Goal: Task Accomplishment & Management: Manage account settings

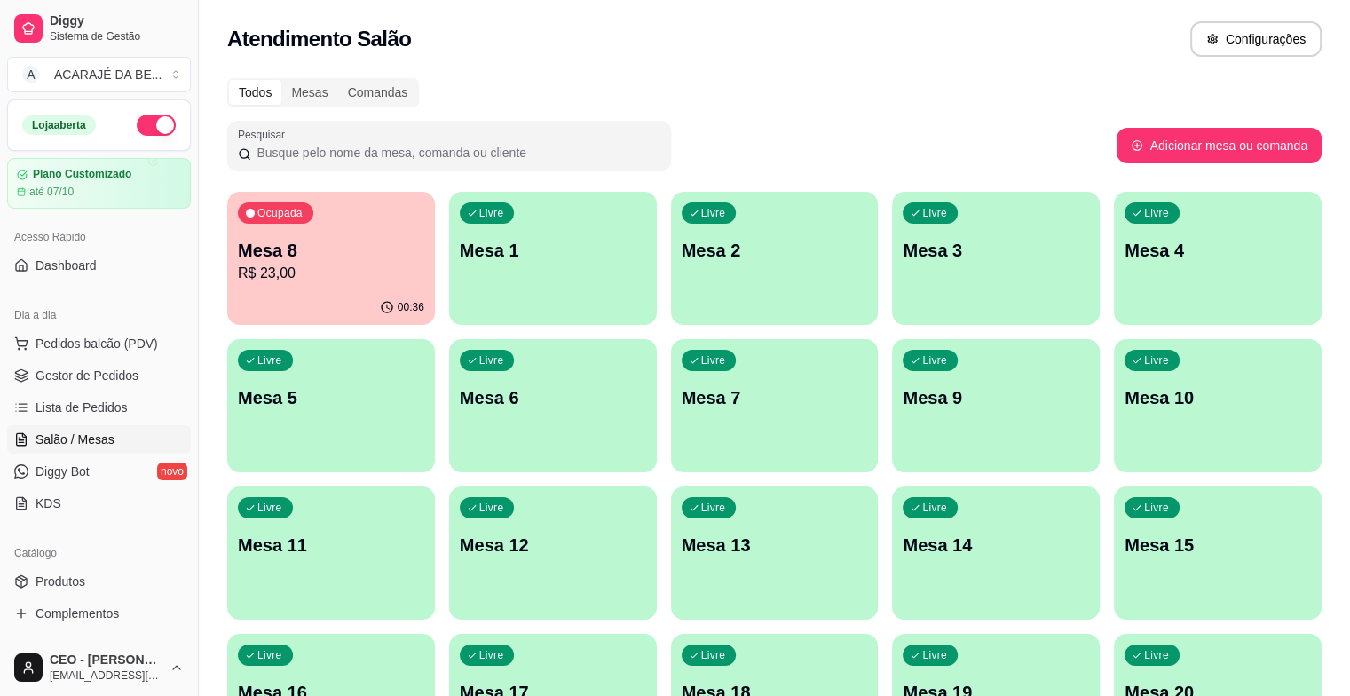
click at [284, 263] on p "R$ 23,00" at bounding box center [331, 273] width 186 height 21
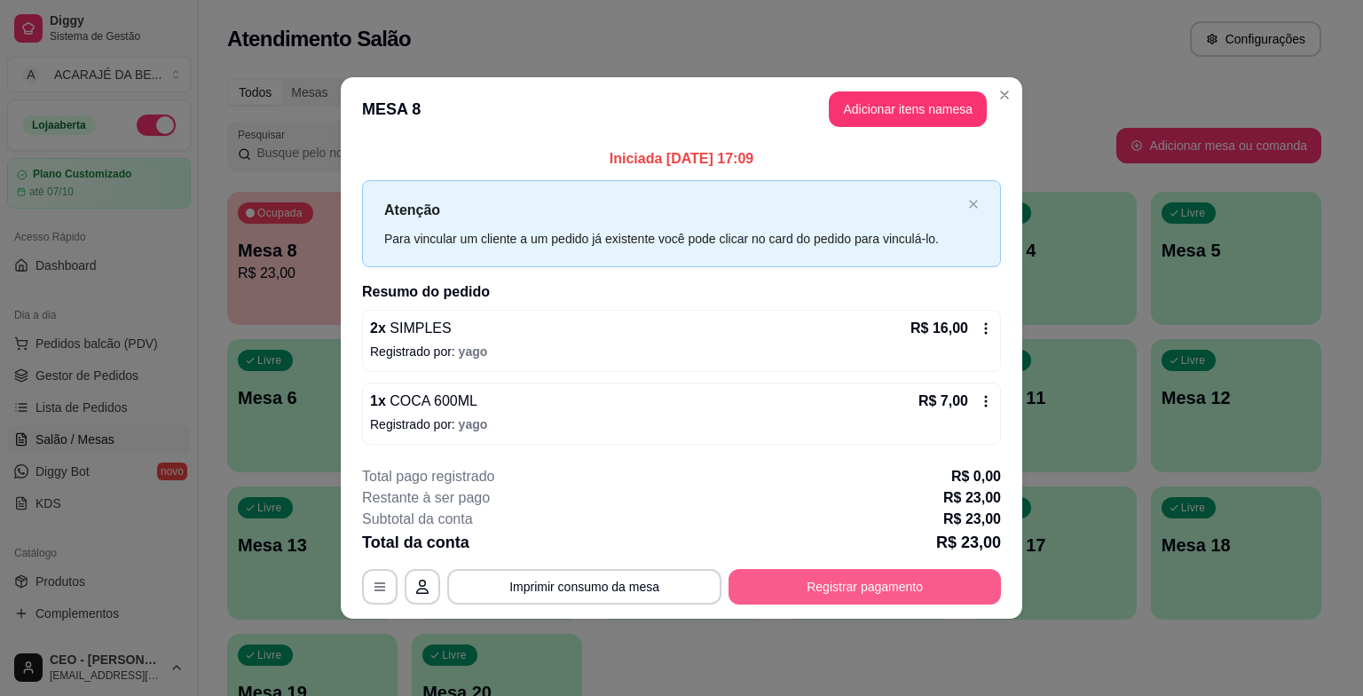
click at [859, 582] on button "Registrar pagamento" at bounding box center [864, 586] width 272 height 35
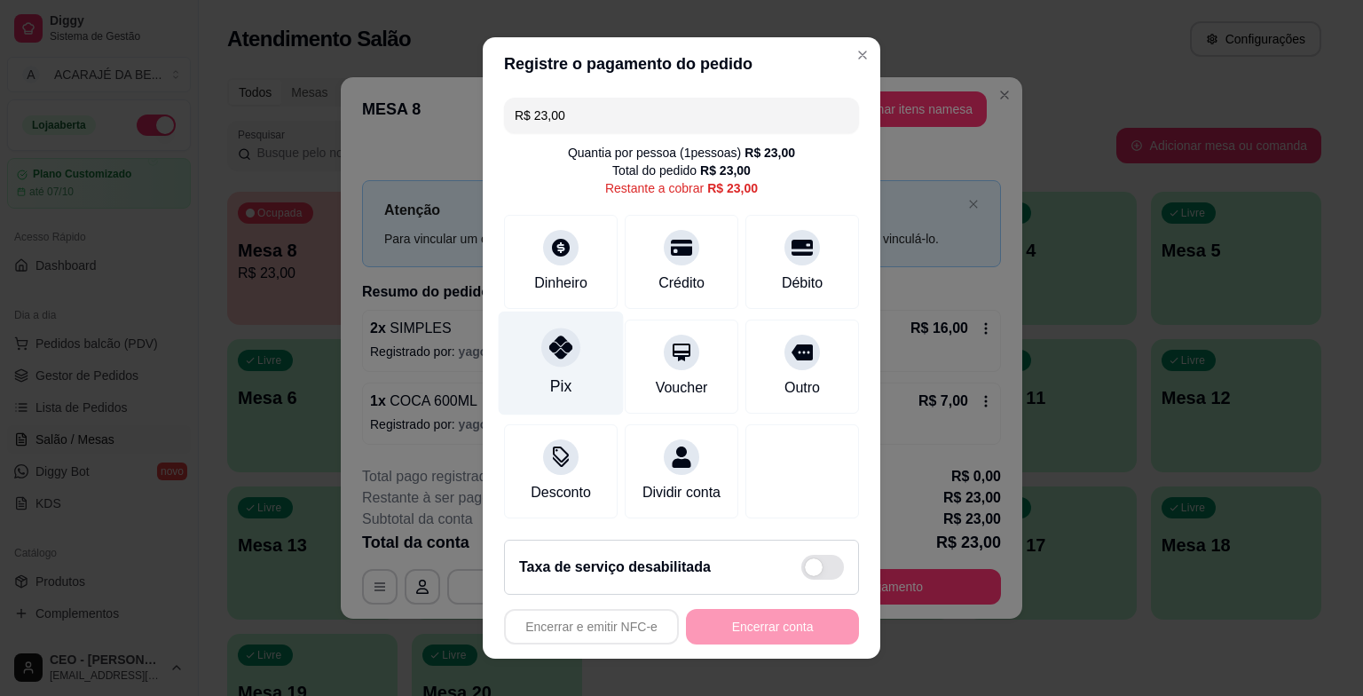
click at [584, 375] on div "Pix" at bounding box center [561, 363] width 125 height 104
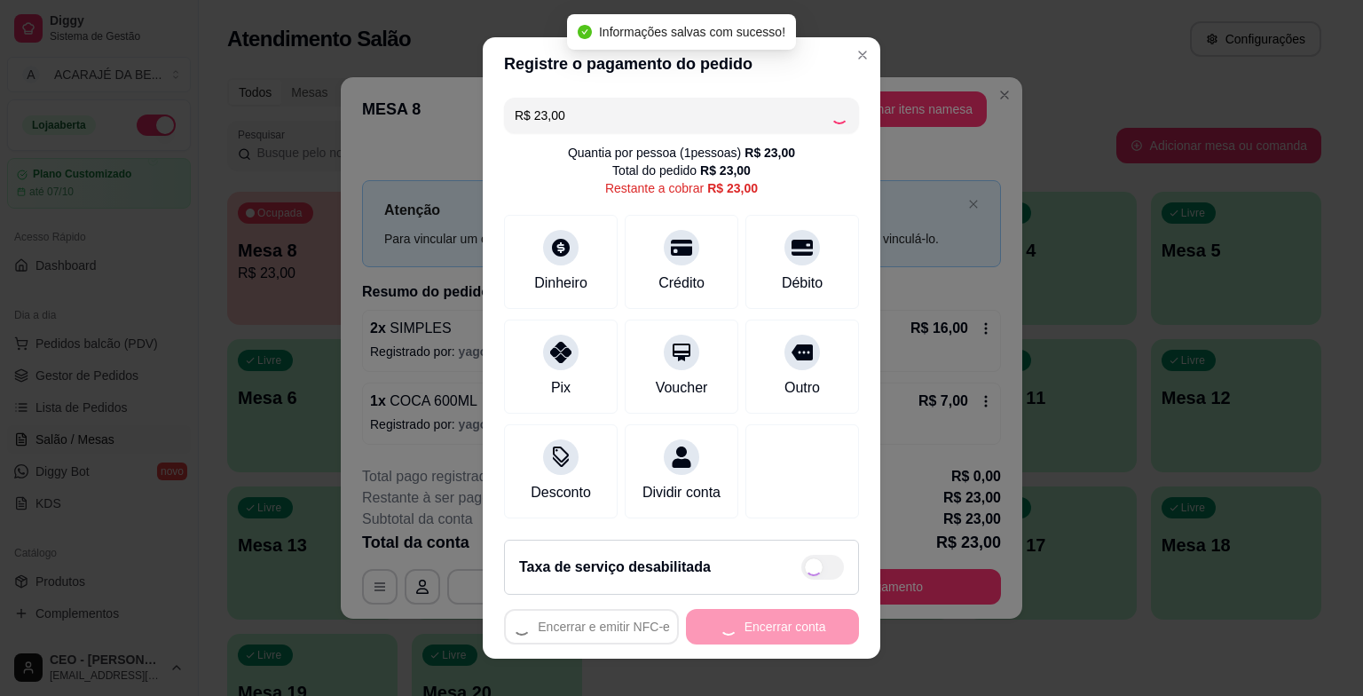
type input "R$ 0,00"
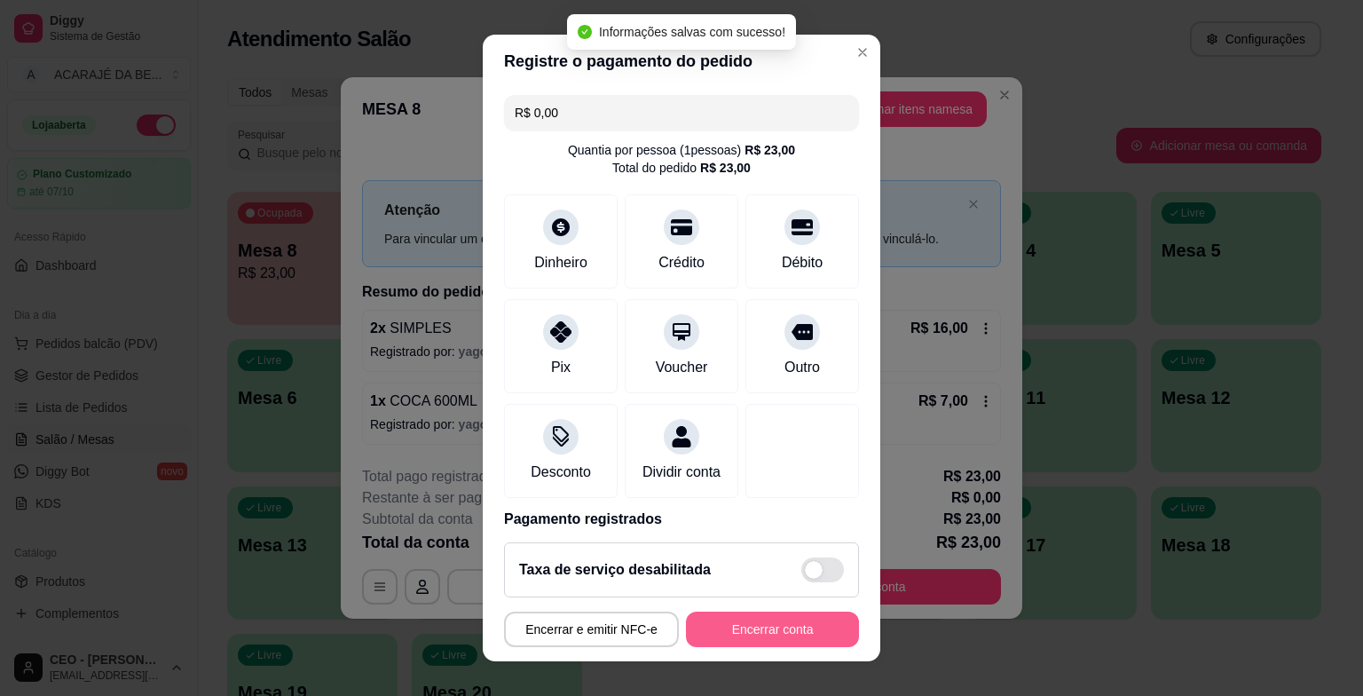
click at [735, 623] on button "Encerrar conta" at bounding box center [772, 628] width 173 height 35
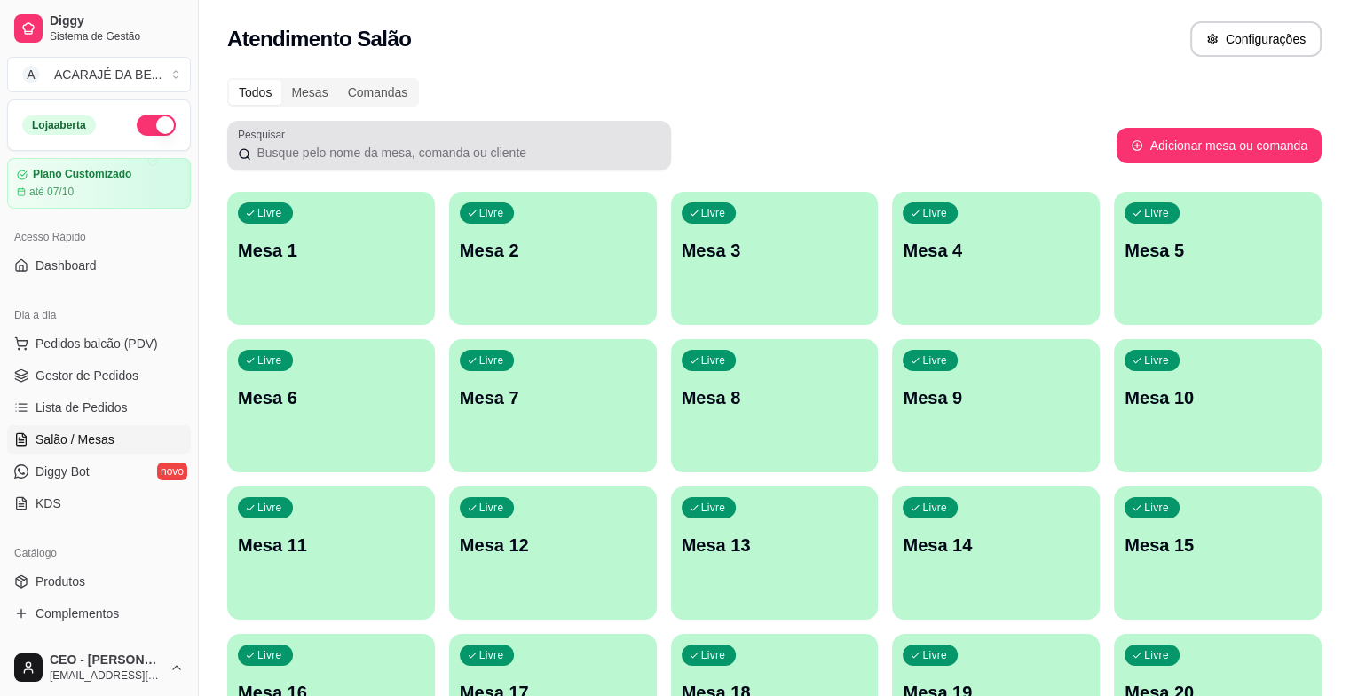
click at [483, 146] on input "Pesquisar" at bounding box center [455, 153] width 409 height 18
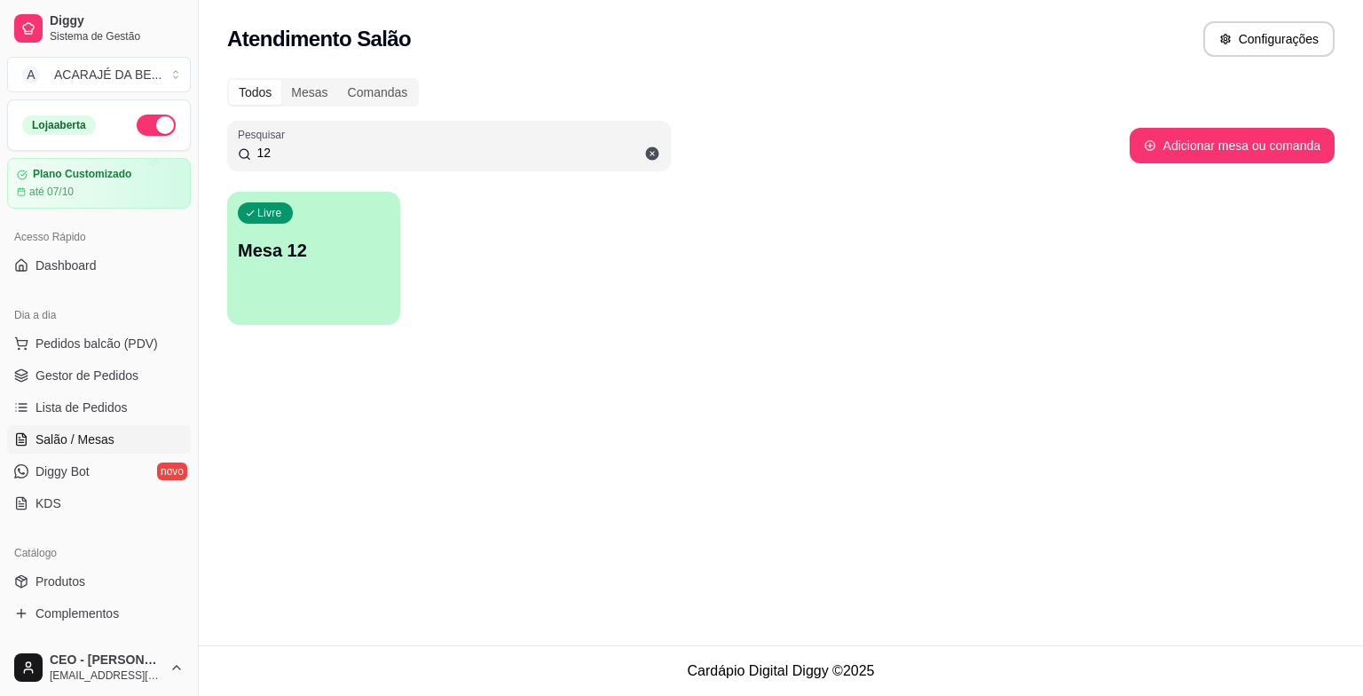
type input "1"
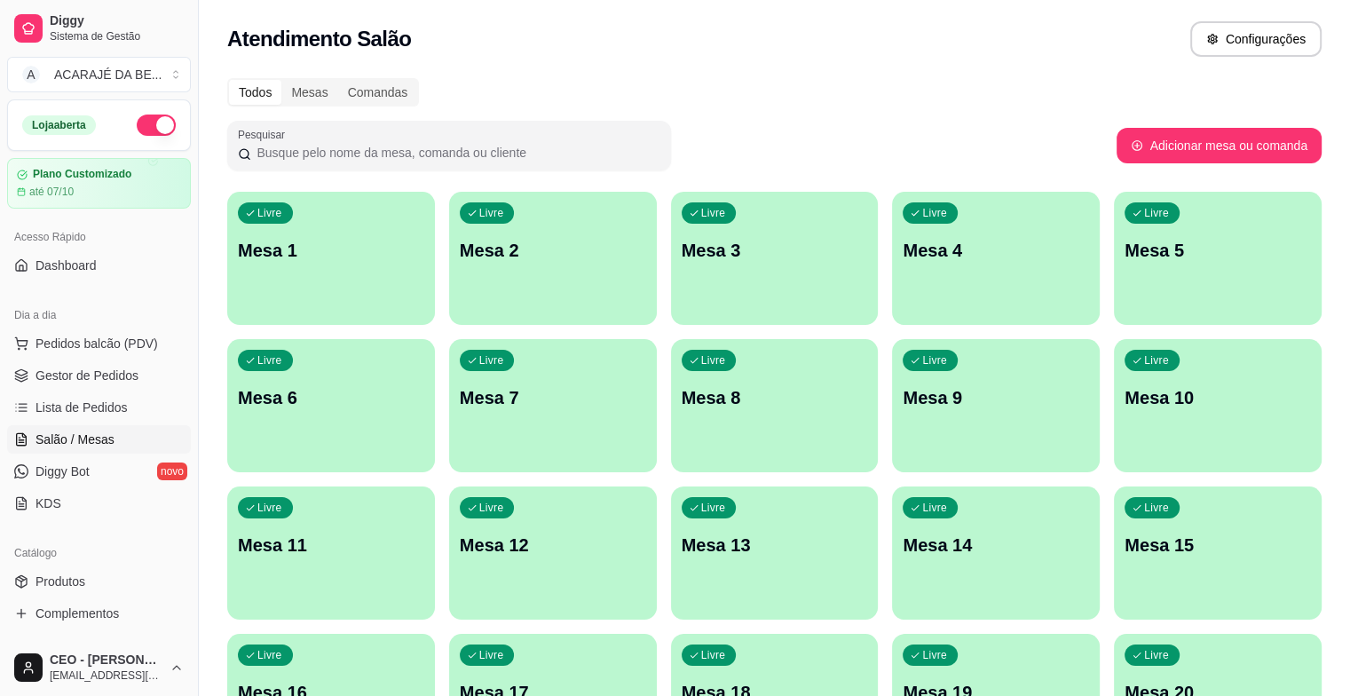
click at [387, 142] on div at bounding box center [449, 145] width 422 height 35
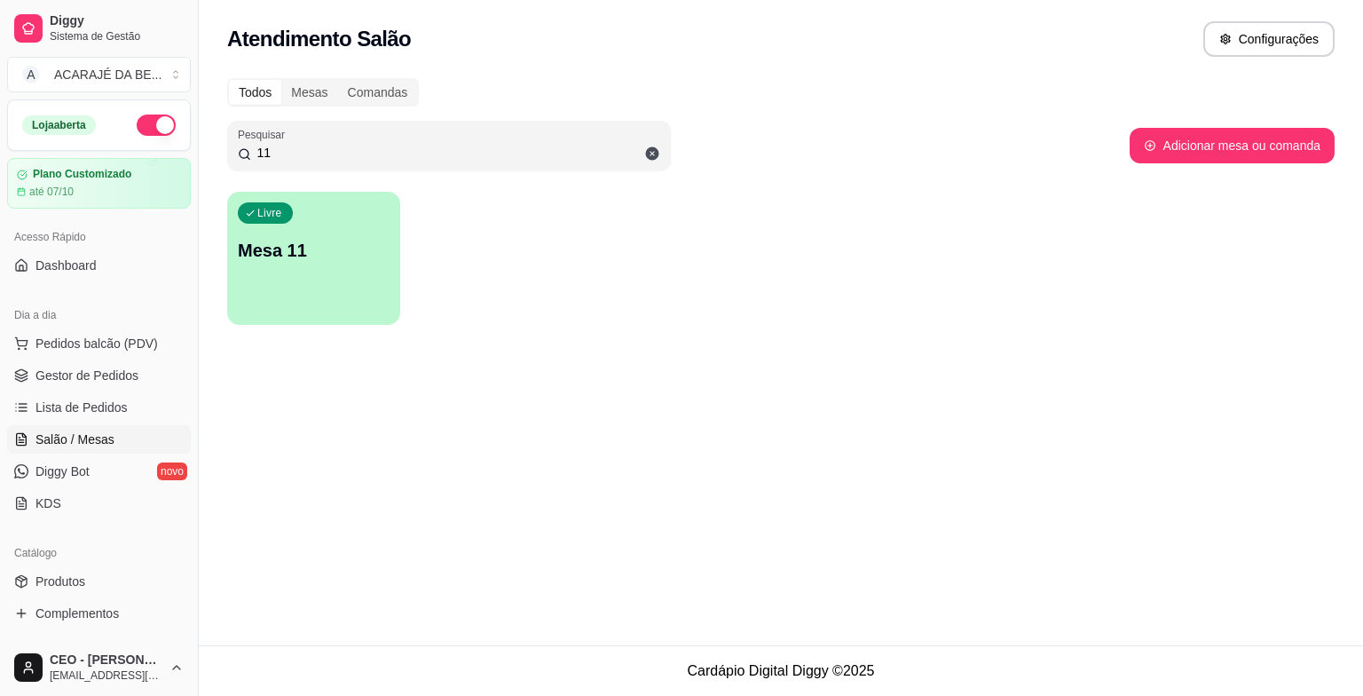
type input "1"
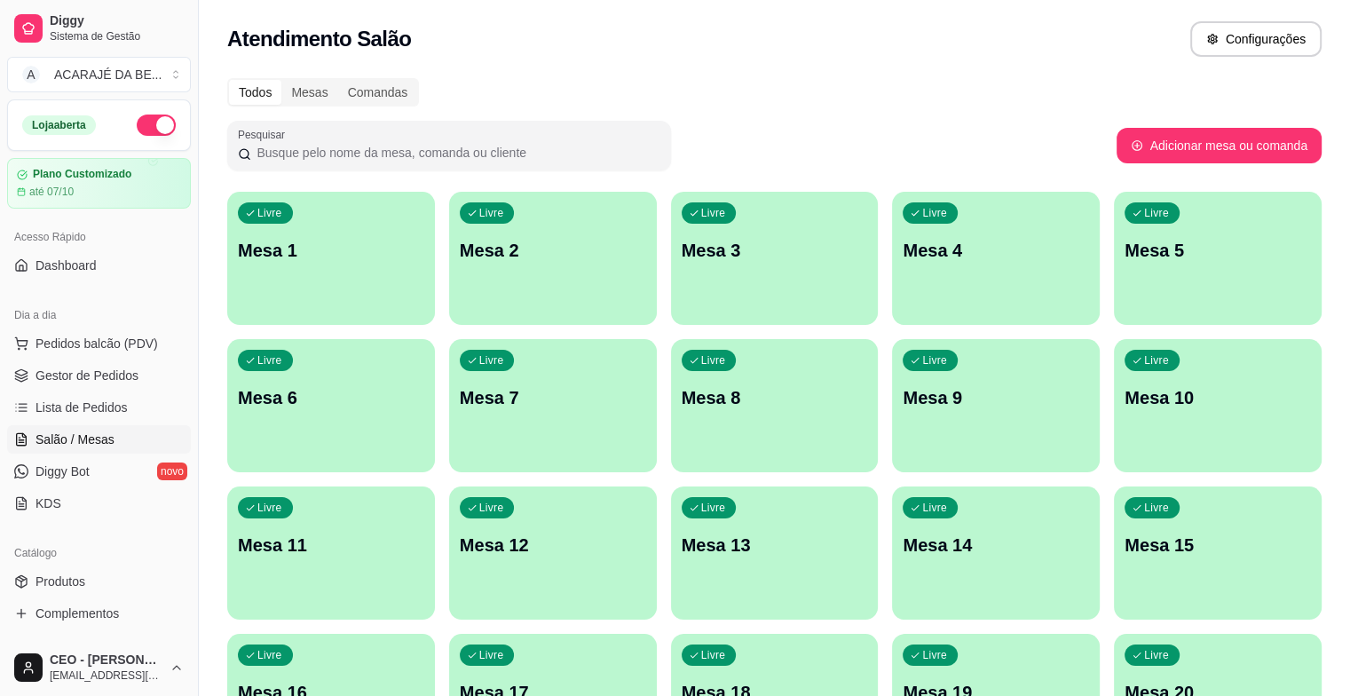
drag, startPoint x: 454, startPoint y: 76, endPoint x: 459, endPoint y: 65, distance: 12.4
click at [457, 67] on div "Todos Mesas Comandas Pesquisar Adicionar mesa ou comanda Livre Mesa 1 Livre Mes…" at bounding box center [774, 427] width 1151 height 720
click at [446, 62] on div "Atendimento Salão Configurações" at bounding box center [774, 33] width 1151 height 67
click at [100, 376] on span "Gestor de Pedidos" at bounding box center [86, 375] width 103 height 18
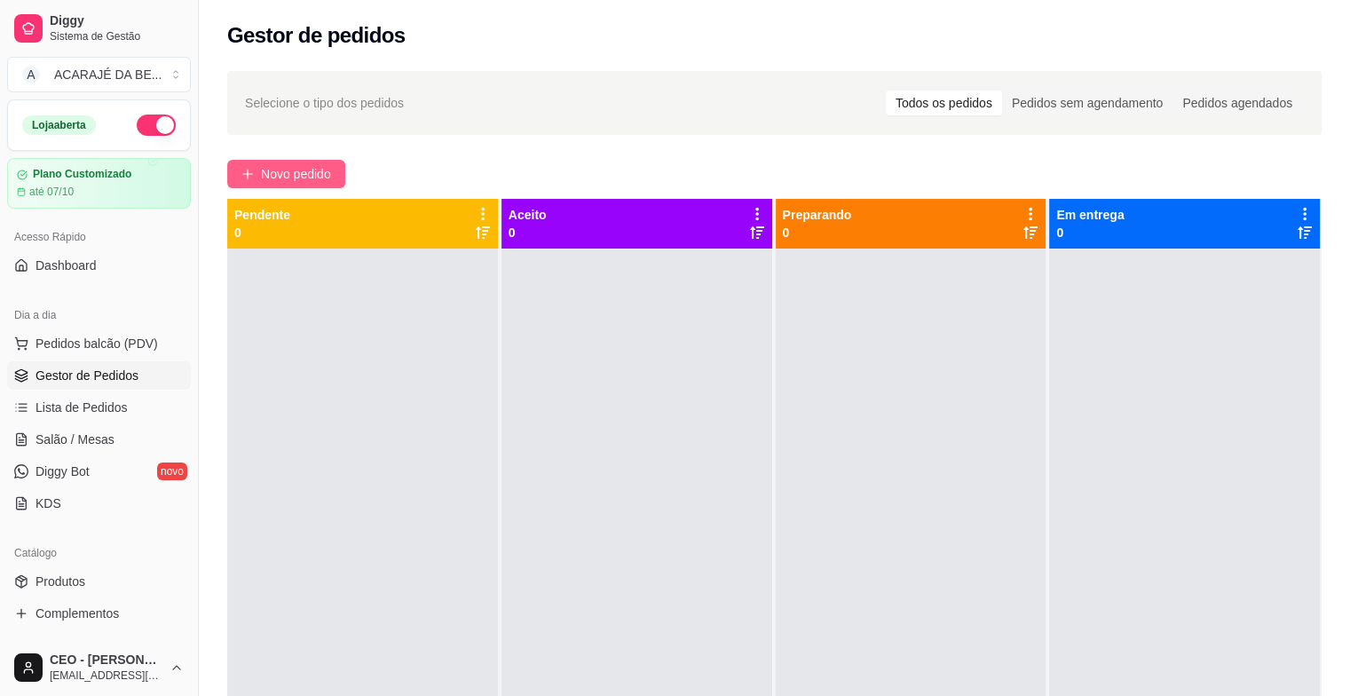
click at [258, 169] on button "Novo pedido" at bounding box center [286, 174] width 118 height 28
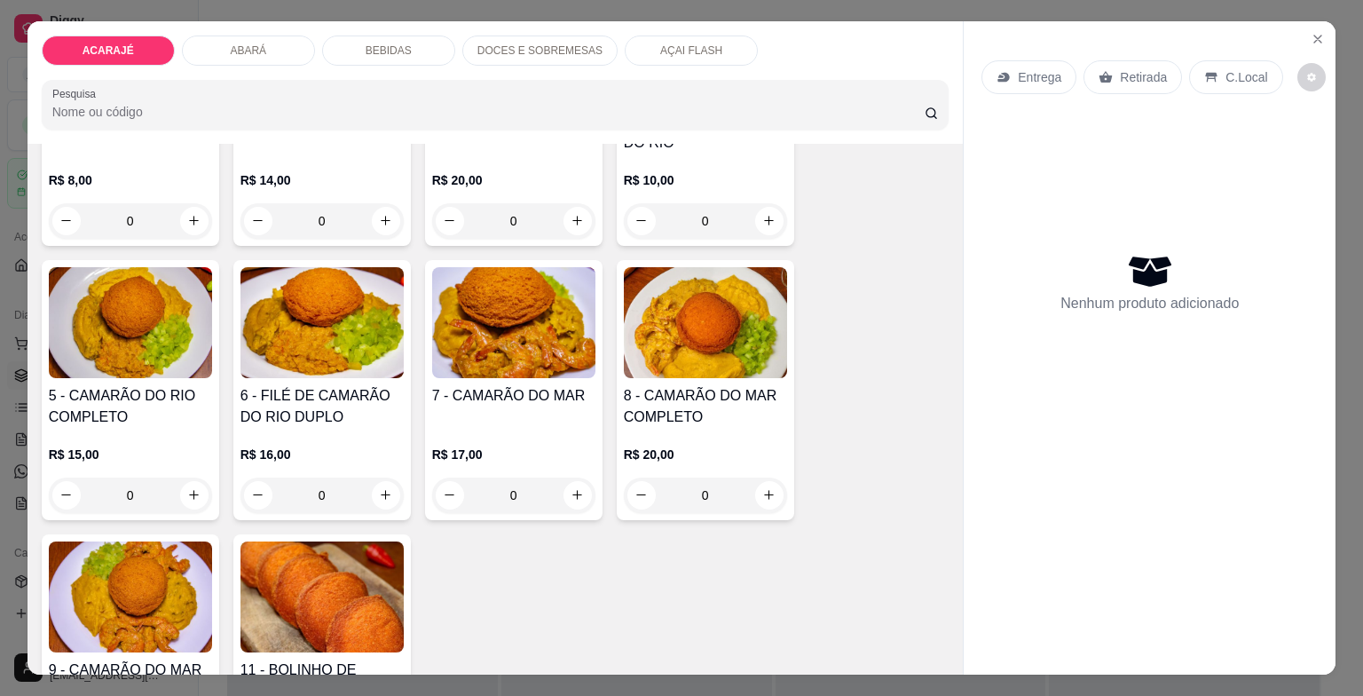
scroll to position [444, 0]
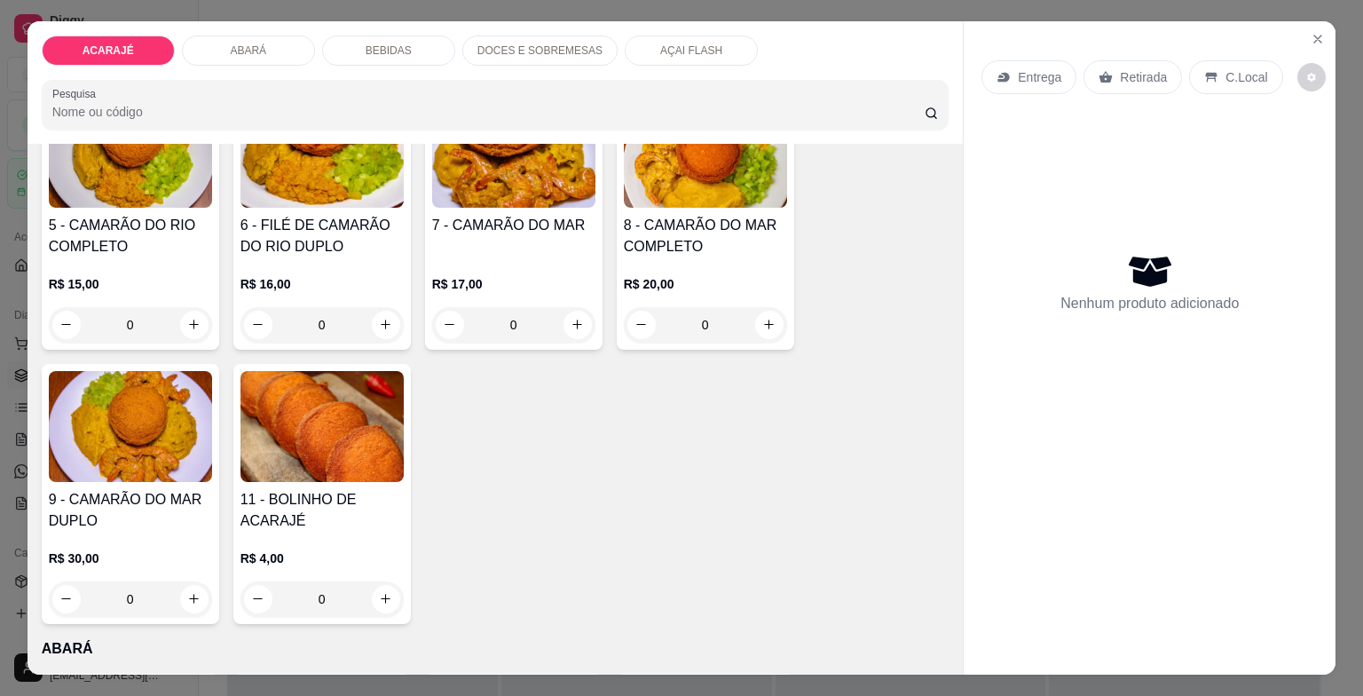
click at [585, 341] on div "7 - CAMARÃO DO MAR R$ 17,00 0" at bounding box center [513, 220] width 177 height 260
click at [569, 310] on div "Observações do cliente" at bounding box center [682, 375] width 512 height 130
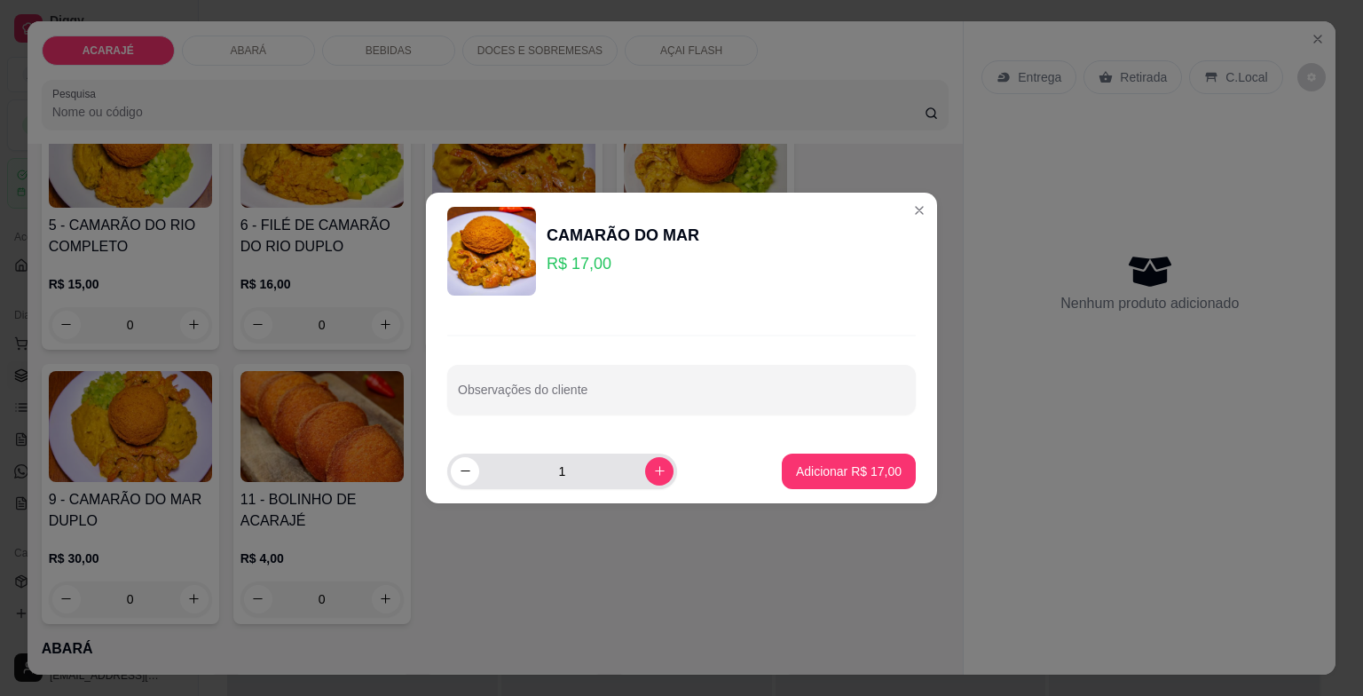
click at [673, 463] on div "1" at bounding box center [600, 470] width 306 height 35
click at [657, 472] on button "increase-product-quantity" at bounding box center [659, 471] width 28 height 28
type input "2"
click at [848, 465] on p "Adicionar R$ 34,00" at bounding box center [849, 471] width 106 height 18
type input "2"
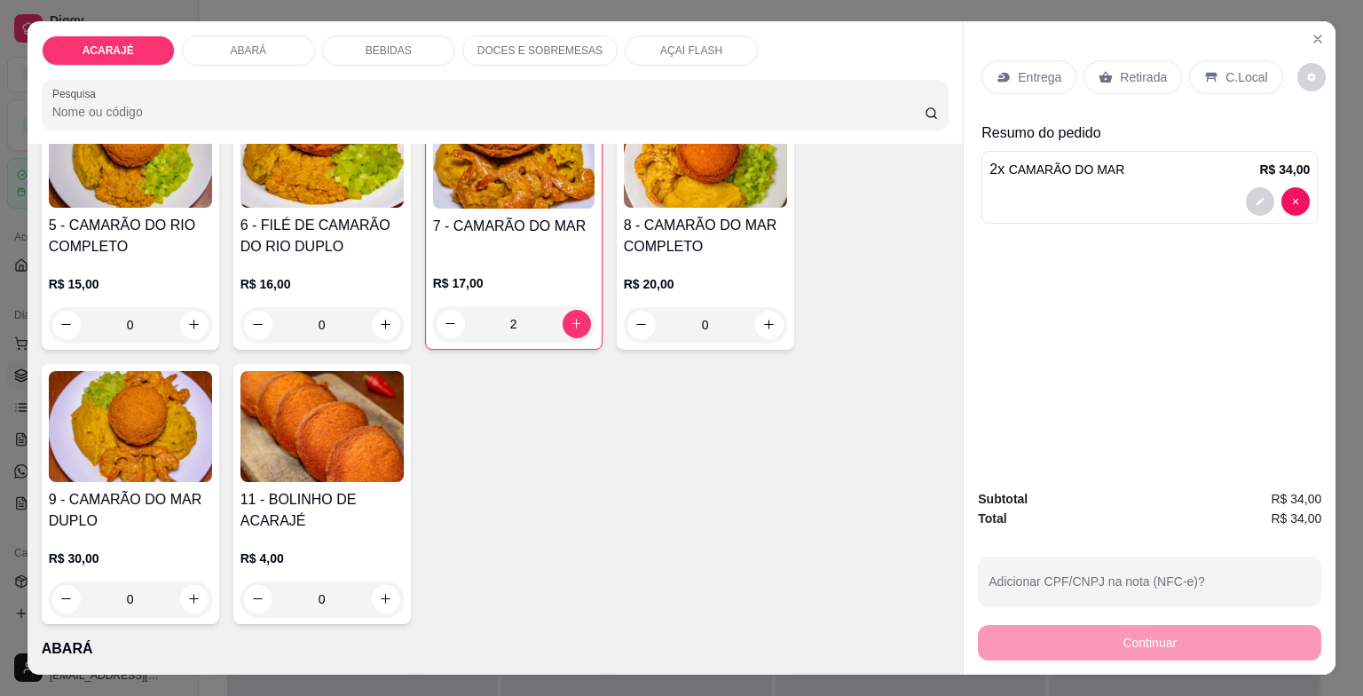
drag, startPoint x: 1123, startPoint y: 70, endPoint x: 1118, endPoint y: 441, distance: 370.9
click at [1123, 71] on p "Retirada" at bounding box center [1143, 77] width 47 height 18
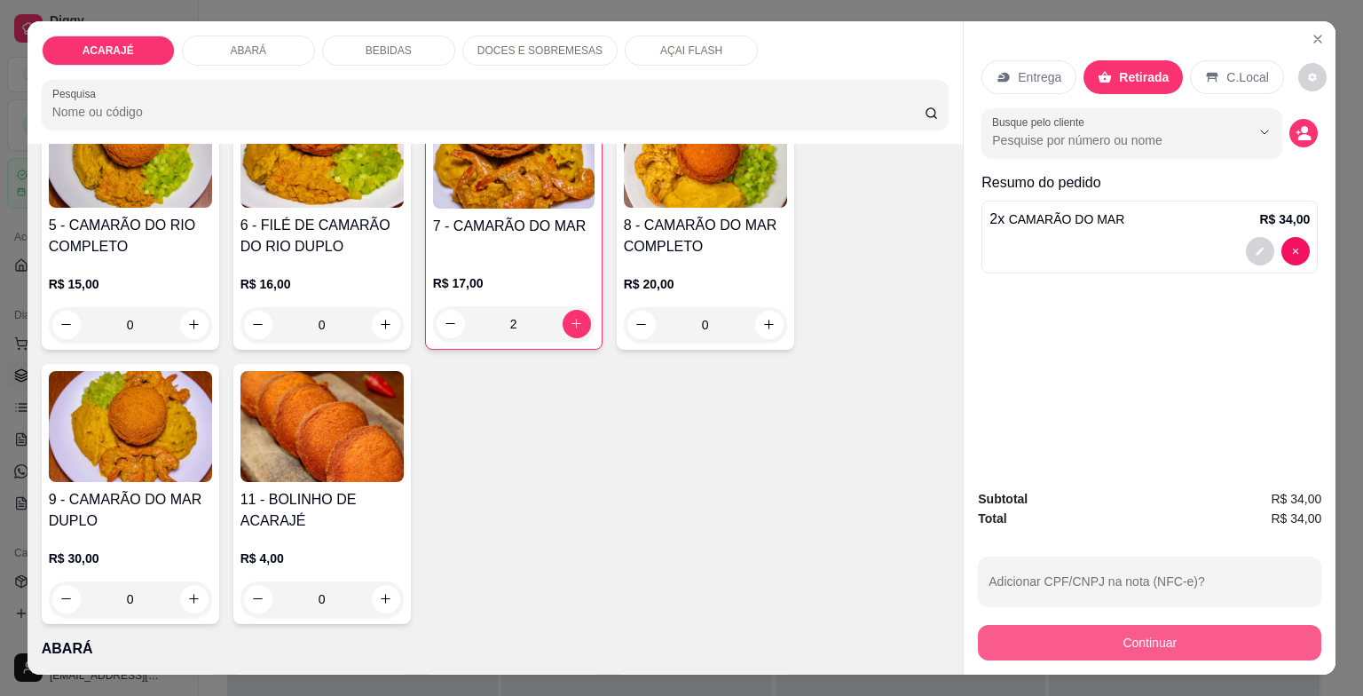
click at [1093, 639] on button "Continuar" at bounding box center [1149, 642] width 343 height 35
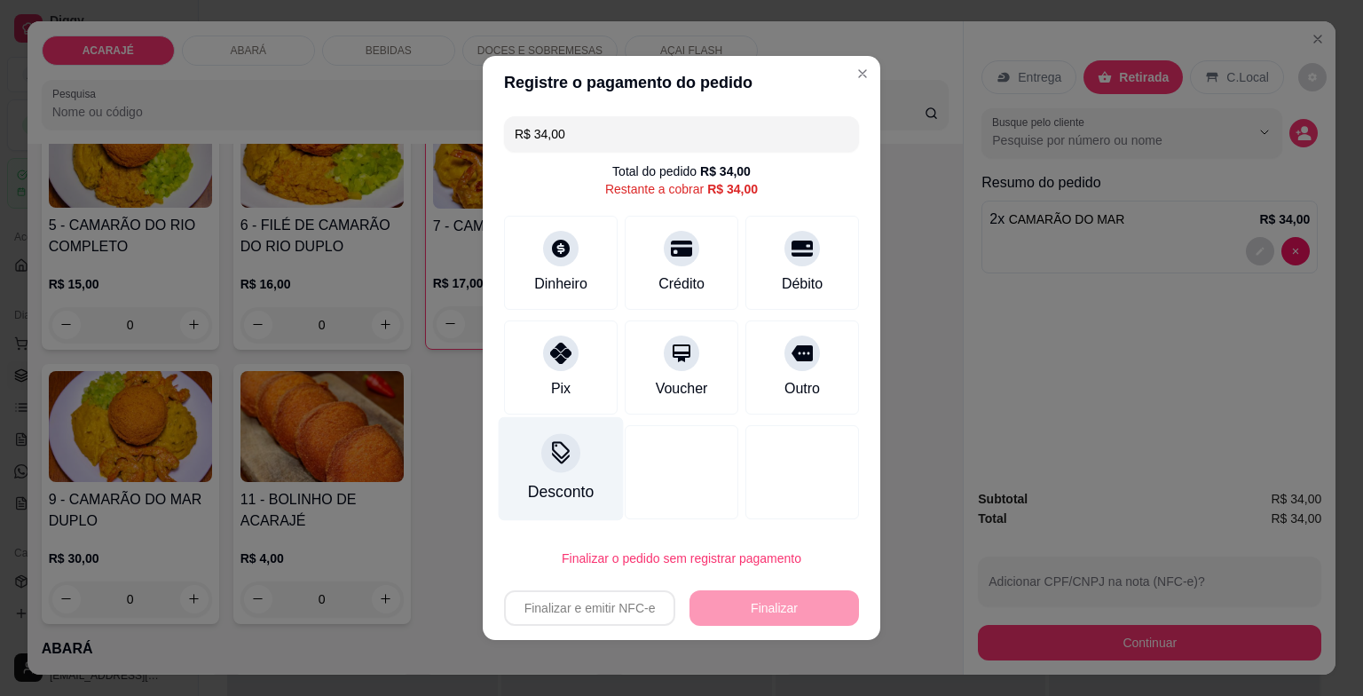
drag, startPoint x: 580, startPoint y: 380, endPoint x: 606, endPoint y: 436, distance: 61.5
click at [579, 380] on div "Pix" at bounding box center [561, 367] width 114 height 94
type input "R$ 0,00"
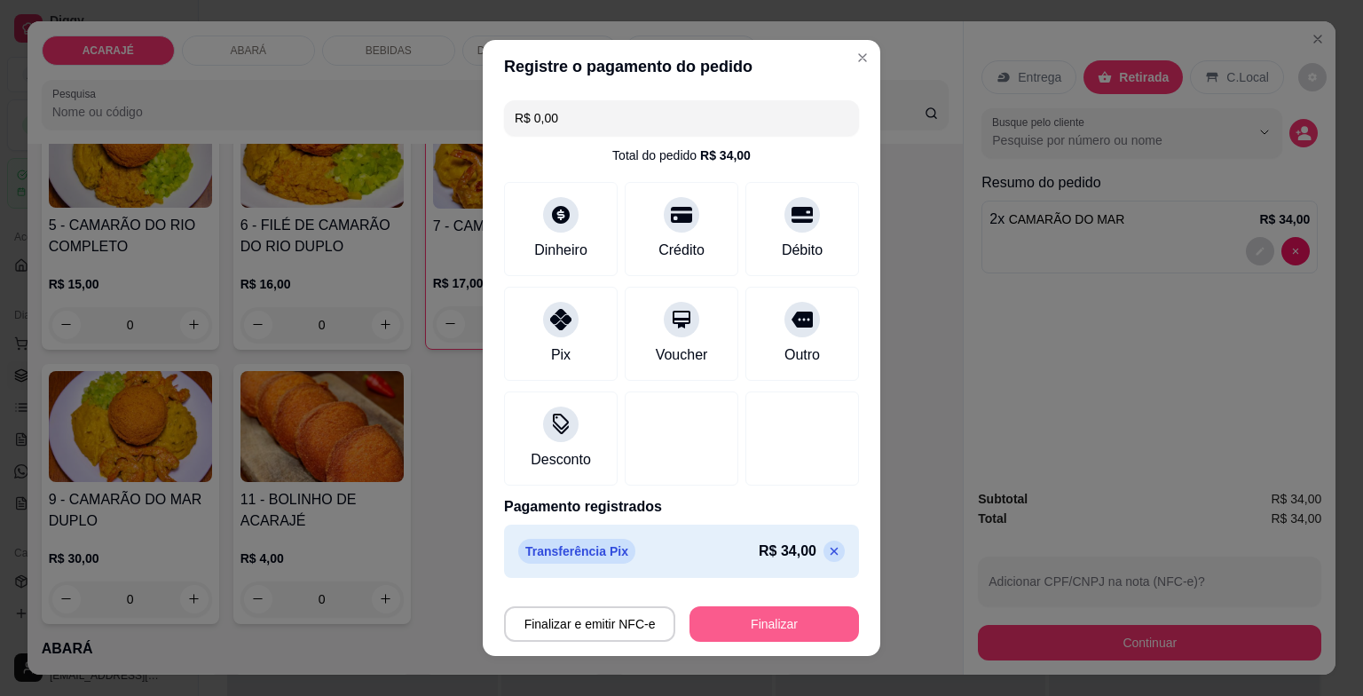
click at [738, 621] on button "Finalizar" at bounding box center [773, 623] width 169 height 35
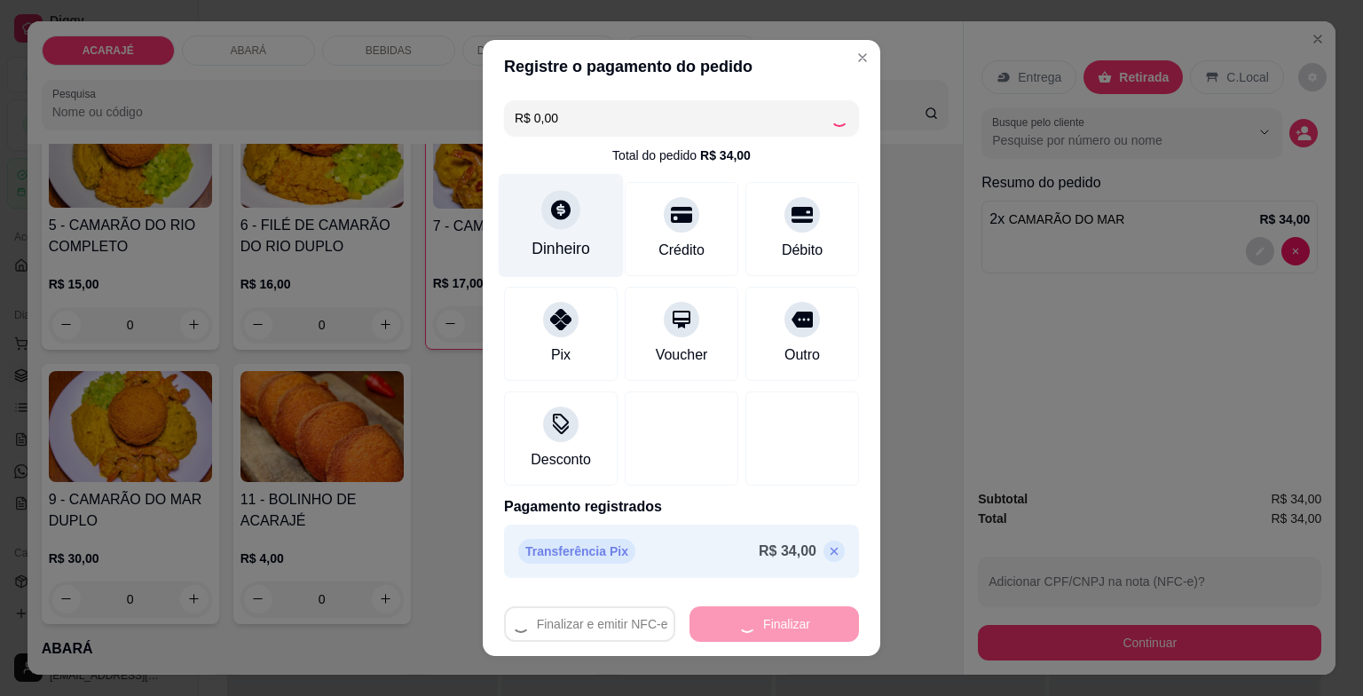
type input "0"
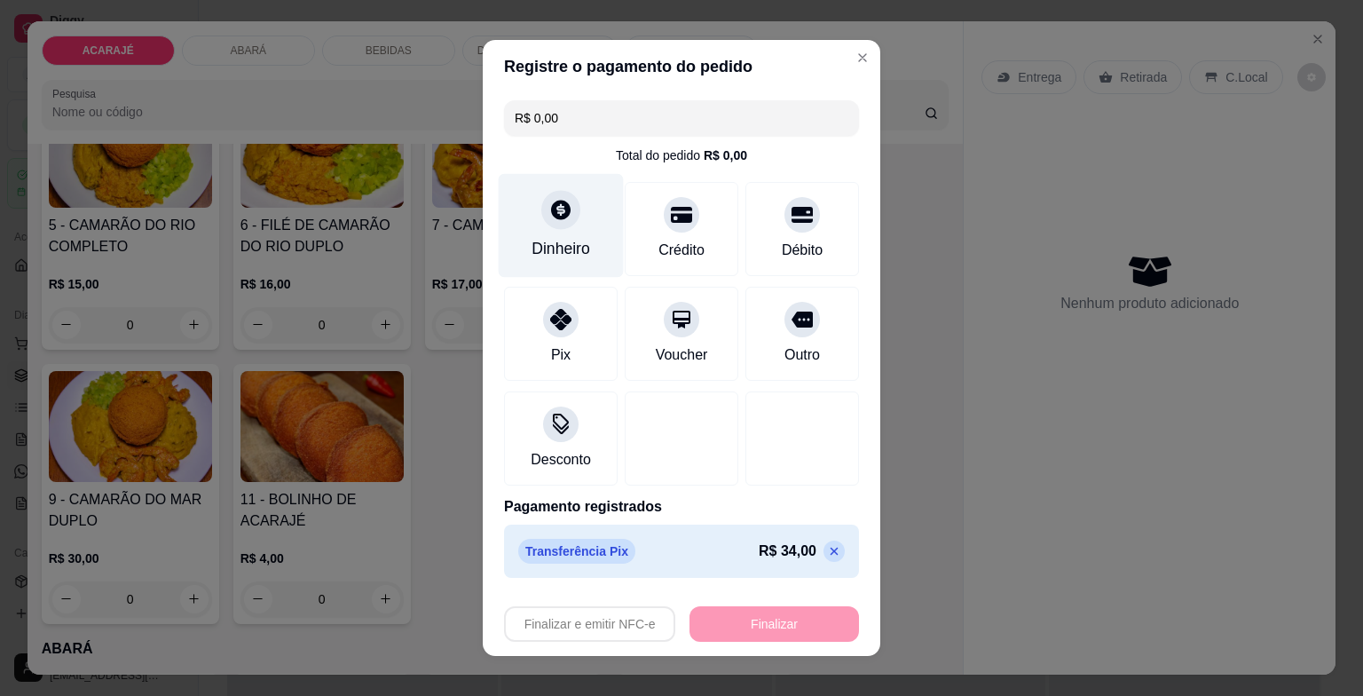
type input "-R$ 34,00"
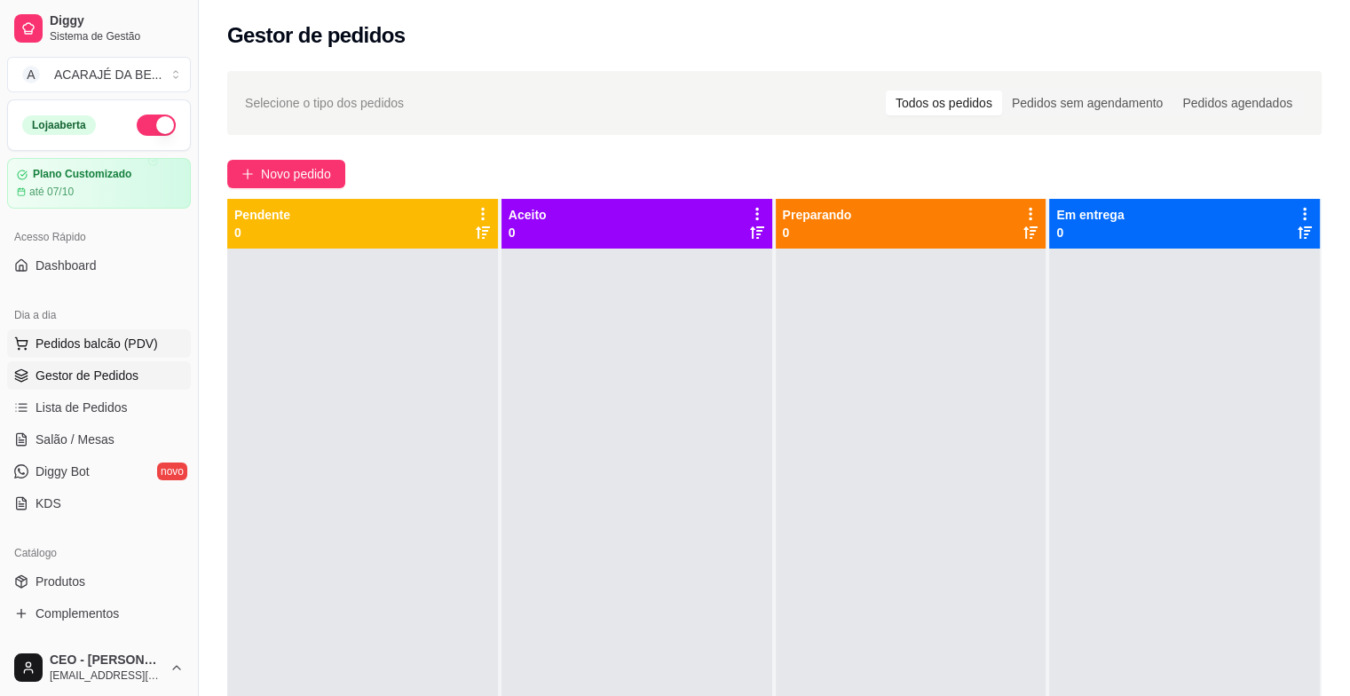
click at [86, 343] on span "Pedidos balcão (PDV)" at bounding box center [96, 343] width 122 height 18
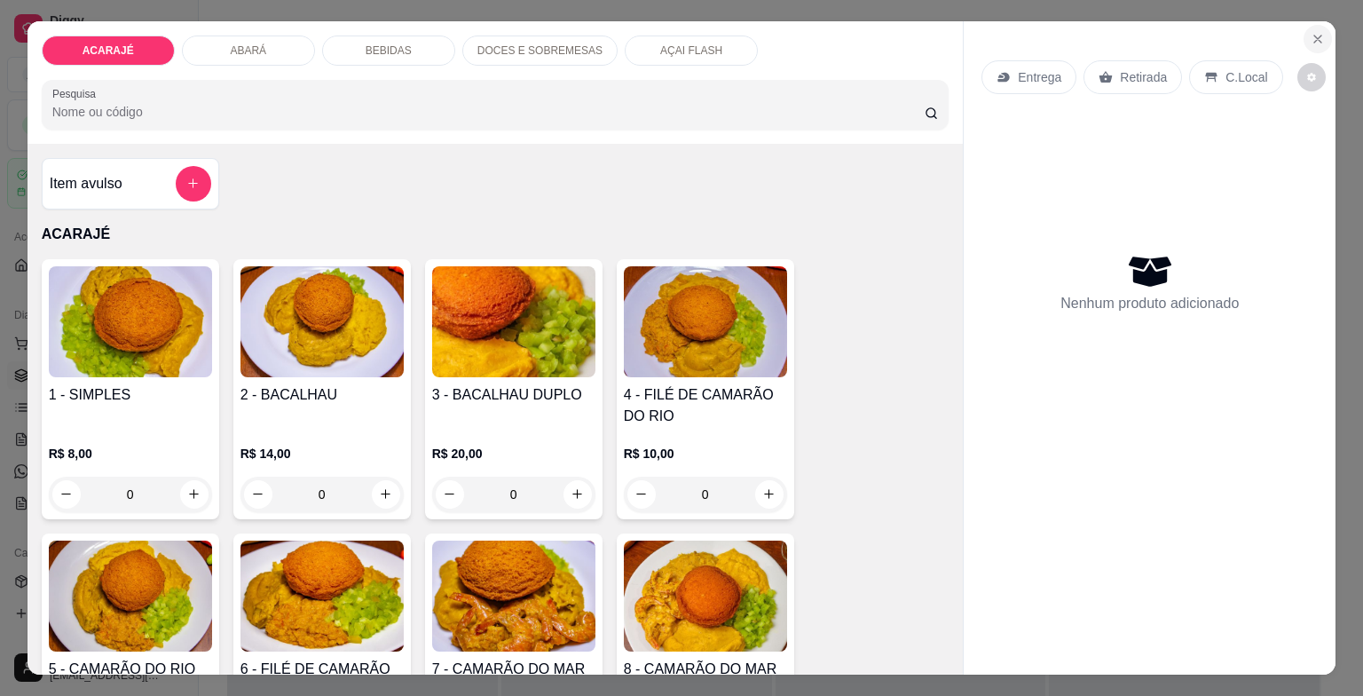
click at [1312, 32] on icon "Close" at bounding box center [1317, 39] width 14 height 14
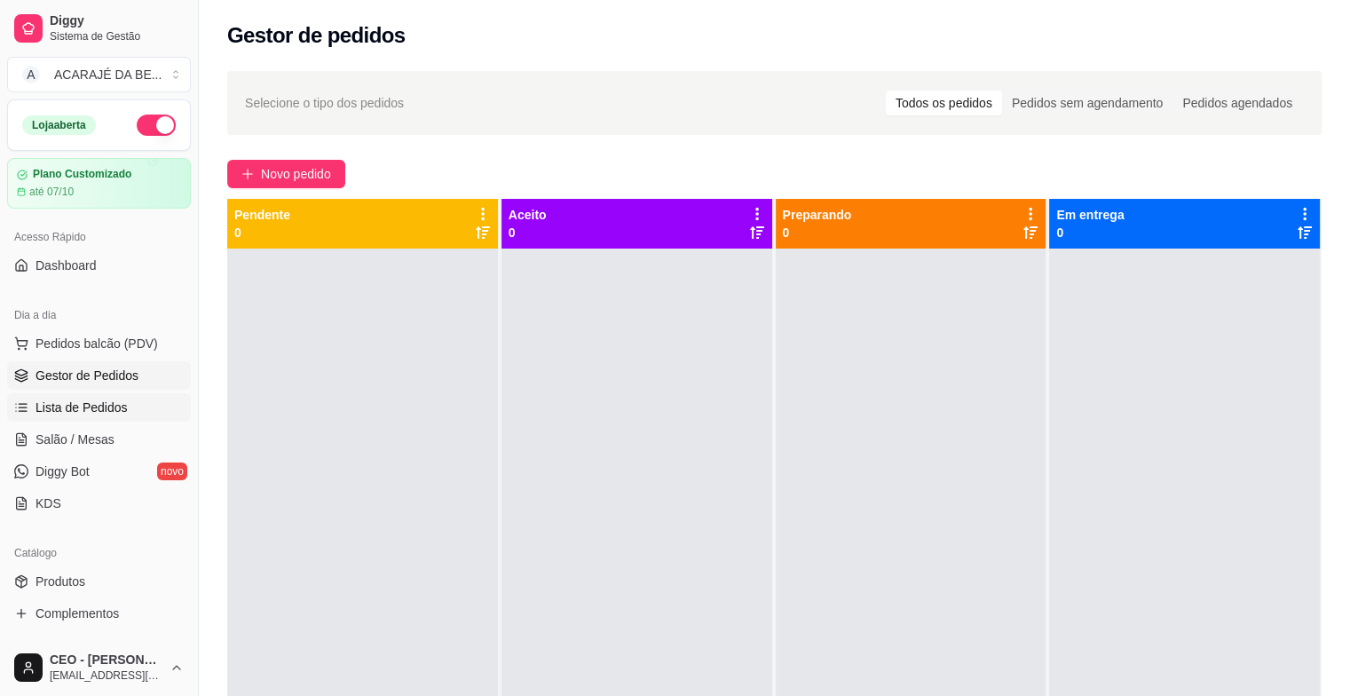
click at [83, 411] on span "Lista de Pedidos" at bounding box center [81, 407] width 92 height 18
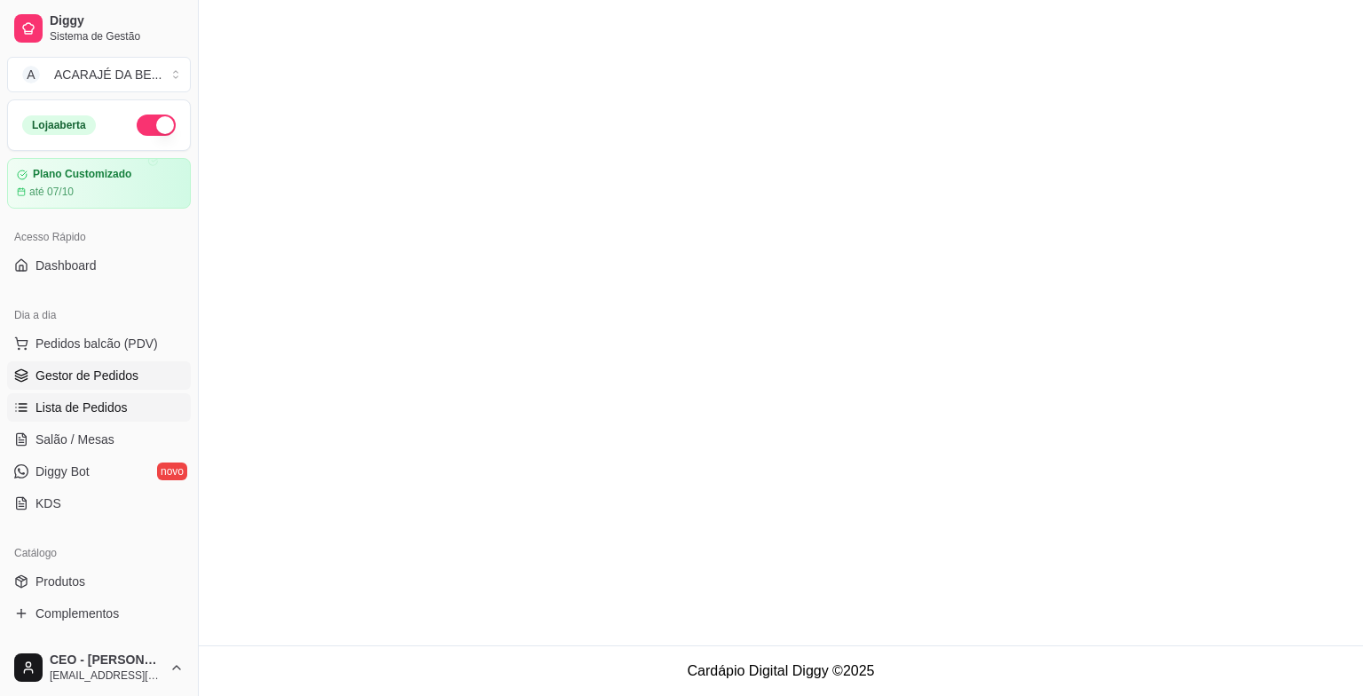
drag, startPoint x: 91, startPoint y: 373, endPoint x: 118, endPoint y: 367, distance: 28.0
click at [91, 373] on span "Gestor de Pedidos" at bounding box center [86, 375] width 103 height 18
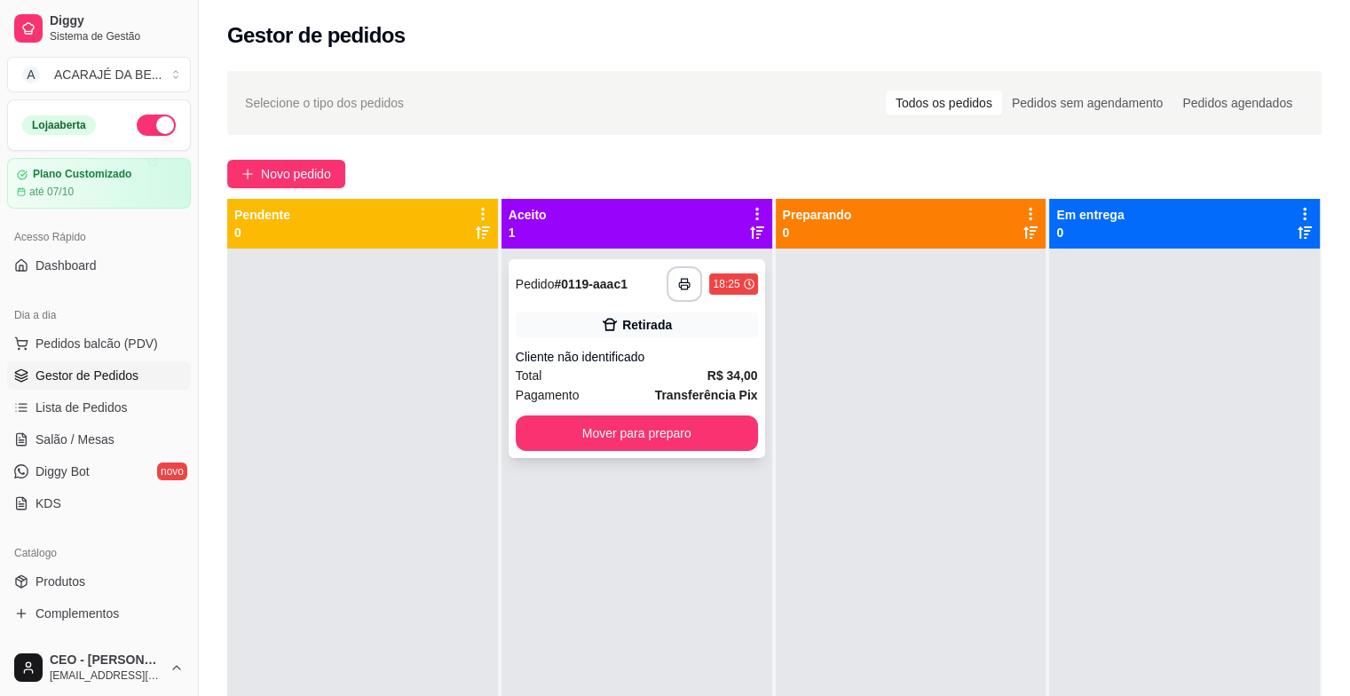
click at [681, 264] on div "**********" at bounding box center [636, 358] width 256 height 199
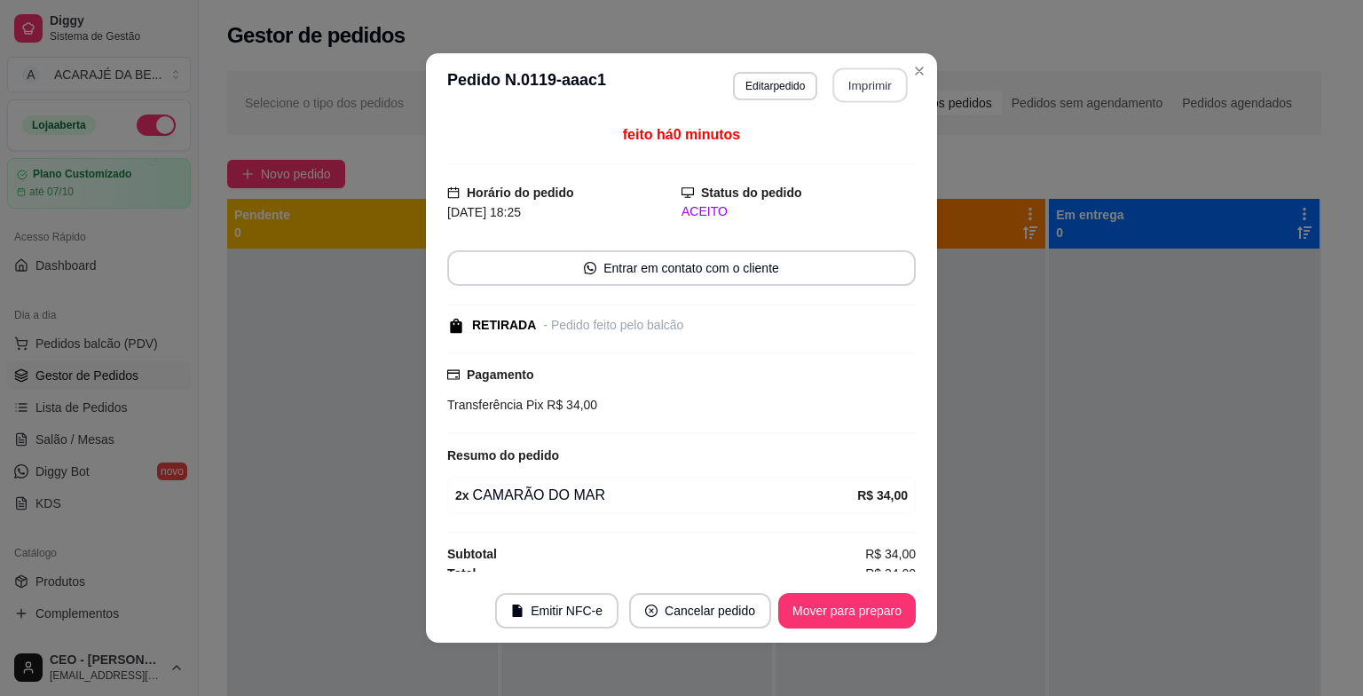
click at [870, 92] on button "Imprimir" at bounding box center [870, 85] width 75 height 35
click at [870, 617] on button "Mover para preparo" at bounding box center [847, 610] width 138 height 35
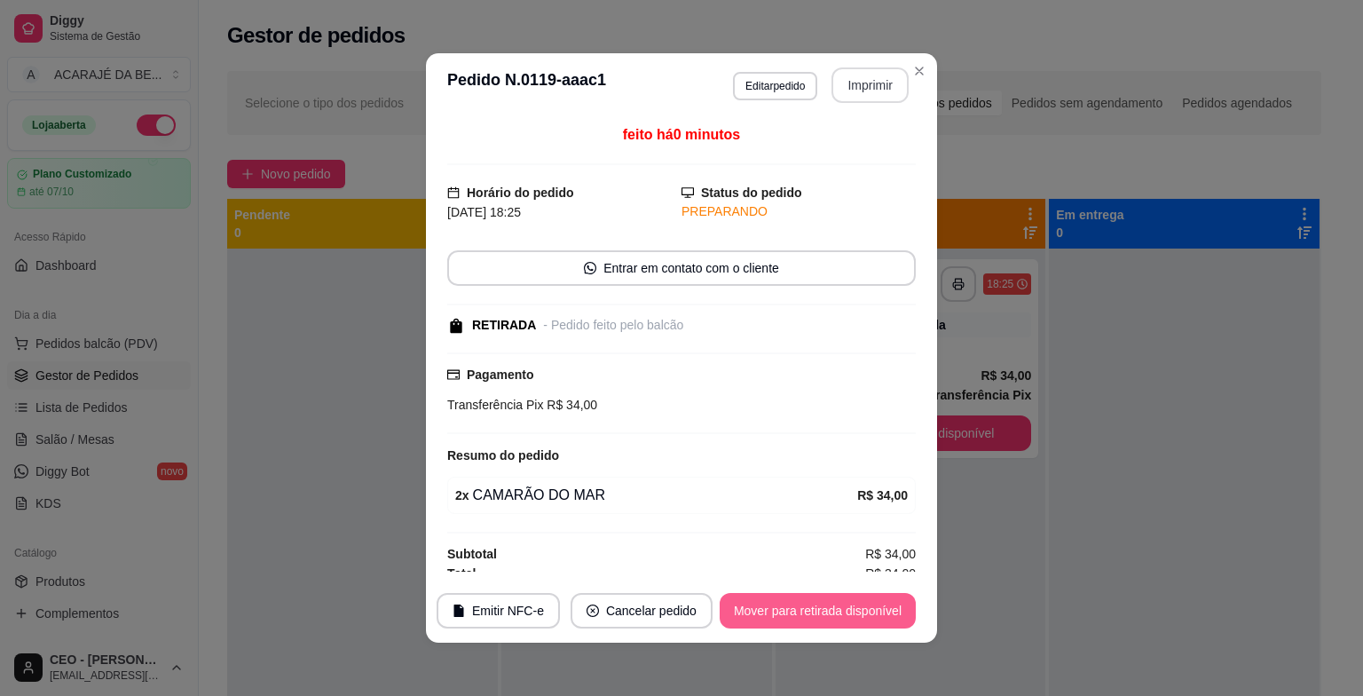
click at [870, 615] on button "Mover para retirada disponível" at bounding box center [818, 610] width 196 height 35
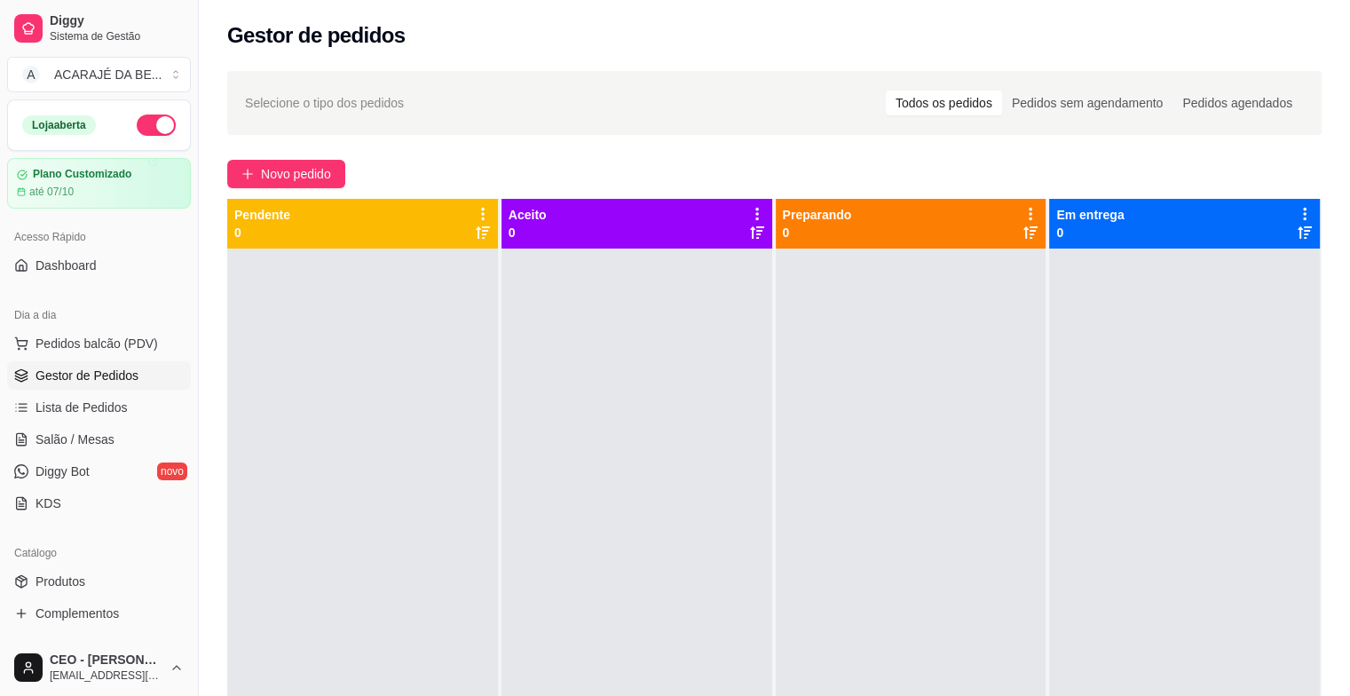
drag, startPoint x: 681, startPoint y: 46, endPoint x: 596, endPoint y: 335, distance: 301.5
click at [593, 366] on div at bounding box center [636, 596] width 271 height 696
click at [593, 363] on div at bounding box center [636, 596] width 271 height 696
drag, startPoint x: 672, startPoint y: 194, endPoint x: 685, endPoint y: 158, distance: 38.7
drag, startPoint x: 685, startPoint y: 158, endPoint x: 561, endPoint y: 165, distance: 124.4
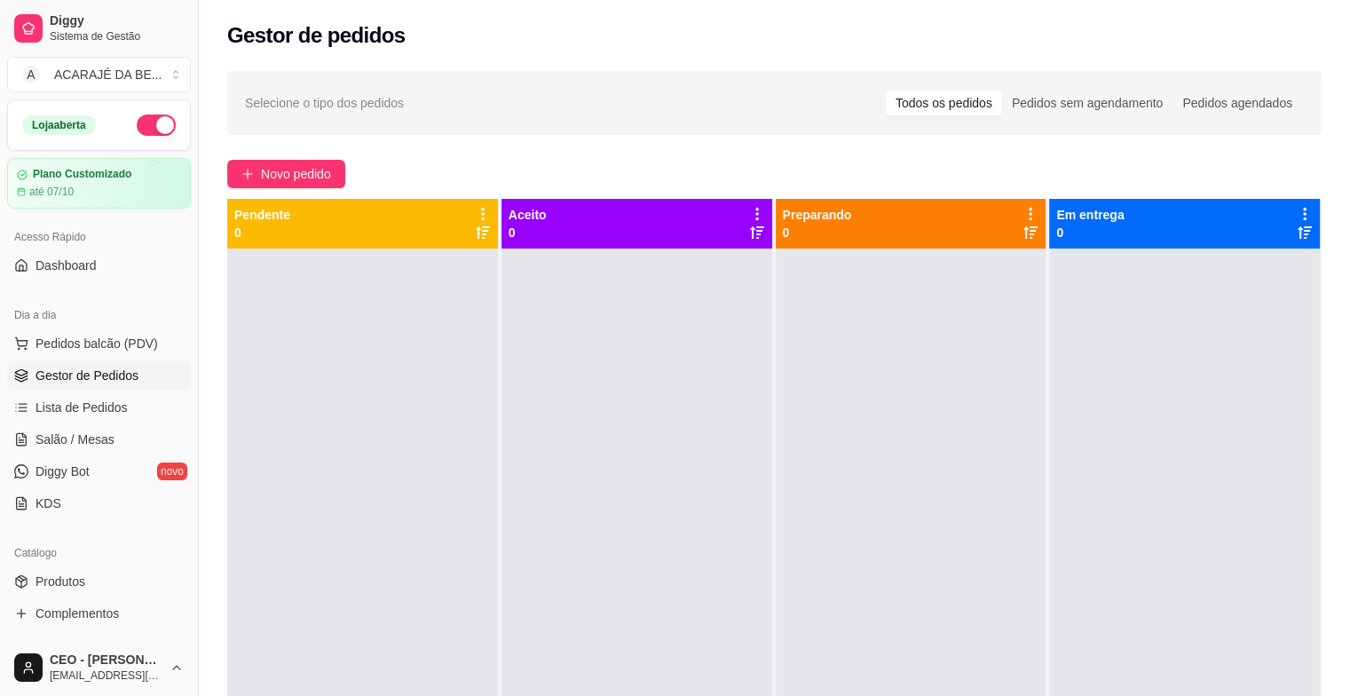
click at [561, 165] on div "Novo pedido" at bounding box center [774, 174] width 1094 height 28
click at [374, 345] on div at bounding box center [362, 596] width 271 height 696
click at [450, 150] on div "Selecione o tipo dos pedidos Todos os pedidos Pedidos sem agendamento Pedidos a…" at bounding box center [774, 487] width 1151 height 855
click at [259, 181] on button "Novo pedido" at bounding box center [286, 174] width 118 height 28
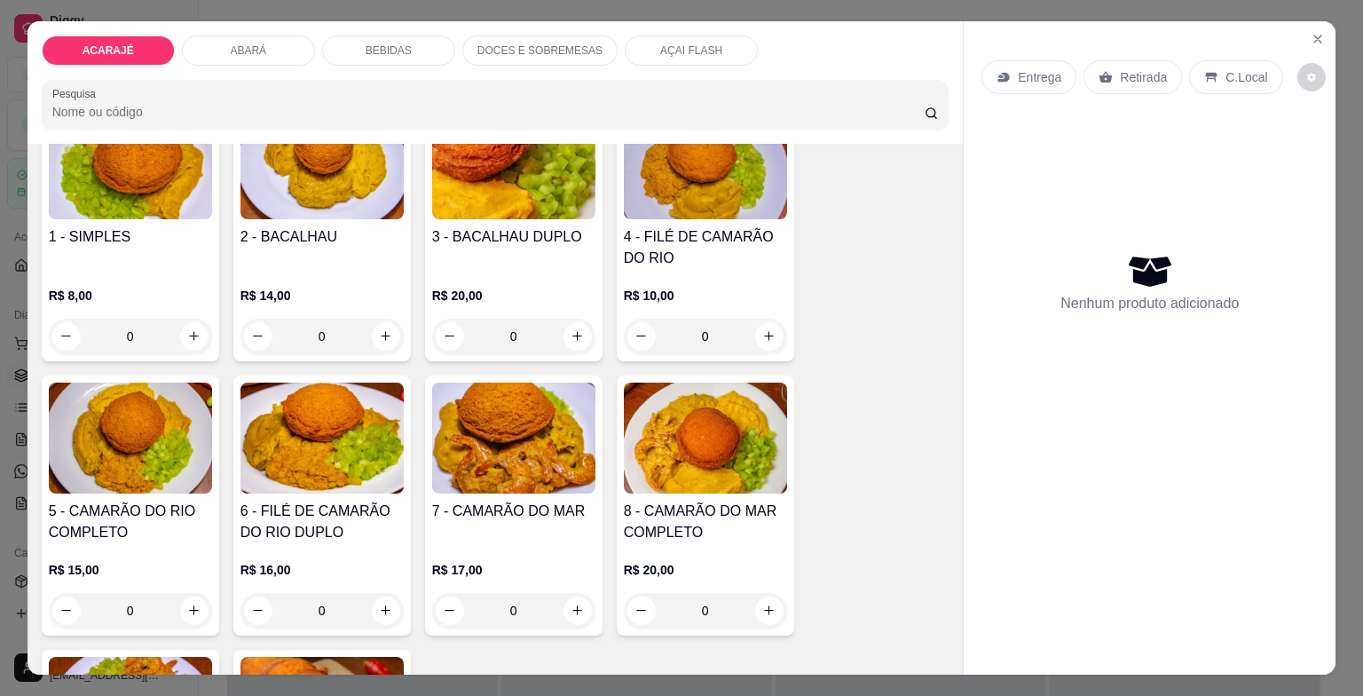
scroll to position [177, 0]
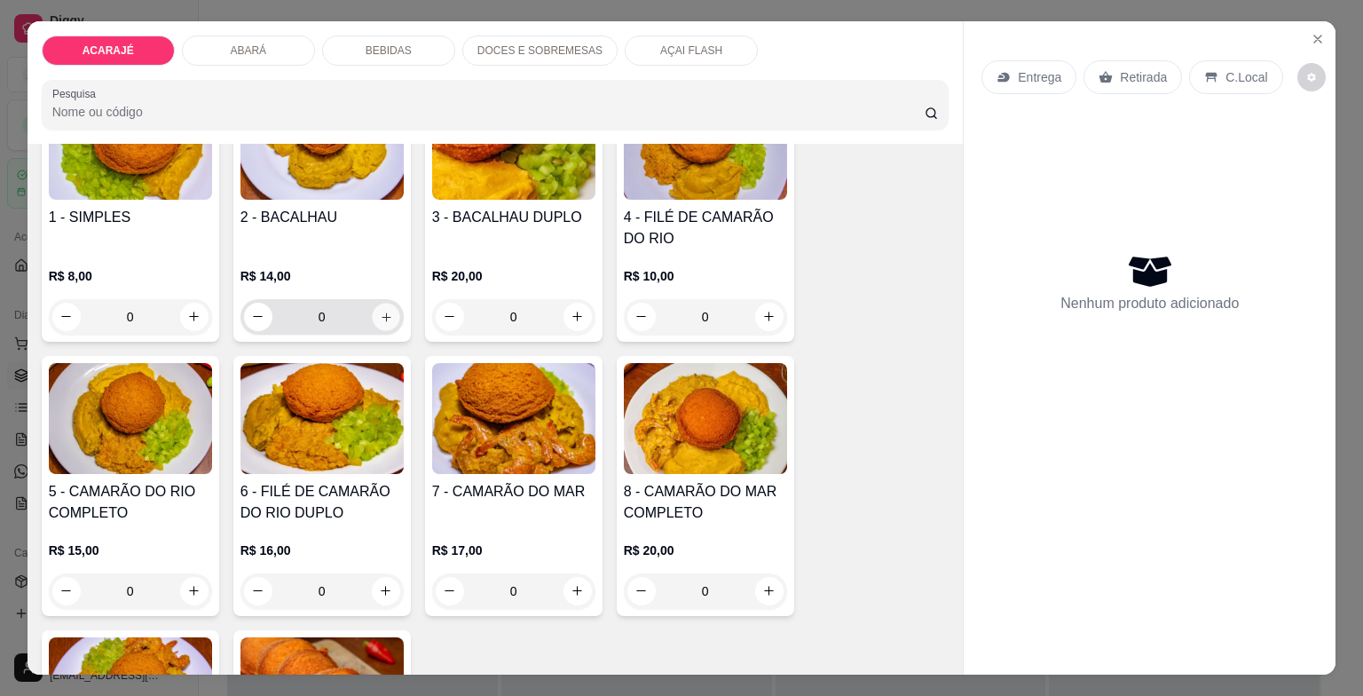
click at [380, 310] on icon "increase-product-quantity" at bounding box center [385, 316] width 13 height 13
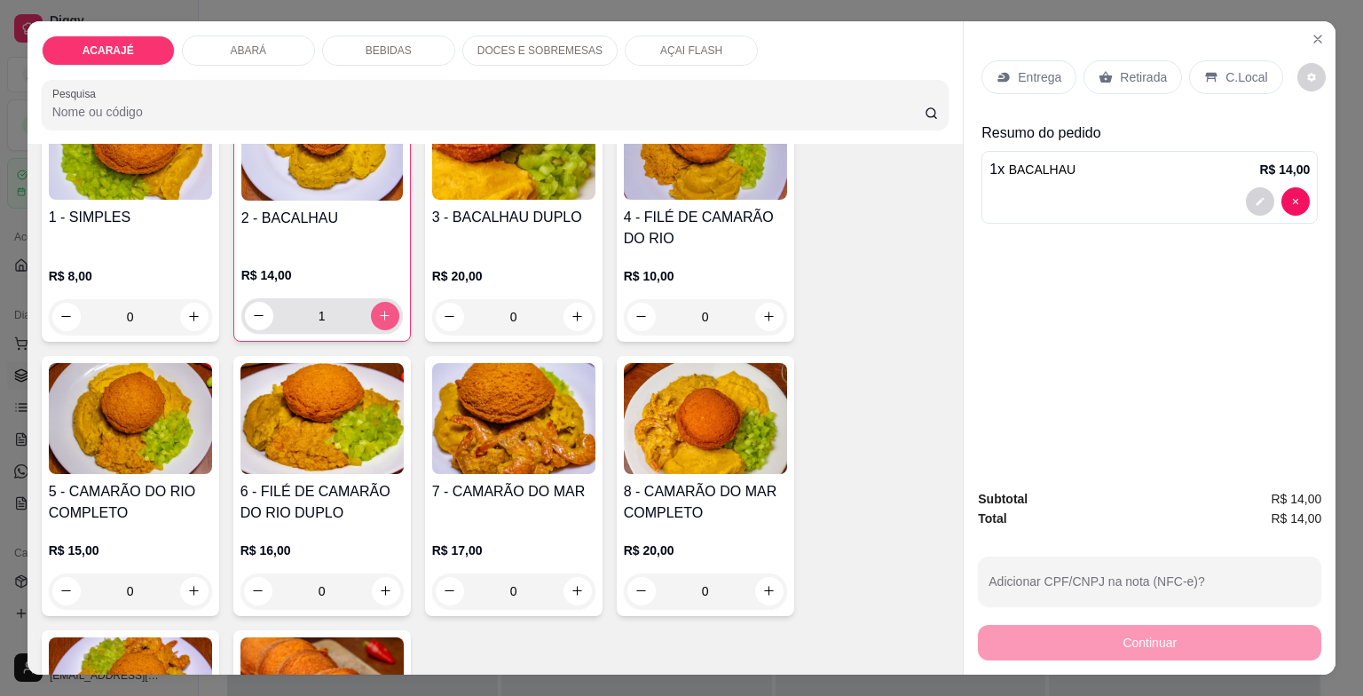
click at [380, 309] on icon "increase-product-quantity" at bounding box center [384, 315] width 13 height 13
click at [1130, 72] on p "Retirada" at bounding box center [1143, 77] width 47 height 18
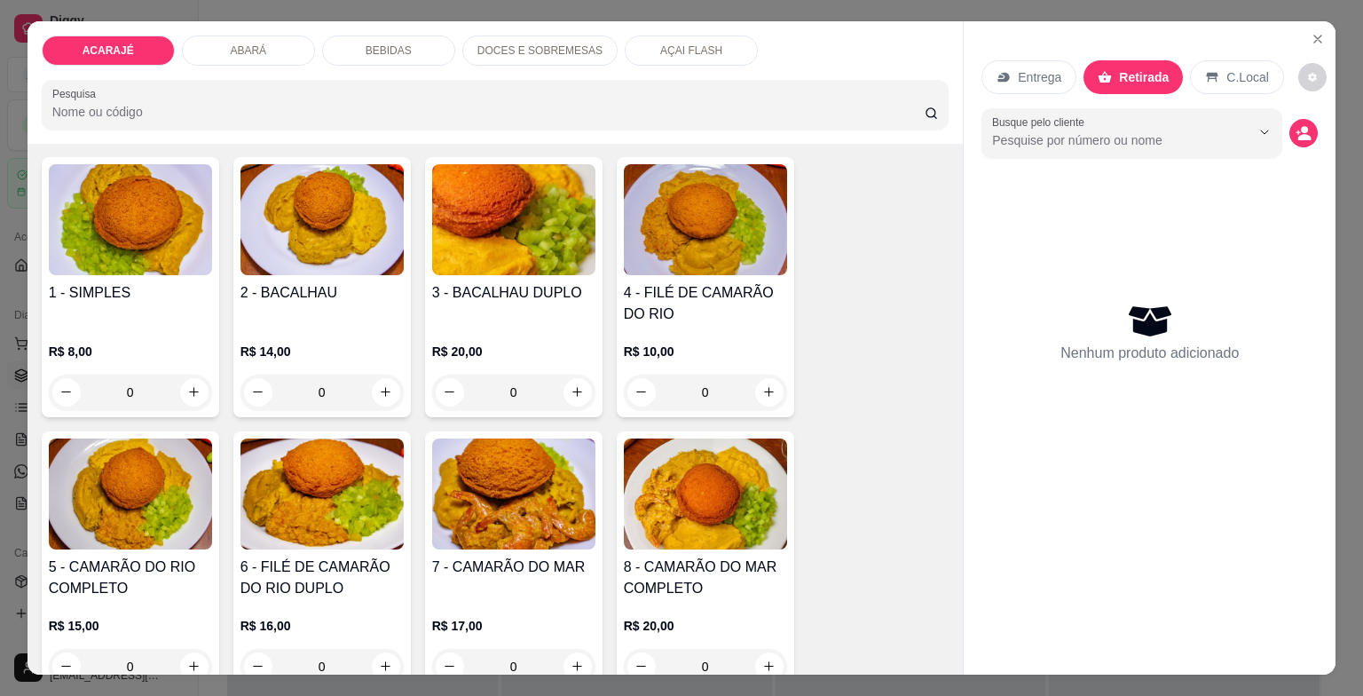
scroll to position [0, 0]
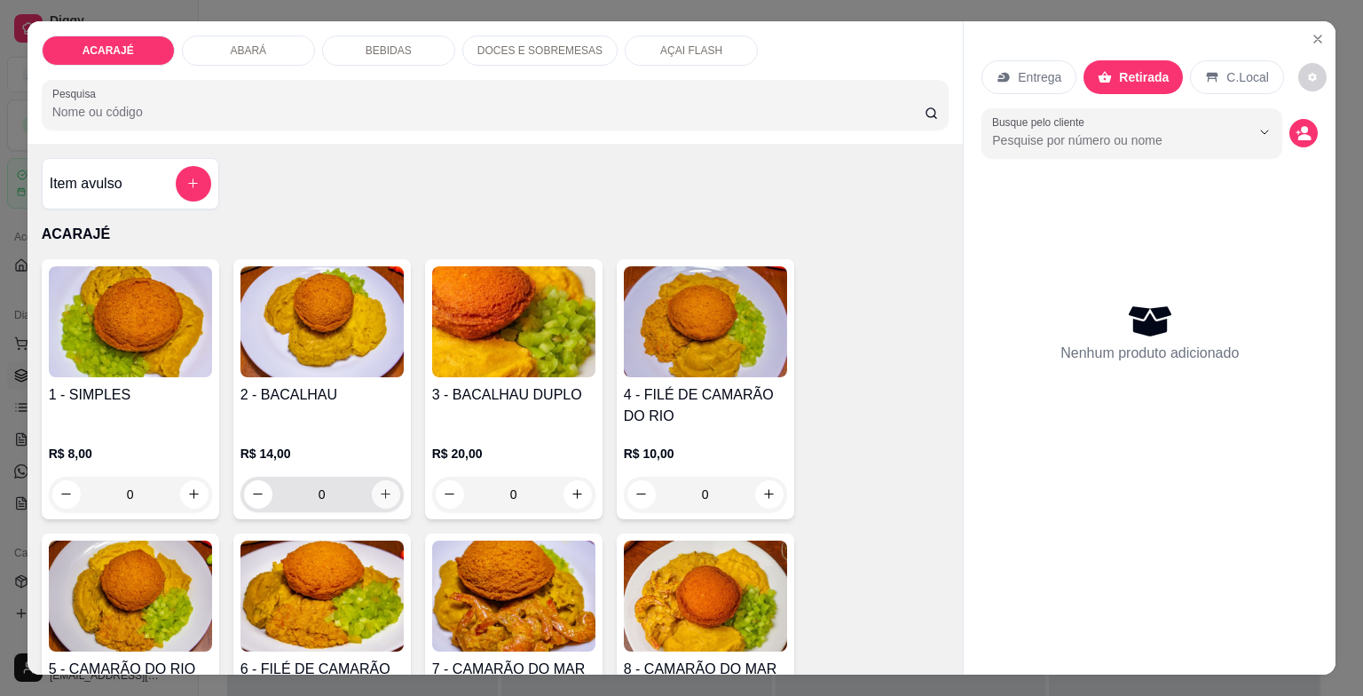
click at [379, 487] on icon "increase-product-quantity" at bounding box center [385, 493] width 13 height 13
type input "1"
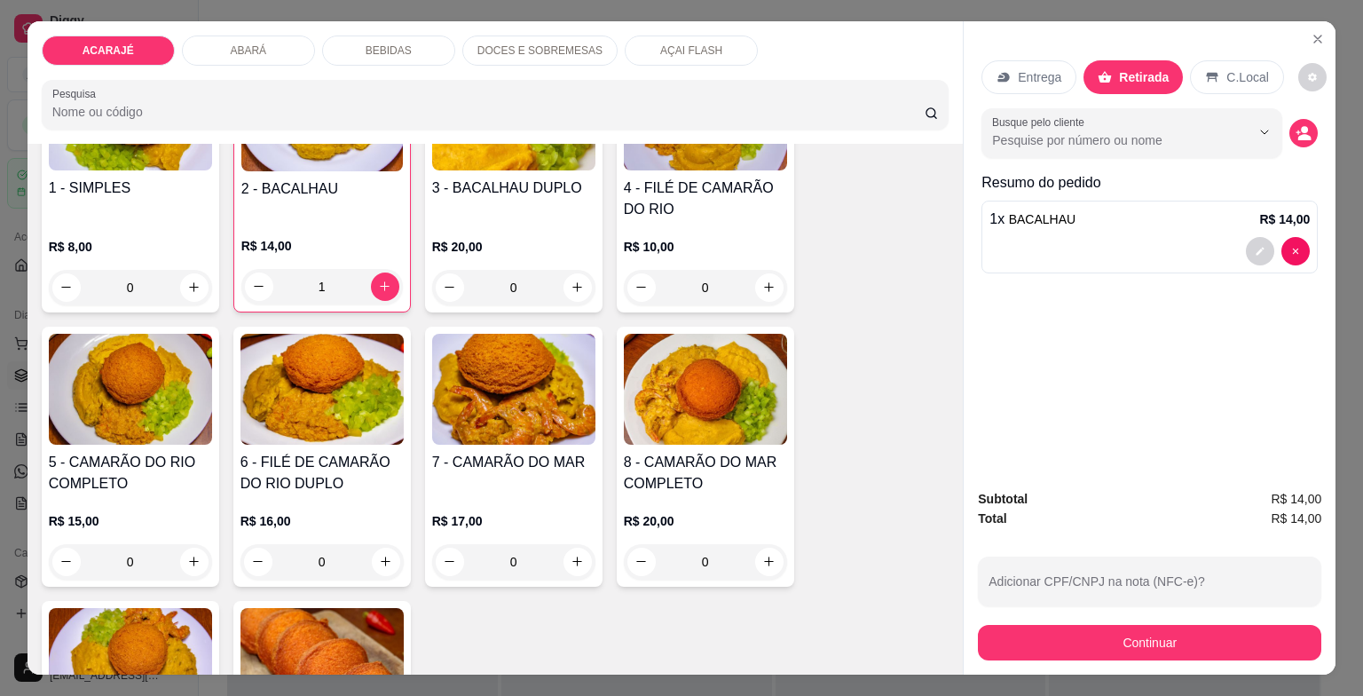
scroll to position [266, 0]
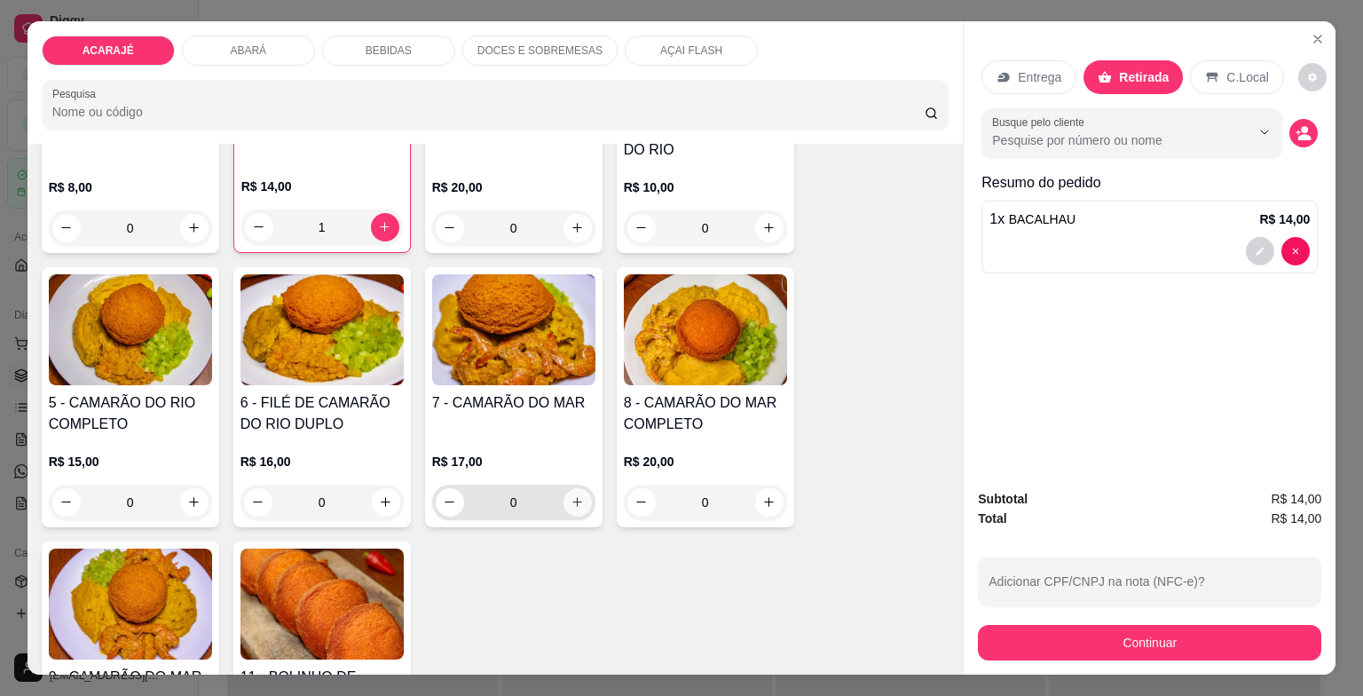
click at [578, 504] on button "increase-product-quantity" at bounding box center [577, 502] width 28 height 28
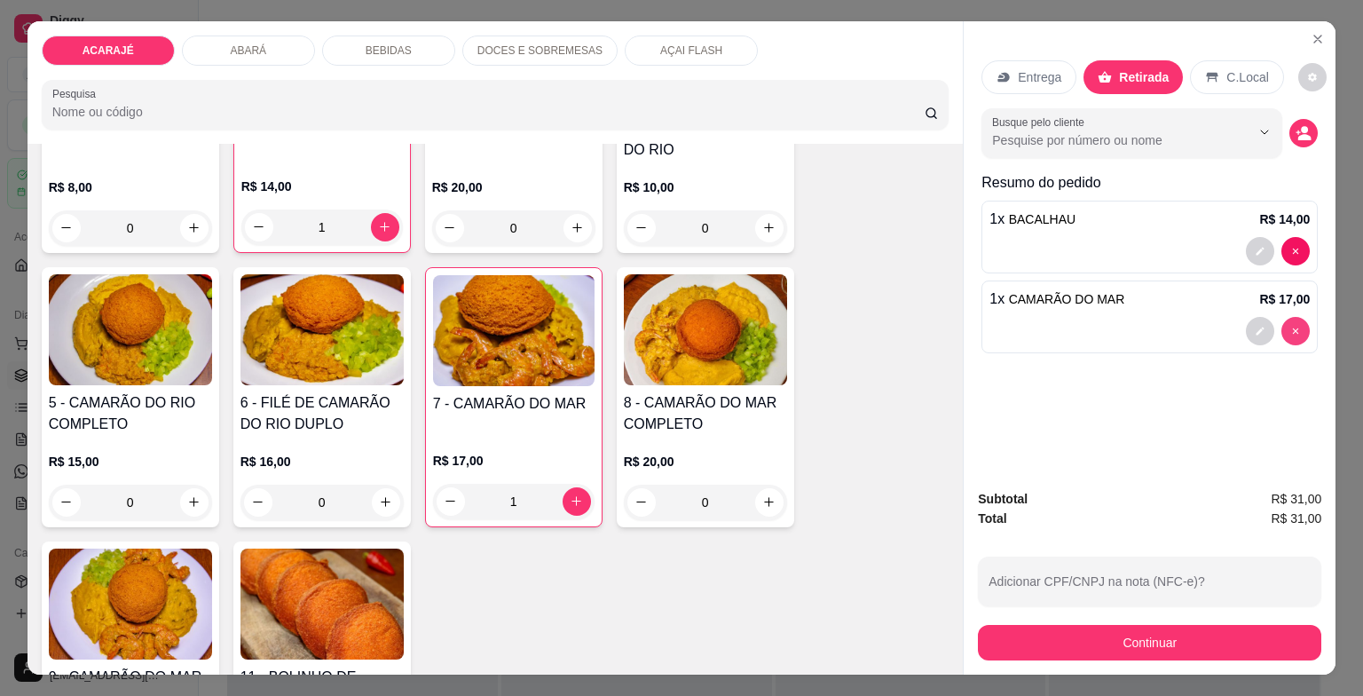
type input "0"
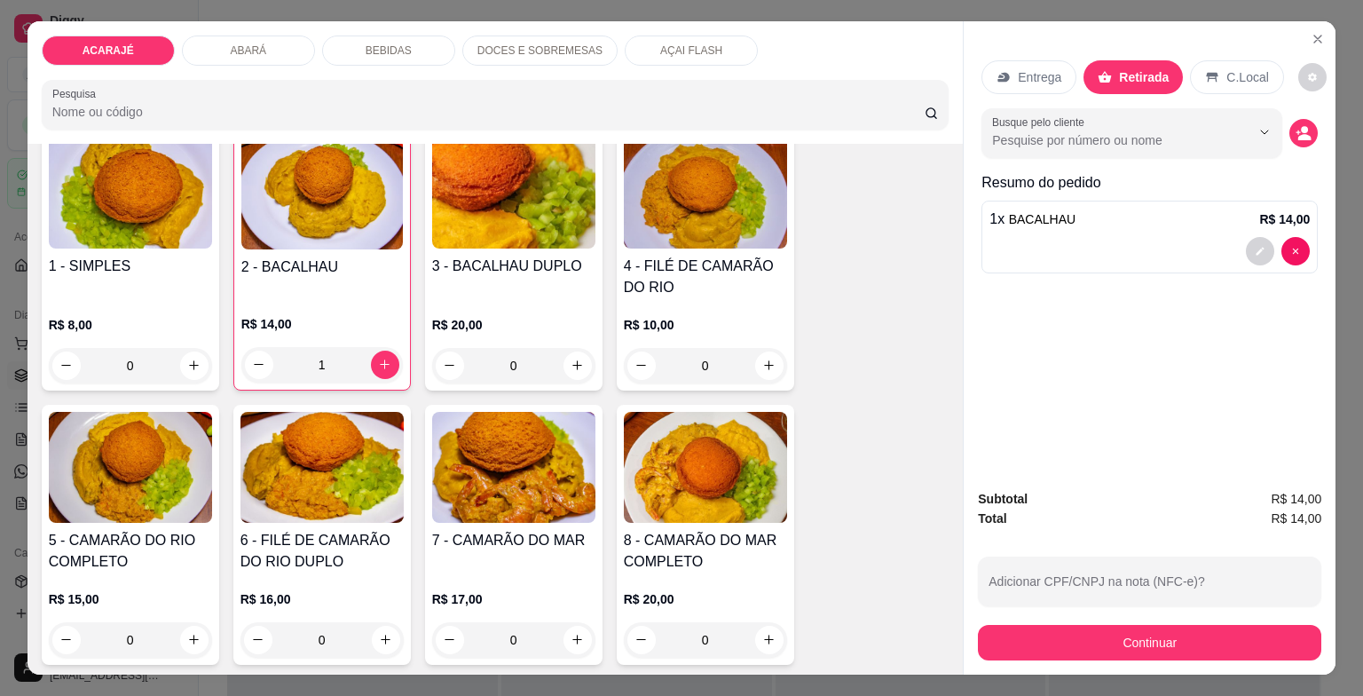
scroll to position [0, 0]
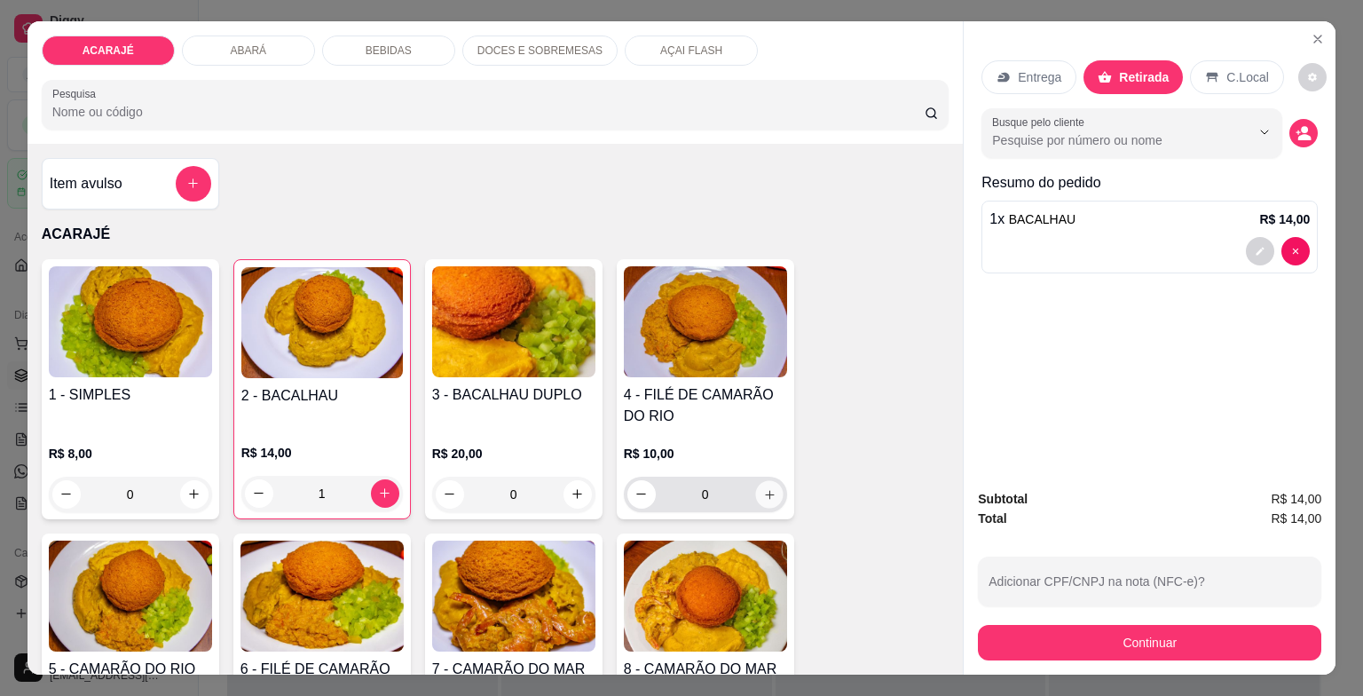
click at [765, 487] on icon "increase-product-quantity" at bounding box center [768, 493] width 13 height 13
type input "1"
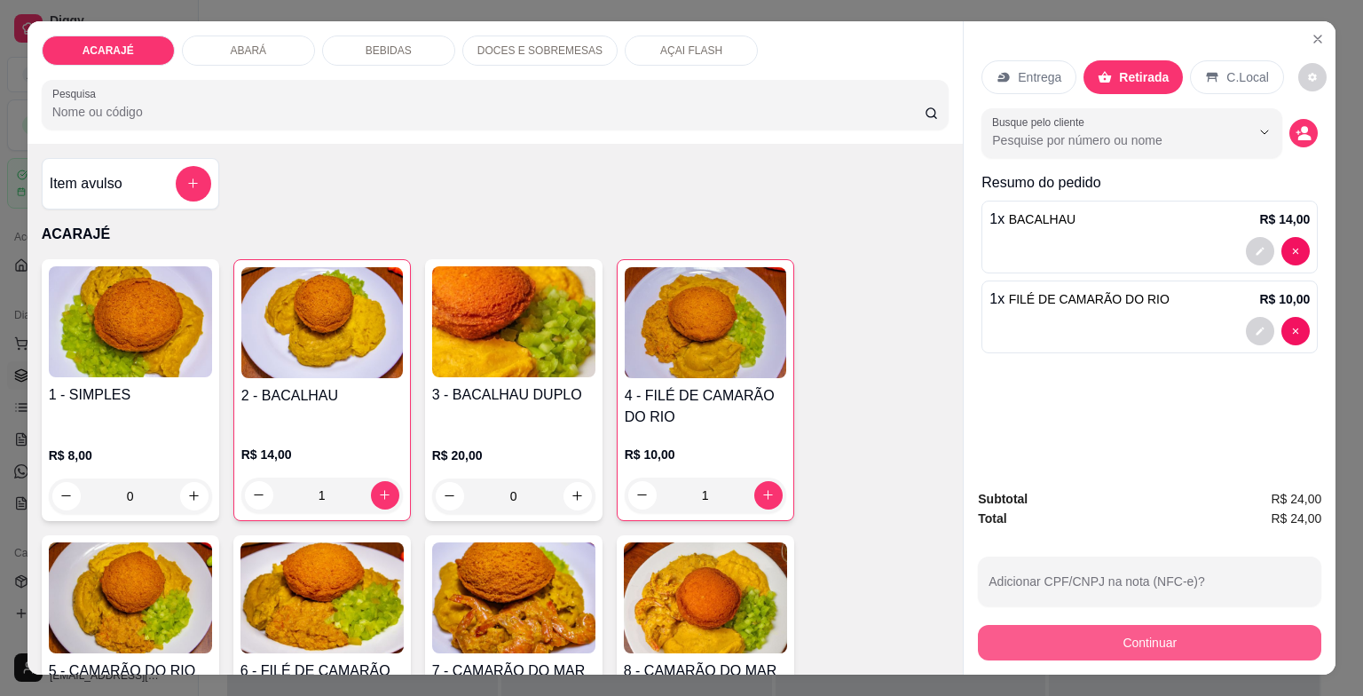
click at [1086, 641] on button "Continuar" at bounding box center [1149, 642] width 343 height 35
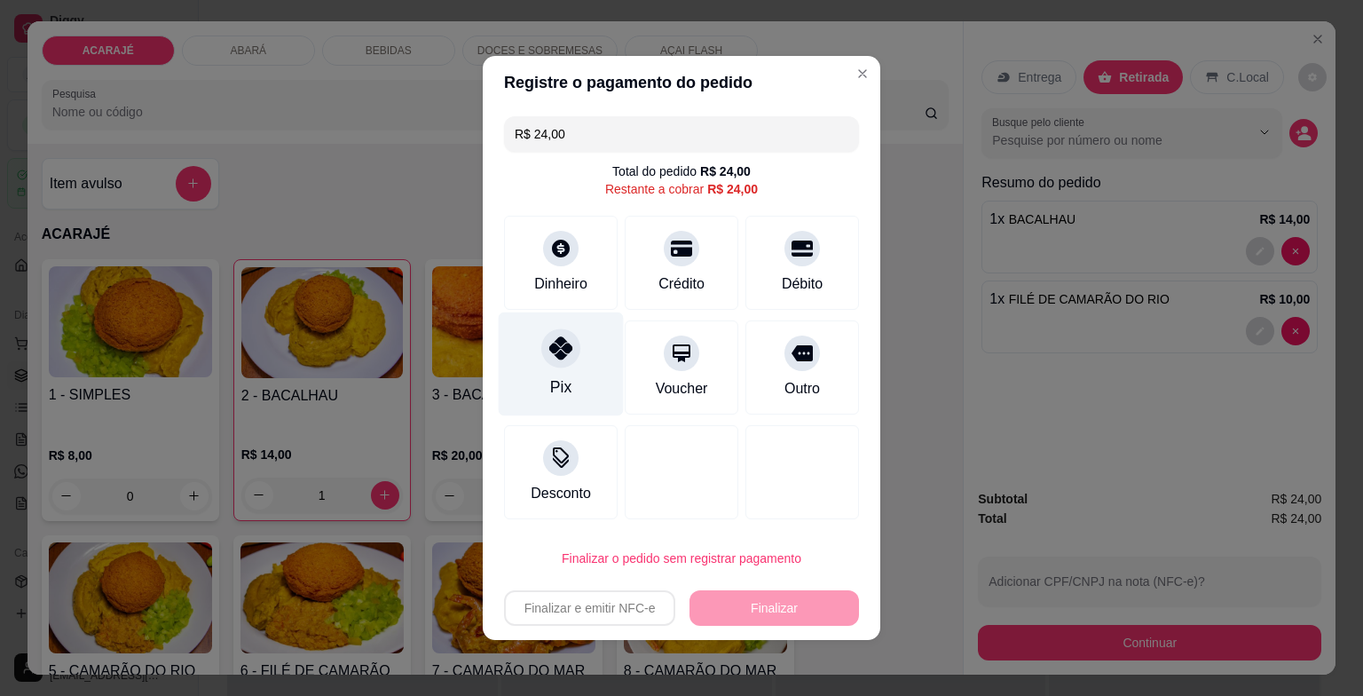
click at [548, 364] on div at bounding box center [560, 347] width 39 height 39
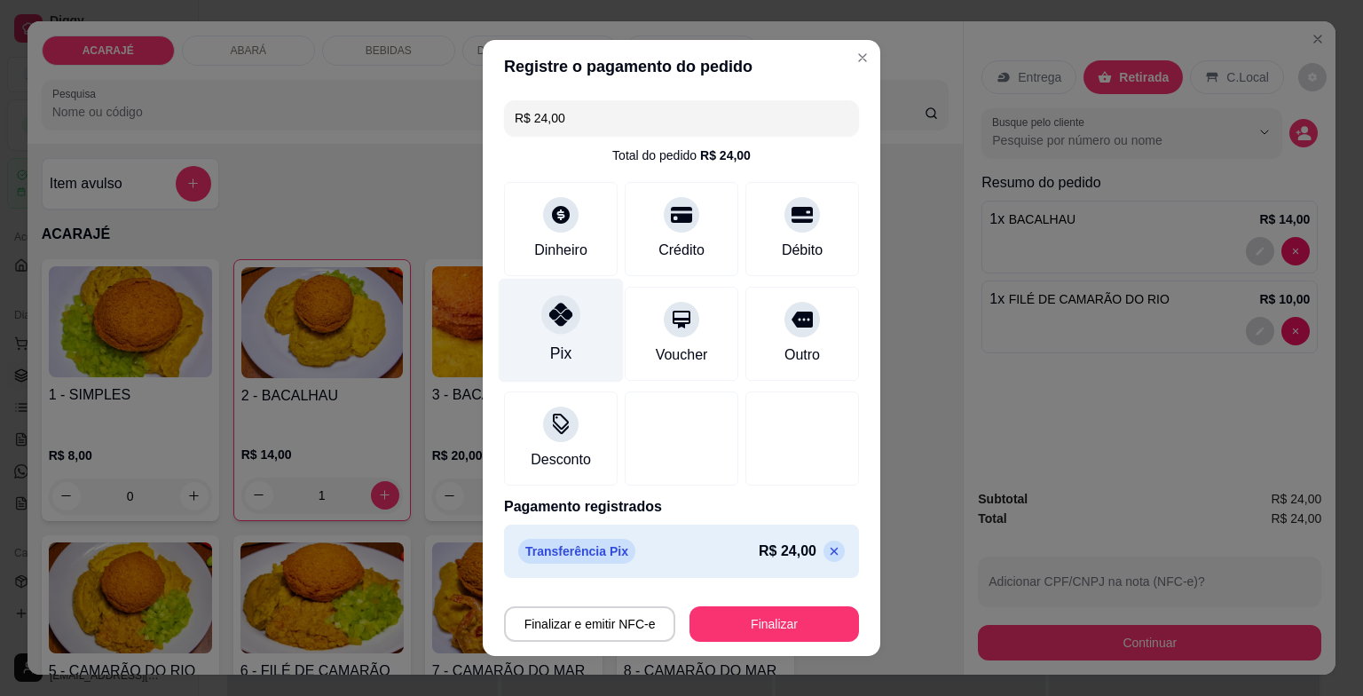
type input "R$ 0,00"
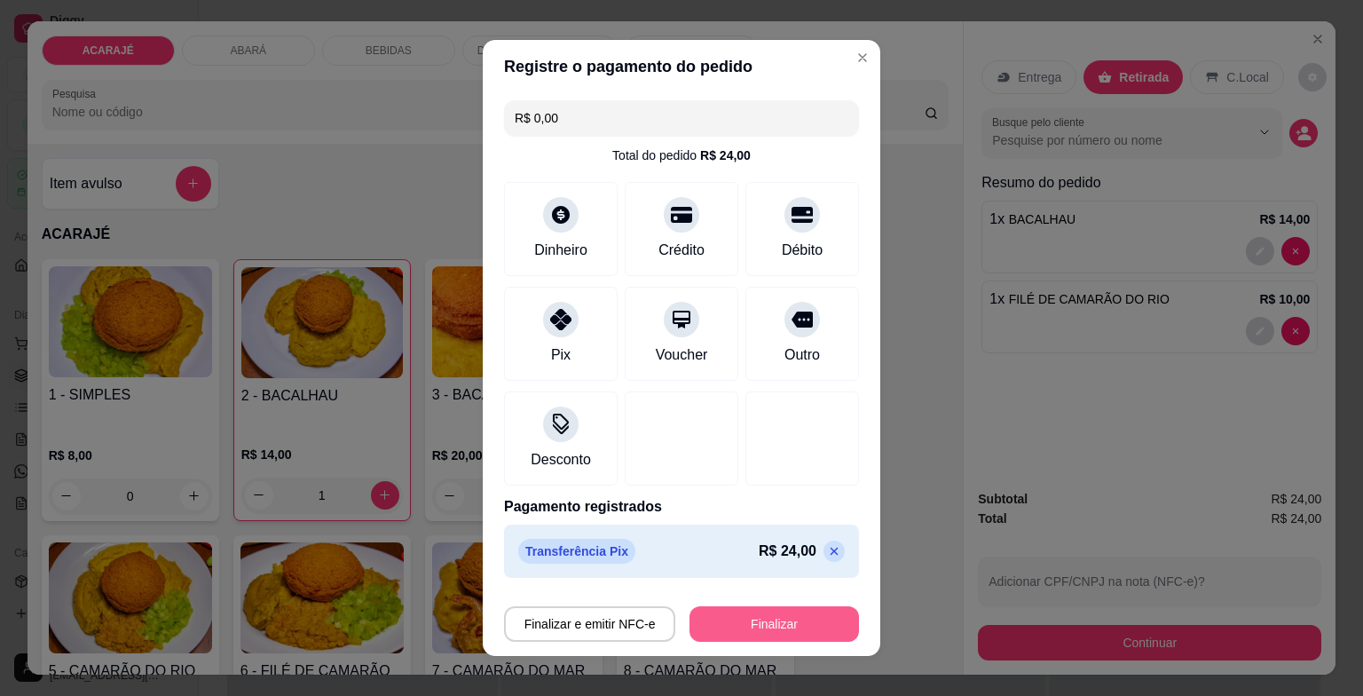
click at [793, 612] on button "Finalizar" at bounding box center [773, 623] width 169 height 35
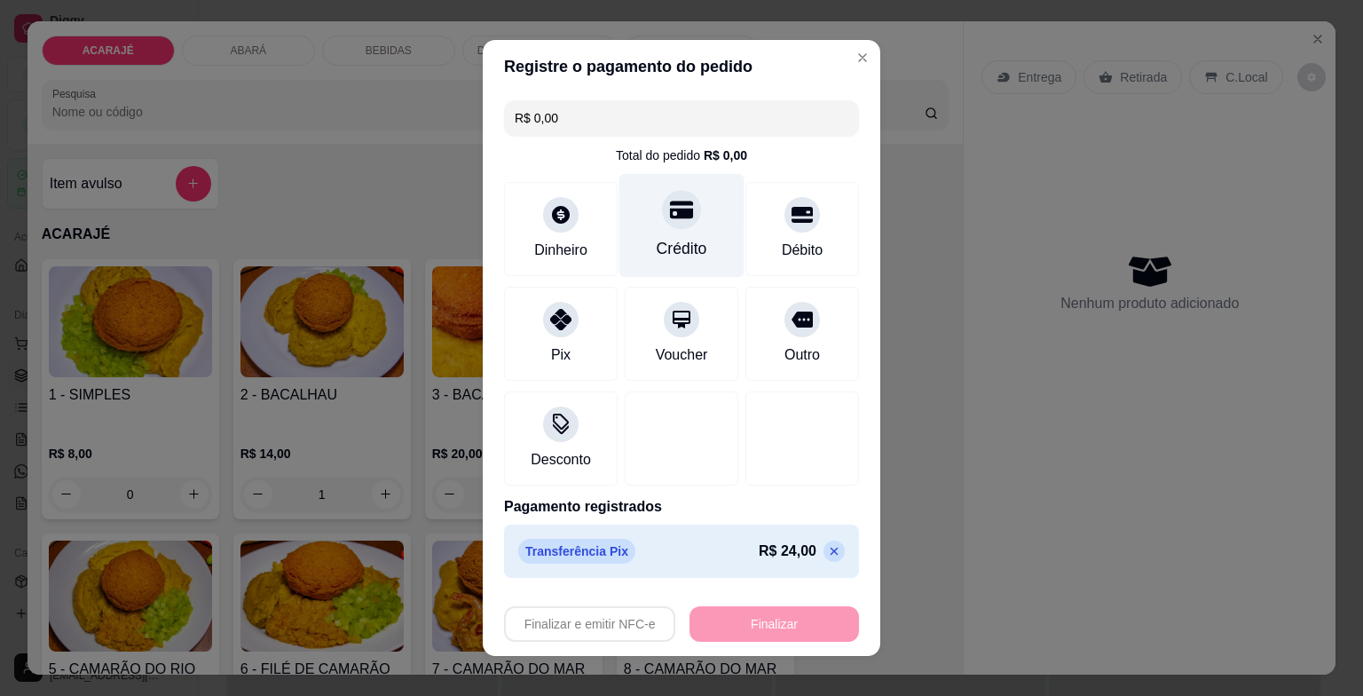
type input "0"
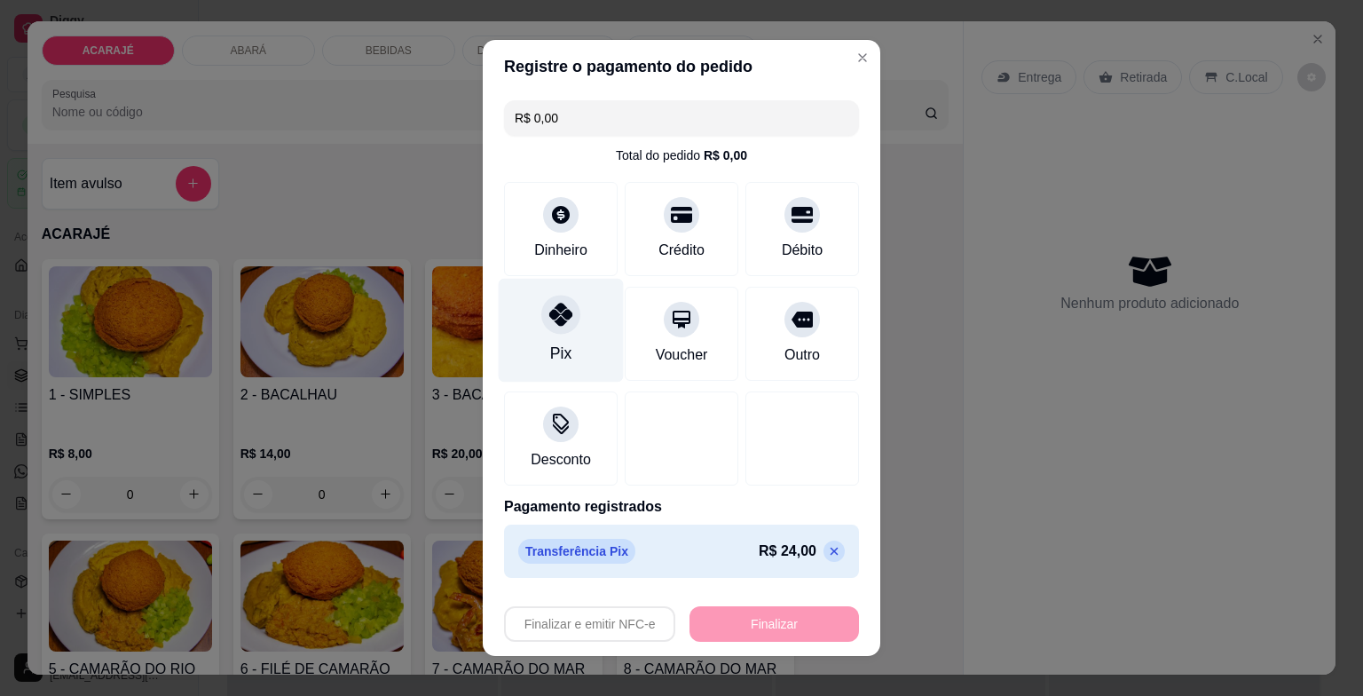
type input "-R$ 24,00"
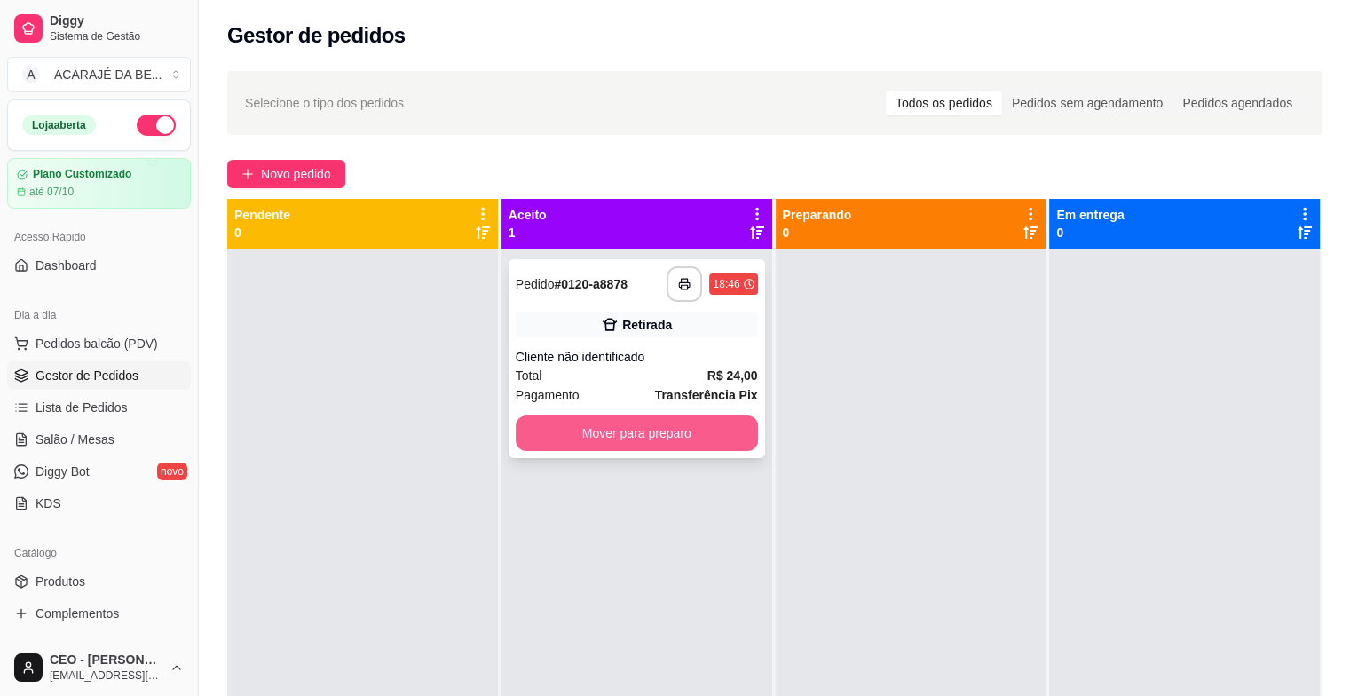
click at [618, 437] on button "Mover para preparo" at bounding box center [637, 432] width 242 height 35
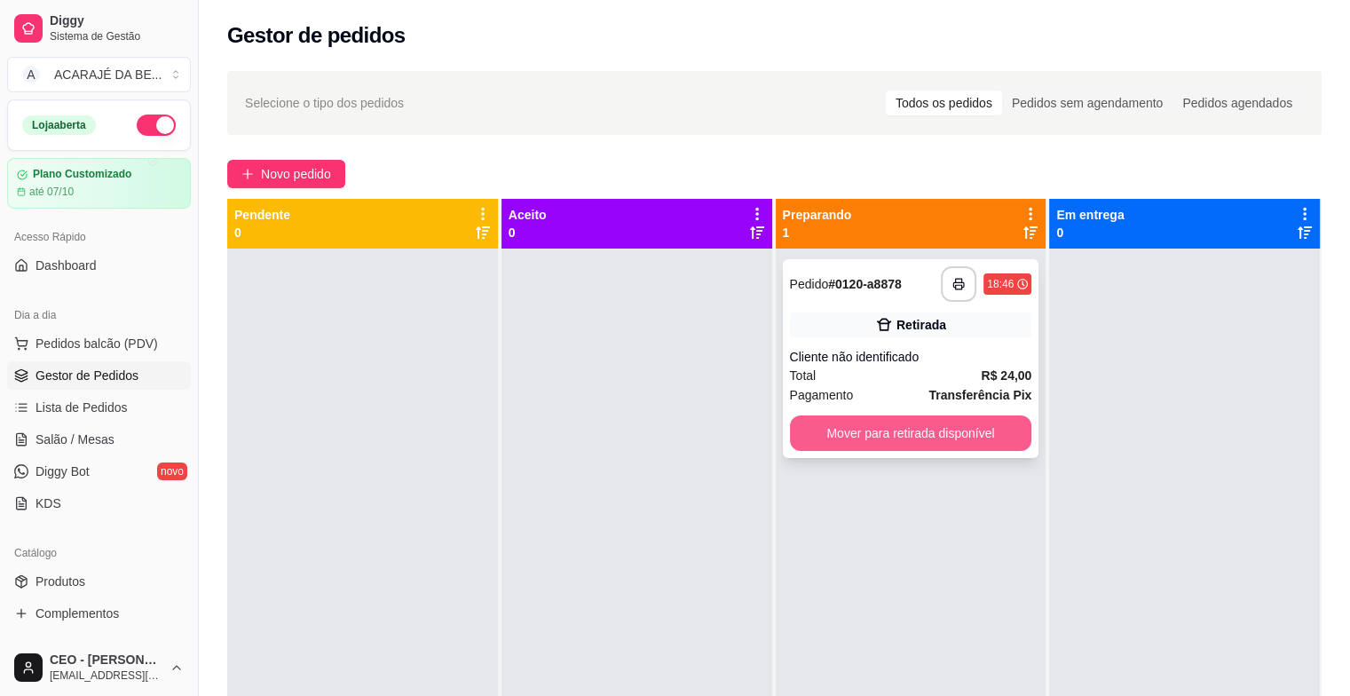
click at [911, 432] on button "Mover para retirada disponível" at bounding box center [911, 432] width 242 height 35
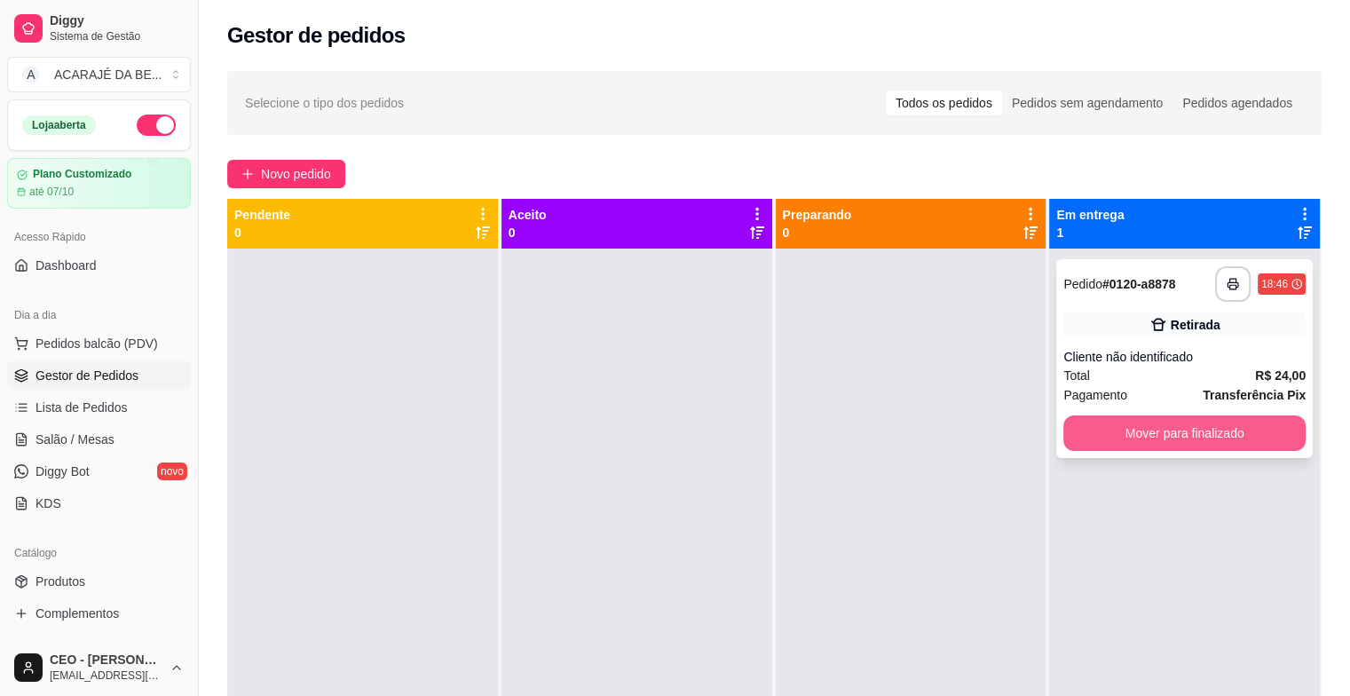
click at [1154, 432] on button "Mover para finalizado" at bounding box center [1184, 432] width 242 height 35
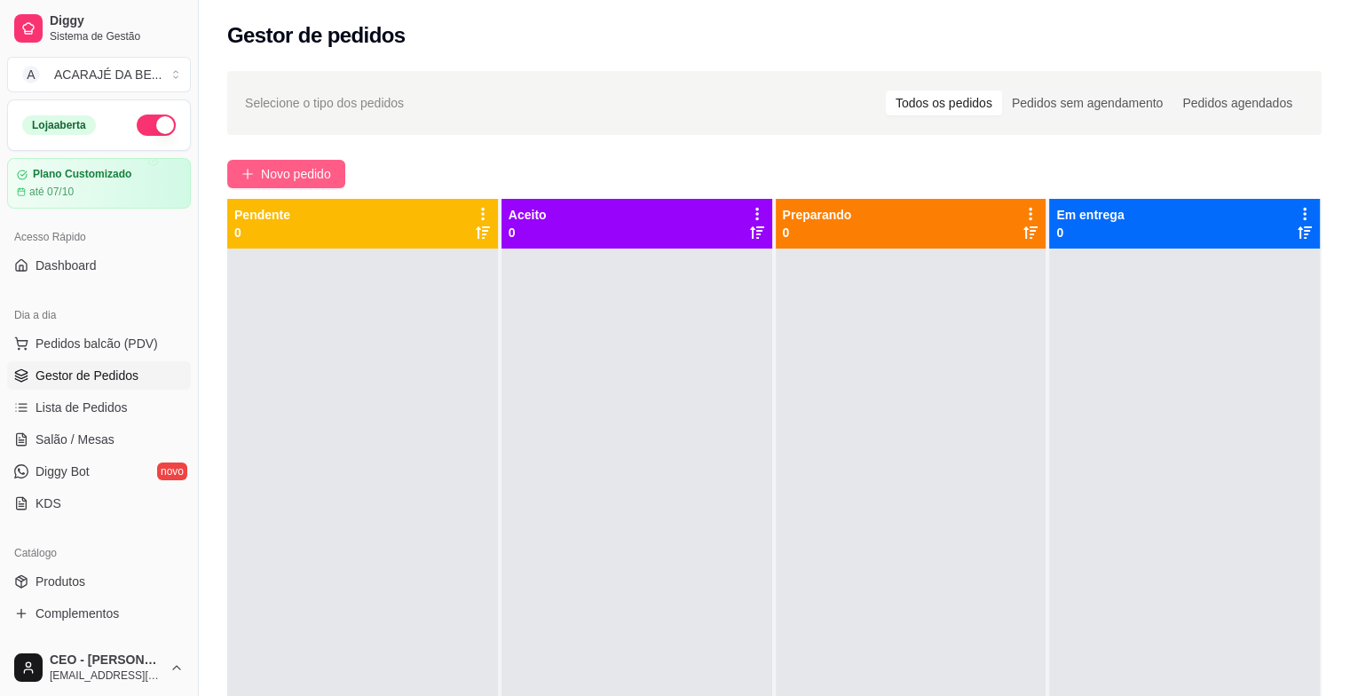
click at [300, 169] on span "Novo pedido" at bounding box center [296, 174] width 70 height 20
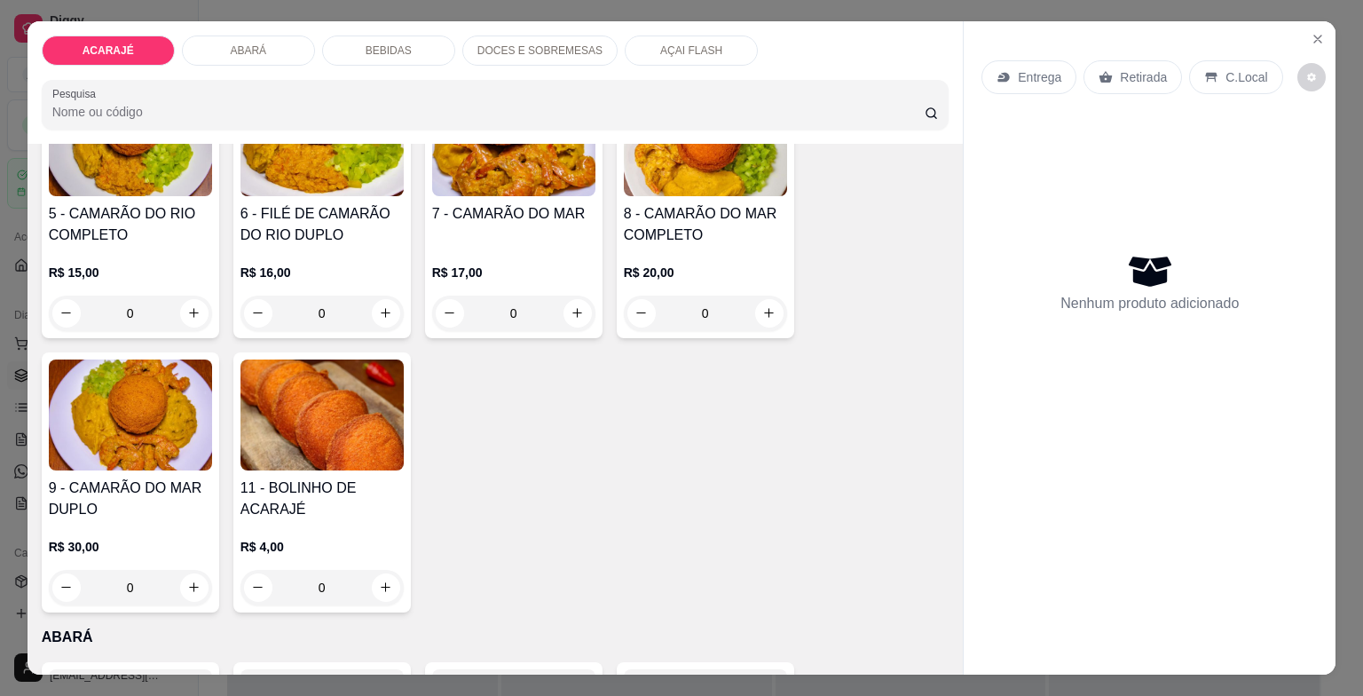
scroll to position [621, 0]
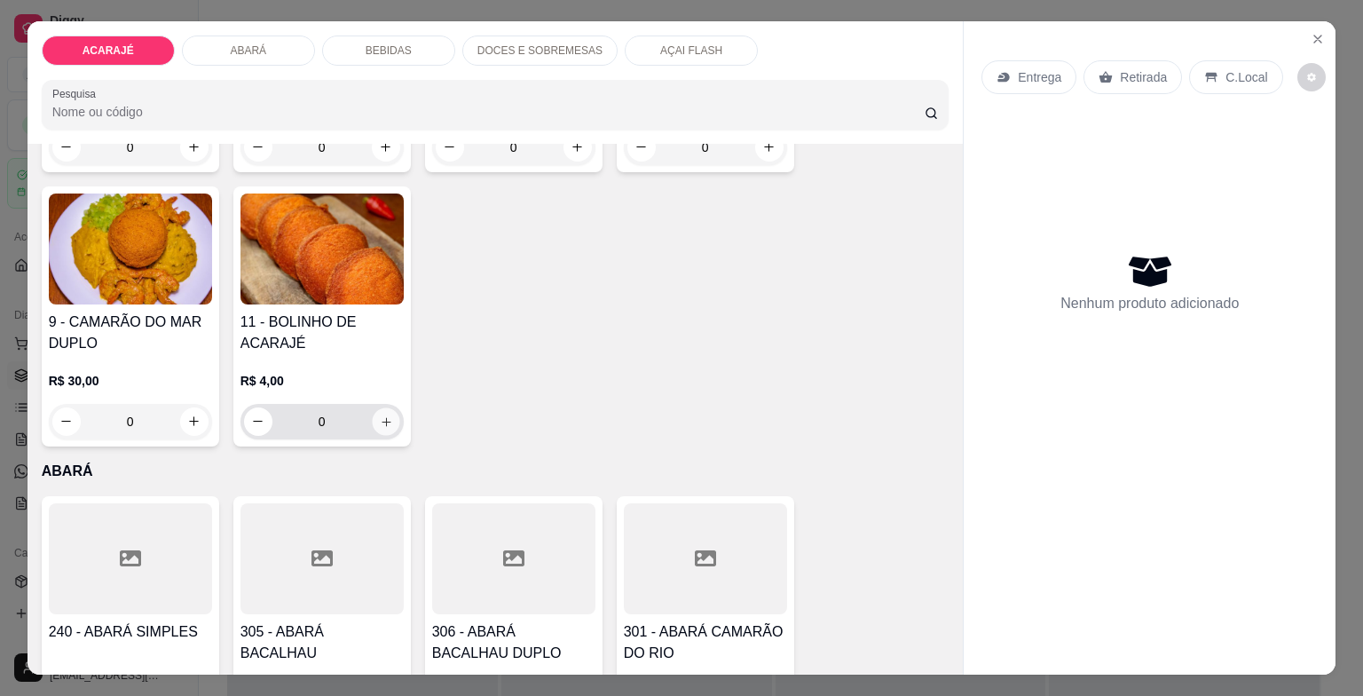
click at [383, 423] on button "increase-product-quantity" at bounding box center [386, 421] width 28 height 28
type input "1"
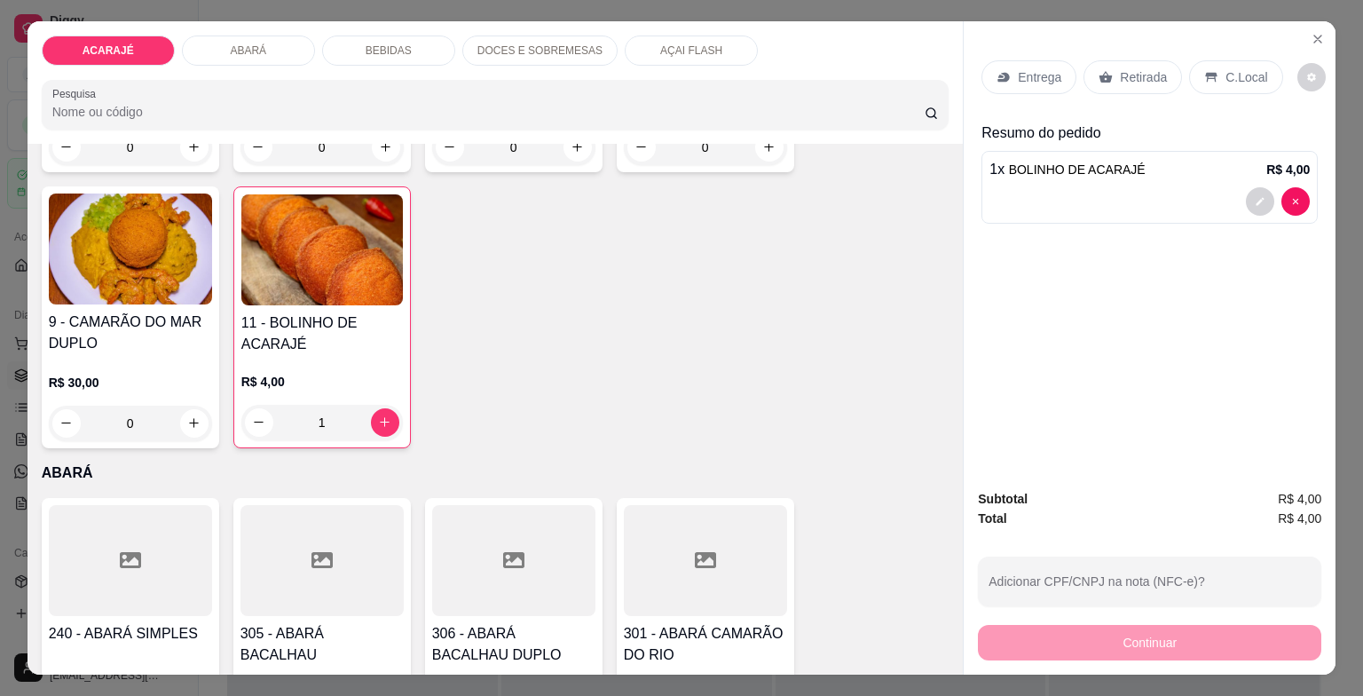
click at [1027, 68] on p "Entrega" at bounding box center [1039, 77] width 43 height 18
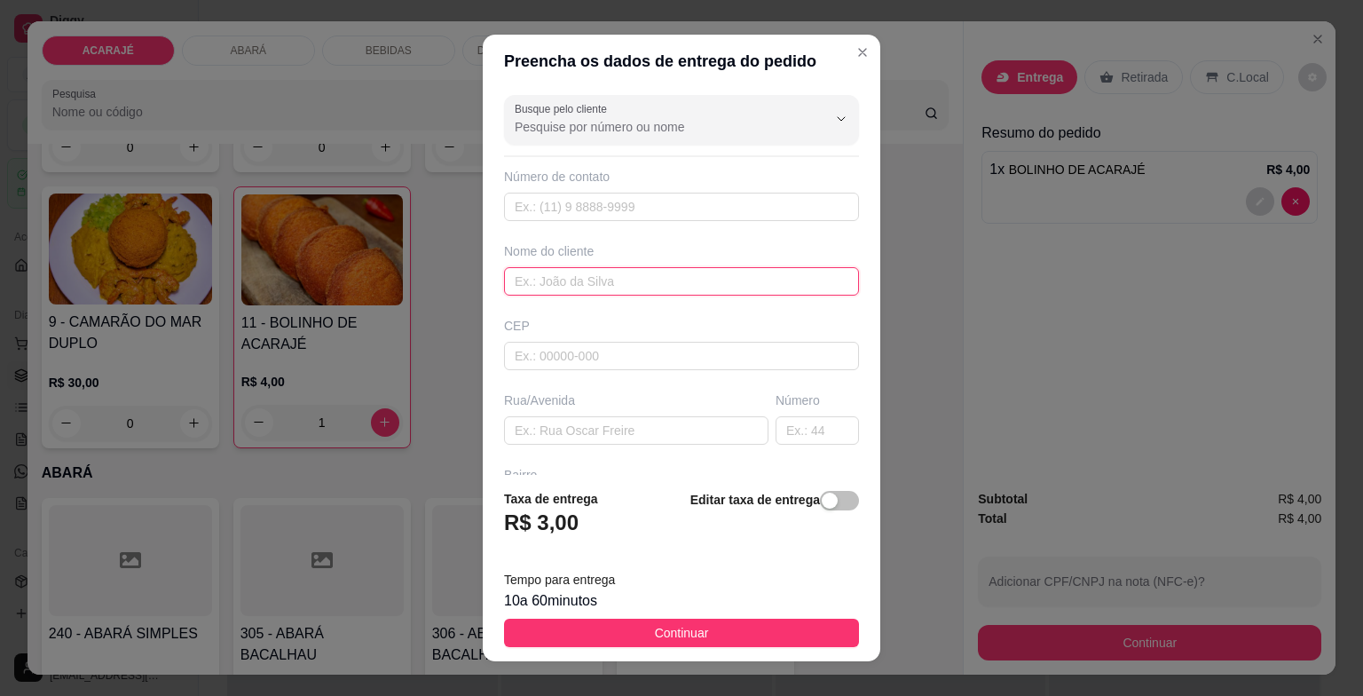
click at [583, 272] on input "text" at bounding box center [681, 281] width 355 height 28
type input "[PERSON_NAME]"
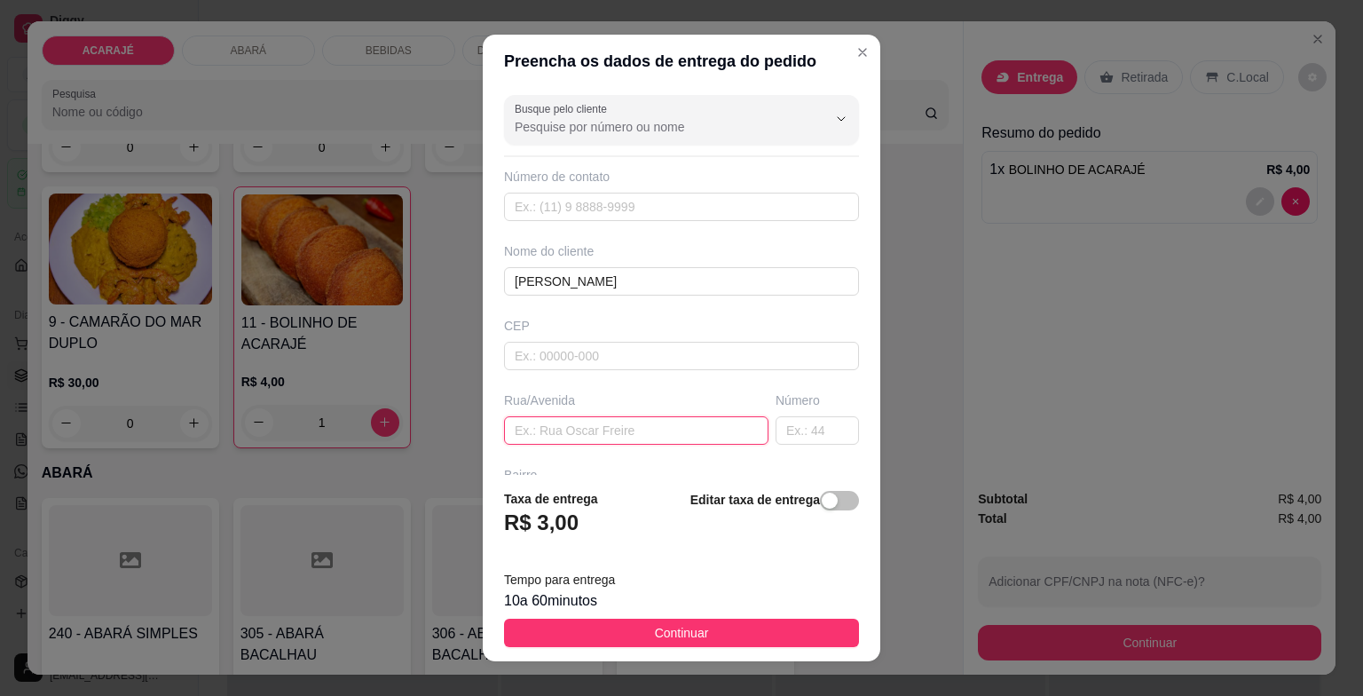
click at [598, 422] on input "text" at bounding box center [636, 430] width 264 height 28
paste input "na casa de Miro próximo a Silvestre na mesma rua tô com a barraca na porta"
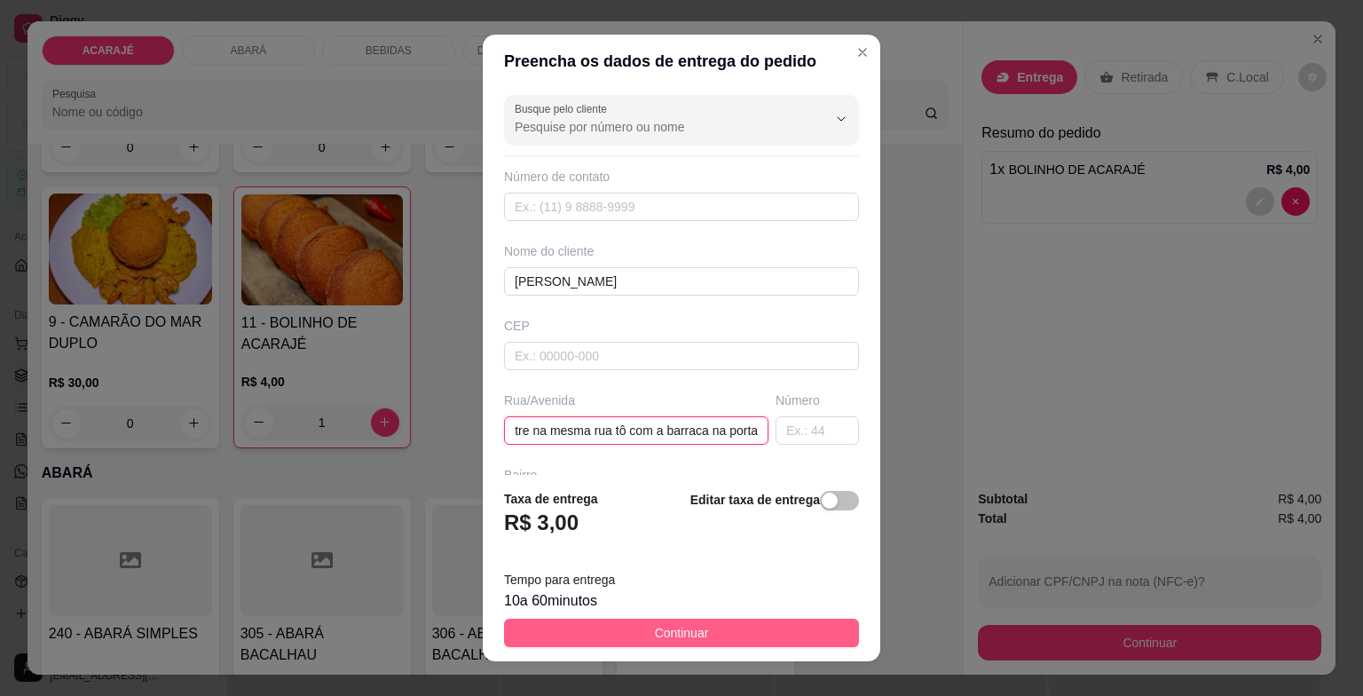
type input "na casa de Miro próximo a Silvestre na mesma rua tô com a barraca na porta"
click at [732, 626] on button "Continuar" at bounding box center [681, 632] width 355 height 28
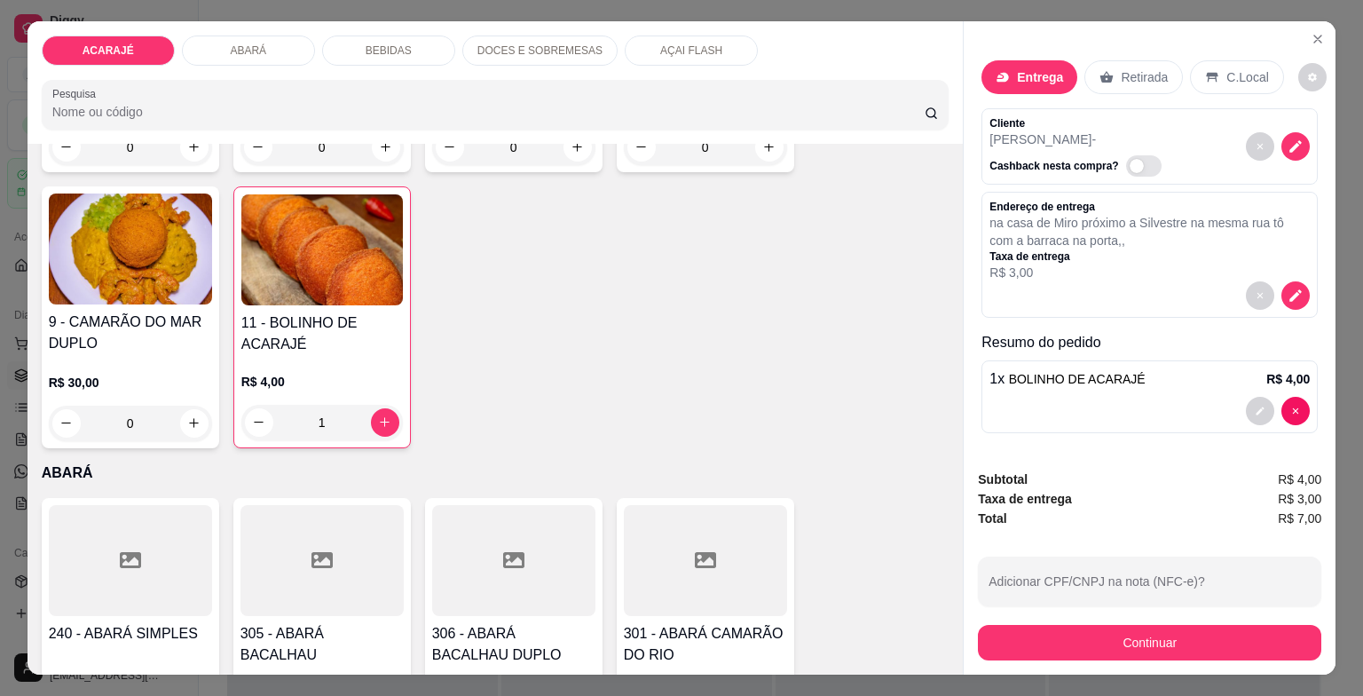
click at [1121, 71] on p "Retirada" at bounding box center [1144, 77] width 47 height 18
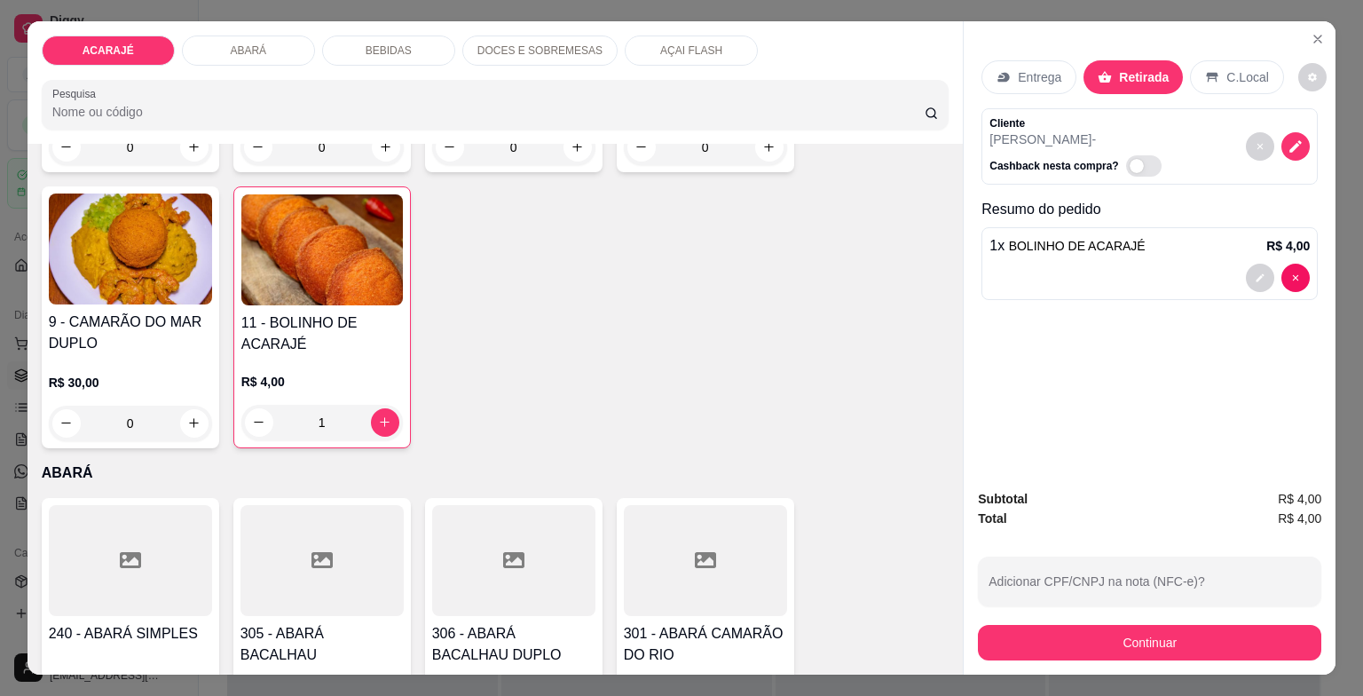
click at [1026, 68] on p "Entrega" at bounding box center [1039, 77] width 43 height 18
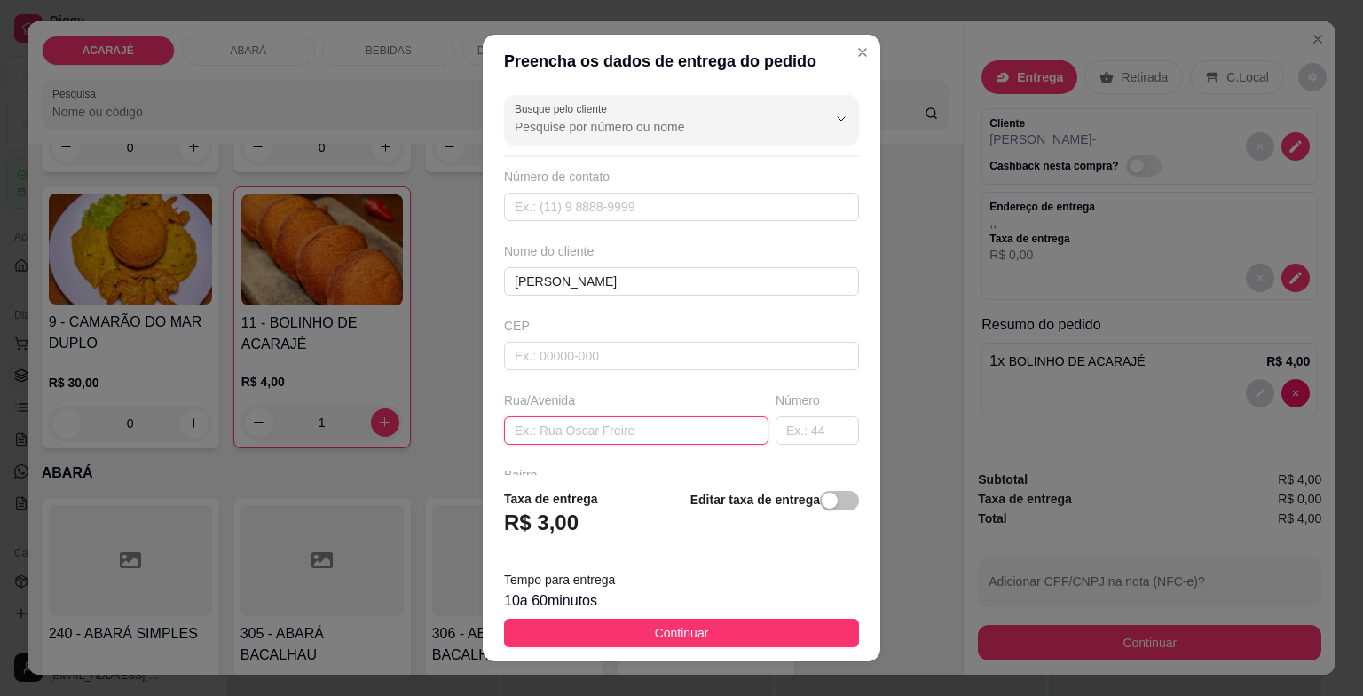
paste input "na casa de Miro próximo a Silvestre na mesma rua tô com a barraca na porta"
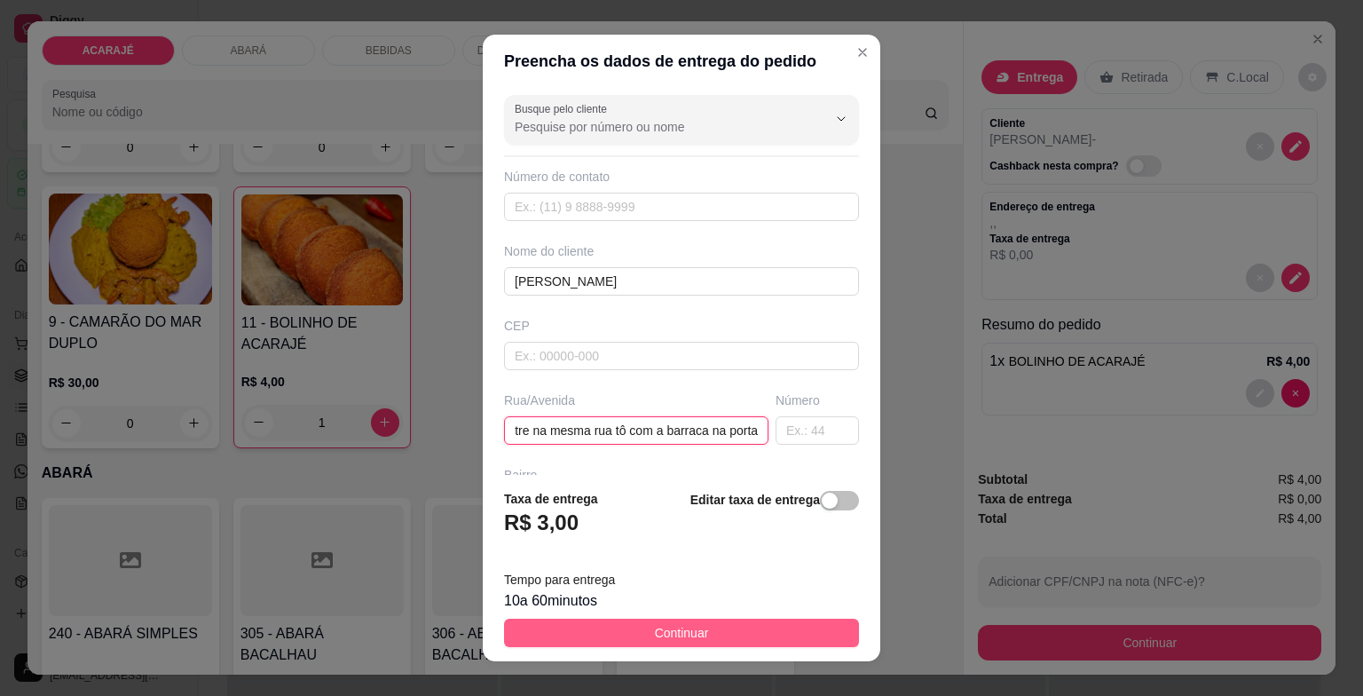
type input "na casa de Miro próximo a Silvestre na mesma rua tô com a barraca na porta"
click at [678, 620] on button "Continuar" at bounding box center [681, 632] width 355 height 28
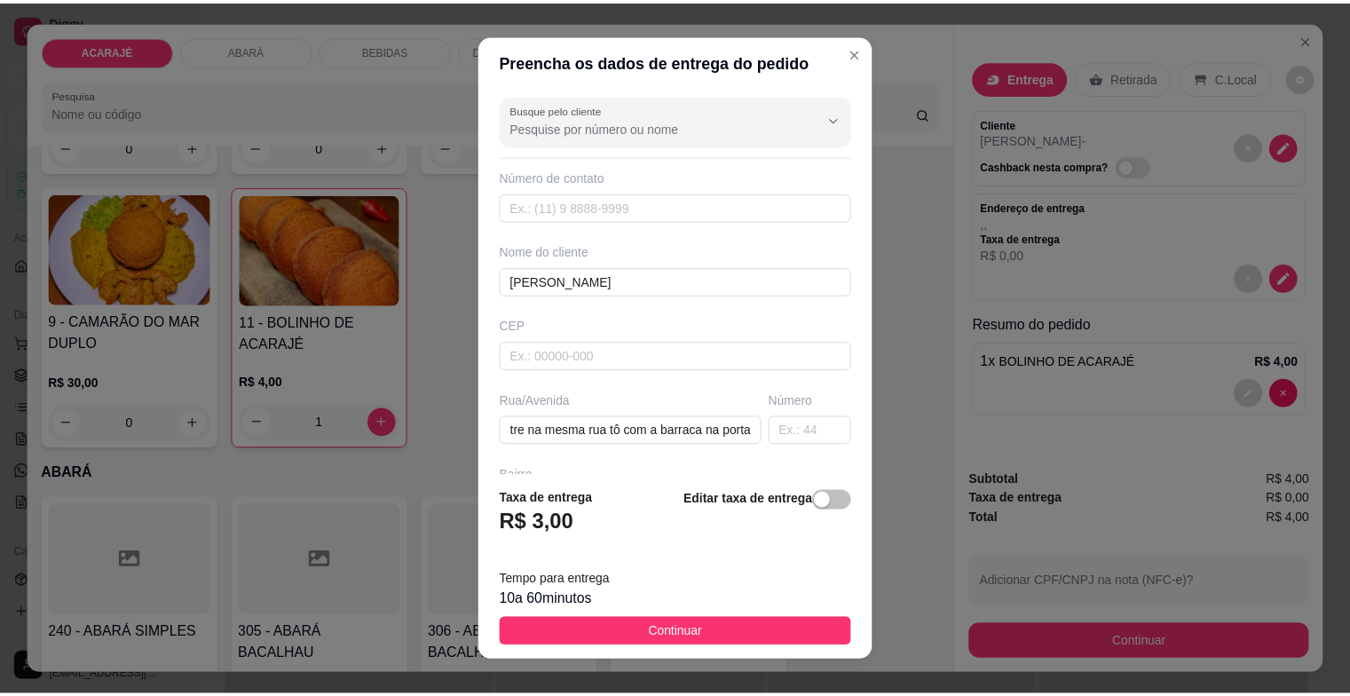
scroll to position [0, 0]
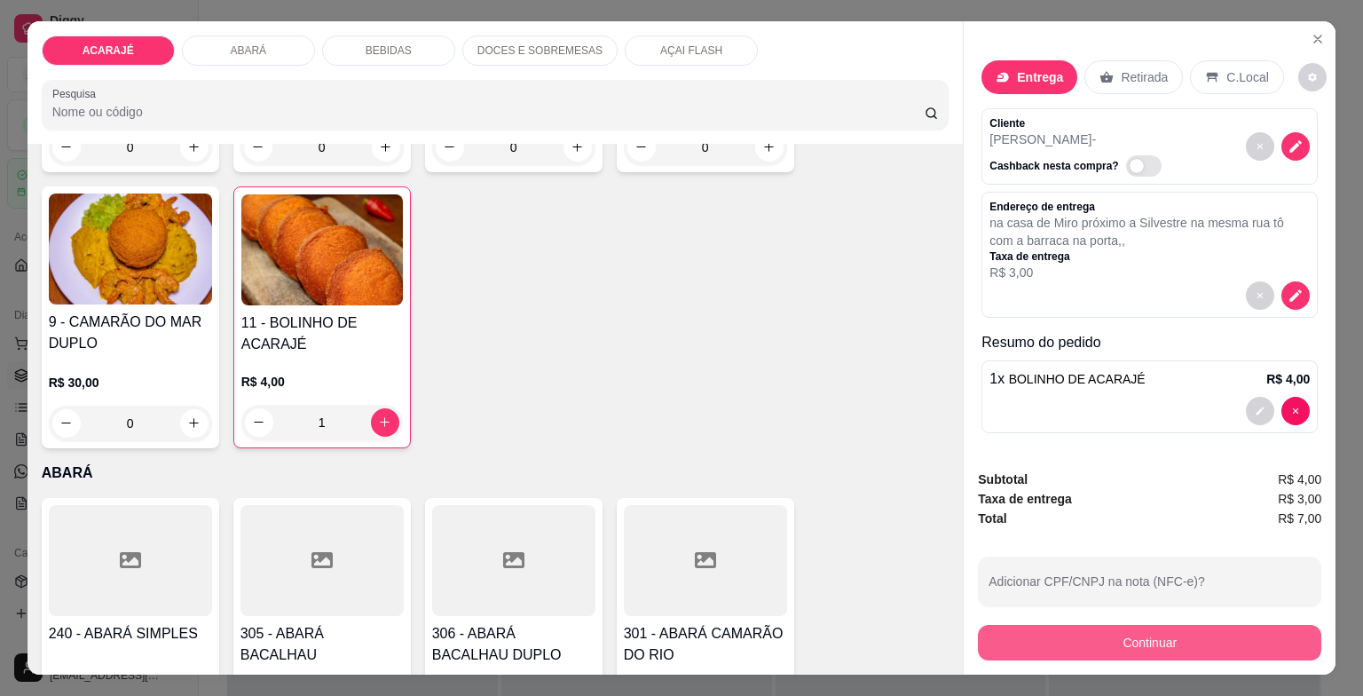
click at [1011, 628] on button "Continuar" at bounding box center [1149, 642] width 343 height 35
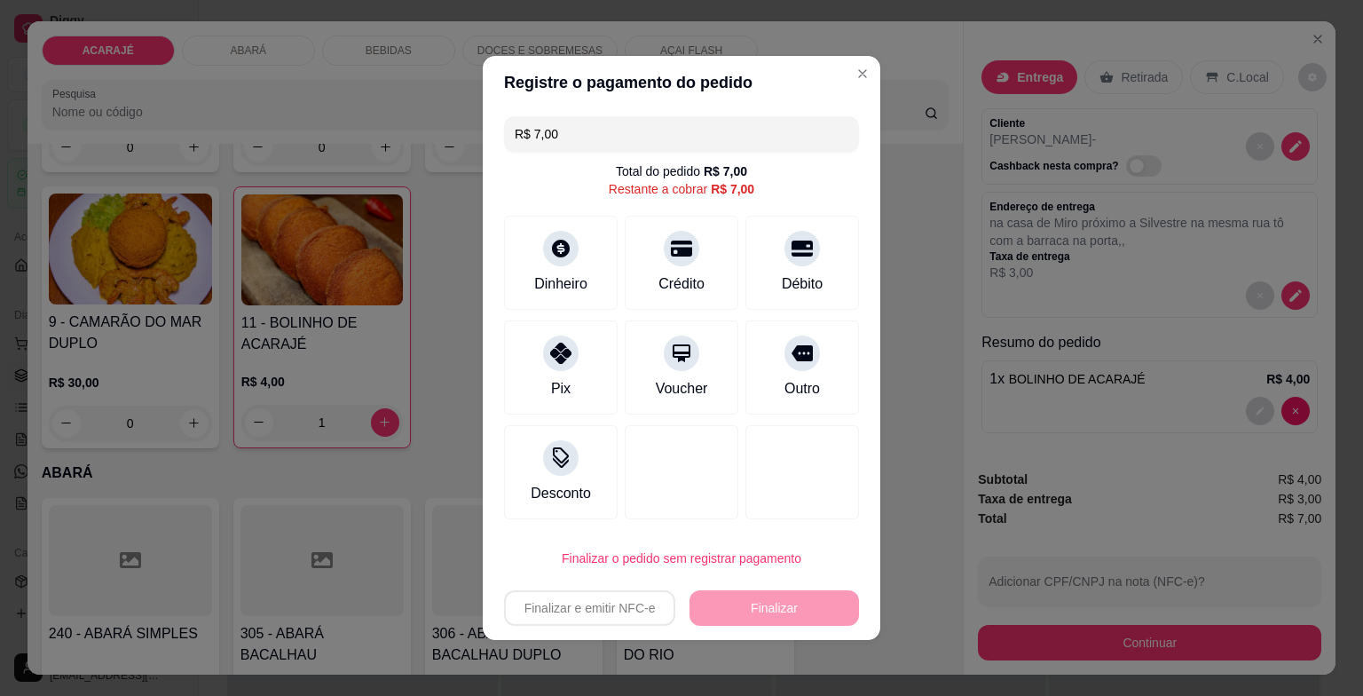
click at [559, 388] on div "Pix" at bounding box center [561, 388] width 20 height 21
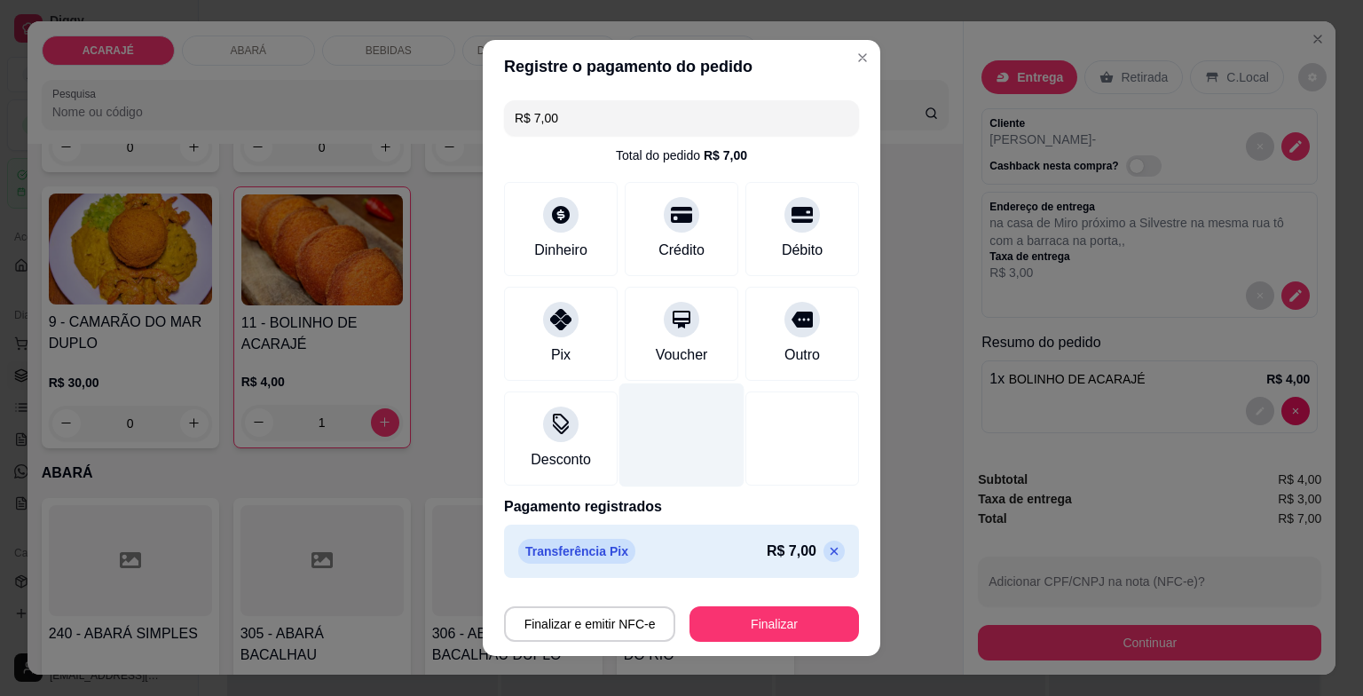
type input "R$ 0,00"
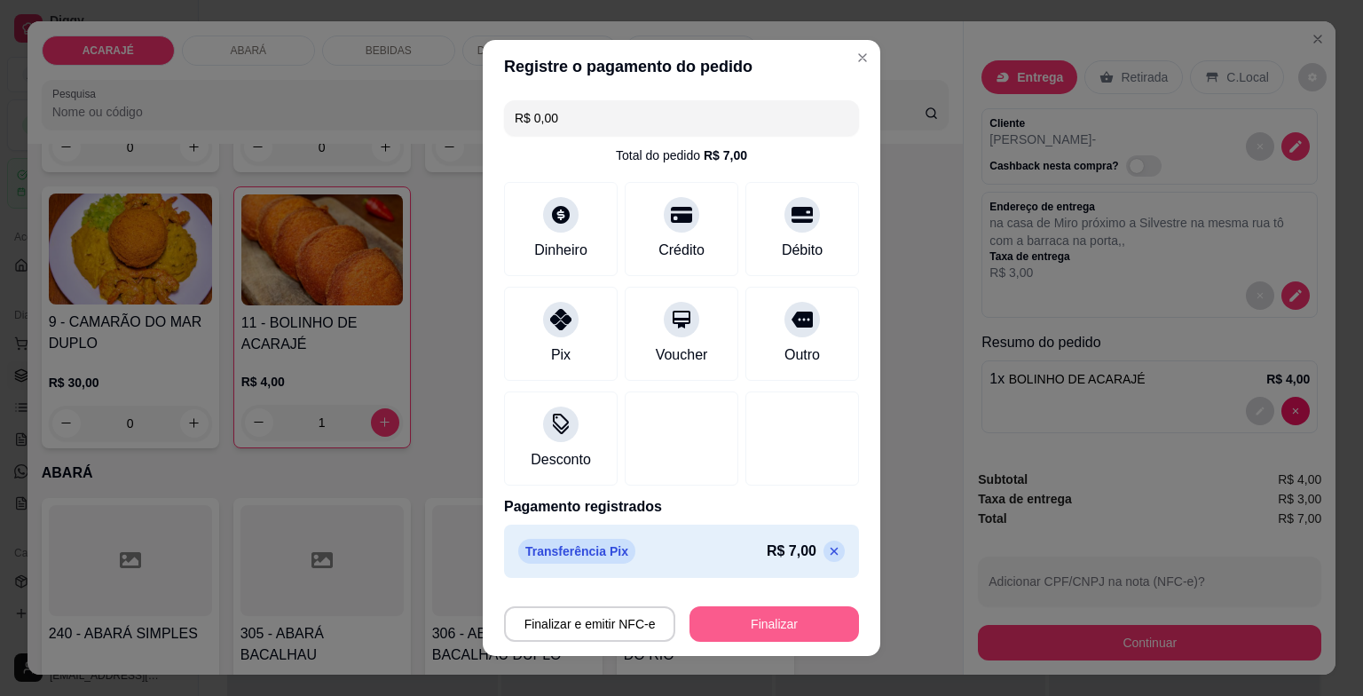
click at [738, 615] on button "Finalizar" at bounding box center [773, 623] width 169 height 35
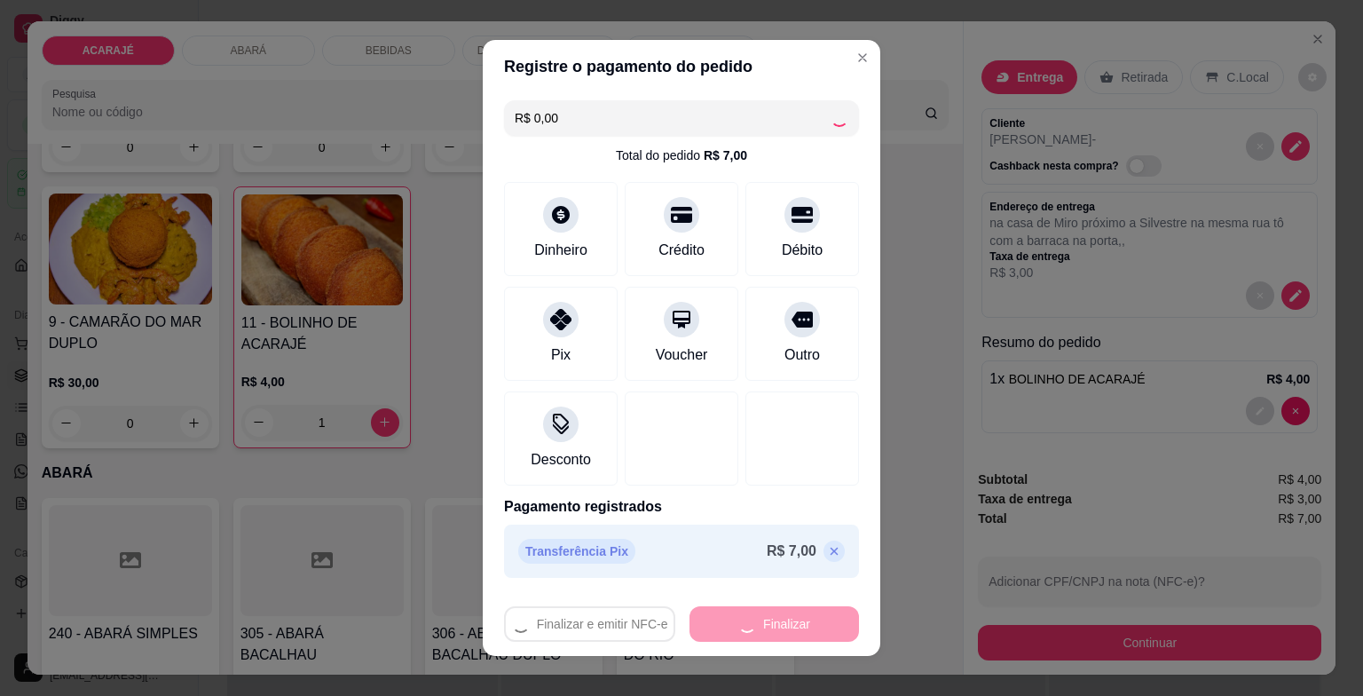
type input "0"
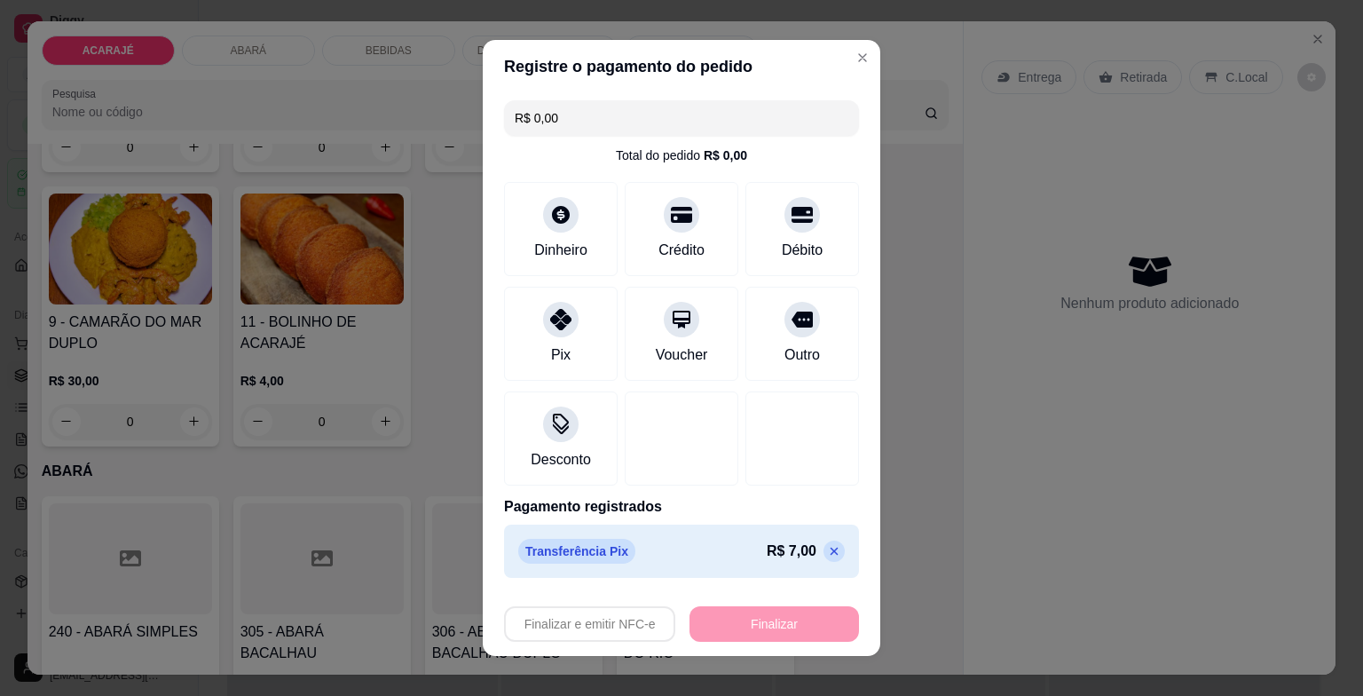
type input "-R$ 7,00"
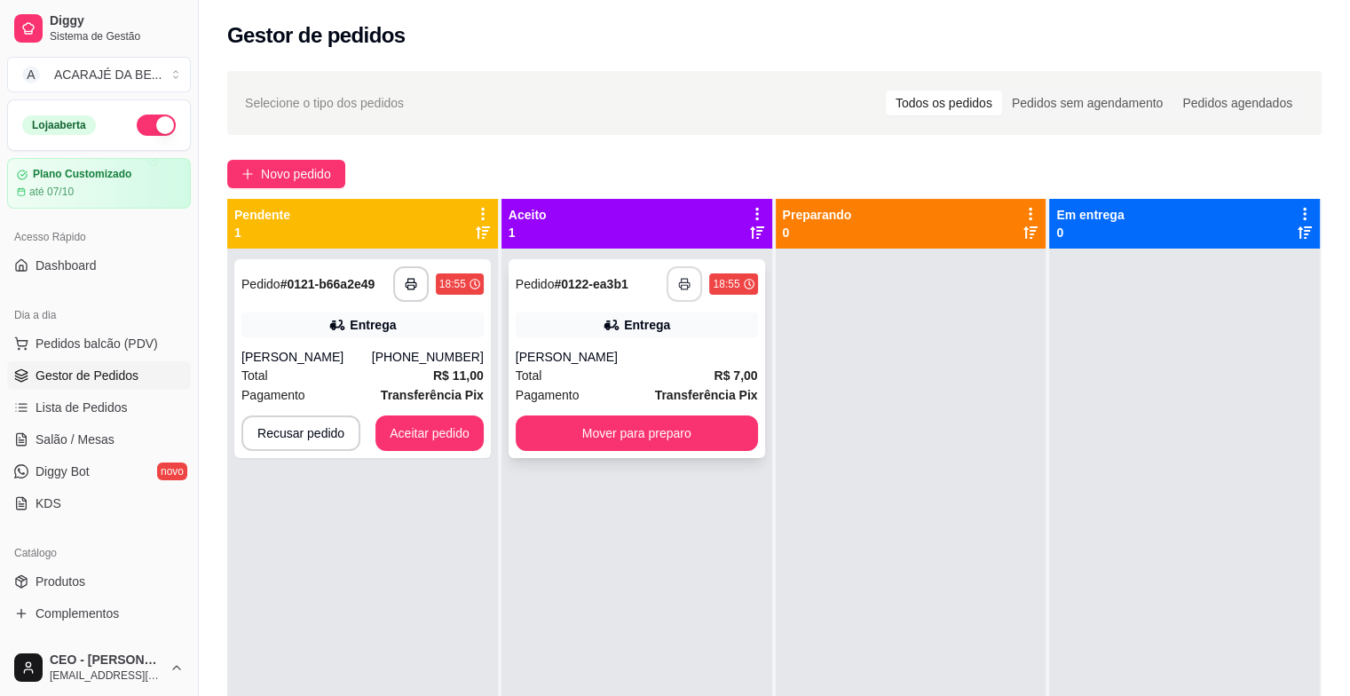
click at [678, 280] on icon "button" at bounding box center [684, 284] width 12 height 12
click at [718, 425] on button "Mover para preparo" at bounding box center [636, 433] width 235 height 35
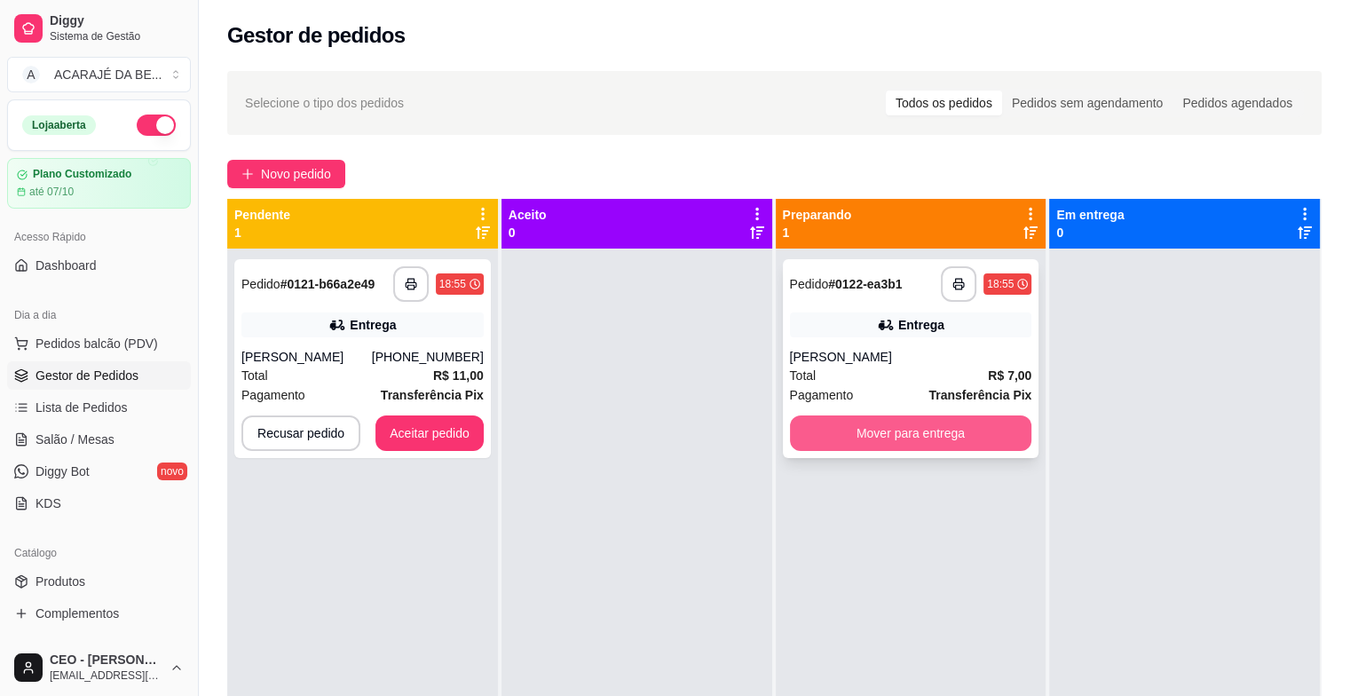
click at [818, 425] on button "Mover para entrega" at bounding box center [911, 432] width 242 height 35
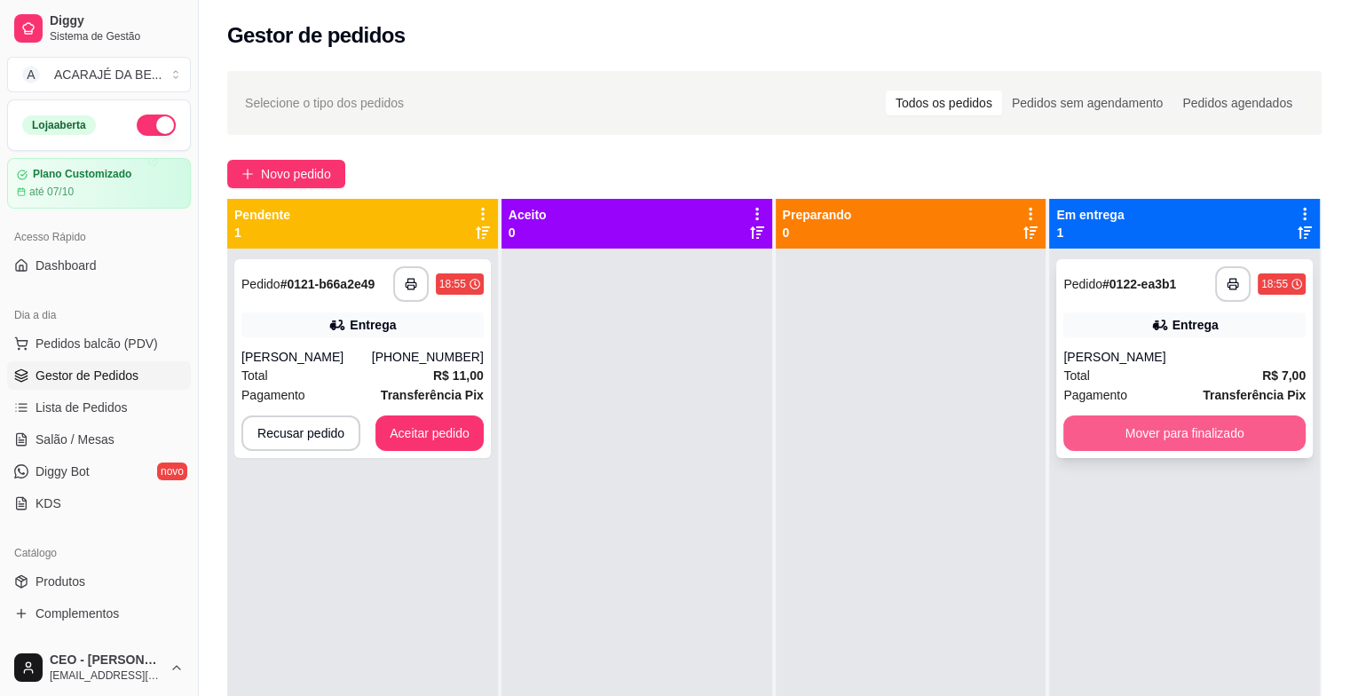
click at [1086, 424] on button "Mover para finalizado" at bounding box center [1184, 432] width 242 height 35
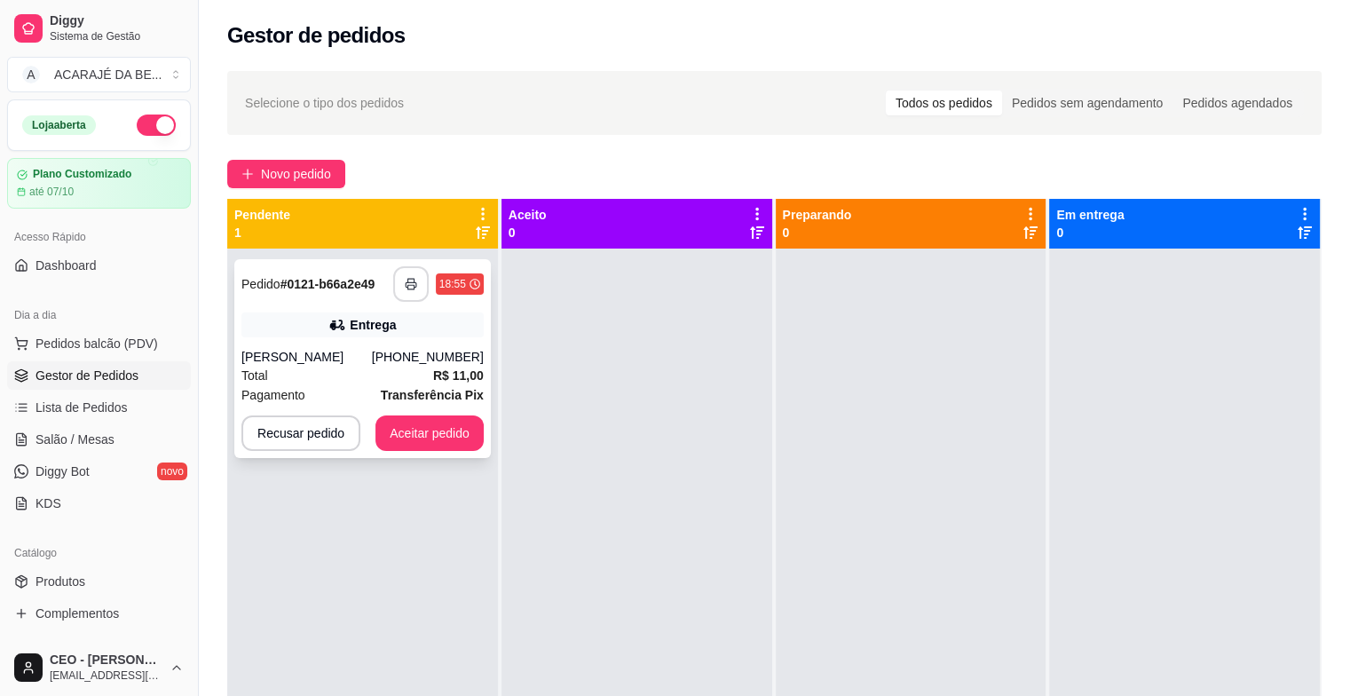
click at [407, 289] on icon "button" at bounding box center [411, 284] width 12 height 12
click at [456, 426] on button "Aceitar pedido" at bounding box center [429, 432] width 108 height 35
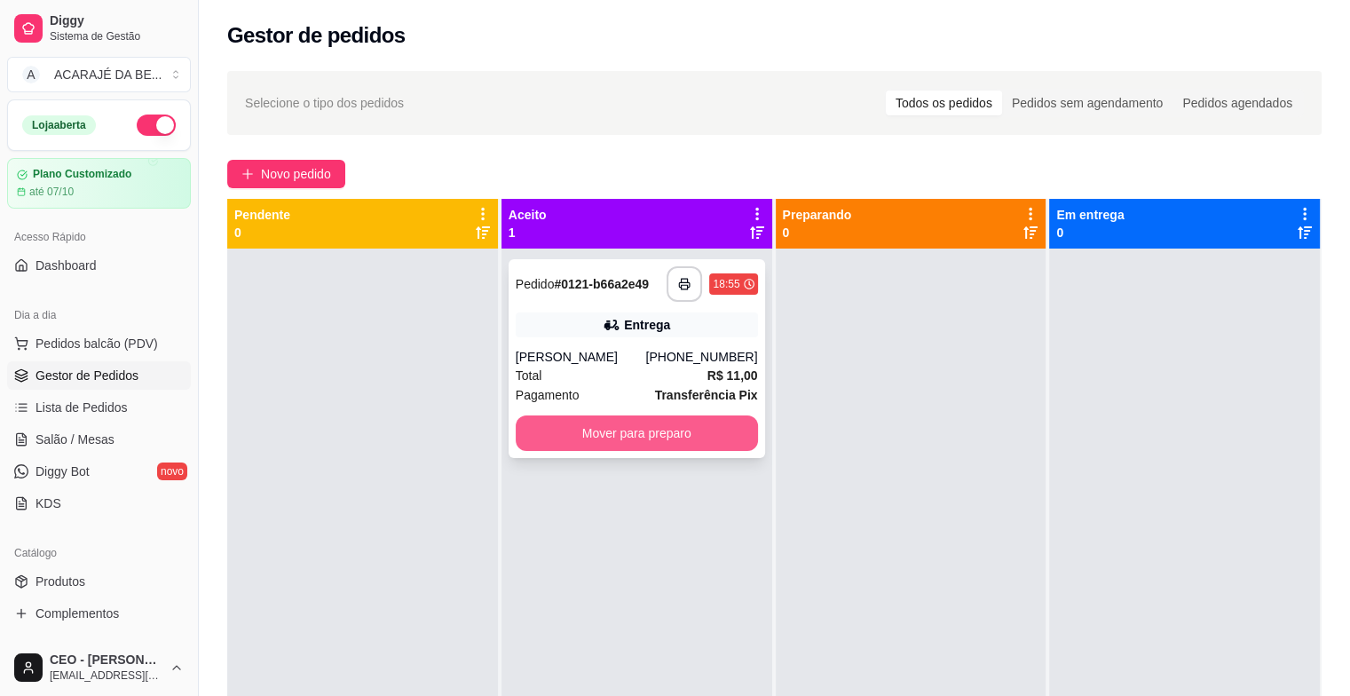
click at [563, 433] on button "Mover para preparo" at bounding box center [637, 432] width 242 height 35
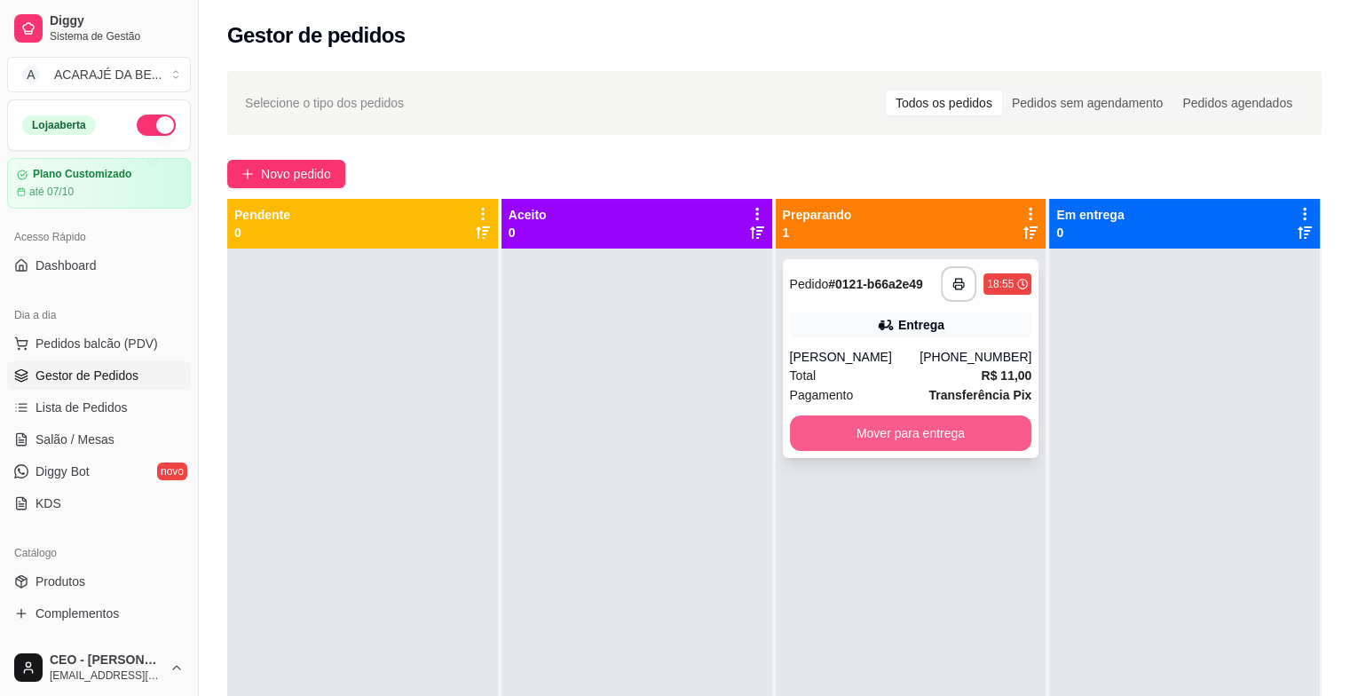
click at [864, 432] on button "Mover para entrega" at bounding box center [911, 432] width 242 height 35
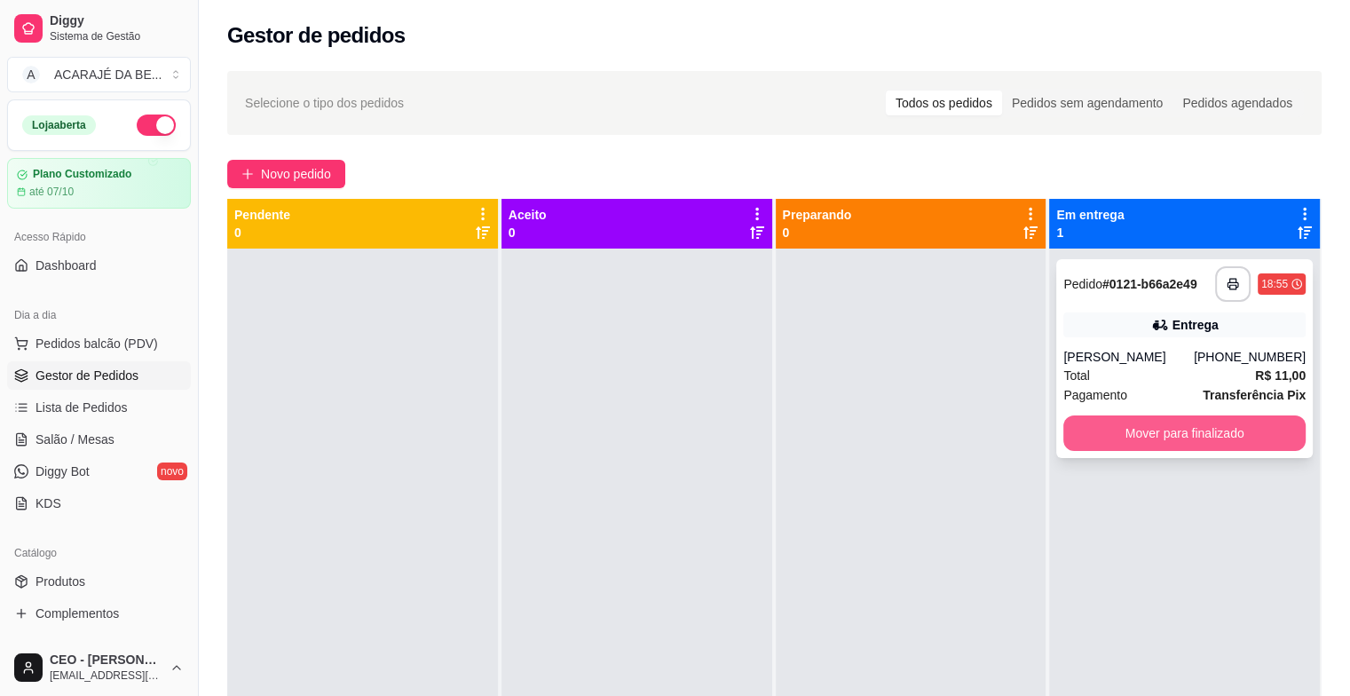
click at [1093, 420] on button "Mover para finalizado" at bounding box center [1184, 432] width 242 height 35
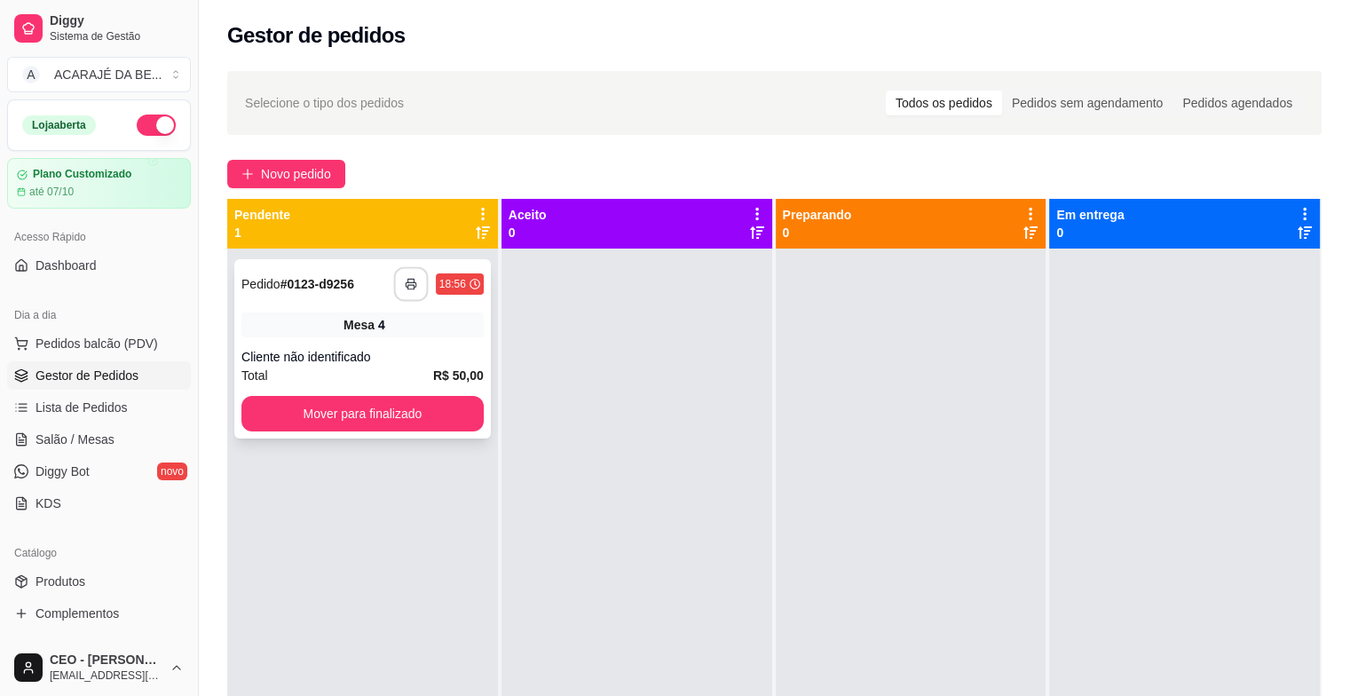
click at [421, 285] on button "button" at bounding box center [410, 284] width 35 height 35
click at [379, 410] on button "Mover para finalizado" at bounding box center [362, 413] width 242 height 35
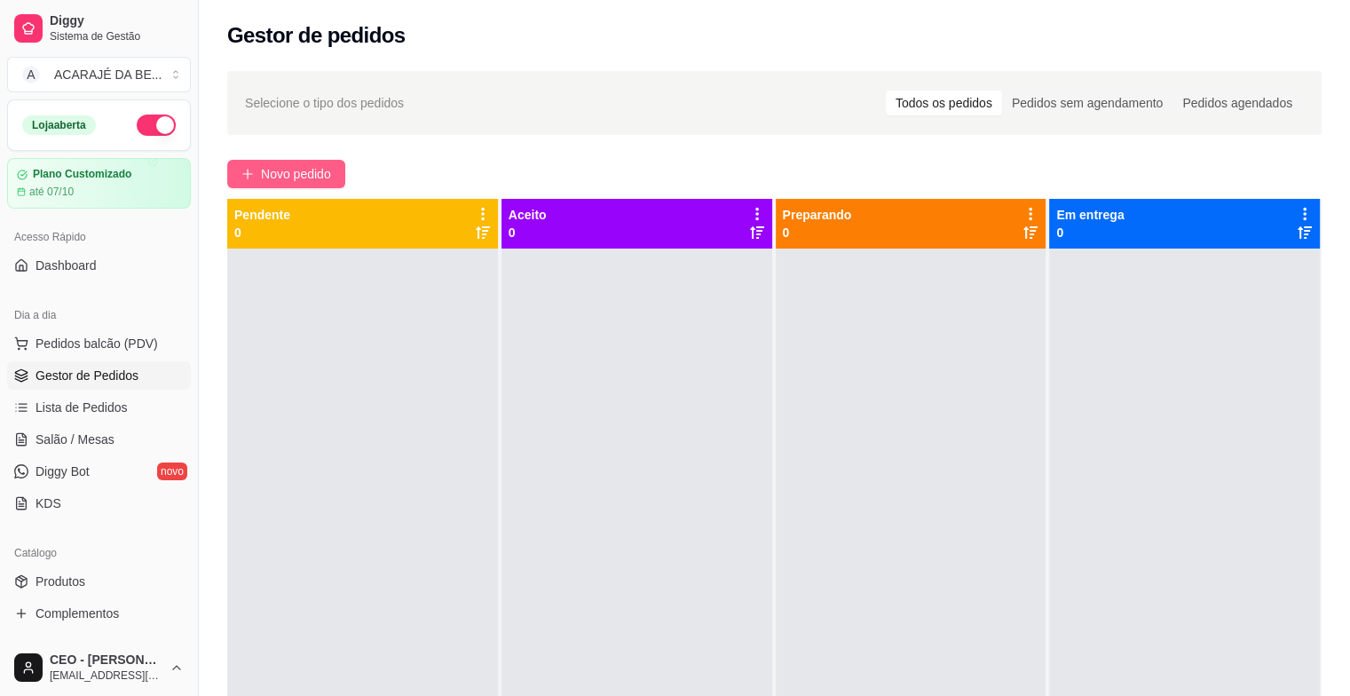
click at [284, 170] on span "Novo pedido" at bounding box center [296, 174] width 70 height 20
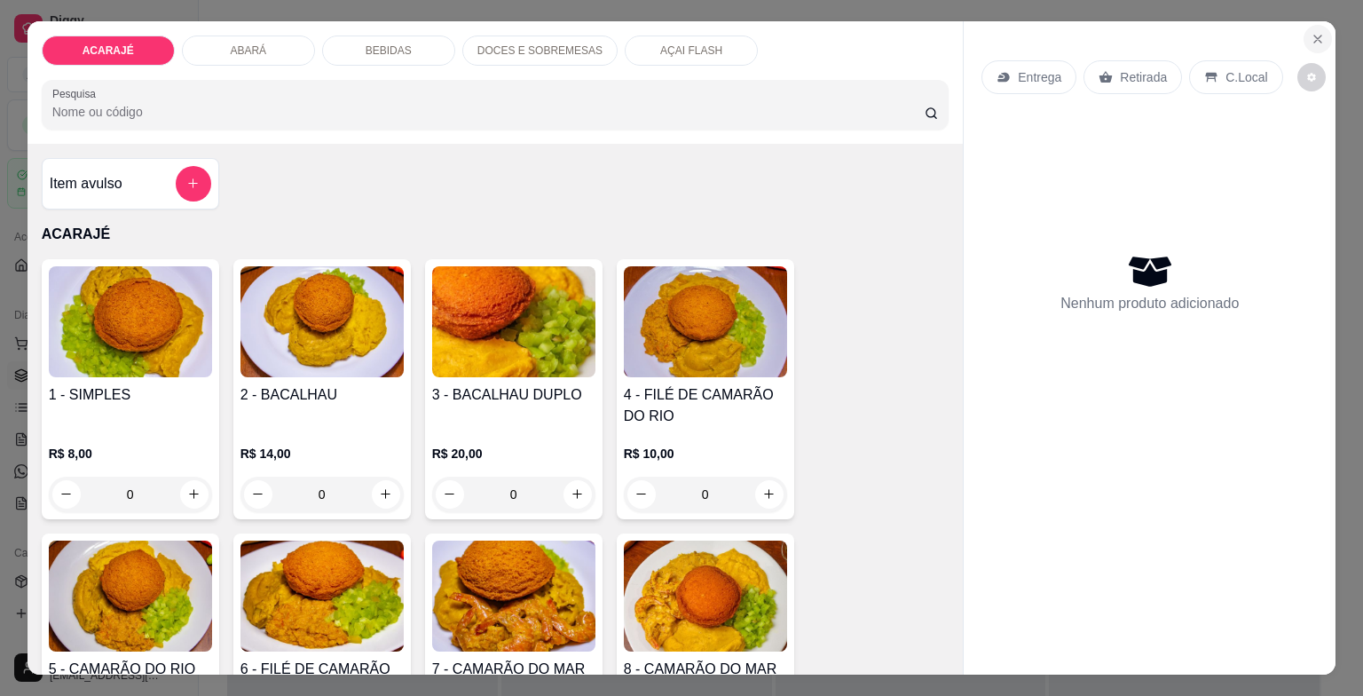
click at [1310, 32] on icon "Close" at bounding box center [1317, 39] width 14 height 14
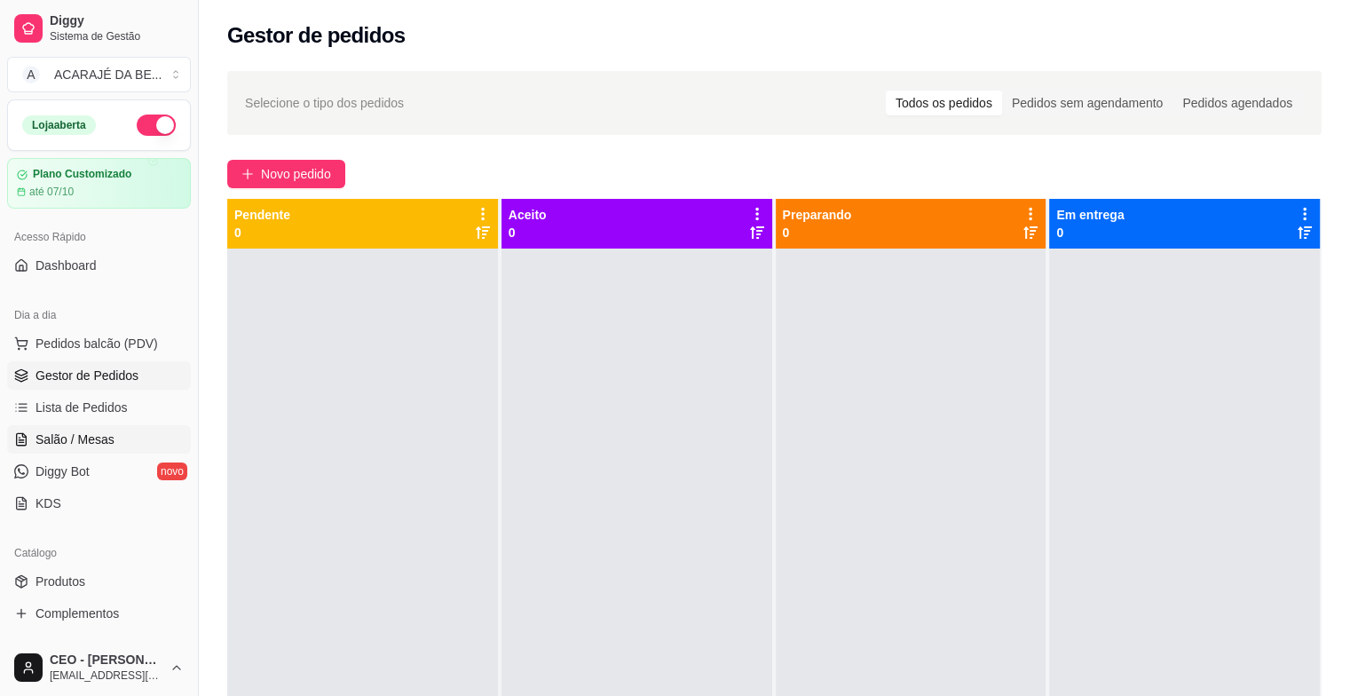
click at [68, 443] on span "Salão / Mesas" at bounding box center [74, 439] width 79 height 18
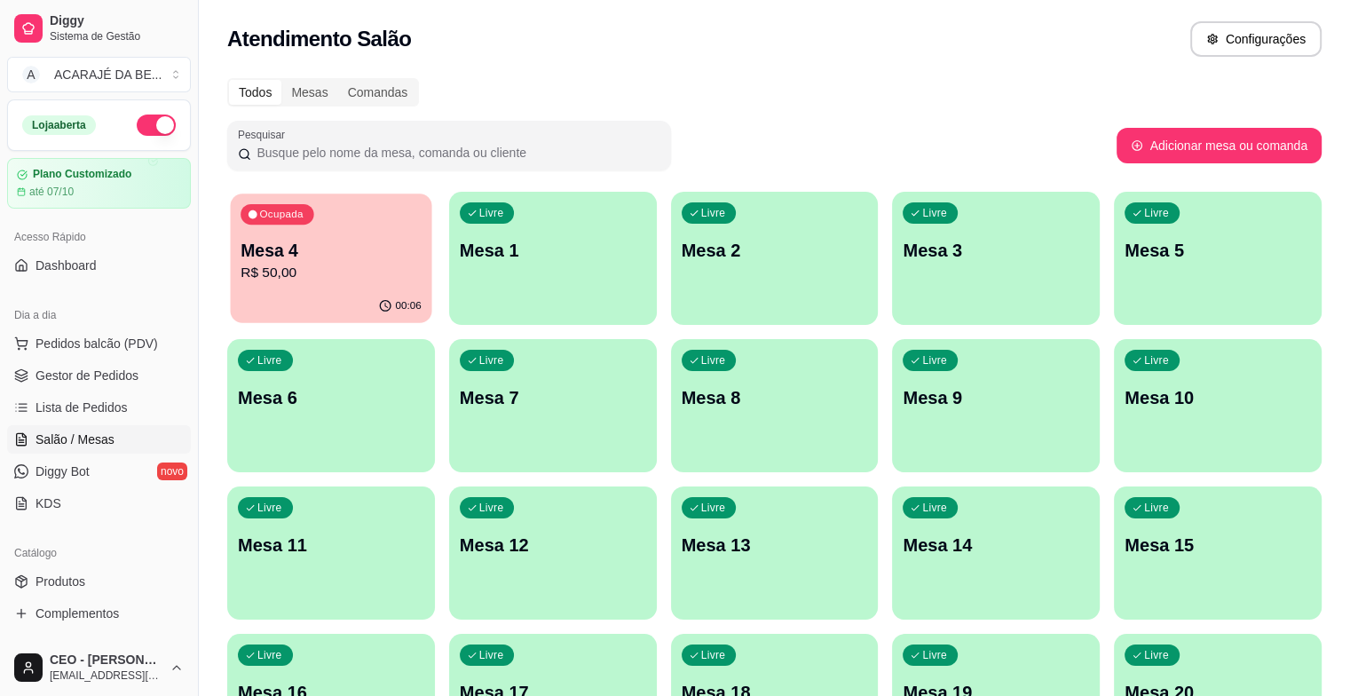
click at [289, 282] on p "R$ 50,00" at bounding box center [330, 273] width 181 height 20
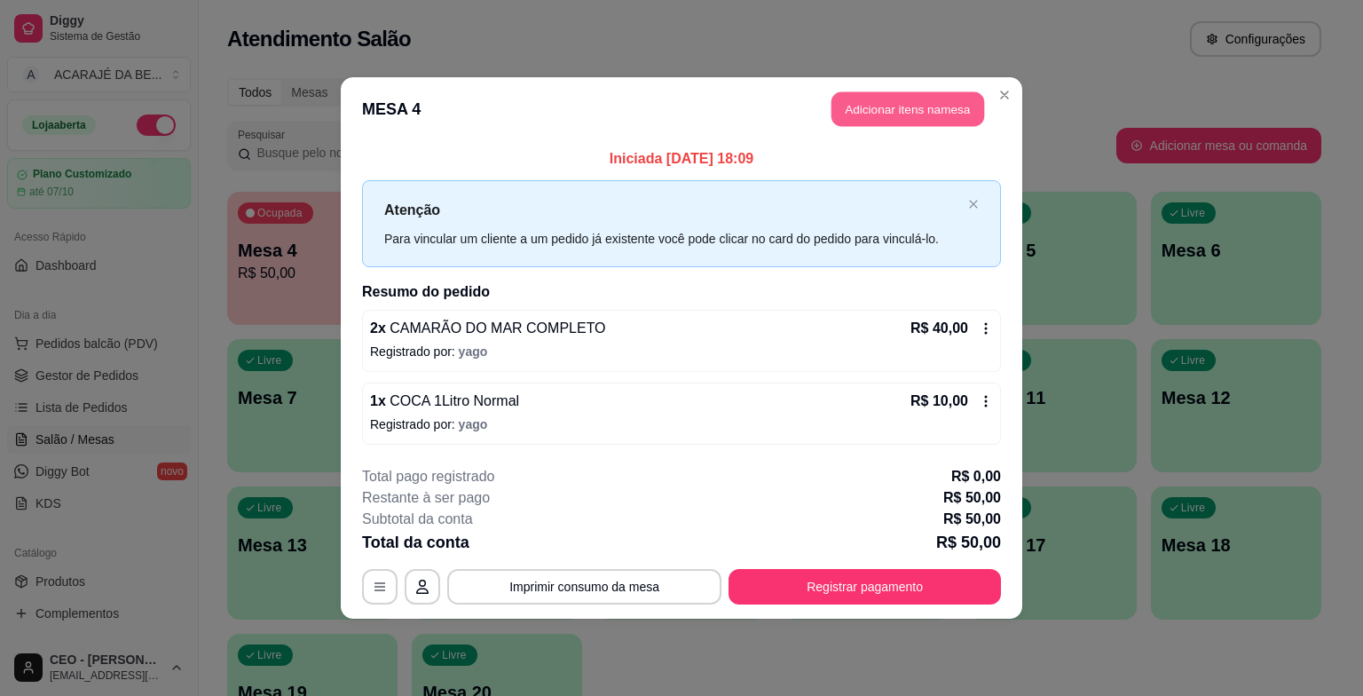
click at [898, 114] on button "Adicionar itens na mesa" at bounding box center [907, 109] width 153 height 35
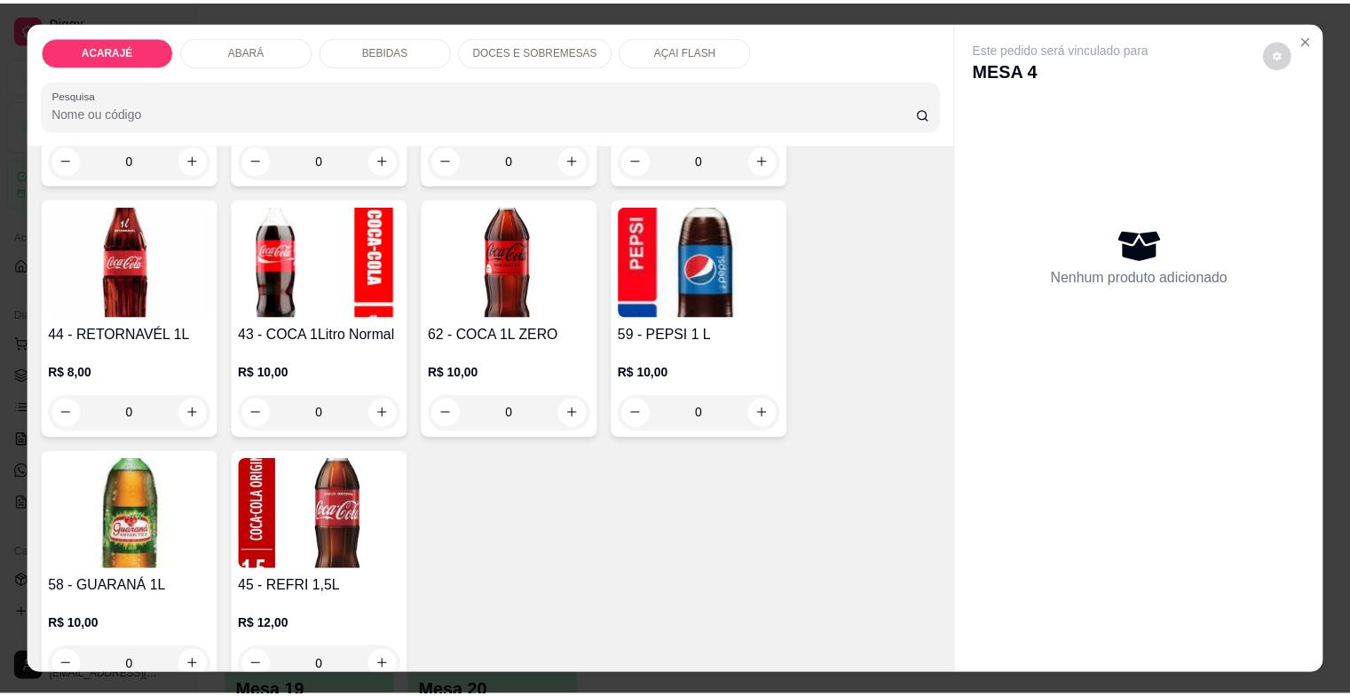
scroll to position [2662, 0]
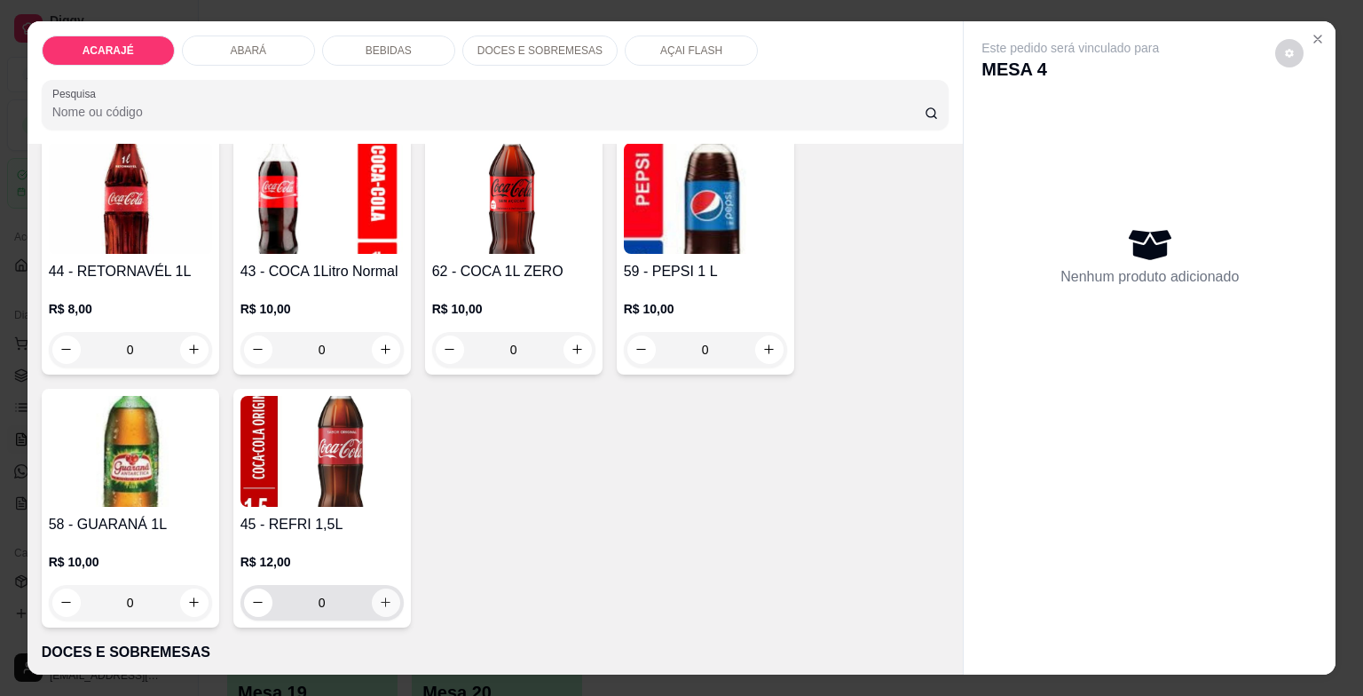
click at [376, 606] on button "increase-product-quantity" at bounding box center [386, 602] width 28 height 28
type input "1"
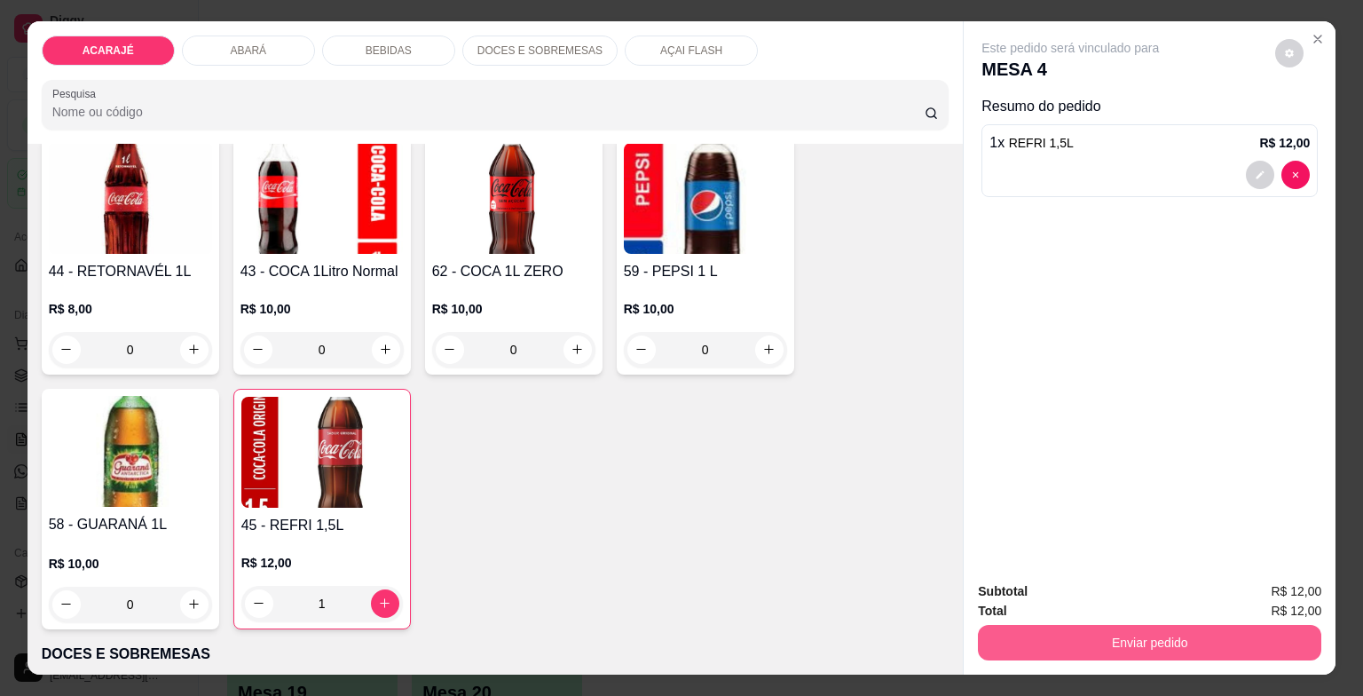
click at [1093, 625] on button "Enviar pedido" at bounding box center [1149, 642] width 343 height 35
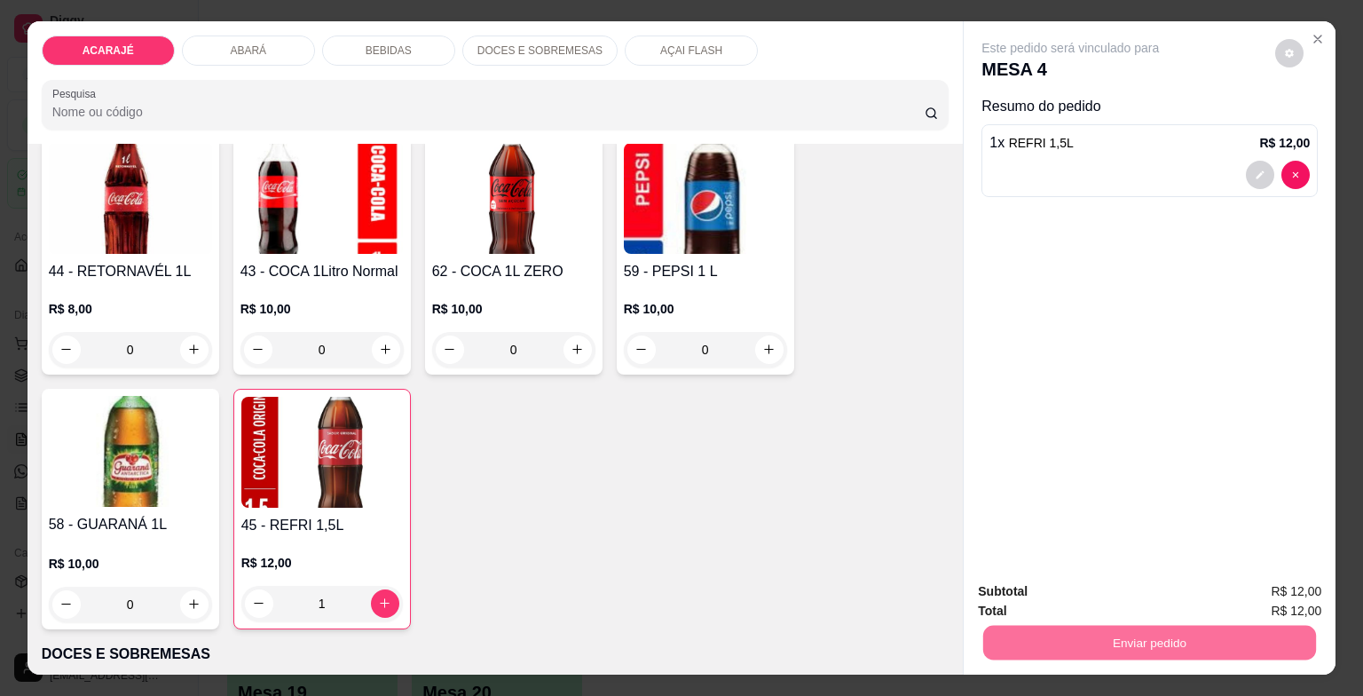
click at [1250, 585] on button "Enviar pedido" at bounding box center [1275, 592] width 98 height 33
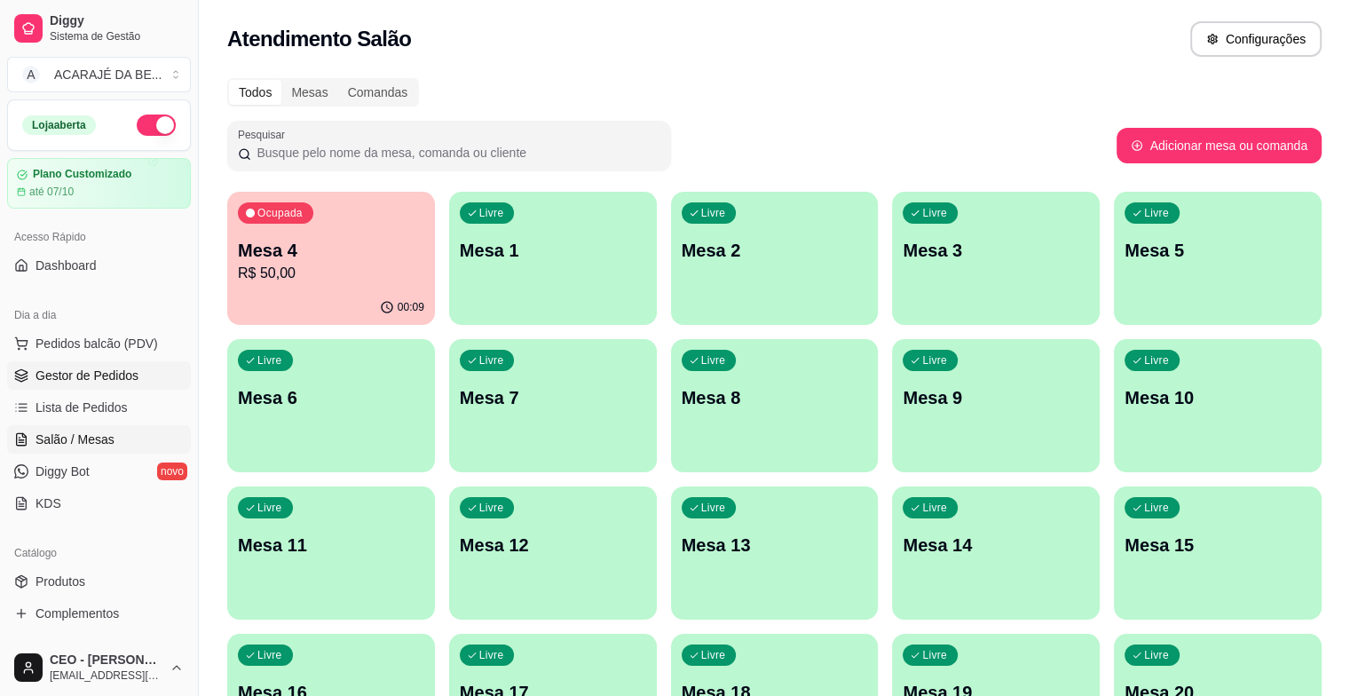
click at [92, 373] on span "Gestor de Pedidos" at bounding box center [86, 375] width 103 height 18
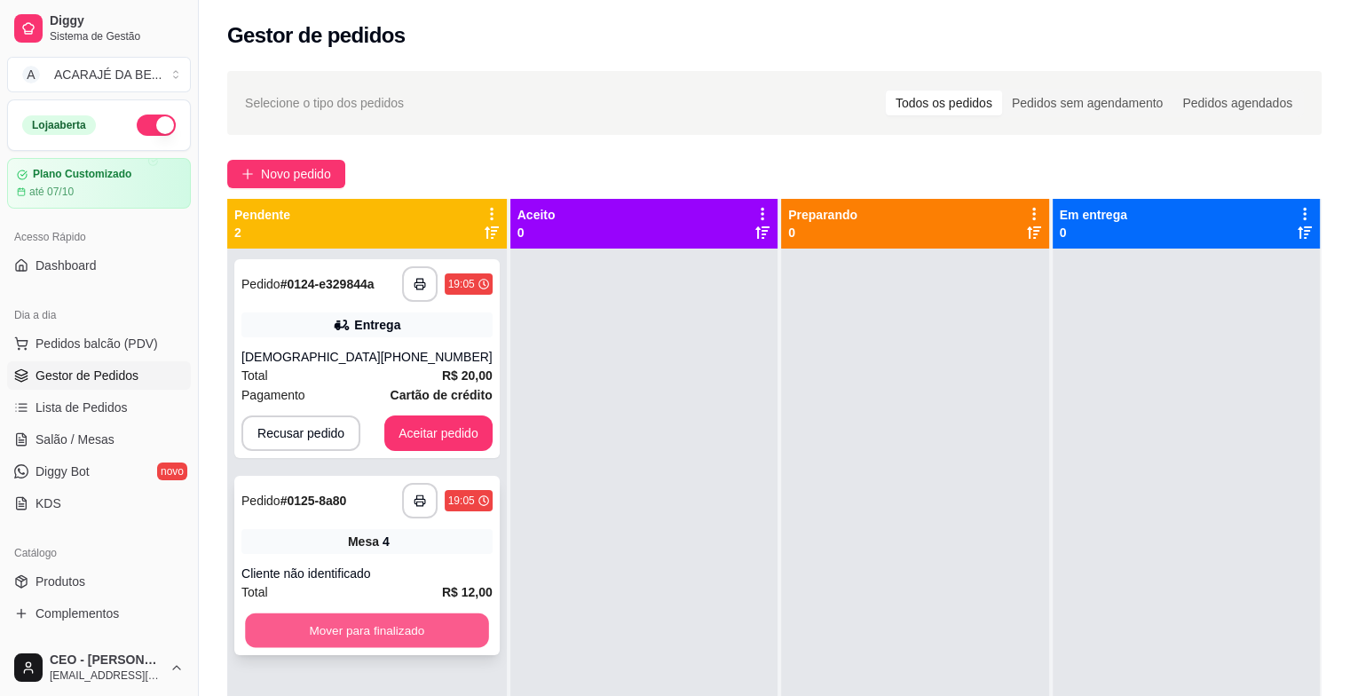
click at [374, 621] on button "Mover para finalizado" at bounding box center [366, 630] width 243 height 35
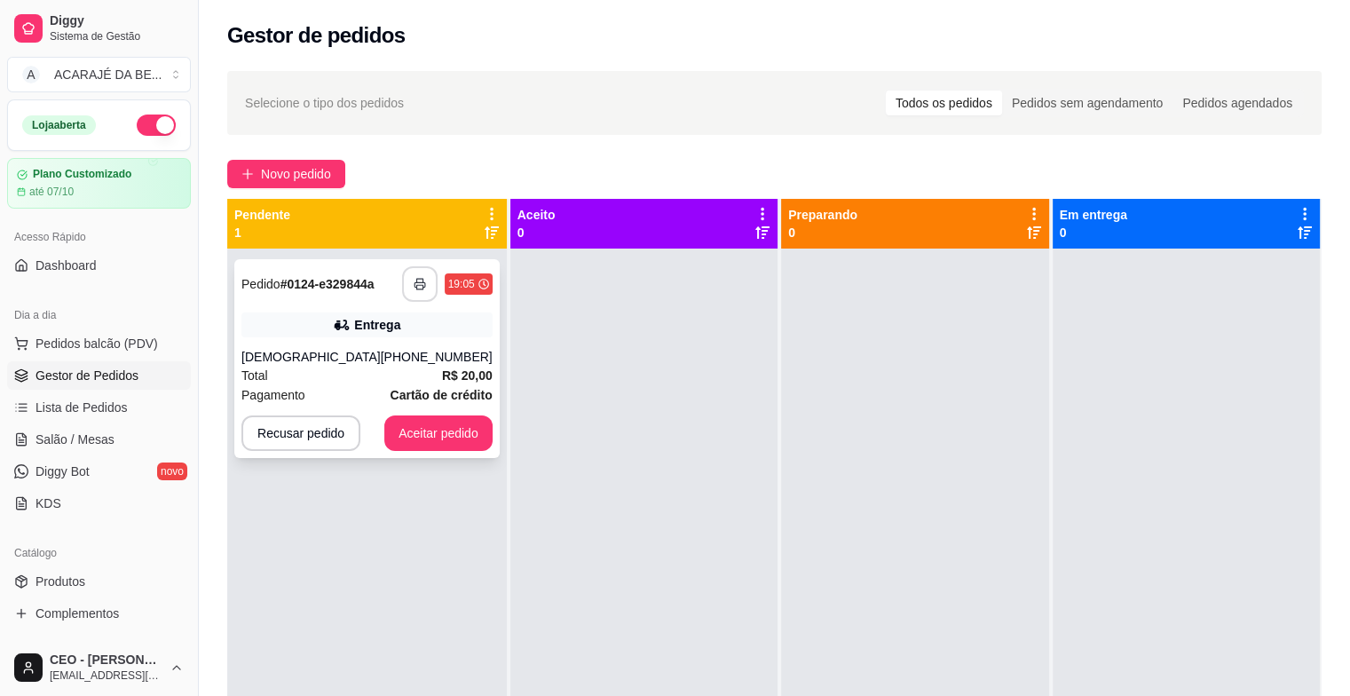
click at [402, 285] on button "button" at bounding box center [419, 283] width 35 height 35
click at [402, 431] on button "Aceitar pedido" at bounding box center [438, 433] width 105 height 35
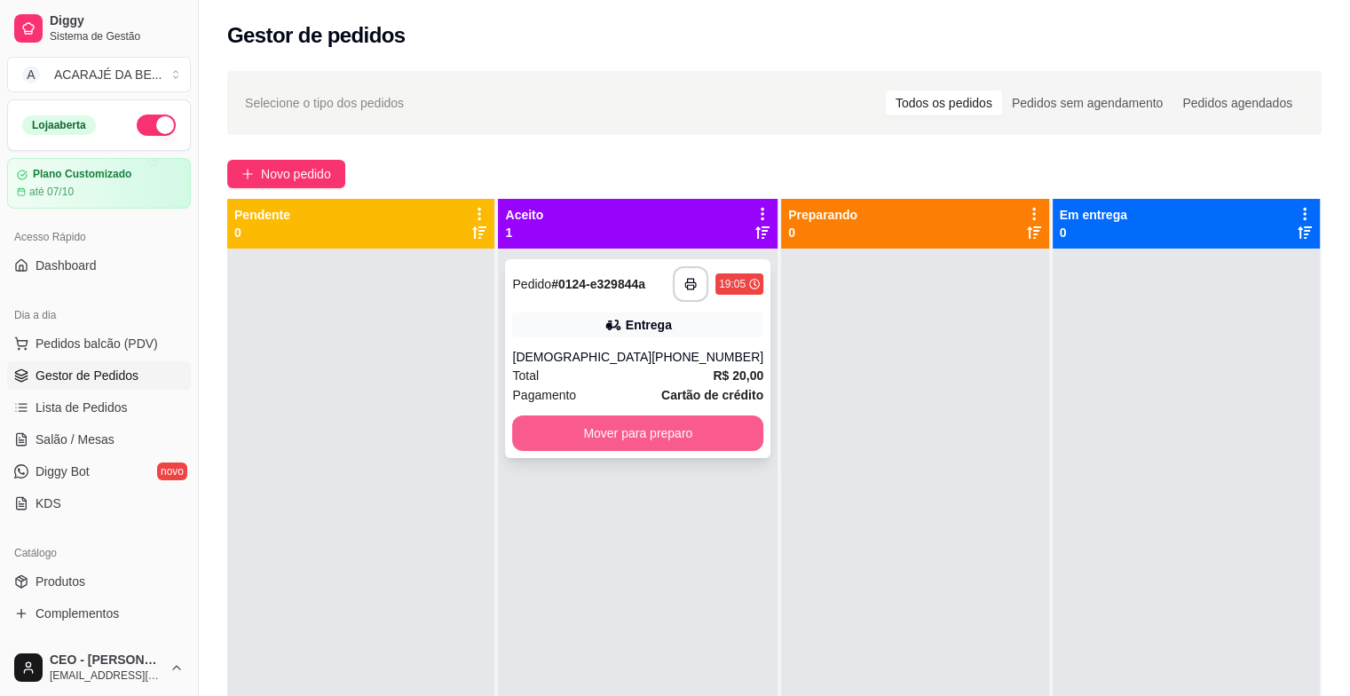
click at [561, 424] on button "Mover para preparo" at bounding box center [637, 432] width 251 height 35
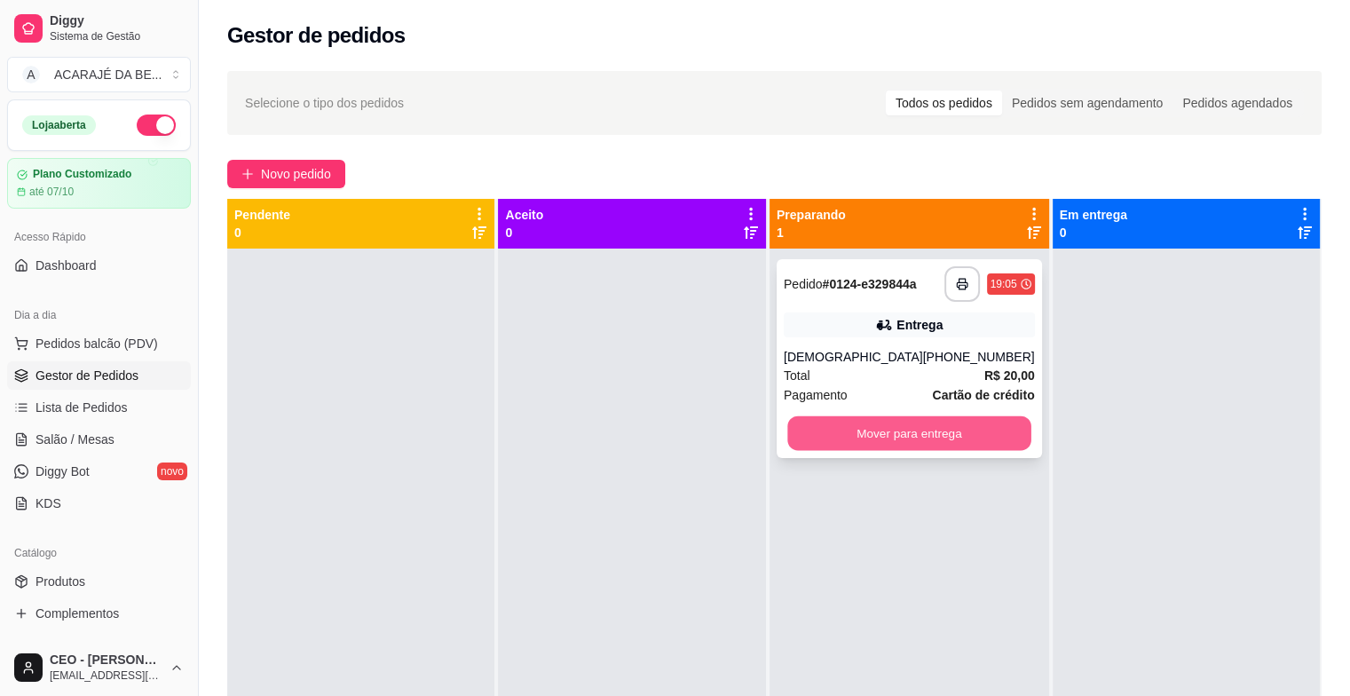
click at [870, 433] on button "Mover para entrega" at bounding box center [908, 433] width 243 height 35
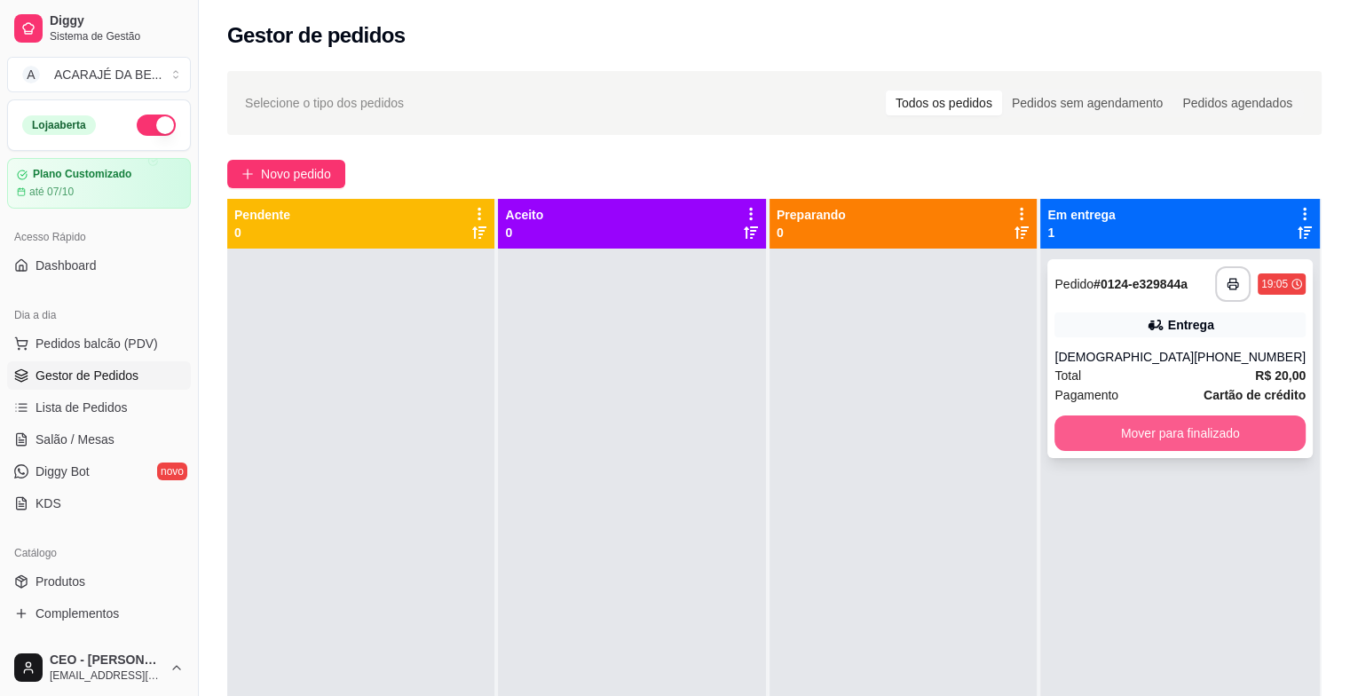
click at [1227, 435] on button "Mover para finalizado" at bounding box center [1179, 432] width 251 height 35
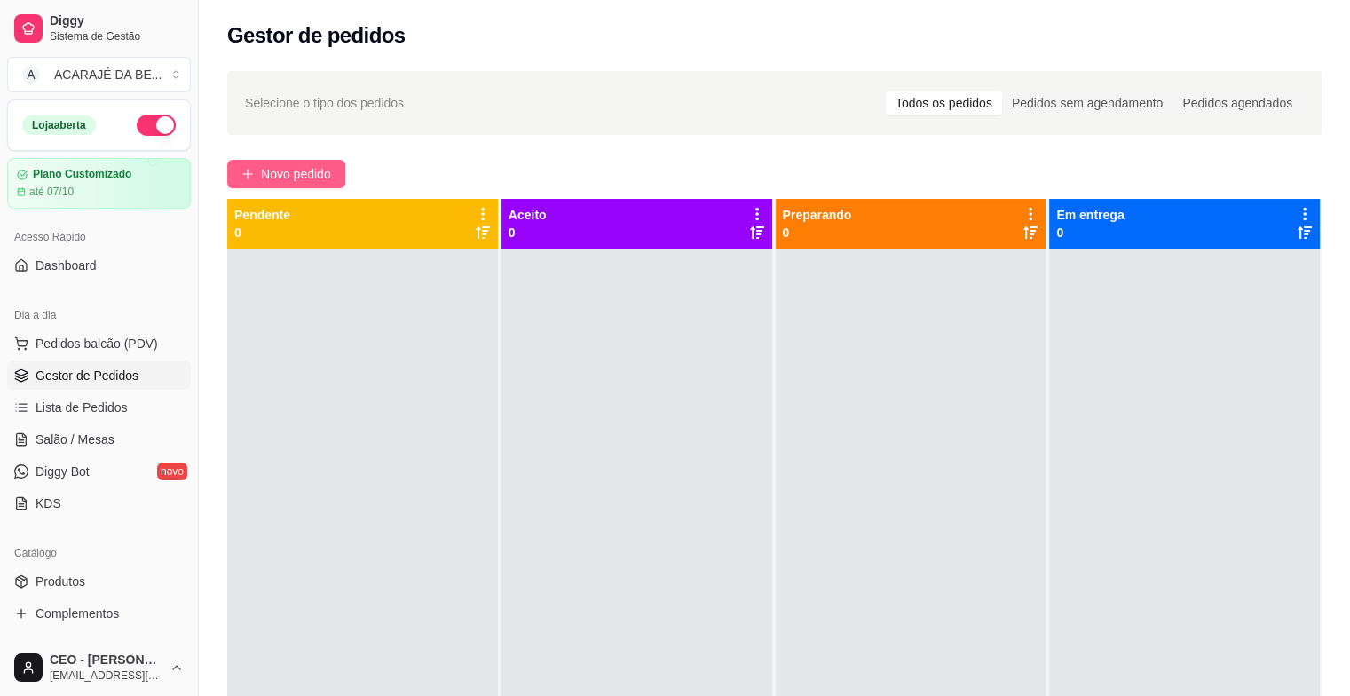
click at [303, 177] on span "Novo pedido" at bounding box center [296, 174] width 70 height 20
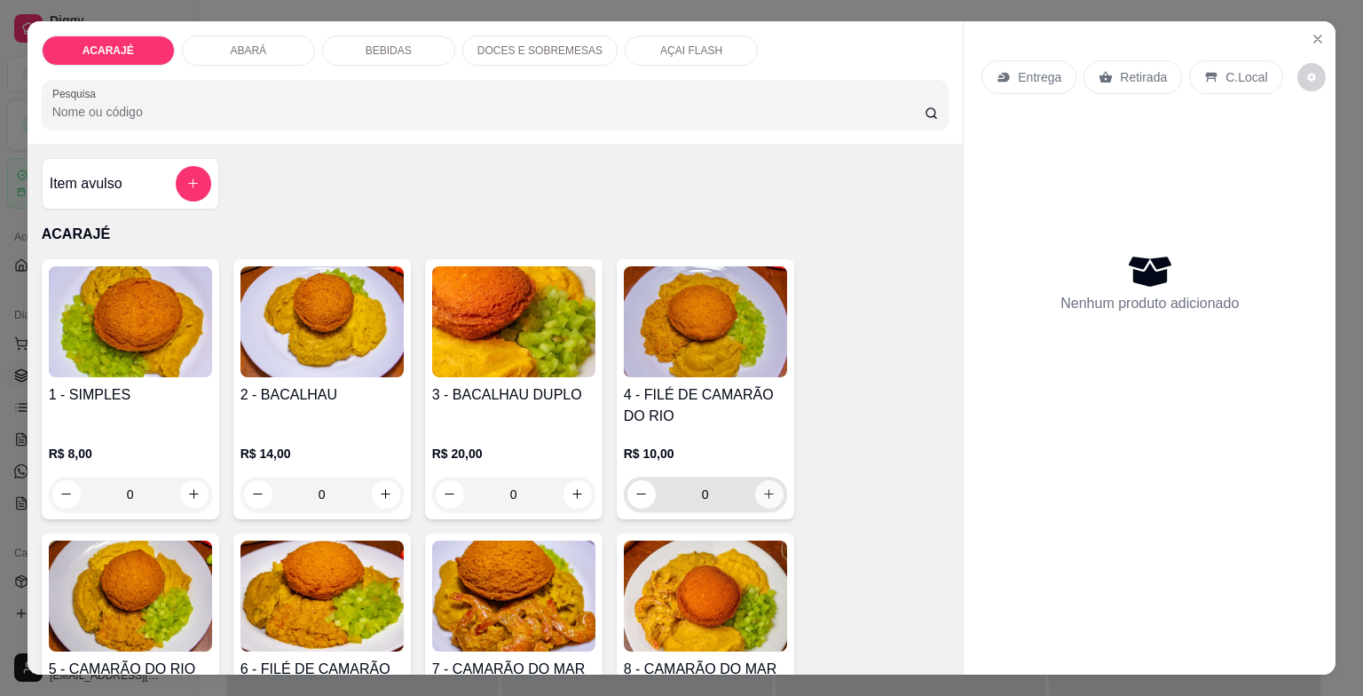
click at [763, 490] on icon "increase-product-quantity" at bounding box center [768, 493] width 13 height 13
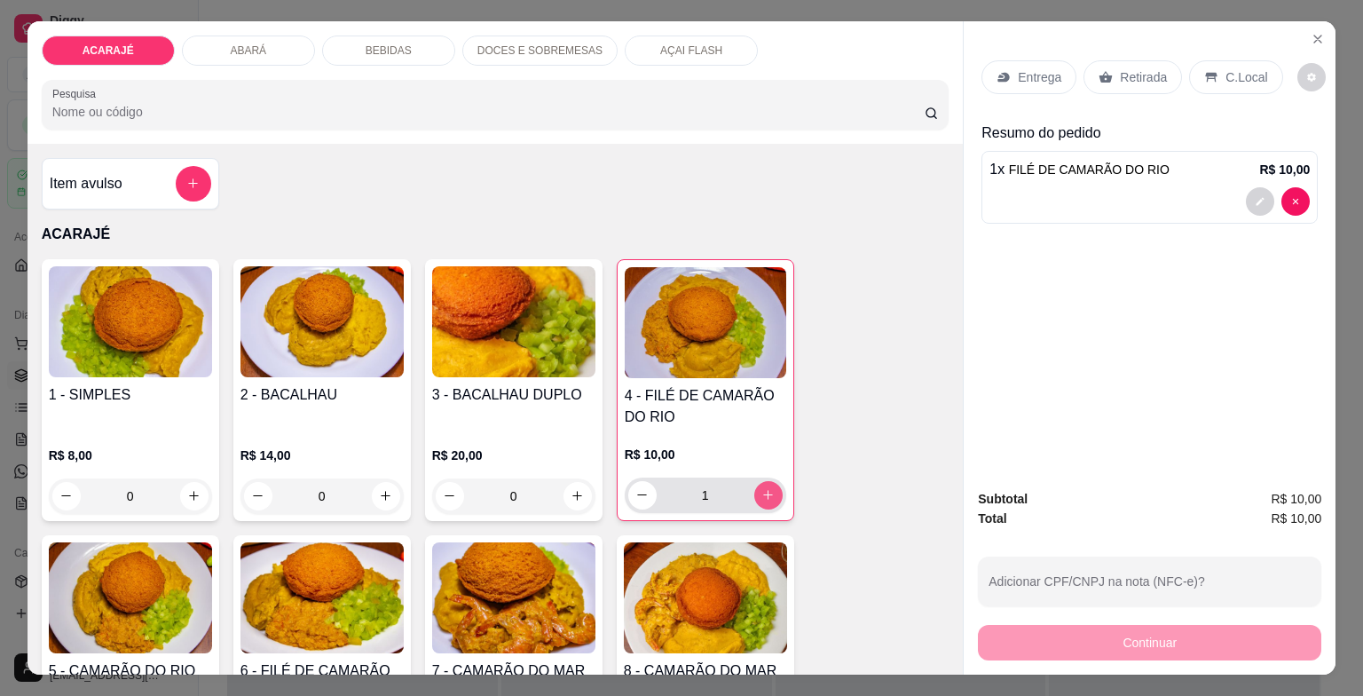
click at [763, 489] on icon "increase-product-quantity" at bounding box center [767, 494] width 13 height 13
click at [628, 481] on button "decrease-product-quantity" at bounding box center [642, 495] width 28 height 28
type input "1"
click at [678, 445] on p "R$ 10,00" at bounding box center [705, 454] width 161 height 18
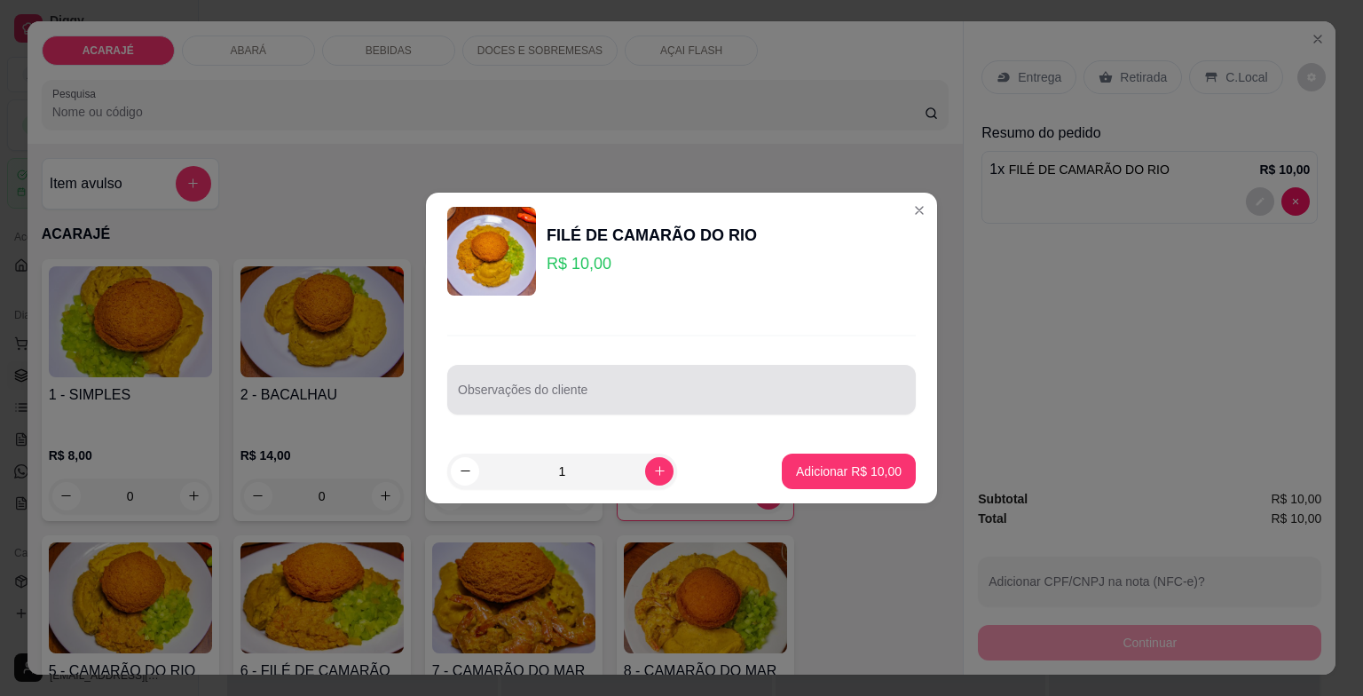
click at [516, 387] on div "Observações do cliente" at bounding box center [681, 390] width 468 height 50
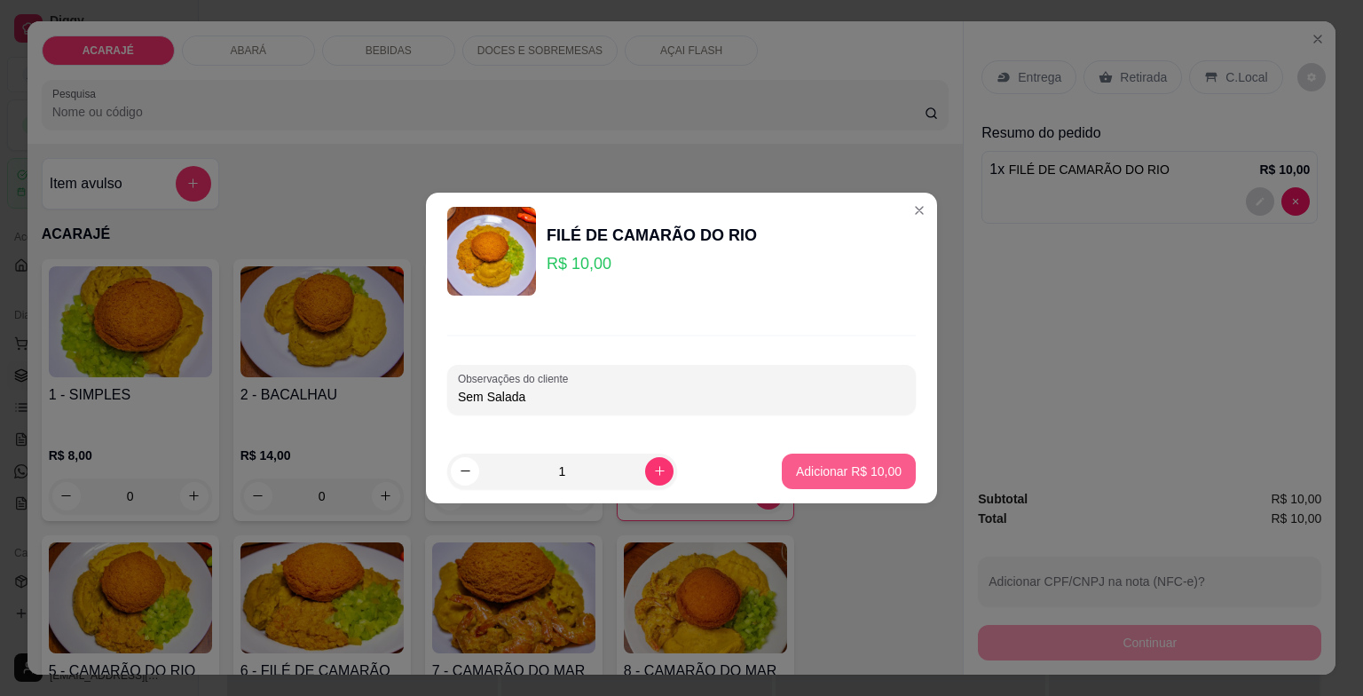
type input "Sem Salada"
click at [873, 475] on p "Adicionar R$ 10,00" at bounding box center [849, 471] width 106 height 18
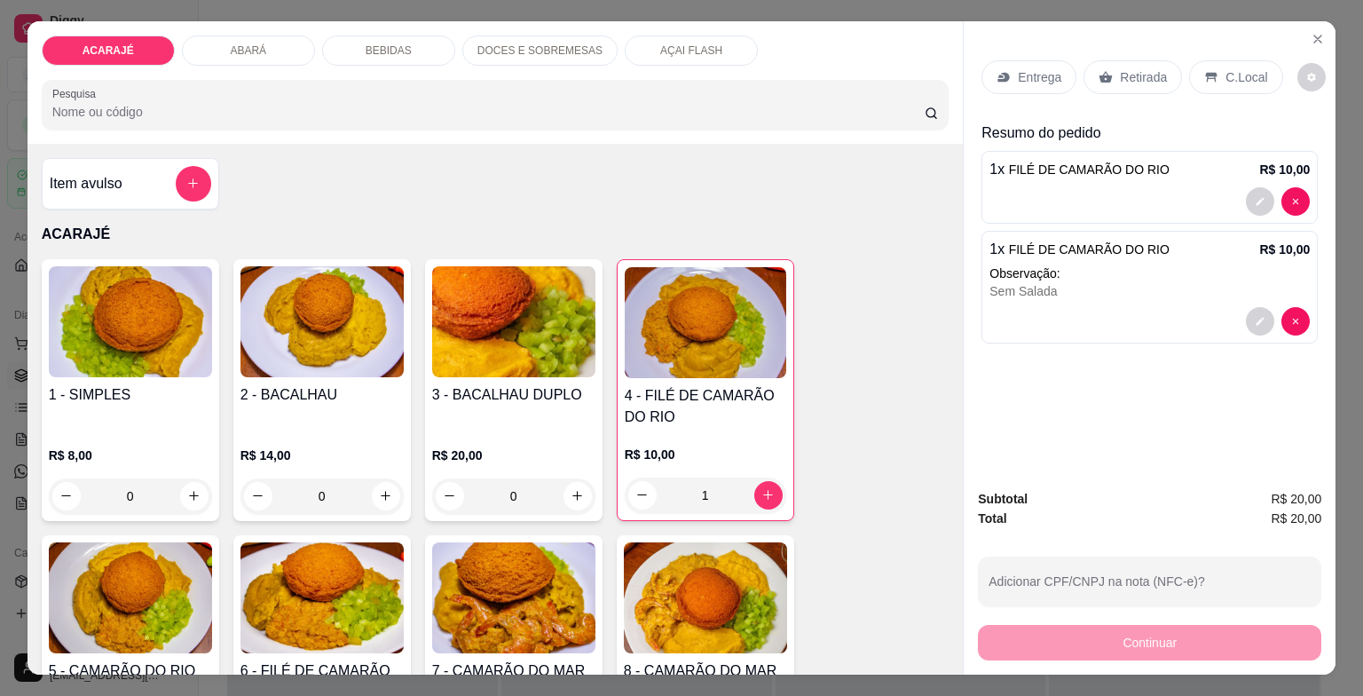
click at [717, 411] on h4 "4 - FILÉ DE CAMARÃO DO RIO" at bounding box center [705, 406] width 161 height 43
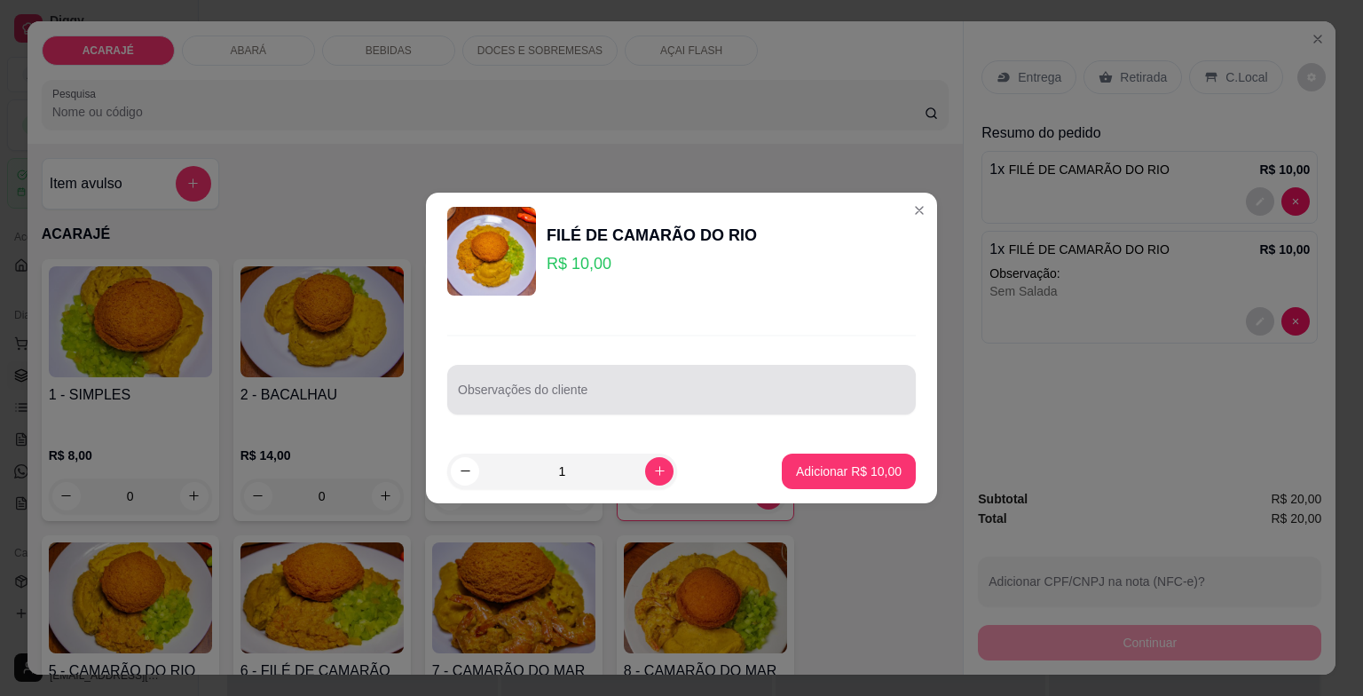
click at [611, 373] on div at bounding box center [681, 389] width 447 height 35
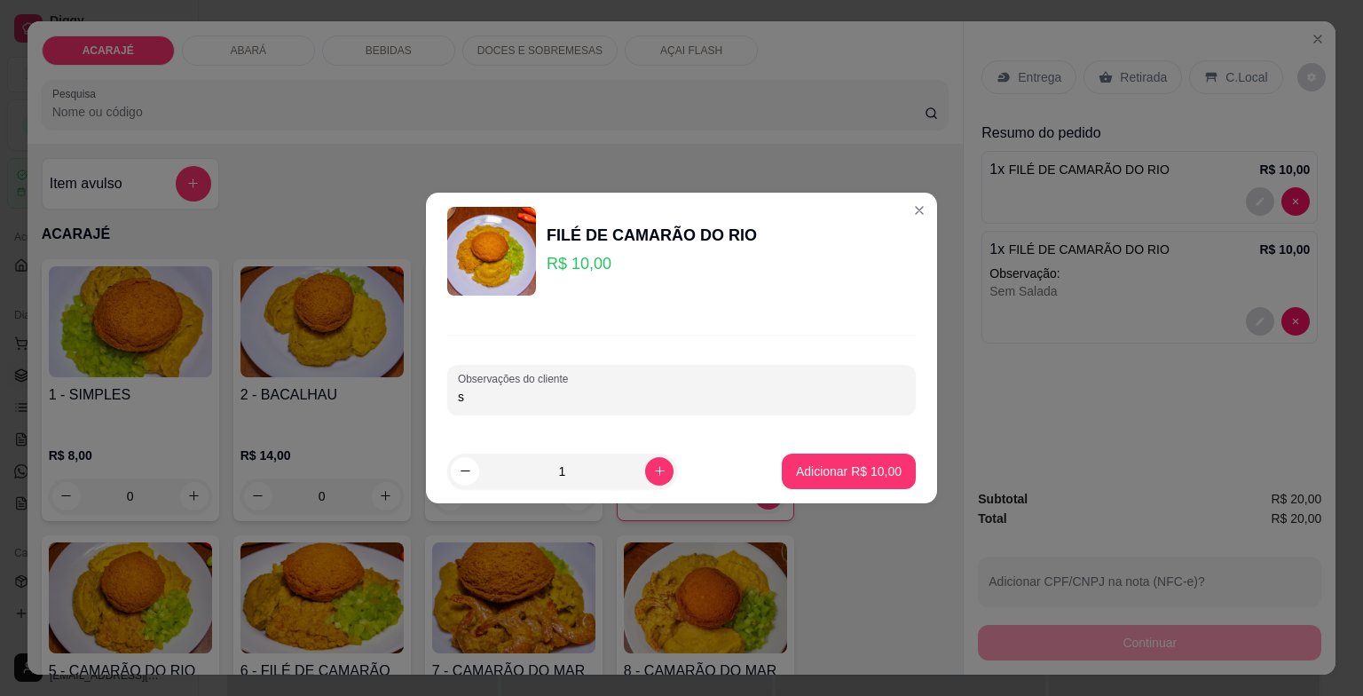
type input "s"
type input "Sem Salada e Sem Quiabo"
click at [838, 470] on p "Adicionar R$ 10,00" at bounding box center [849, 471] width 106 height 18
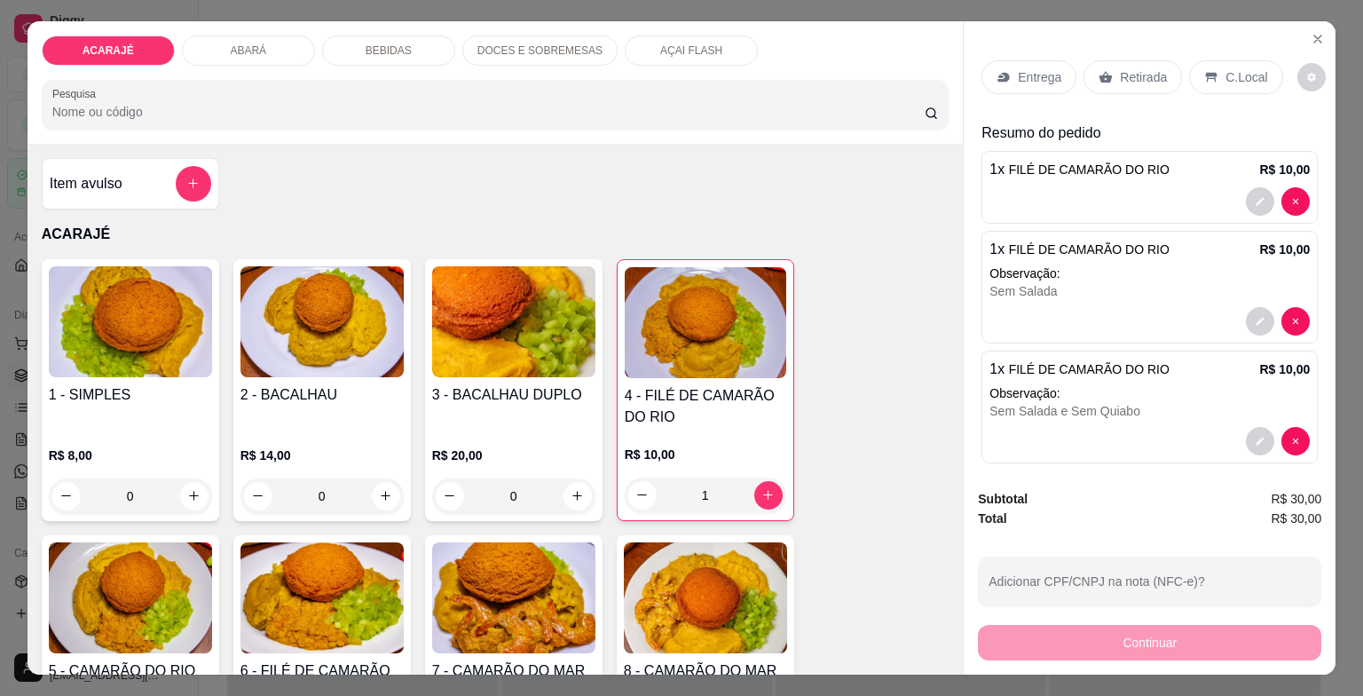
click at [1046, 68] on p "Entrega" at bounding box center [1039, 77] width 43 height 18
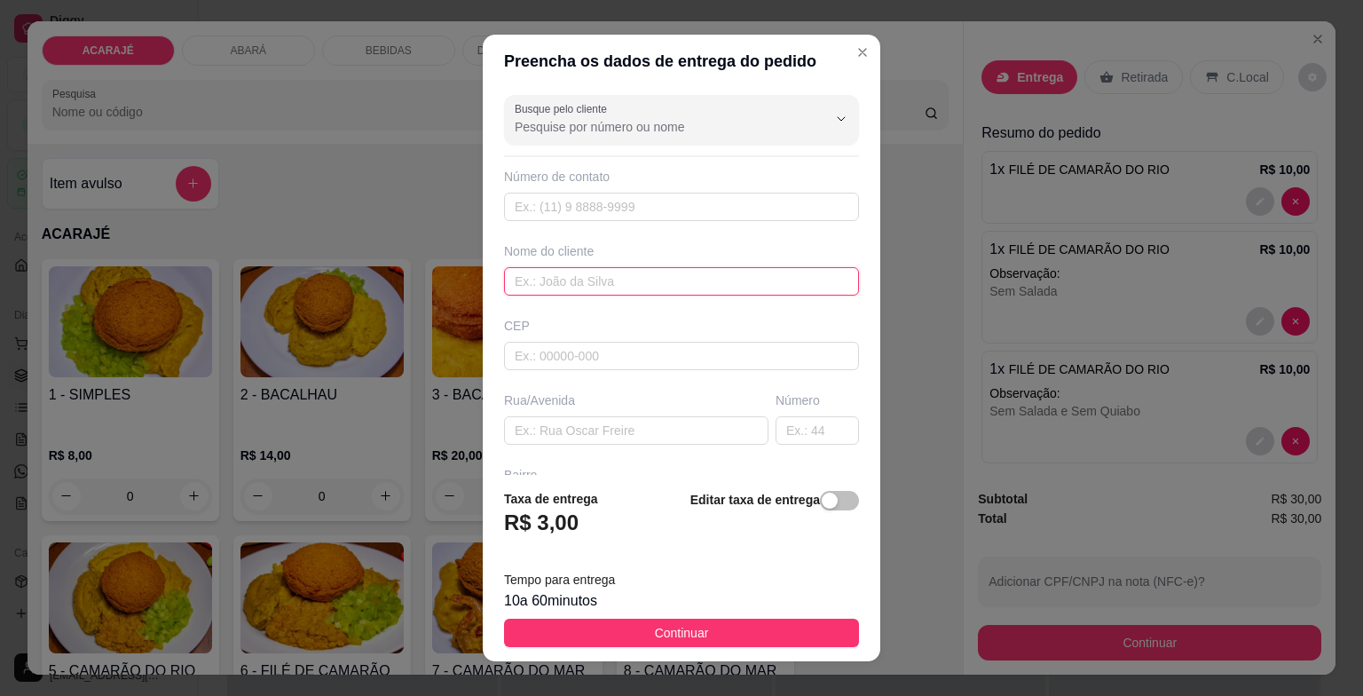
click at [677, 268] on input "text" at bounding box center [681, 281] width 355 height 28
type input "Milena"
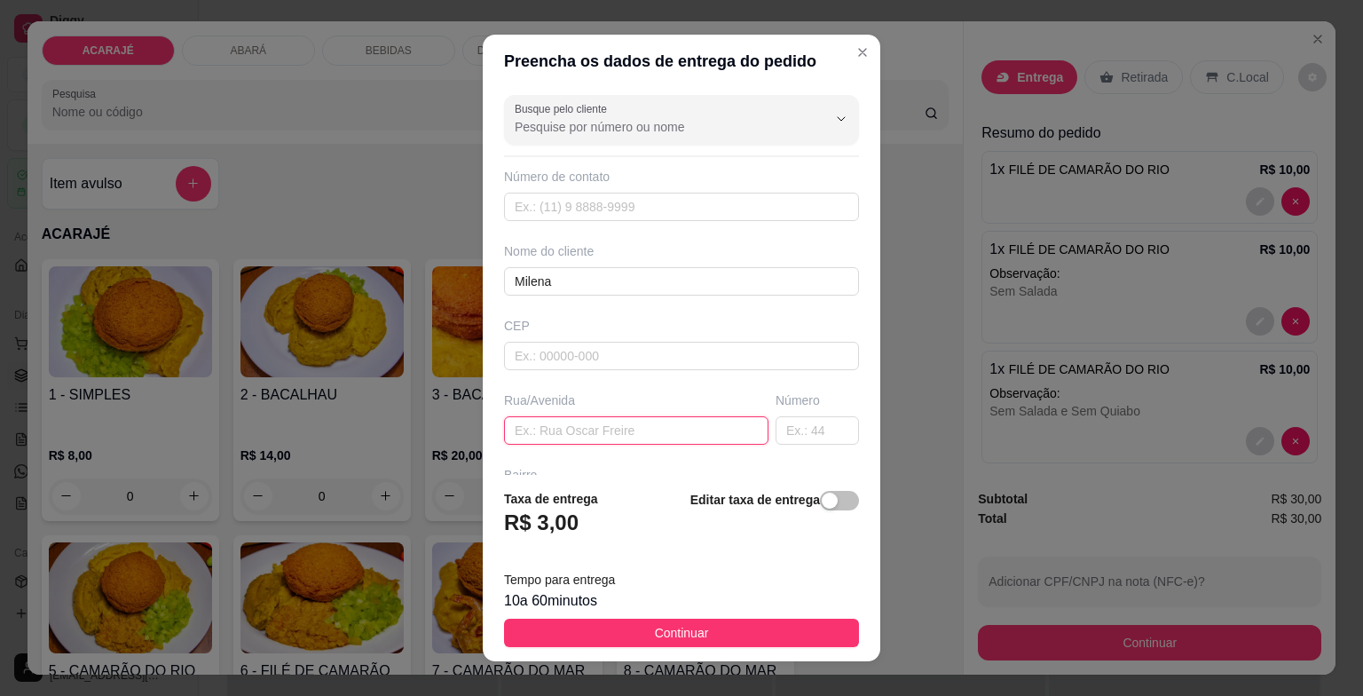
paste input "[STREET_ADDRESS][PERSON_NAME] branco na esquina"
click at [583, 429] on input "[STREET_ADDRESS][PERSON_NAME] branco na esquina" at bounding box center [636, 430] width 264 height 28
type input "[GEOGRAPHIC_DATA][PERSON_NAME] , prédio branco na esquina"
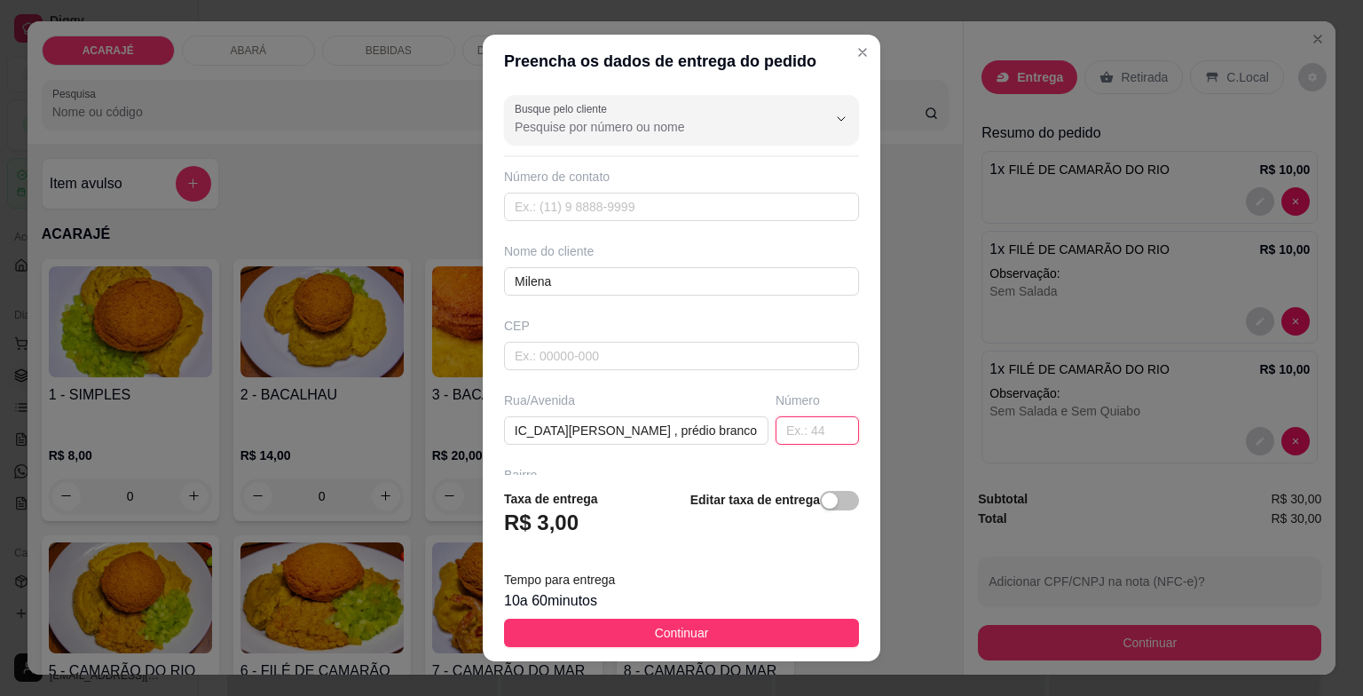
click at [813, 437] on input "text" at bounding box center [816, 430] width 83 height 28
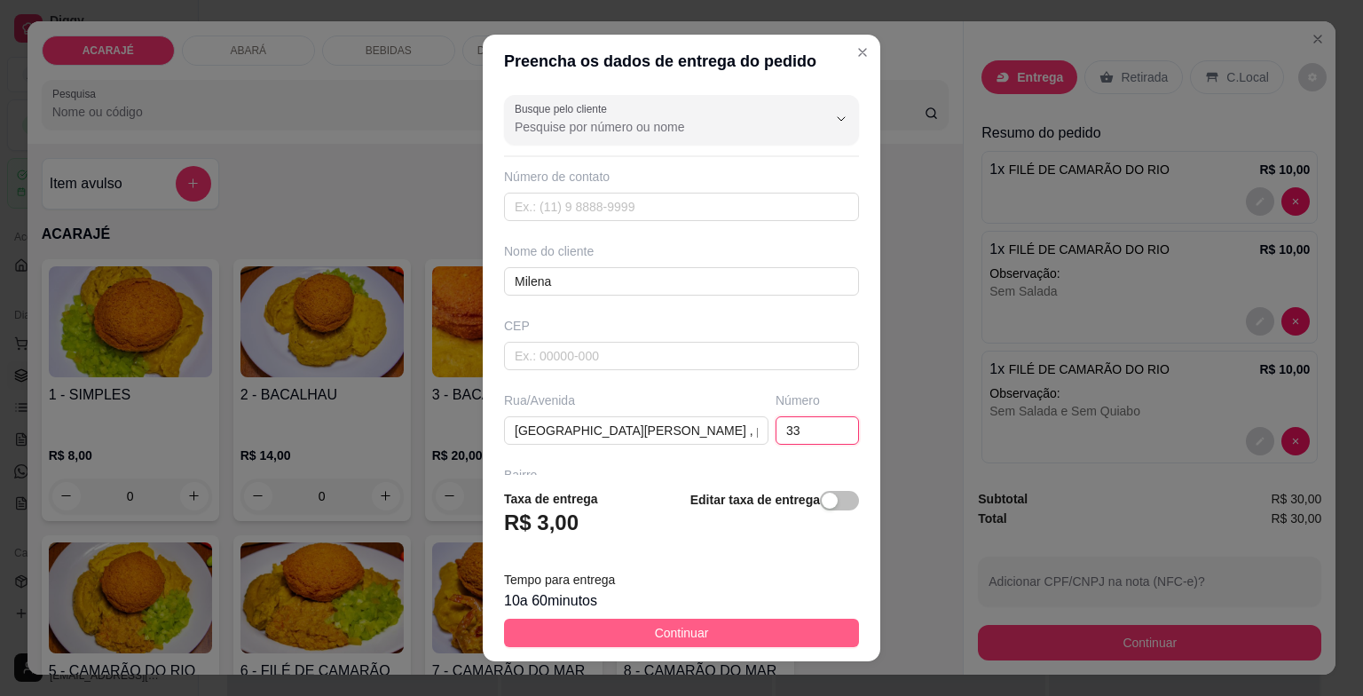
type input "33"
click at [697, 626] on button "Continuar" at bounding box center [681, 632] width 355 height 28
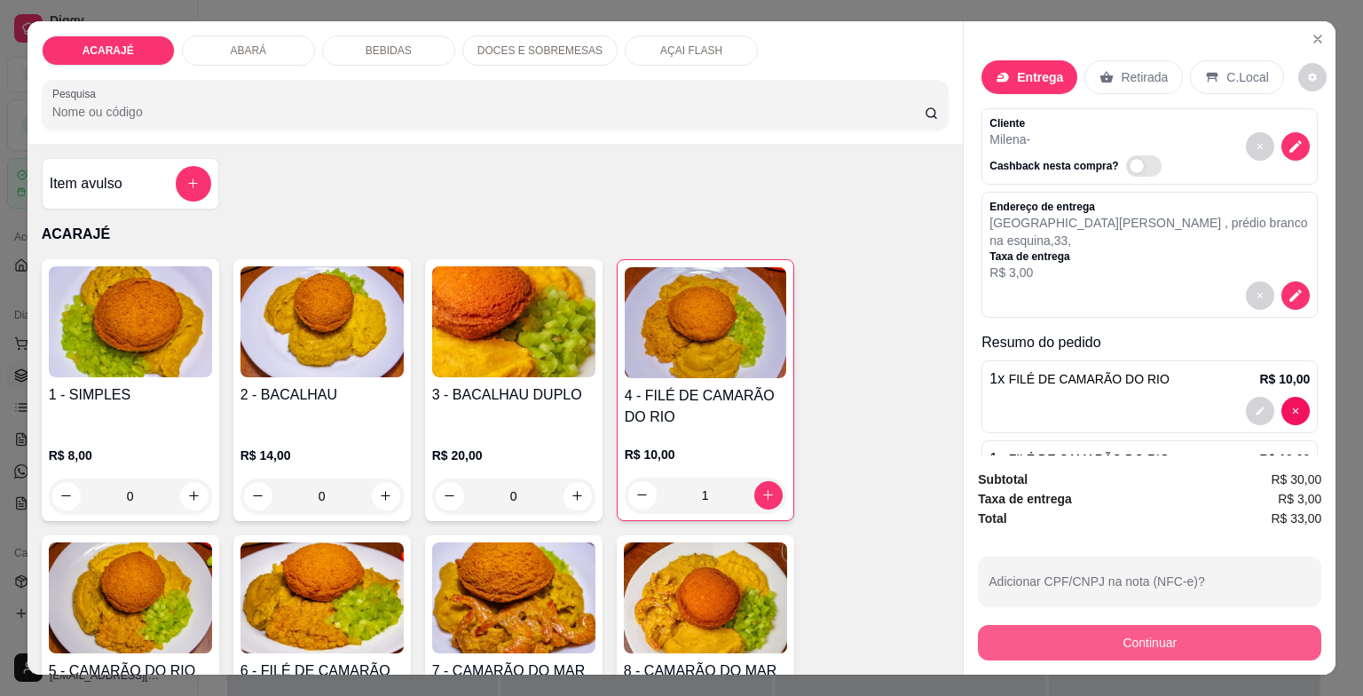
click at [1129, 631] on button "Continuar" at bounding box center [1149, 642] width 343 height 35
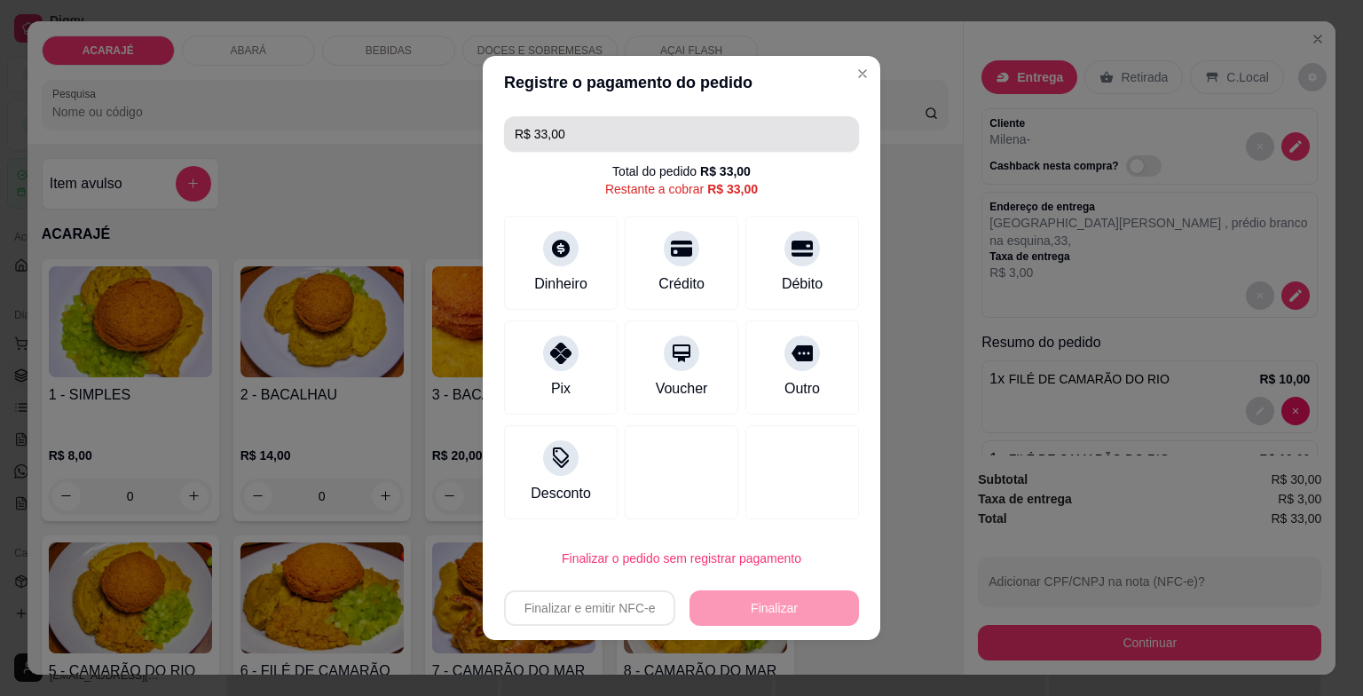
click at [615, 128] on input "R$ 33,00" at bounding box center [682, 133] width 334 height 35
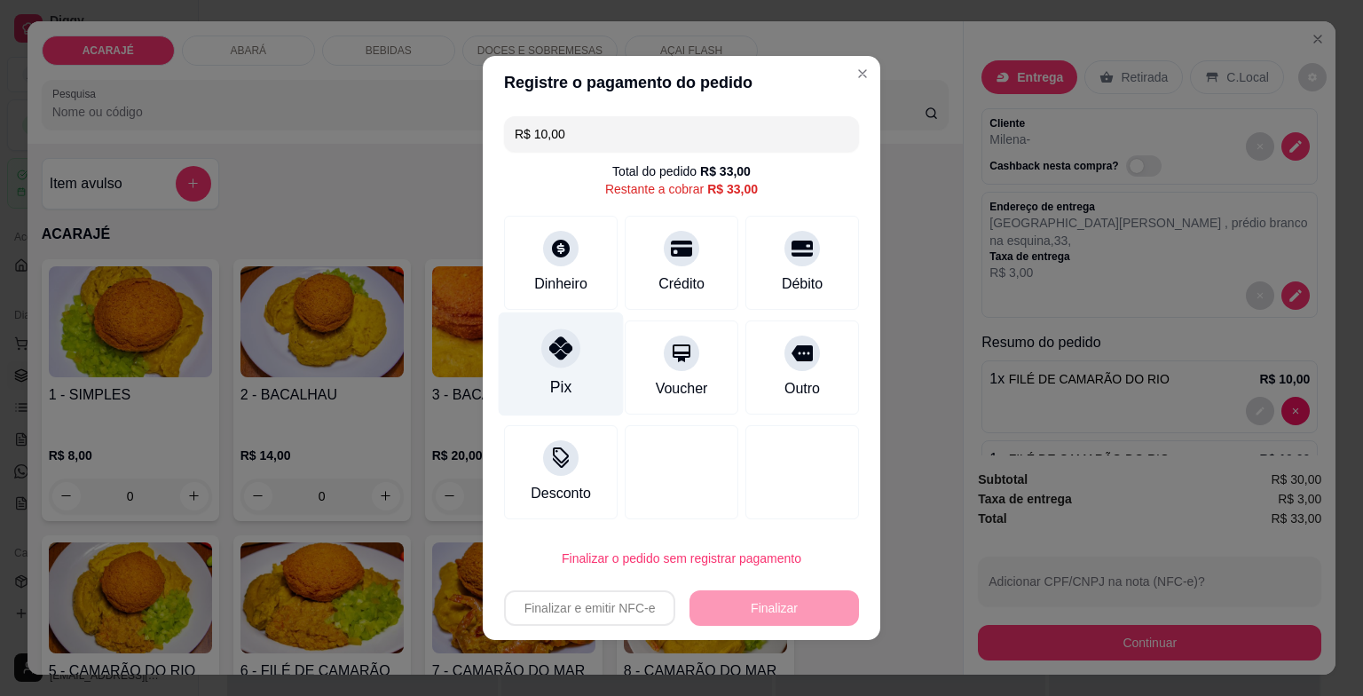
click at [589, 337] on div "Pix" at bounding box center [561, 364] width 125 height 104
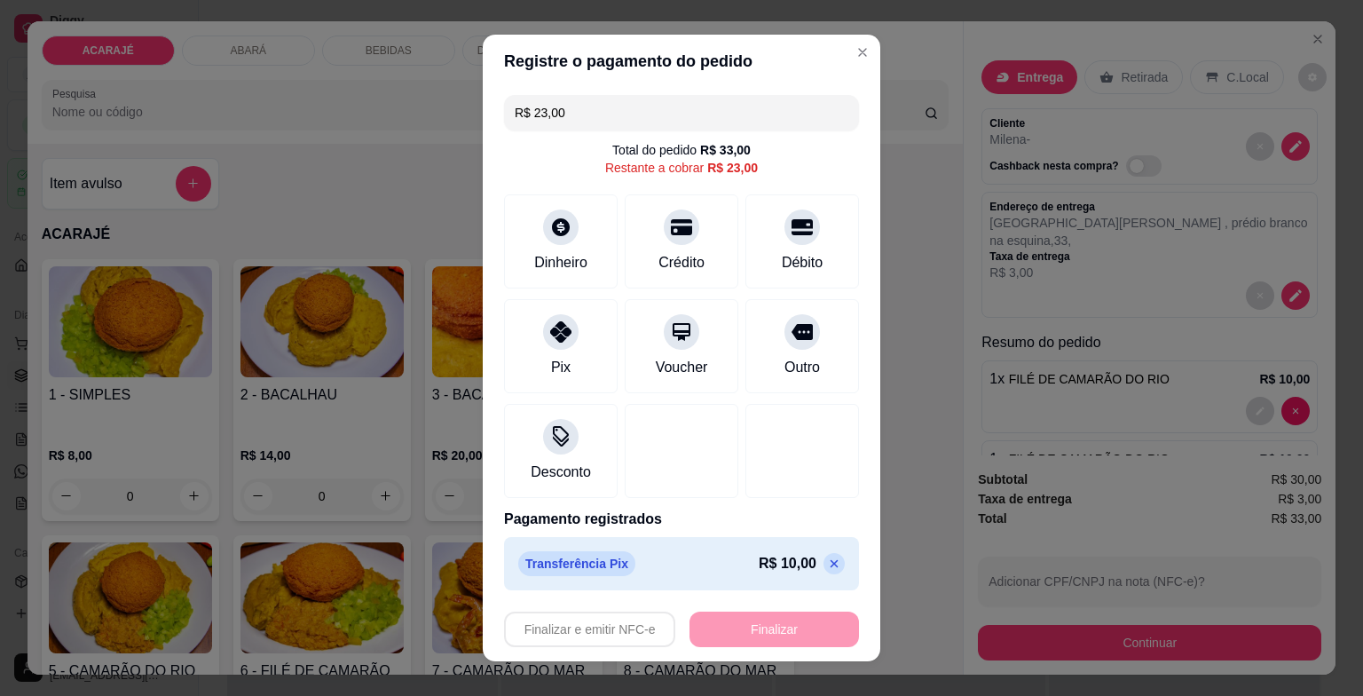
click at [563, 103] on input "R$ 23,00" at bounding box center [682, 112] width 334 height 35
click at [537, 255] on div "Dinheiro" at bounding box center [560, 260] width 59 height 23
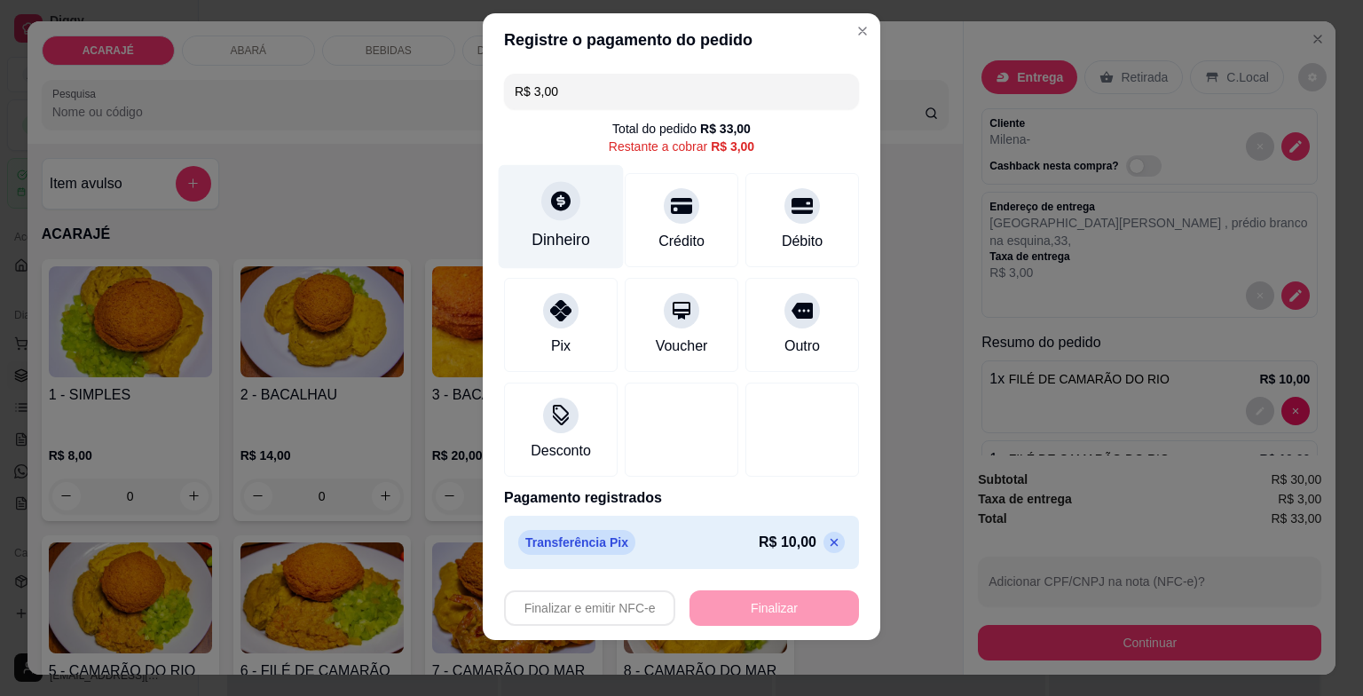
click at [568, 225] on div "Dinheiro" at bounding box center [561, 217] width 125 height 104
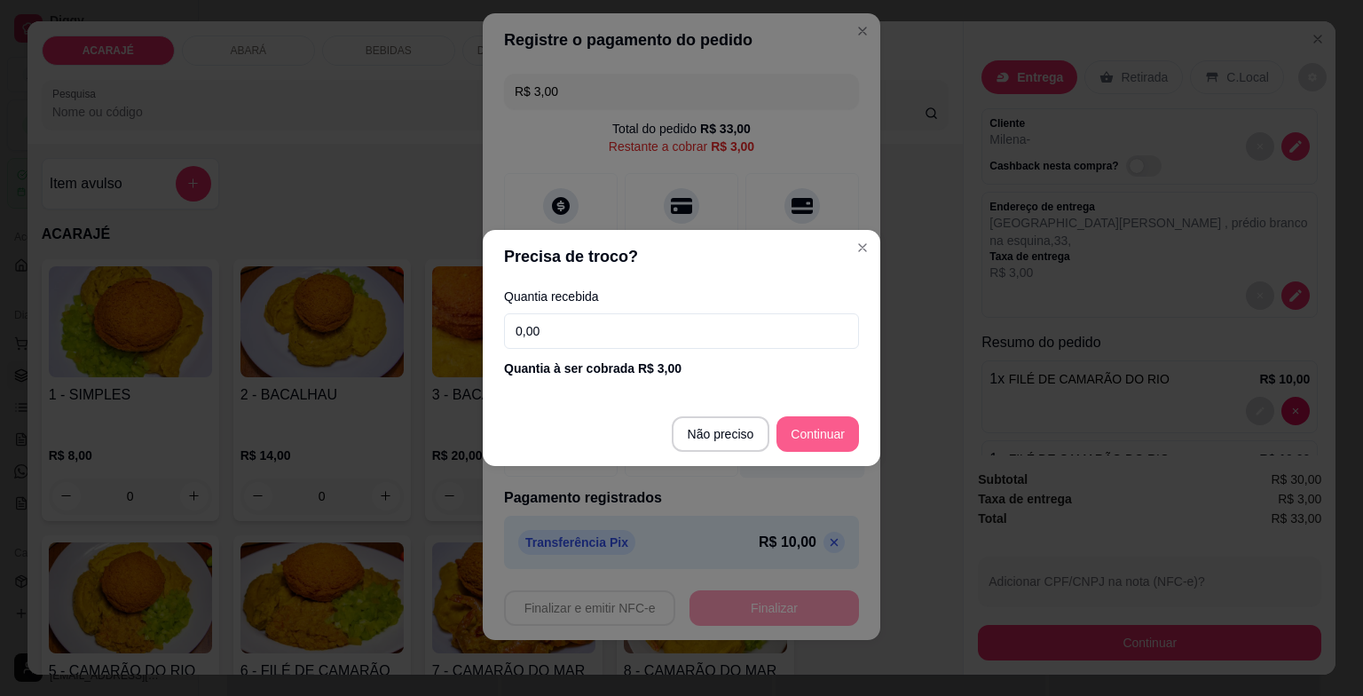
type input "R$ 0,00"
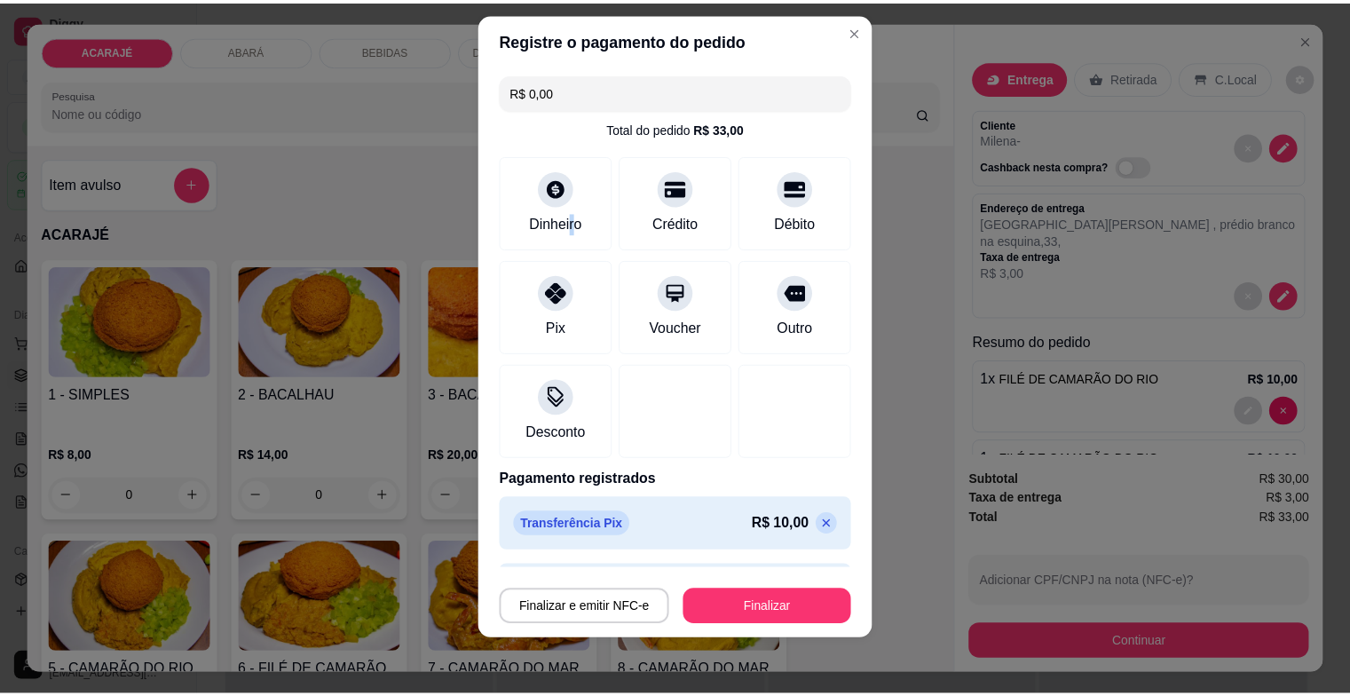
scroll to position [123, 0]
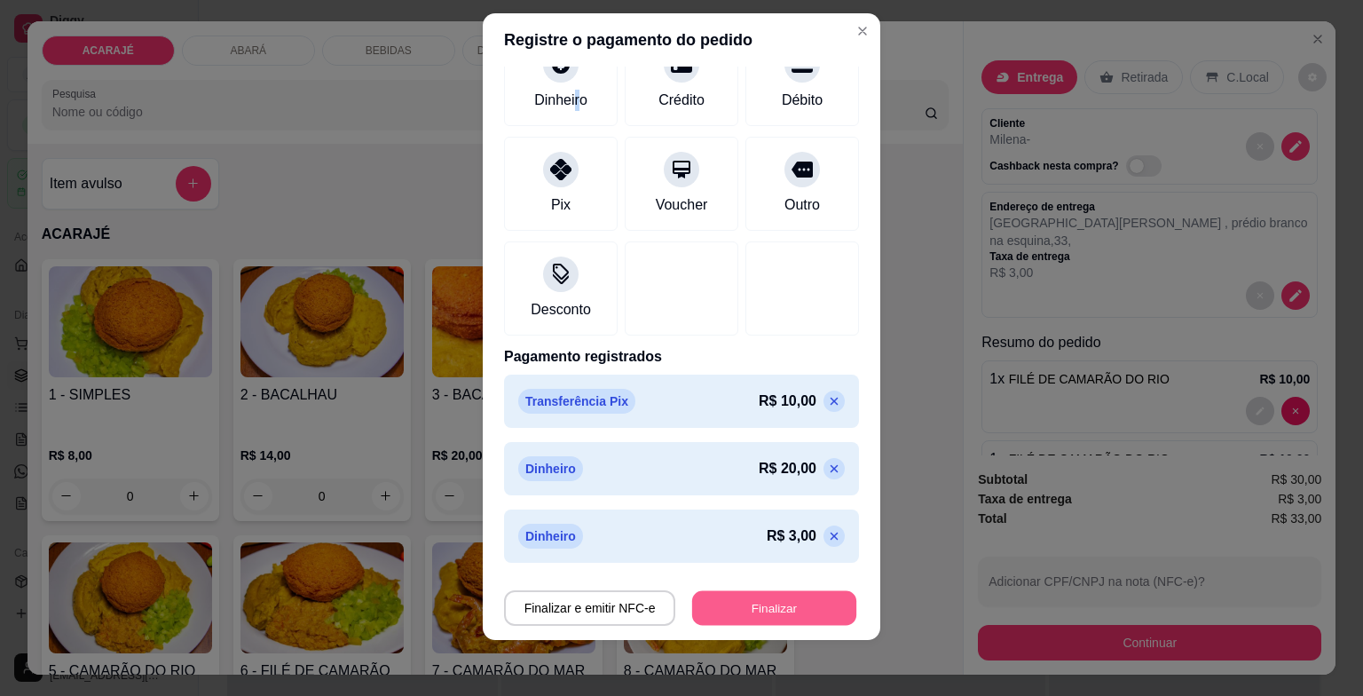
click at [728, 601] on button "Finalizar" at bounding box center [774, 607] width 164 height 35
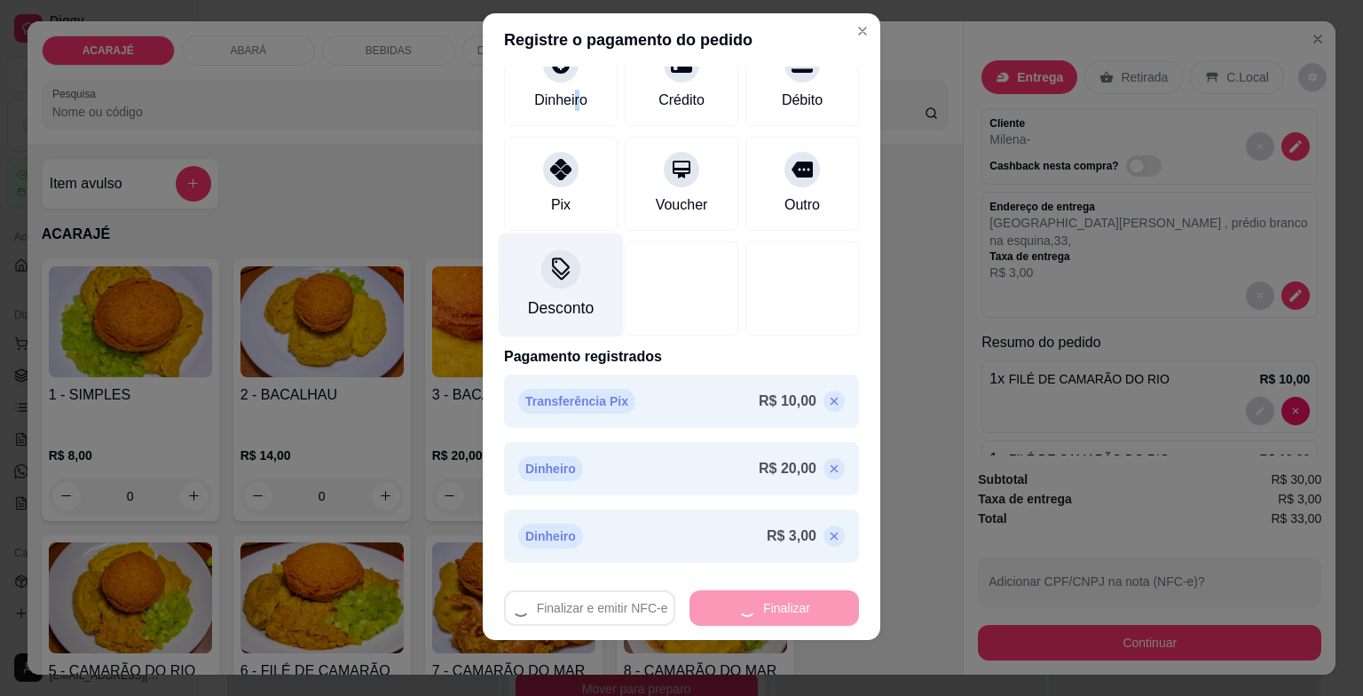
type input "0"
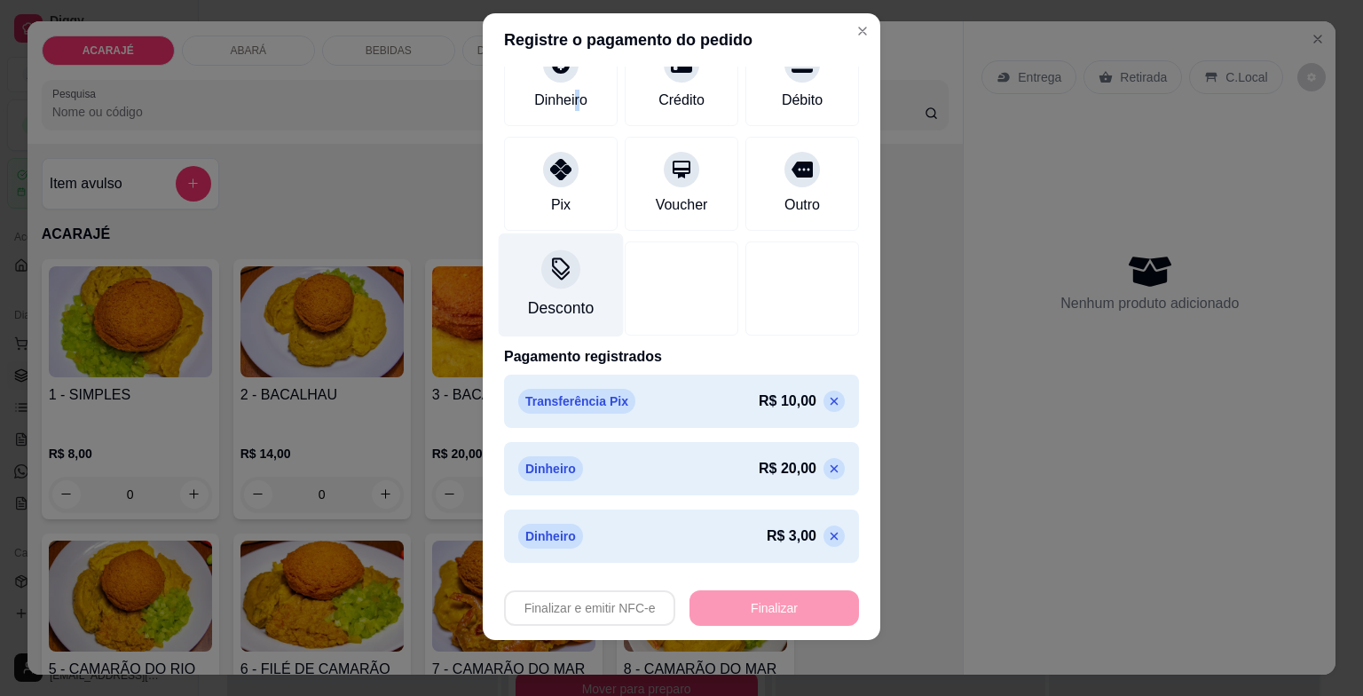
type input "-R$ 33,00"
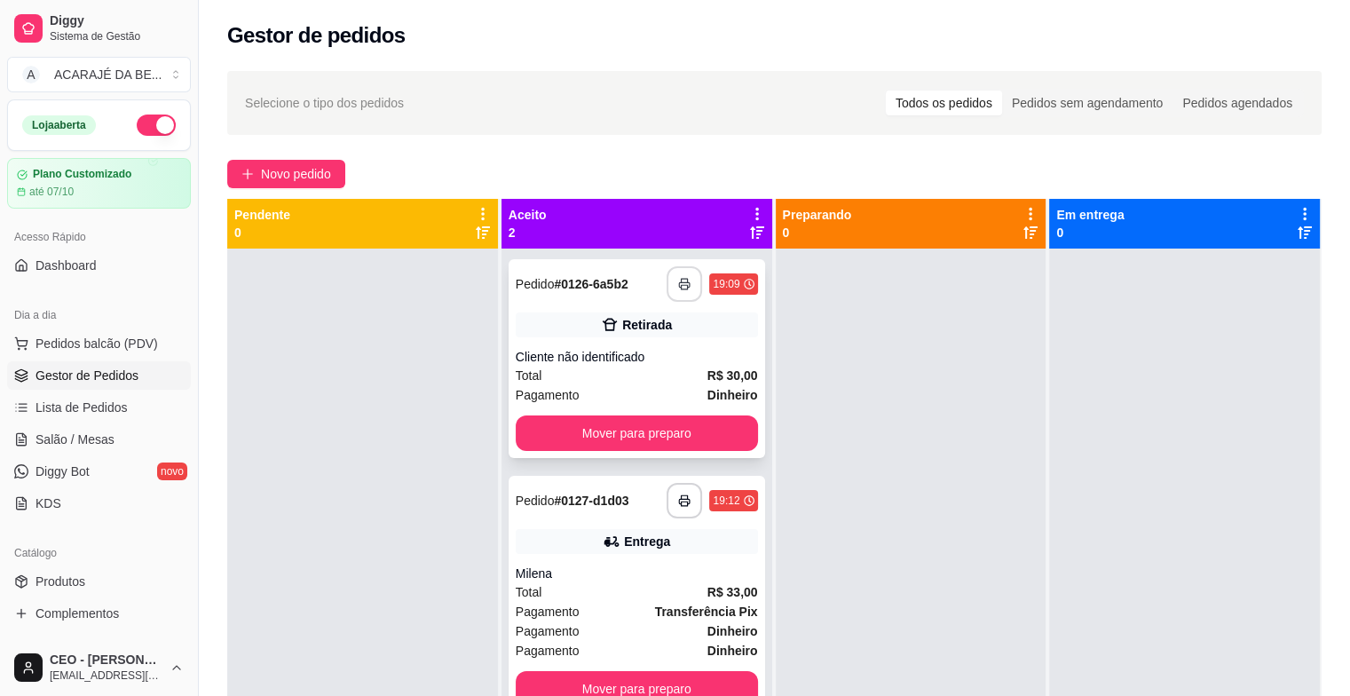
click at [683, 292] on button "button" at bounding box center [683, 283] width 35 height 35
click at [668, 422] on button "Mover para preparo" at bounding box center [636, 433] width 235 height 35
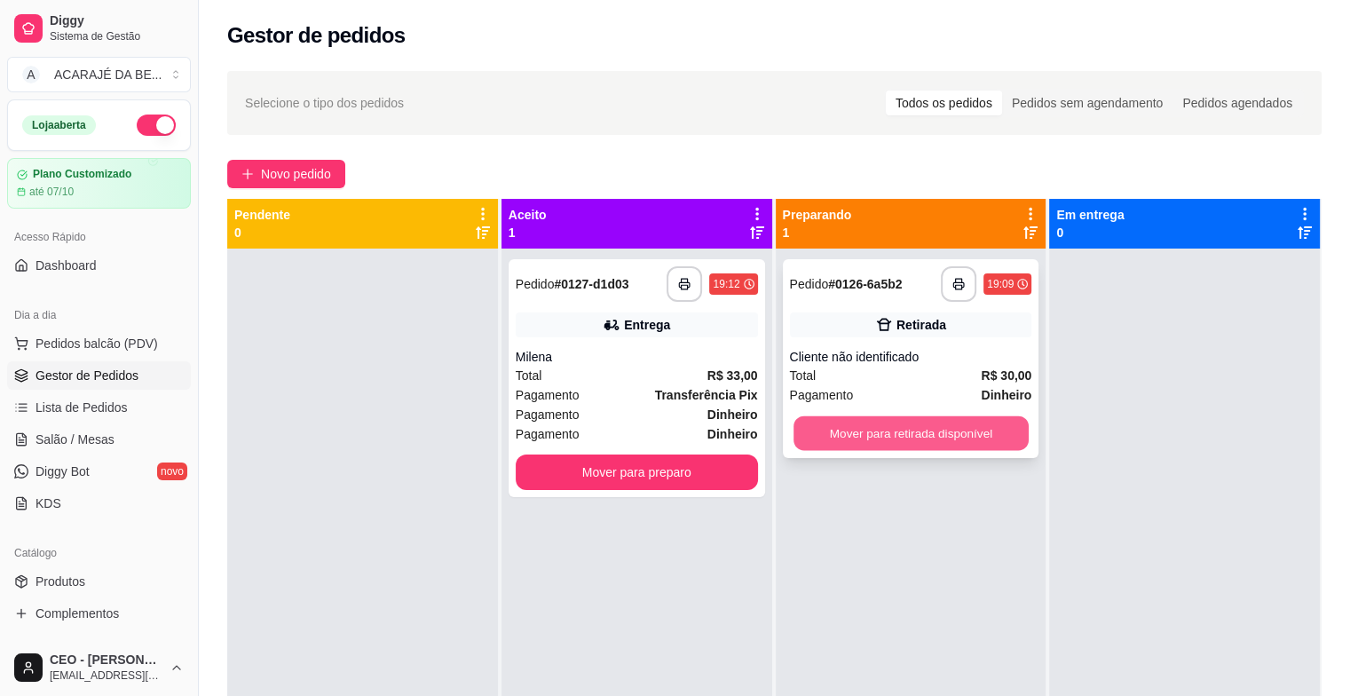
click at [820, 428] on button "Mover para retirada disponível" at bounding box center [910, 433] width 235 height 35
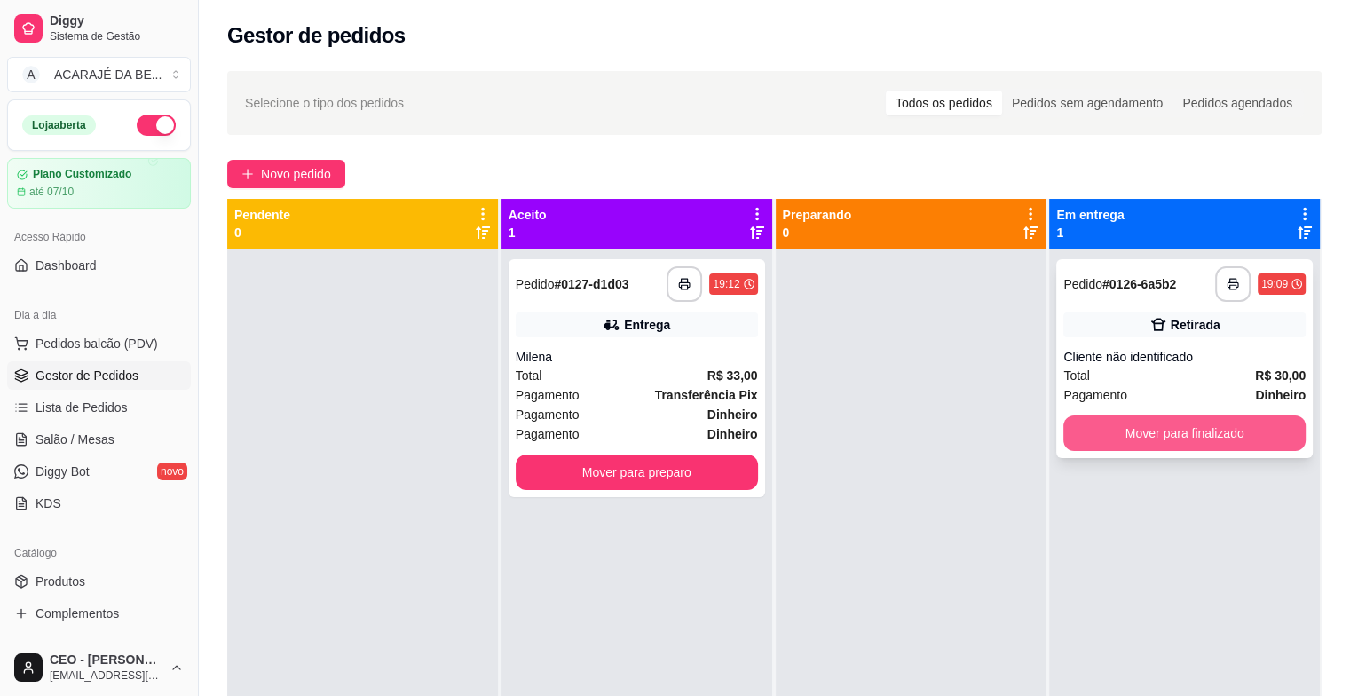
click at [1158, 429] on button "Mover para finalizado" at bounding box center [1184, 432] width 242 height 35
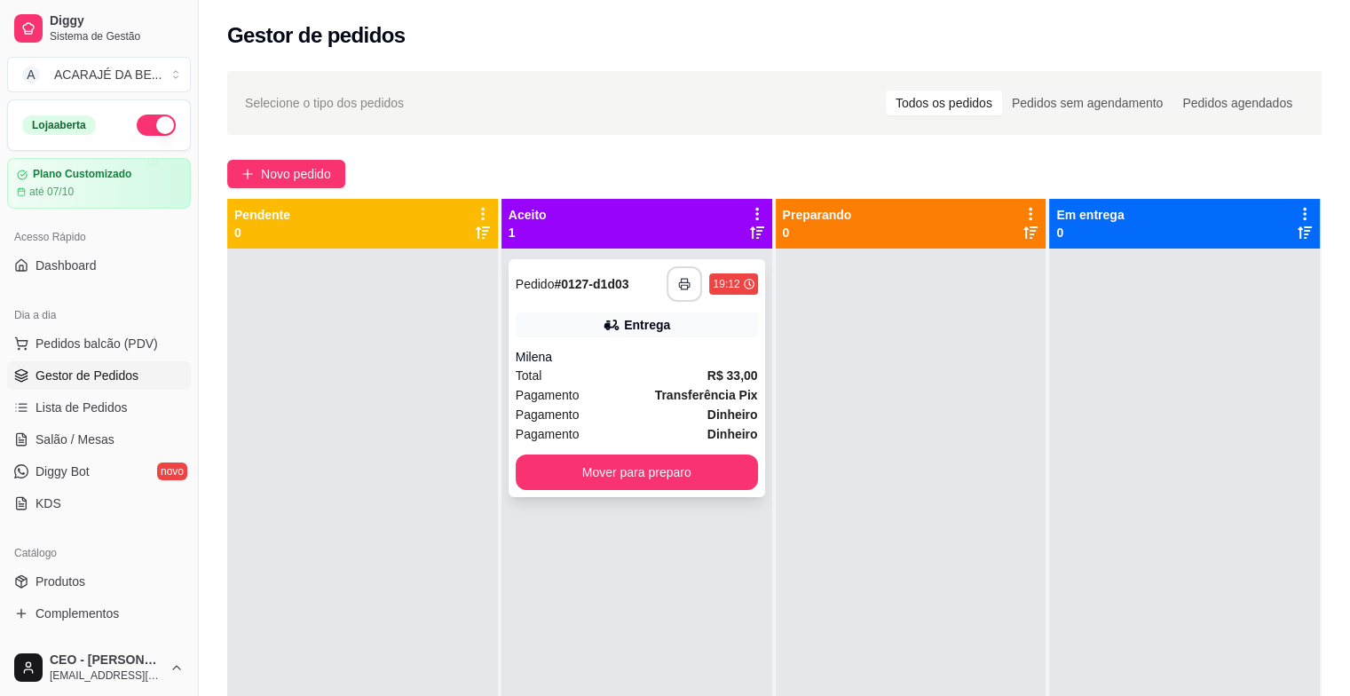
click at [681, 279] on polyline "button" at bounding box center [684, 281] width 6 height 4
click at [739, 465] on button "Mover para preparo" at bounding box center [636, 472] width 235 height 35
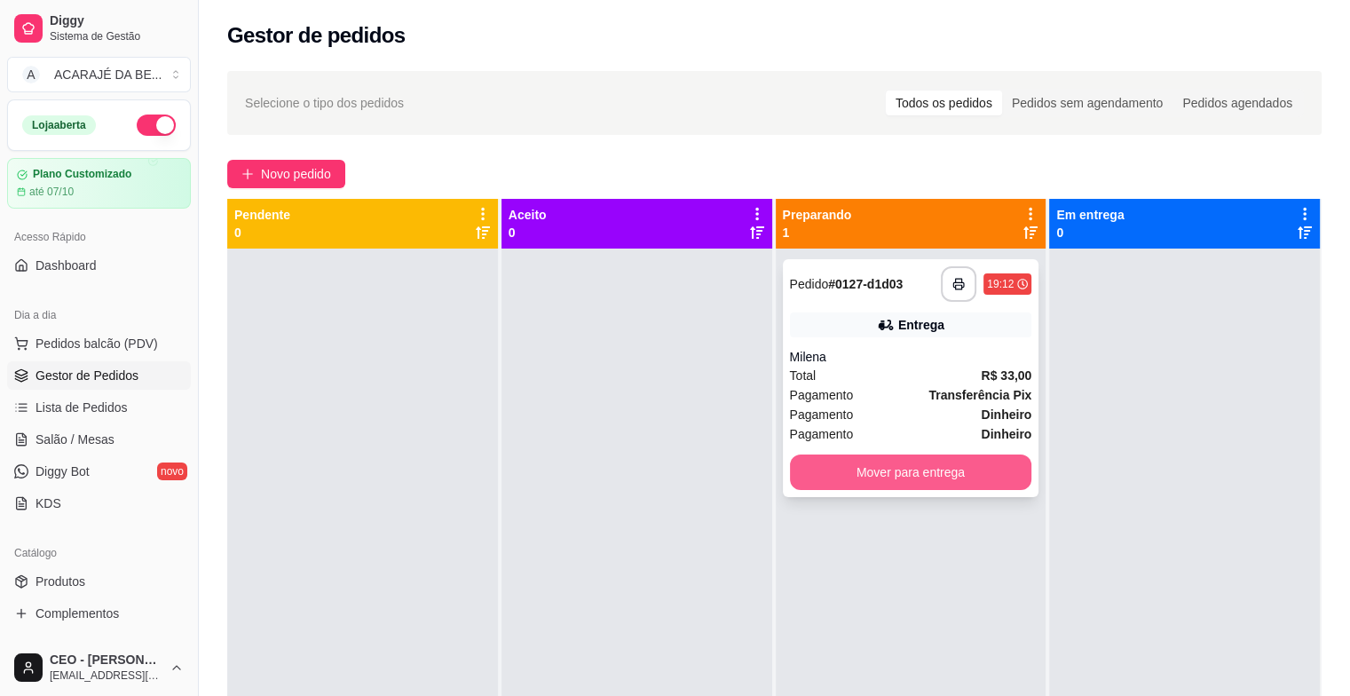
click at [860, 460] on button "Mover para entrega" at bounding box center [911, 471] width 242 height 35
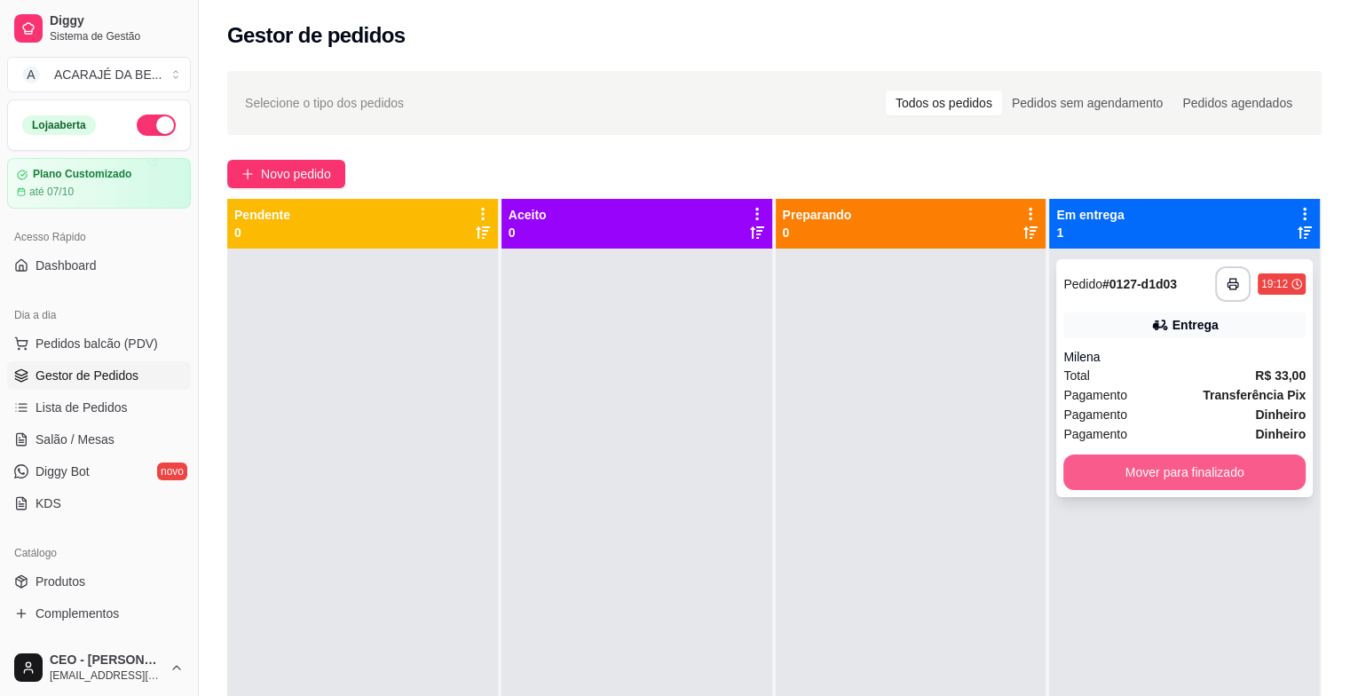
click at [1088, 460] on button "Mover para finalizado" at bounding box center [1184, 471] width 242 height 35
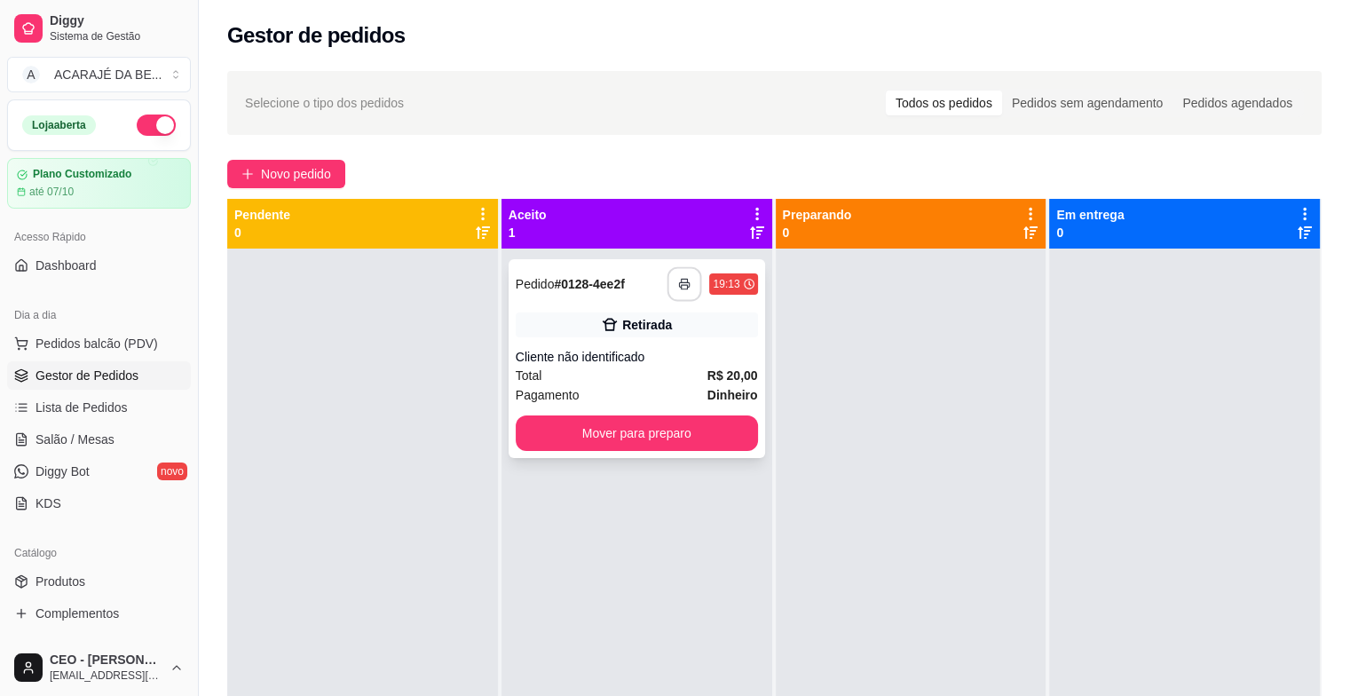
click at [667, 278] on button "button" at bounding box center [684, 284] width 35 height 35
click at [722, 419] on button "Mover para preparo" at bounding box center [637, 432] width 242 height 35
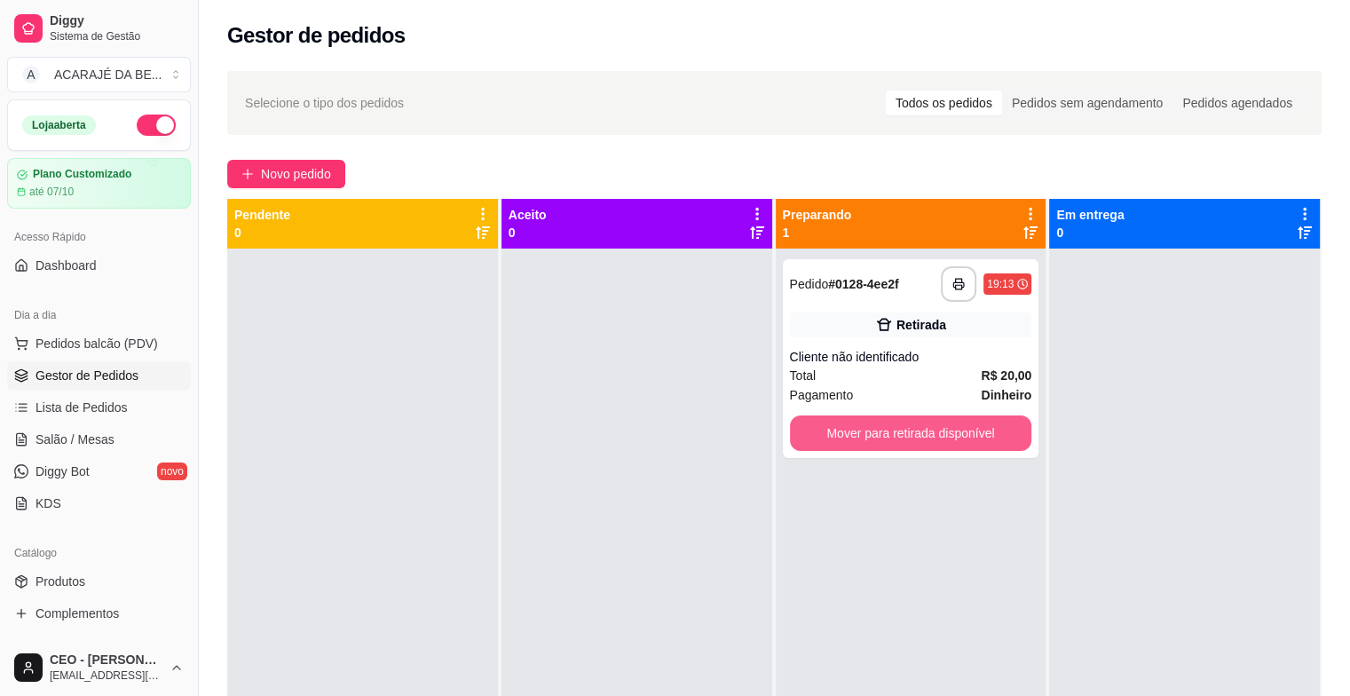
click at [894, 430] on button "Mover para retirada disponível" at bounding box center [911, 432] width 242 height 35
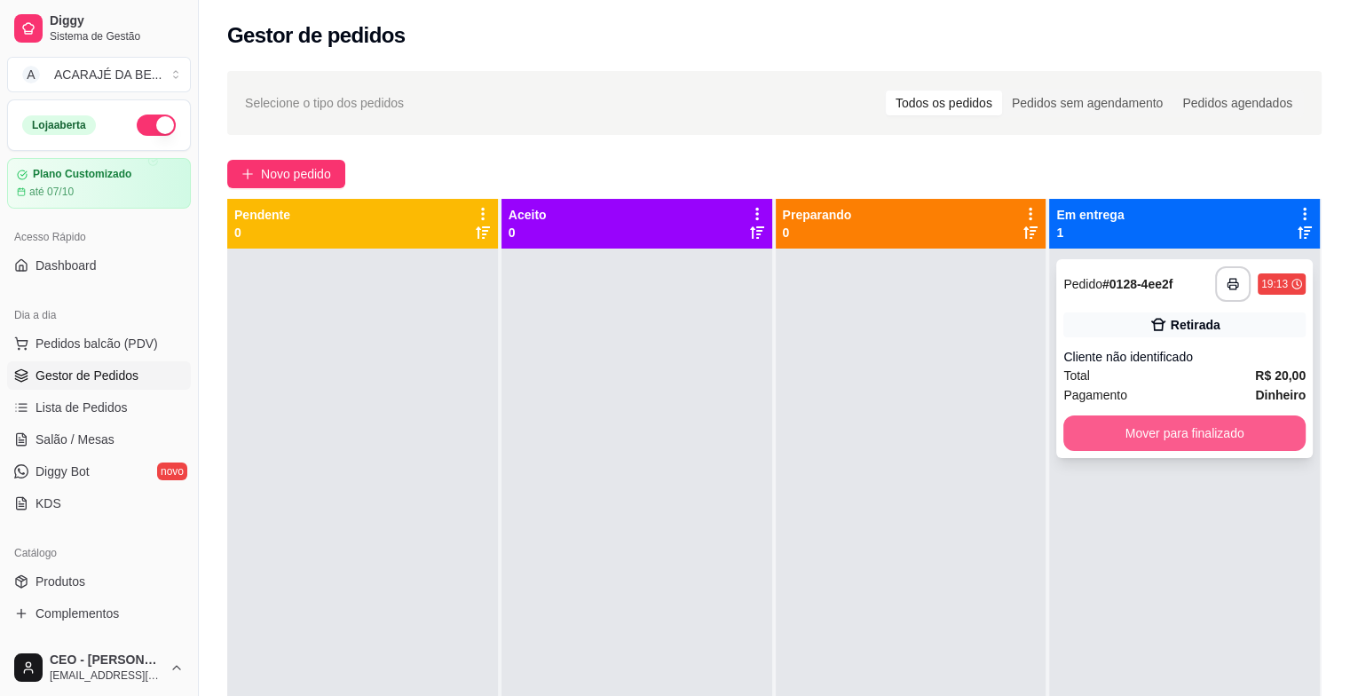
click at [1153, 432] on button "Mover para finalizado" at bounding box center [1184, 432] width 242 height 35
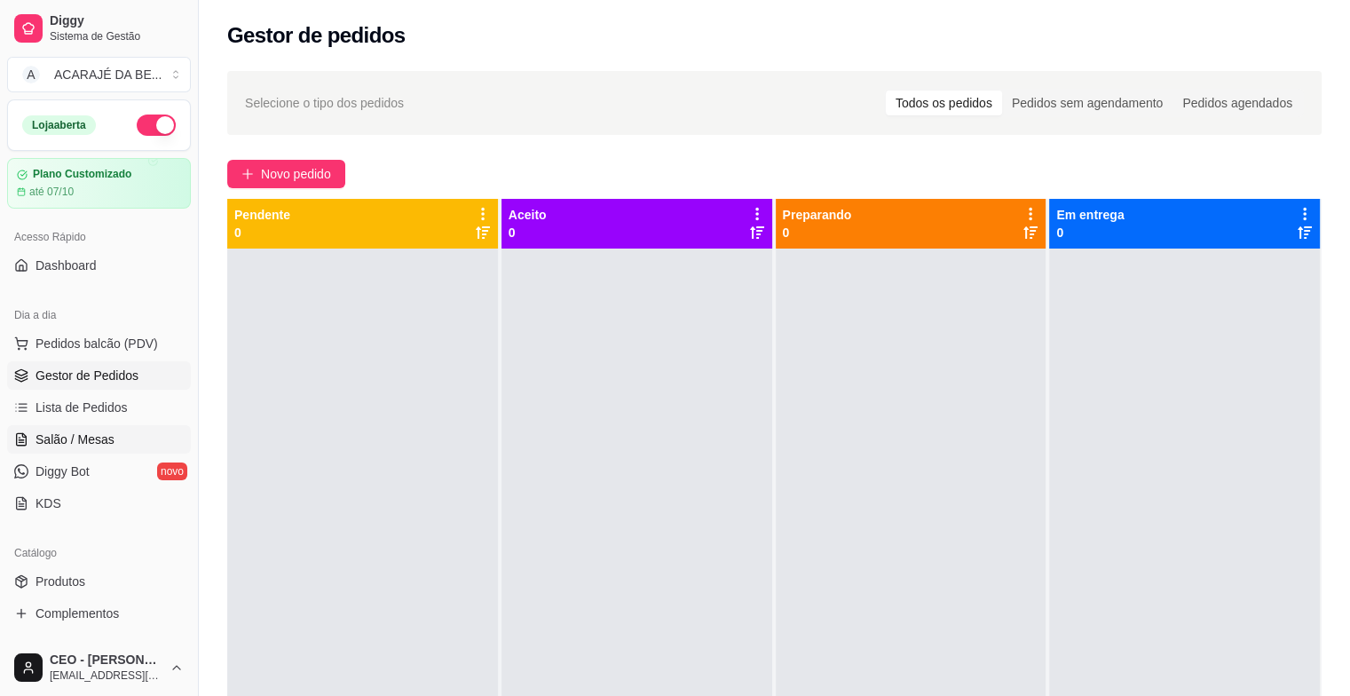
click at [57, 437] on span "Salão / Mesas" at bounding box center [74, 439] width 79 height 18
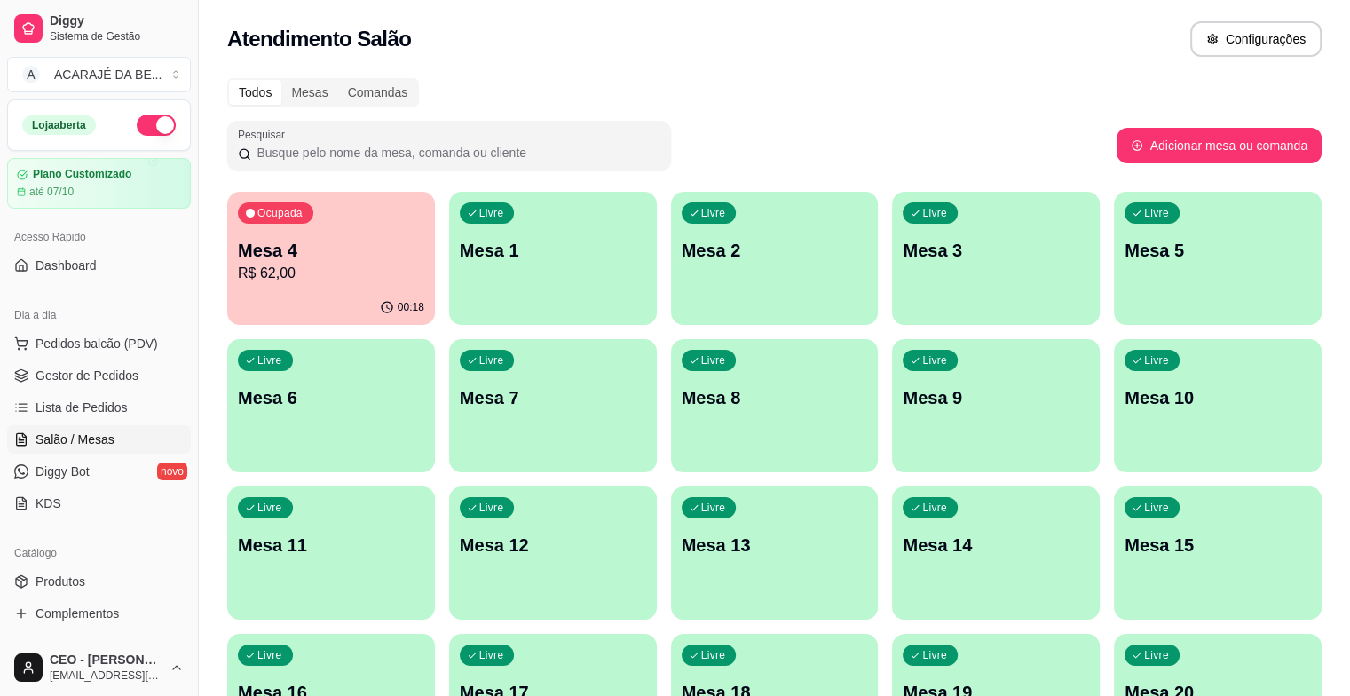
click at [334, 285] on div "Ocupada Mesa 4 R$ 62,00" at bounding box center [331, 241] width 208 height 98
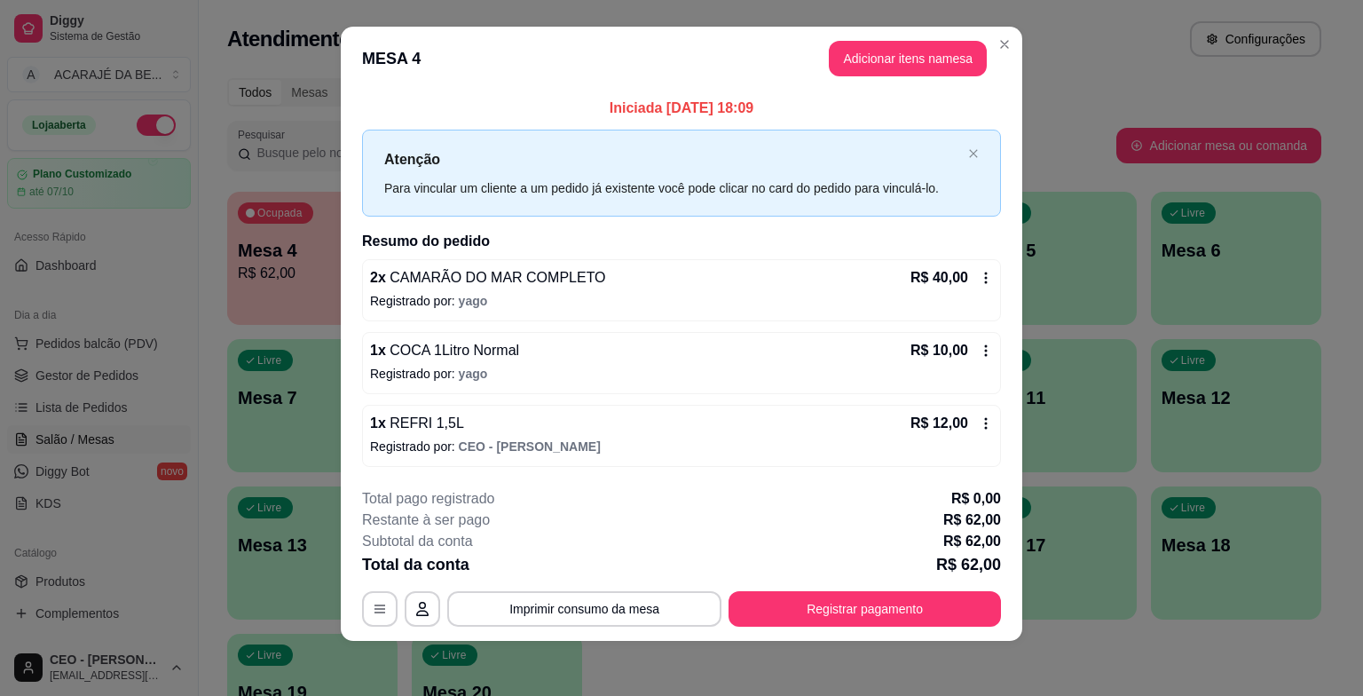
scroll to position [14, 0]
click at [845, 59] on button "Adicionar itens na mesa" at bounding box center [907, 59] width 153 height 35
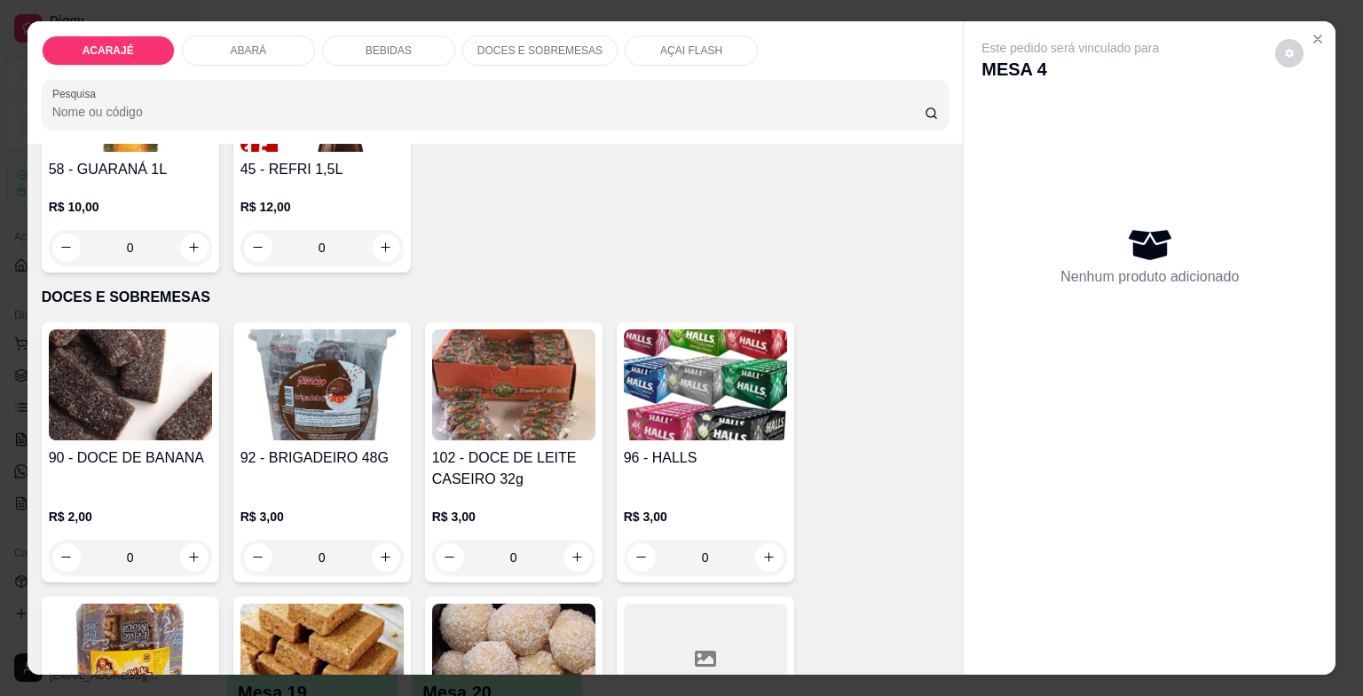
scroll to position [3283, 0]
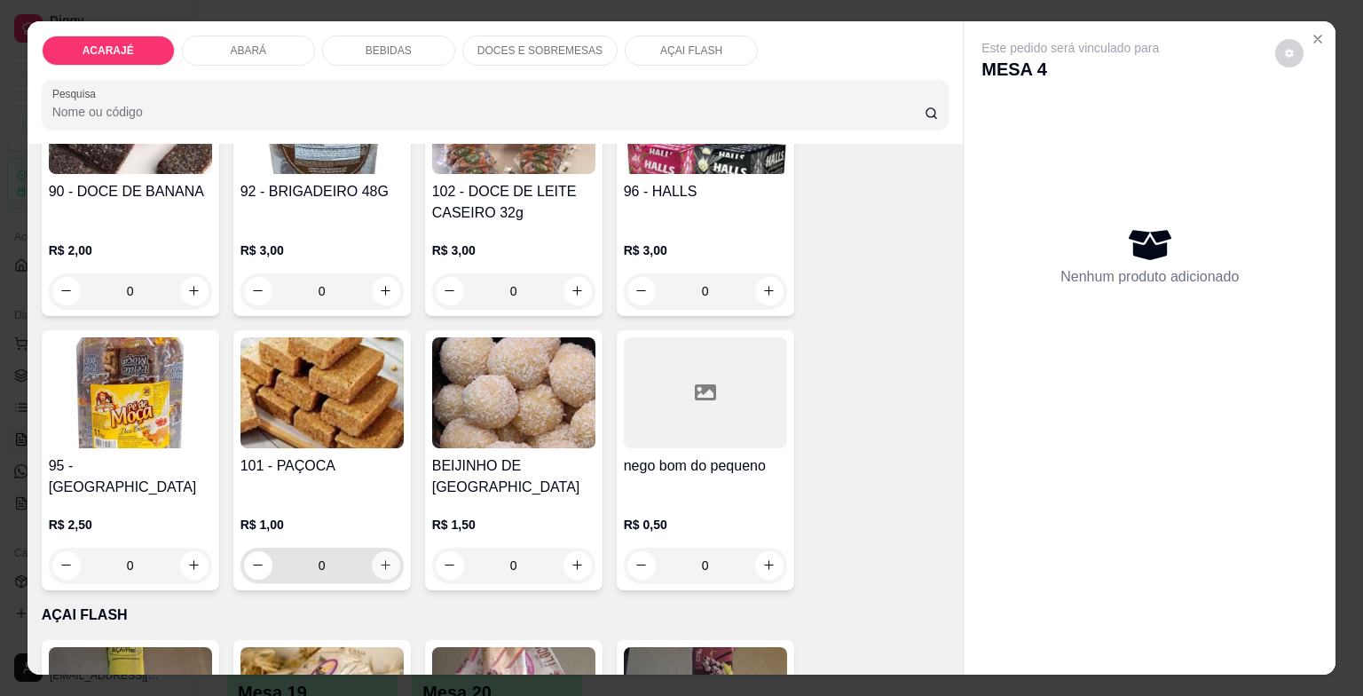
click at [380, 558] on icon "increase-product-quantity" at bounding box center [385, 564] width 13 height 13
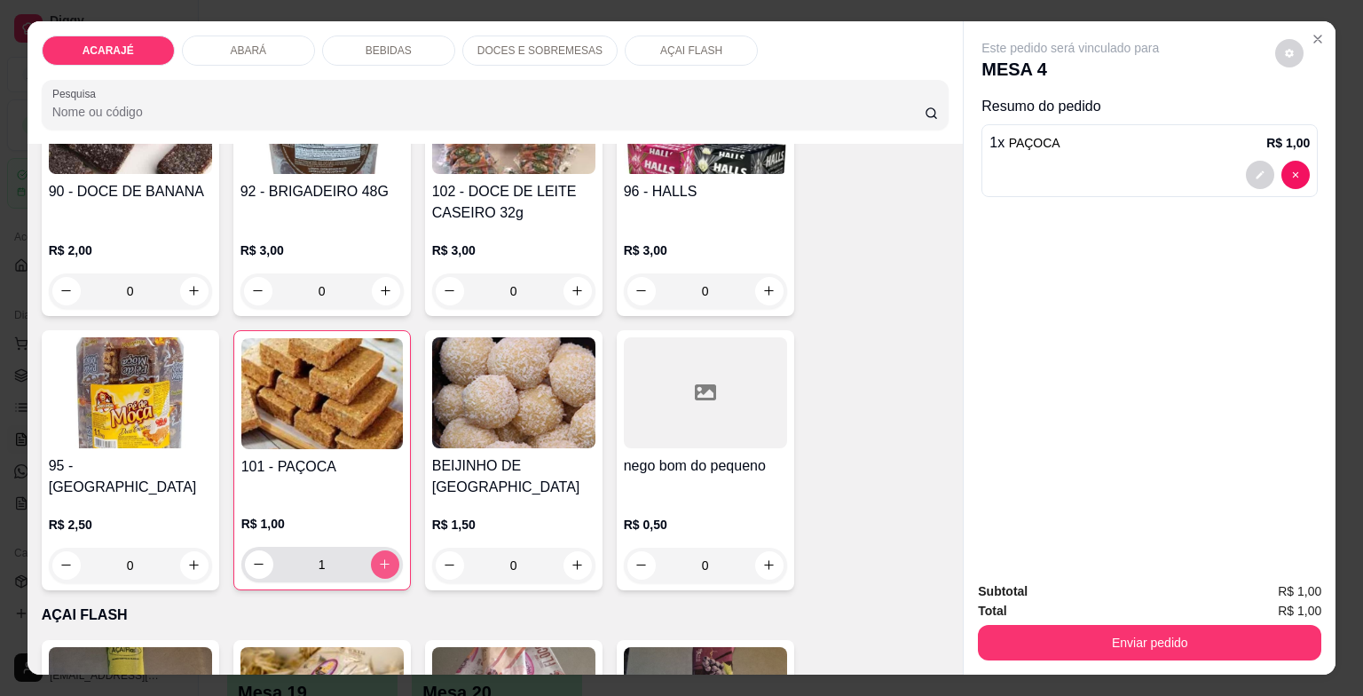
click at [380, 557] on icon "increase-product-quantity" at bounding box center [384, 563] width 13 height 13
type input "3"
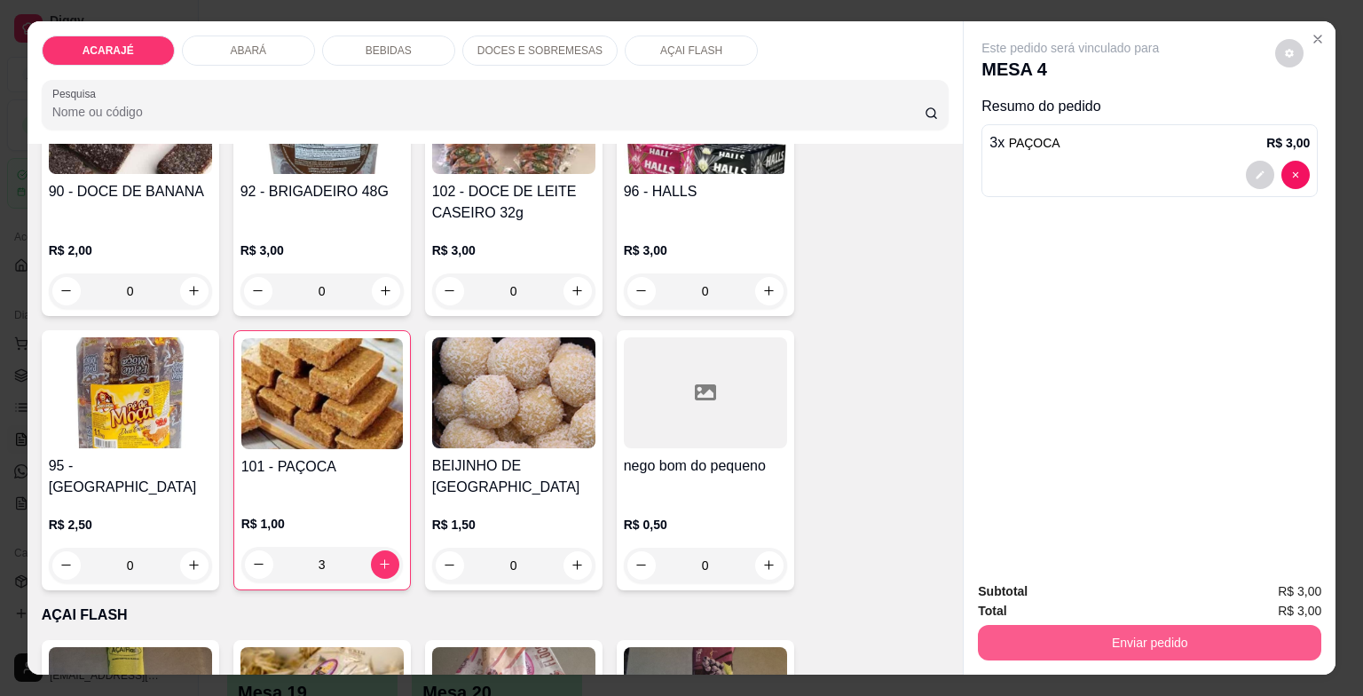
click at [1082, 634] on button "Enviar pedido" at bounding box center [1149, 642] width 343 height 35
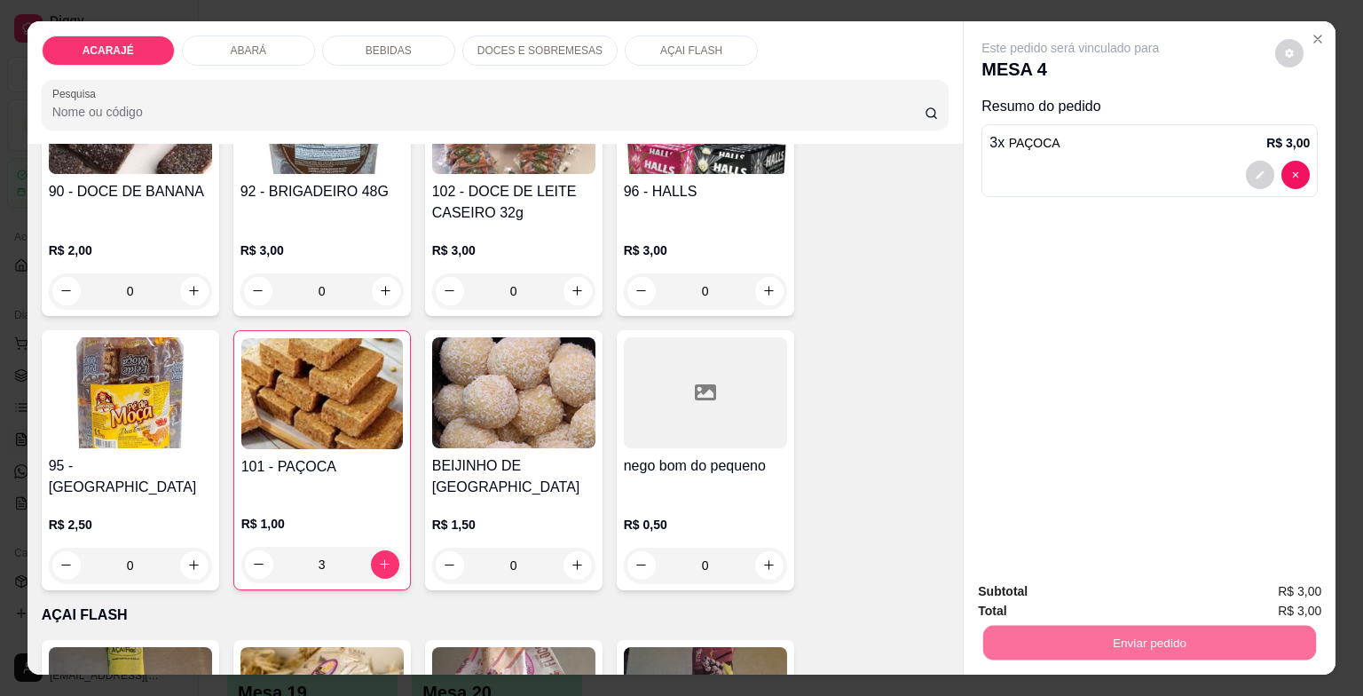
click at [1299, 581] on button "Enviar pedido" at bounding box center [1275, 593] width 100 height 34
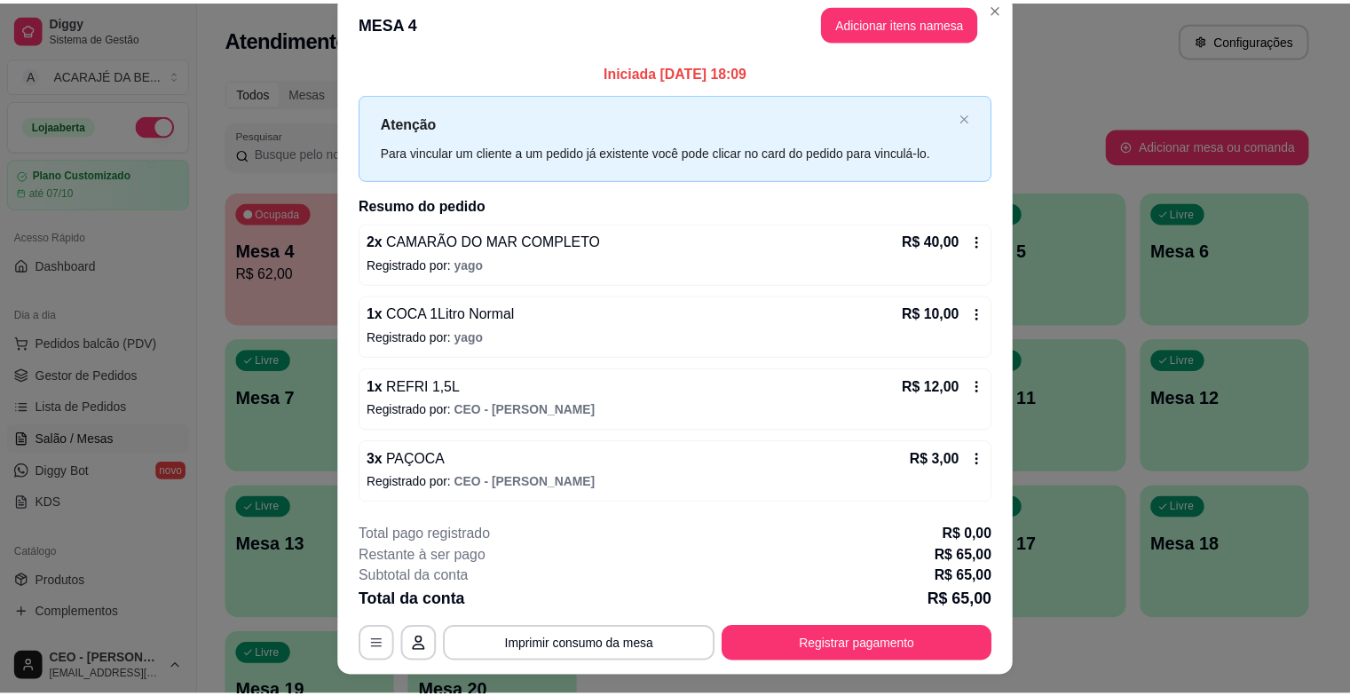
scroll to position [0, 0]
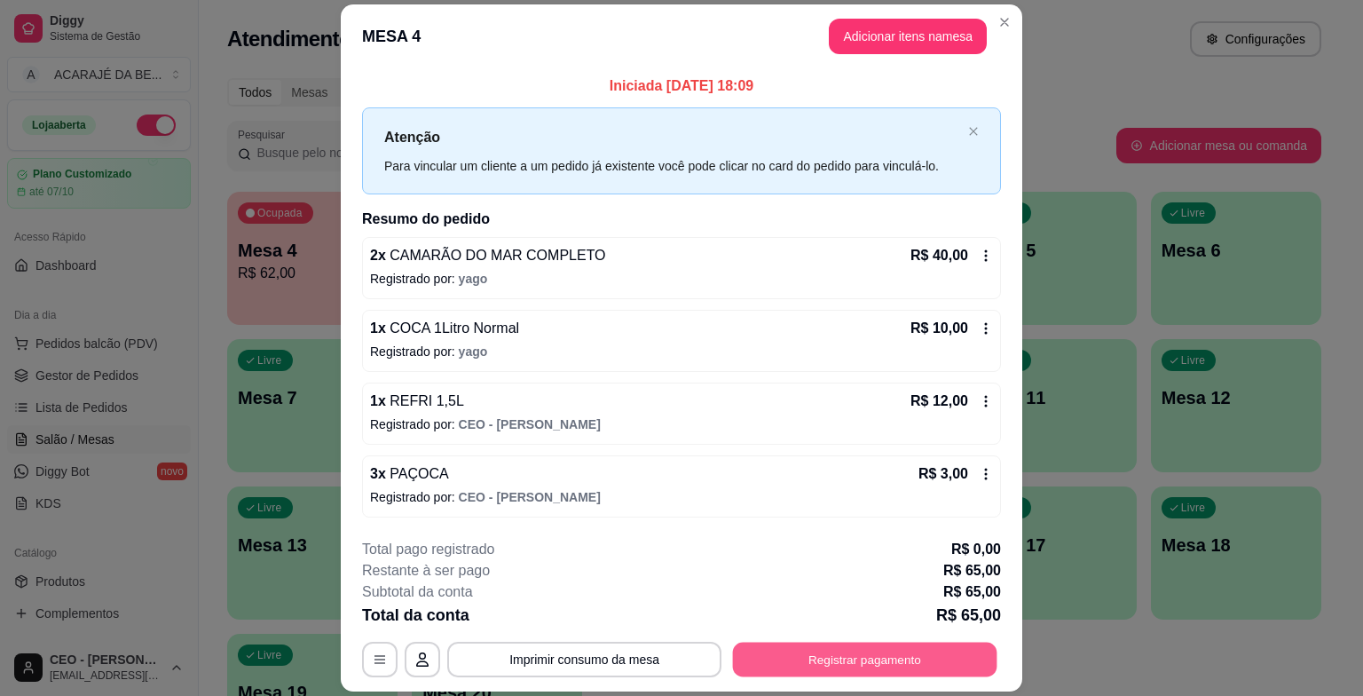
click at [823, 641] on button "Registrar pagamento" at bounding box center [865, 658] width 264 height 35
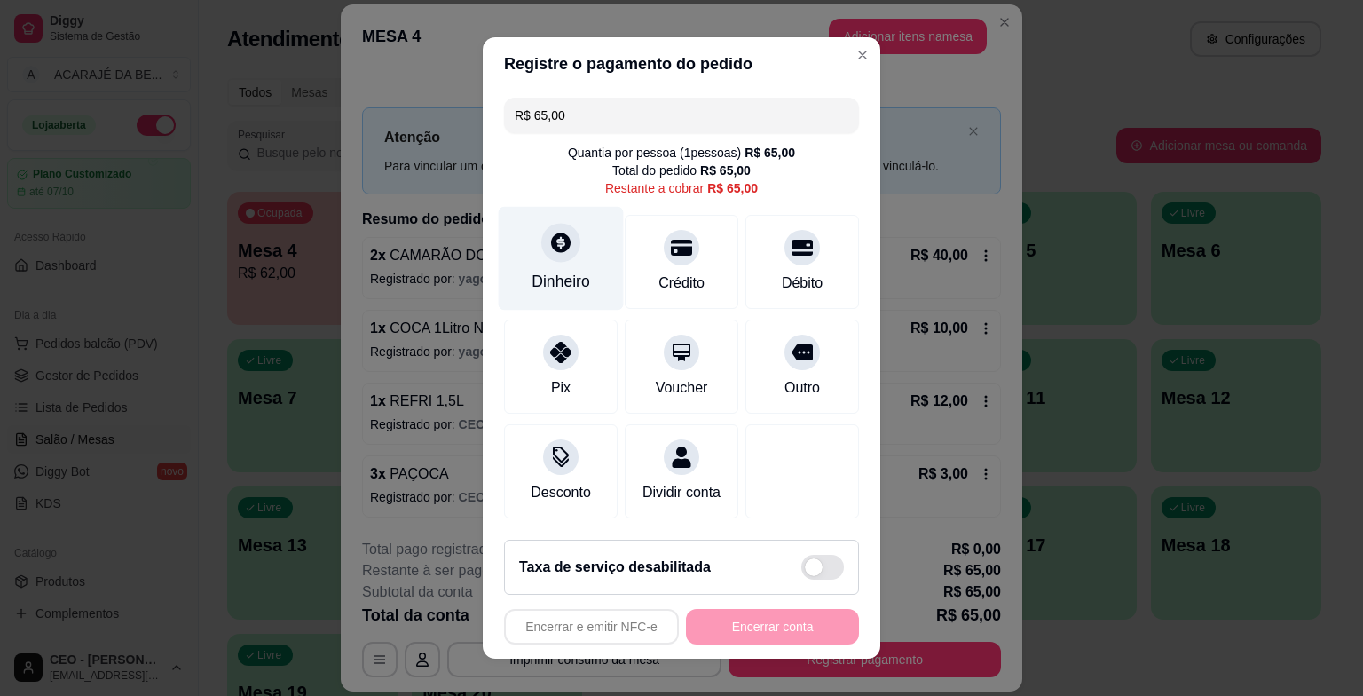
click at [549, 252] on icon at bounding box center [560, 242] width 23 height 23
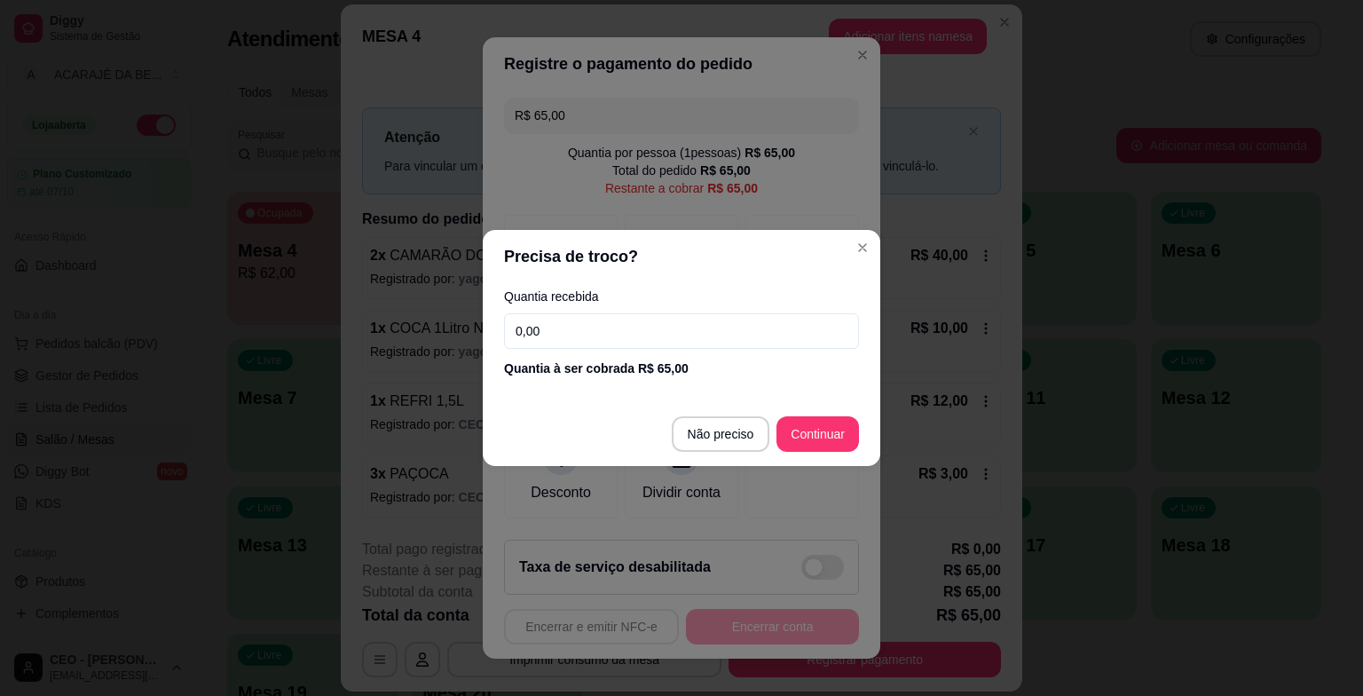
drag, startPoint x: 674, startPoint y: 334, endPoint x: 671, endPoint y: 348, distance: 14.6
click at [674, 338] on input "0,00" at bounding box center [681, 330] width 355 height 35
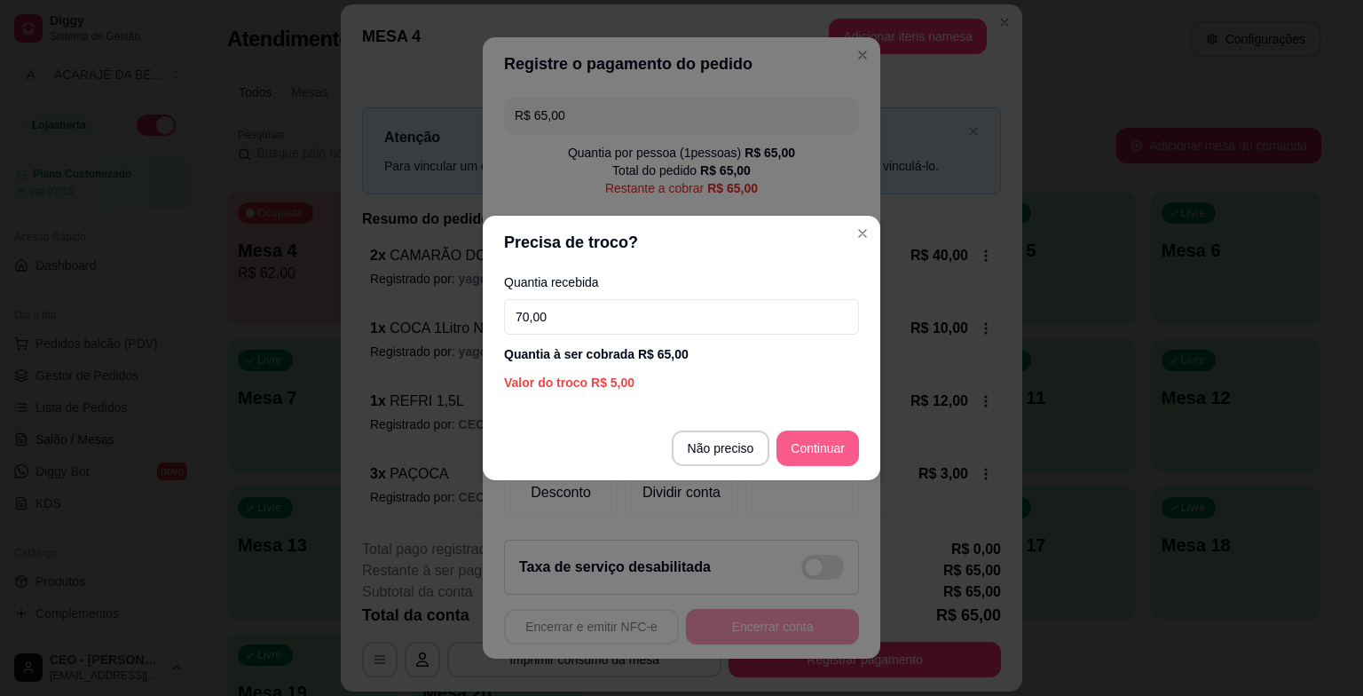
type input "70,00"
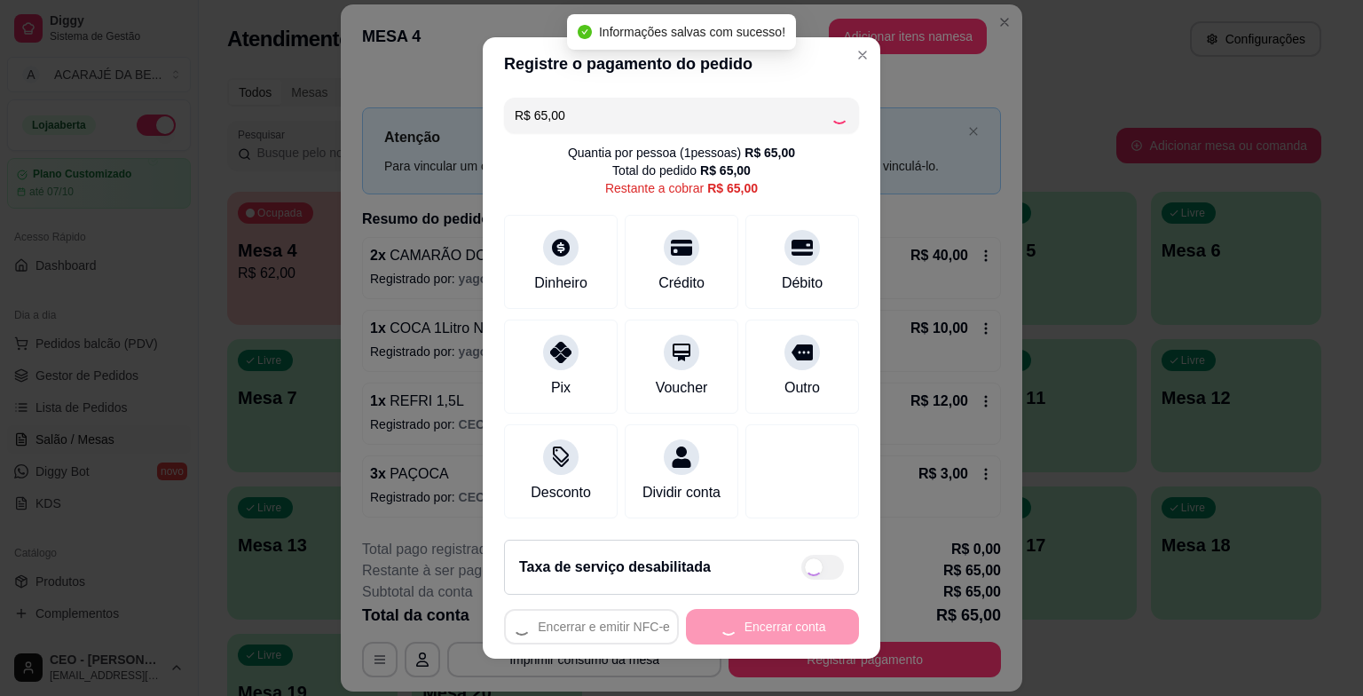
type input "R$ 0,00"
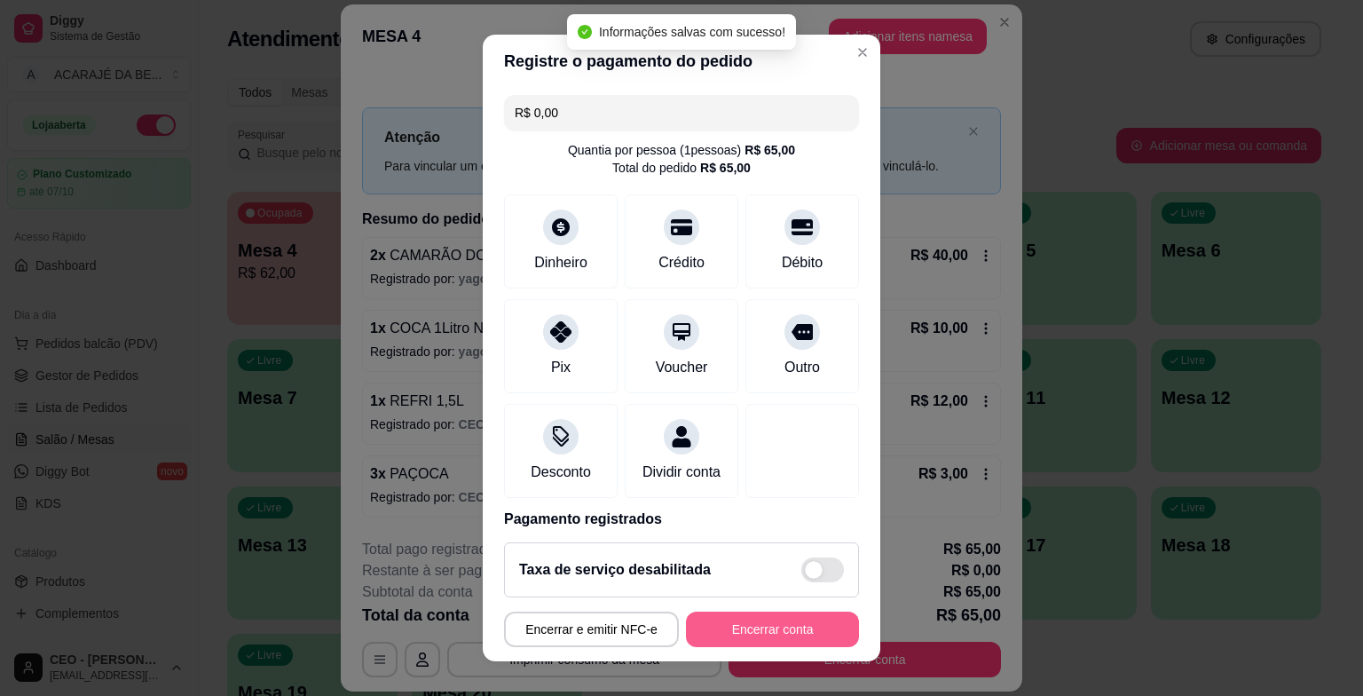
click at [723, 618] on button "Encerrar conta" at bounding box center [772, 628] width 173 height 35
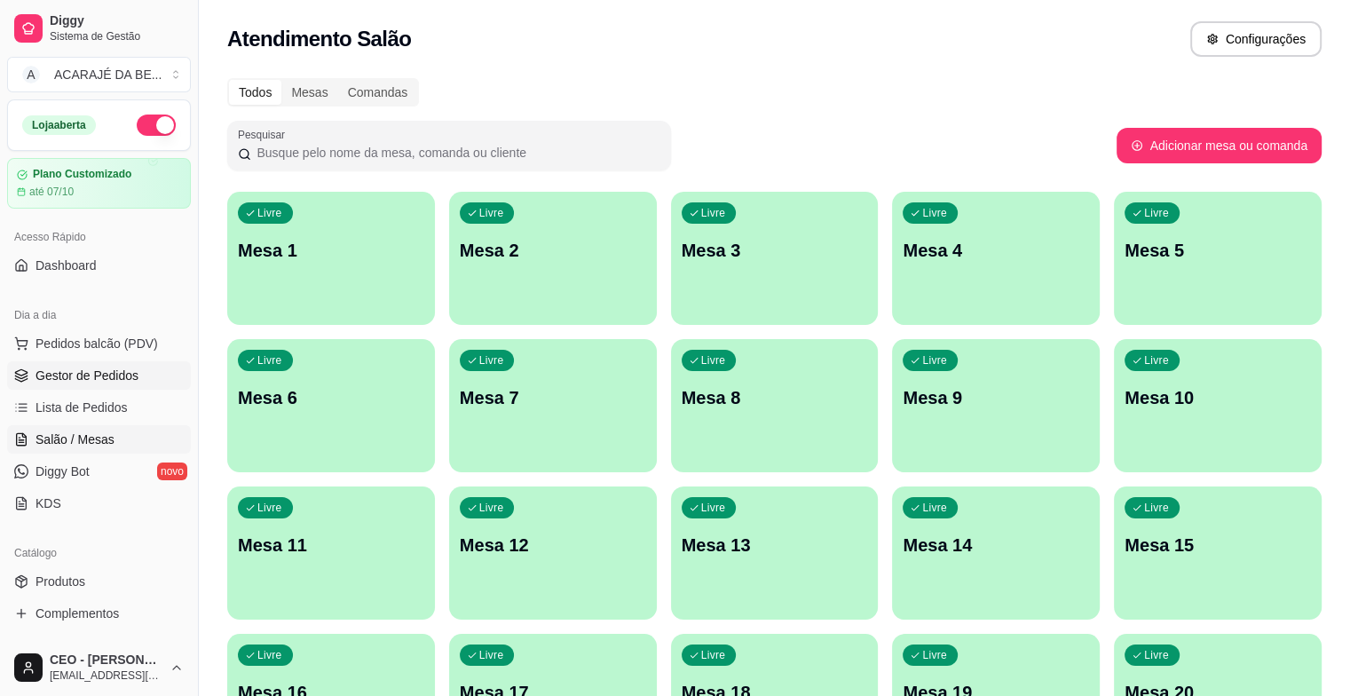
click at [60, 373] on span "Gestor de Pedidos" at bounding box center [86, 375] width 103 height 18
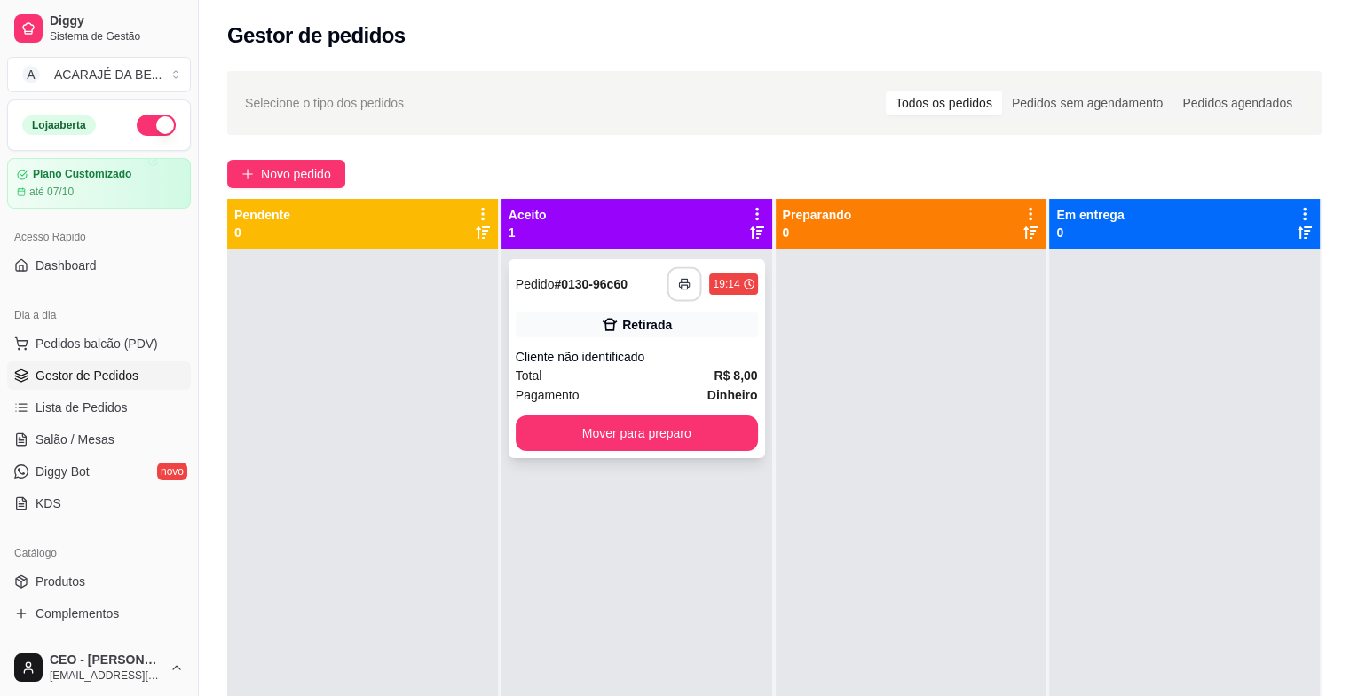
click at [681, 278] on icon "button" at bounding box center [685, 284] width 12 height 12
click at [594, 421] on button "Mover para preparo" at bounding box center [637, 432] width 242 height 35
click at [621, 427] on button "Mover para preparo" at bounding box center [636, 433] width 235 height 35
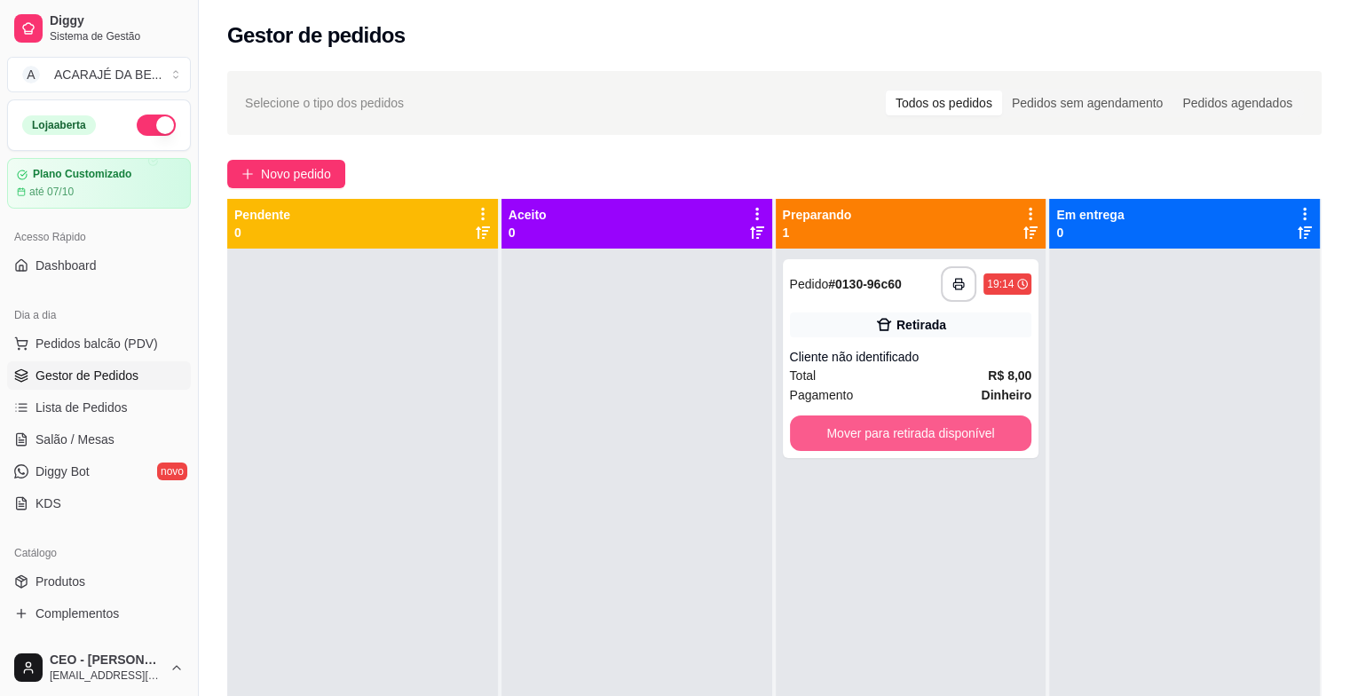
click at [827, 429] on button "Mover para retirada disponível" at bounding box center [911, 432] width 242 height 35
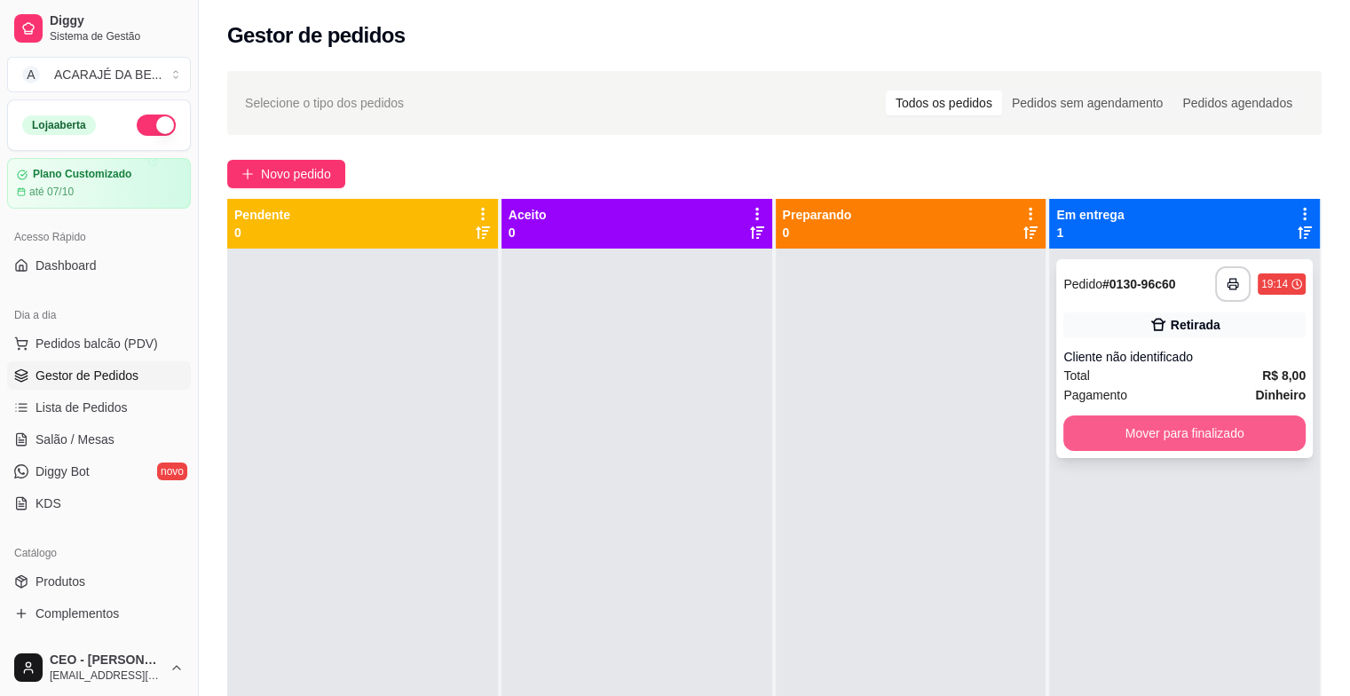
click at [1083, 444] on button "Mover para finalizado" at bounding box center [1184, 432] width 242 height 35
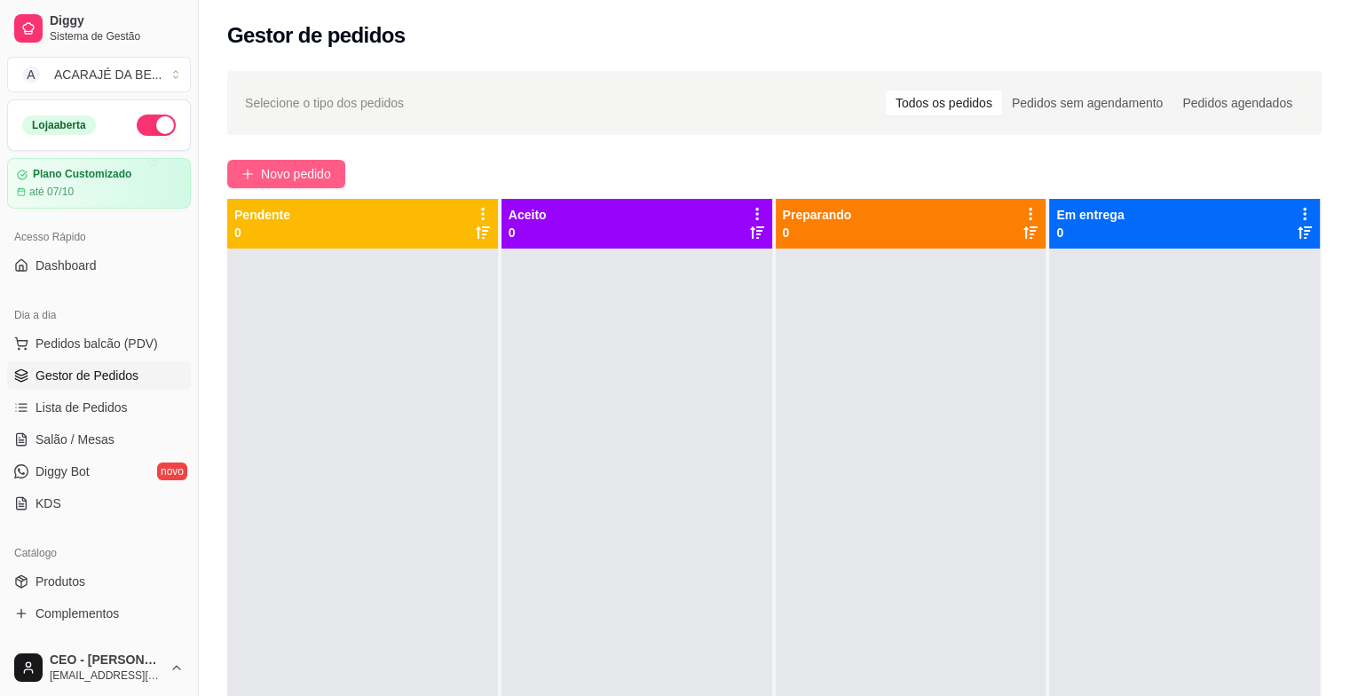
click at [295, 175] on span "Novo pedido" at bounding box center [296, 174] width 70 height 20
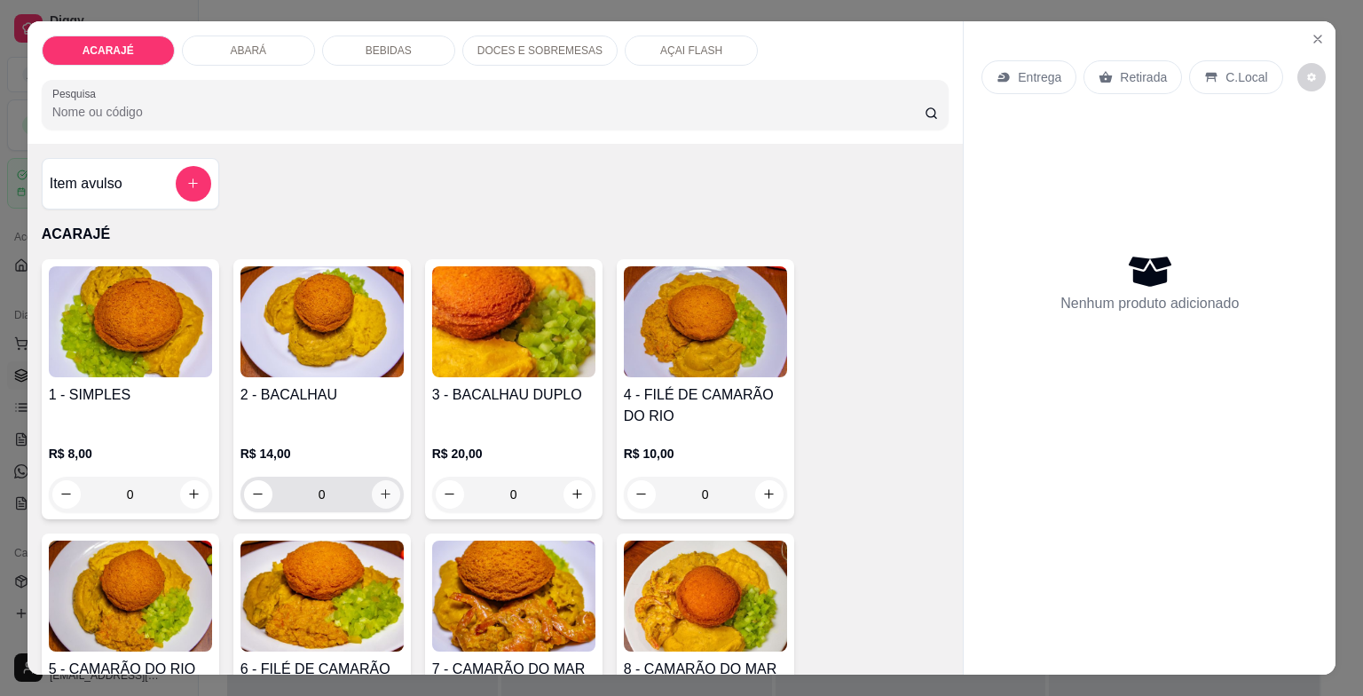
click at [387, 480] on button "increase-product-quantity" at bounding box center [386, 494] width 28 height 28
type input "1"
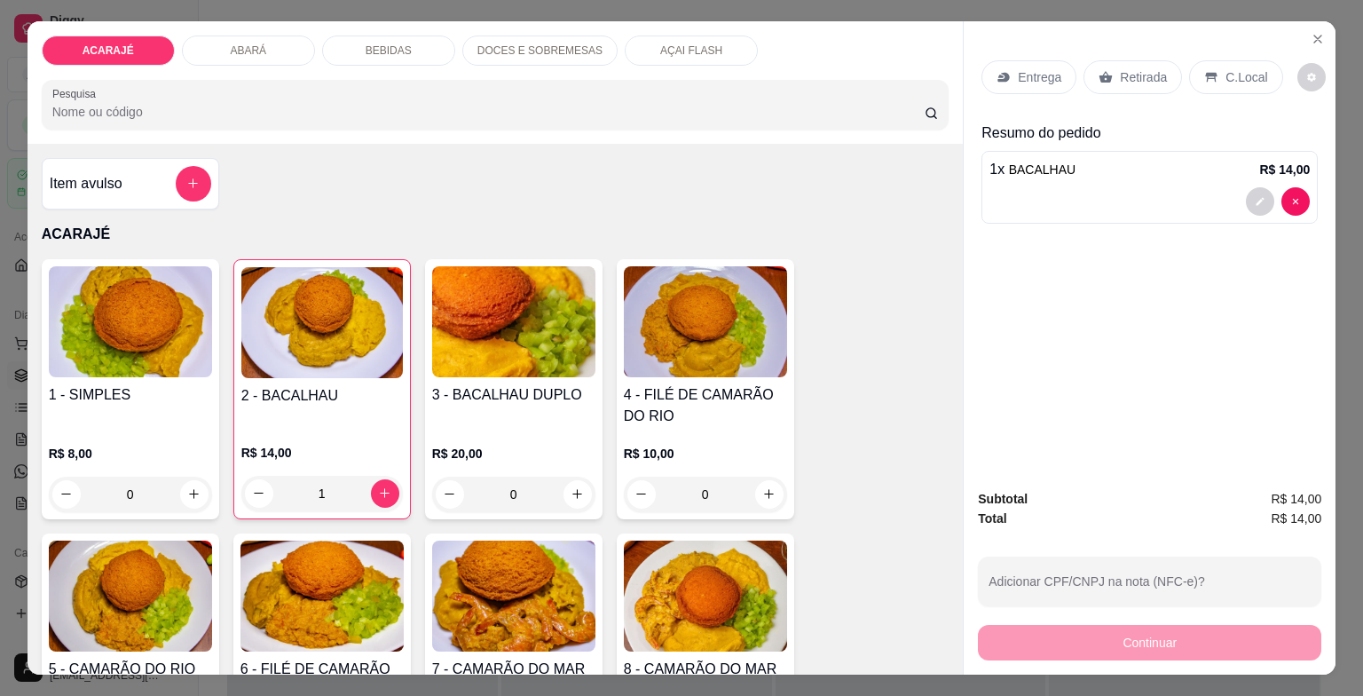
click at [1120, 74] on p "Retirada" at bounding box center [1143, 77] width 47 height 18
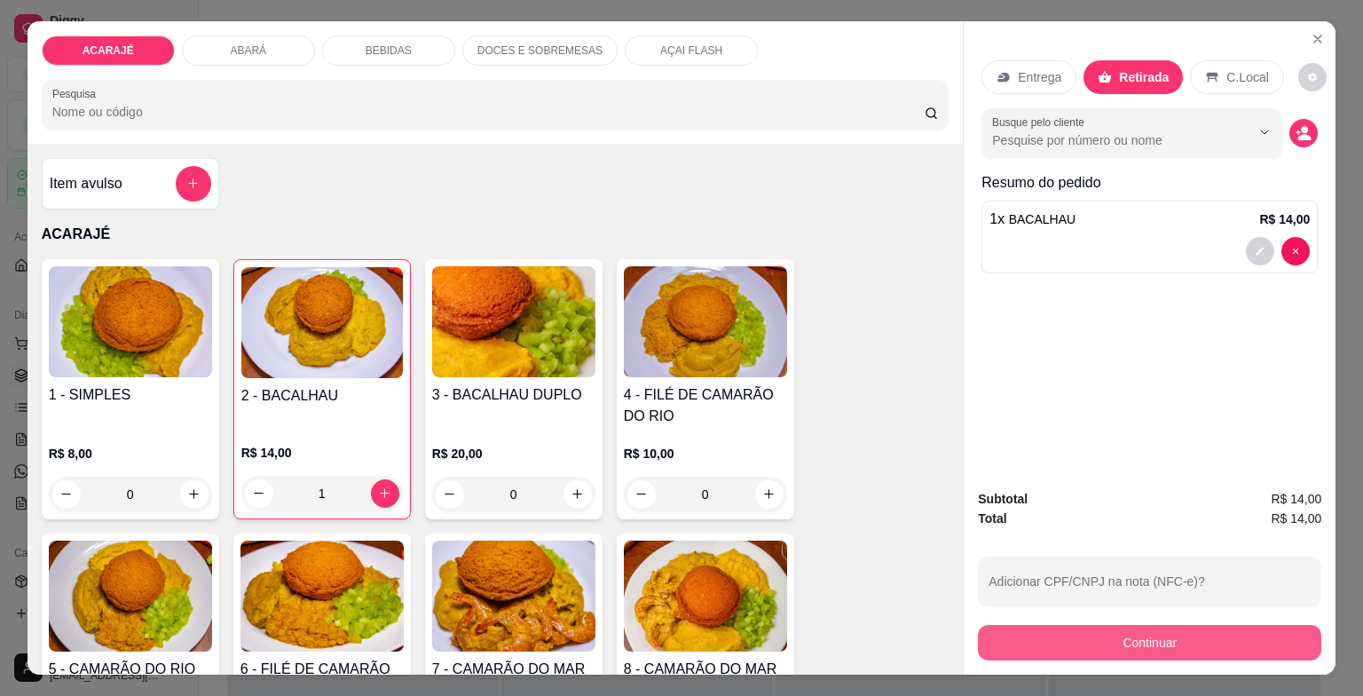
click at [1046, 645] on button "Continuar" at bounding box center [1149, 642] width 343 height 35
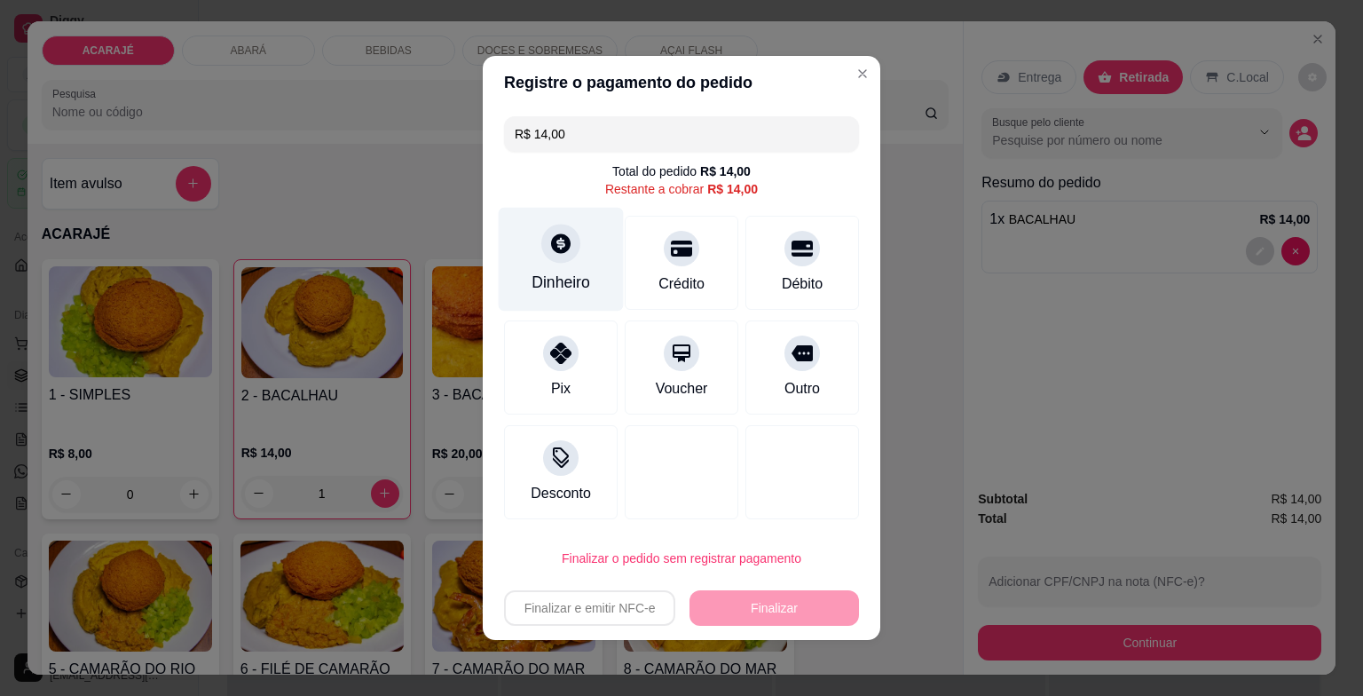
click at [562, 259] on div at bounding box center [560, 243] width 39 height 39
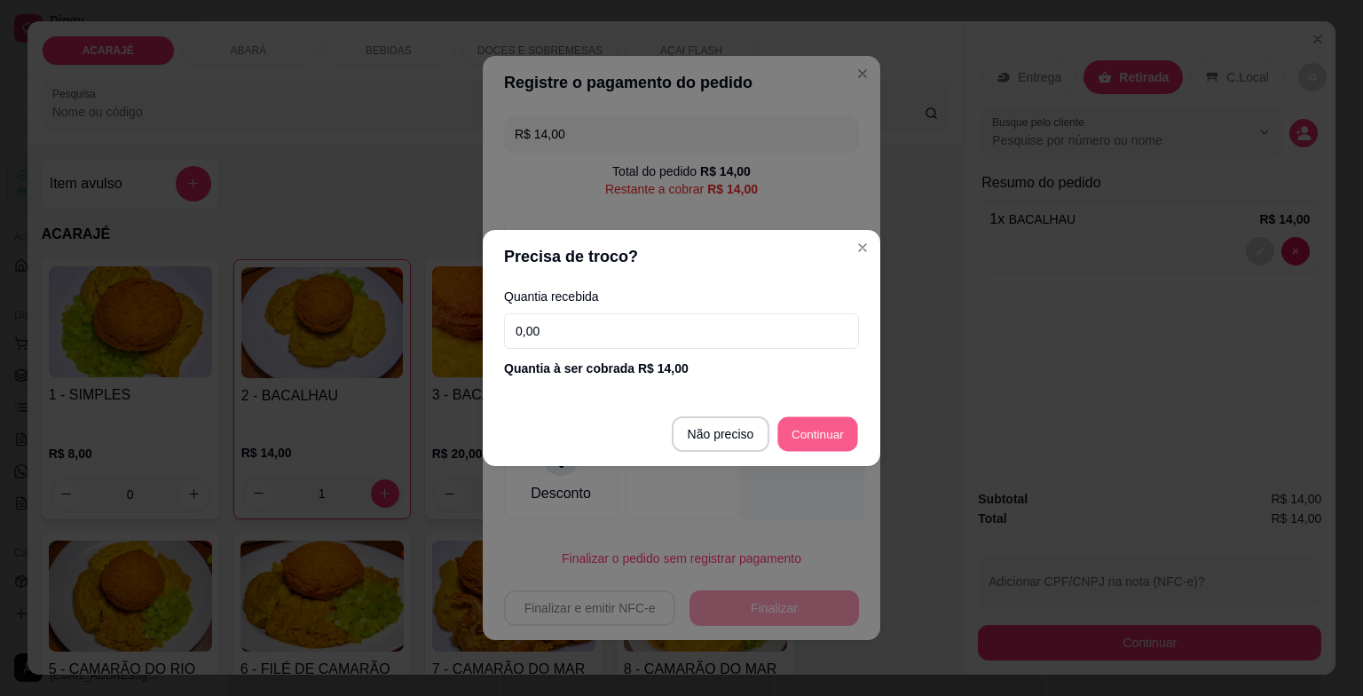
type input "R$ 0,00"
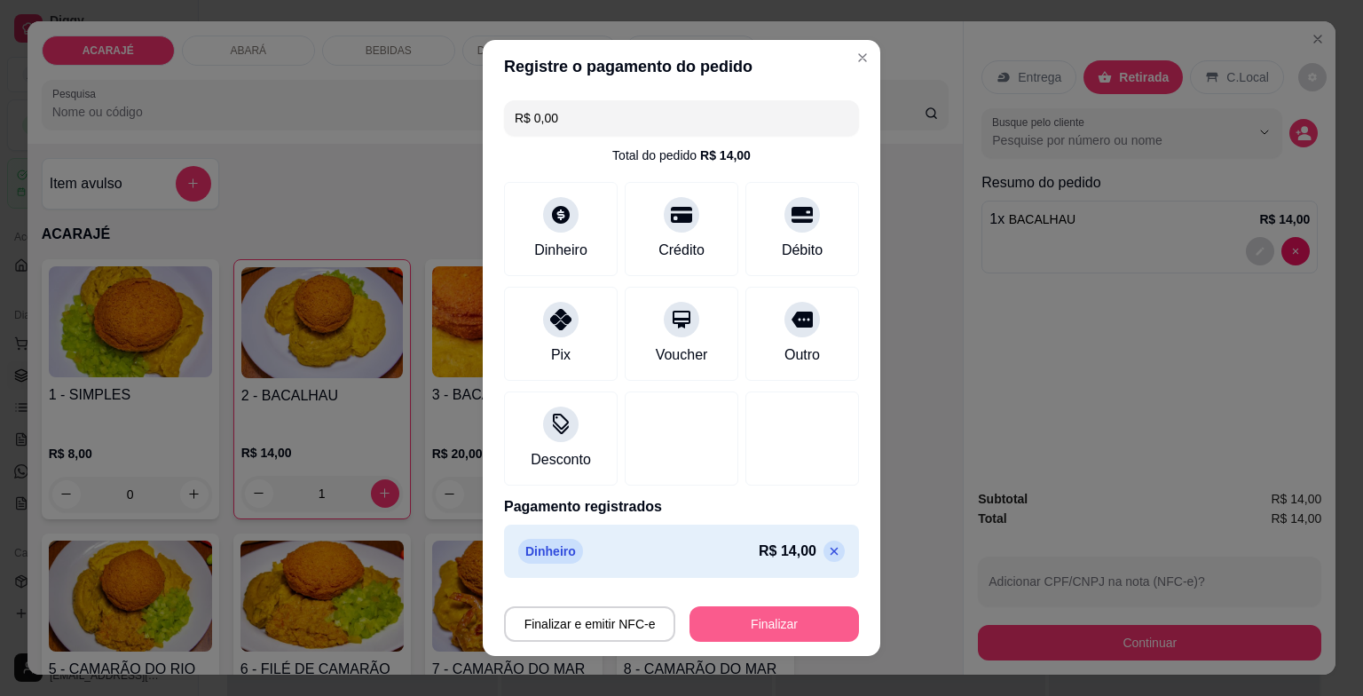
click at [706, 629] on button "Finalizar" at bounding box center [773, 623] width 169 height 35
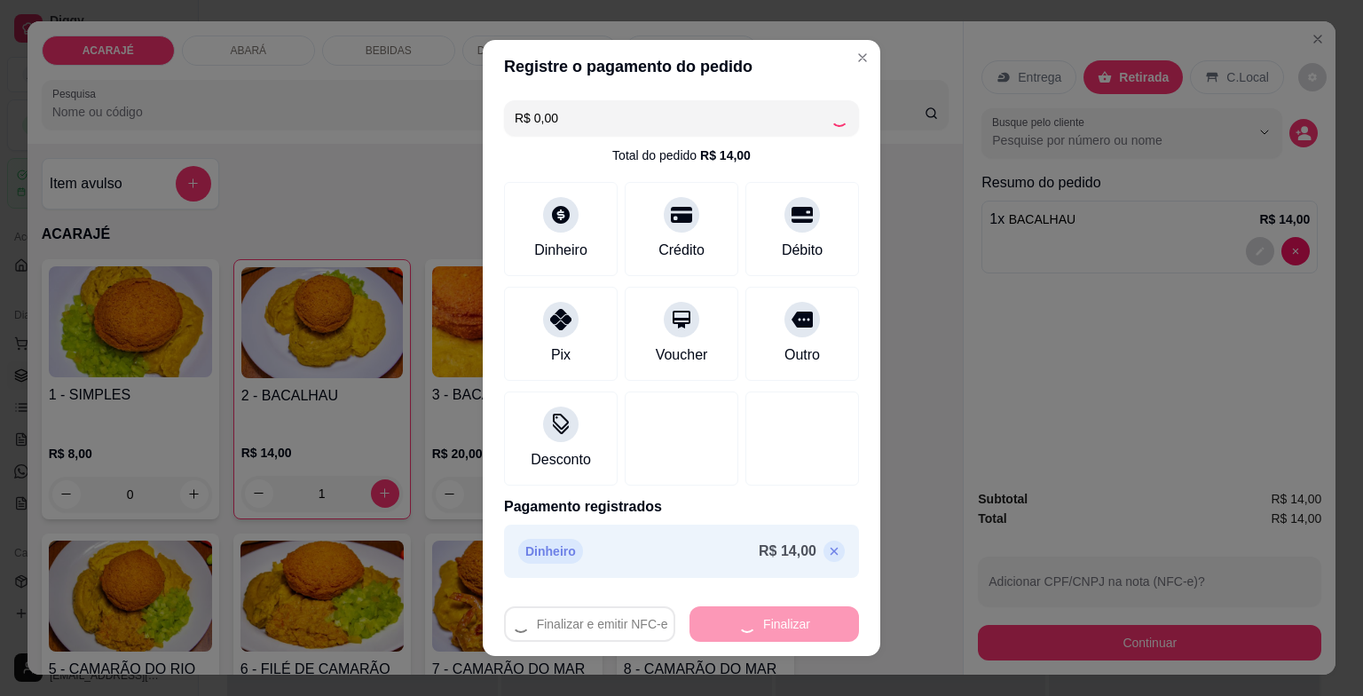
type input "0"
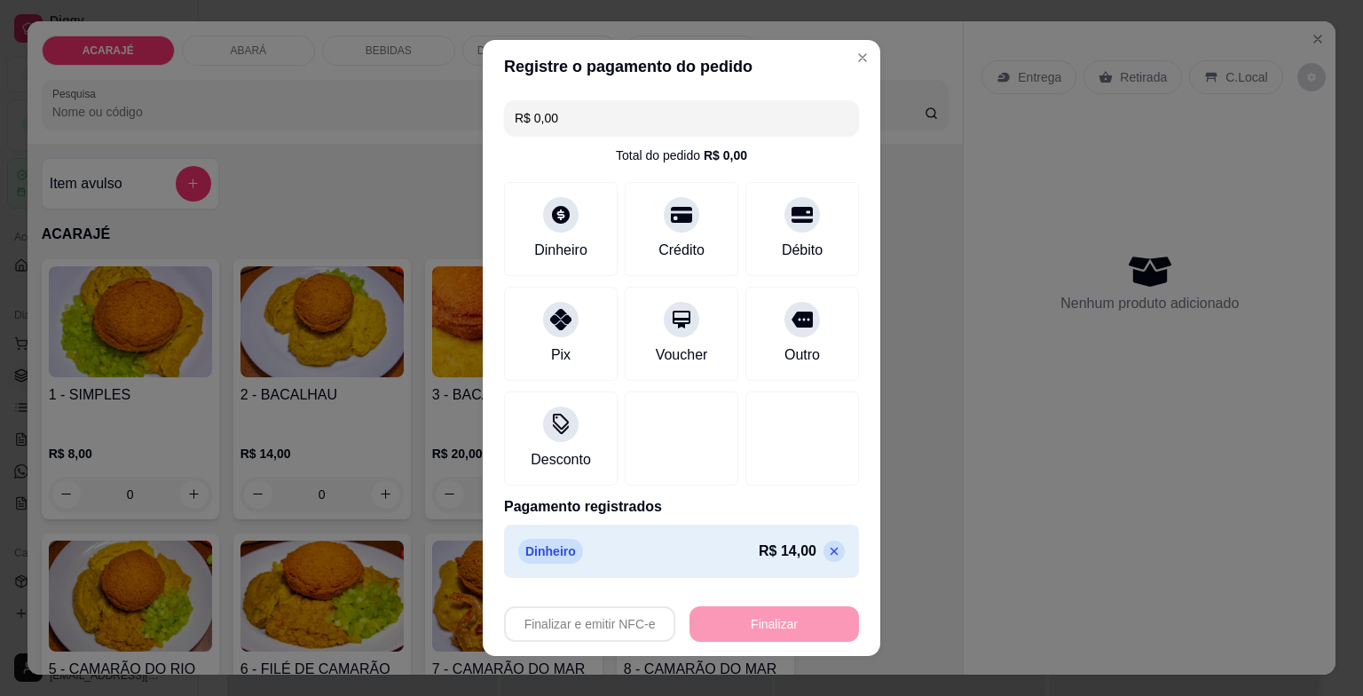
type input "-R$ 14,00"
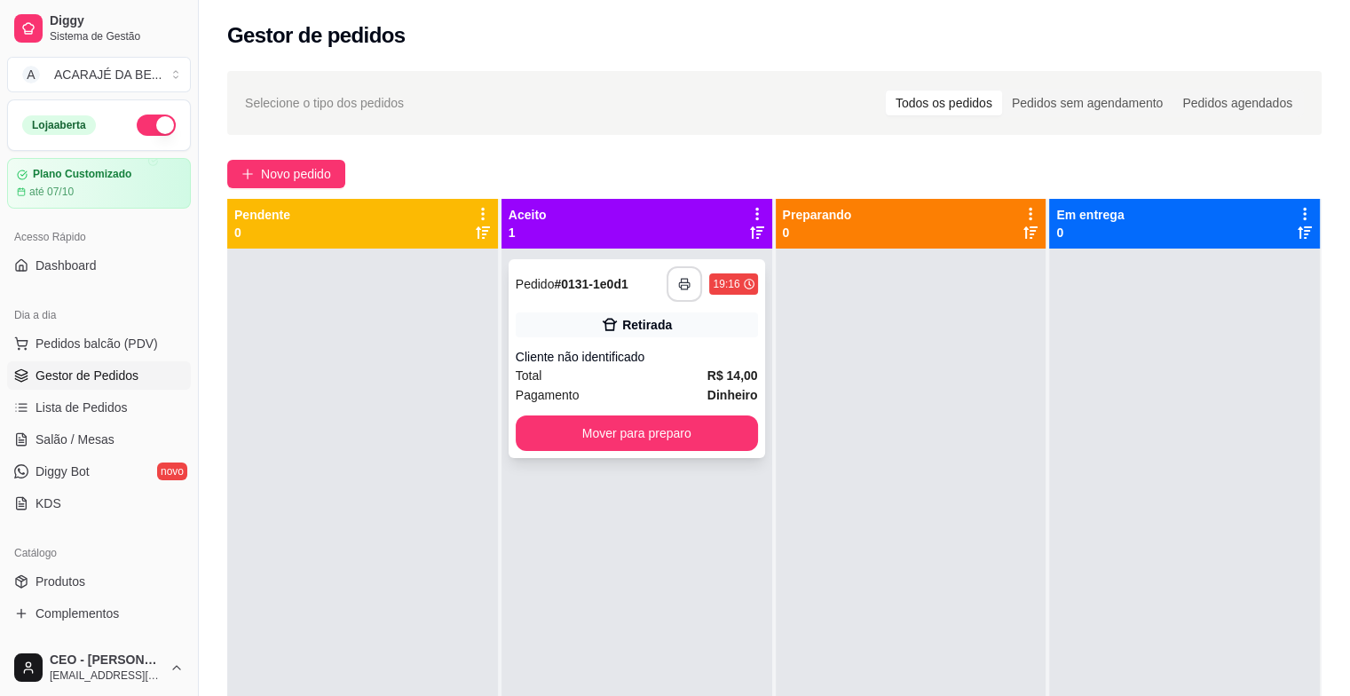
click at [671, 280] on button "button" at bounding box center [683, 283] width 35 height 35
click at [685, 433] on button "Mover para preparo" at bounding box center [636, 433] width 235 height 35
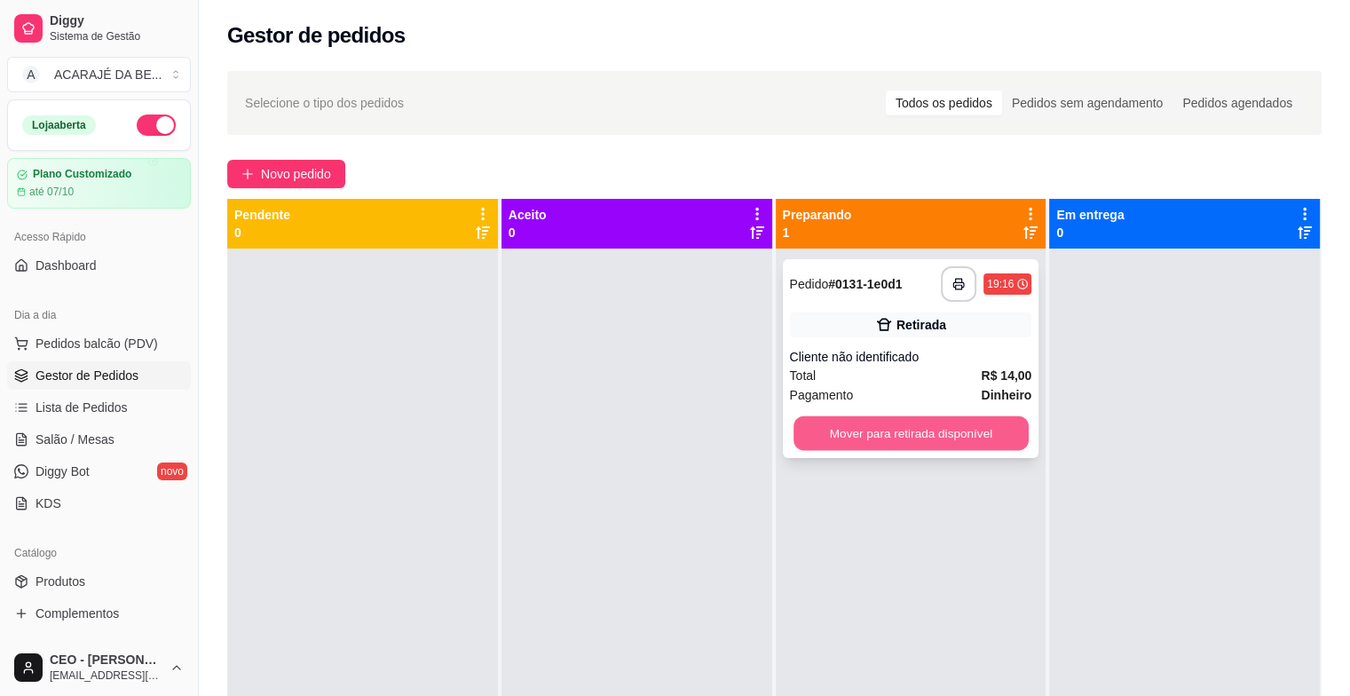
click at [810, 430] on button "Mover para retirada disponível" at bounding box center [910, 433] width 235 height 35
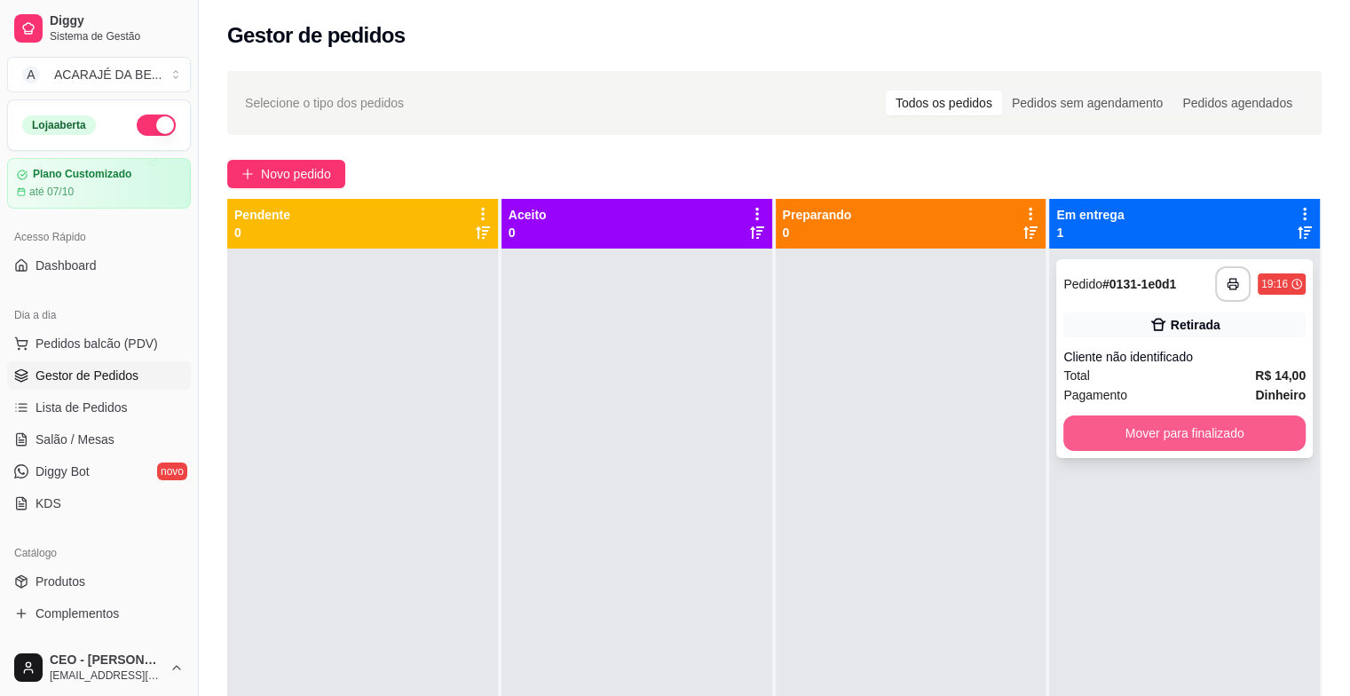
click at [1107, 433] on button "Mover para finalizado" at bounding box center [1184, 432] width 242 height 35
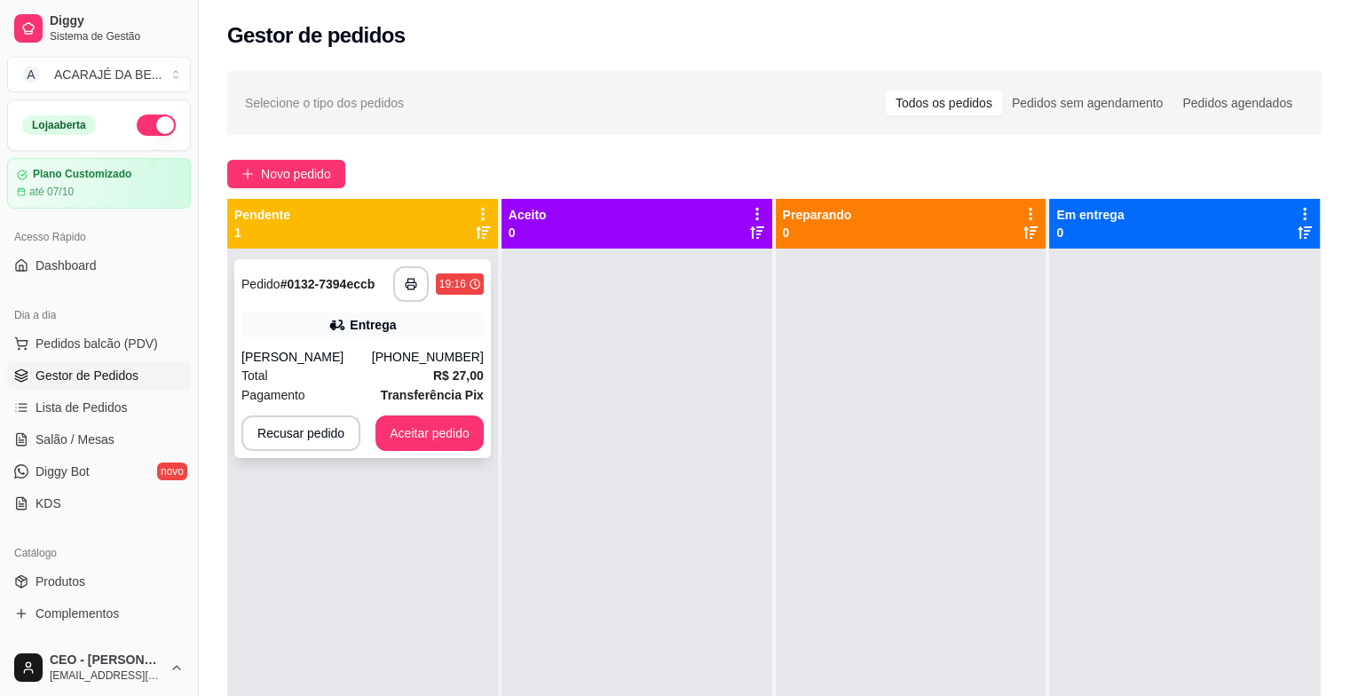
click at [372, 361] on div "[PERSON_NAME]" at bounding box center [306, 357] width 130 height 18
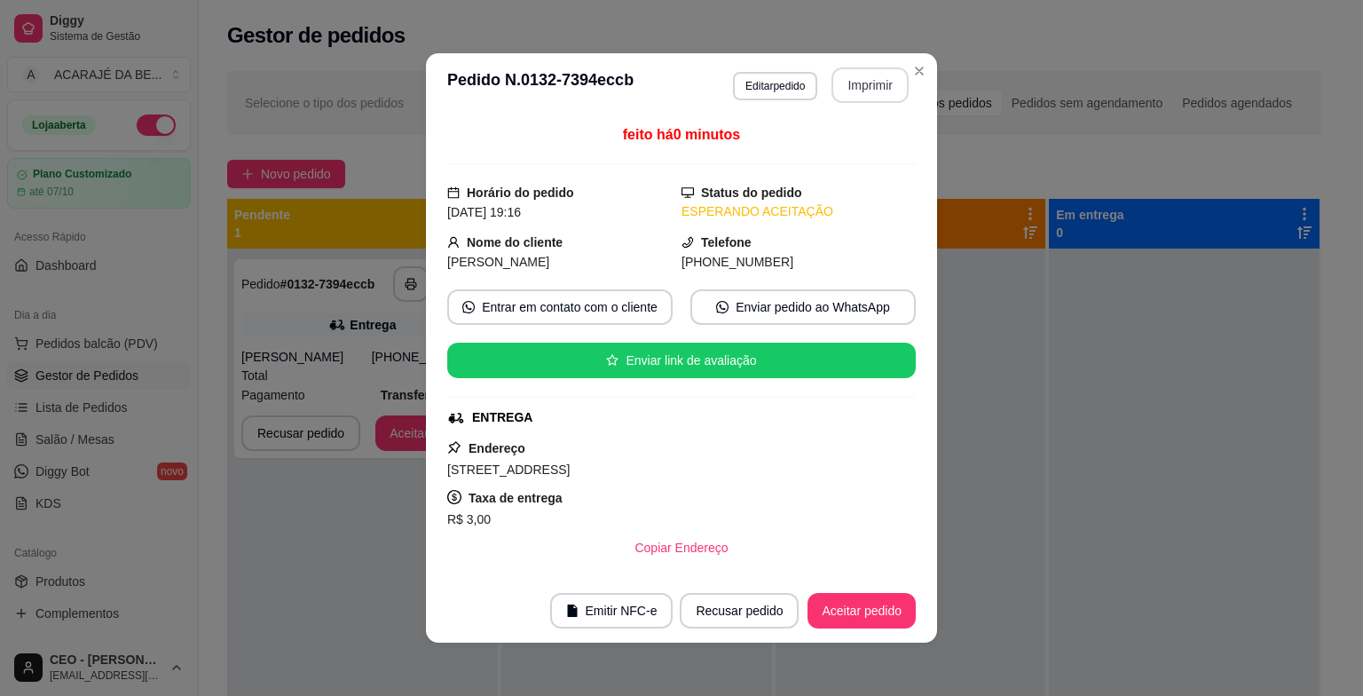
click at [851, 86] on button "Imprimir" at bounding box center [869, 84] width 77 height 35
click at [842, 613] on button "Aceitar pedido" at bounding box center [861, 611] width 105 height 35
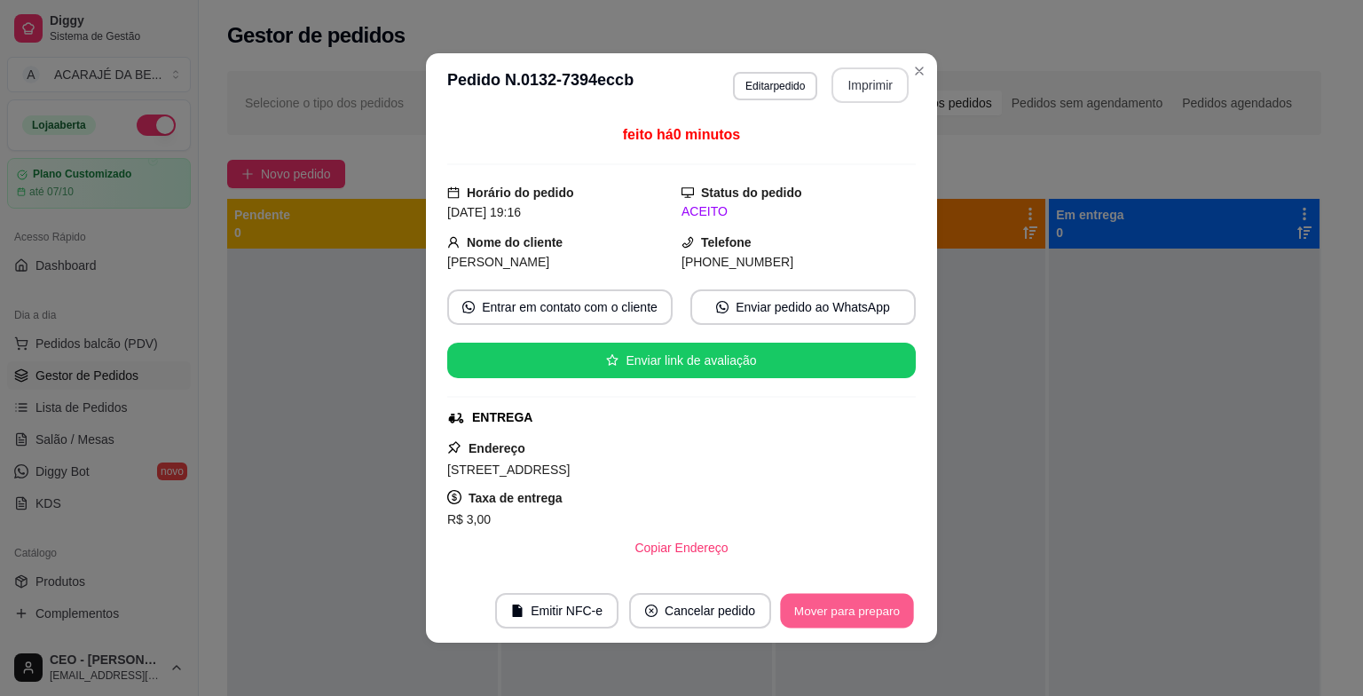
click at [836, 601] on button "Mover para preparo" at bounding box center [846, 611] width 133 height 35
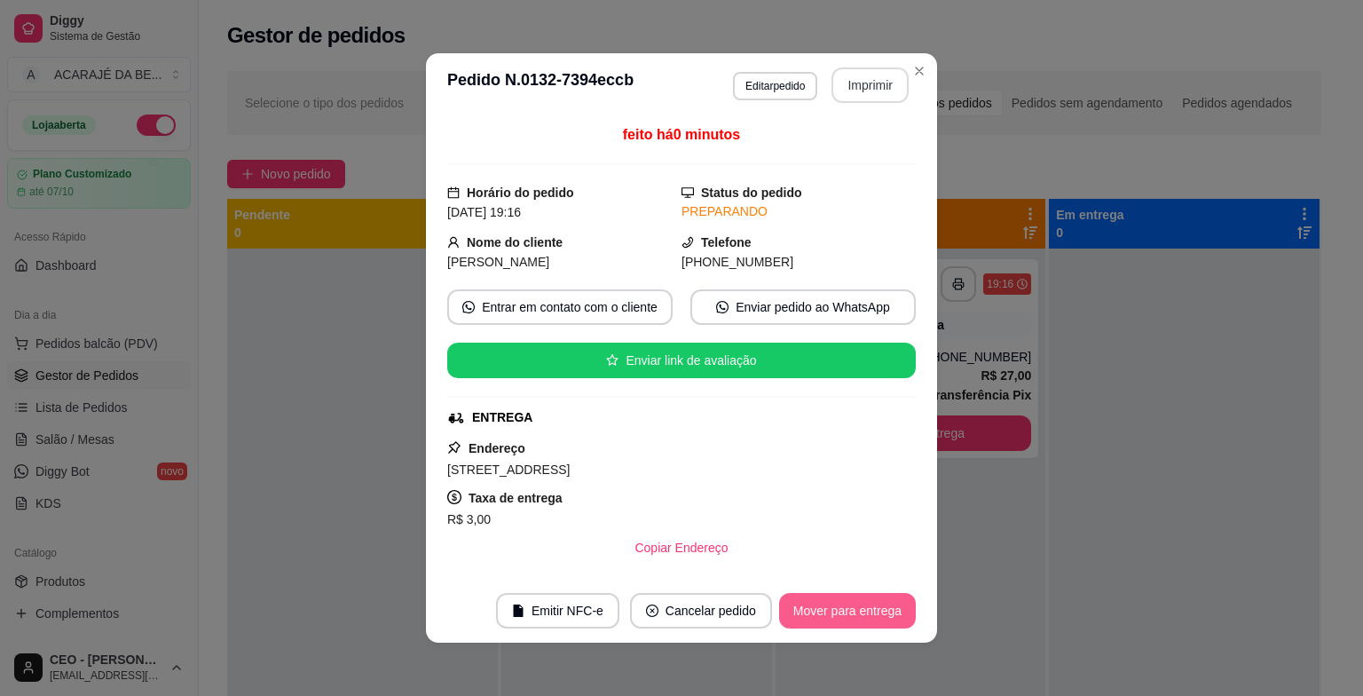
click at [836, 601] on button "Mover para entrega" at bounding box center [847, 610] width 137 height 35
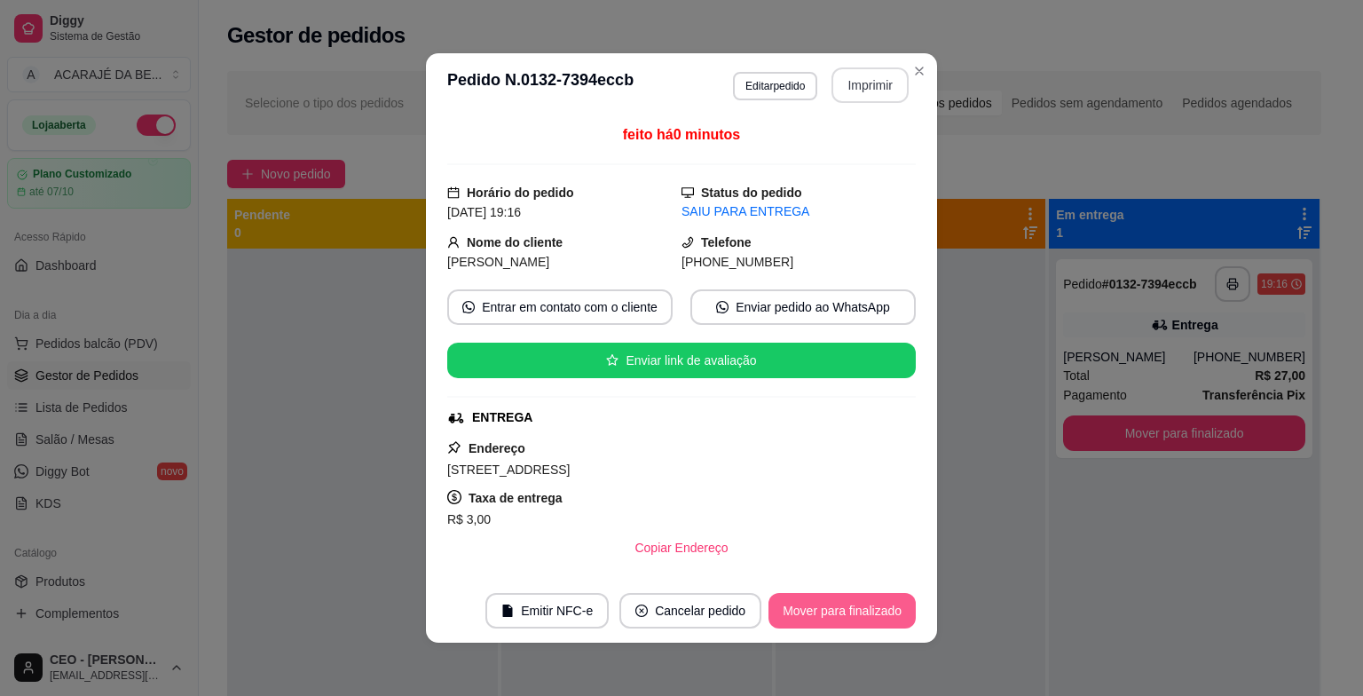
click at [819, 610] on button "Mover para finalizado" at bounding box center [841, 610] width 147 height 35
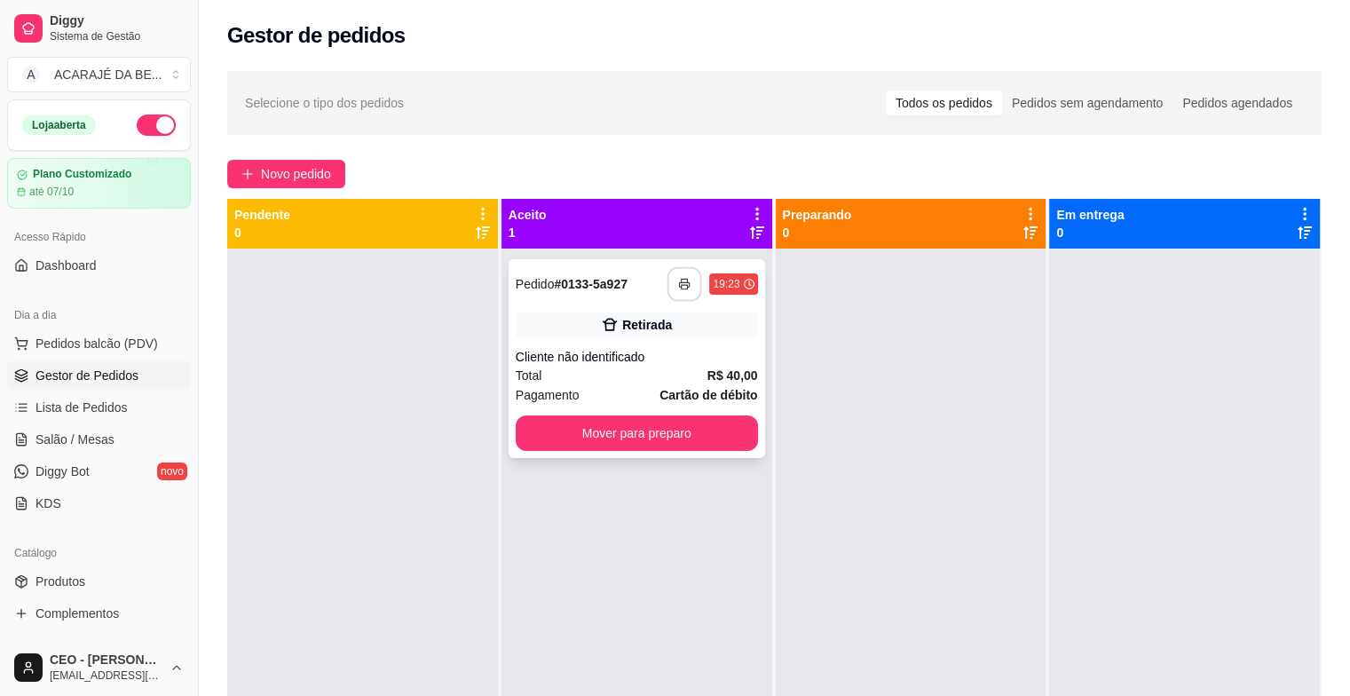
click at [678, 272] on button "button" at bounding box center [684, 284] width 35 height 35
click at [728, 429] on button "Mover para preparo" at bounding box center [636, 433] width 235 height 35
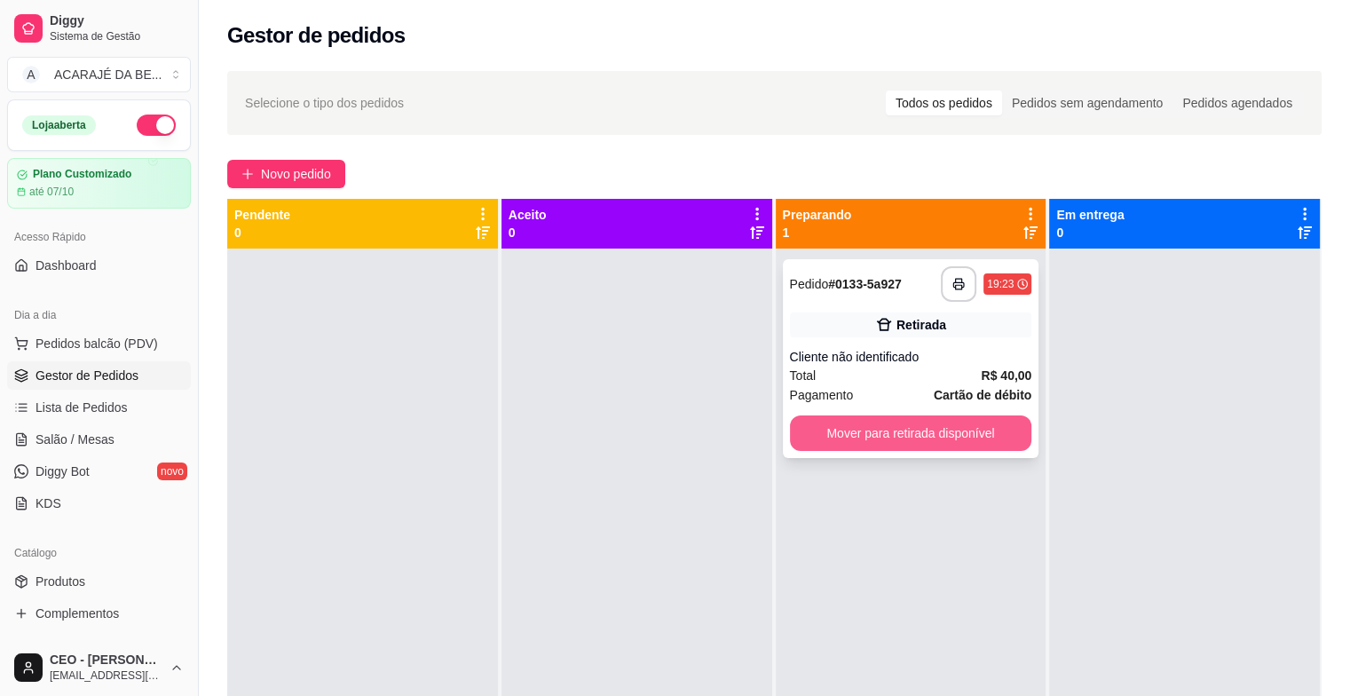
click at [912, 412] on div "**********" at bounding box center [911, 358] width 256 height 199
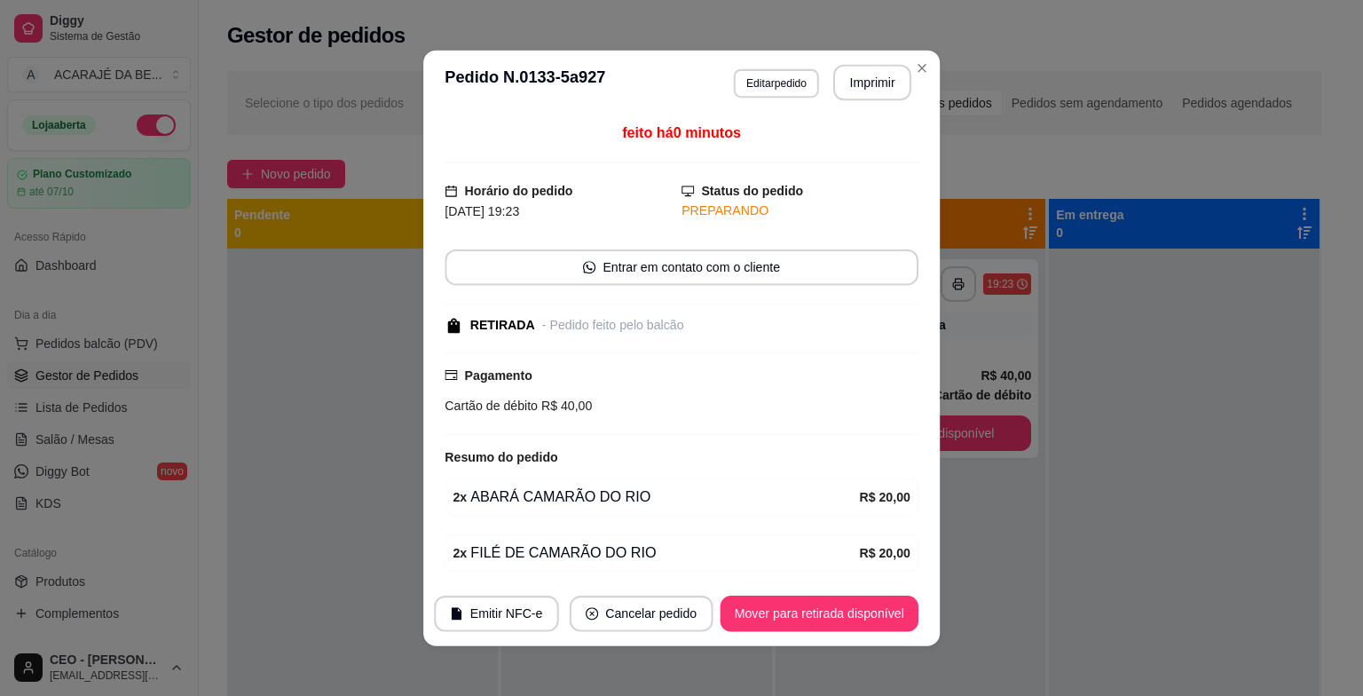
click at [914, 419] on div "feito há 0 minutos Horário do pedido [DATE] 19:23 Status do pedido PREPARANDO E…" at bounding box center [681, 347] width 516 height 467
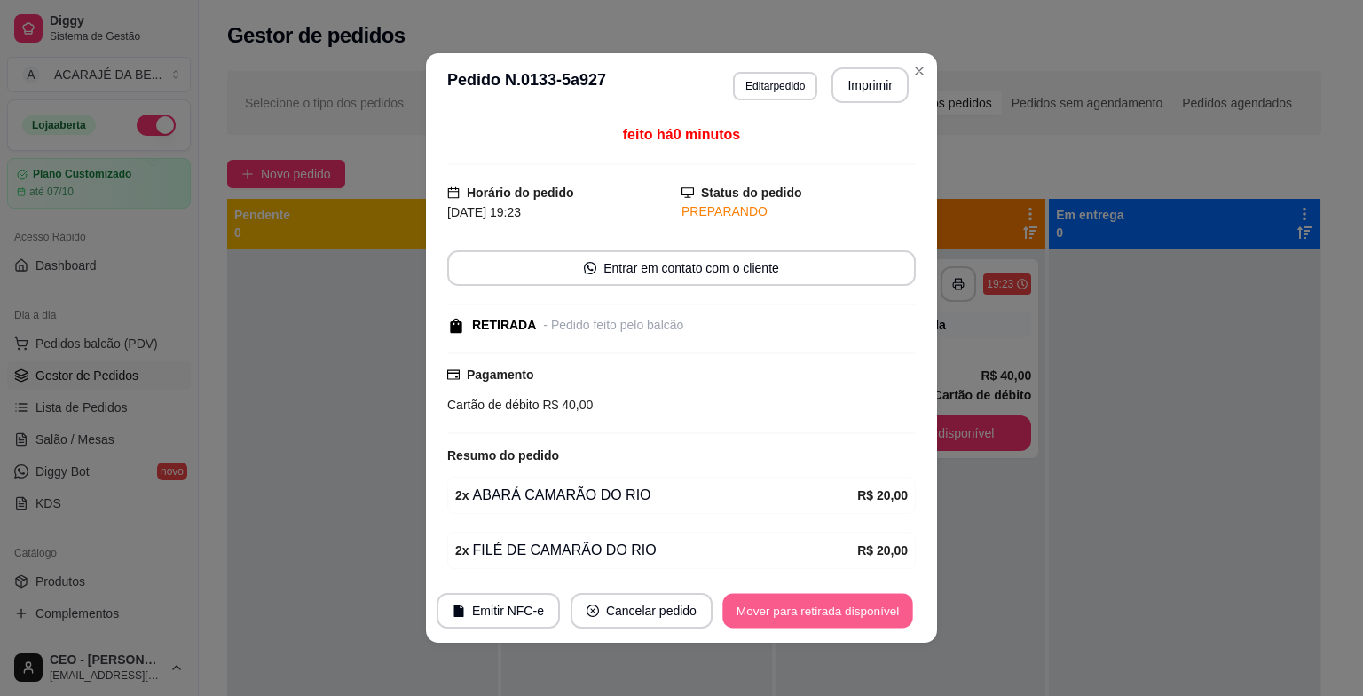
click at [827, 605] on button "Mover para retirada disponível" at bounding box center [817, 611] width 190 height 35
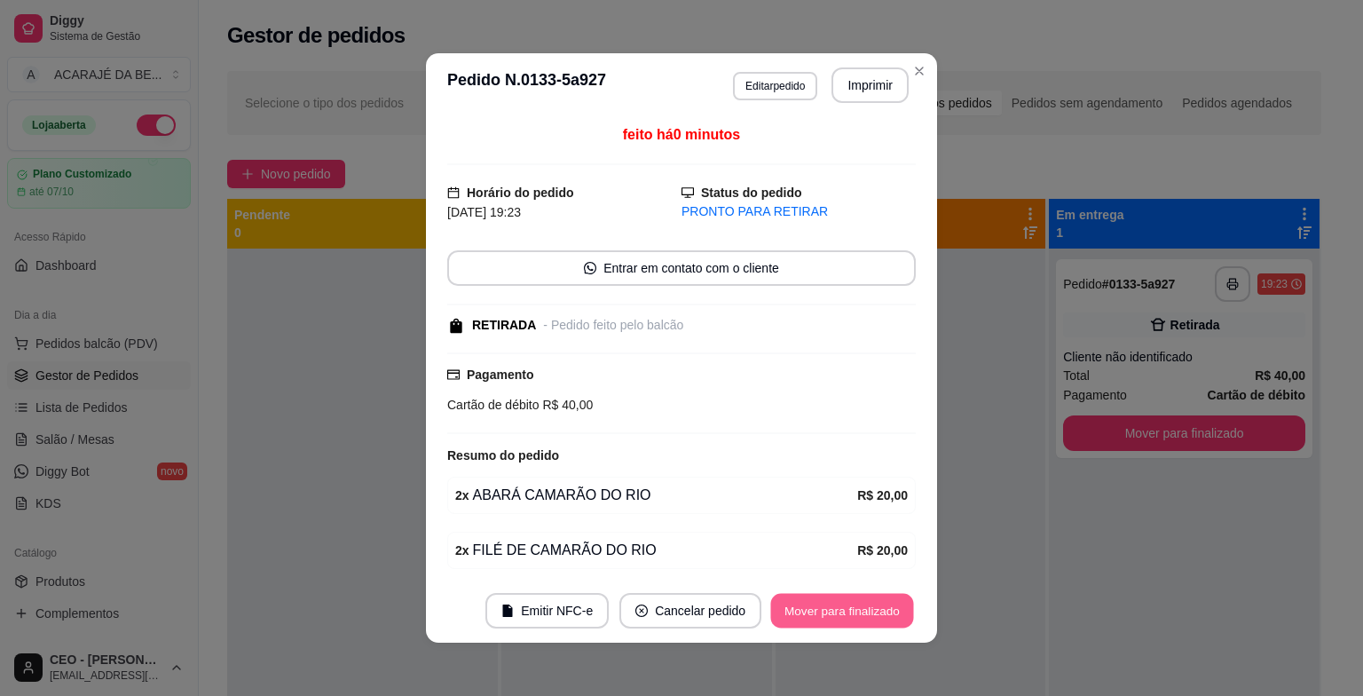
click at [827, 602] on button "Mover para finalizado" at bounding box center [842, 611] width 143 height 35
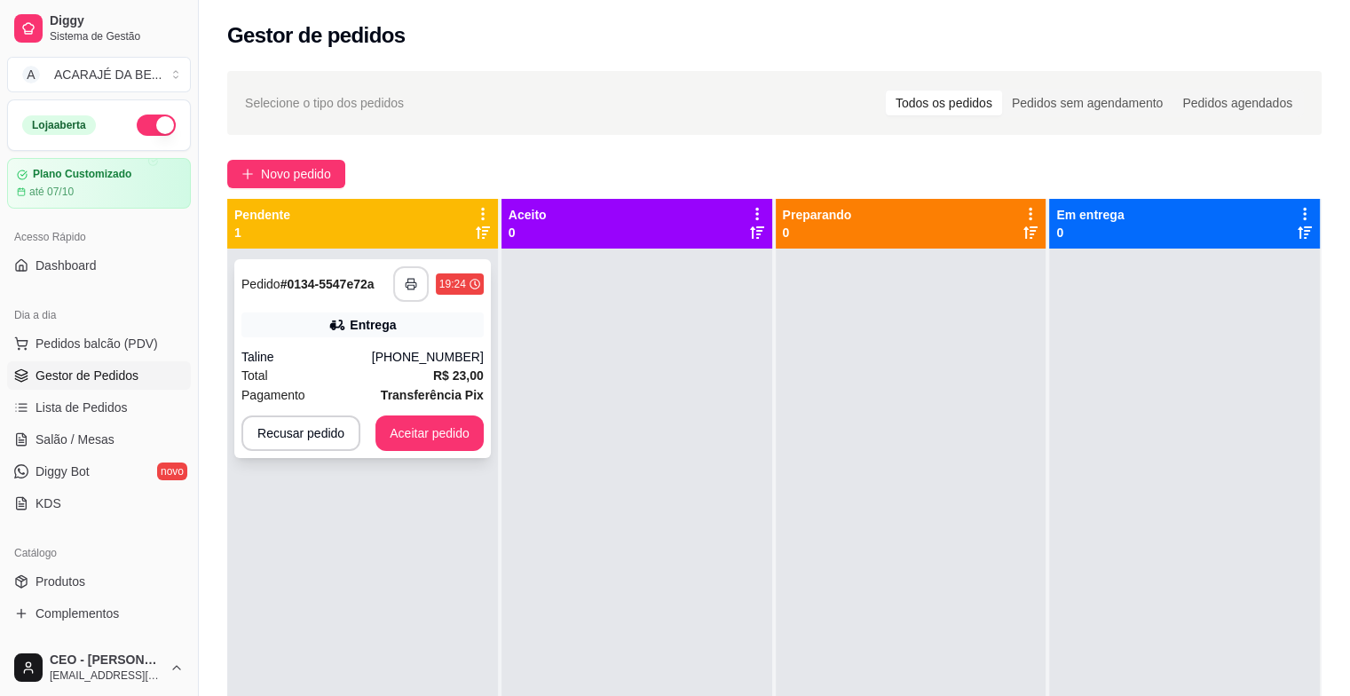
click at [426, 280] on div "**********" at bounding box center [438, 283] width 91 height 35
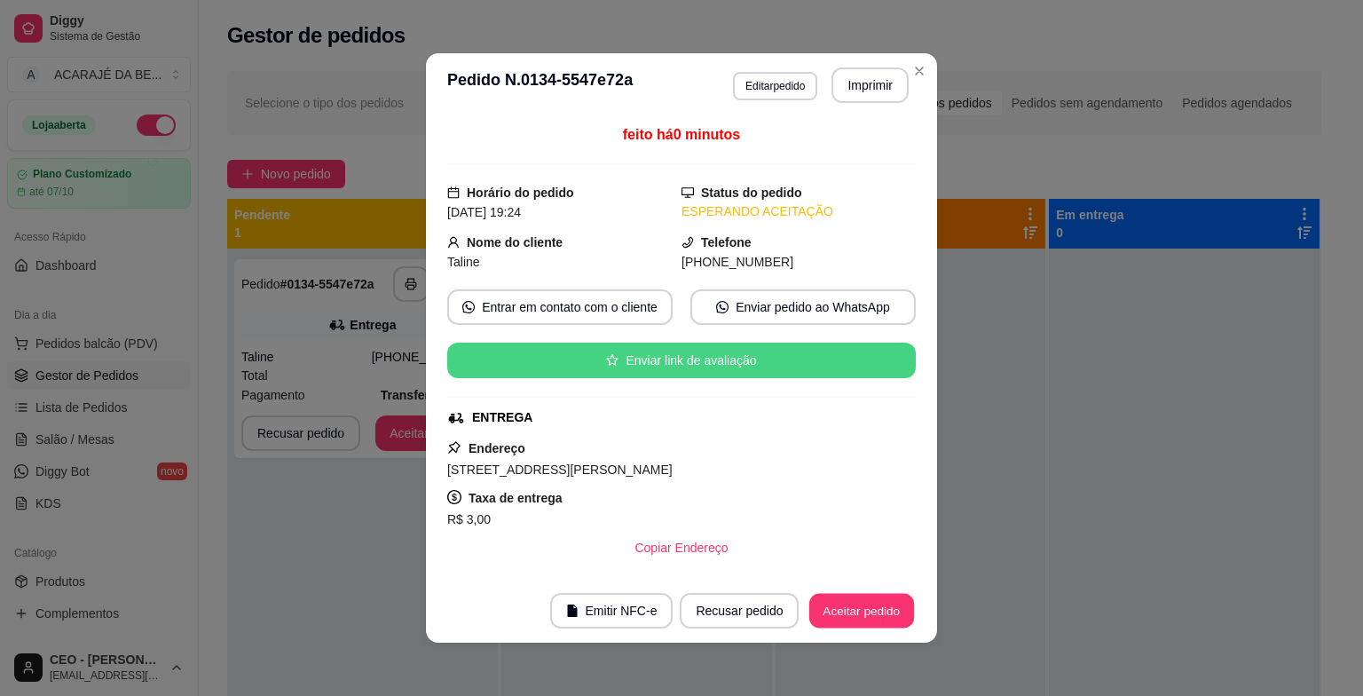
click at [815, 607] on button "Aceitar pedido" at bounding box center [861, 611] width 105 height 35
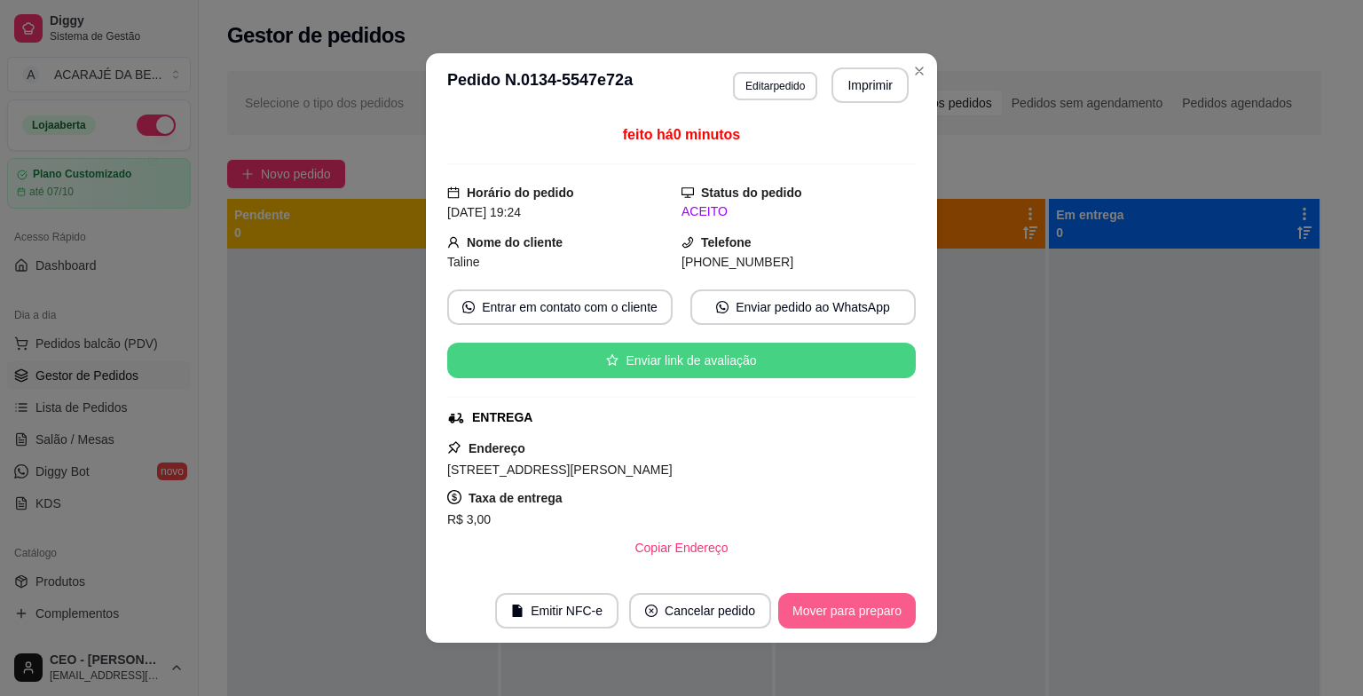
click at [829, 610] on button "Mover para preparo" at bounding box center [847, 610] width 138 height 35
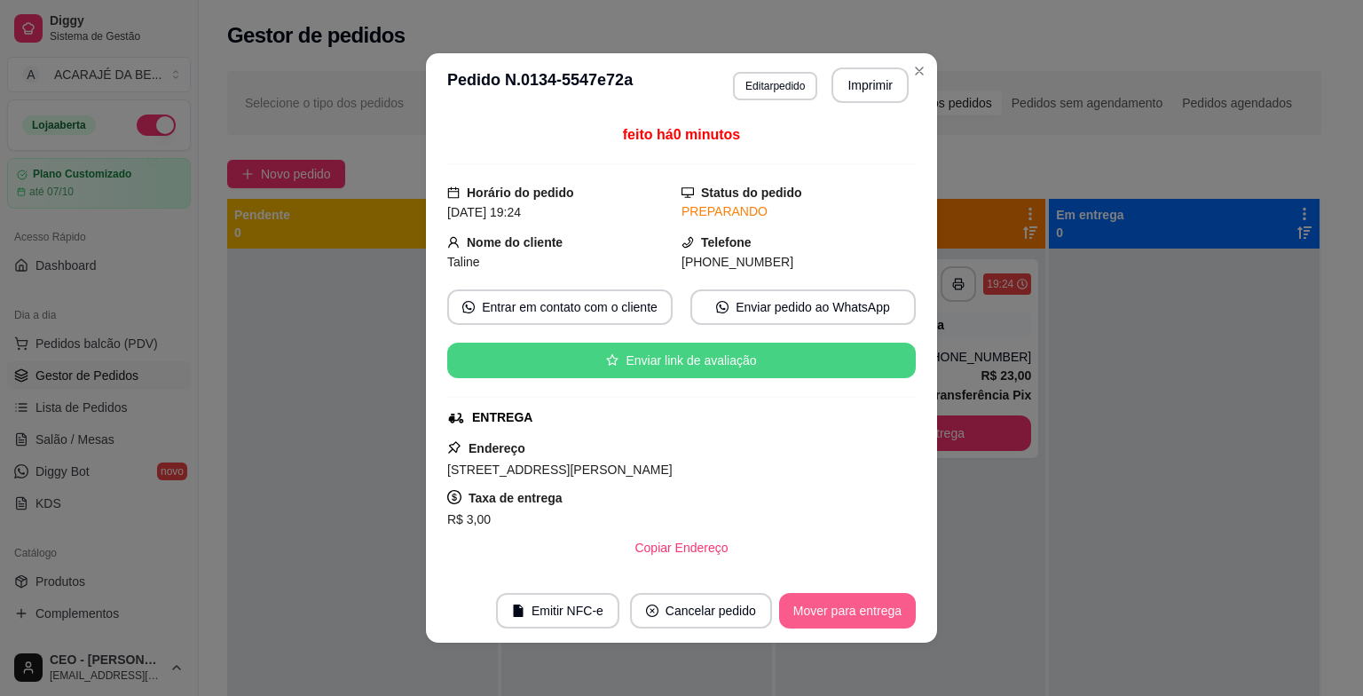
click at [826, 610] on button "Mover para entrega" at bounding box center [847, 610] width 137 height 35
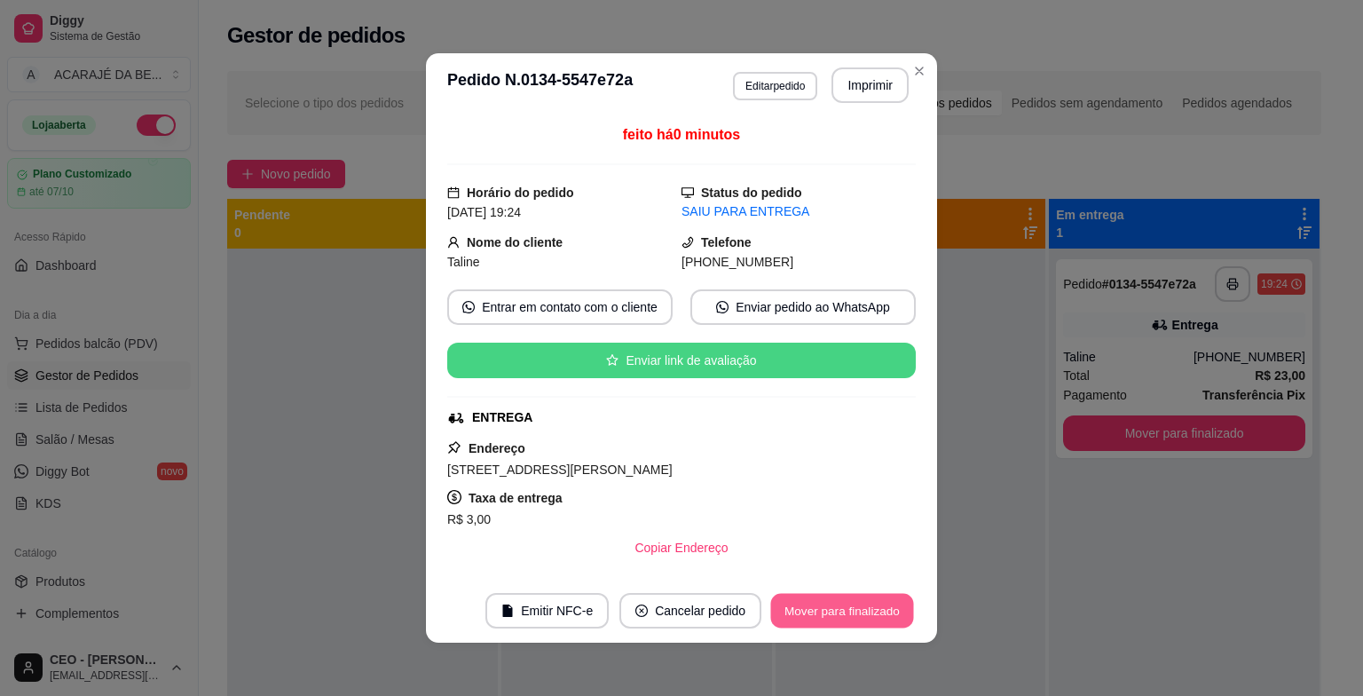
click at [827, 600] on button "Mover para finalizado" at bounding box center [842, 611] width 143 height 35
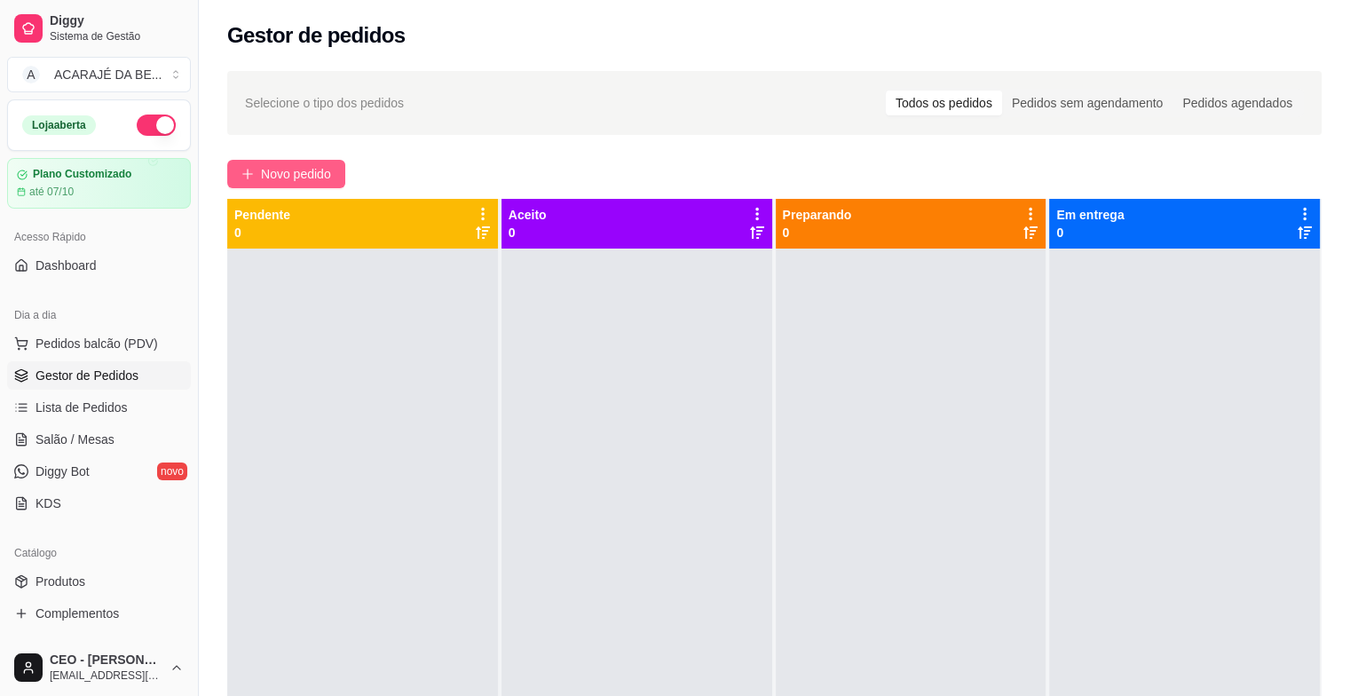
click at [322, 177] on span "Novo pedido" at bounding box center [296, 174] width 70 height 20
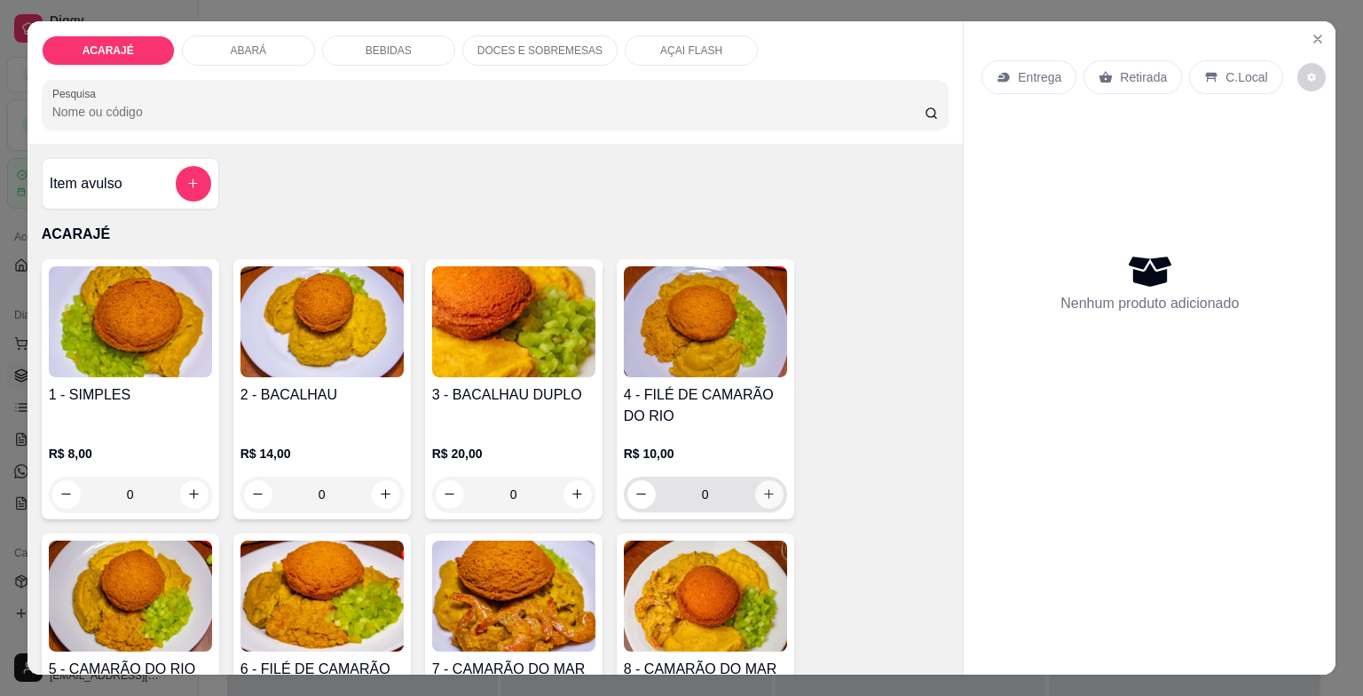
click at [767, 487] on icon "increase-product-quantity" at bounding box center [768, 493] width 13 height 13
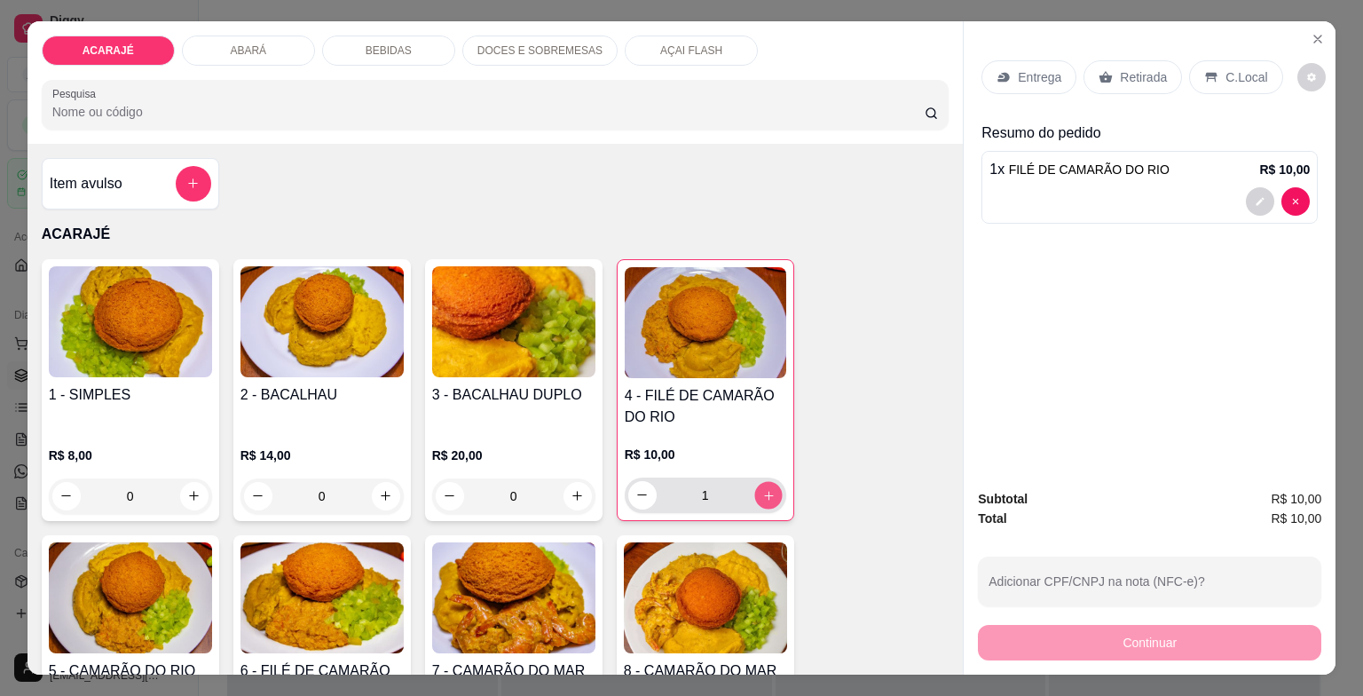
click at [767, 488] on icon "increase-product-quantity" at bounding box center [767, 494] width 13 height 13
type input "3"
click at [1122, 60] on div "Retirada" at bounding box center [1132, 77] width 98 height 34
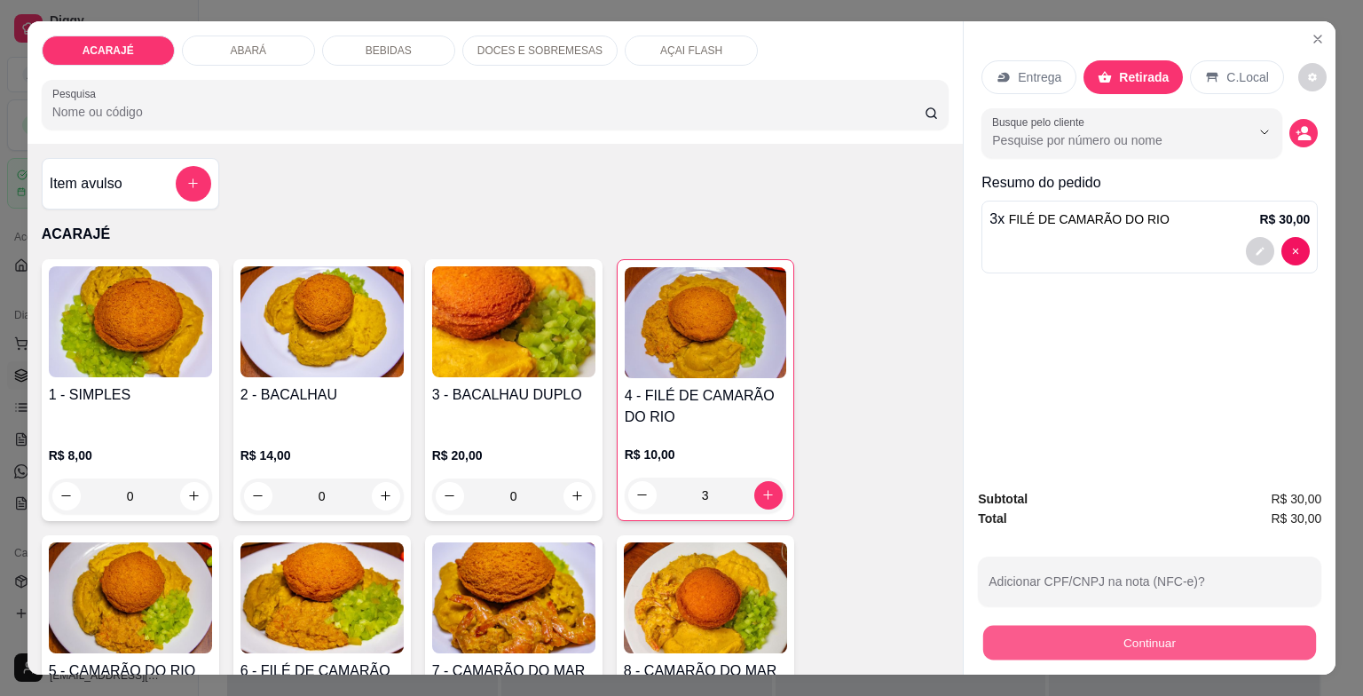
click at [1139, 626] on button "Continuar" at bounding box center [1149, 643] width 333 height 35
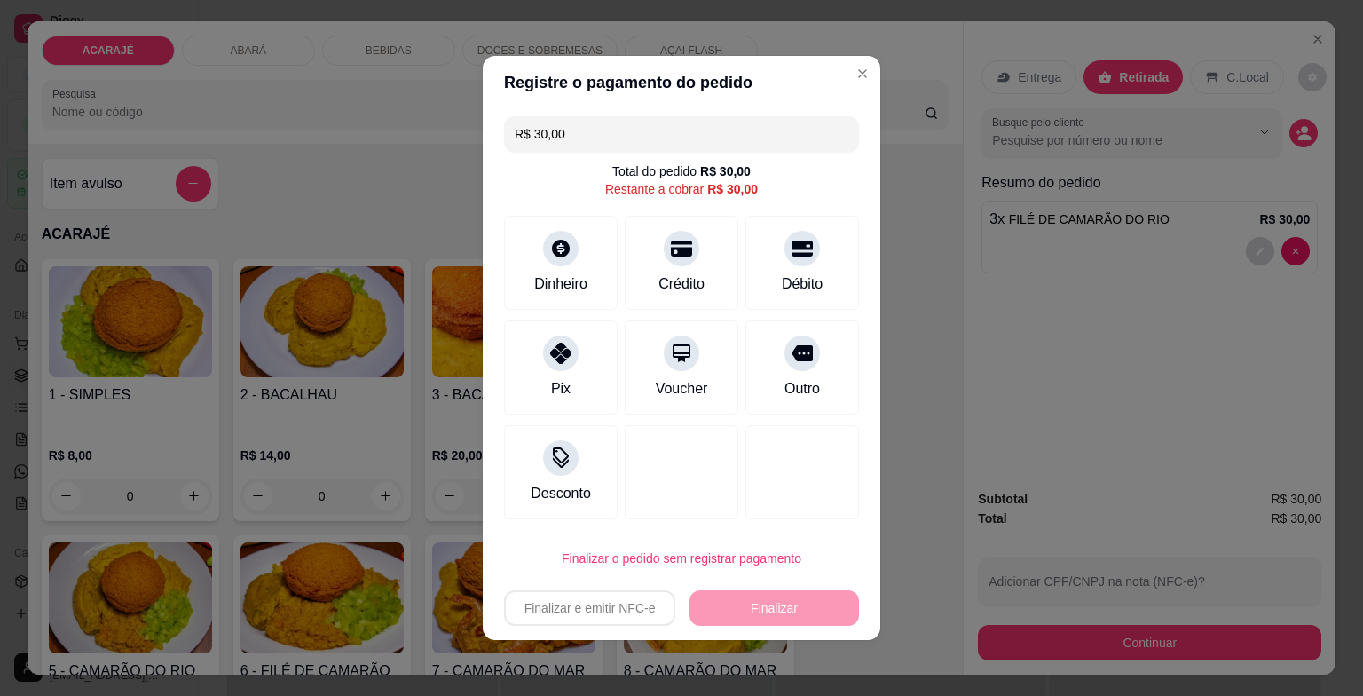
click at [550, 142] on input "R$ 30,00" at bounding box center [682, 133] width 334 height 35
click at [571, 128] on input "R$ 30,00" at bounding box center [682, 133] width 334 height 35
click at [551, 251] on icon at bounding box center [561, 243] width 20 height 20
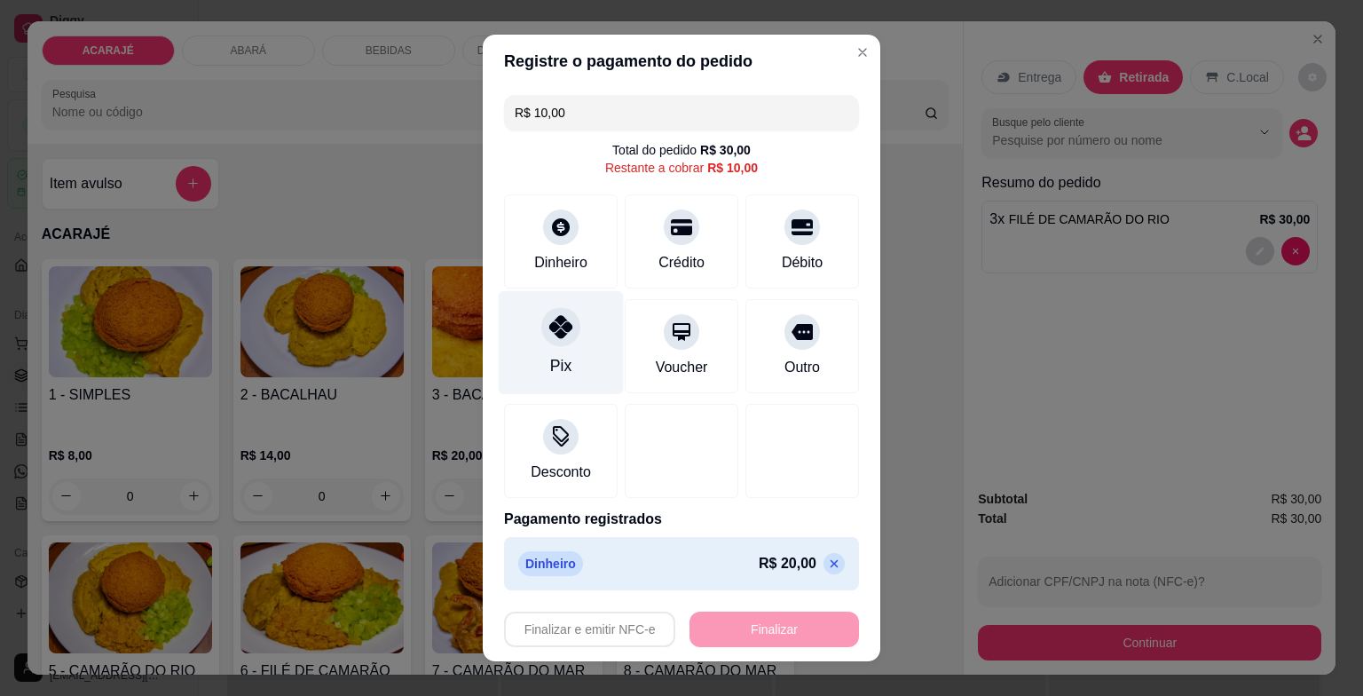
drag, startPoint x: 544, startPoint y: 350, endPoint x: 544, endPoint y: 372, distance: 21.3
click at [544, 354] on div "Pix" at bounding box center [561, 343] width 125 height 104
type input "R$ 0,00"
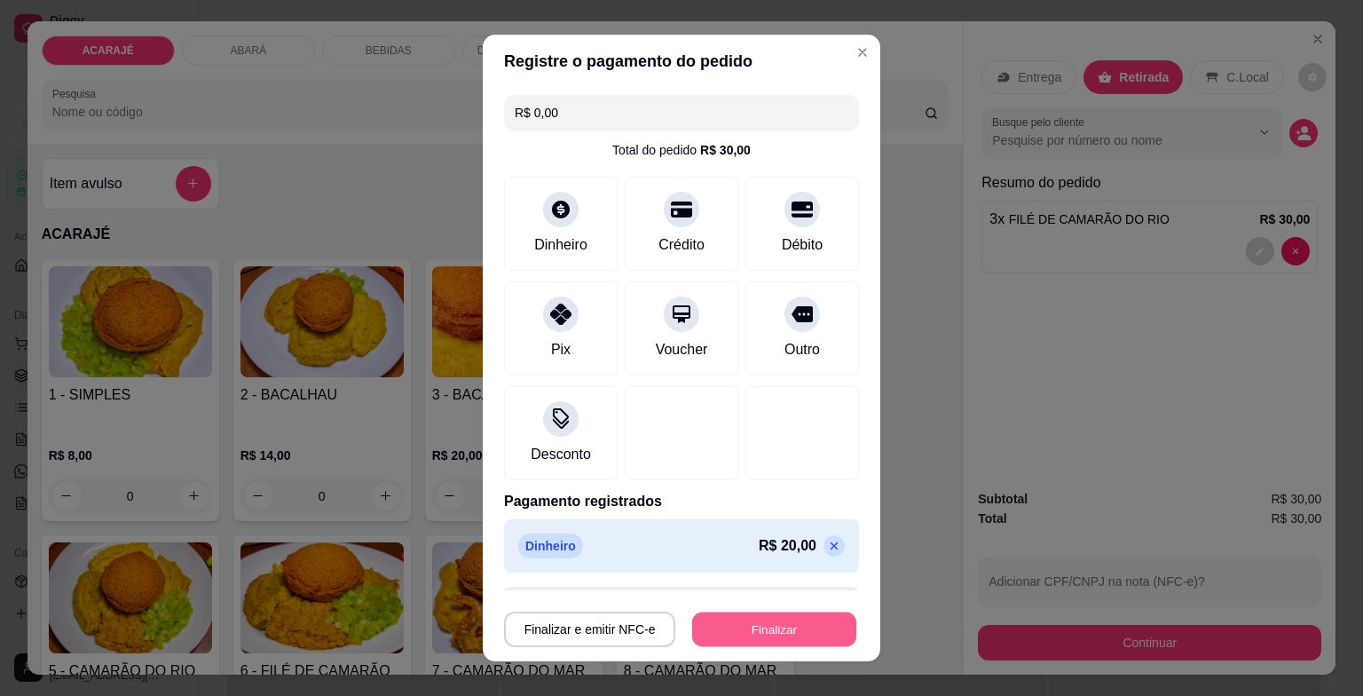
click at [705, 617] on button "Finalizar" at bounding box center [774, 628] width 164 height 35
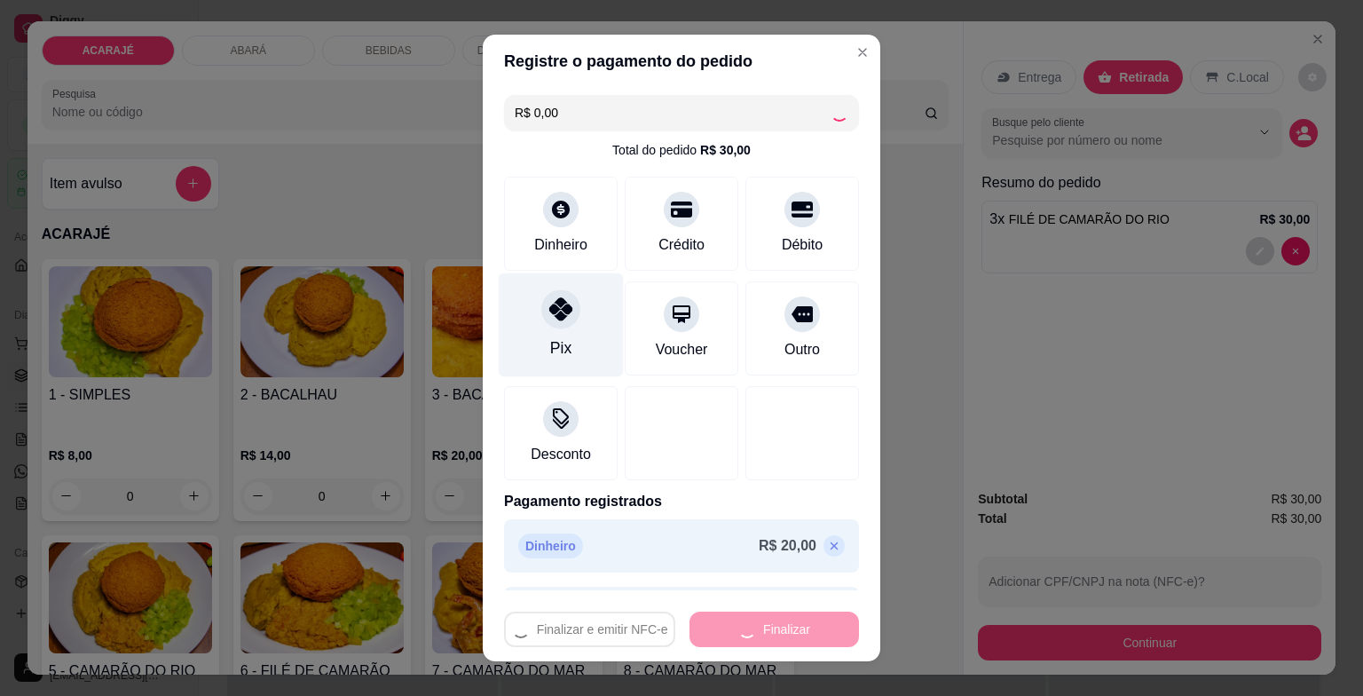
type input "0"
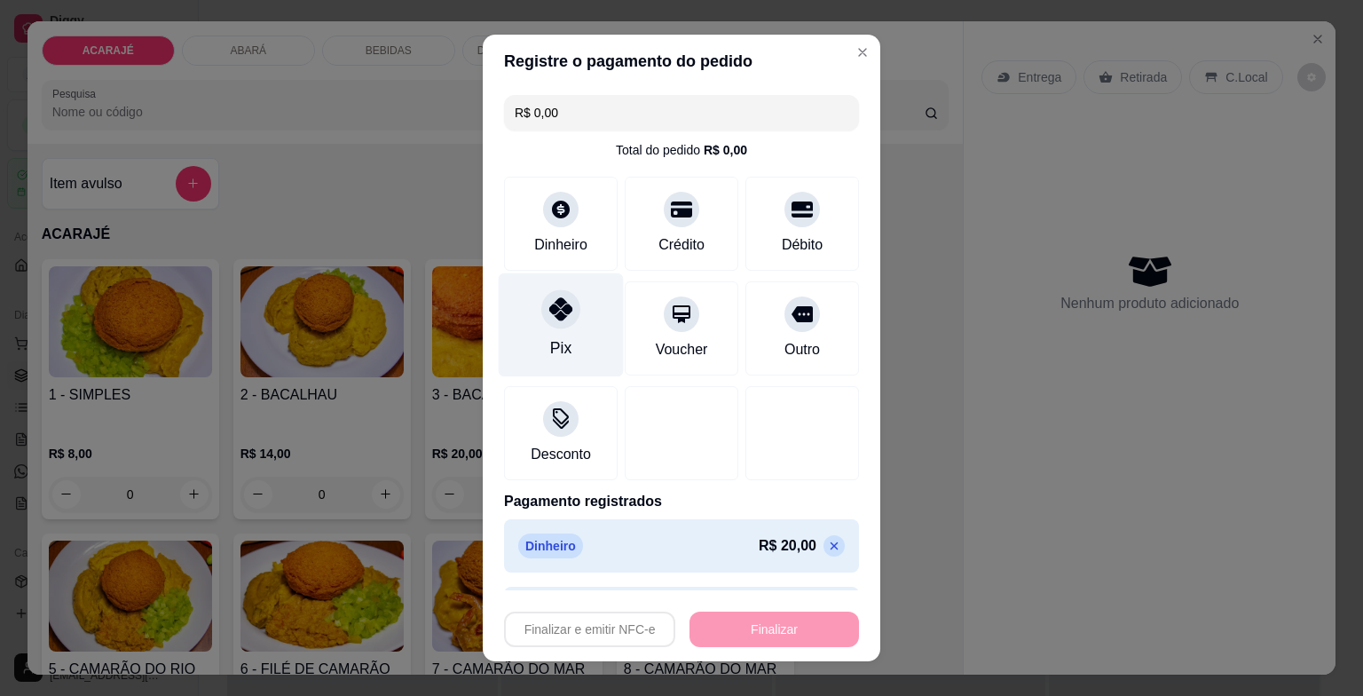
type input "-R$ 30,00"
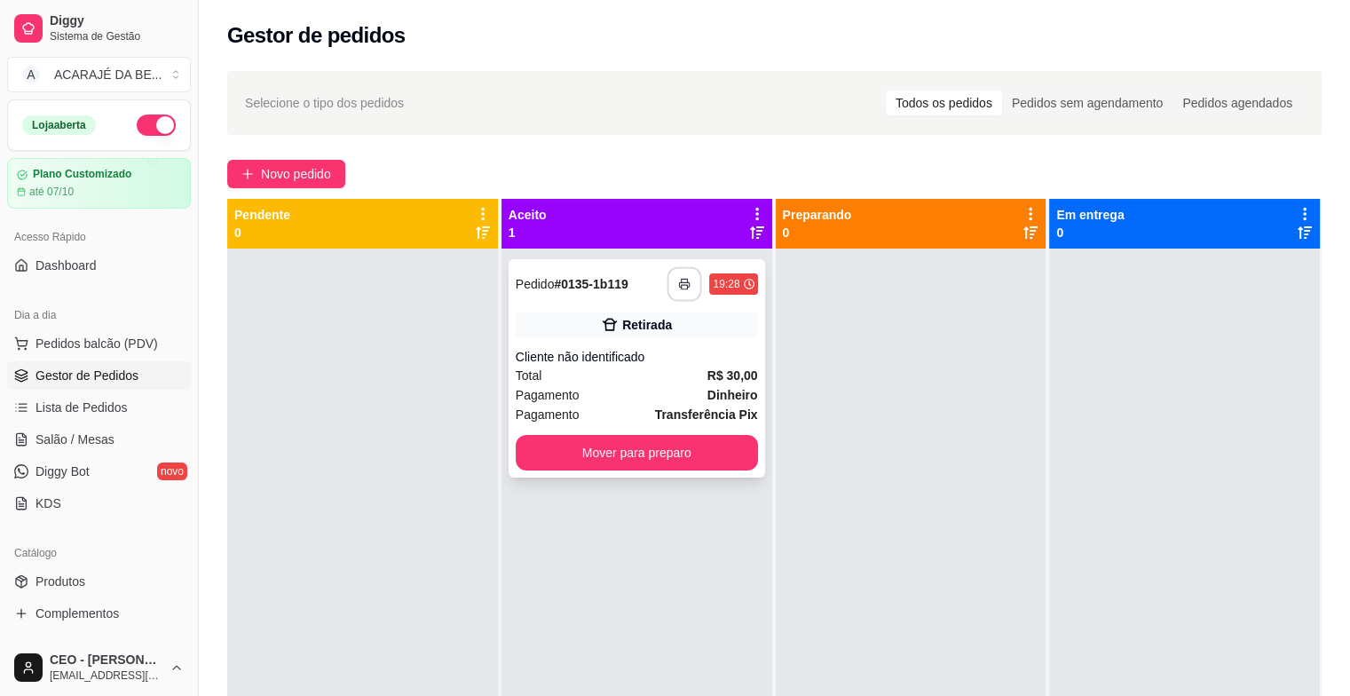
click at [690, 270] on button "button" at bounding box center [684, 284] width 35 height 35
click at [562, 458] on button "Mover para preparo" at bounding box center [637, 452] width 242 height 35
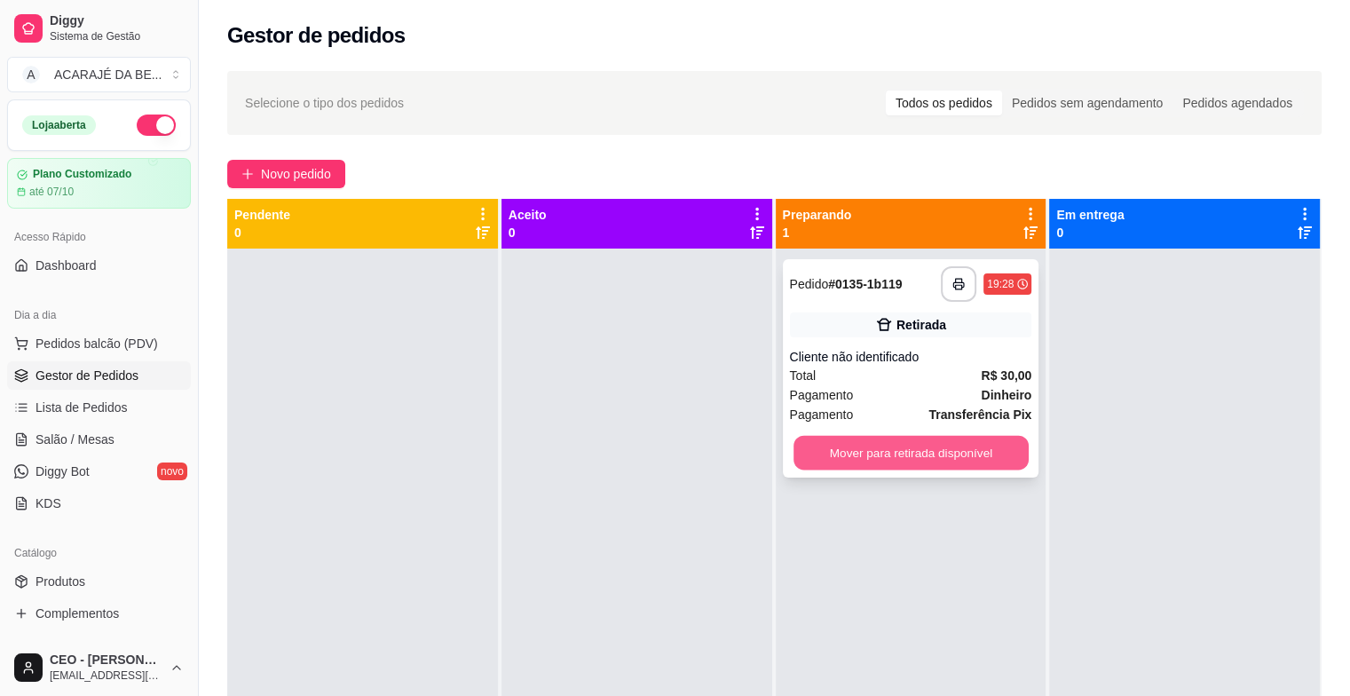
click at [964, 465] on button "Mover para retirada disponível" at bounding box center [910, 453] width 235 height 35
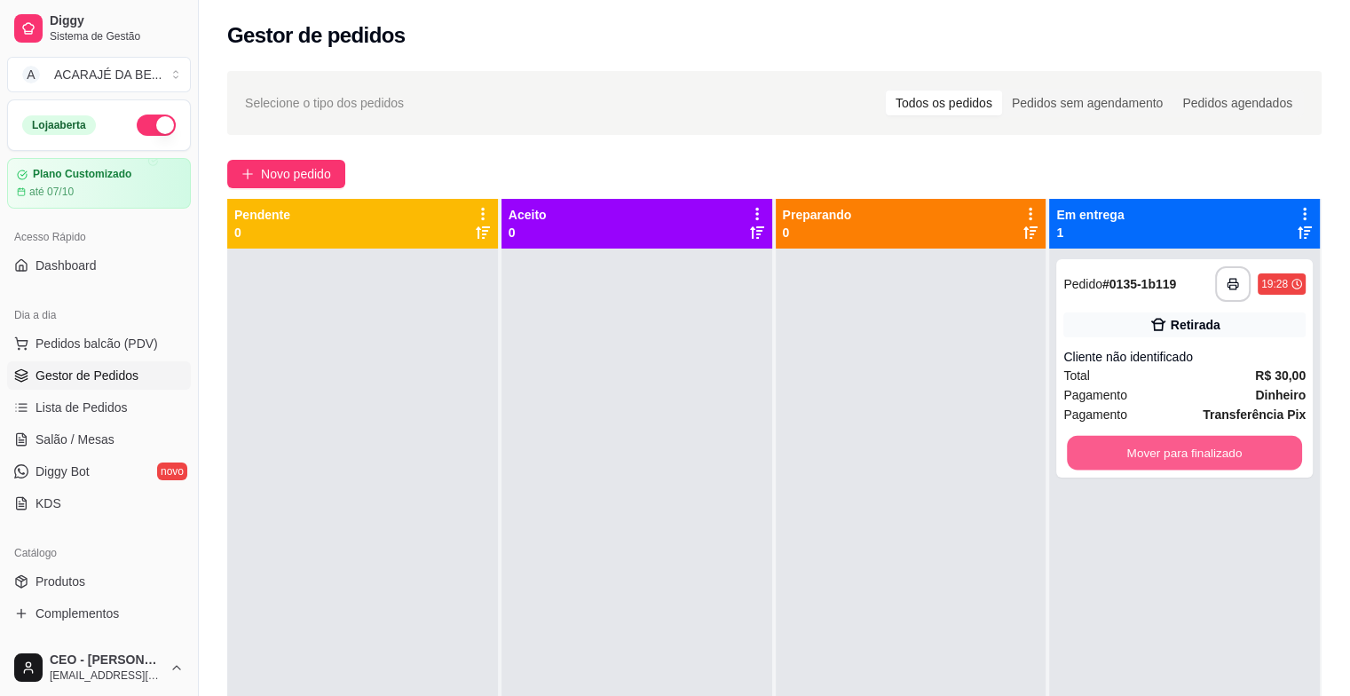
click at [1142, 440] on button "Mover para finalizado" at bounding box center [1183, 453] width 235 height 35
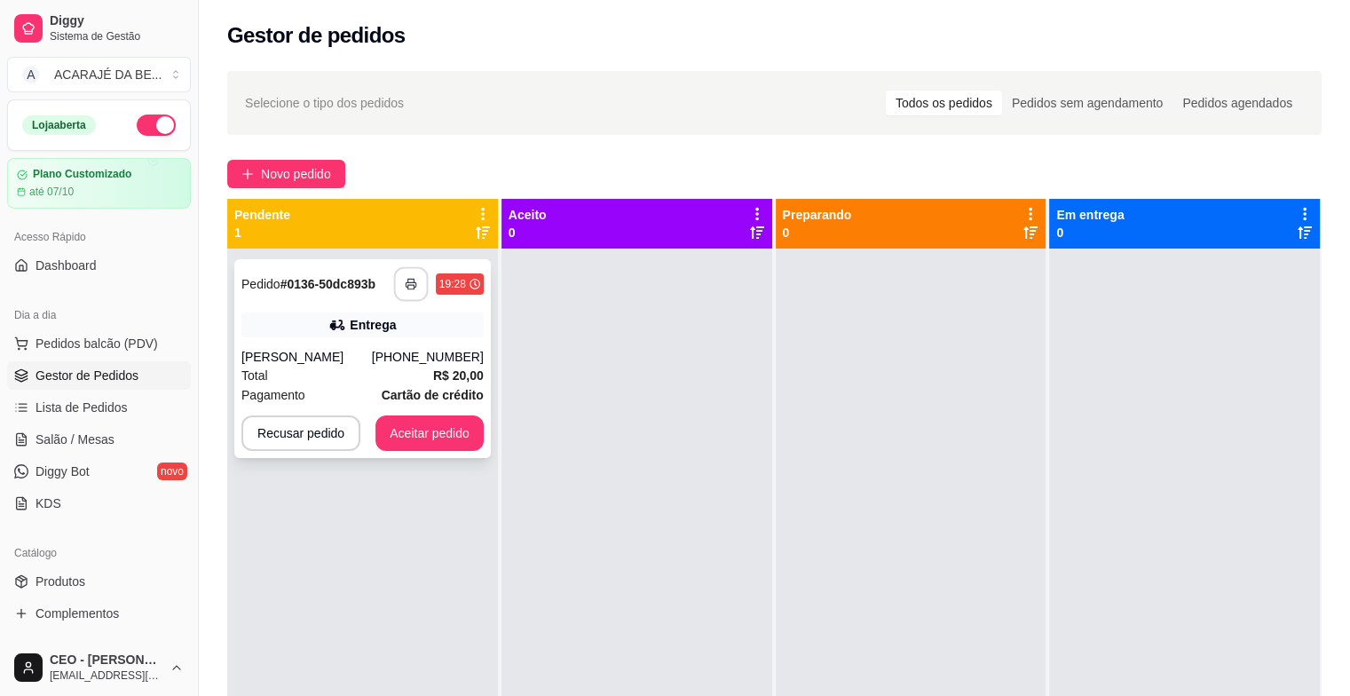
click at [403, 284] on button "button" at bounding box center [410, 284] width 35 height 35
click at [439, 420] on button "Aceitar pedido" at bounding box center [429, 432] width 108 height 35
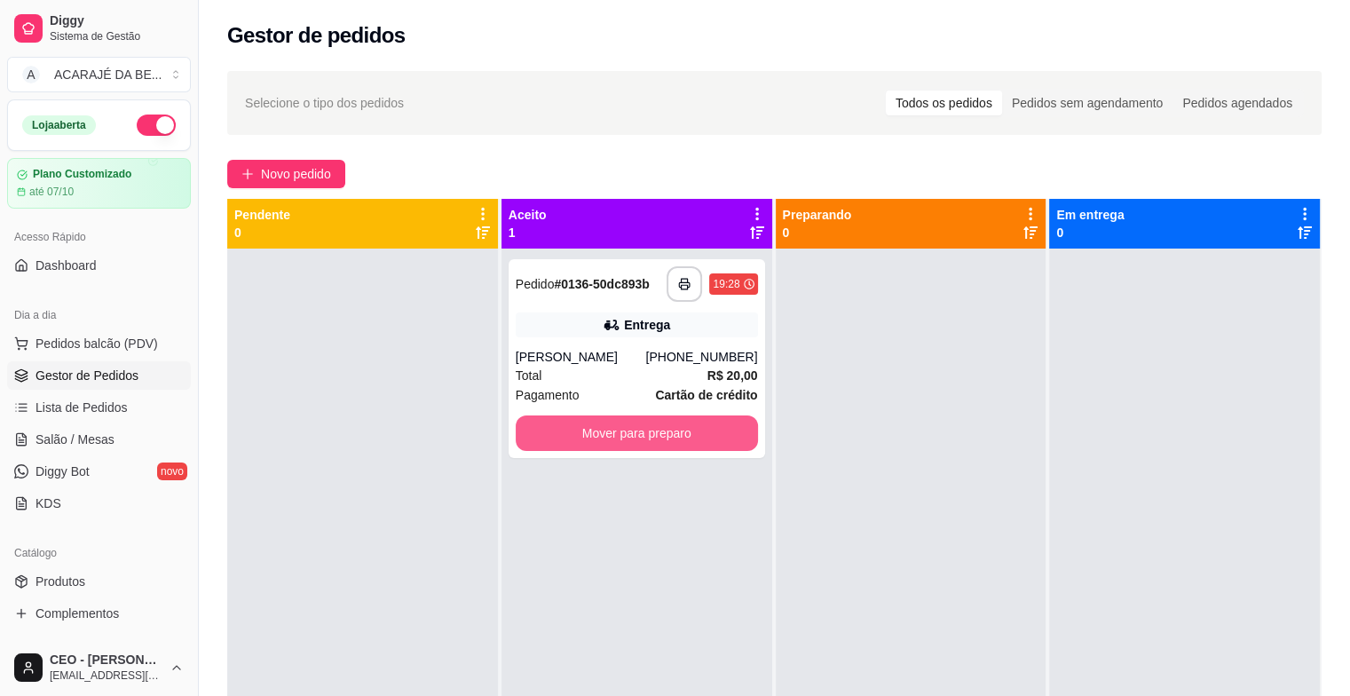
click at [712, 444] on button "Mover para preparo" at bounding box center [637, 432] width 242 height 35
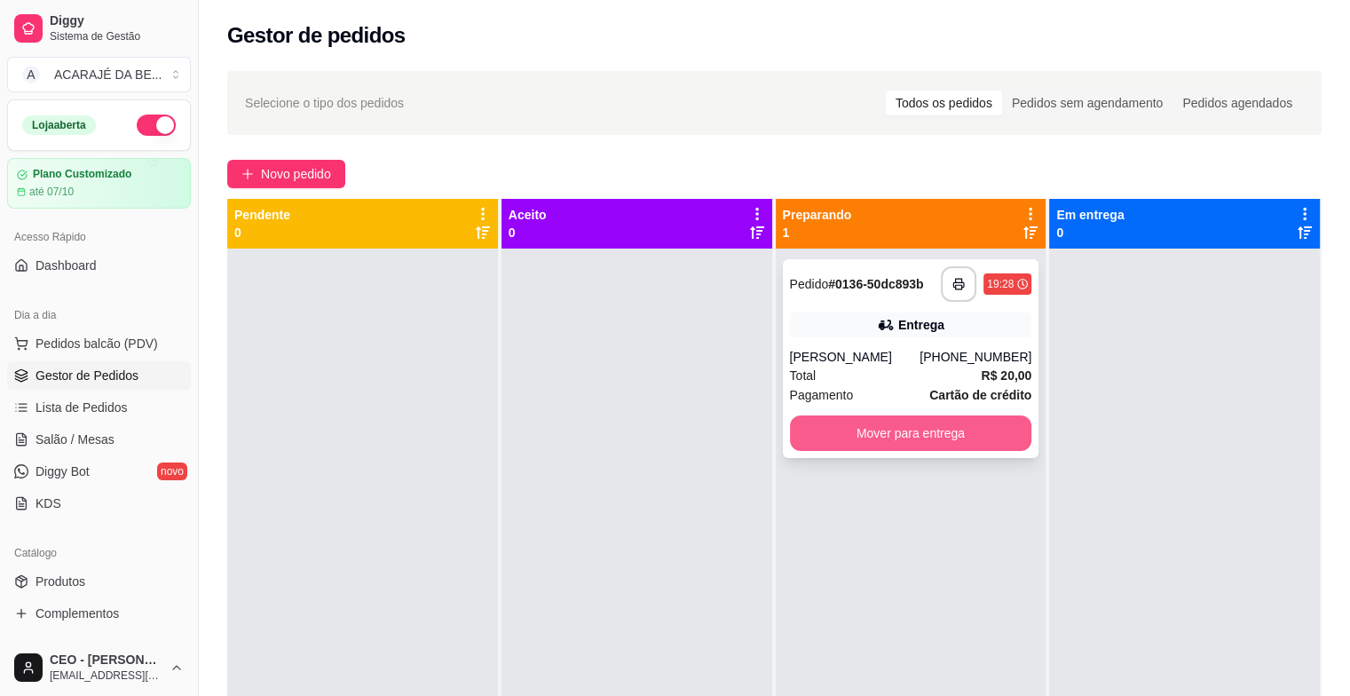
click at [1001, 438] on button "Mover para entrega" at bounding box center [911, 432] width 242 height 35
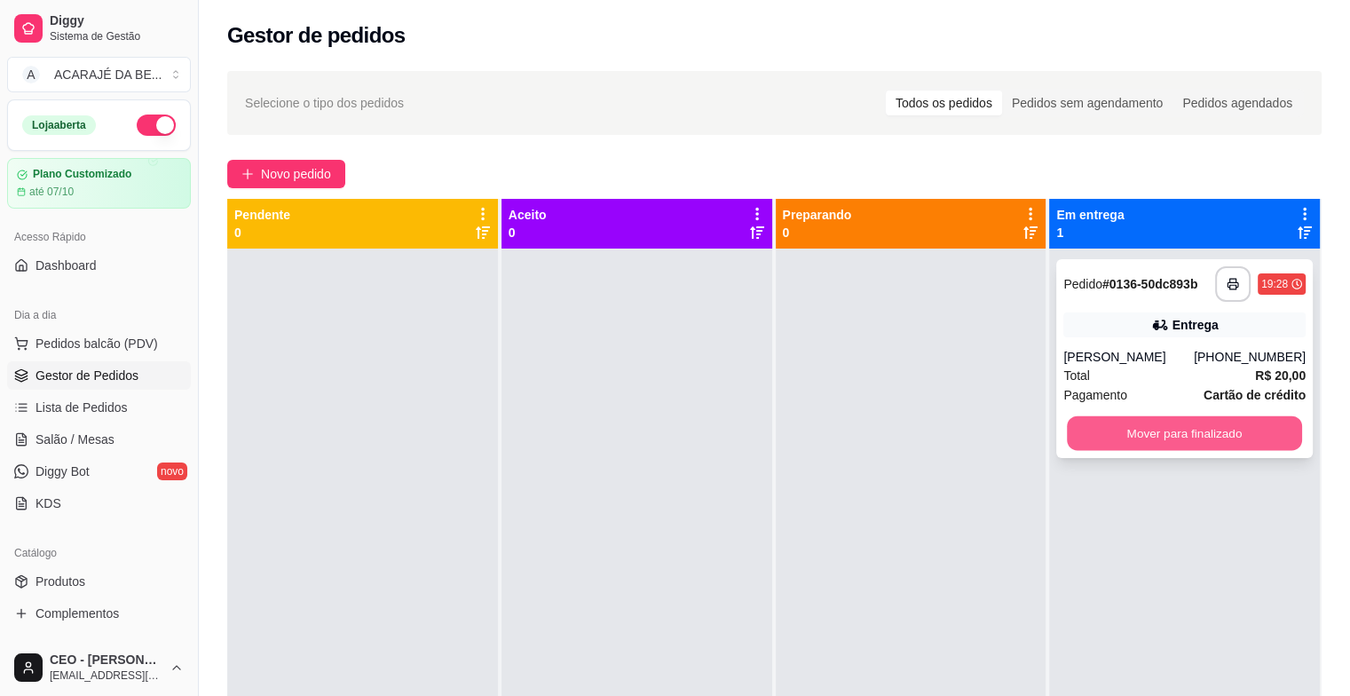
click at [1108, 425] on button "Mover para finalizado" at bounding box center [1183, 433] width 235 height 35
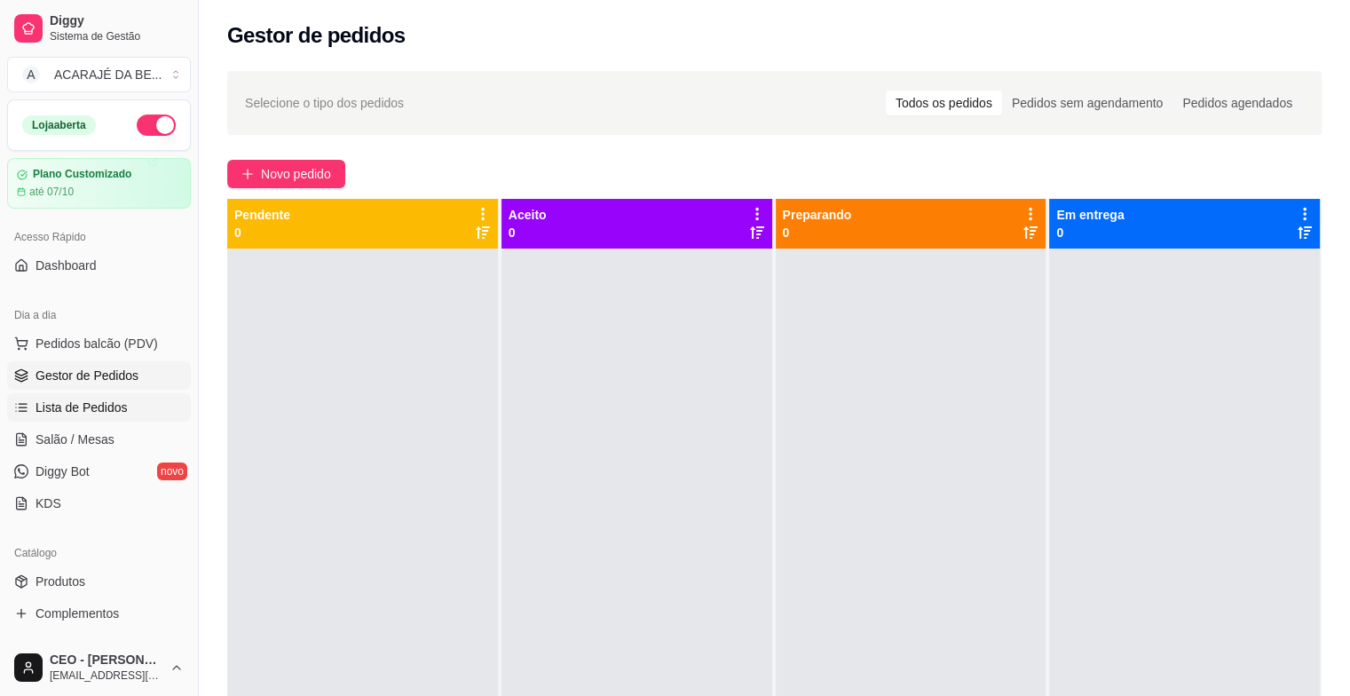
click at [76, 405] on span "Lista de Pedidos" at bounding box center [81, 407] width 92 height 18
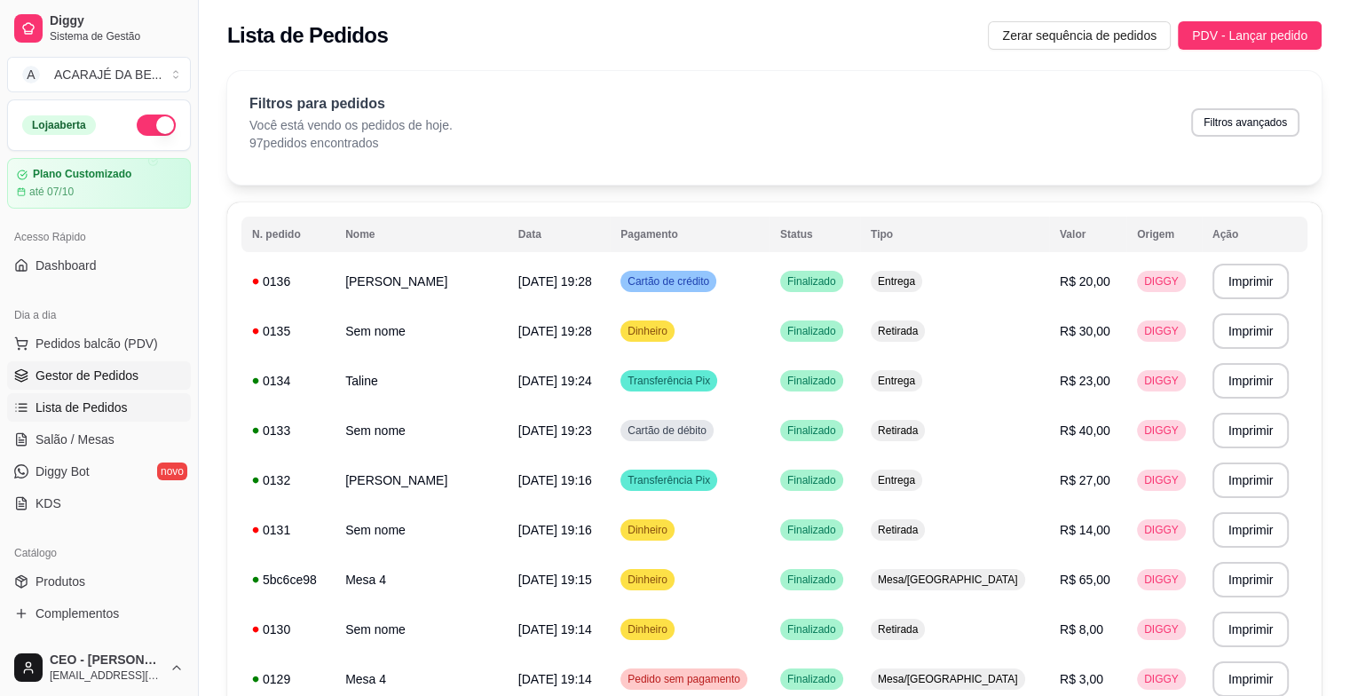
click at [43, 376] on span "Gestor de Pedidos" at bounding box center [86, 375] width 103 height 18
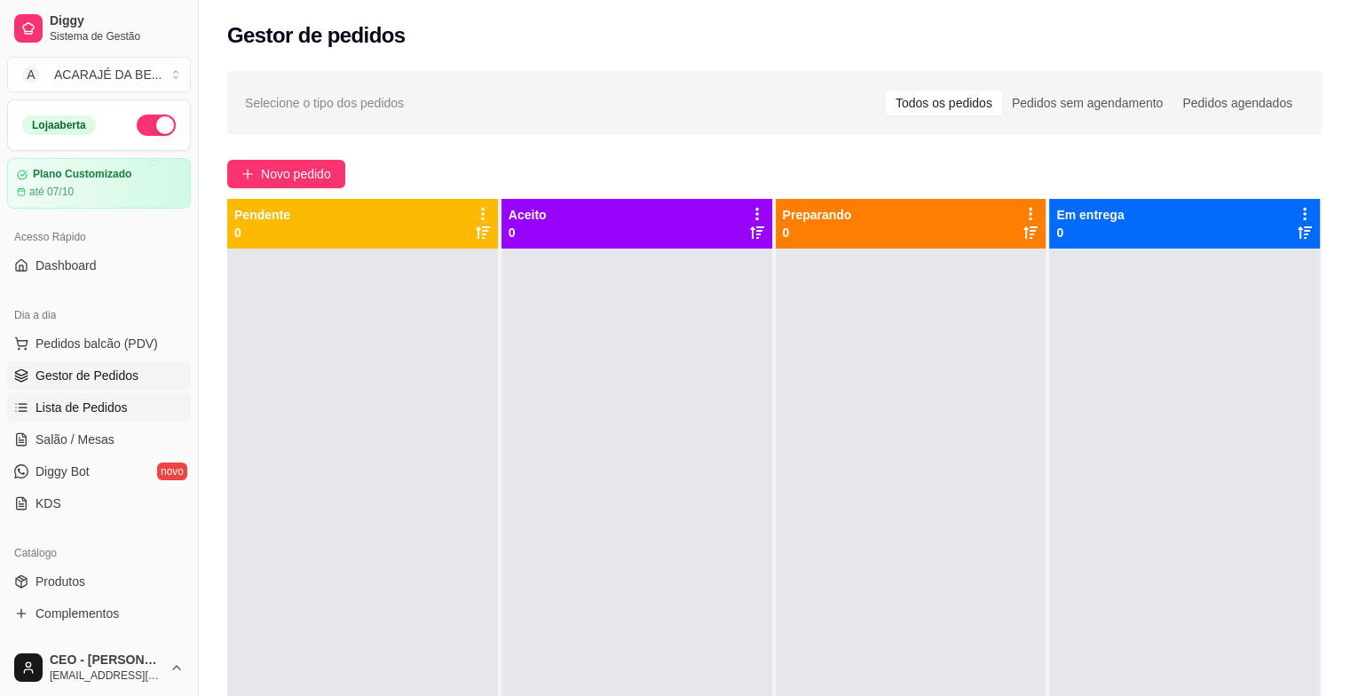
click at [84, 414] on span "Lista de Pedidos" at bounding box center [81, 407] width 92 height 18
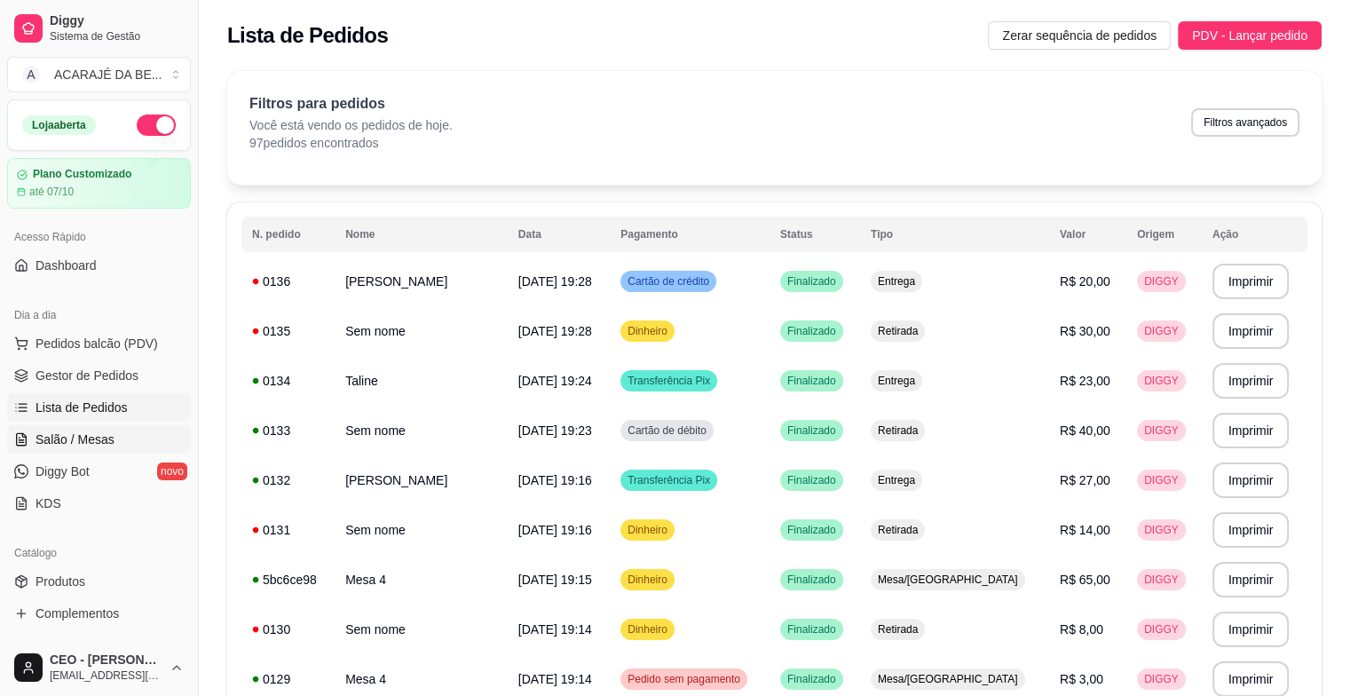
click at [51, 440] on span "Salão / Mesas" at bounding box center [74, 439] width 79 height 18
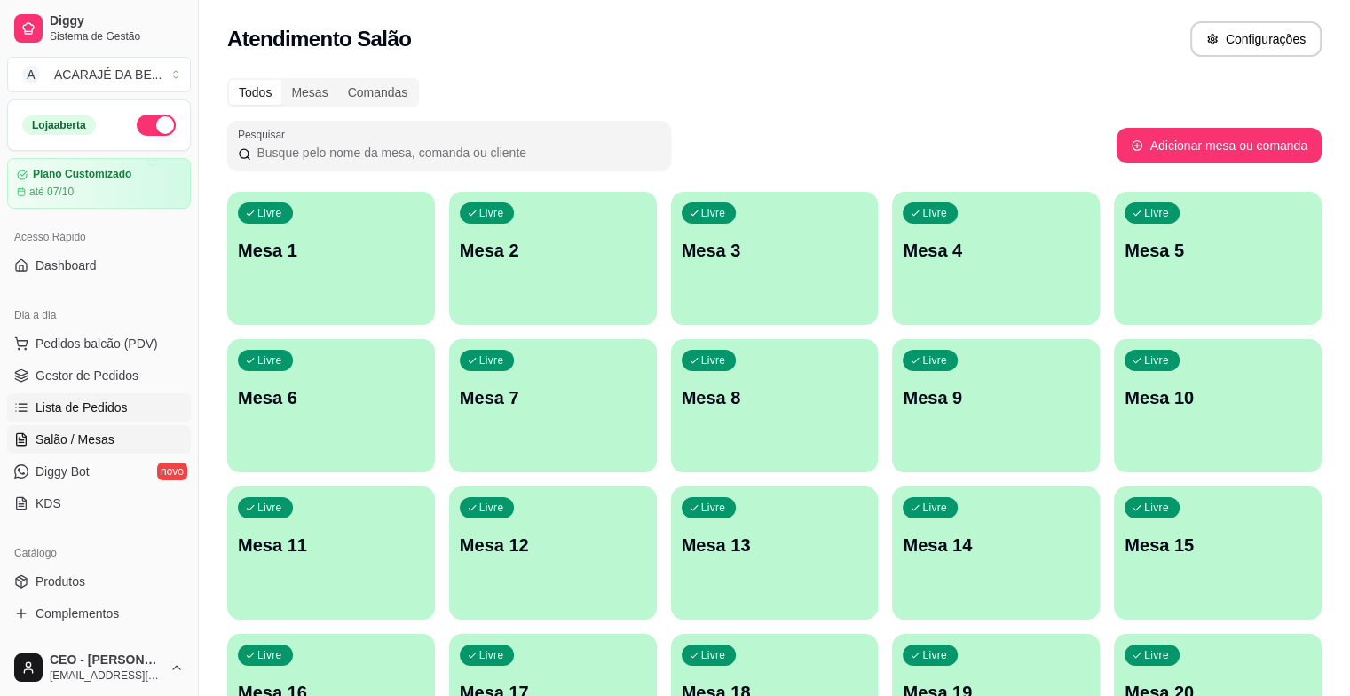
click at [66, 405] on span "Lista de Pedidos" at bounding box center [81, 407] width 92 height 18
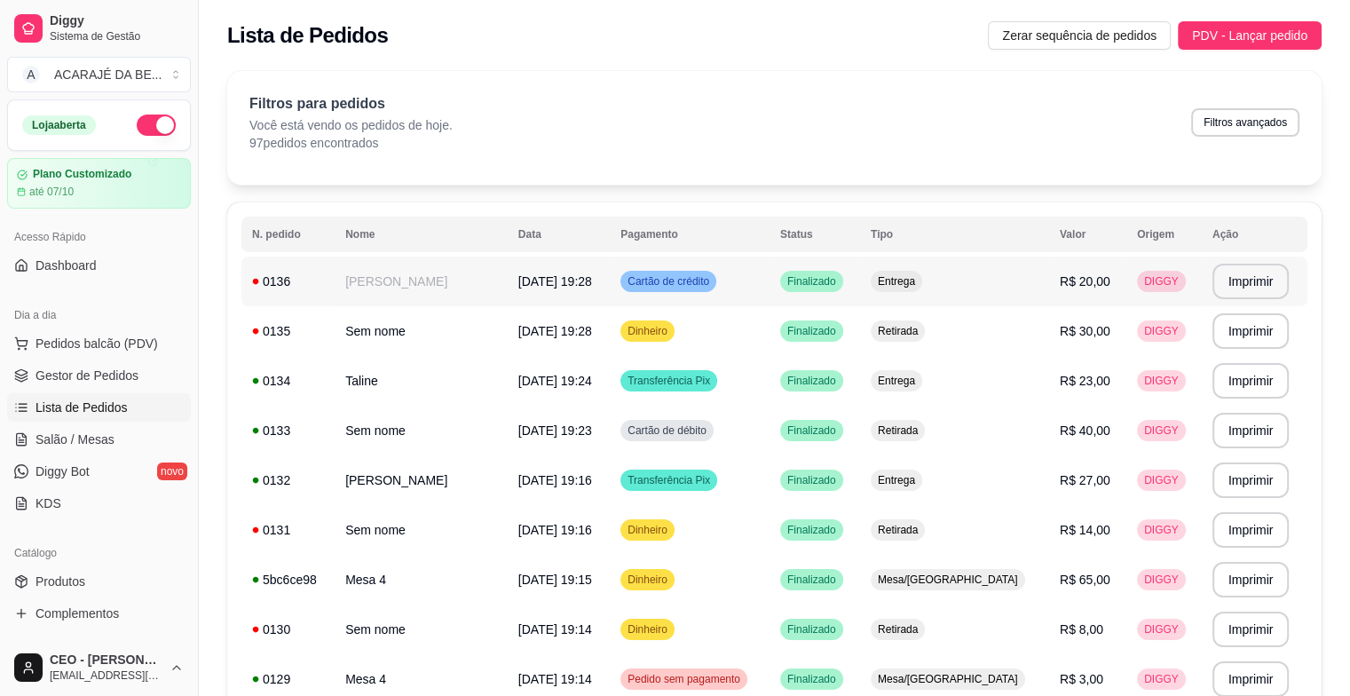
click at [341, 298] on td "[PERSON_NAME]" at bounding box center [420, 281] width 173 height 50
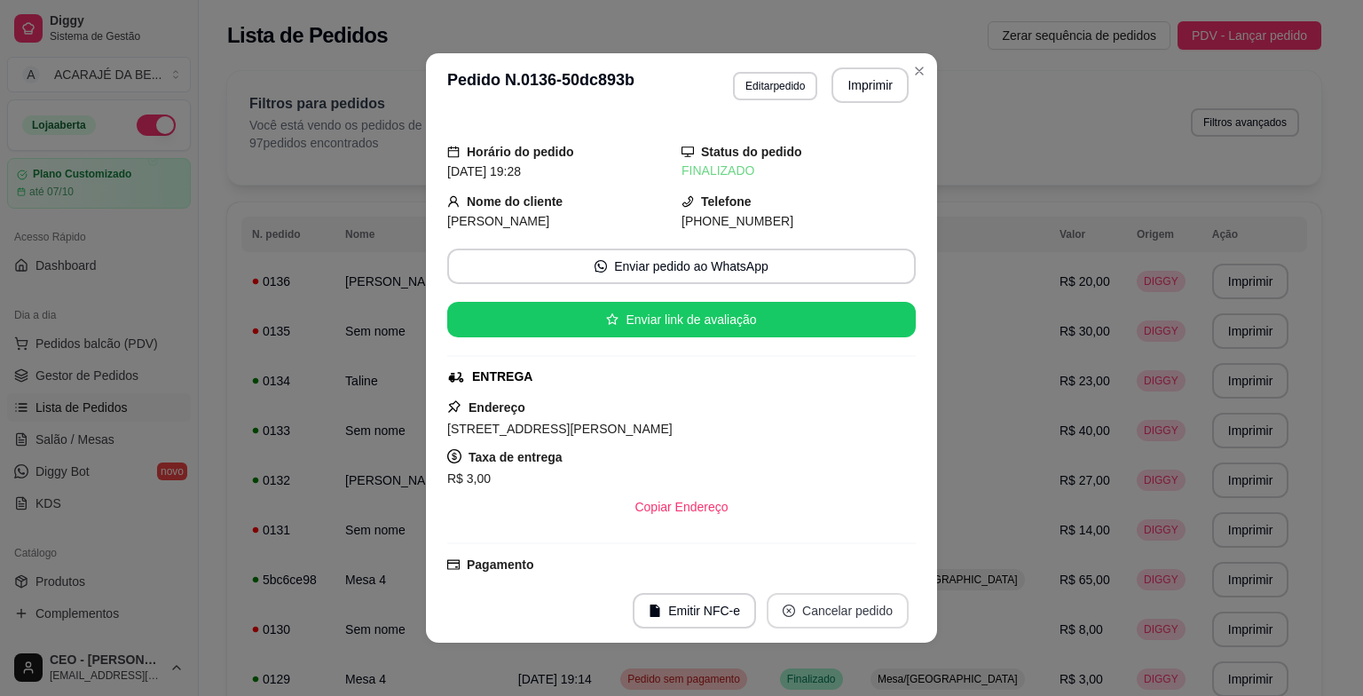
click at [816, 598] on button "Cancelar pedido" at bounding box center [838, 610] width 142 height 35
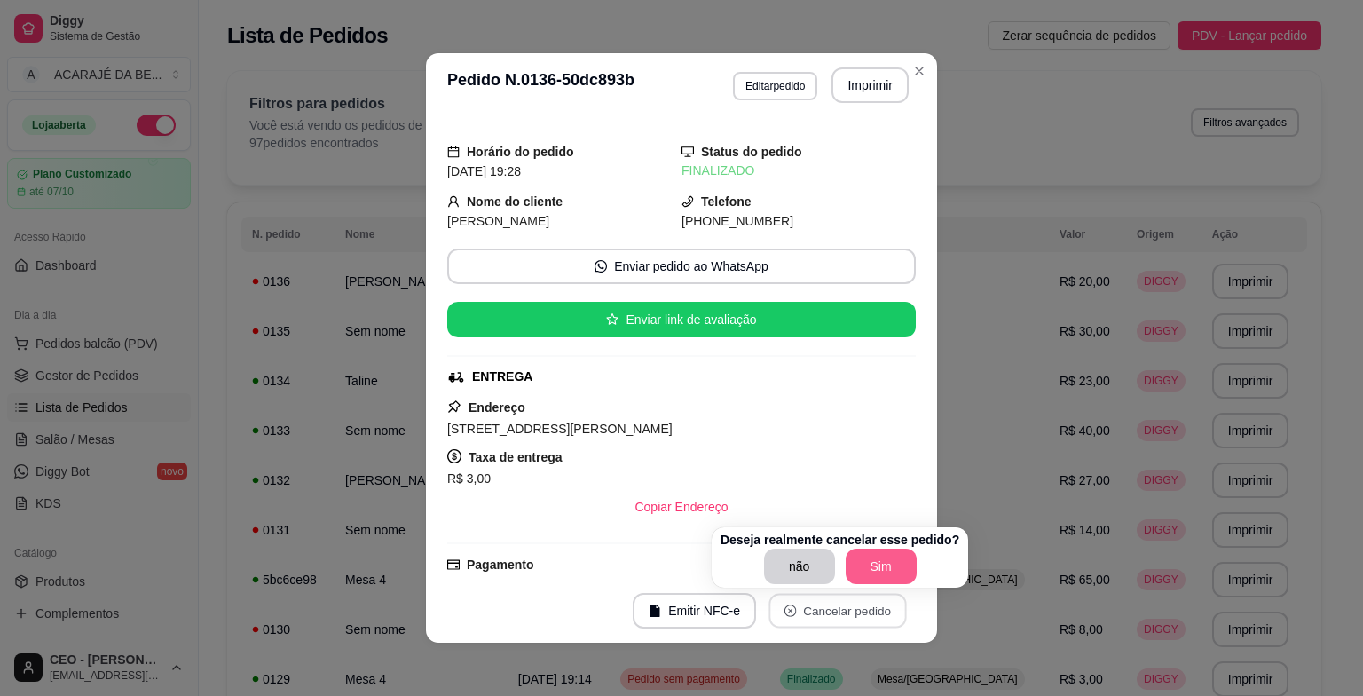
click at [861, 555] on button "Sim" at bounding box center [881, 565] width 71 height 35
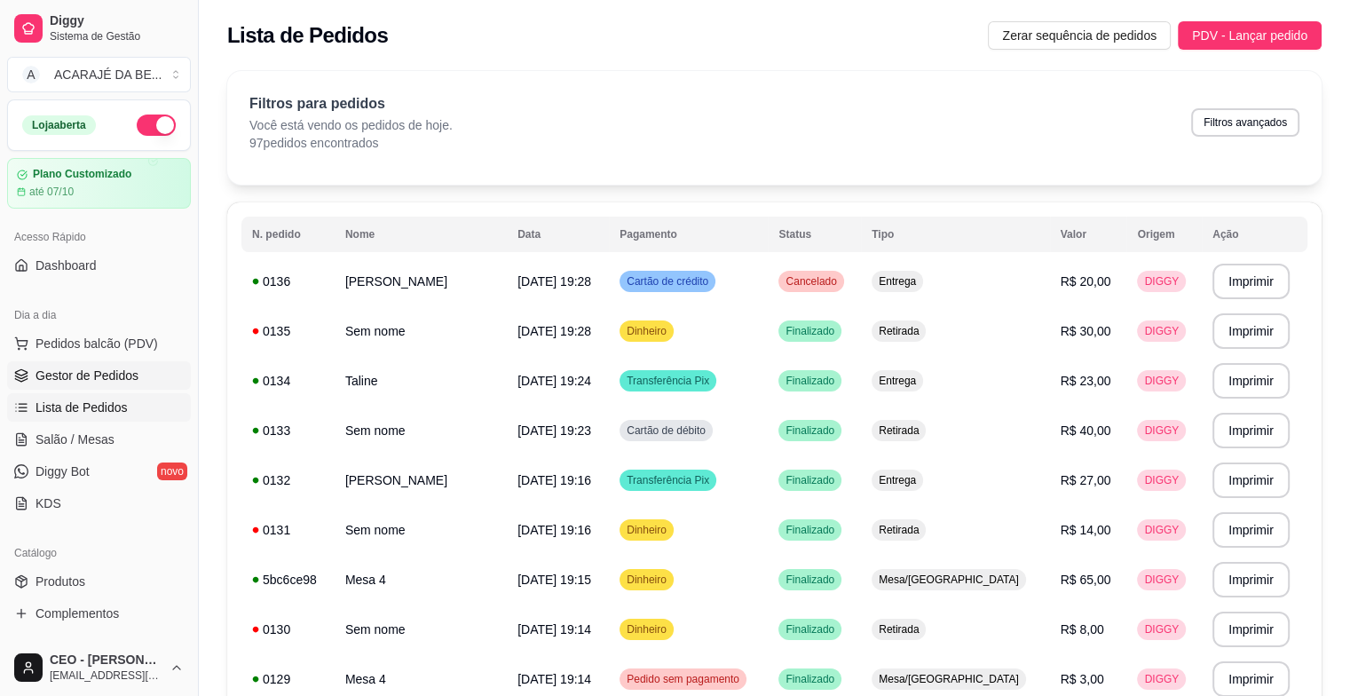
click at [130, 385] on link "Gestor de Pedidos" at bounding box center [99, 375] width 184 height 28
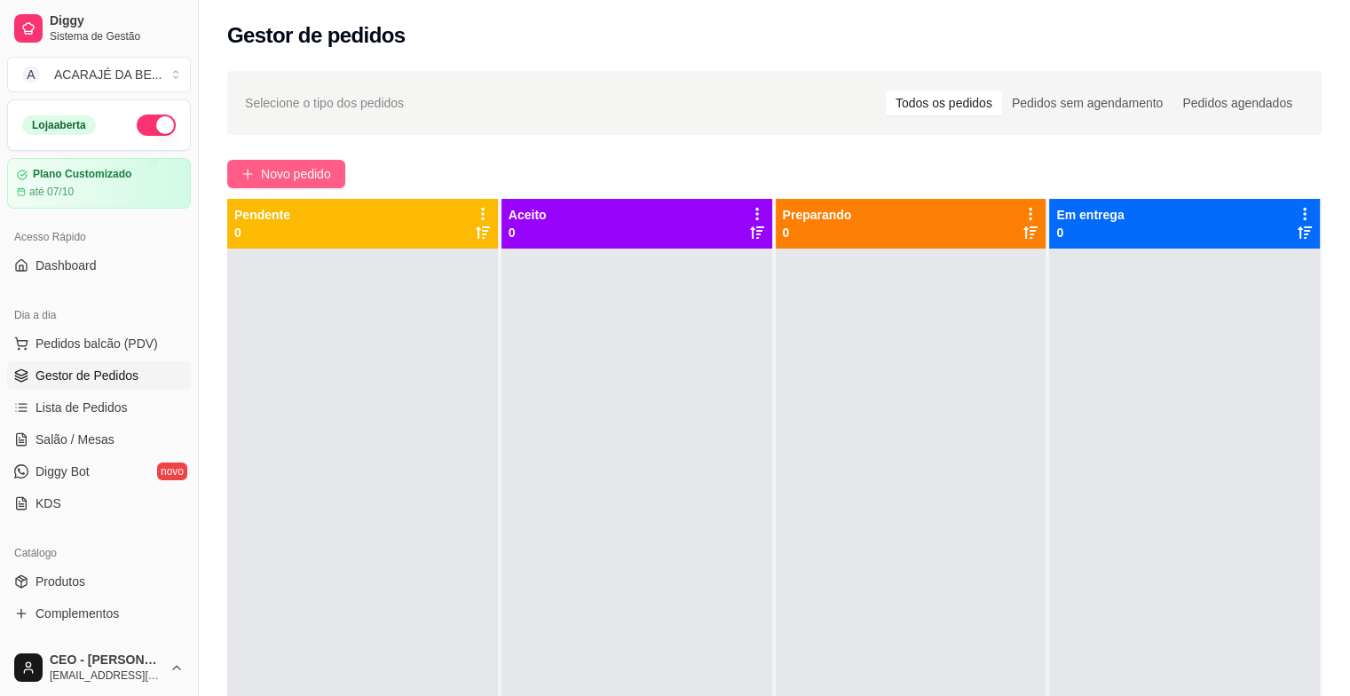
click at [275, 177] on span "Novo pedido" at bounding box center [296, 174] width 70 height 20
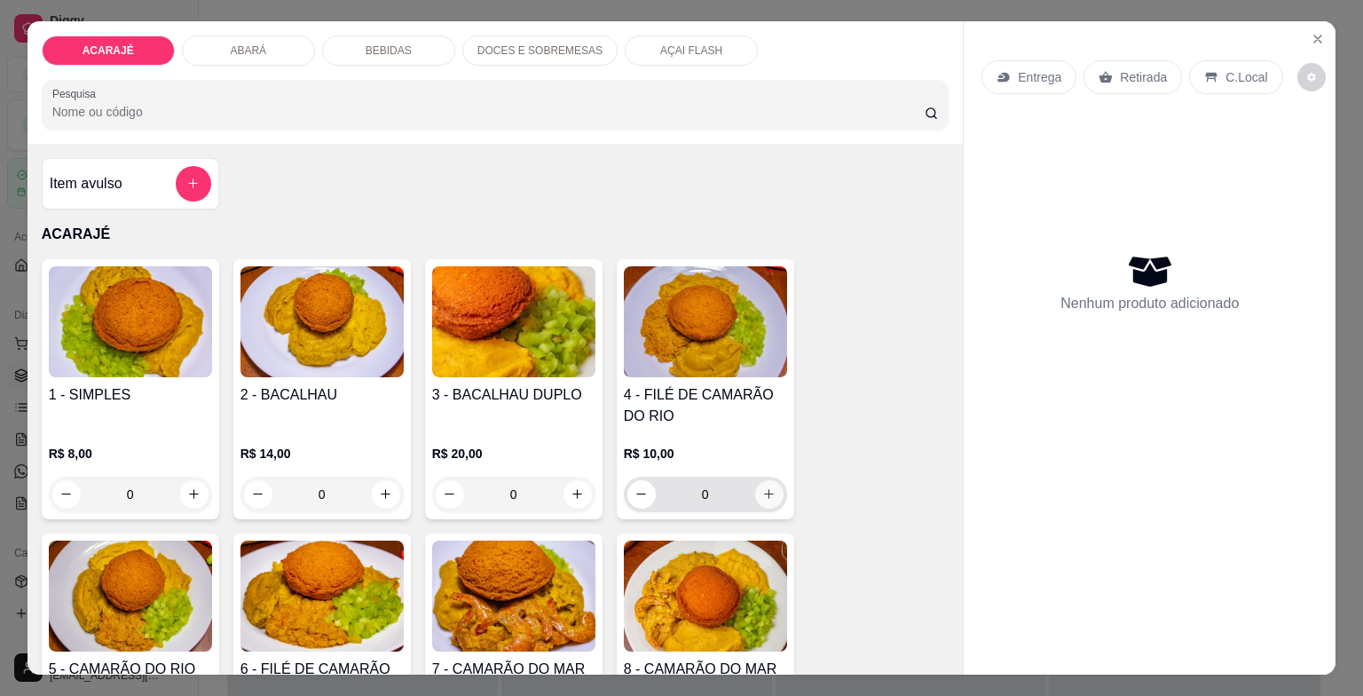
click at [766, 488] on icon "increase-product-quantity" at bounding box center [768, 493] width 13 height 13
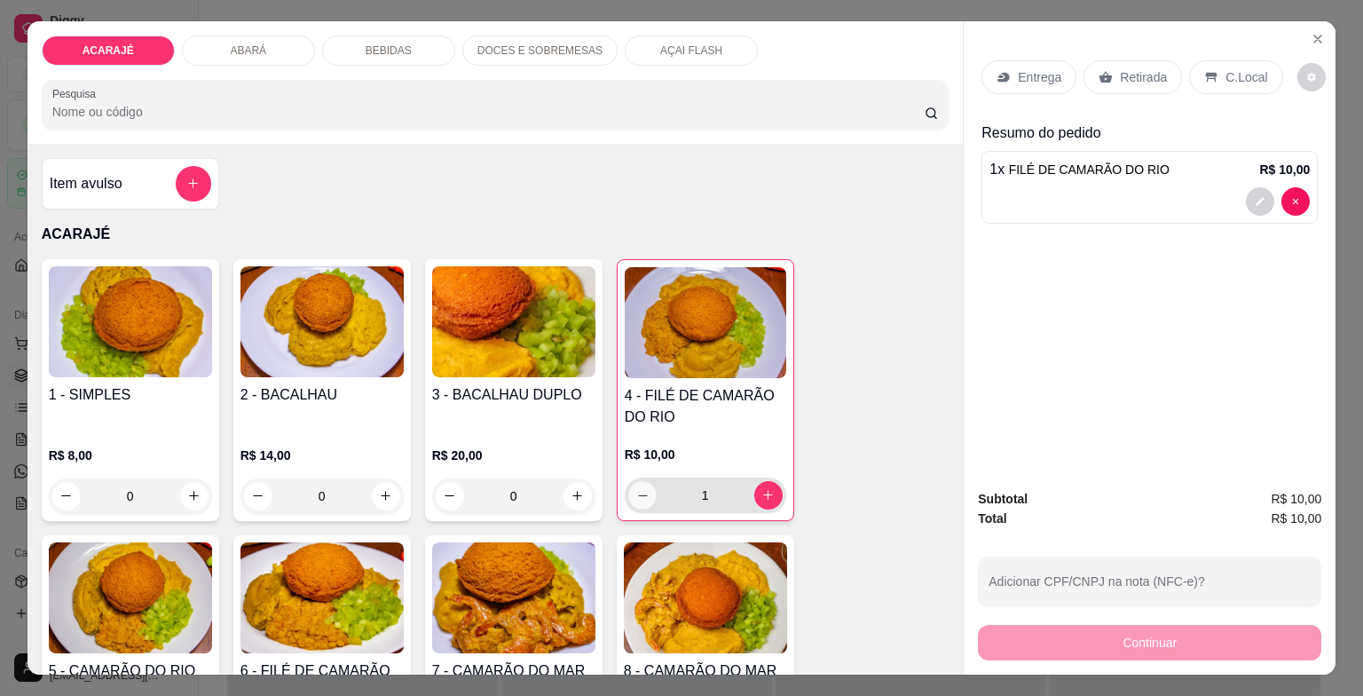
click at [635, 488] on icon "decrease-product-quantity" at bounding box center [641, 494] width 13 height 13
type input "0"
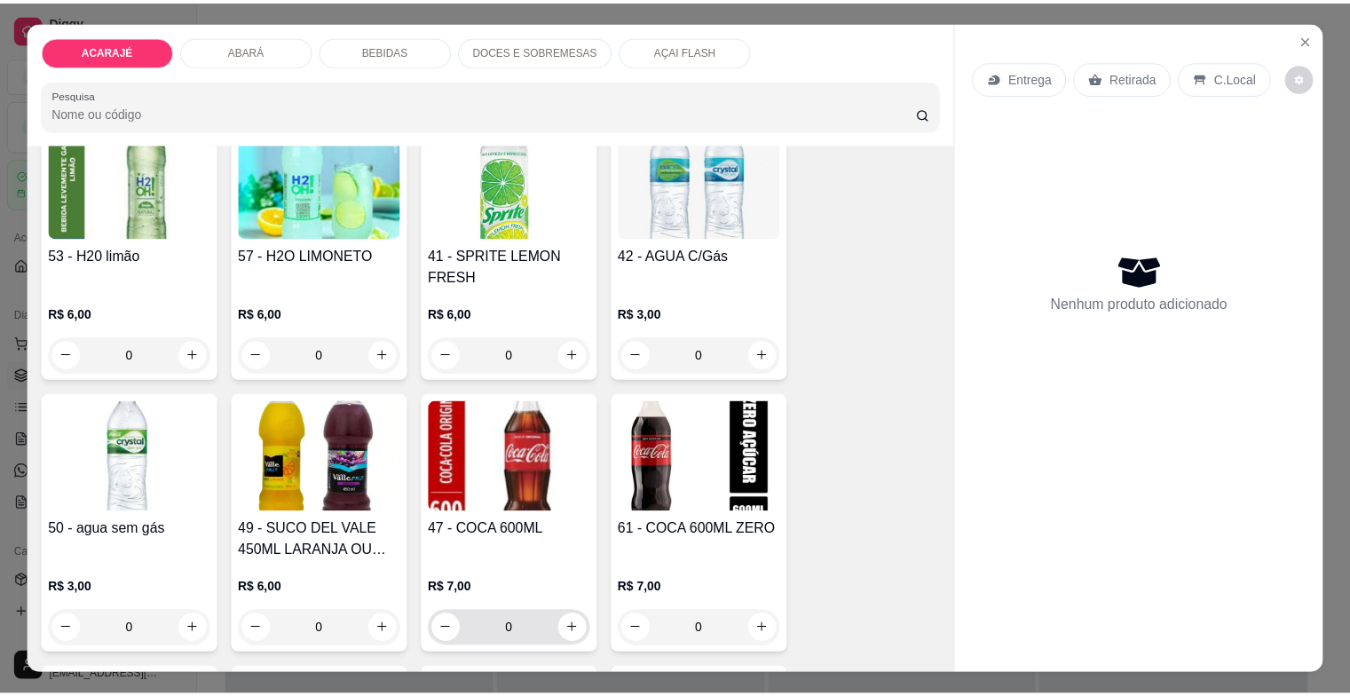
scroll to position [2484, 0]
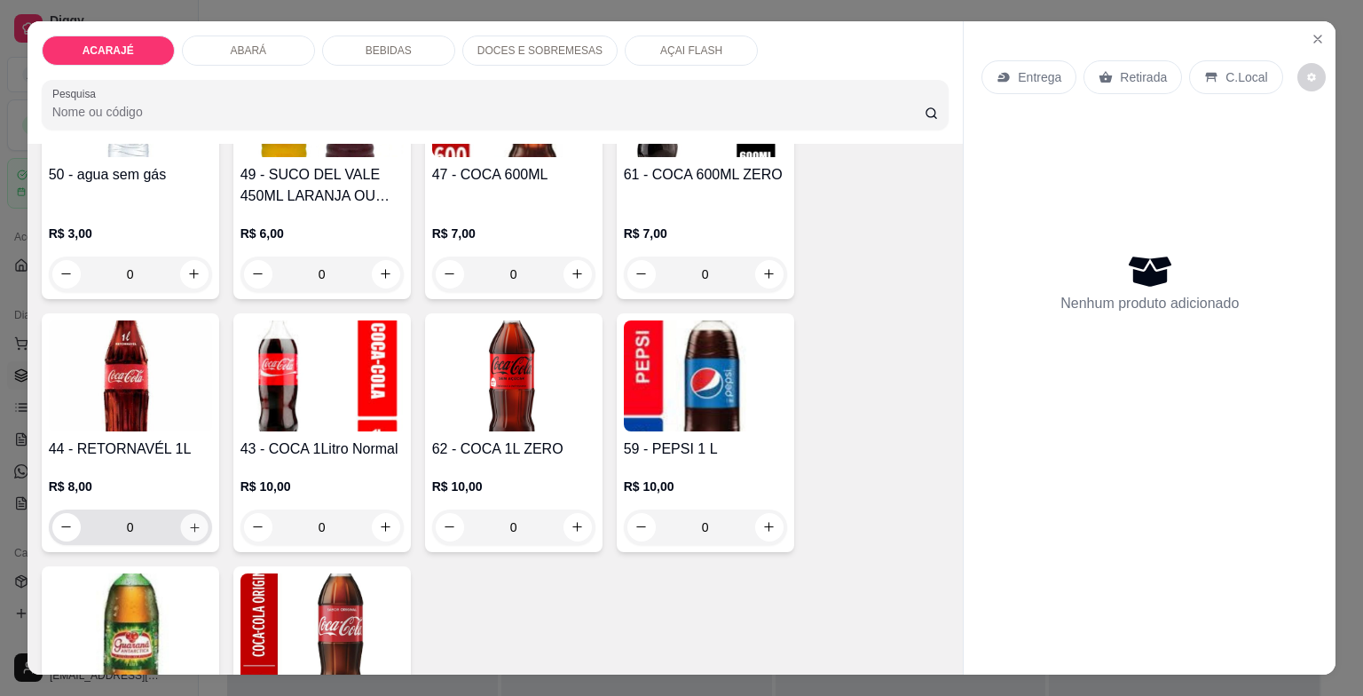
click at [181, 509] on div "0" at bounding box center [130, 526] width 156 height 35
click at [187, 520] on icon "increase-product-quantity" at bounding box center [193, 526] width 13 height 13
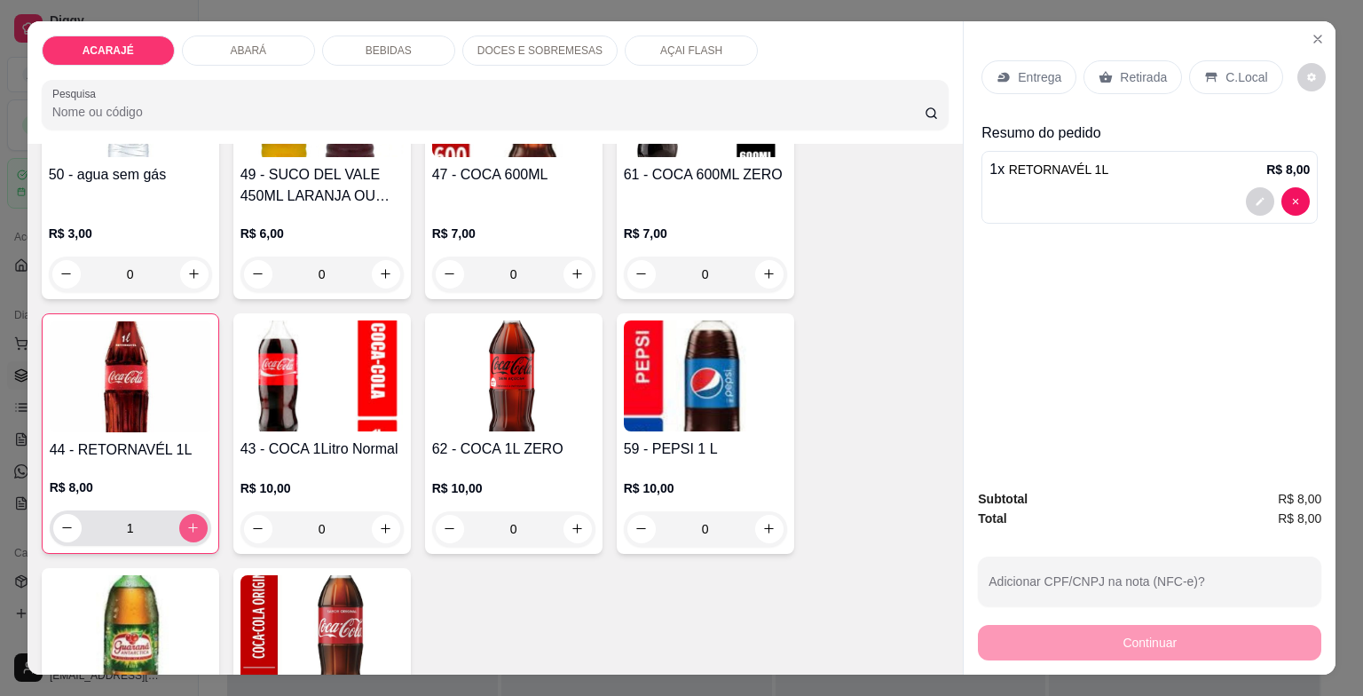
type input "1"
click at [1091, 60] on div "Retirada" at bounding box center [1132, 77] width 98 height 34
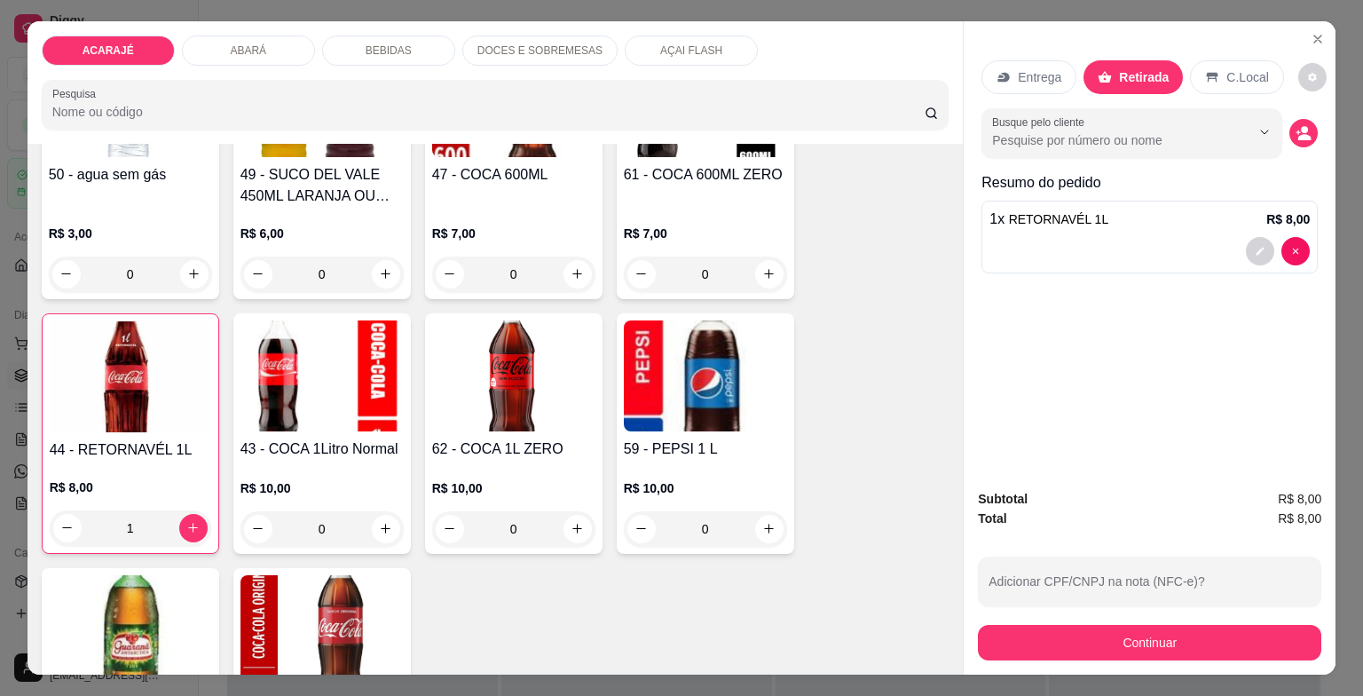
click at [1098, 70] on icon at bounding box center [1105, 77] width 14 height 14
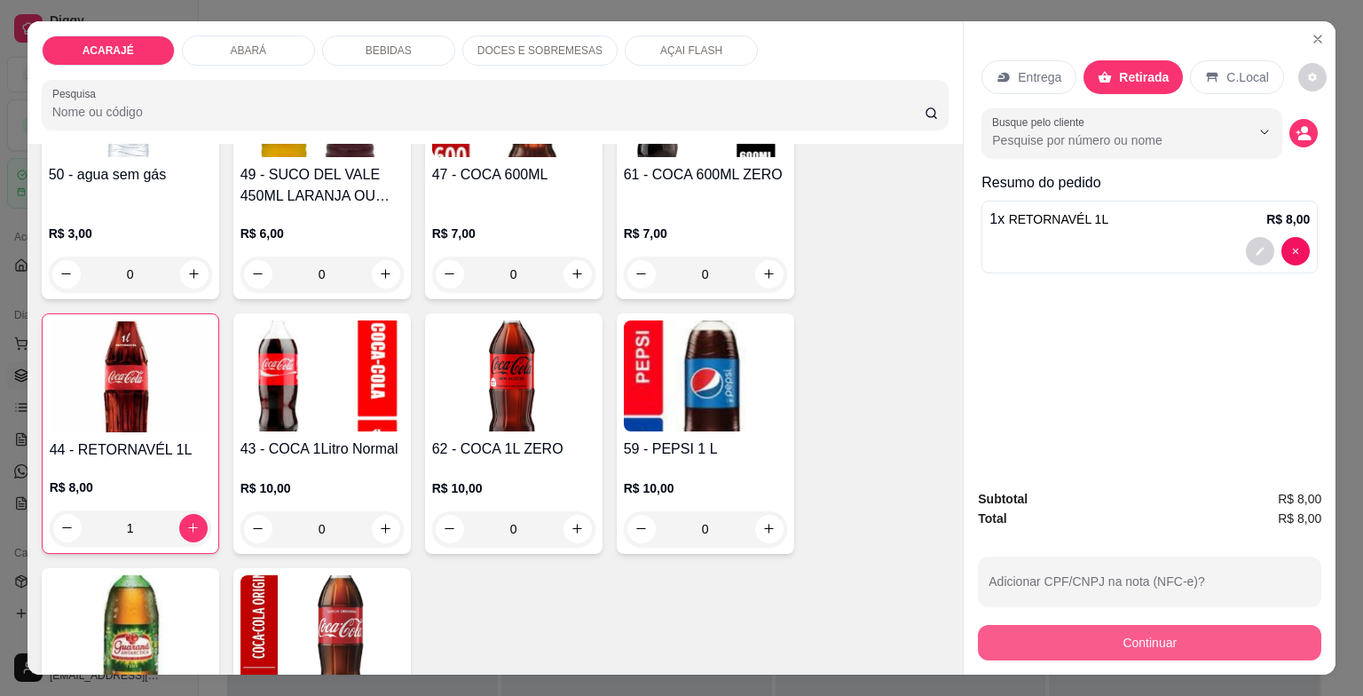
click at [1006, 634] on button "Continuar" at bounding box center [1149, 642] width 343 height 35
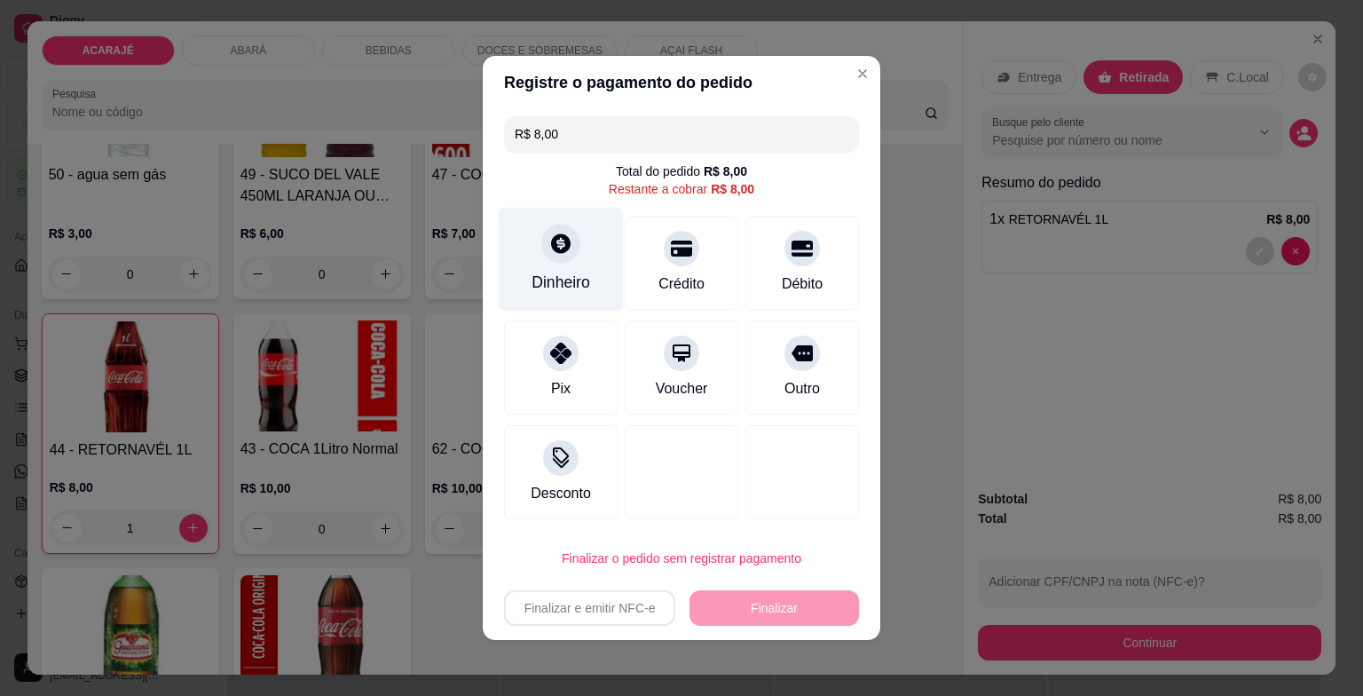
click at [561, 287] on div "Dinheiro" at bounding box center [560, 282] width 59 height 23
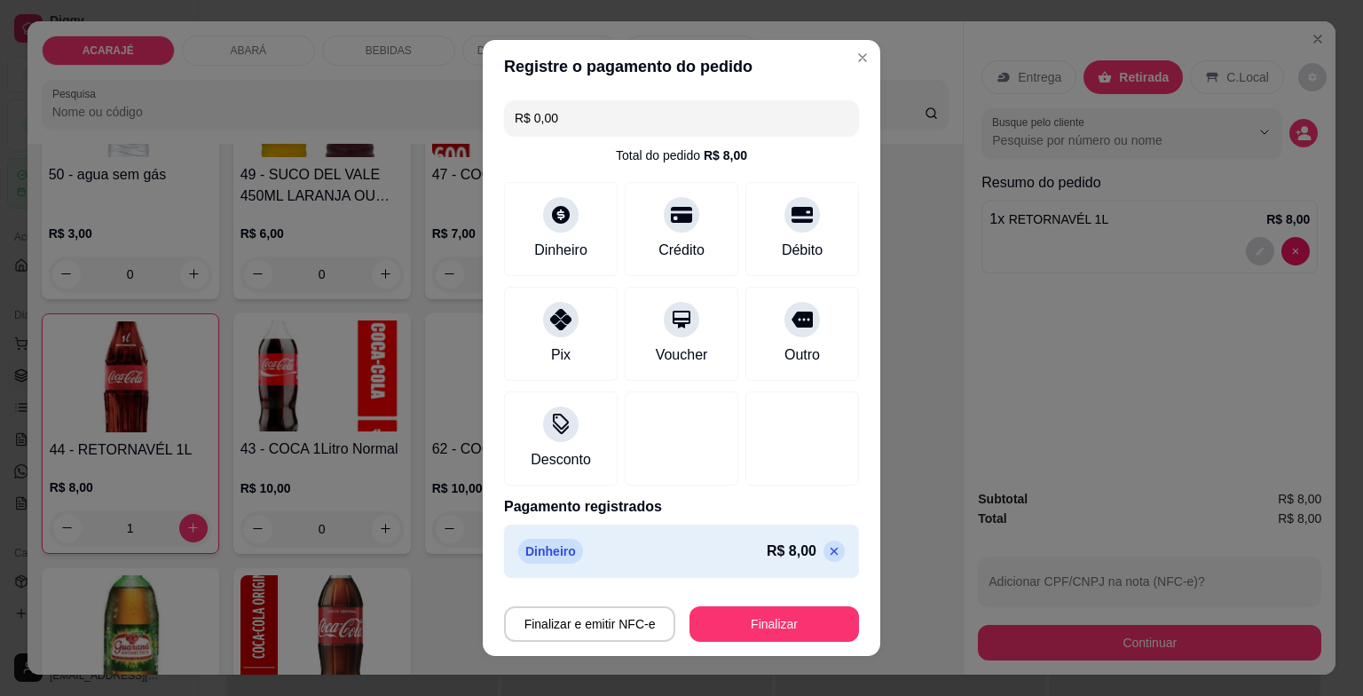
type input "R$ 0,00"
drag, startPoint x: 794, startPoint y: 591, endPoint x: 791, endPoint y: 610, distance: 19.7
click at [791, 610] on footer "Finalizar e emitir NFC-e Finalizar" at bounding box center [681, 620] width 397 height 71
click at [791, 610] on button "Finalizar" at bounding box center [774, 624] width 164 height 35
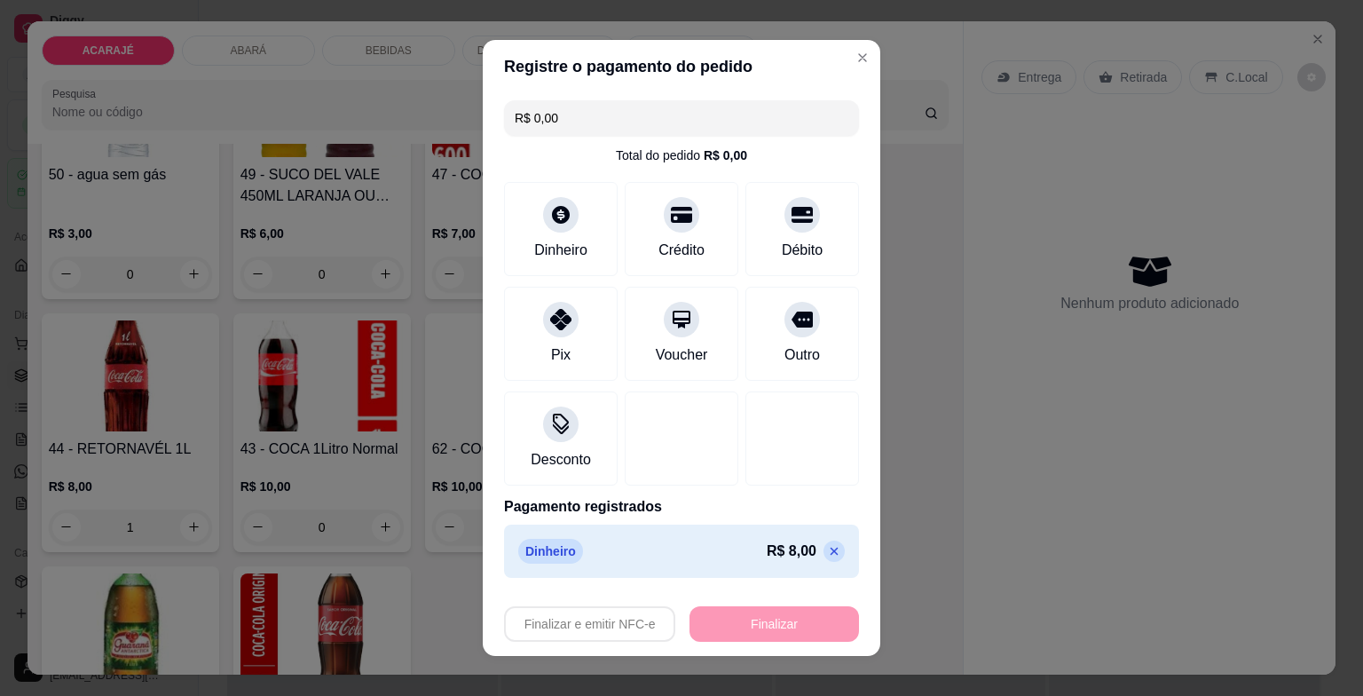
type input "0"
type input "-R$ 8,00"
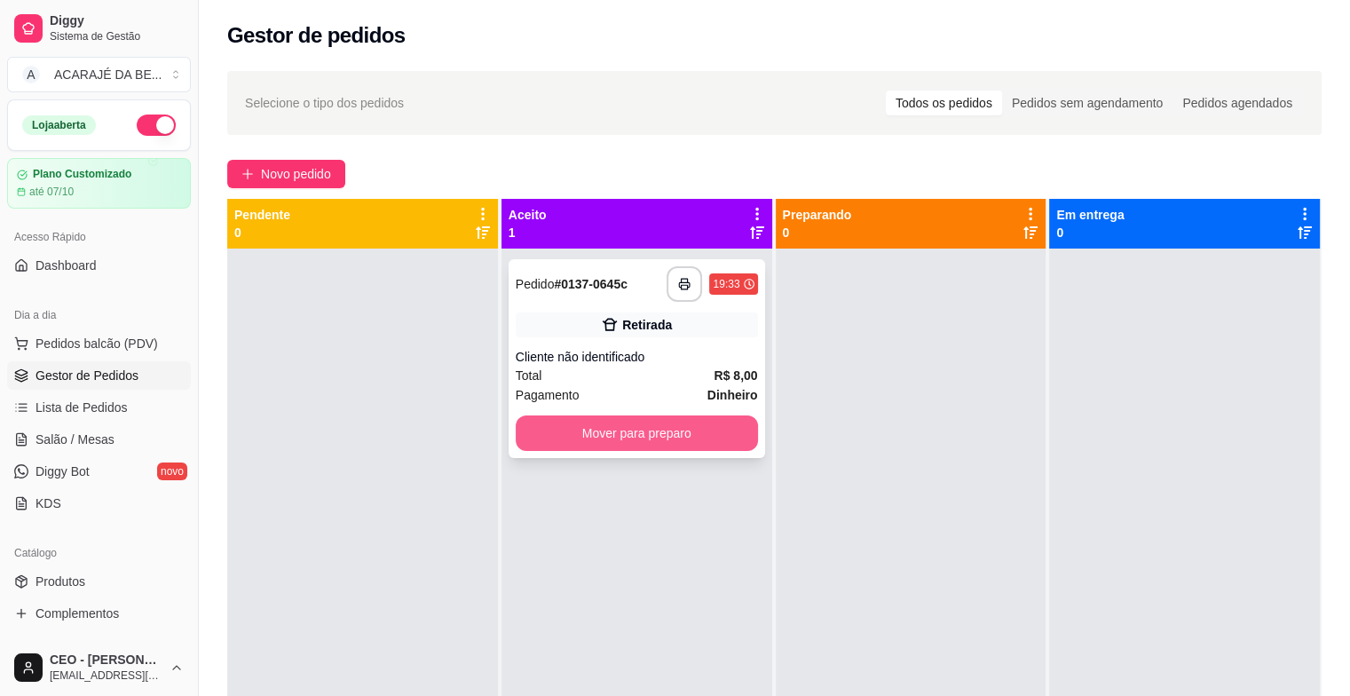
click at [663, 424] on button "Mover para preparo" at bounding box center [637, 432] width 242 height 35
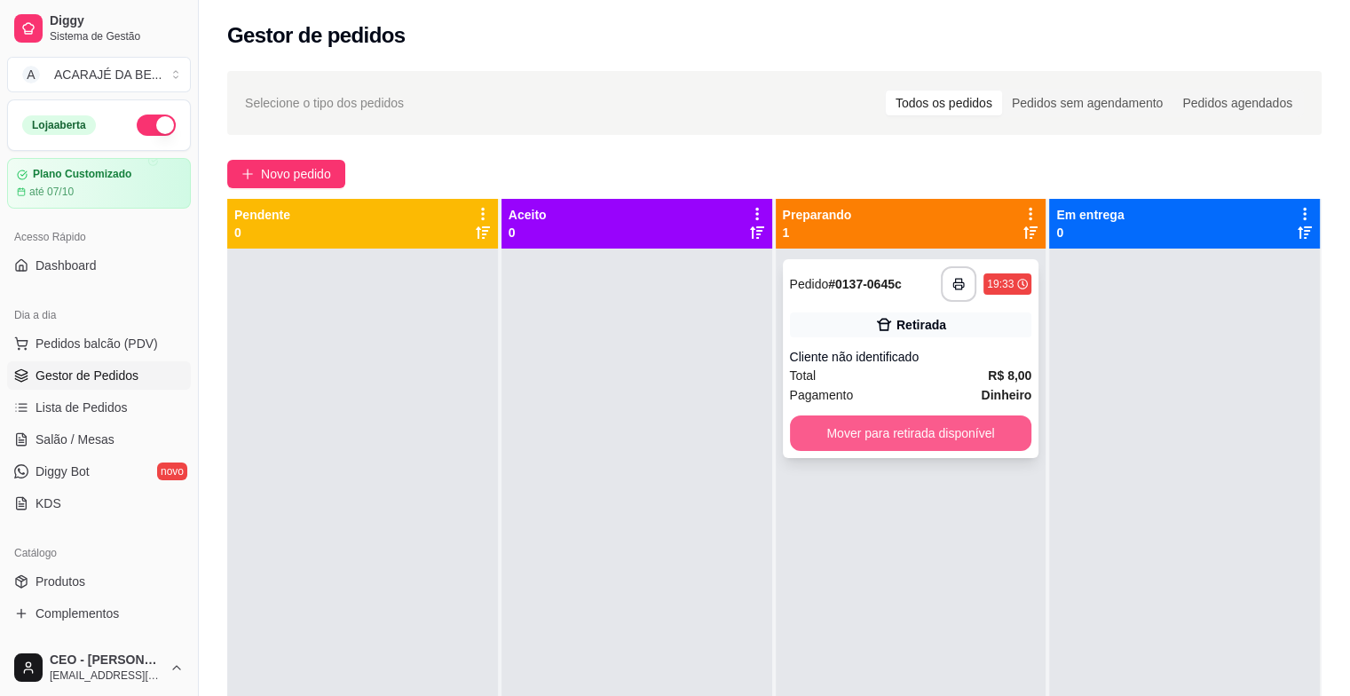
click at [859, 422] on button "Mover para retirada disponível" at bounding box center [911, 432] width 242 height 35
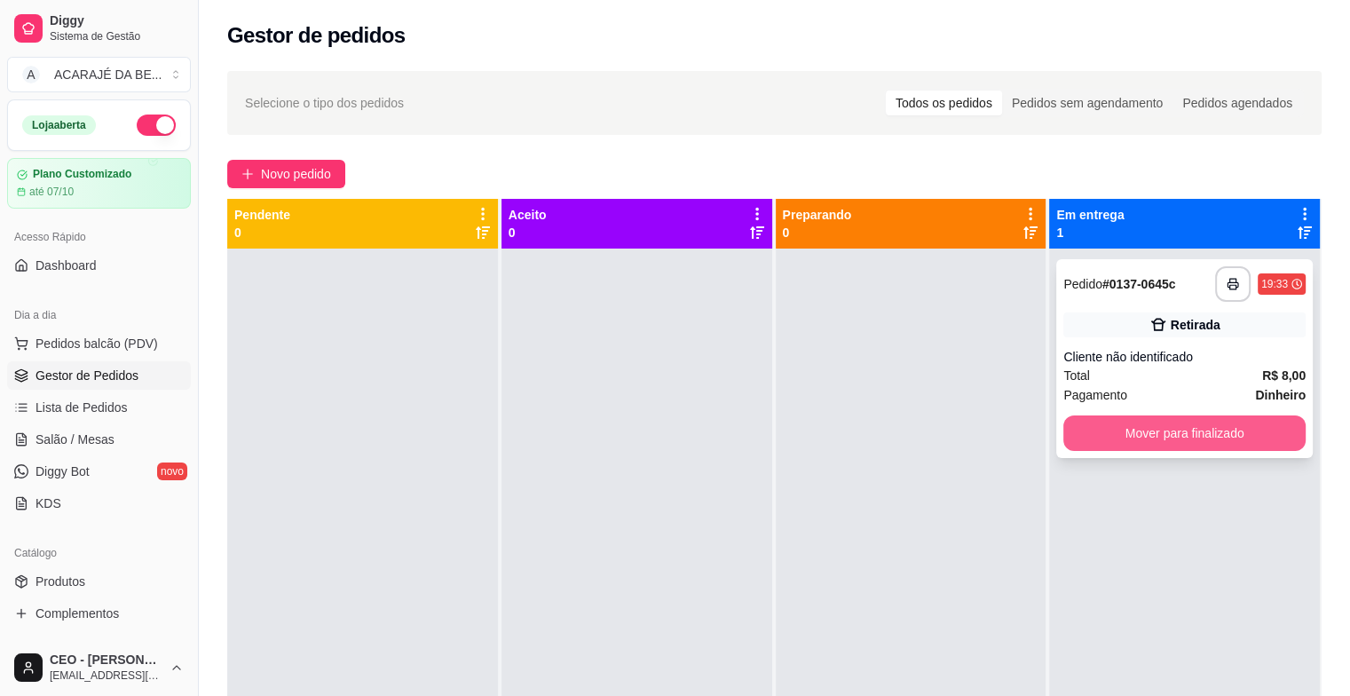
click at [1177, 429] on button "Mover para finalizado" at bounding box center [1184, 432] width 242 height 35
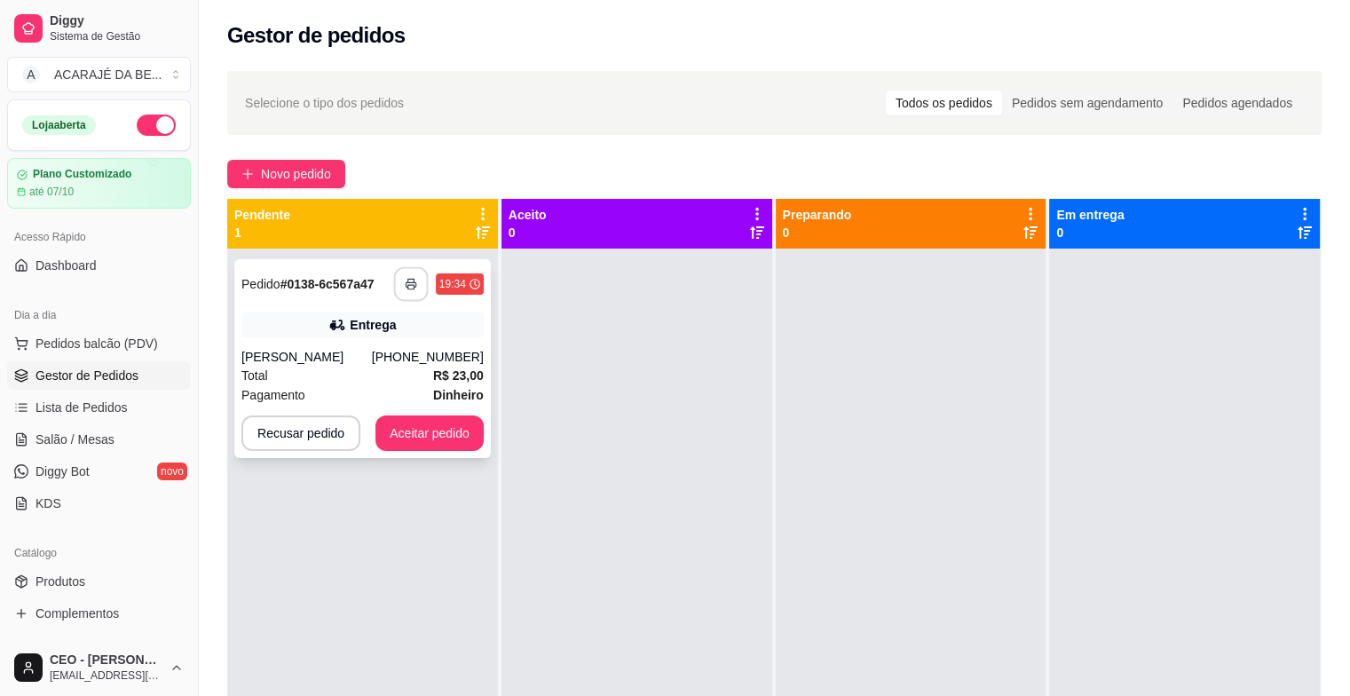
click at [412, 286] on icon "button" at bounding box center [411, 284] width 12 height 12
click at [412, 422] on button "Aceitar pedido" at bounding box center [429, 432] width 108 height 35
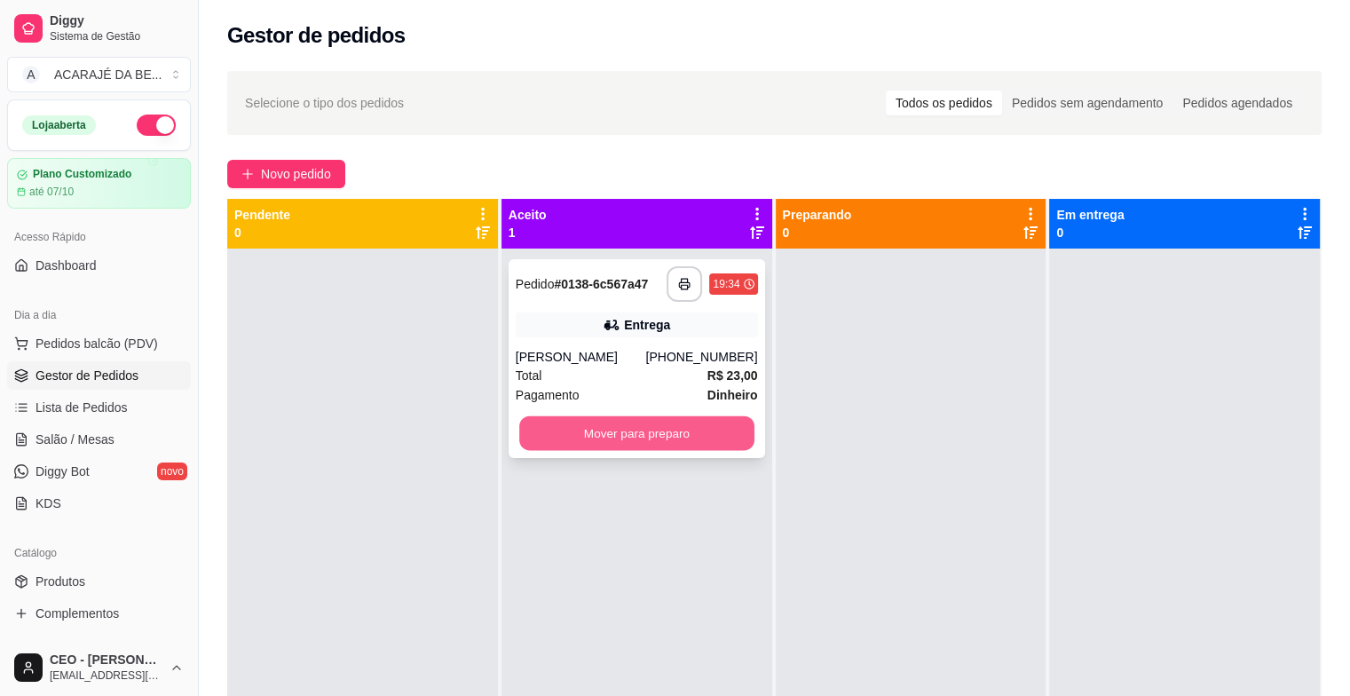
click at [565, 441] on button "Mover para preparo" at bounding box center [636, 433] width 235 height 35
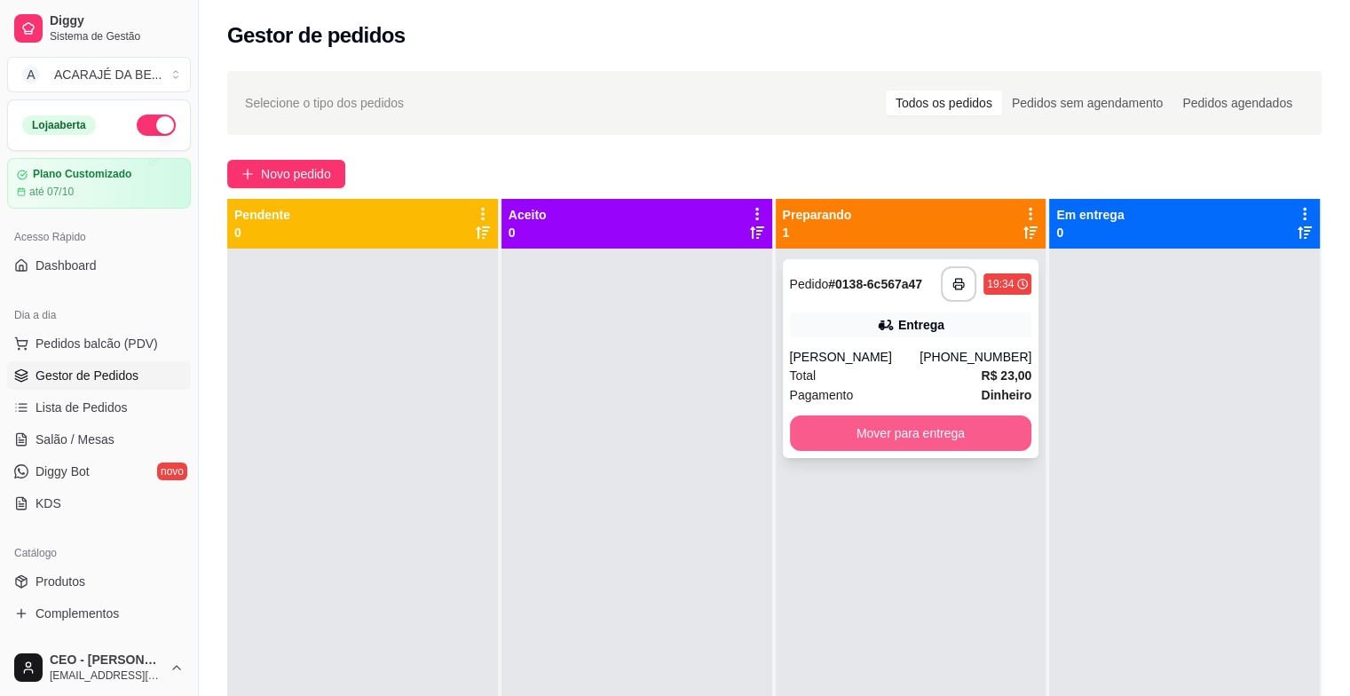
click at [840, 432] on button "Mover para entrega" at bounding box center [911, 432] width 242 height 35
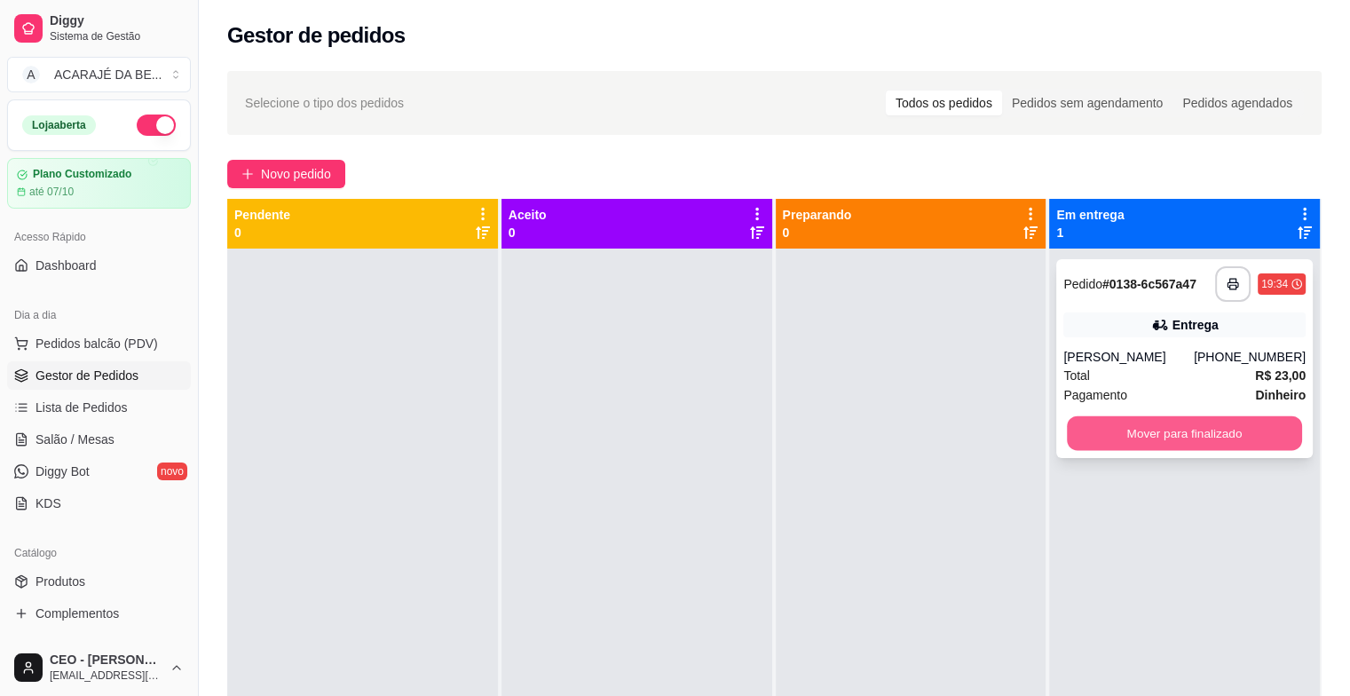
click at [1139, 418] on button "Mover para finalizado" at bounding box center [1183, 433] width 235 height 35
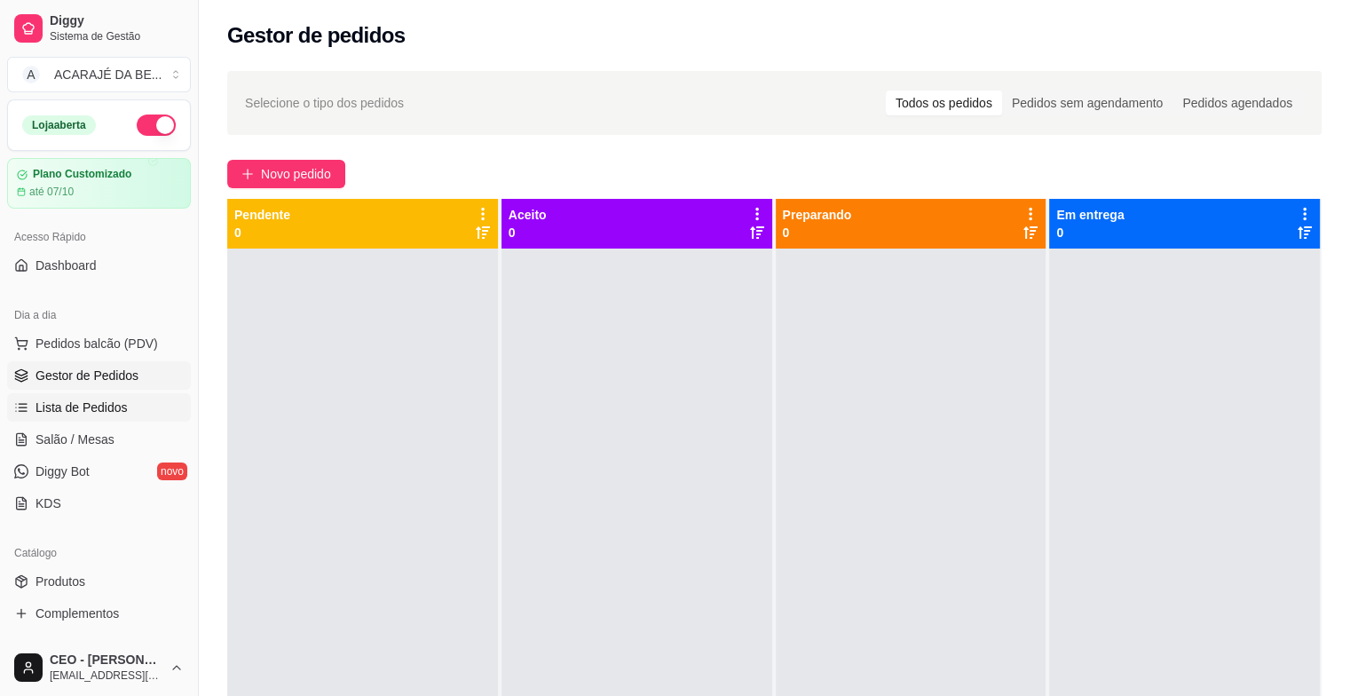
click at [106, 419] on link "Lista de Pedidos" at bounding box center [99, 407] width 184 height 28
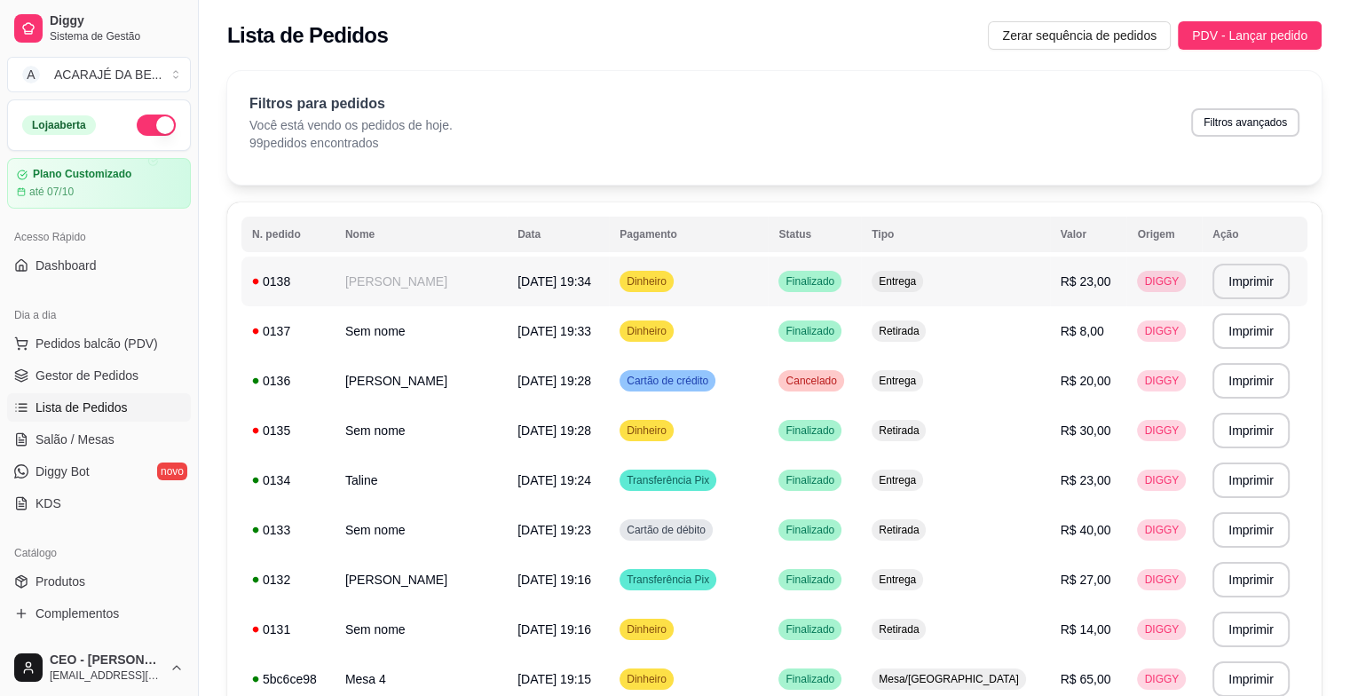
click at [388, 297] on td "[PERSON_NAME]" at bounding box center [420, 281] width 172 height 50
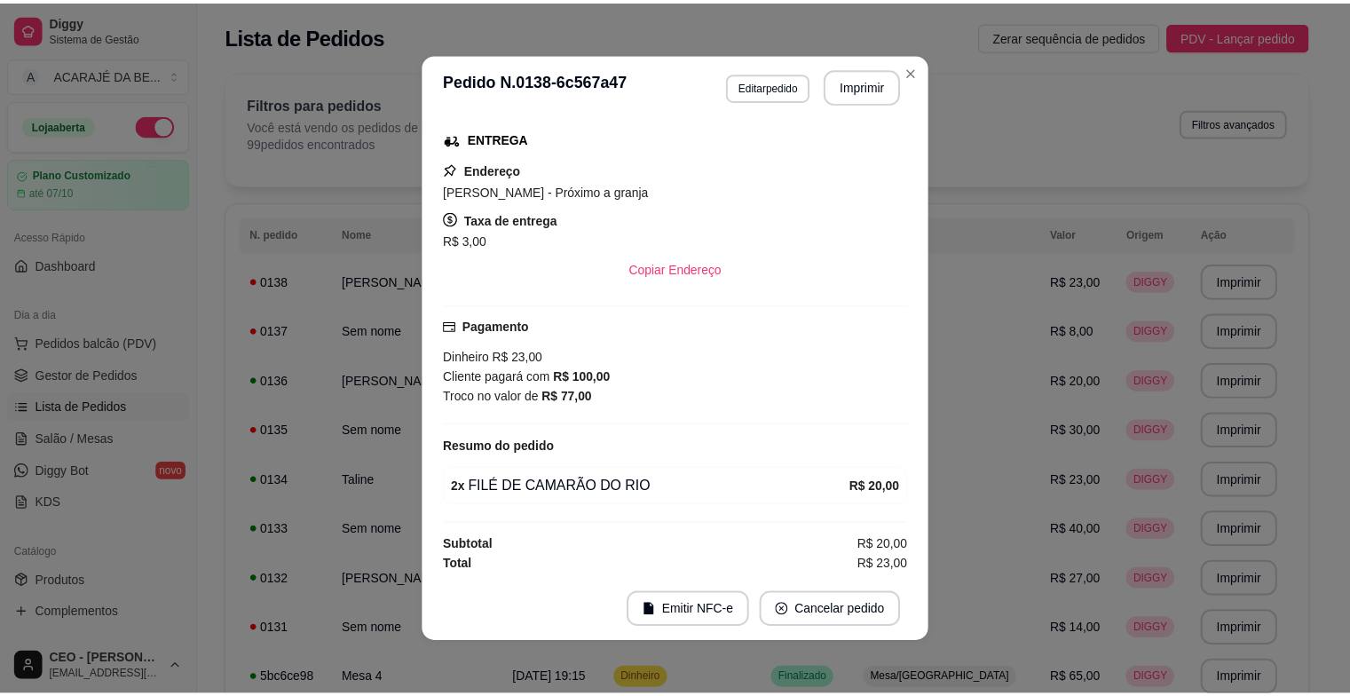
scroll to position [4, 0]
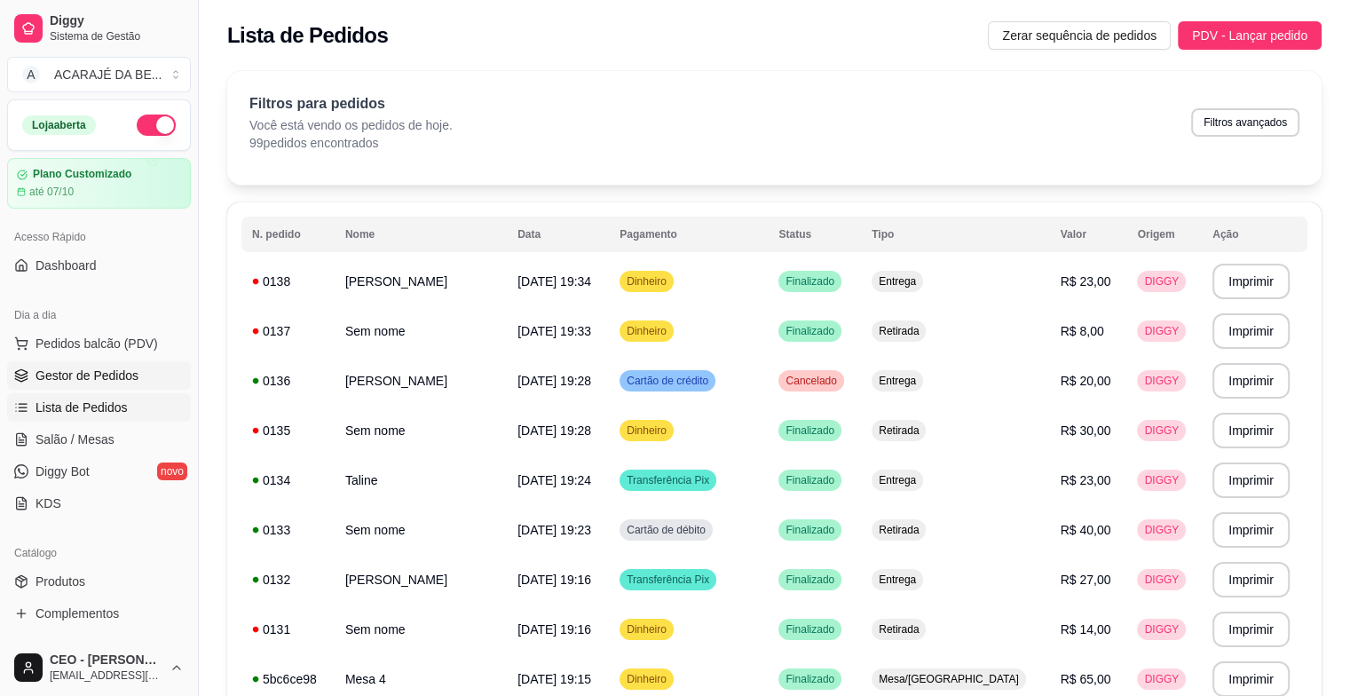
click at [86, 373] on span "Gestor de Pedidos" at bounding box center [86, 375] width 103 height 18
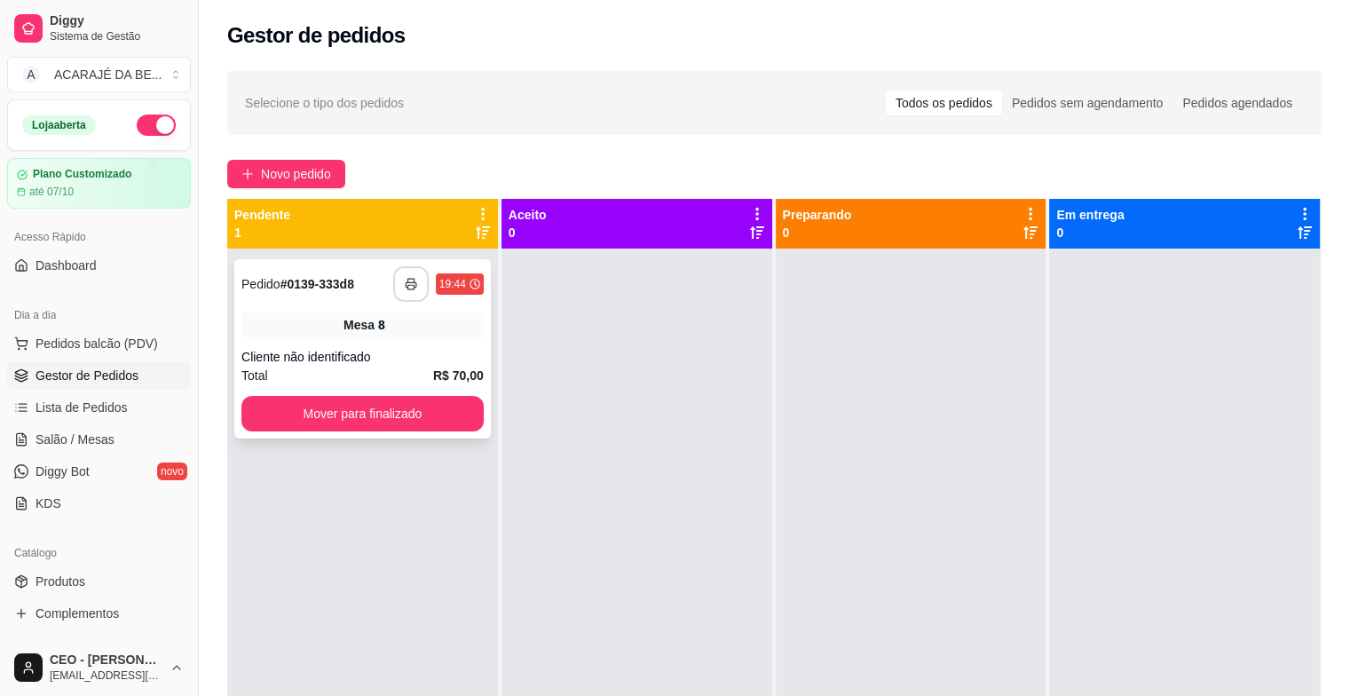
click at [407, 281] on polyline "button" at bounding box center [410, 281] width 6 height 4
click at [433, 410] on button "Mover para finalizado" at bounding box center [362, 414] width 235 height 35
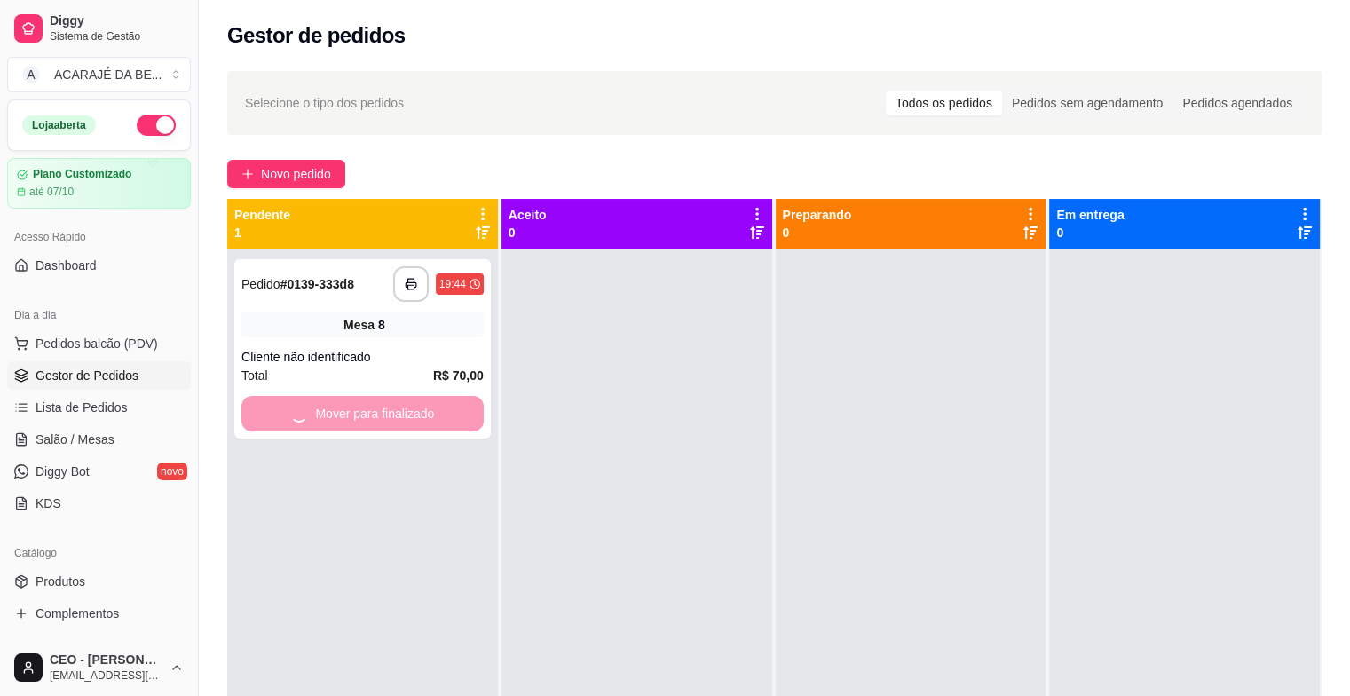
click at [433, 410] on div "Mover para finalizado" at bounding box center [362, 413] width 242 height 35
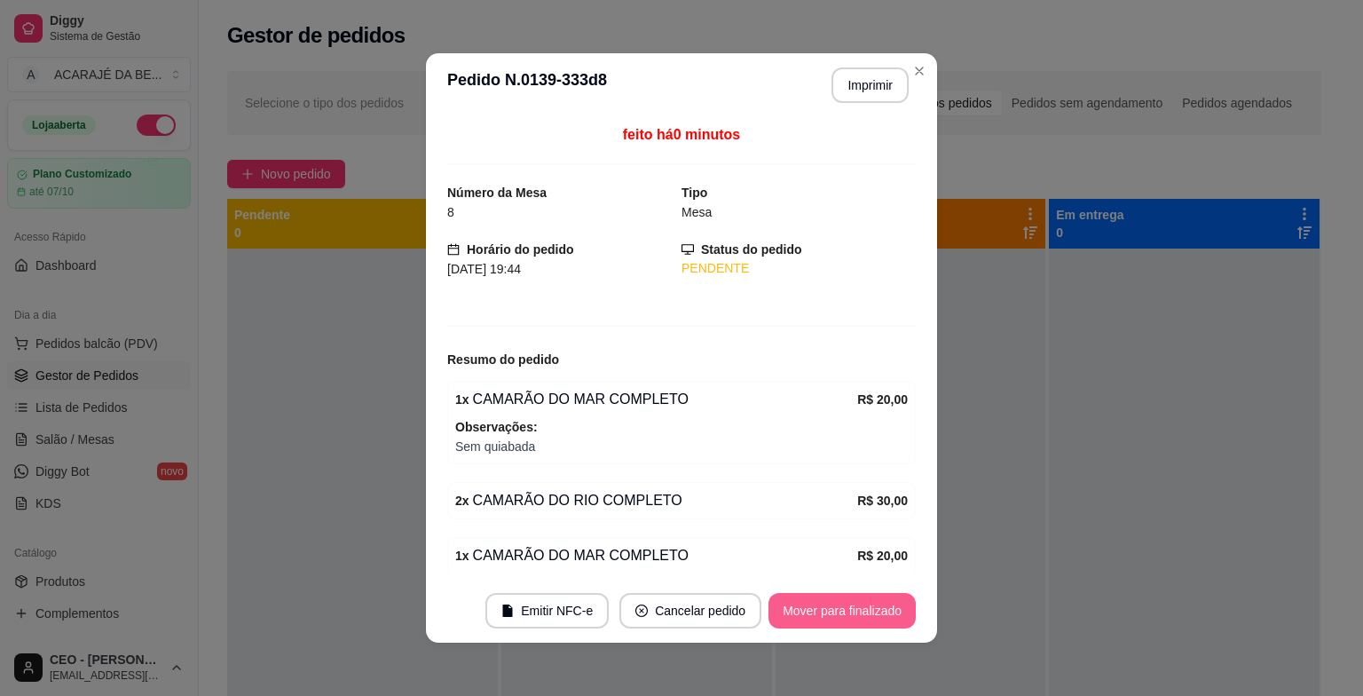
click at [818, 611] on button "Mover para finalizado" at bounding box center [841, 610] width 147 height 35
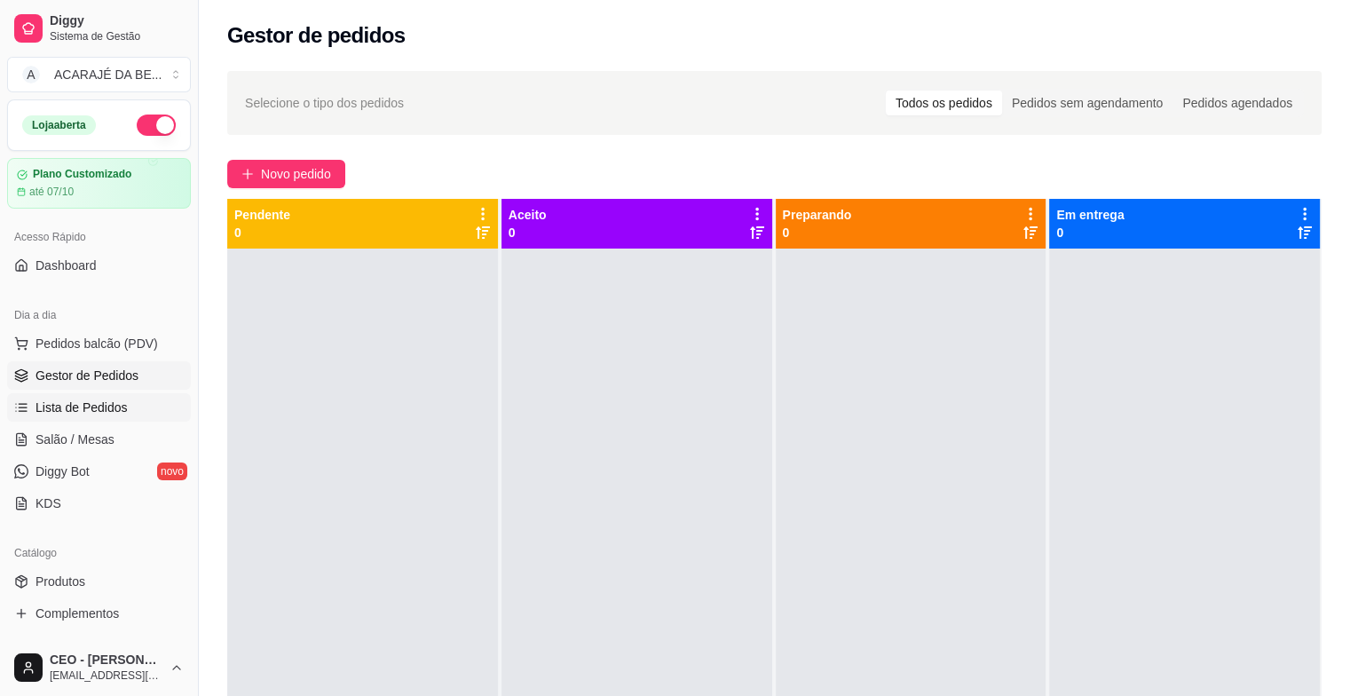
click at [57, 419] on link "Lista de Pedidos" at bounding box center [99, 407] width 184 height 28
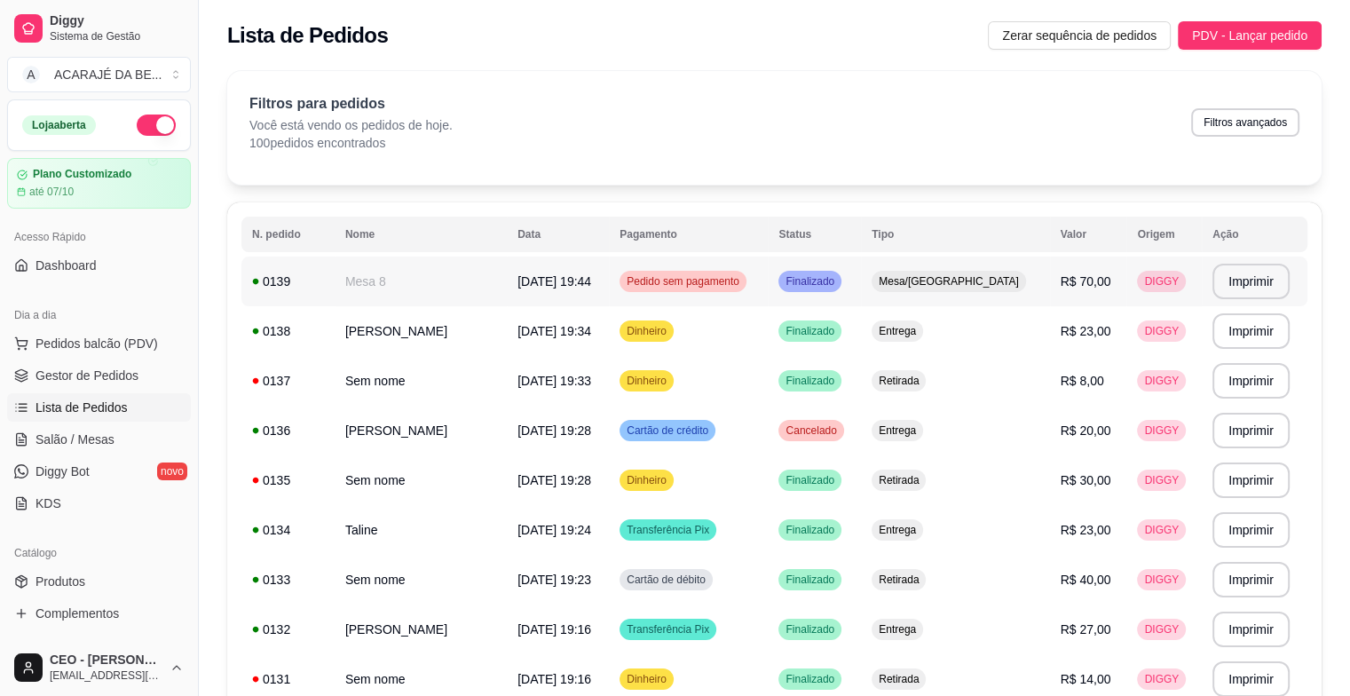
click at [319, 288] on div "0139" at bounding box center [288, 281] width 72 height 18
click at [588, 286] on span "[DATE] 19:44" at bounding box center [554, 281] width 74 height 14
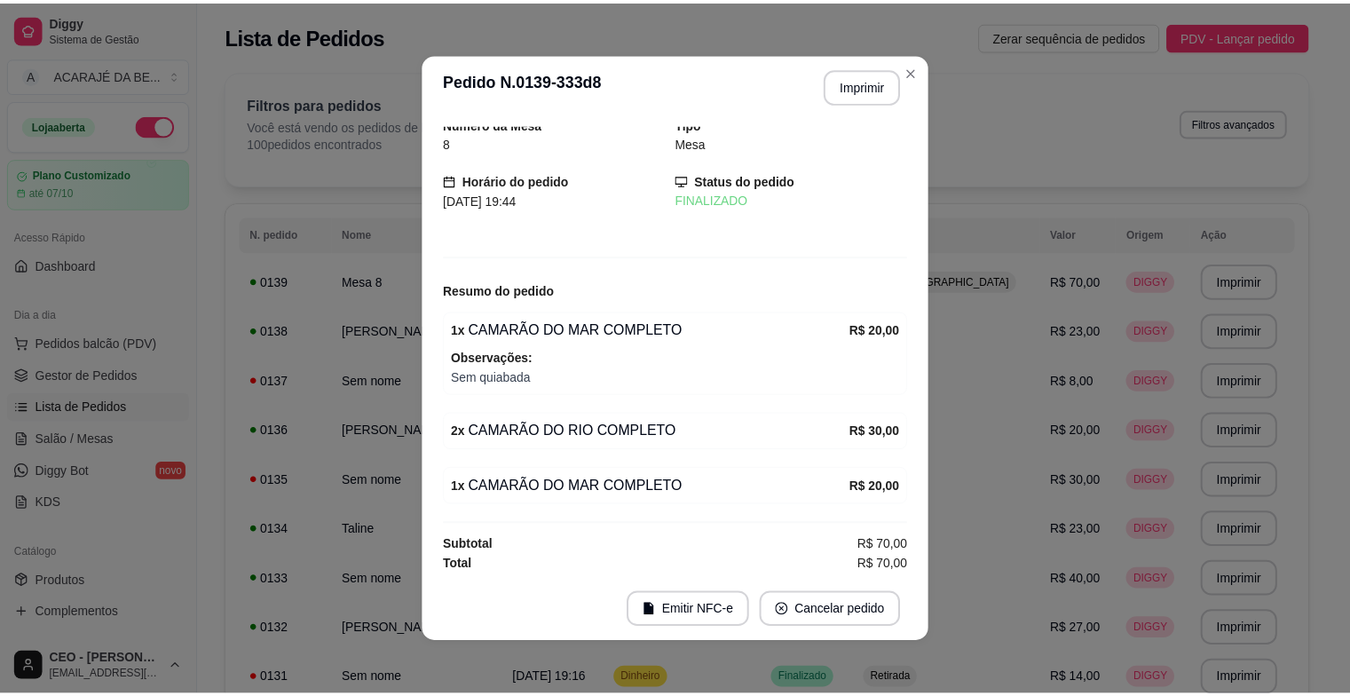
scroll to position [4, 0]
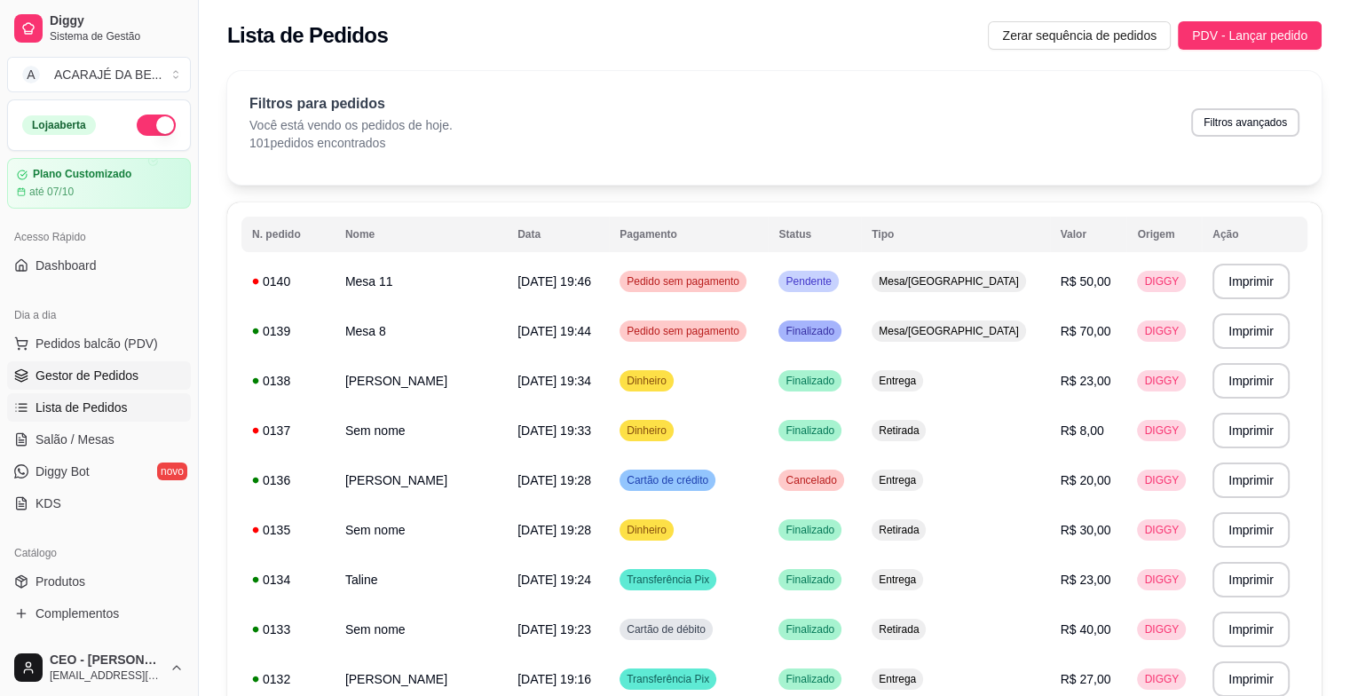
click at [86, 375] on span "Gestor de Pedidos" at bounding box center [86, 375] width 103 height 18
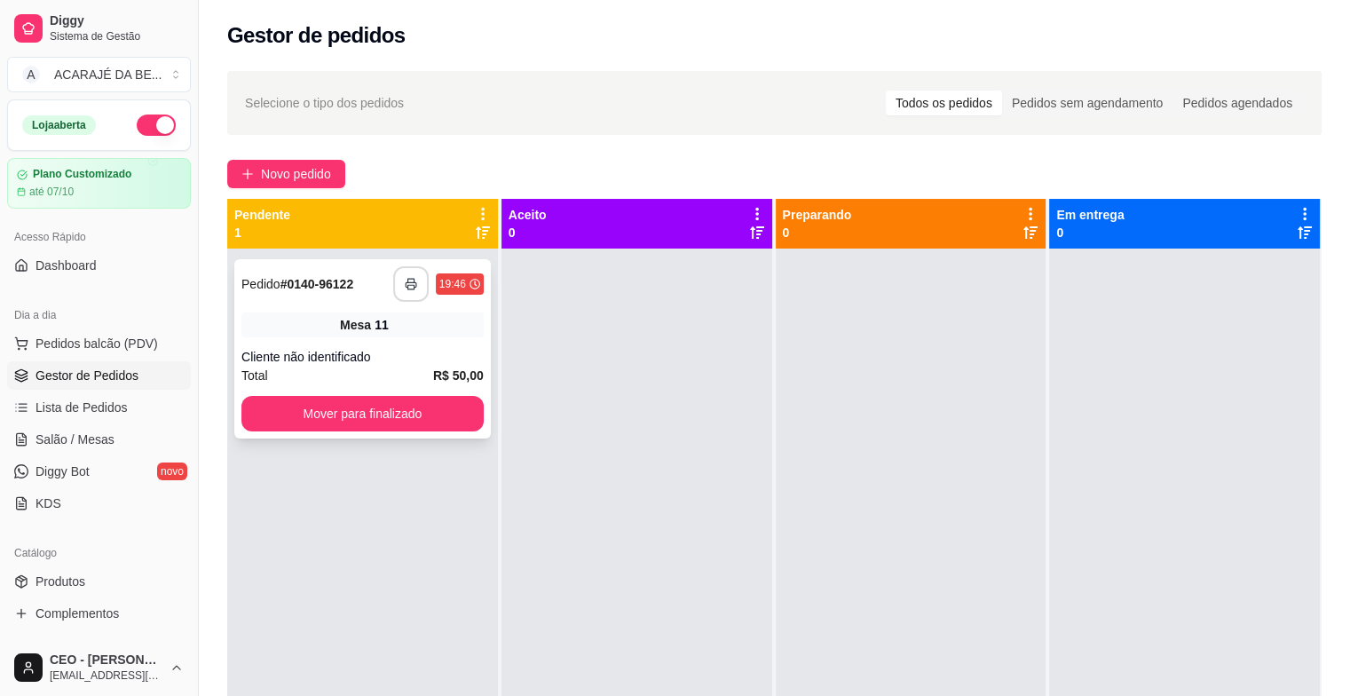
click at [412, 268] on button "button" at bounding box center [410, 283] width 35 height 35
click at [457, 415] on button "Mover para finalizado" at bounding box center [362, 413] width 242 height 35
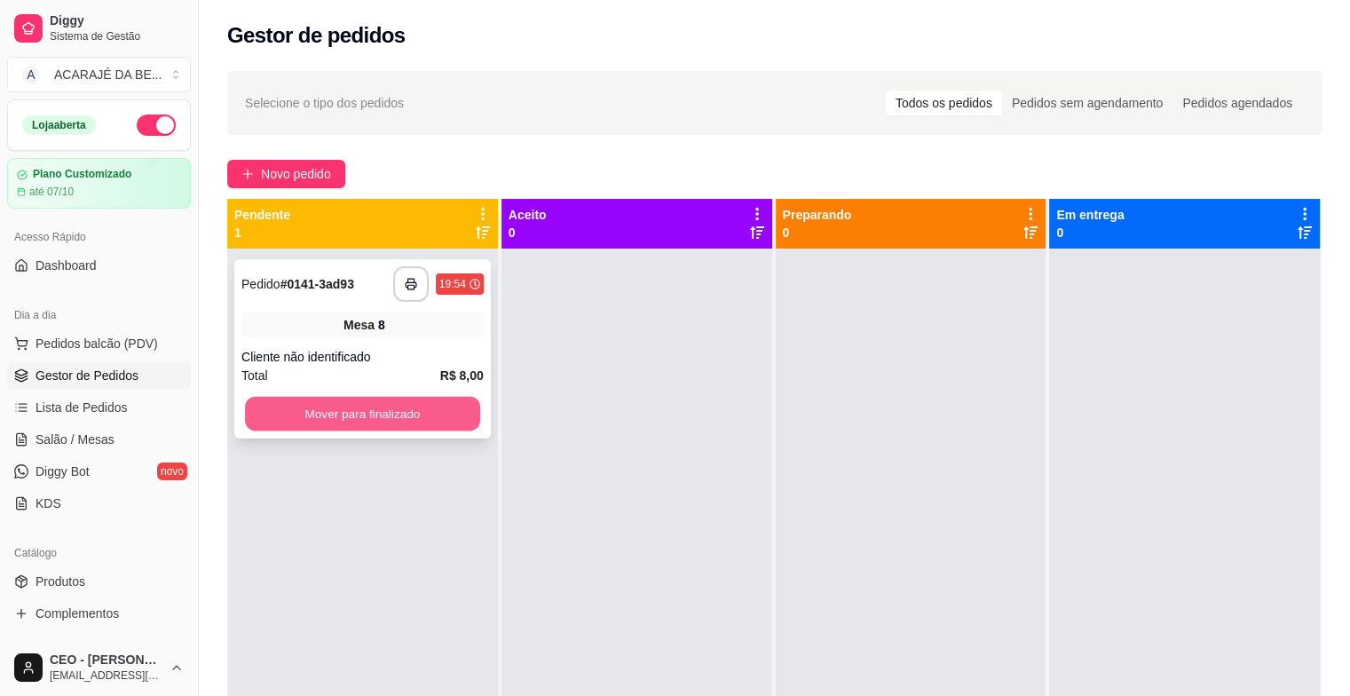
click at [448, 399] on button "Mover para finalizado" at bounding box center [362, 414] width 235 height 35
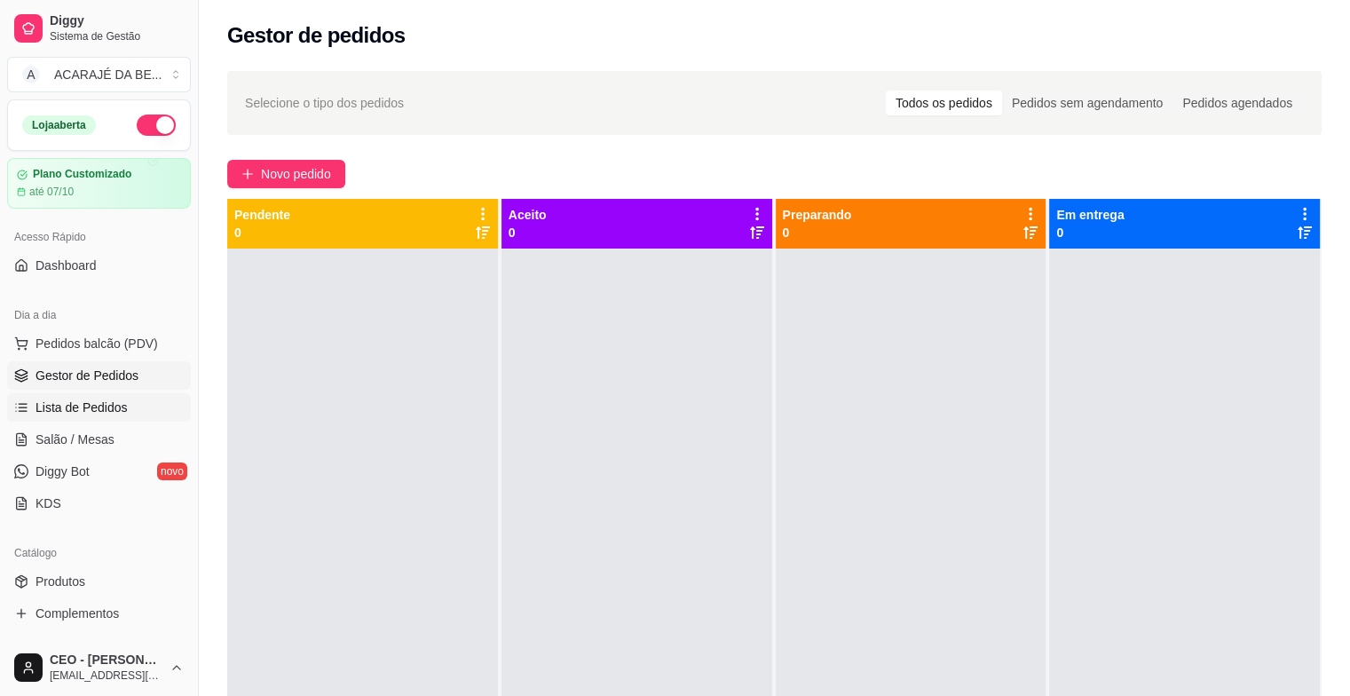
click at [71, 405] on span "Lista de Pedidos" at bounding box center [81, 407] width 92 height 18
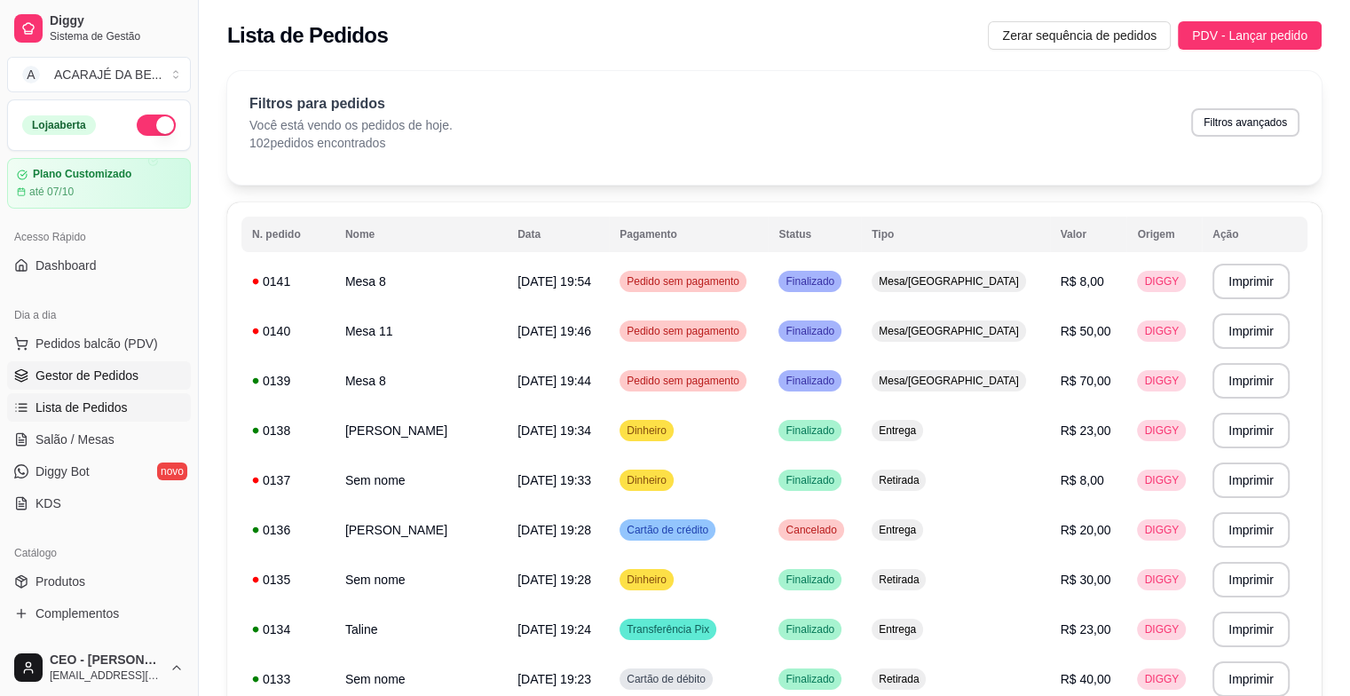
click at [112, 382] on span "Gestor de Pedidos" at bounding box center [86, 375] width 103 height 18
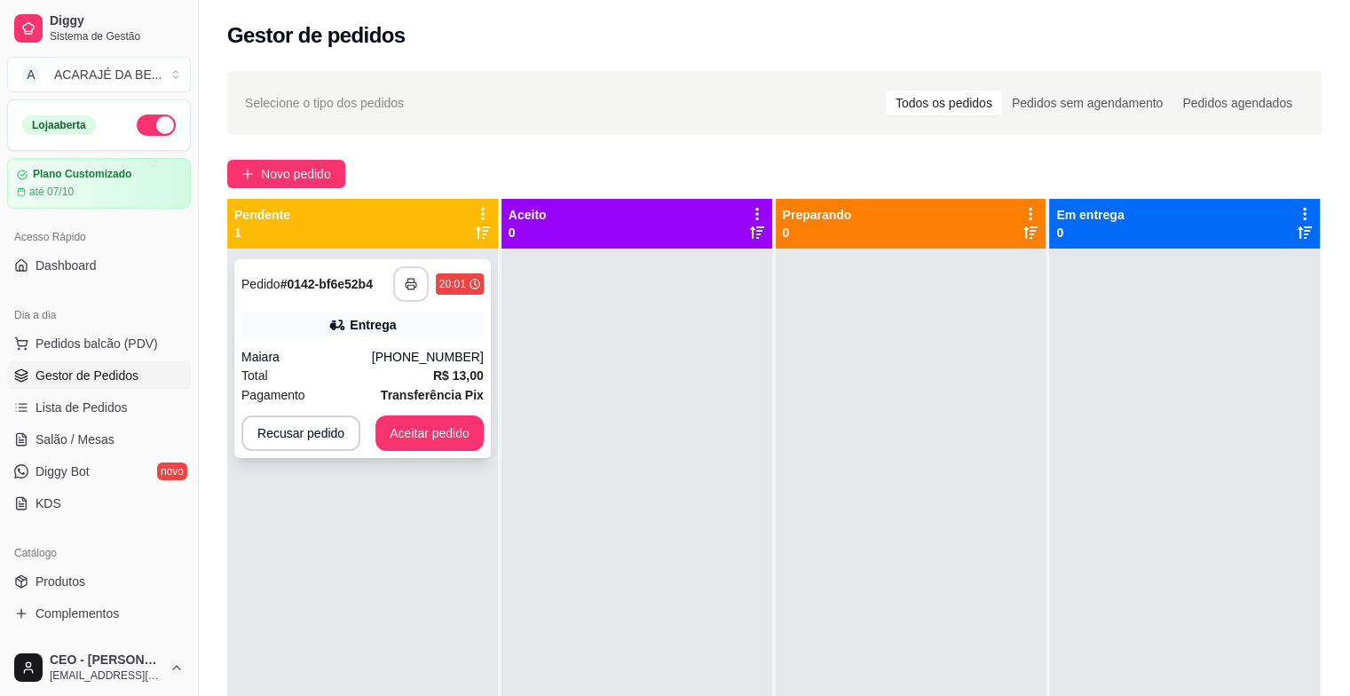
click at [399, 293] on button "button" at bounding box center [410, 283] width 35 height 35
click at [437, 419] on button "Aceitar pedido" at bounding box center [429, 433] width 105 height 35
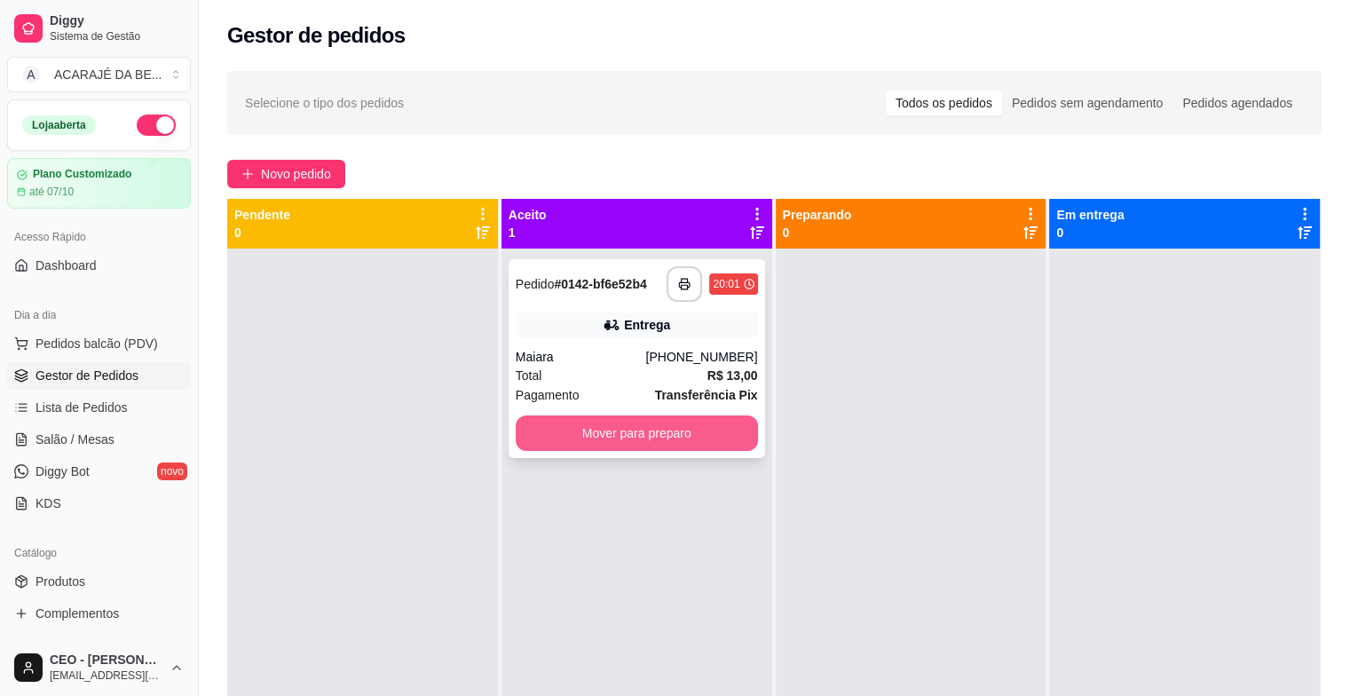
click at [629, 437] on button "Mover para preparo" at bounding box center [637, 432] width 242 height 35
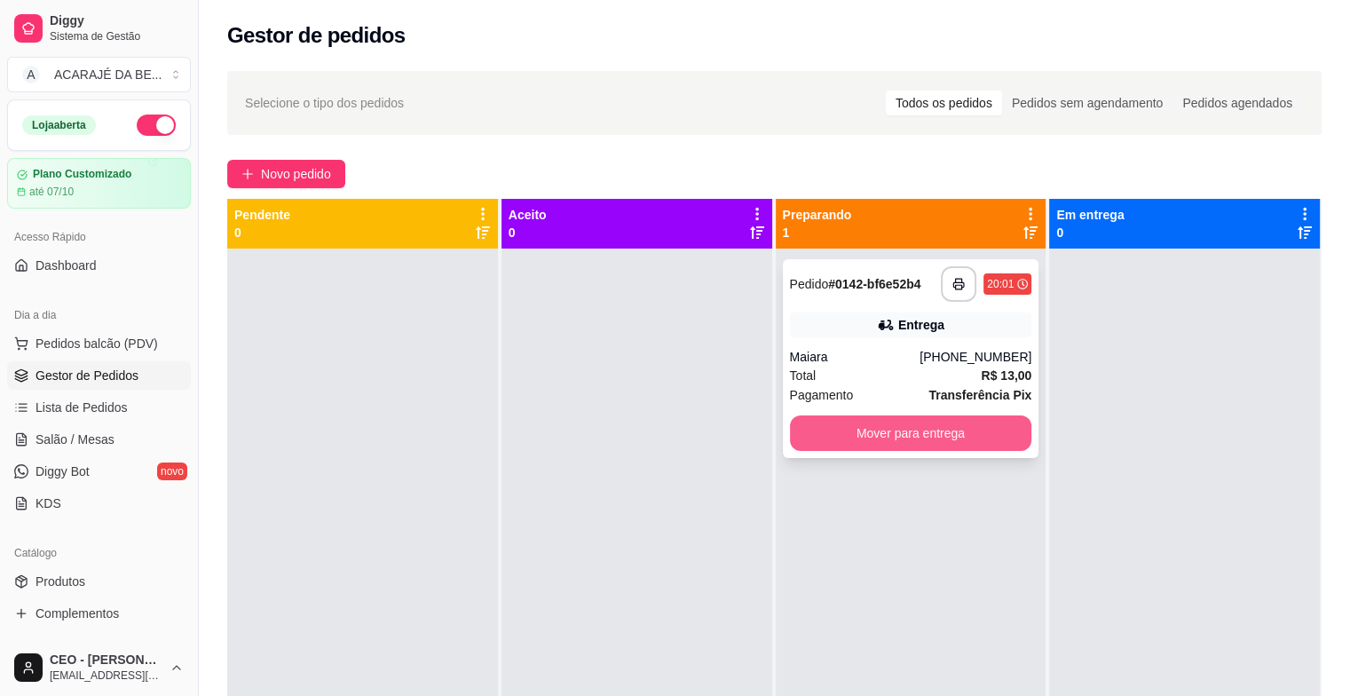
click at [830, 441] on button "Mover para entrega" at bounding box center [911, 432] width 242 height 35
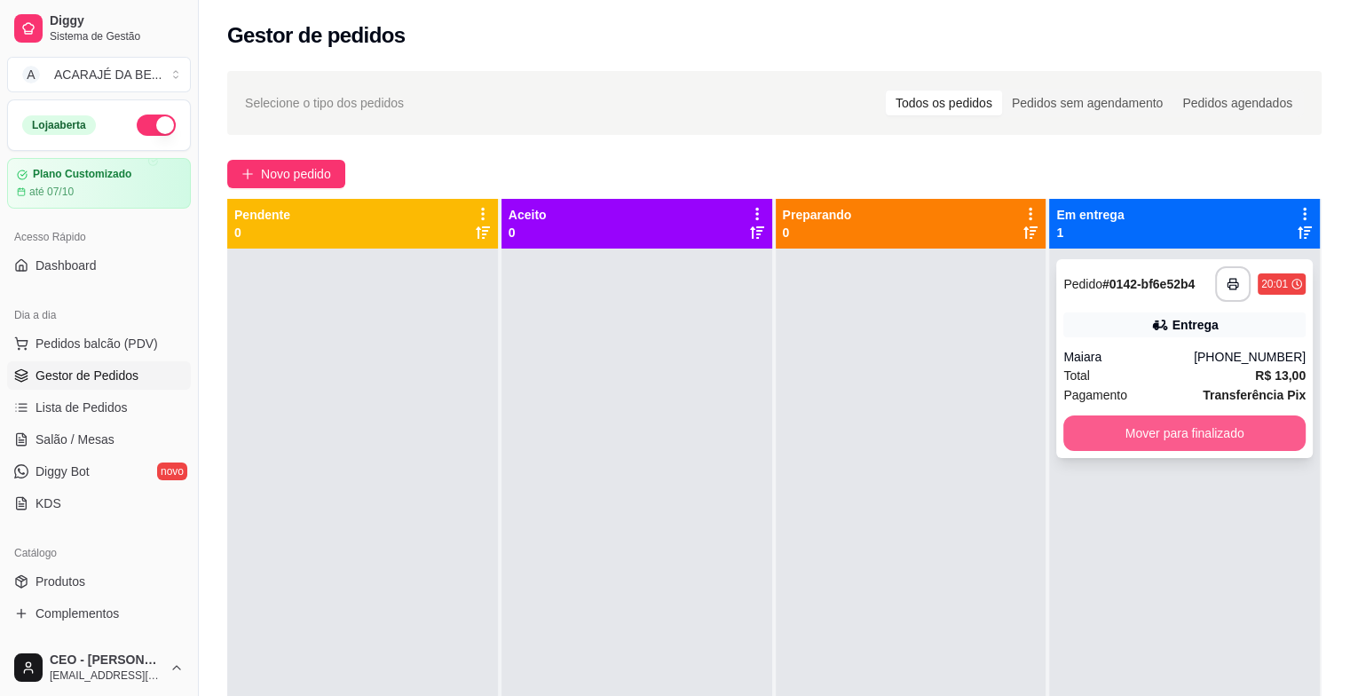
click at [1131, 443] on button "Mover para finalizado" at bounding box center [1184, 432] width 242 height 35
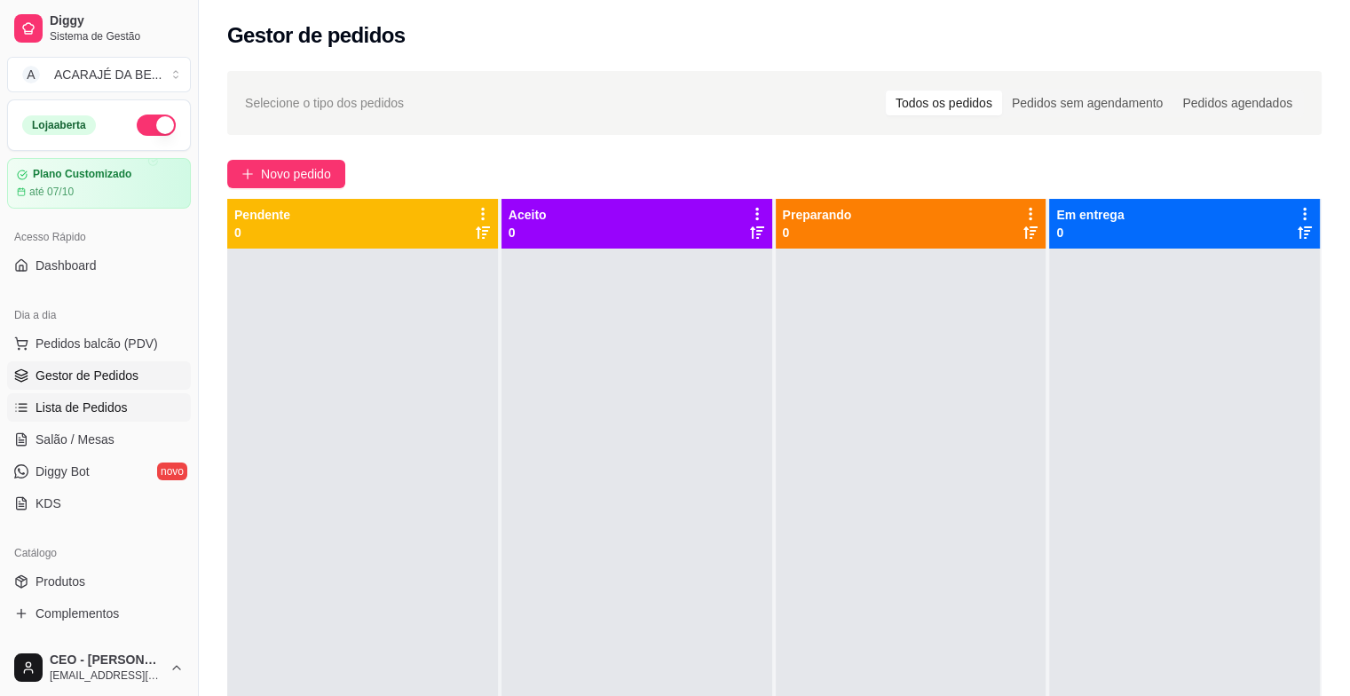
click at [45, 418] on link "Lista de Pedidos" at bounding box center [99, 407] width 184 height 28
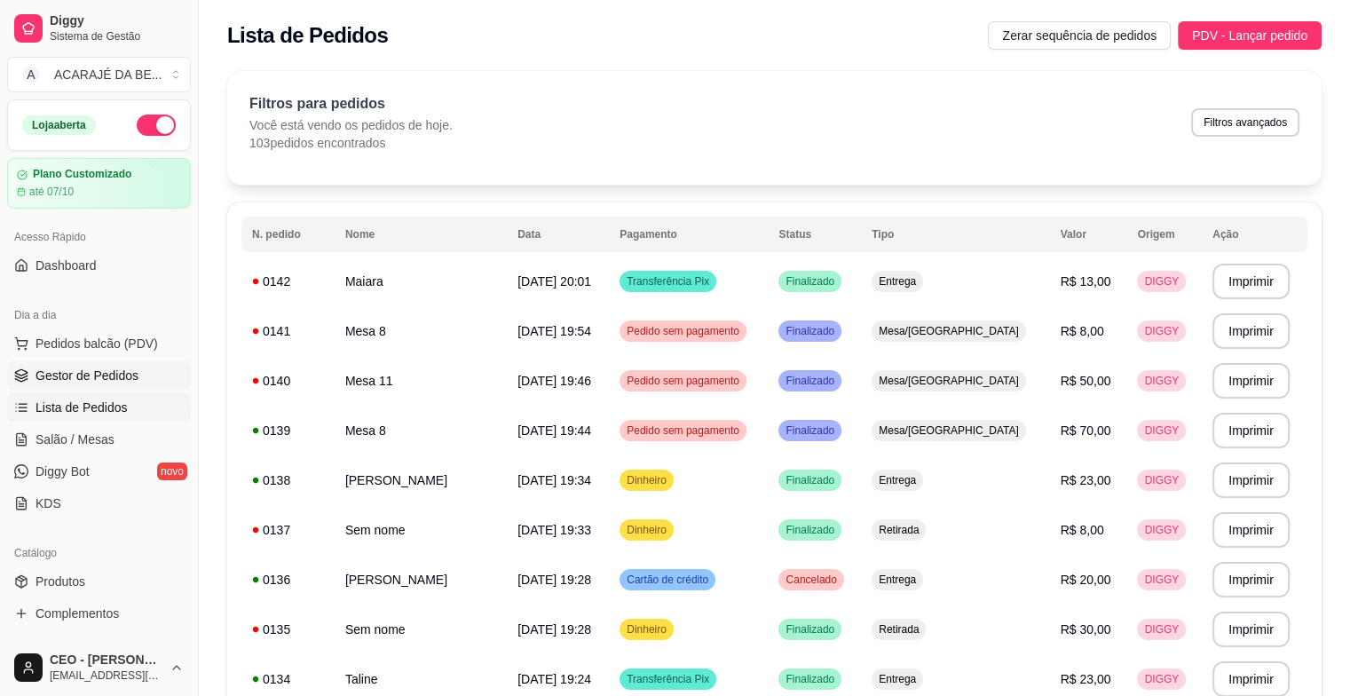
click at [93, 383] on link "Gestor de Pedidos" at bounding box center [99, 375] width 184 height 28
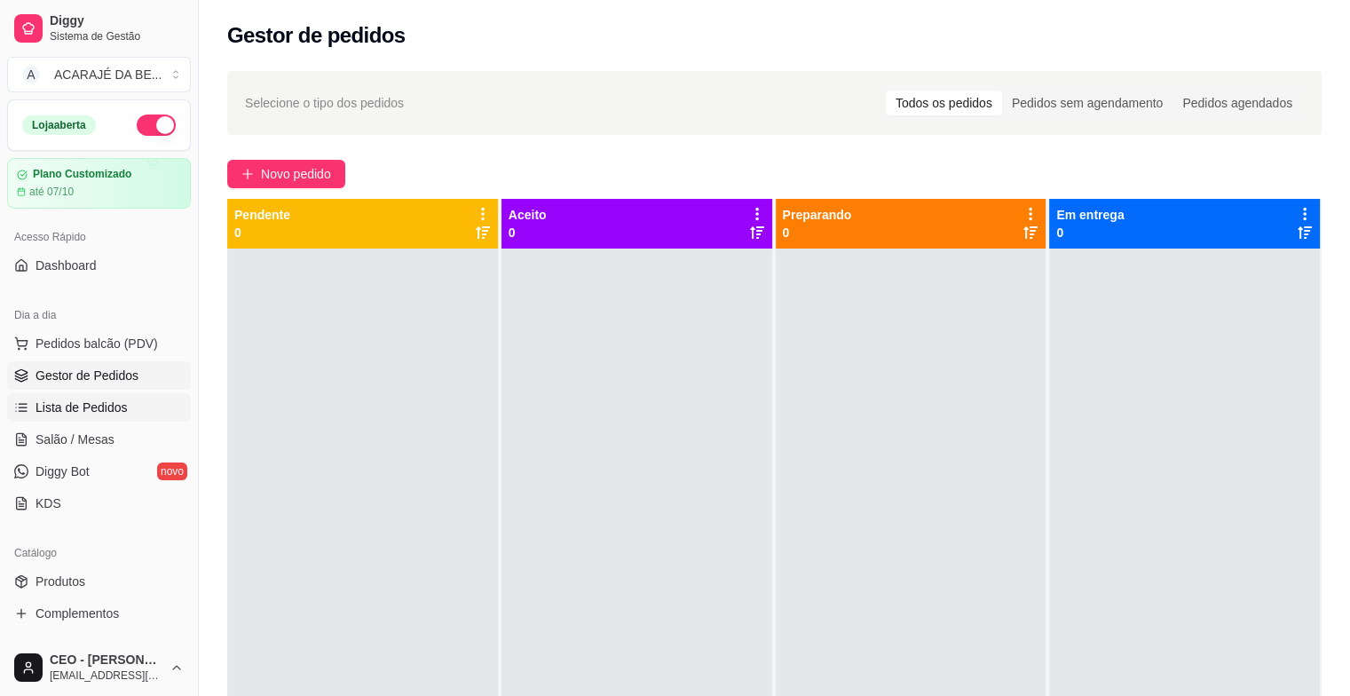
click at [20, 412] on icon at bounding box center [21, 407] width 14 height 14
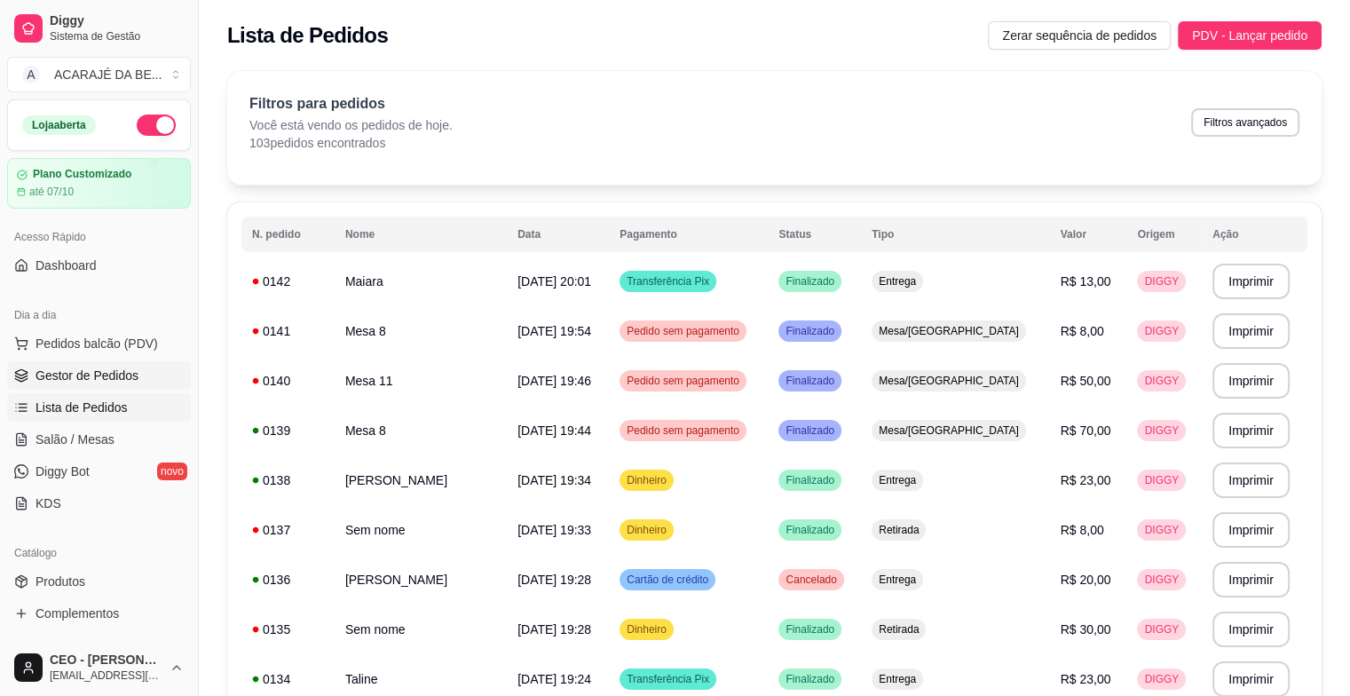
click at [64, 380] on span "Gestor de Pedidos" at bounding box center [86, 375] width 103 height 18
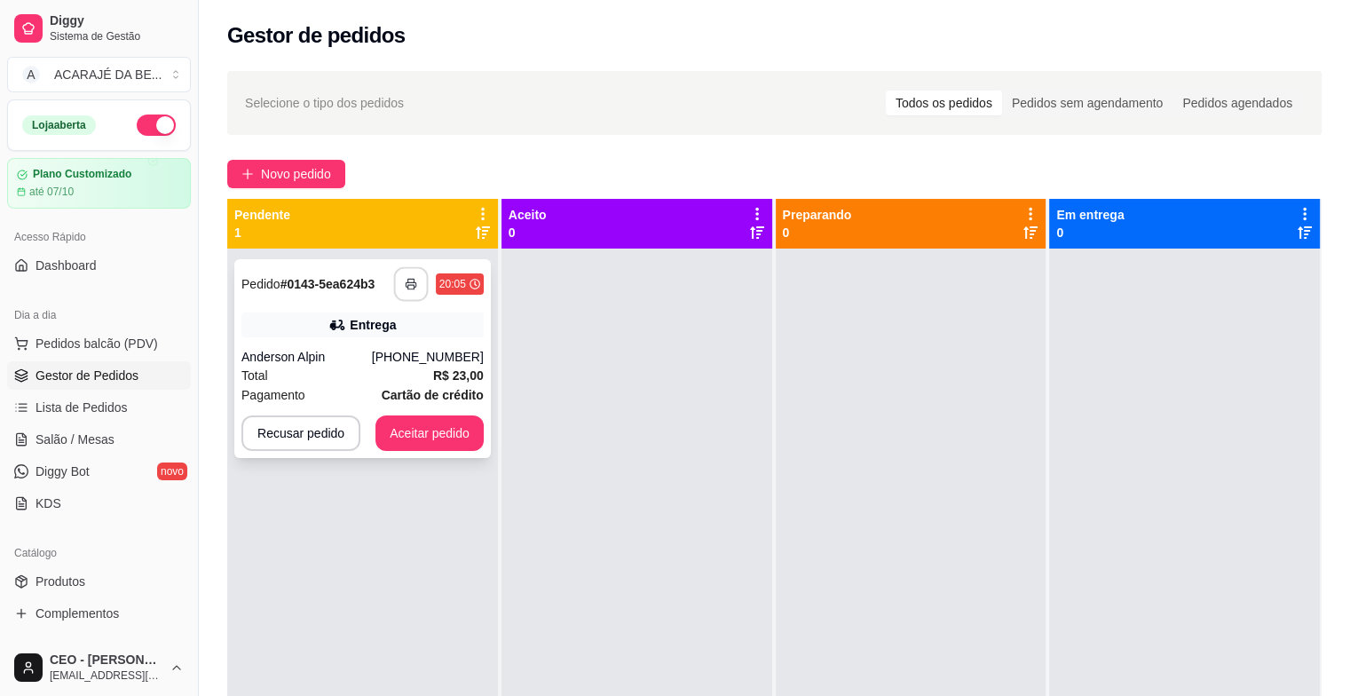
click at [414, 278] on icon "button" at bounding box center [411, 284] width 12 height 12
click at [439, 414] on div "**********" at bounding box center [362, 358] width 256 height 199
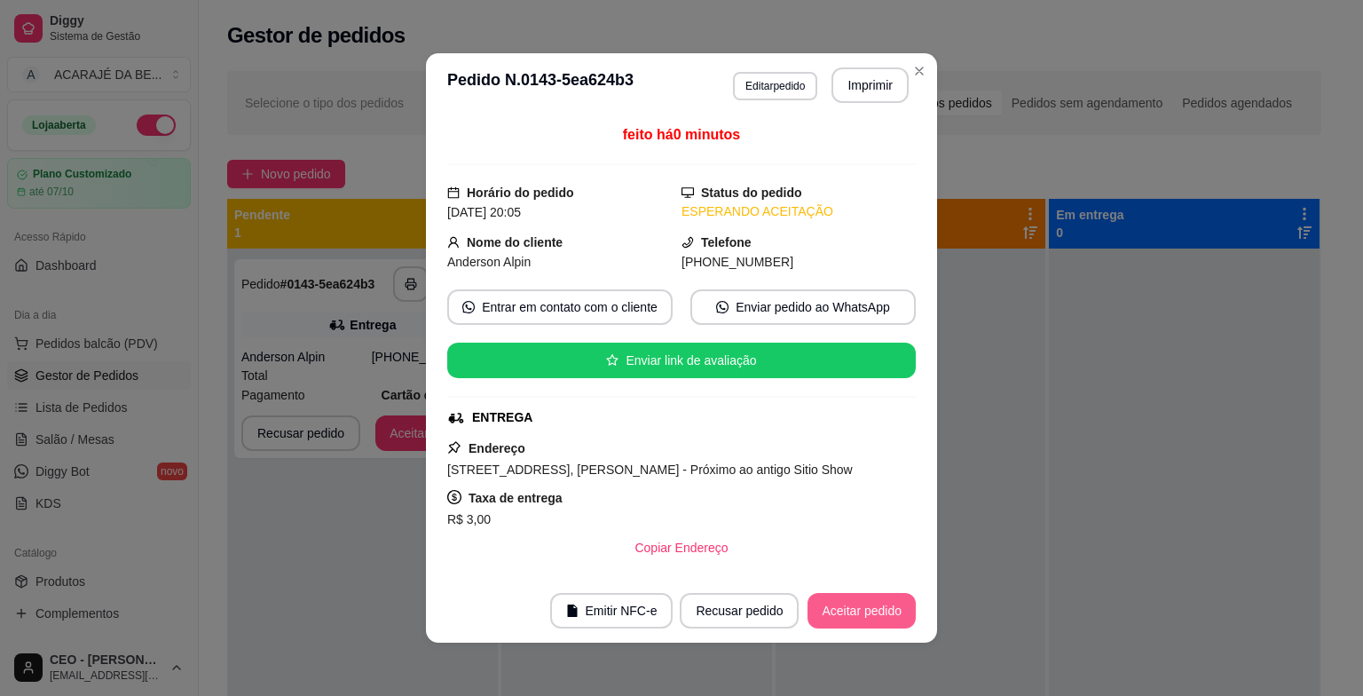
click at [855, 600] on button "Aceitar pedido" at bounding box center [861, 610] width 108 height 35
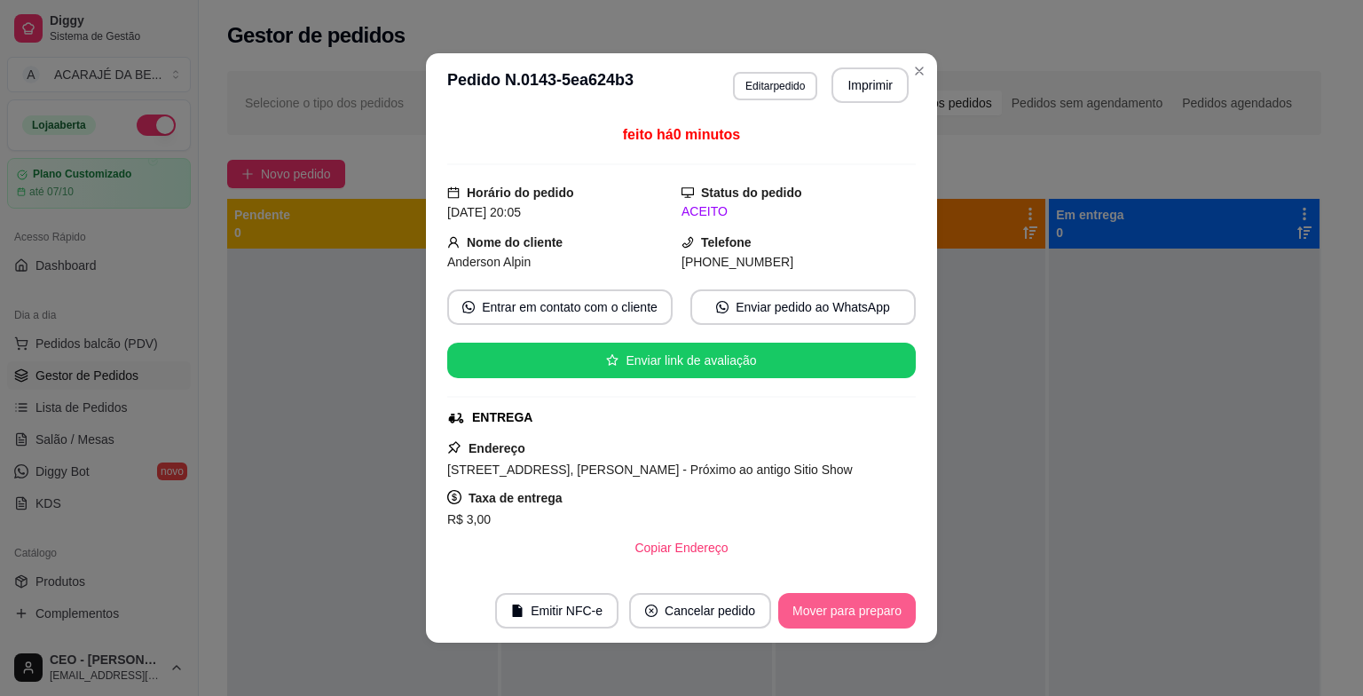
click at [876, 603] on button "Mover para preparo" at bounding box center [847, 610] width 138 height 35
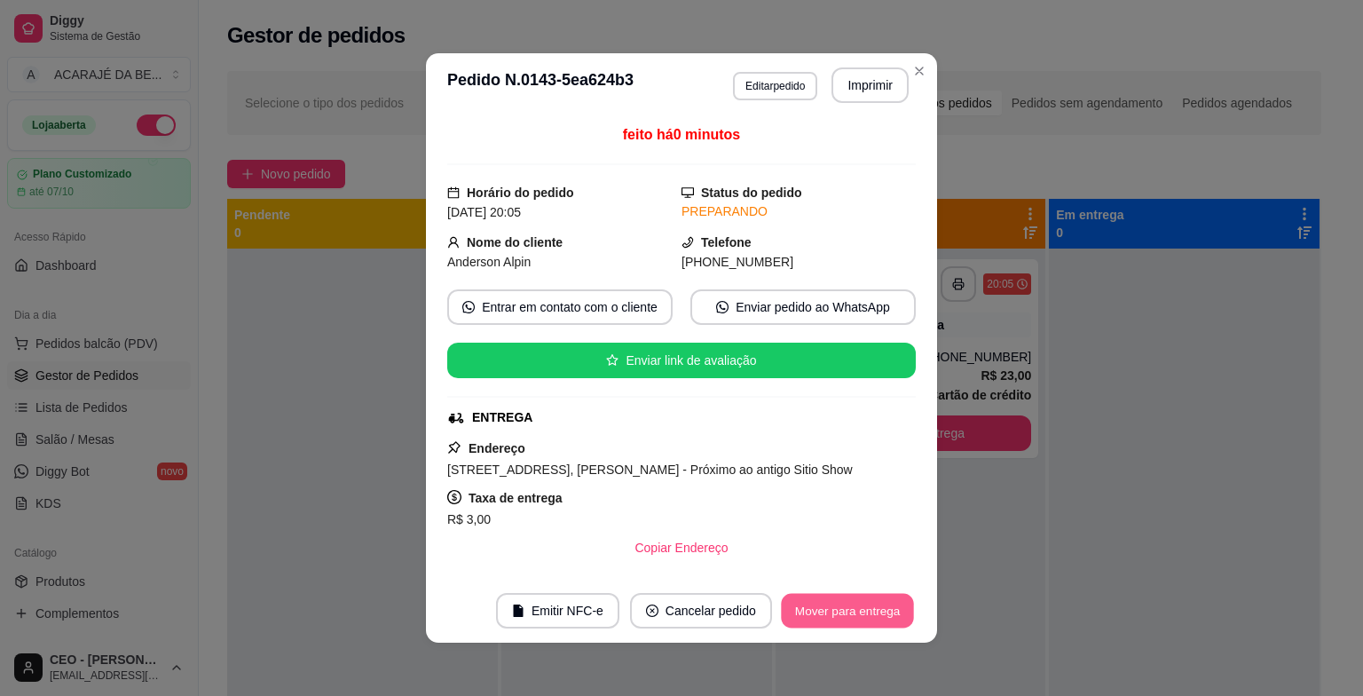
click at [876, 601] on button "Mover para entrega" at bounding box center [847, 611] width 133 height 35
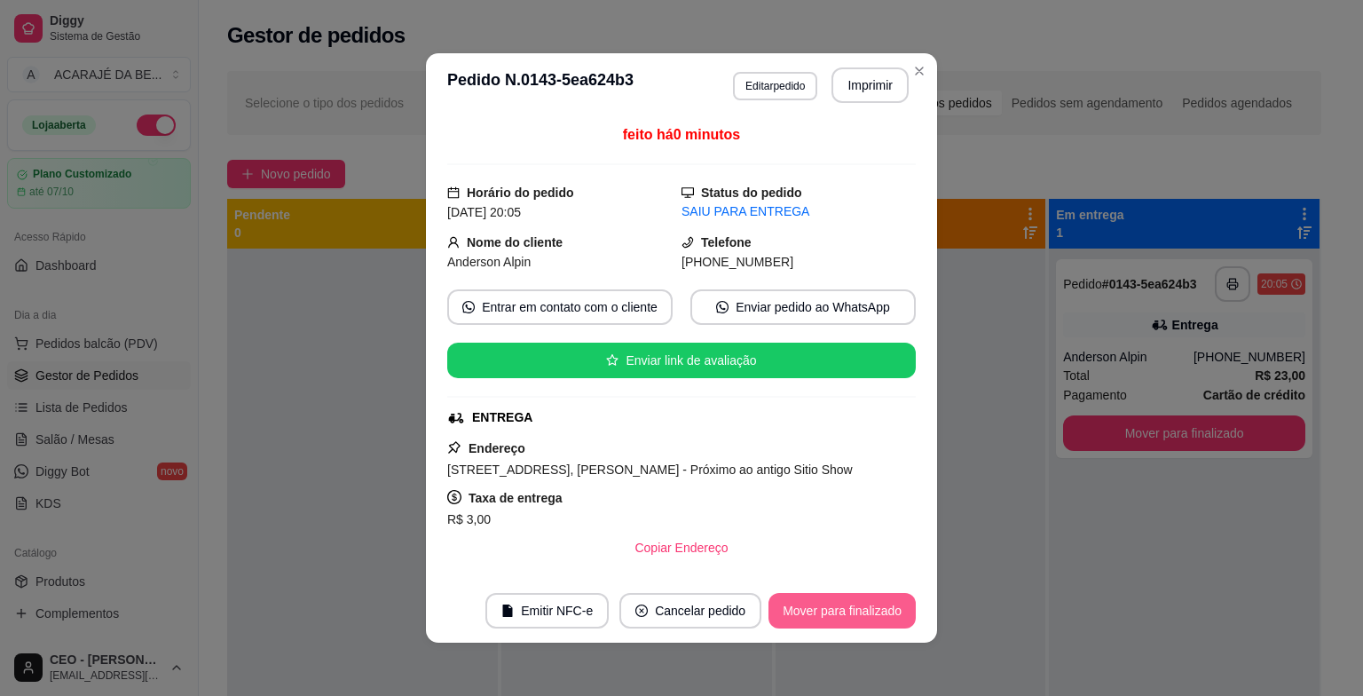
click at [872, 597] on button "Mover para finalizado" at bounding box center [841, 610] width 147 height 35
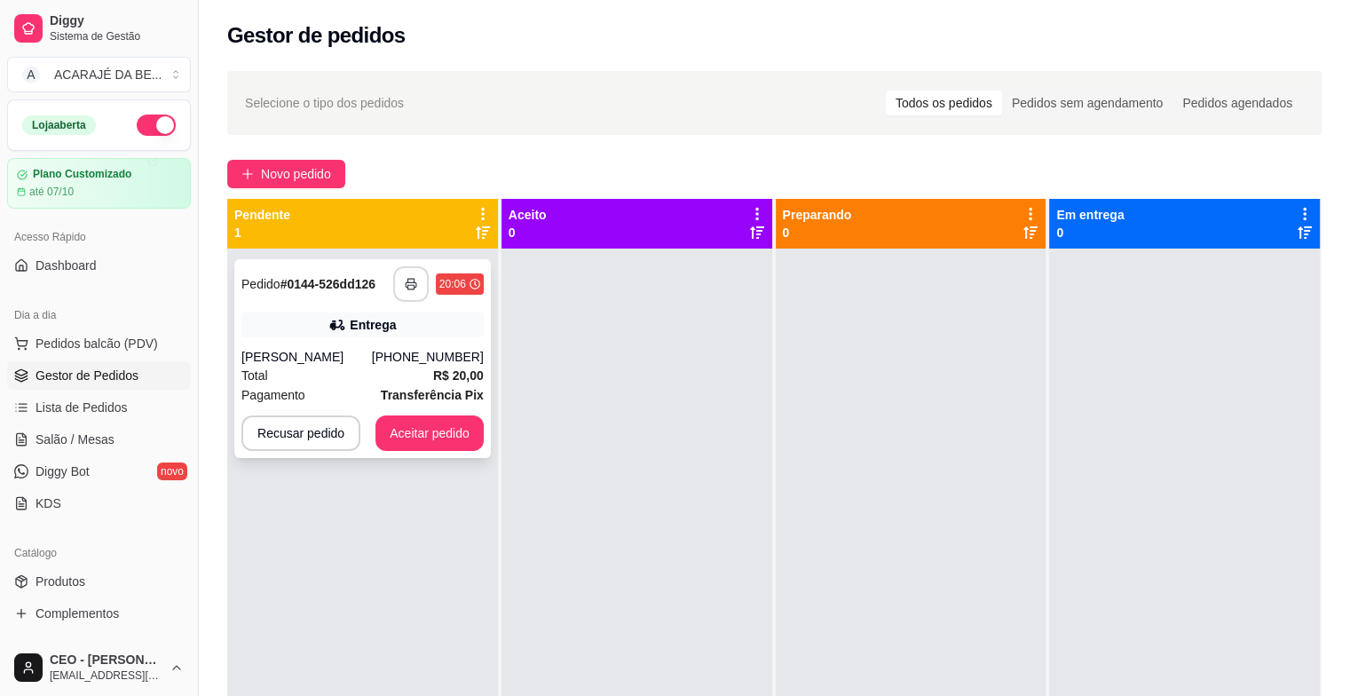
click at [419, 285] on button "button" at bounding box center [410, 283] width 35 height 35
click at [385, 428] on button "Aceitar pedido" at bounding box center [429, 432] width 108 height 35
click at [446, 434] on button "Aceitar pedido" at bounding box center [429, 433] width 105 height 35
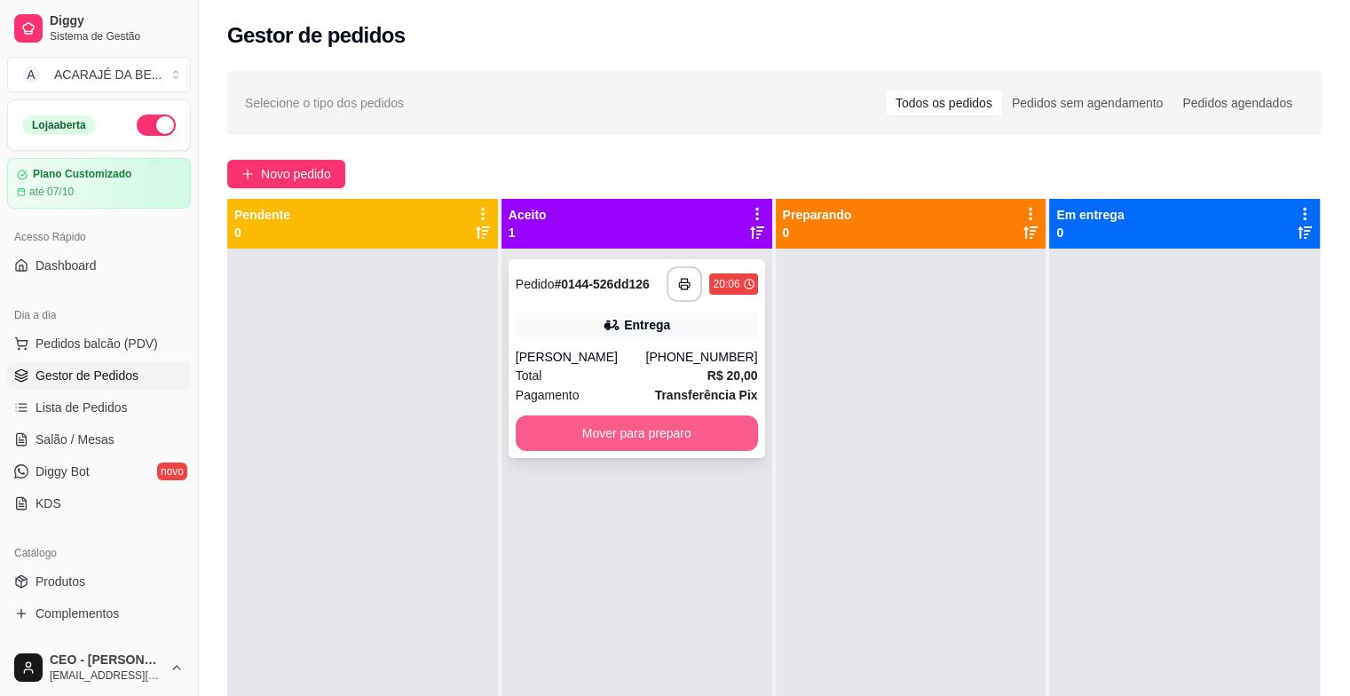
click at [582, 419] on button "Mover para preparo" at bounding box center [637, 432] width 242 height 35
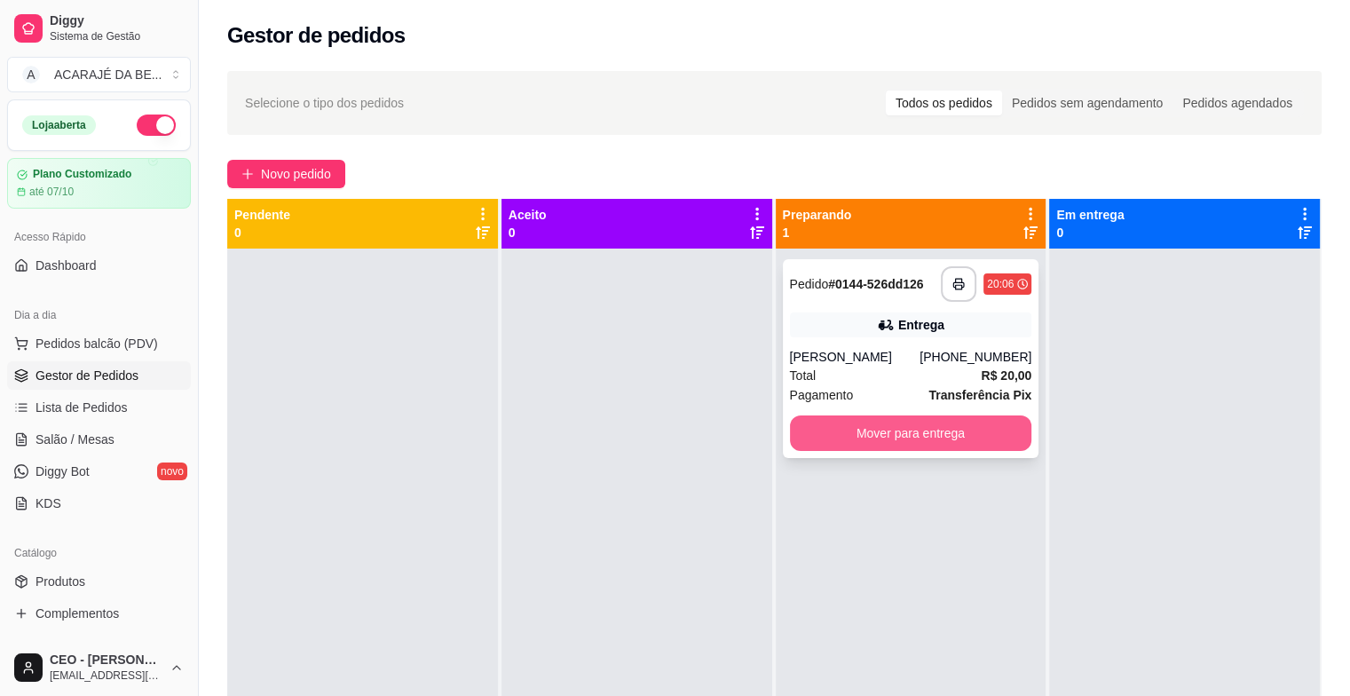
click at [833, 437] on button "Mover para entrega" at bounding box center [911, 432] width 242 height 35
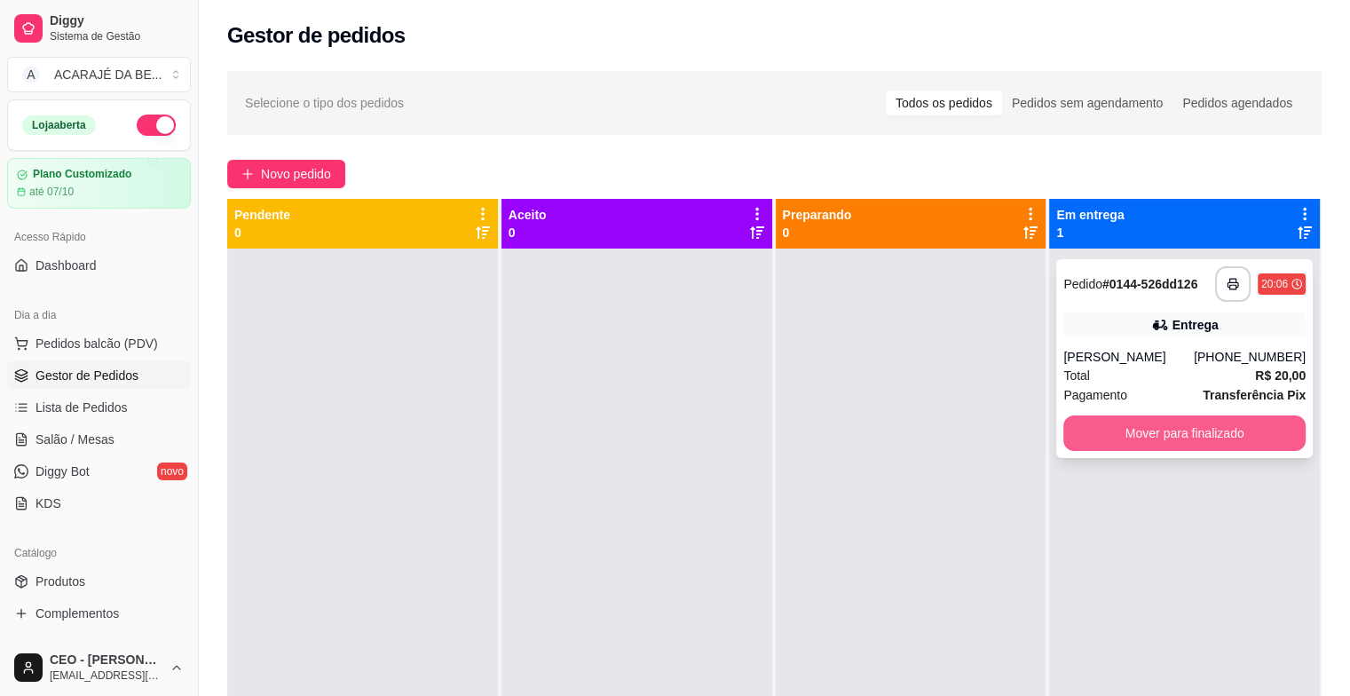
click at [1169, 422] on button "Mover para finalizado" at bounding box center [1184, 432] width 242 height 35
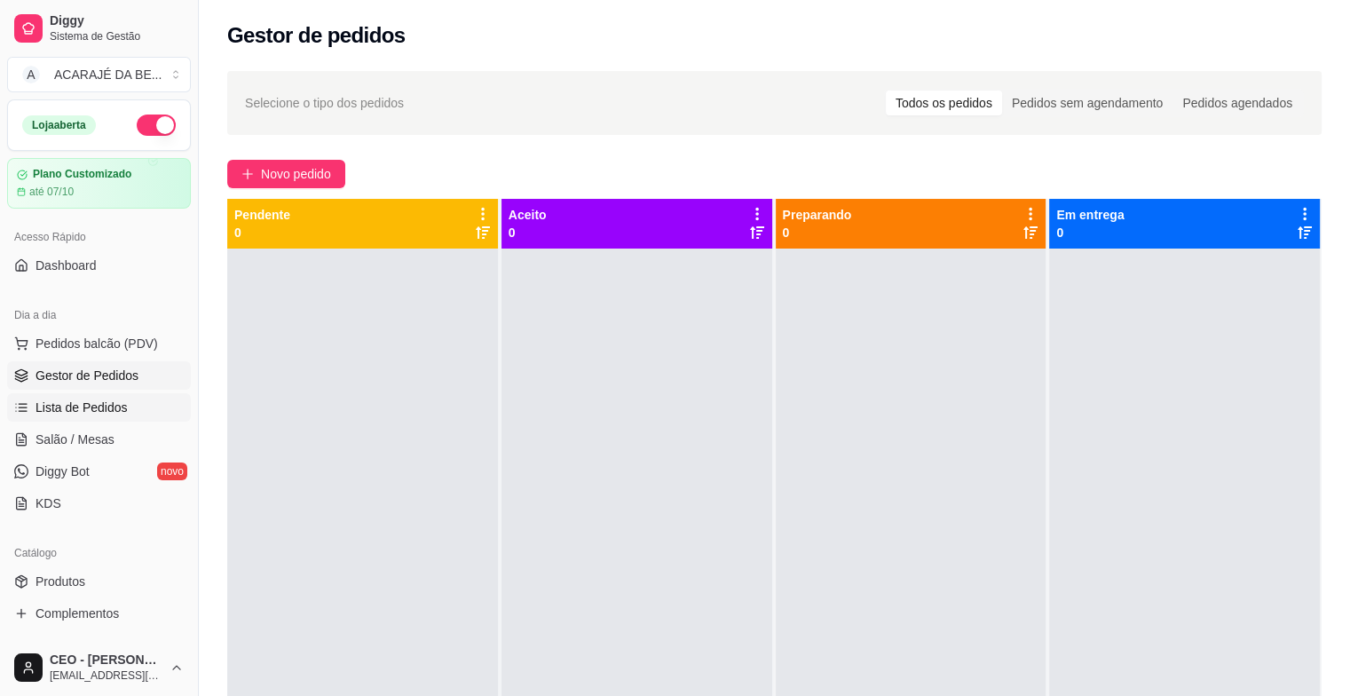
click at [161, 405] on link "Lista de Pedidos" at bounding box center [99, 407] width 184 height 28
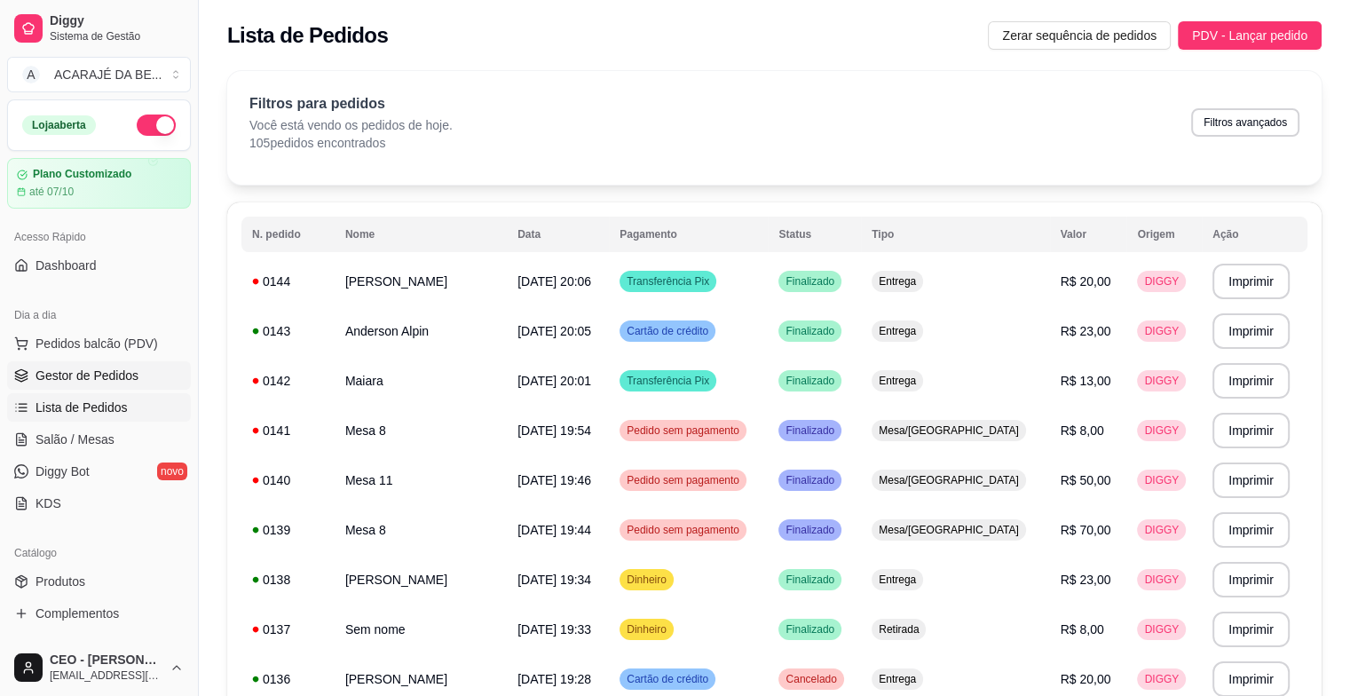
click at [99, 370] on span "Gestor de Pedidos" at bounding box center [86, 375] width 103 height 18
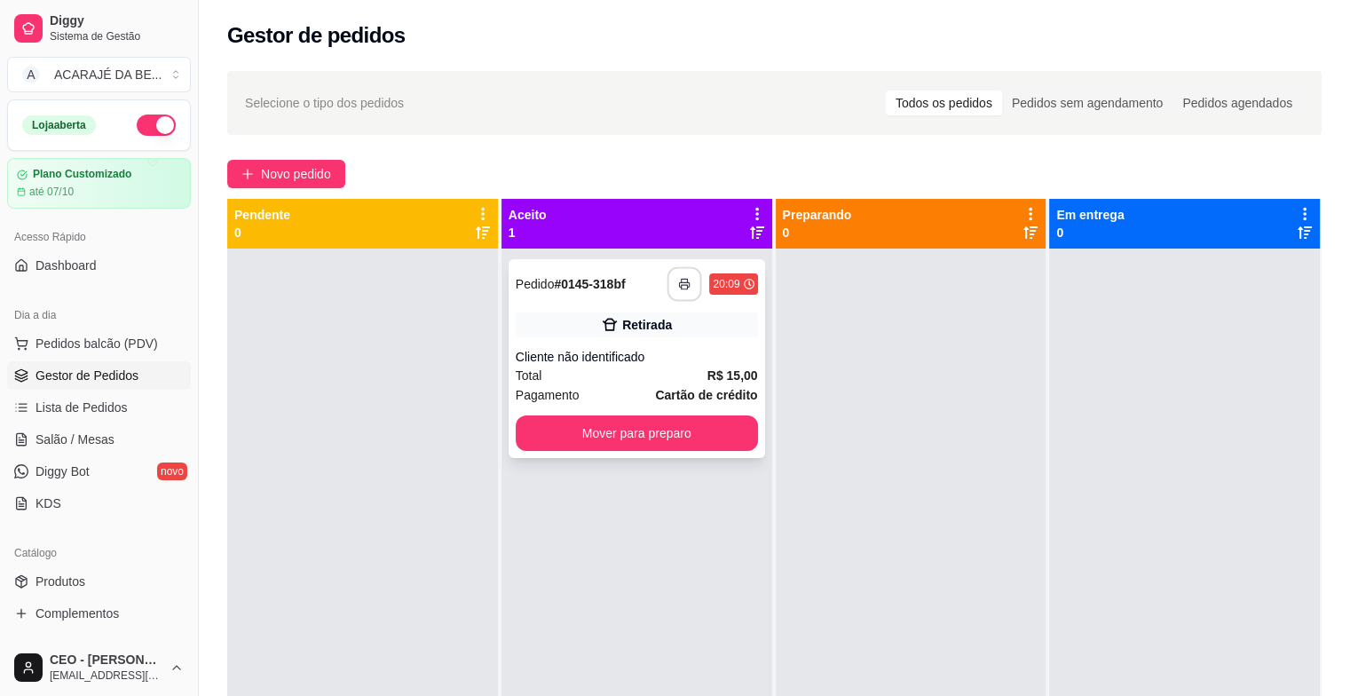
click at [679, 289] on icon "button" at bounding box center [685, 284] width 12 height 12
click at [704, 429] on button "Mover para preparo" at bounding box center [636, 433] width 235 height 35
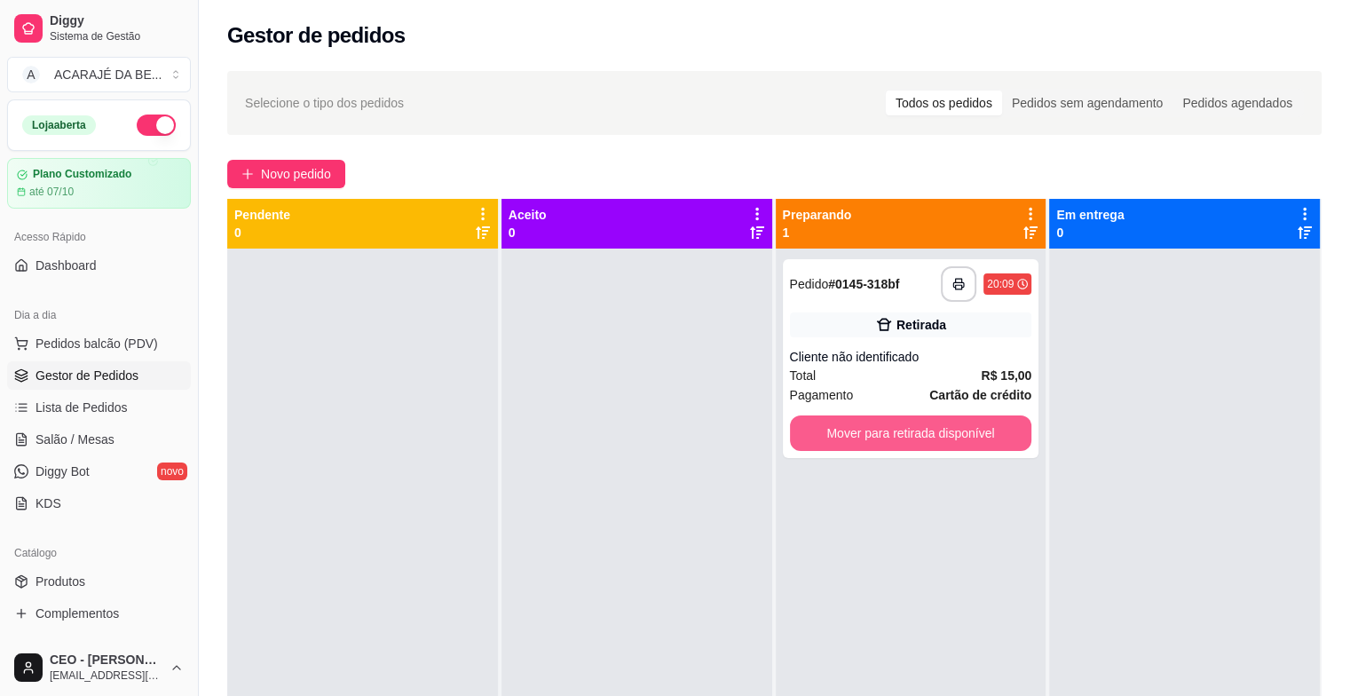
click at [795, 420] on button "Mover para retirada disponível" at bounding box center [911, 432] width 242 height 35
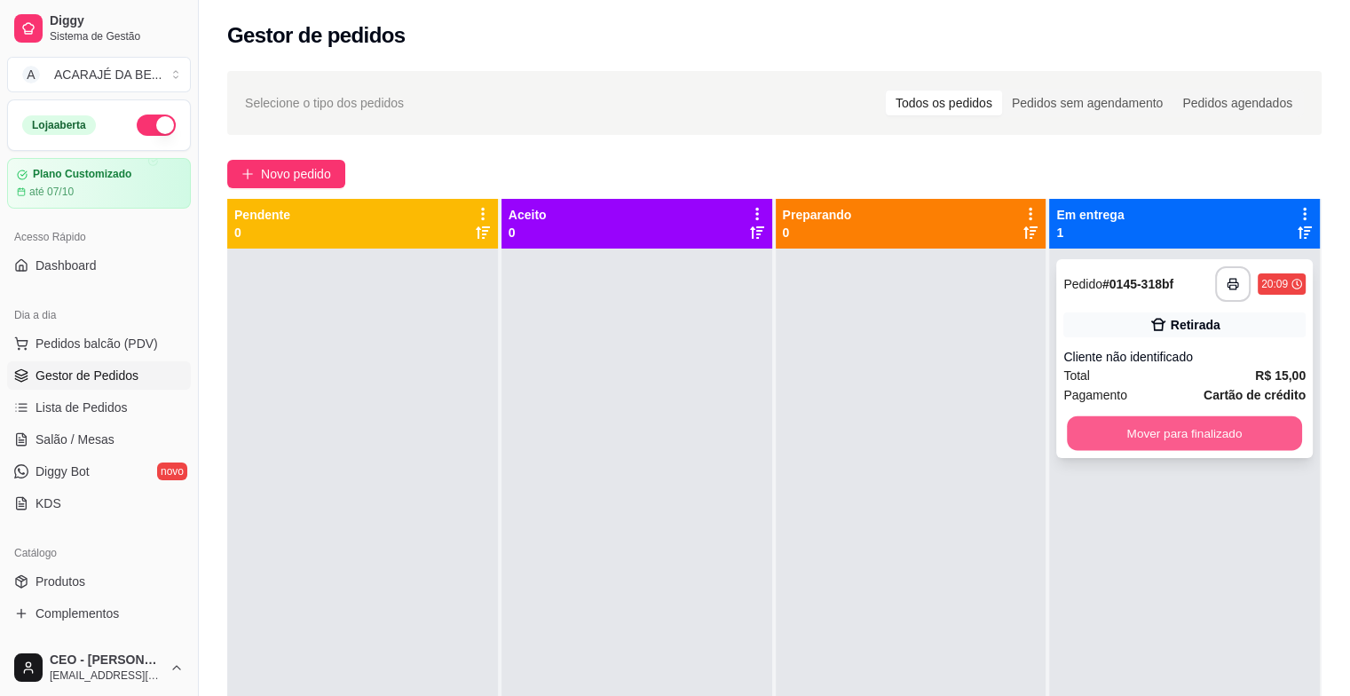
click at [1120, 430] on button "Mover para finalizado" at bounding box center [1183, 433] width 235 height 35
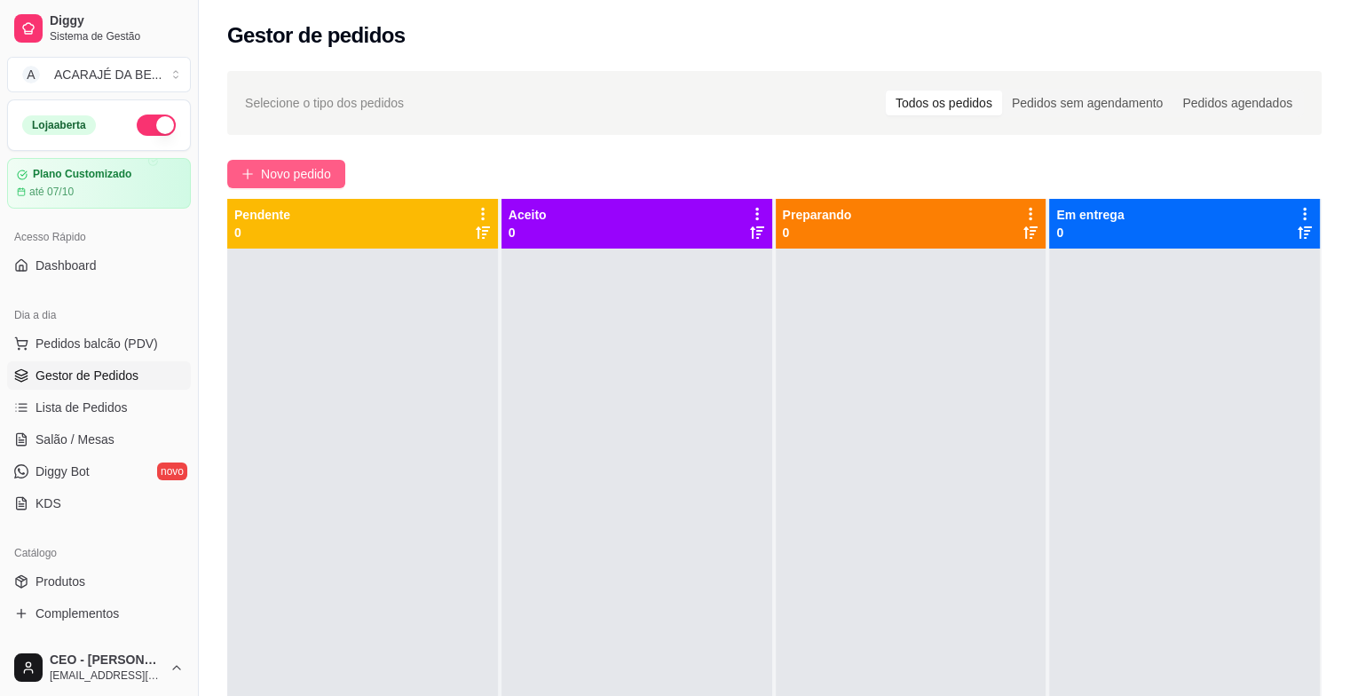
click at [263, 181] on span "Novo pedido" at bounding box center [296, 174] width 70 height 20
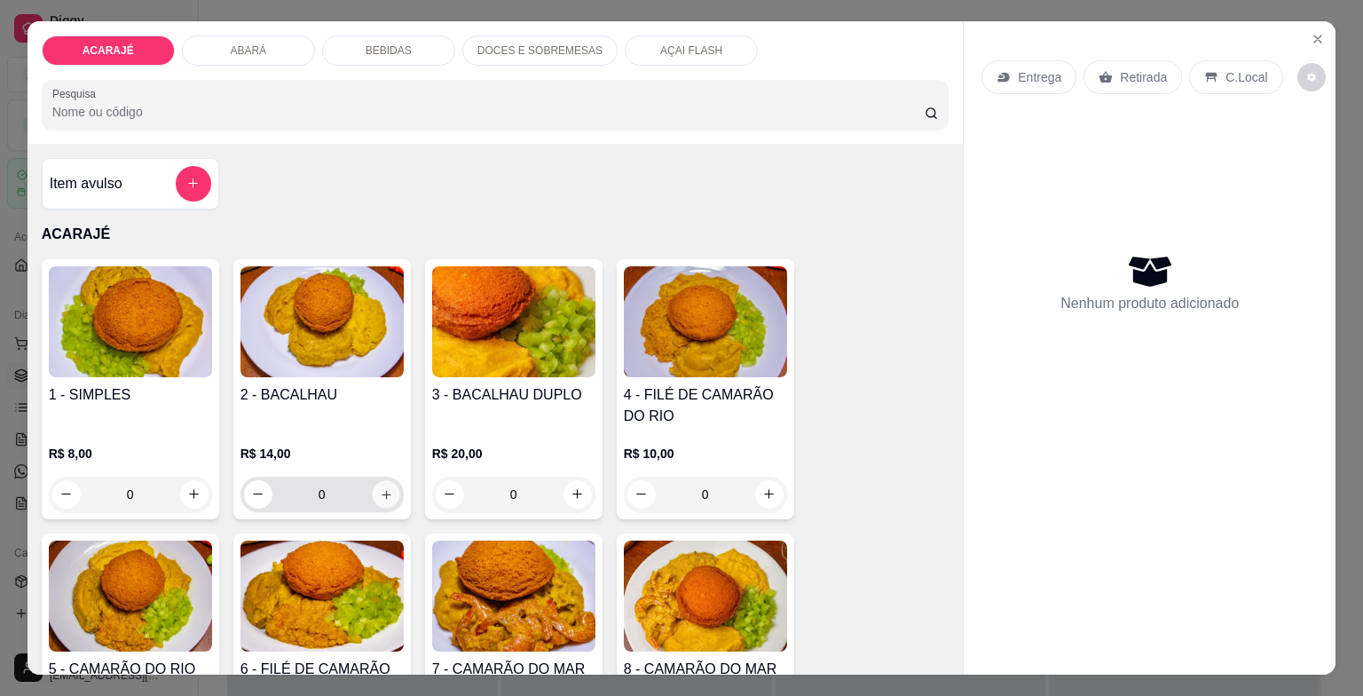
click at [383, 492] on icon "increase-product-quantity" at bounding box center [385, 493] width 13 height 13
type input "1"
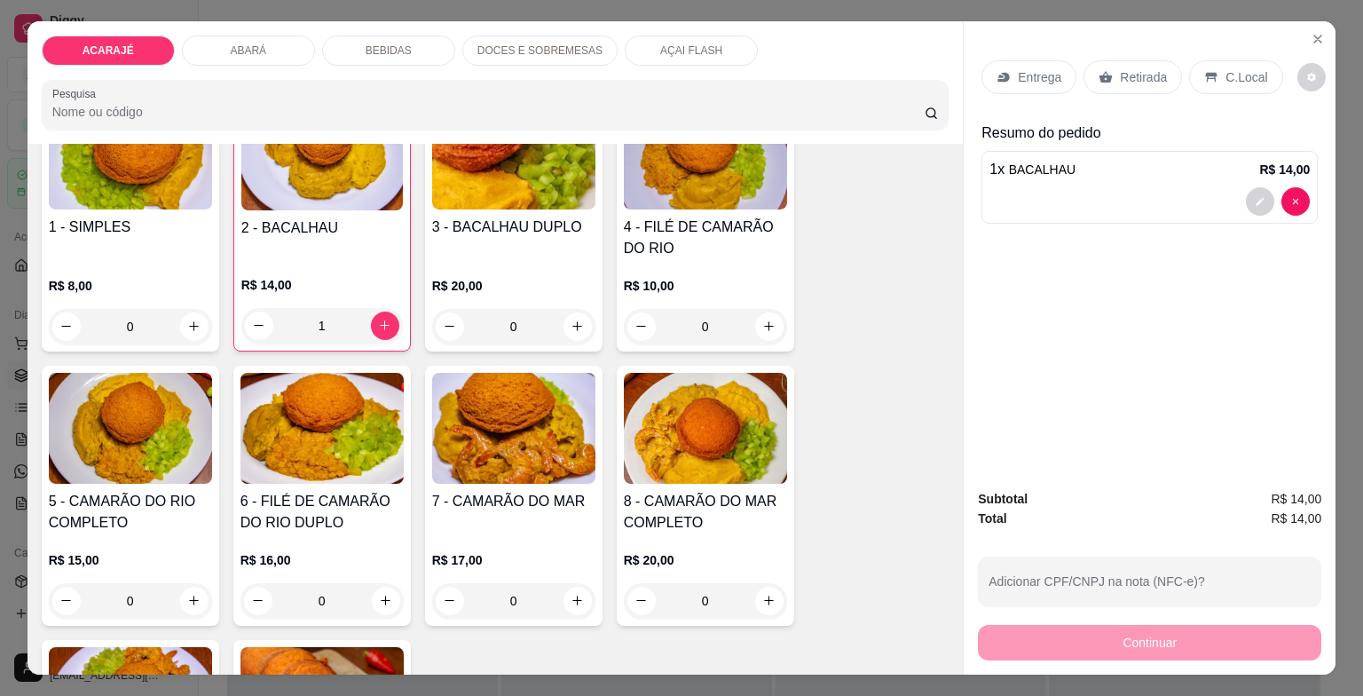
scroll to position [177, 0]
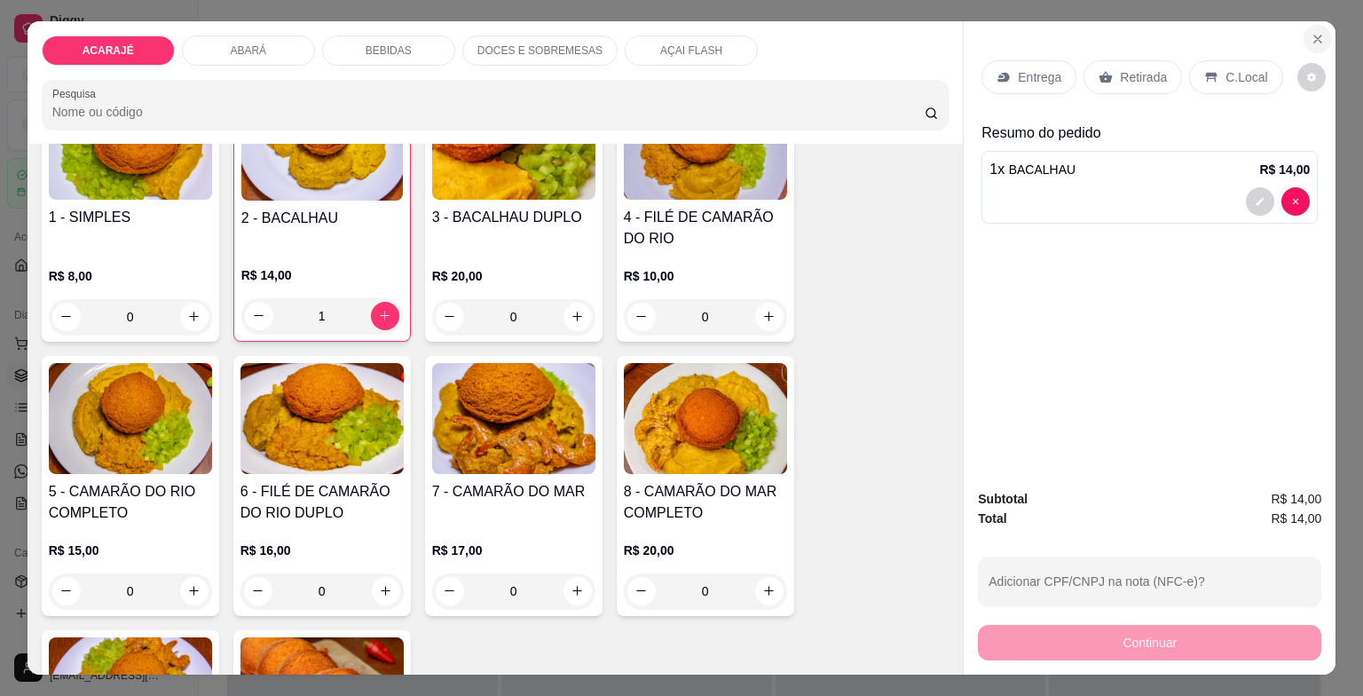
click at [1313, 32] on icon "Close" at bounding box center [1317, 39] width 14 height 14
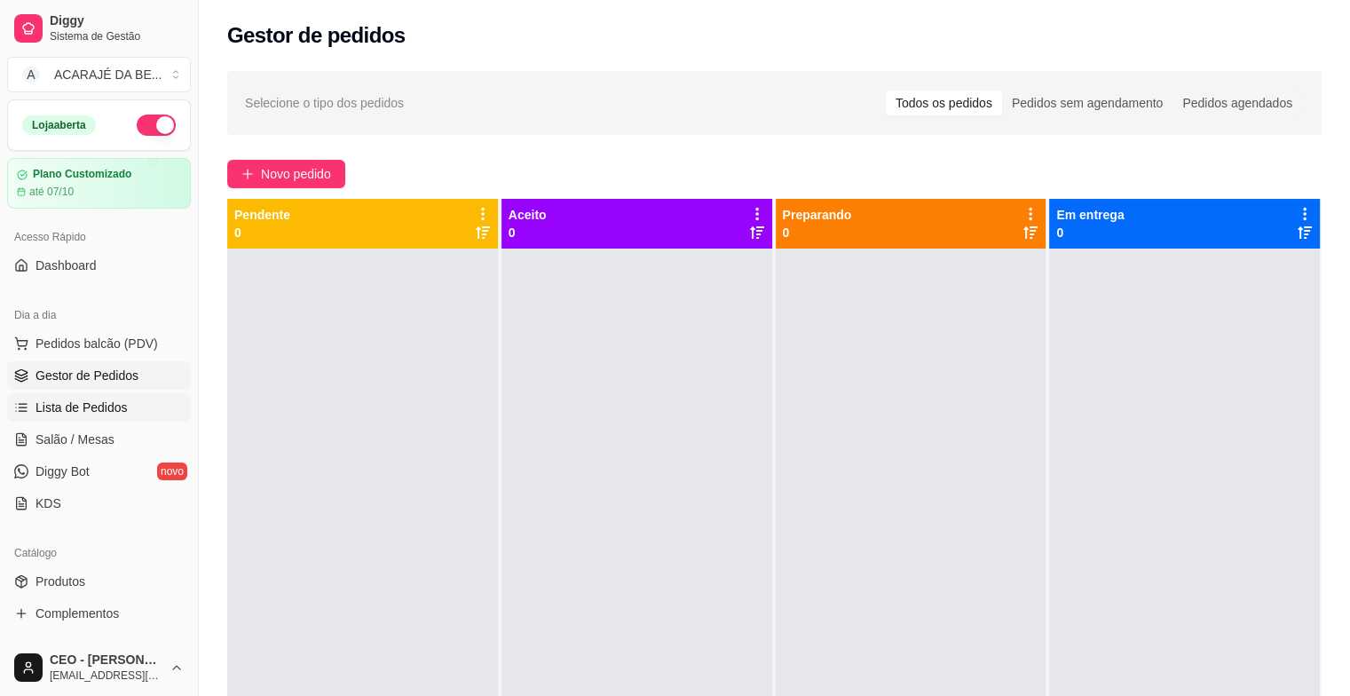
click at [115, 400] on span "Lista de Pedidos" at bounding box center [81, 407] width 92 height 18
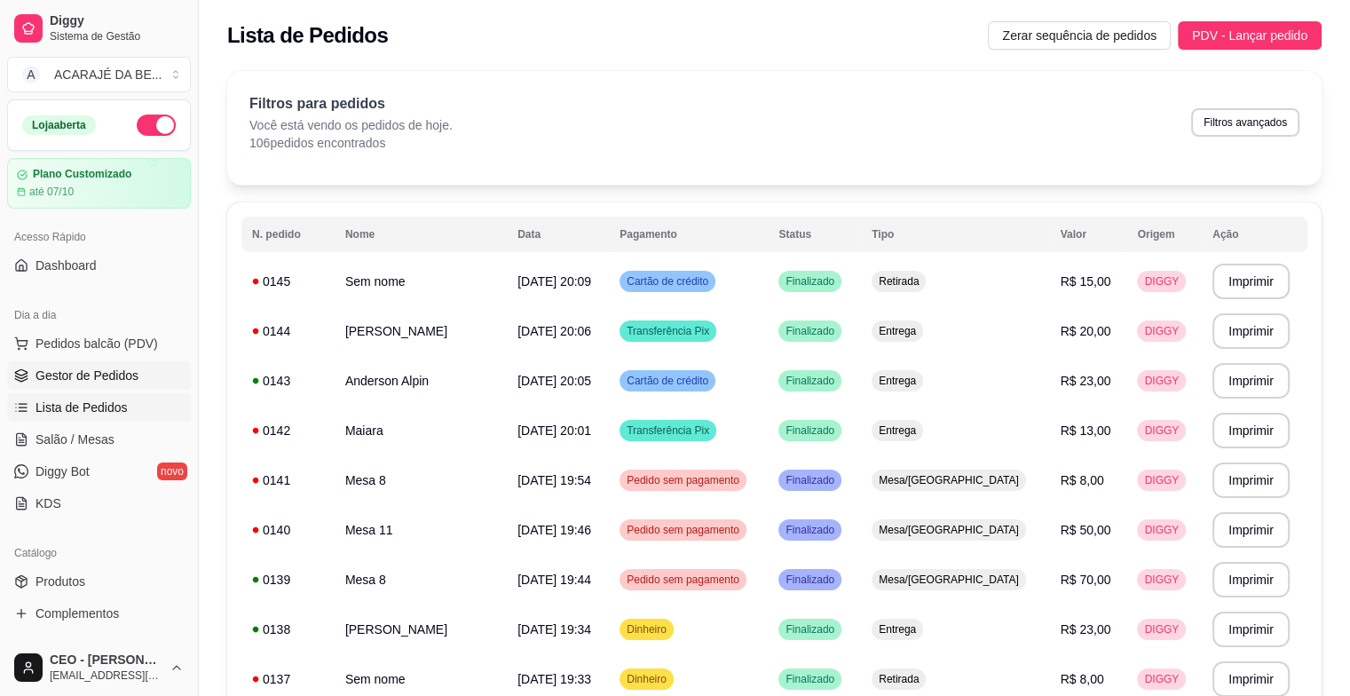
click at [73, 362] on link "Gestor de Pedidos" at bounding box center [99, 375] width 184 height 28
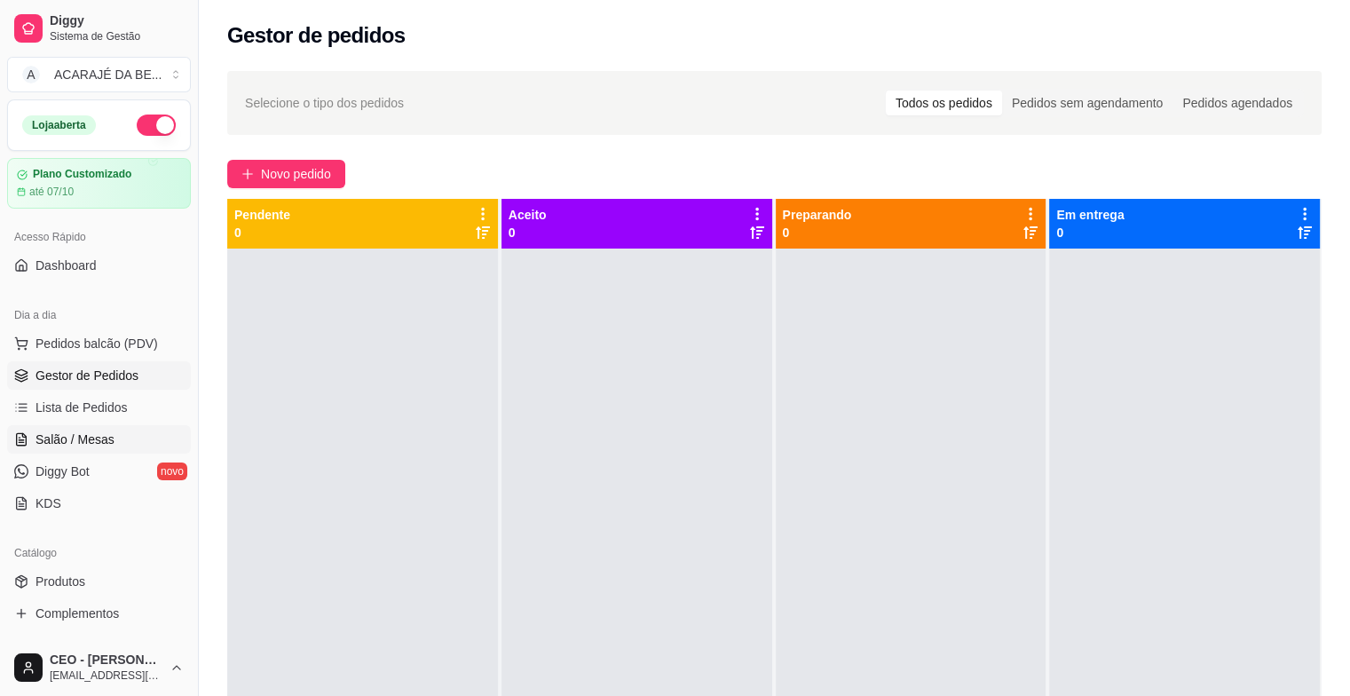
click at [67, 433] on span "Salão / Mesas" at bounding box center [74, 439] width 79 height 18
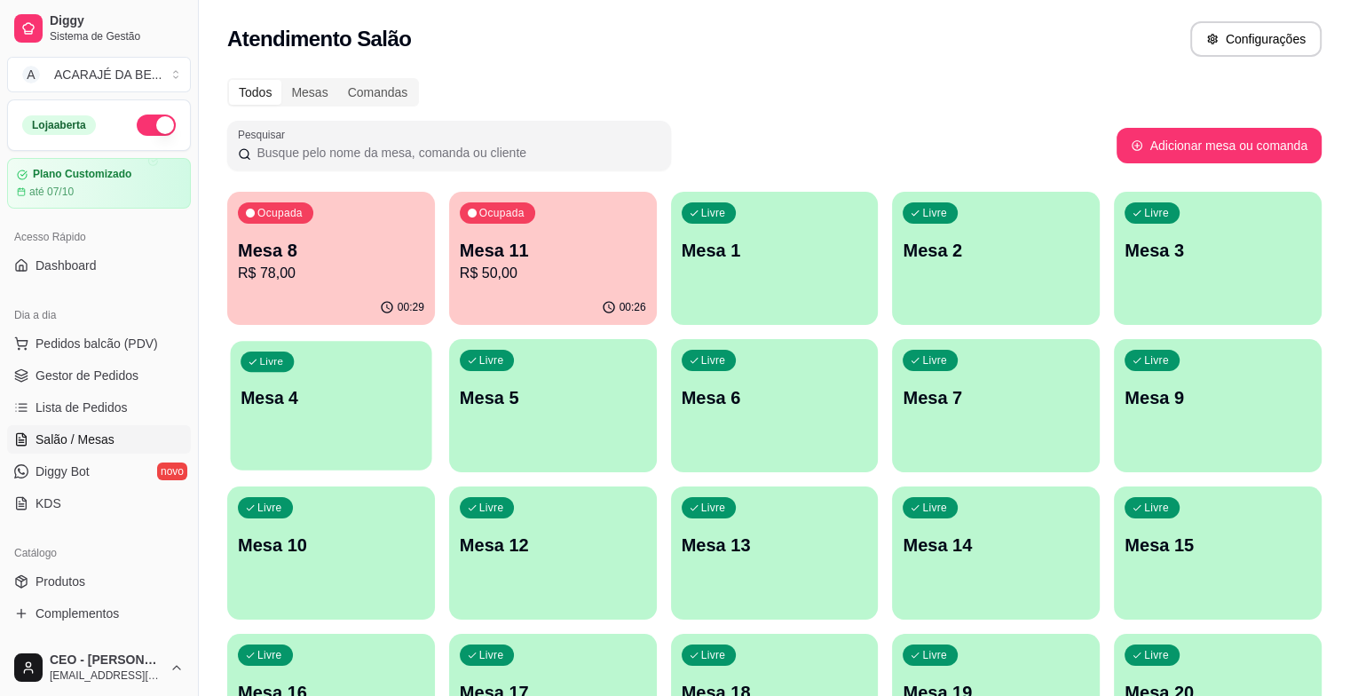
click at [432, 341] on div "Livre Mesa 4" at bounding box center [331, 395] width 201 height 108
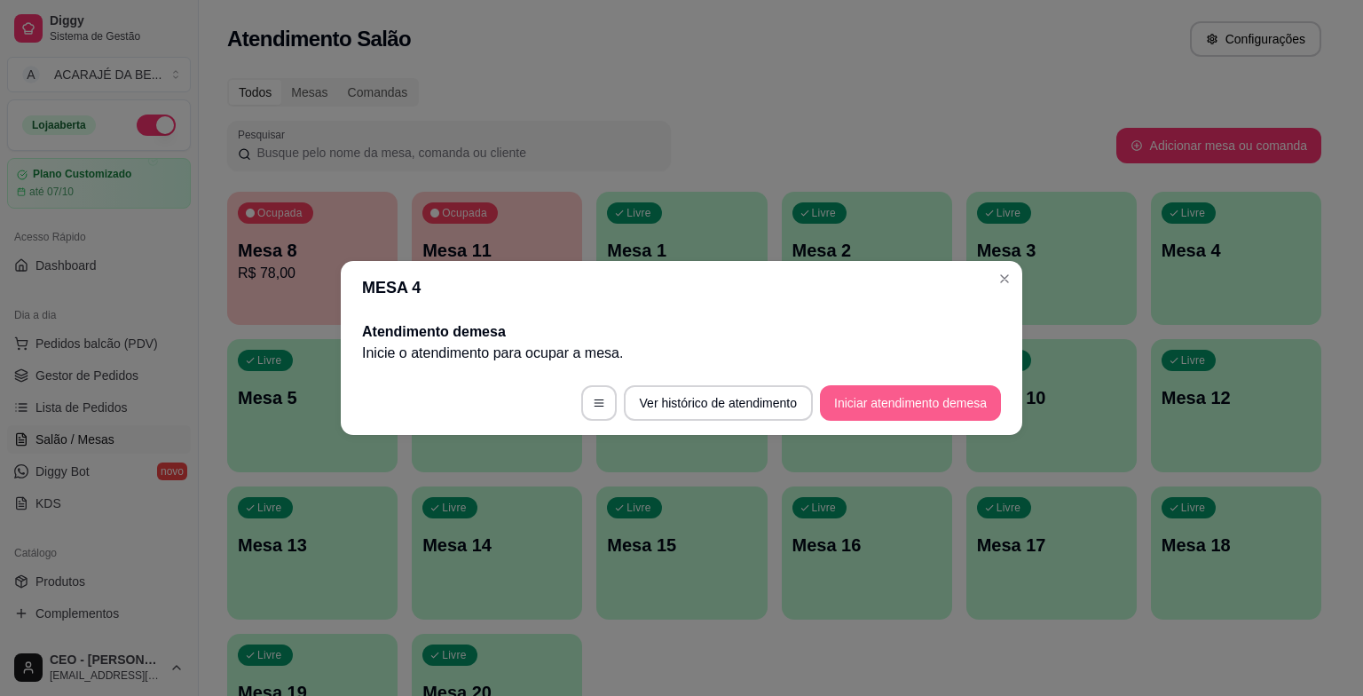
click at [850, 397] on button "Iniciar atendimento de mesa" at bounding box center [910, 402] width 181 height 35
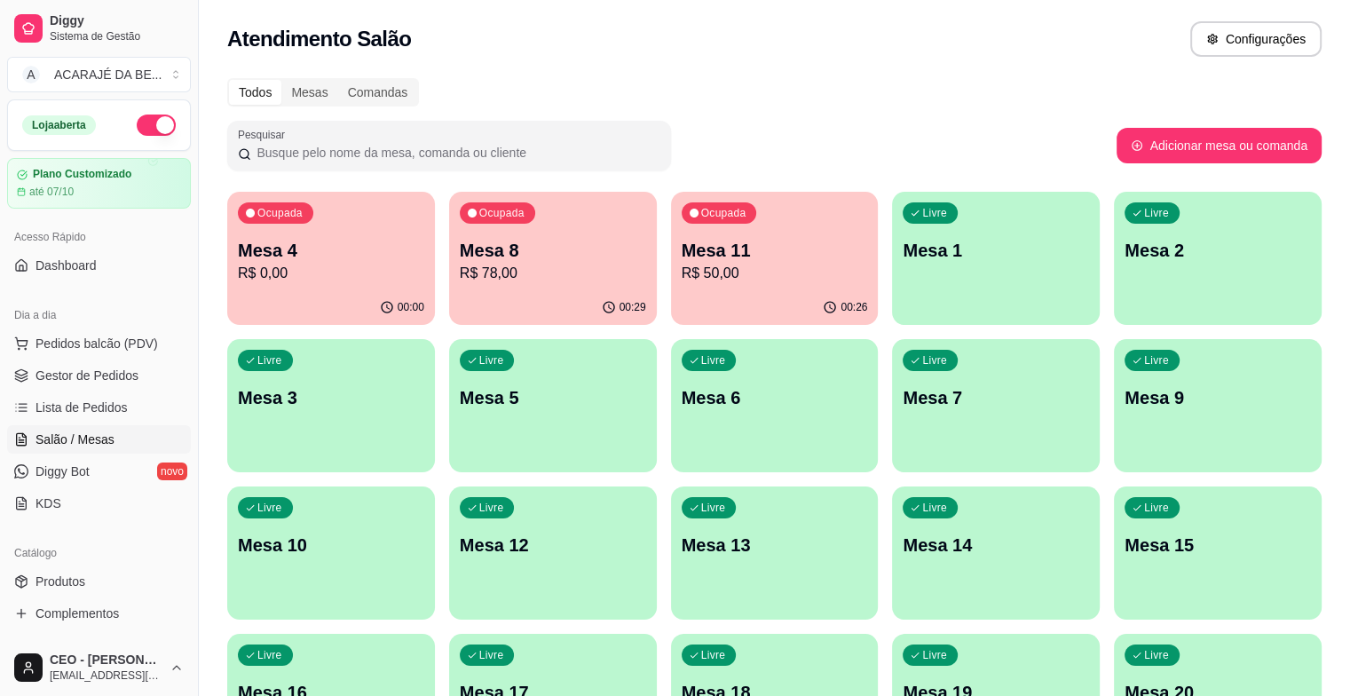
click at [321, 291] on div "00:00" at bounding box center [331, 307] width 208 height 35
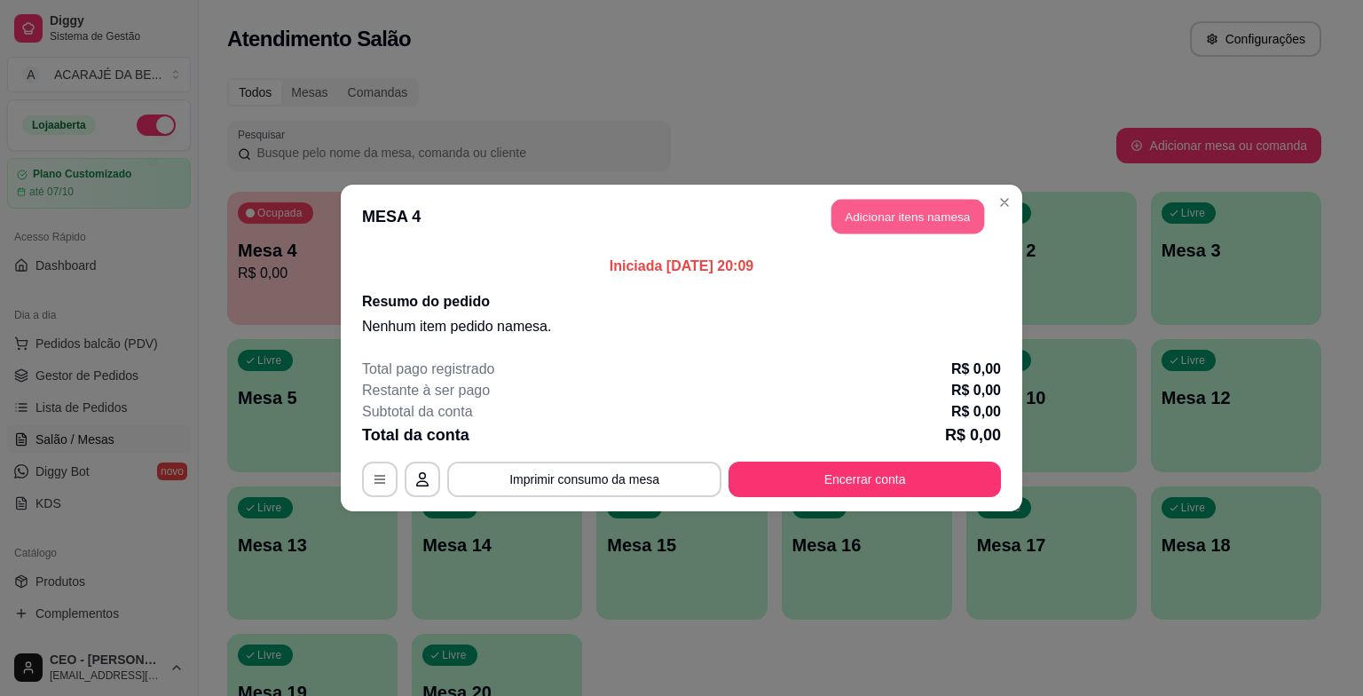
click at [884, 226] on button "Adicionar itens na mesa" at bounding box center [907, 217] width 153 height 35
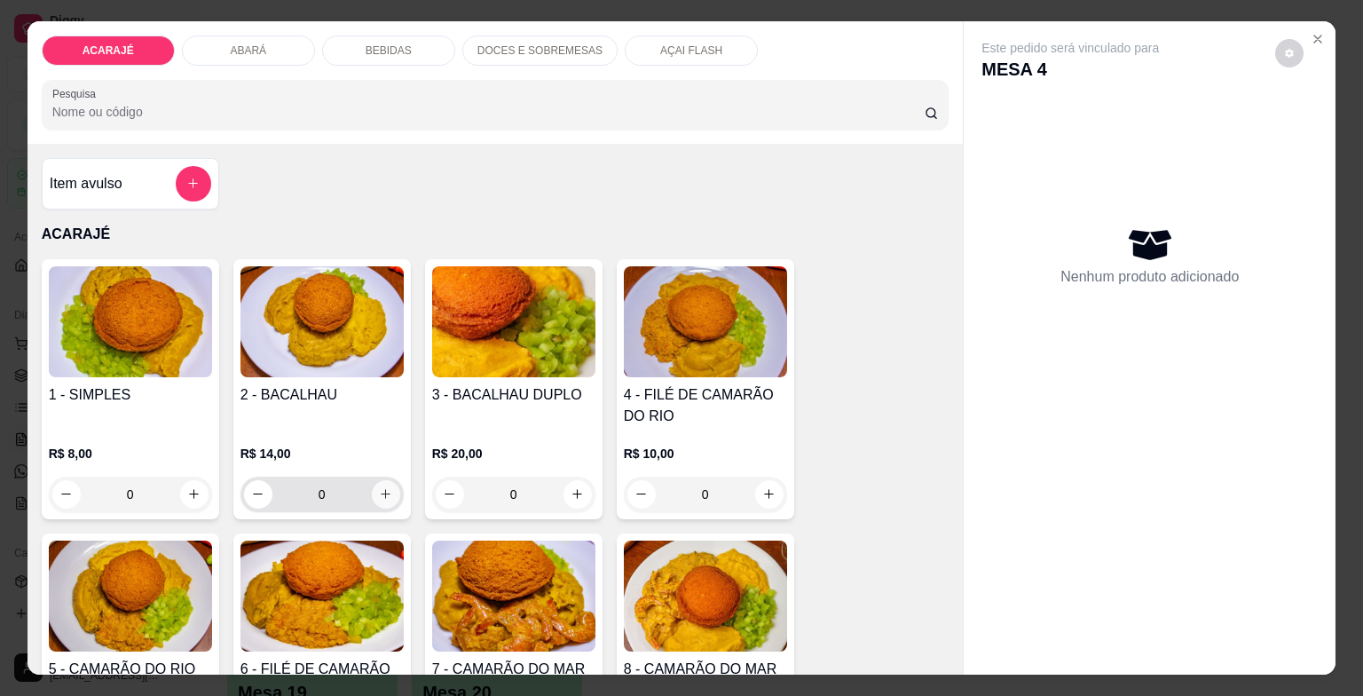
click at [385, 488] on icon "increase-product-quantity" at bounding box center [385, 493] width 13 height 13
type input "1"
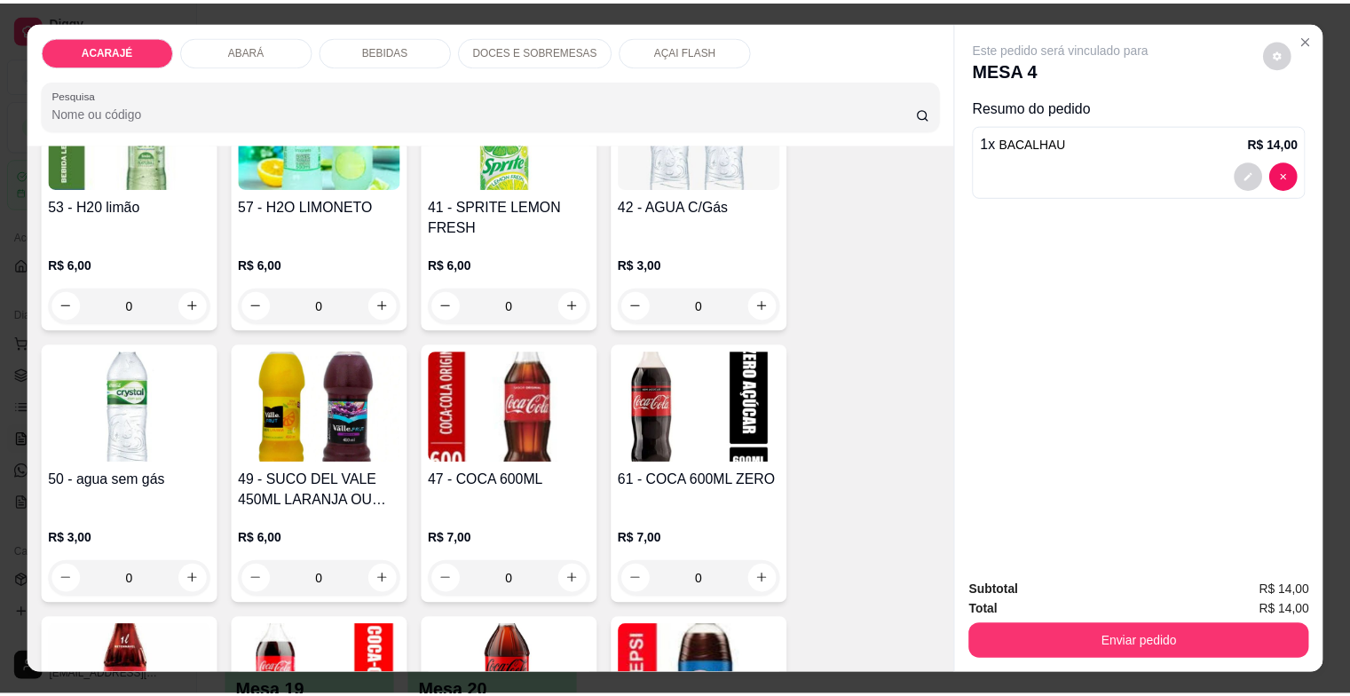
scroll to position [2307, 0]
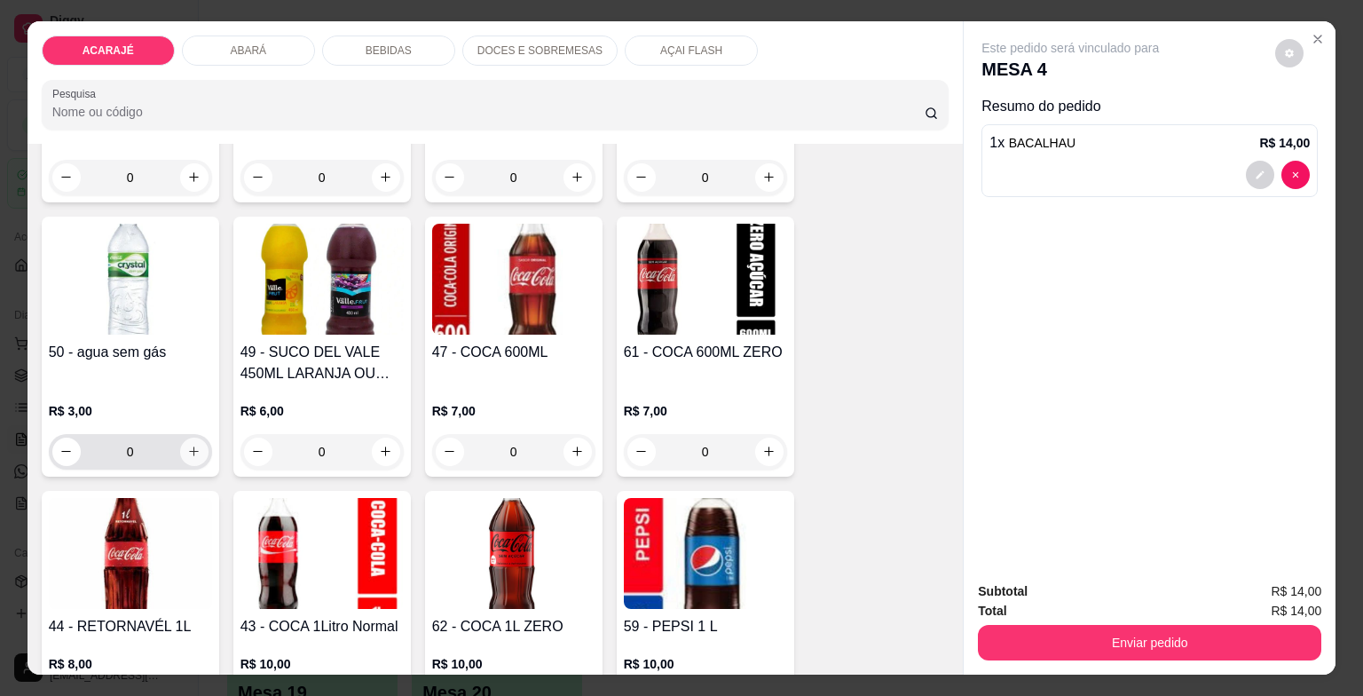
click at [187, 445] on icon "increase-product-quantity" at bounding box center [193, 451] width 13 height 13
type input "1"
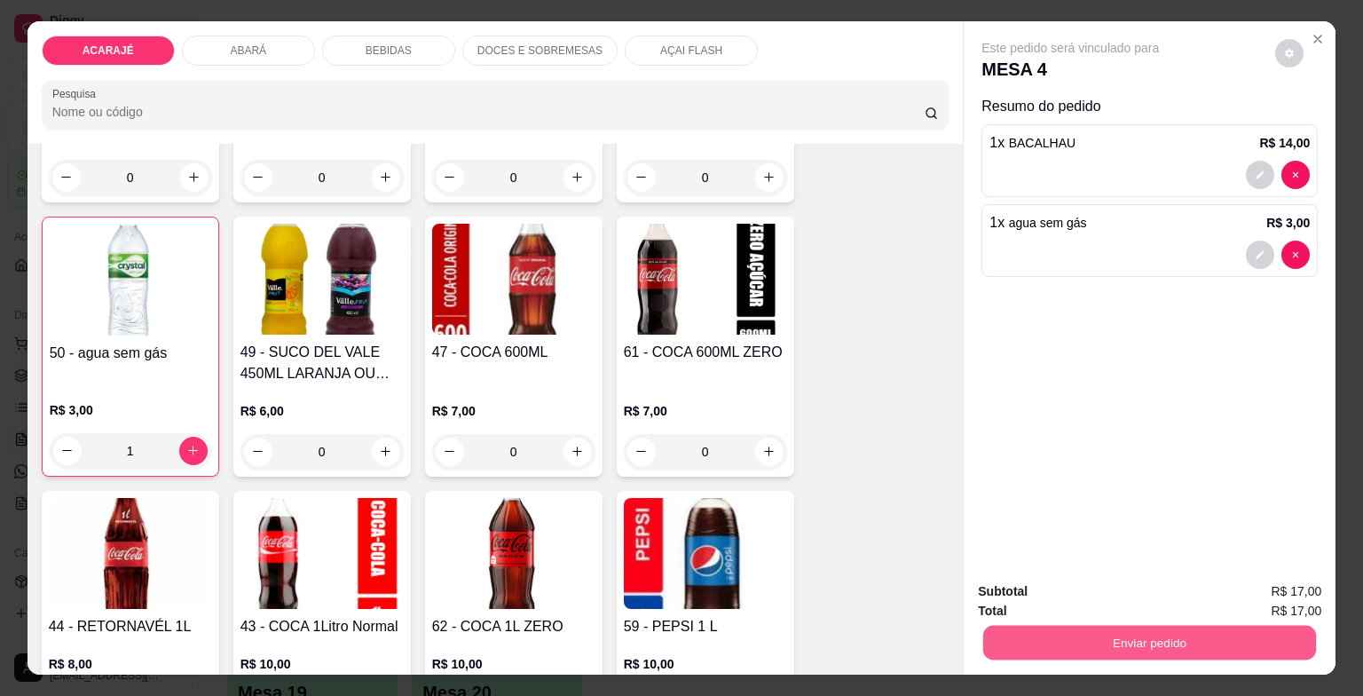
click at [1143, 632] on button "Enviar pedido" at bounding box center [1149, 643] width 333 height 35
click at [1242, 582] on button "Enviar pedido" at bounding box center [1275, 593] width 100 height 34
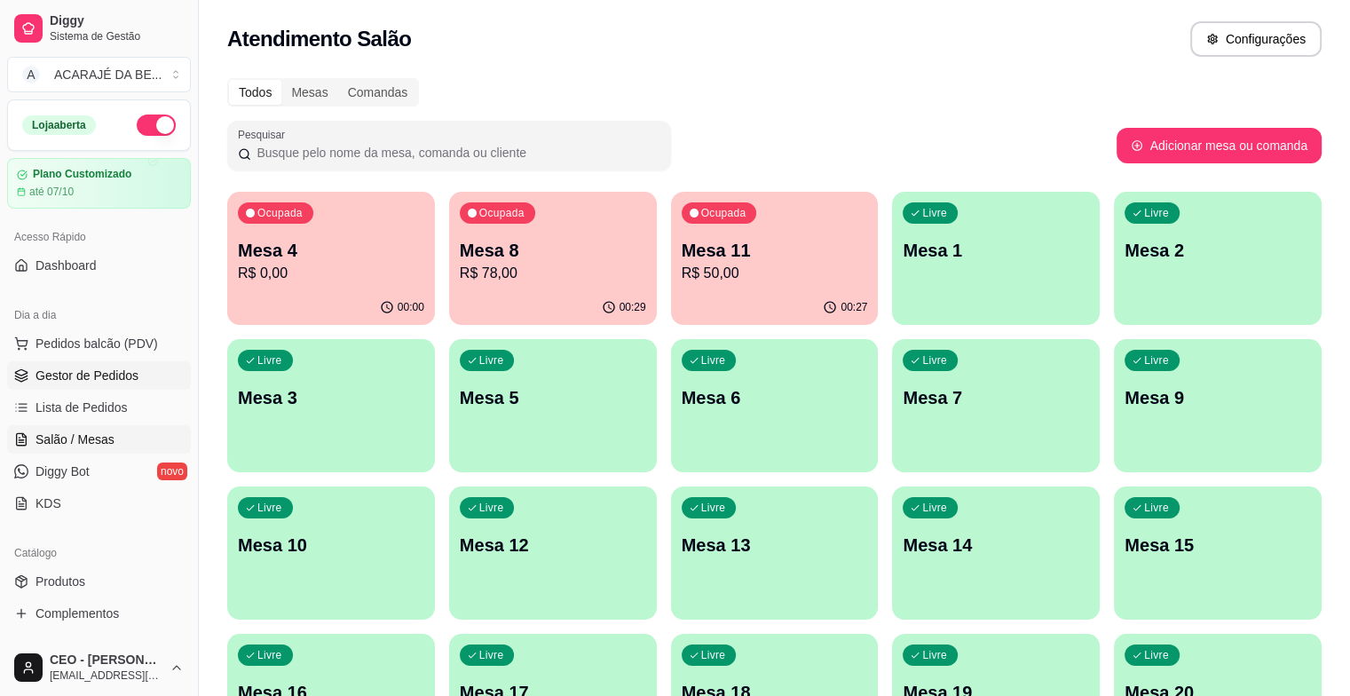
click at [149, 377] on link "Gestor de Pedidos" at bounding box center [99, 375] width 184 height 28
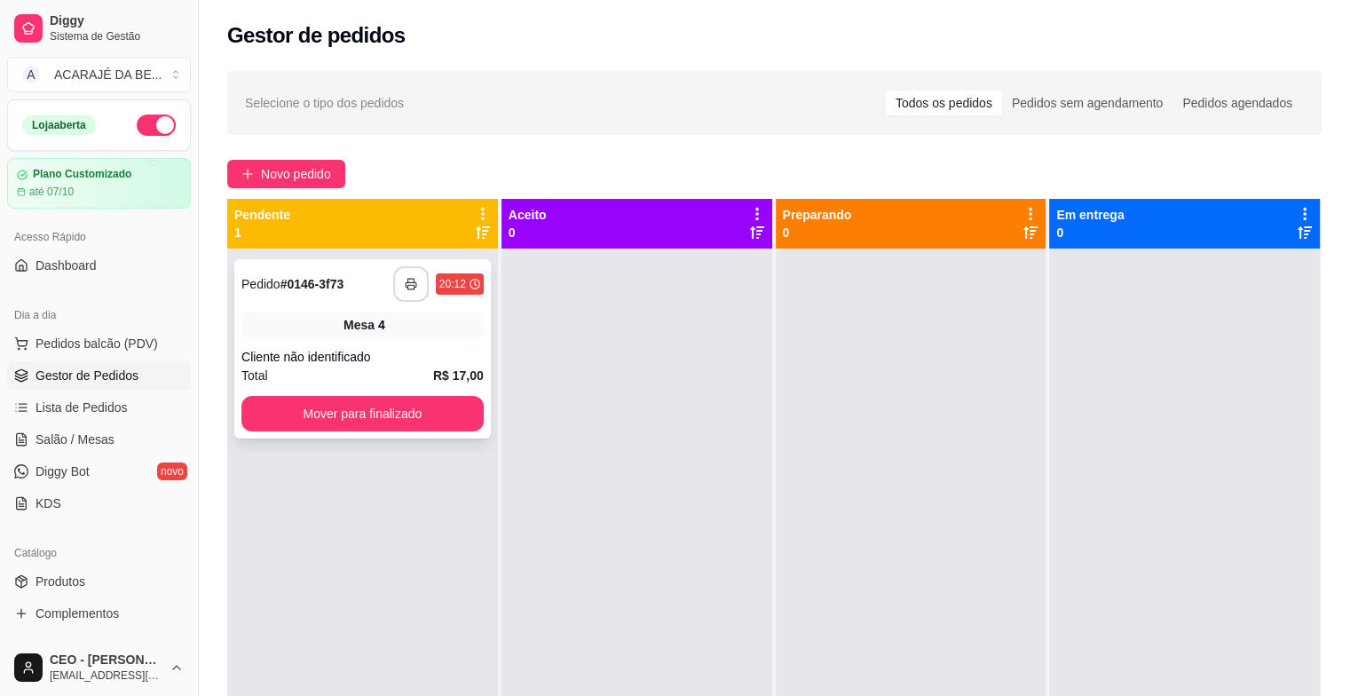
click at [414, 287] on icon "button" at bounding box center [411, 284] width 12 height 12
click at [418, 392] on div "**********" at bounding box center [362, 348] width 256 height 179
drag, startPoint x: 397, startPoint y: 303, endPoint x: 397, endPoint y: 316, distance: 12.4
click at [397, 316] on div "**********" at bounding box center [362, 348] width 256 height 179
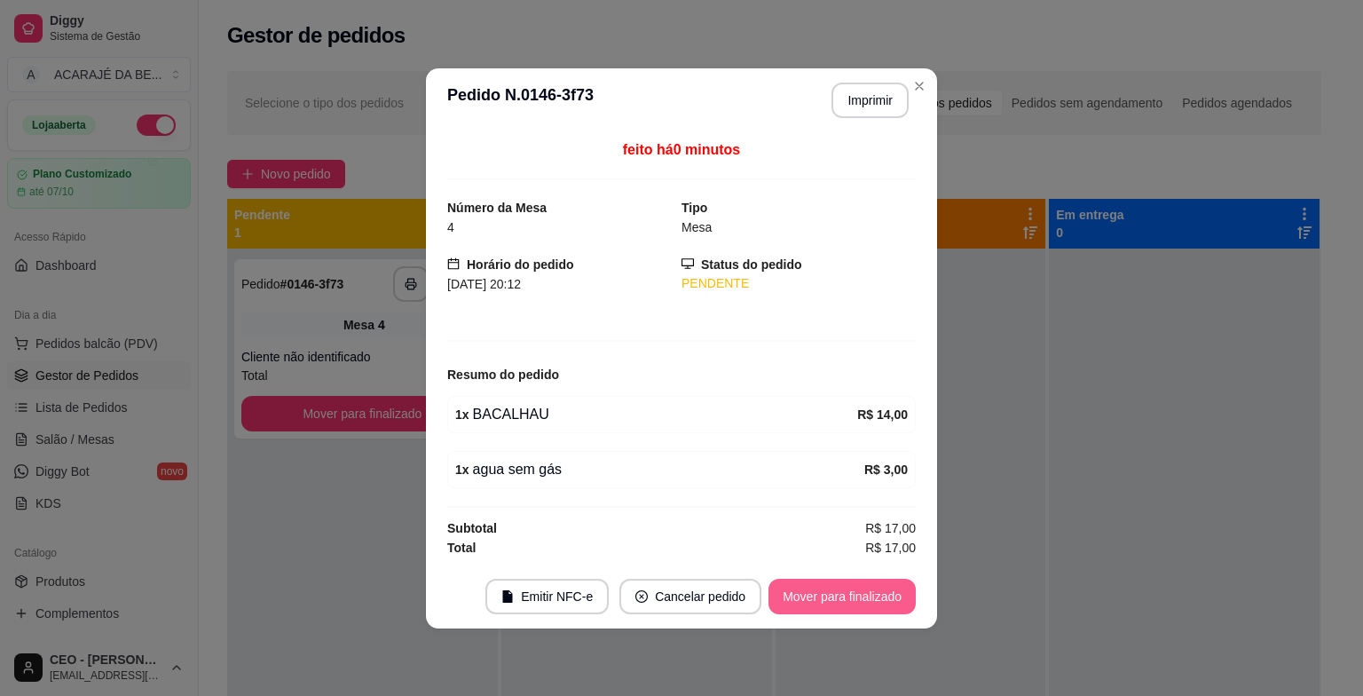
click at [820, 550] on div "Total R$ 17,00" at bounding box center [681, 548] width 468 height 20
click at [852, 589] on button "Mover para finalizado" at bounding box center [841, 595] width 147 height 35
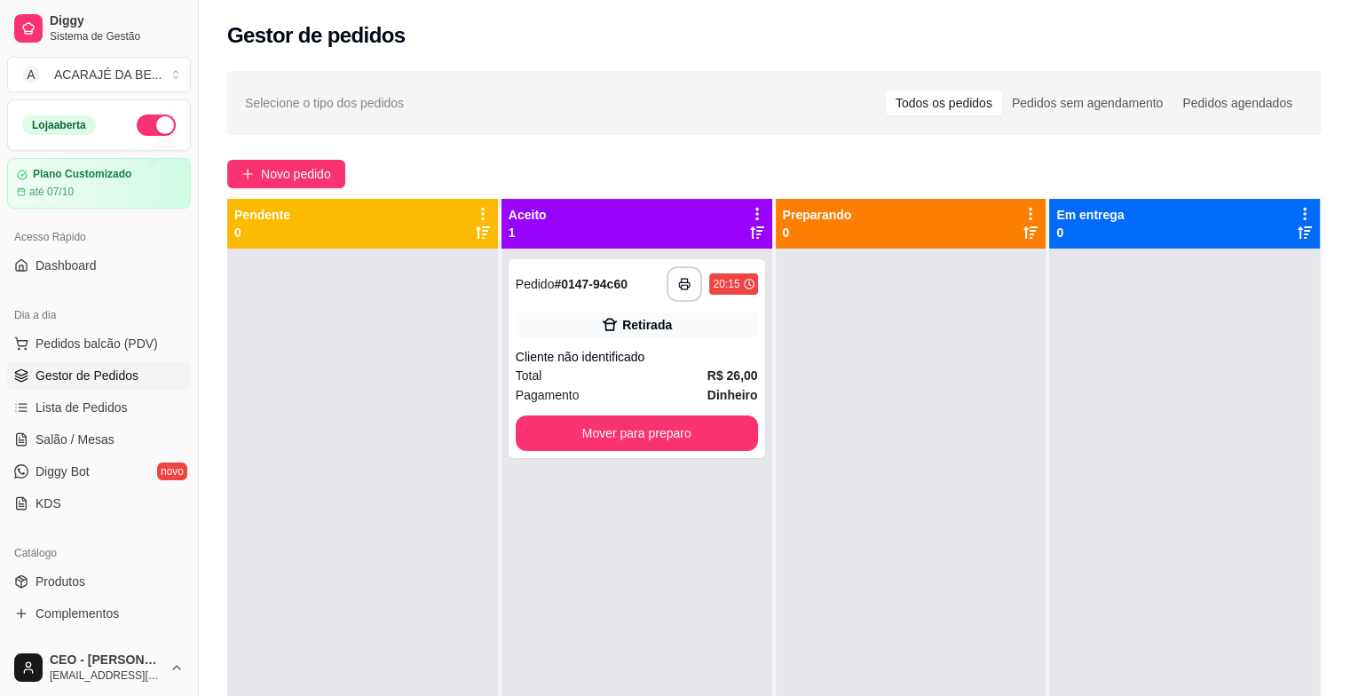
drag, startPoint x: 641, startPoint y: 14, endPoint x: 723, endPoint y: 85, distance: 108.8
click at [718, 75] on div "**********" at bounding box center [774, 458] width 1151 height 916
click at [678, 286] on icon "button" at bounding box center [684, 284] width 12 height 12
click at [614, 422] on button "Mover para preparo" at bounding box center [637, 432] width 242 height 35
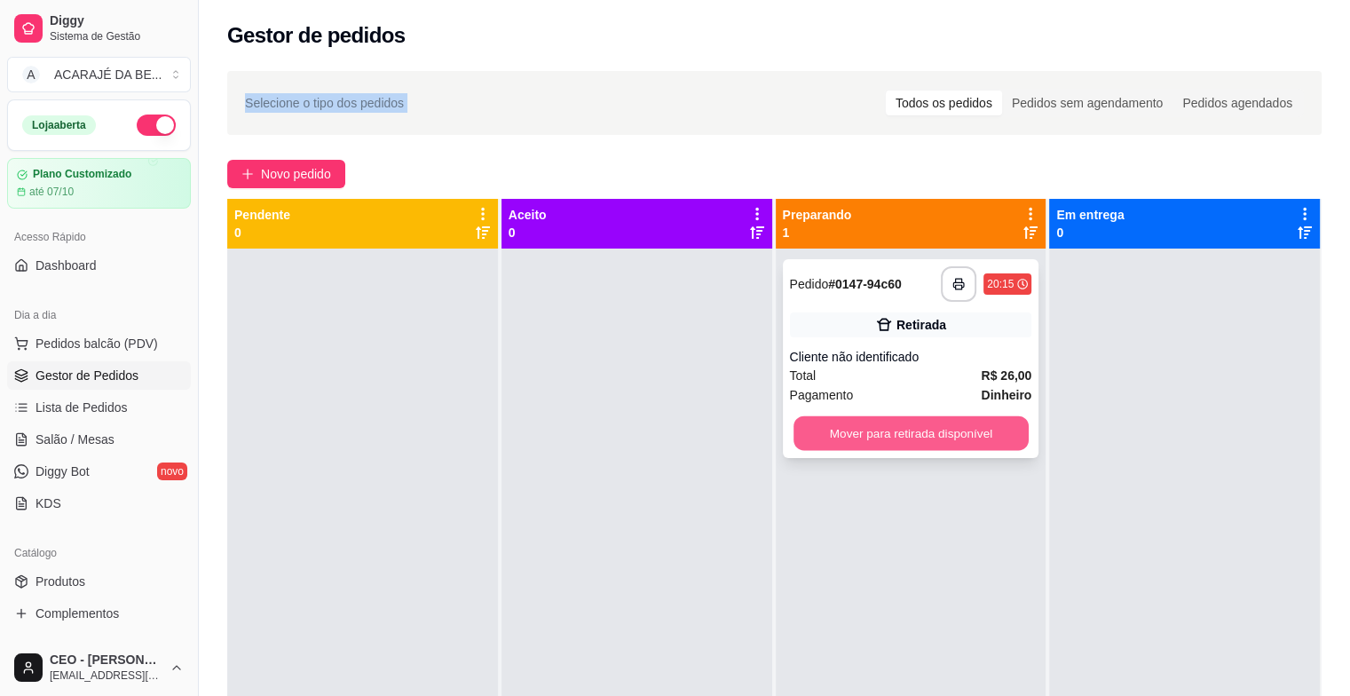
click at [864, 421] on button "Mover para retirada disponível" at bounding box center [910, 433] width 235 height 35
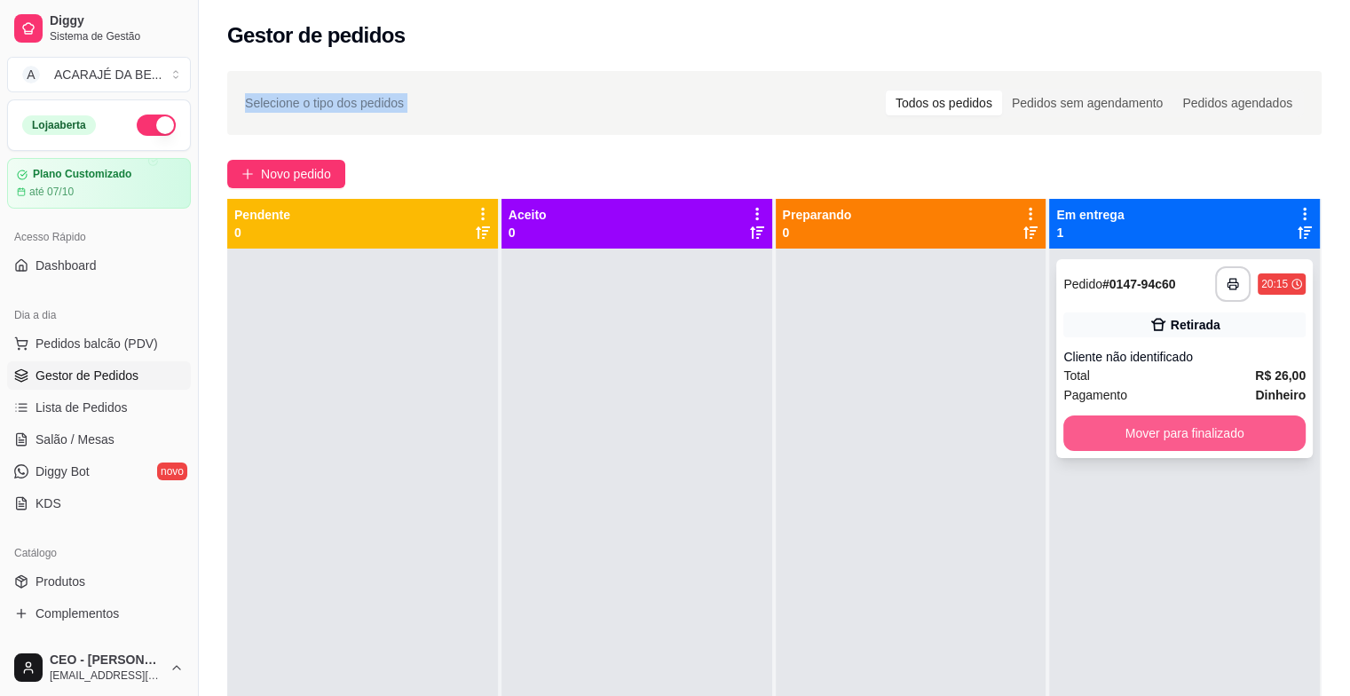
click at [1086, 427] on button "Mover para finalizado" at bounding box center [1184, 432] width 242 height 35
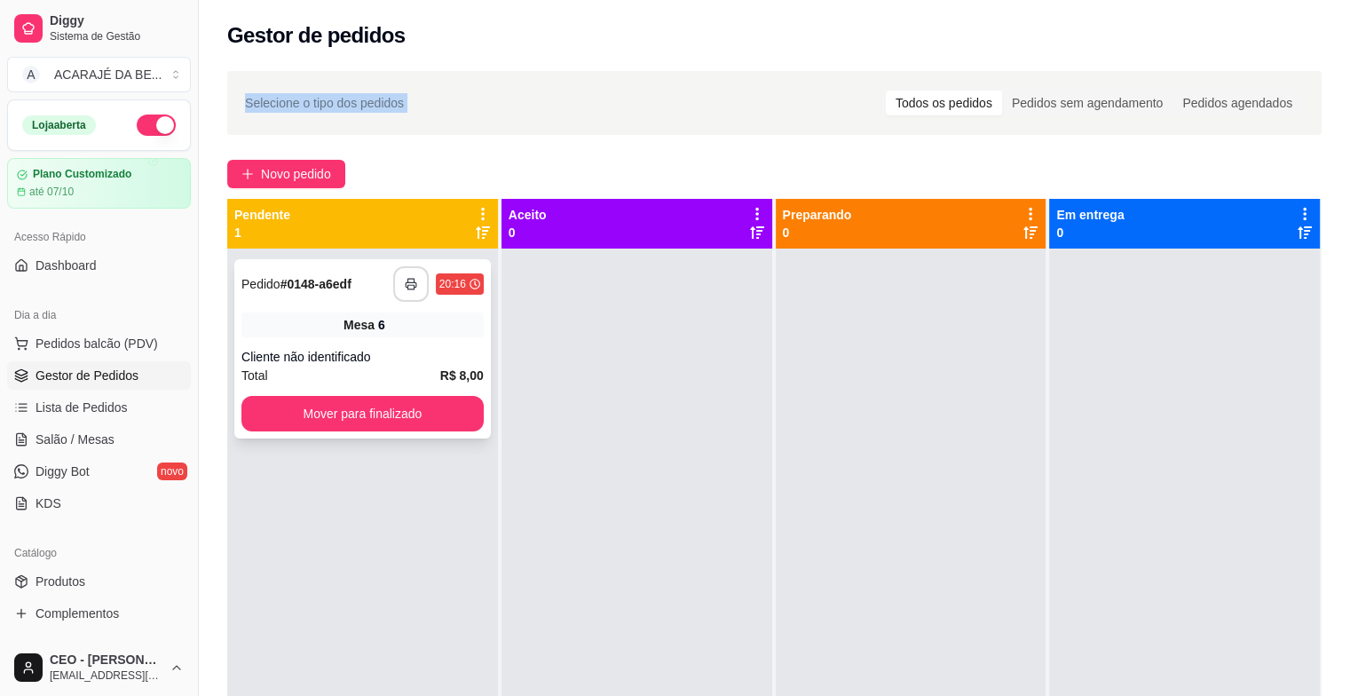
click at [405, 269] on button "button" at bounding box center [410, 283] width 35 height 35
click at [460, 408] on button "Mover para finalizado" at bounding box center [362, 413] width 242 height 35
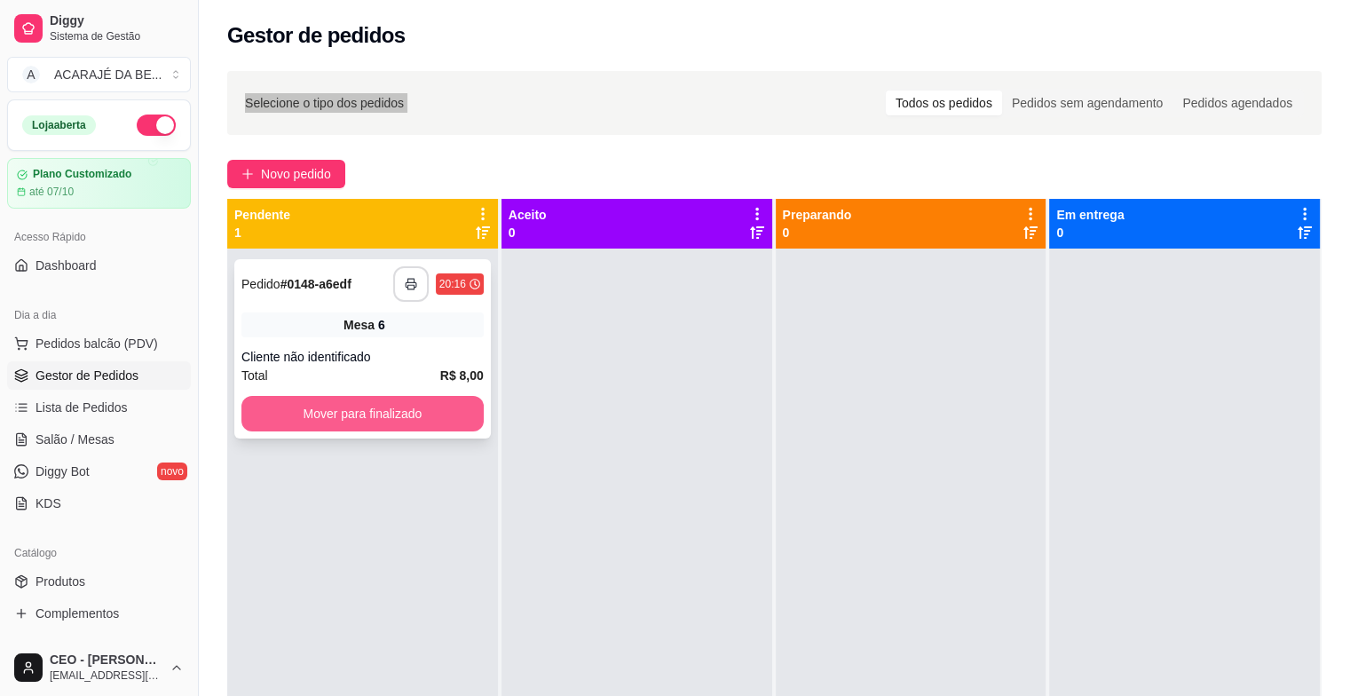
click at [472, 412] on button "Mover para finalizado" at bounding box center [362, 413] width 242 height 35
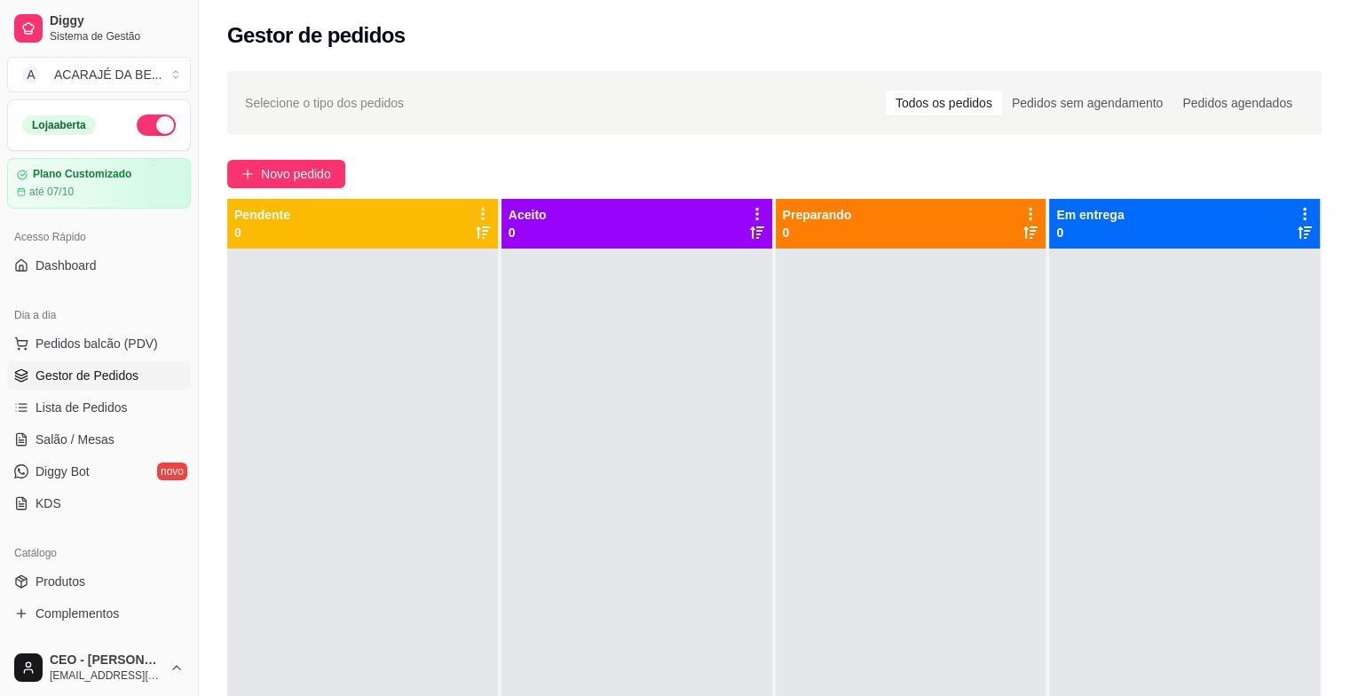
click at [543, 404] on div at bounding box center [636, 596] width 271 height 696
click at [40, 400] on span "Lista de Pedidos" at bounding box center [81, 407] width 92 height 18
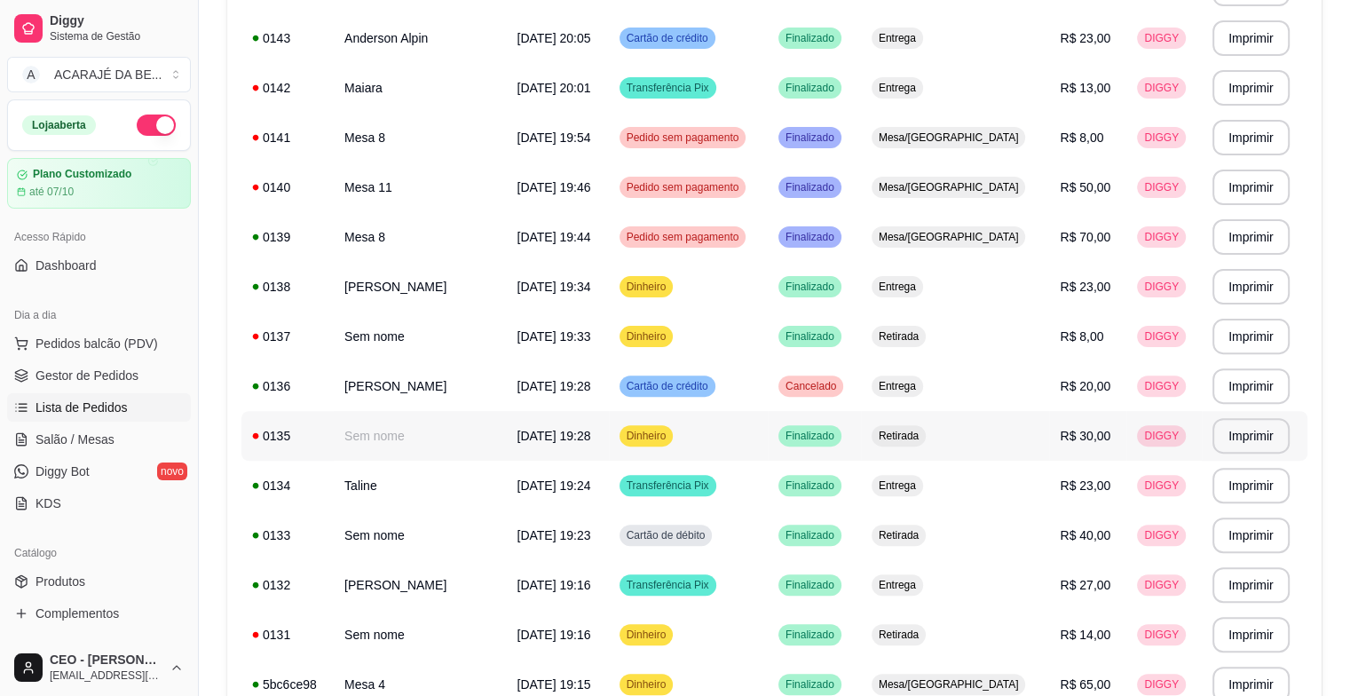
scroll to position [532, 0]
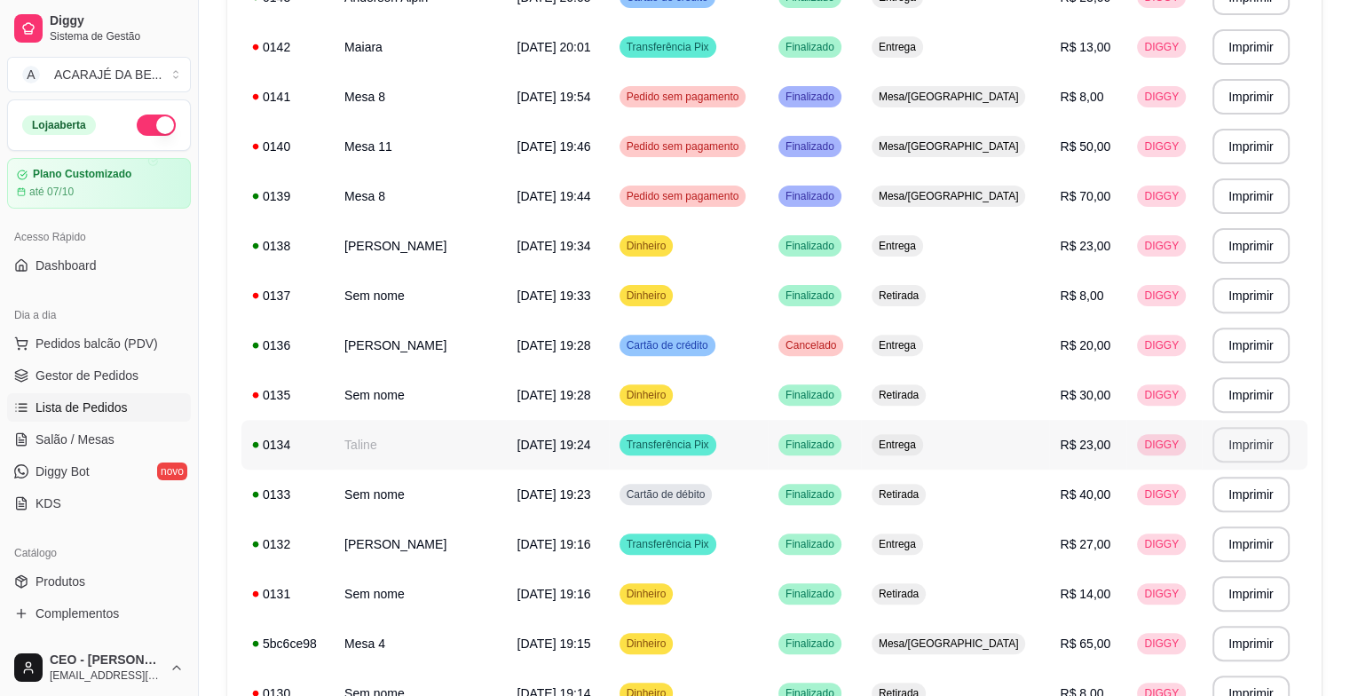
click at [1224, 444] on button "Imprimir" at bounding box center [1250, 444] width 77 height 35
click at [77, 366] on span "Gestor de Pedidos" at bounding box center [86, 375] width 103 height 18
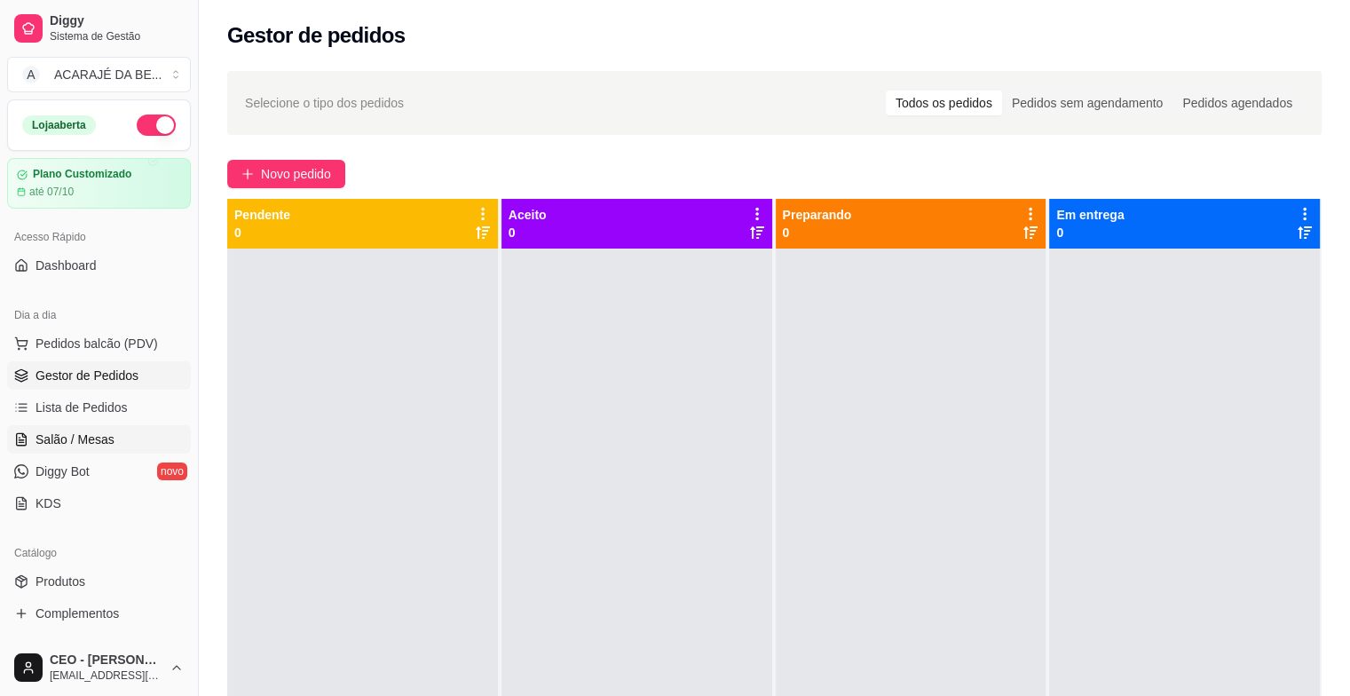
click at [85, 448] on link "Salão / Mesas" at bounding box center [99, 439] width 184 height 28
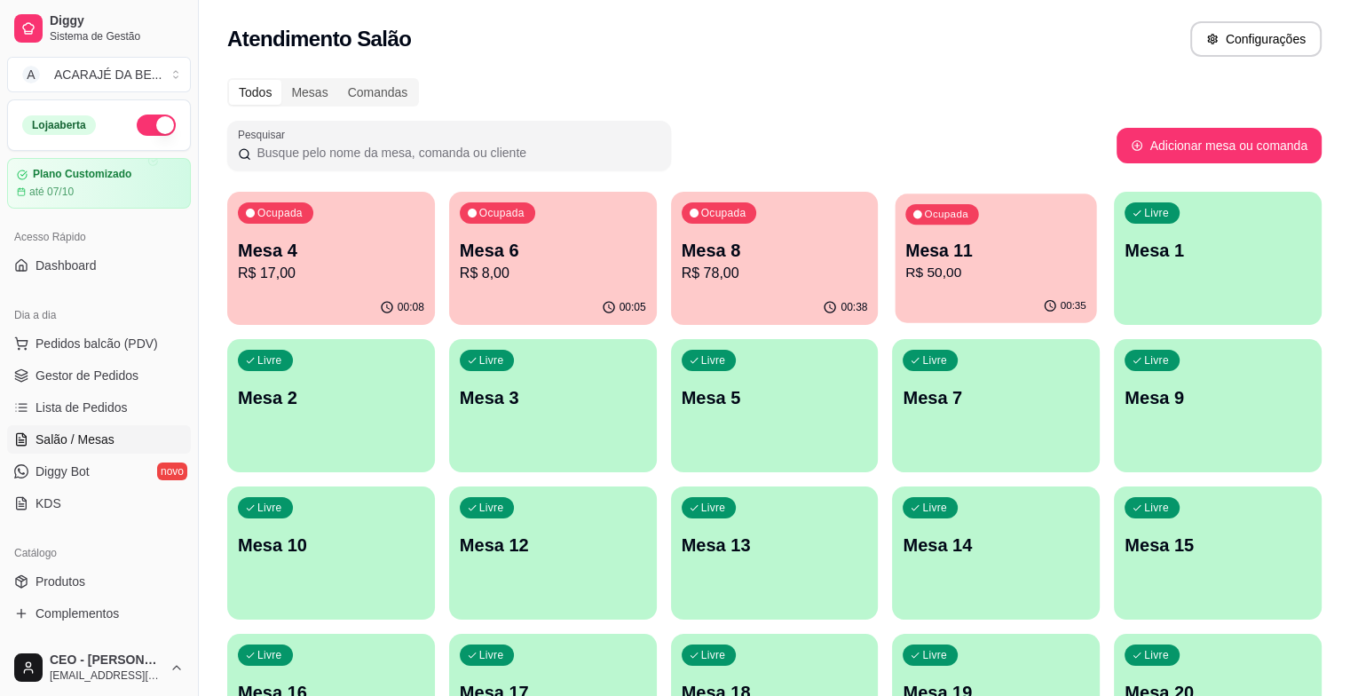
click at [906, 279] on p "R$ 50,00" at bounding box center [996, 273] width 181 height 20
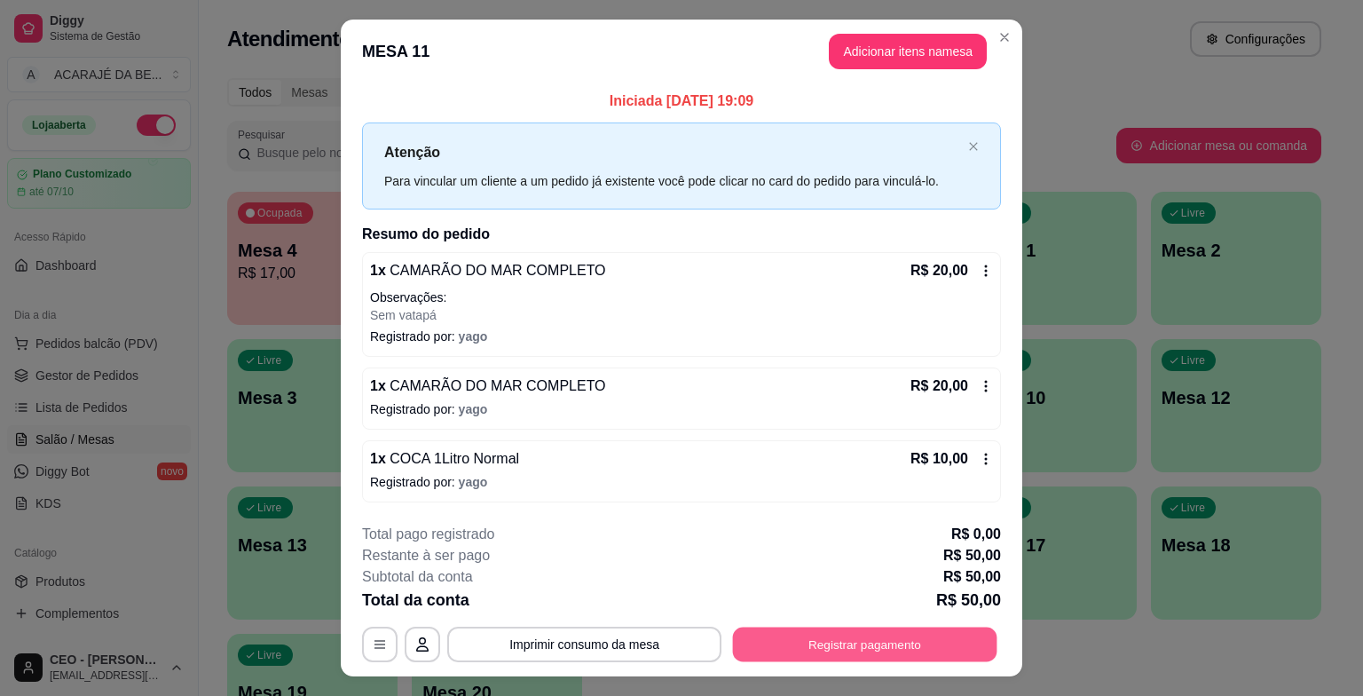
click at [860, 639] on button "Registrar pagamento" at bounding box center [865, 643] width 264 height 35
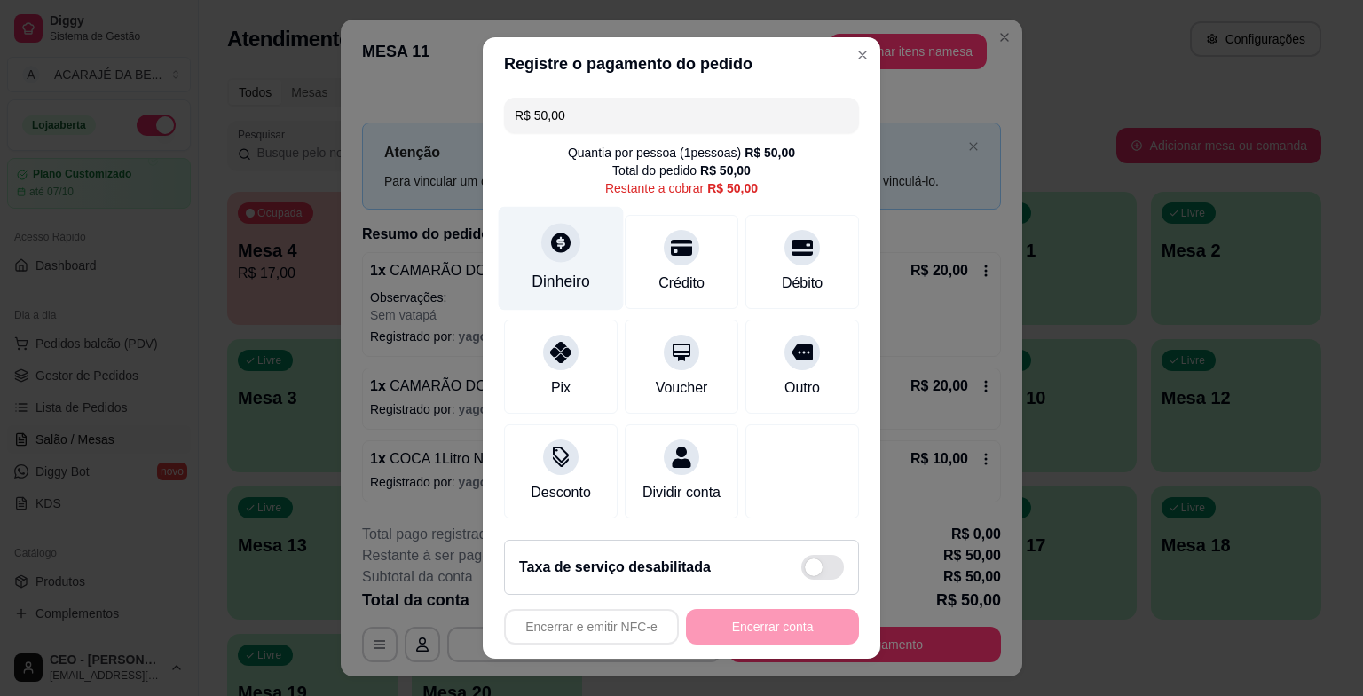
click at [547, 277] on div "Dinheiro" at bounding box center [560, 281] width 59 height 23
type input "R$ 0,00"
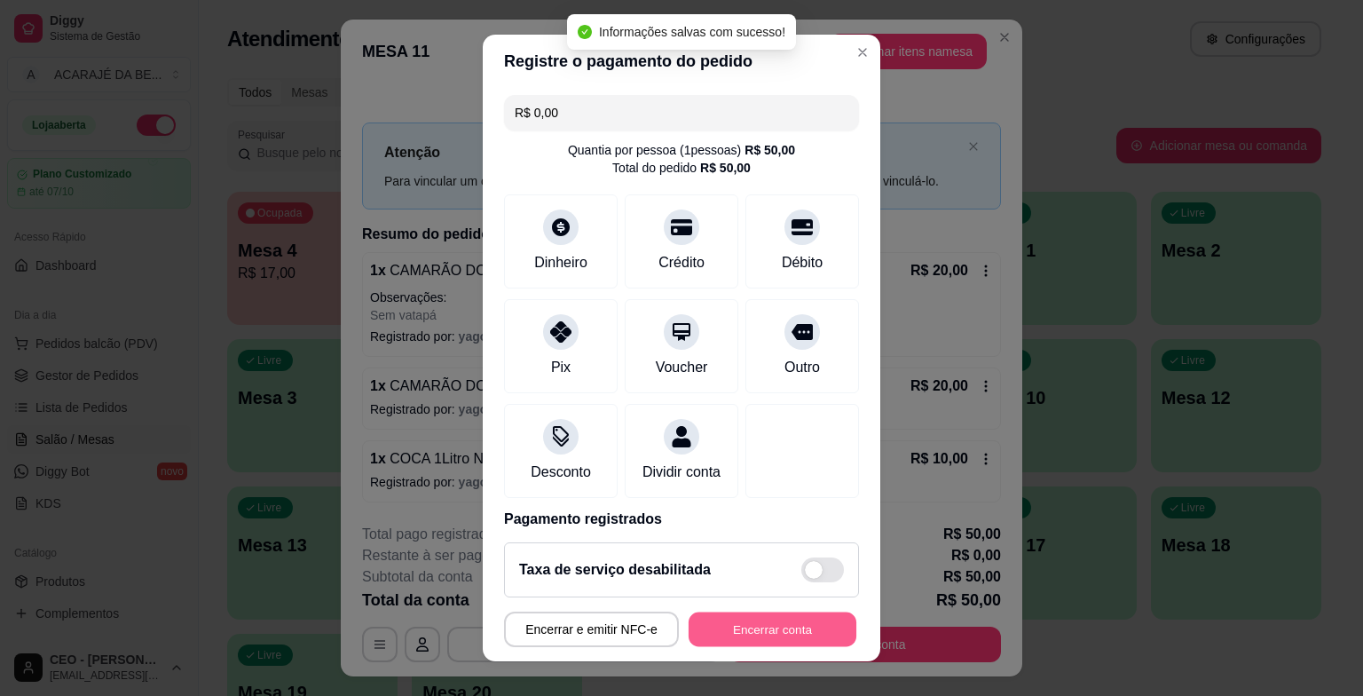
click at [807, 632] on button "Encerrar conta" at bounding box center [773, 628] width 168 height 35
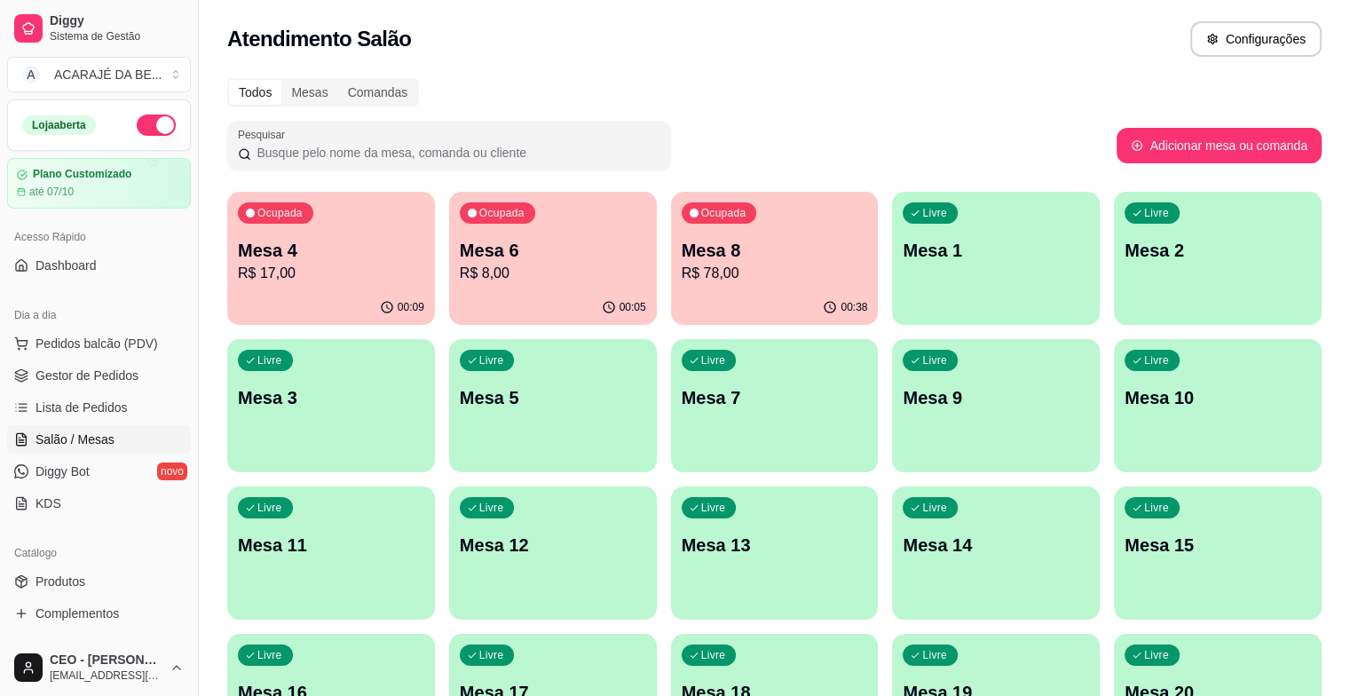
click at [311, 270] on p "R$ 17,00" at bounding box center [331, 273] width 186 height 21
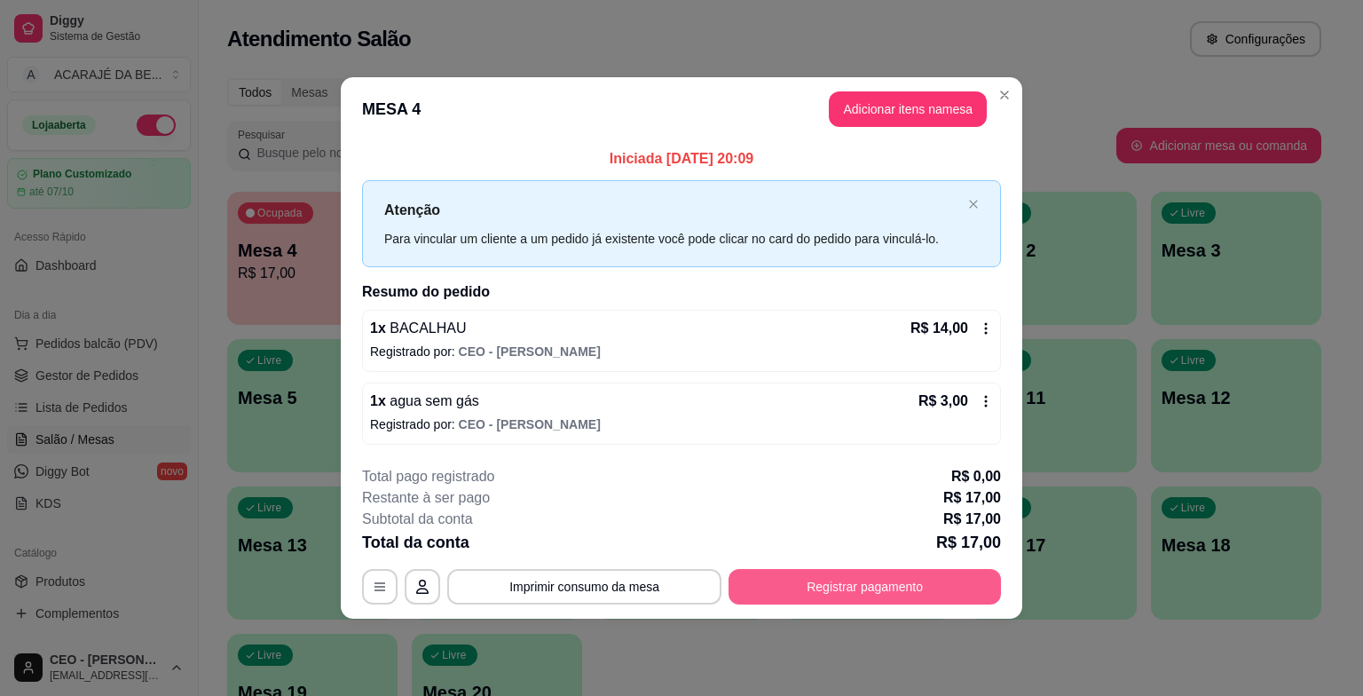
click at [816, 586] on button "Registrar pagamento" at bounding box center [864, 586] width 272 height 35
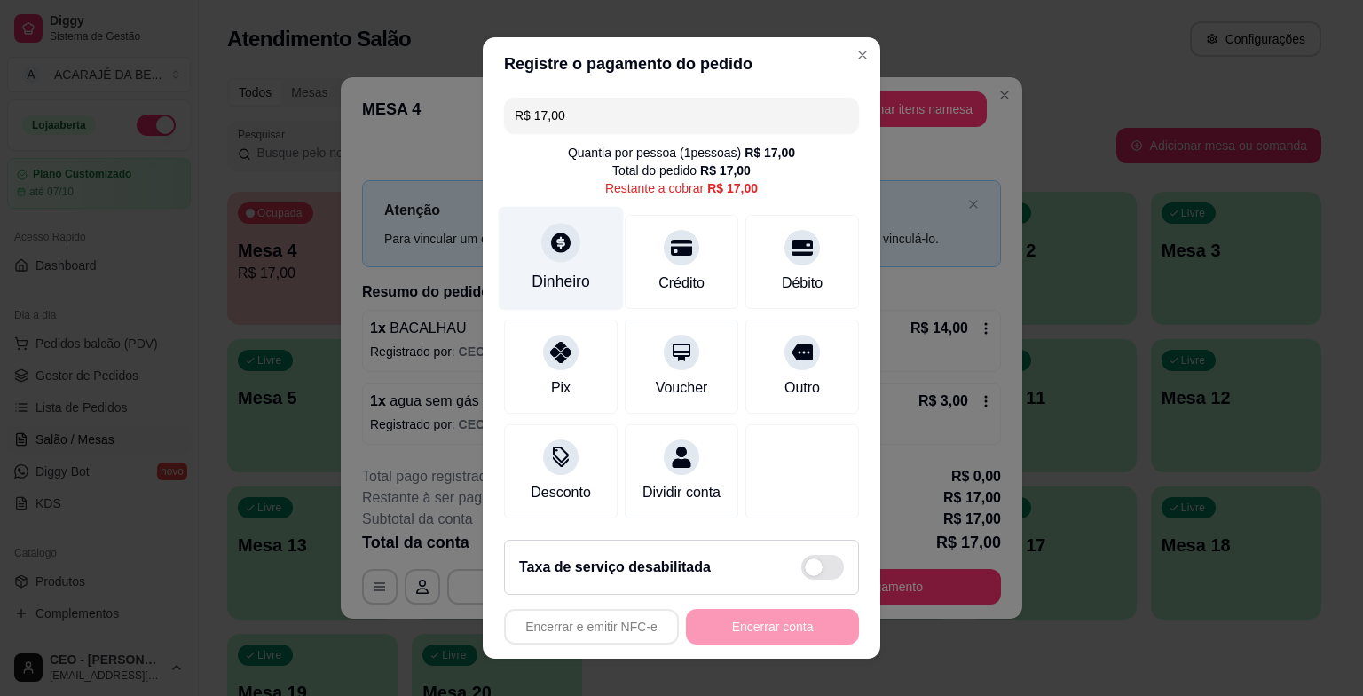
click at [578, 293] on div "Dinheiro" at bounding box center [560, 281] width 59 height 23
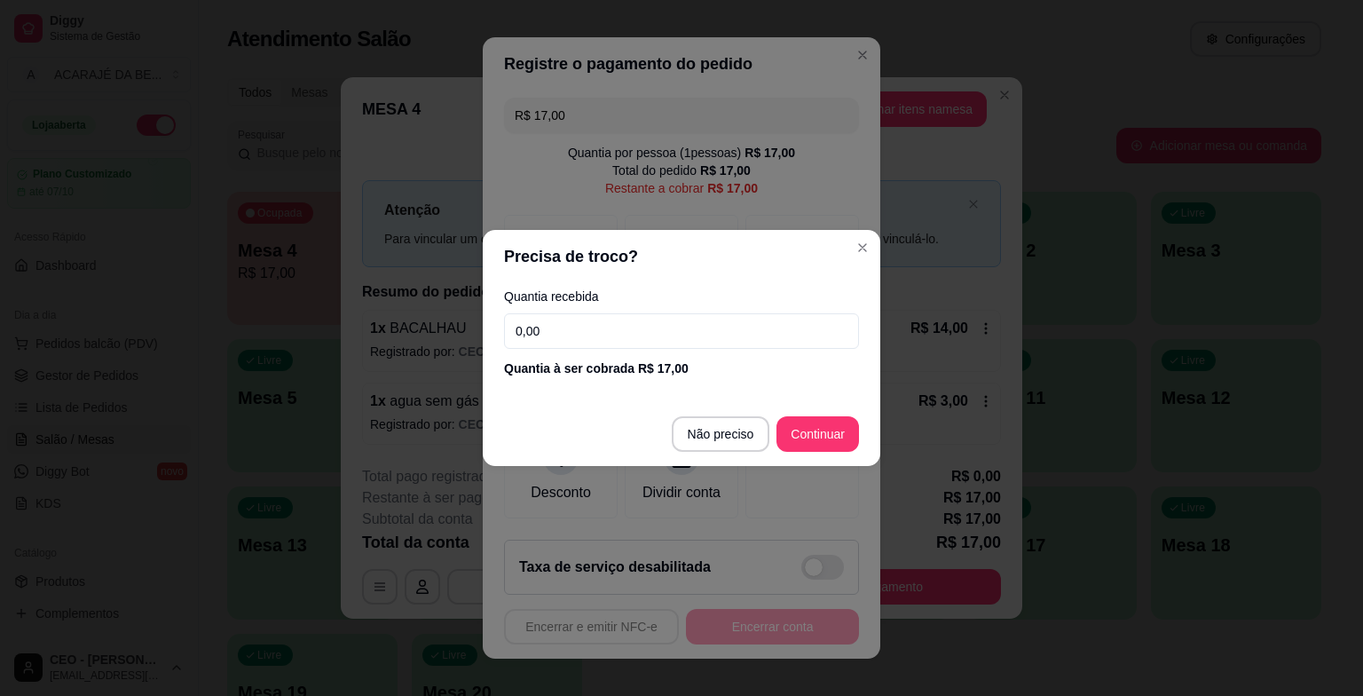
click at [555, 338] on input "0,00" at bounding box center [681, 330] width 355 height 35
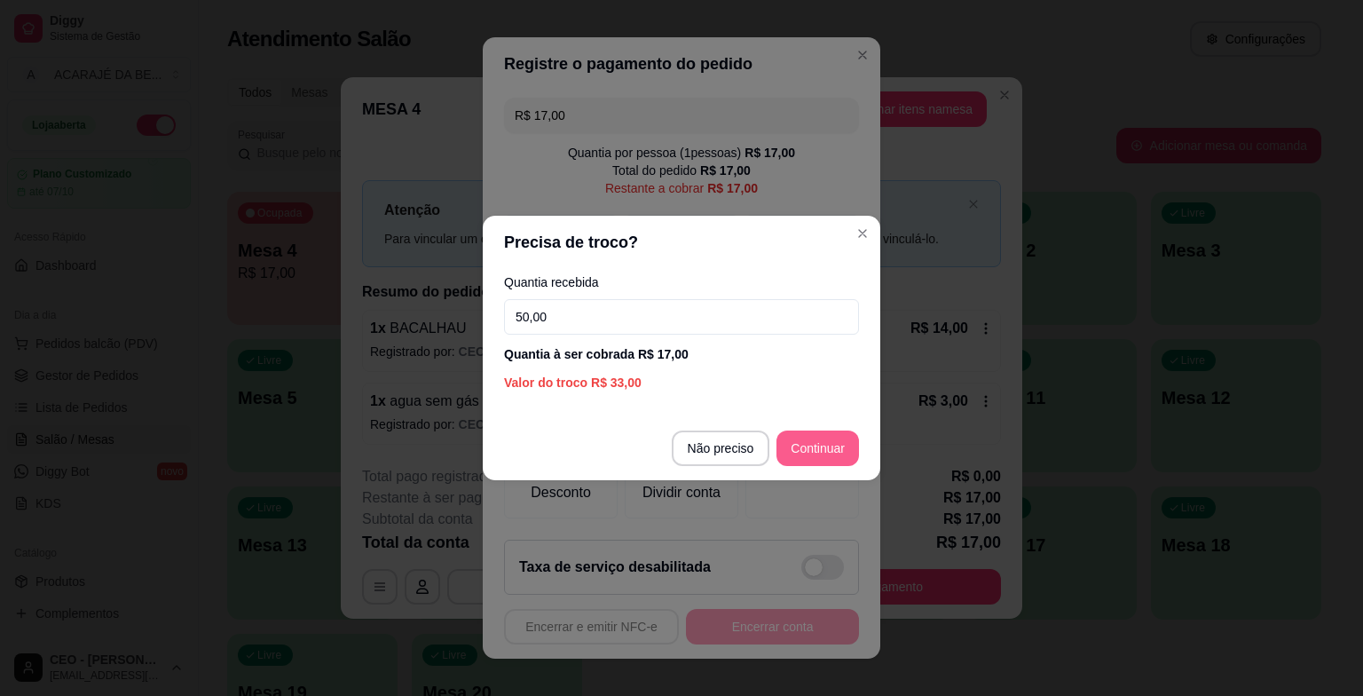
type input "50,00"
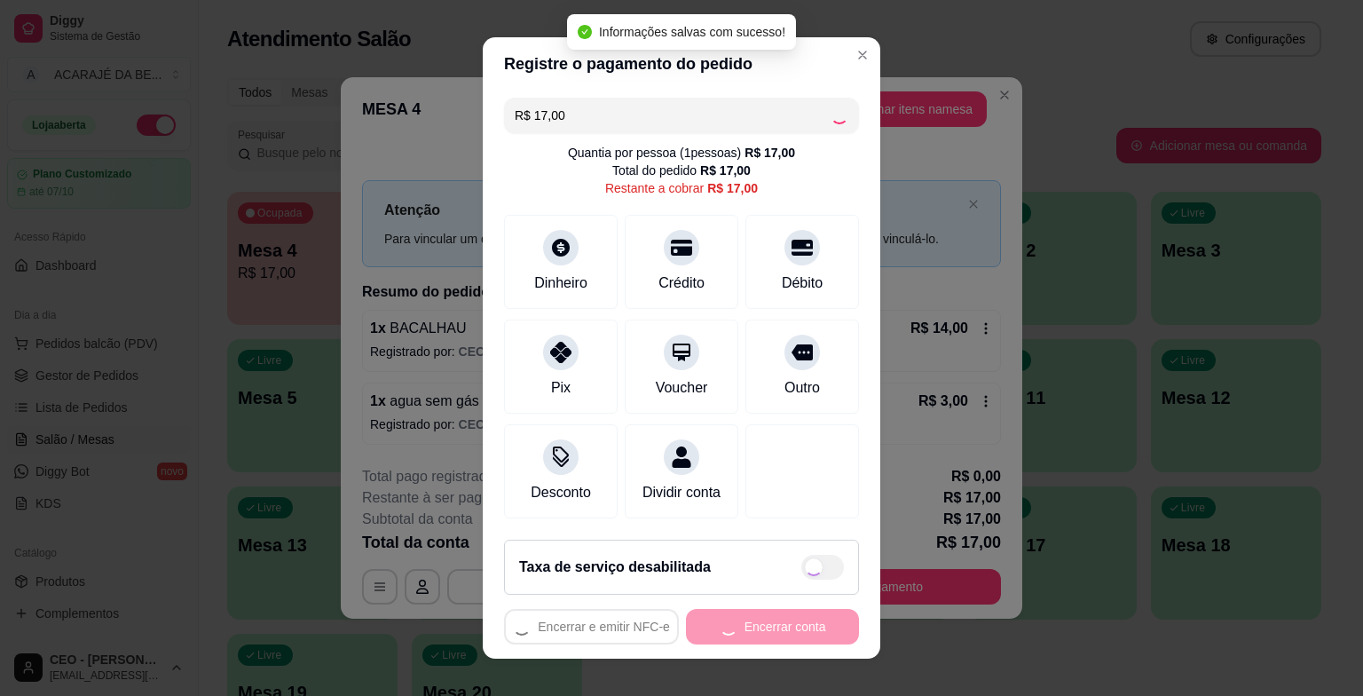
type input "R$ 0,00"
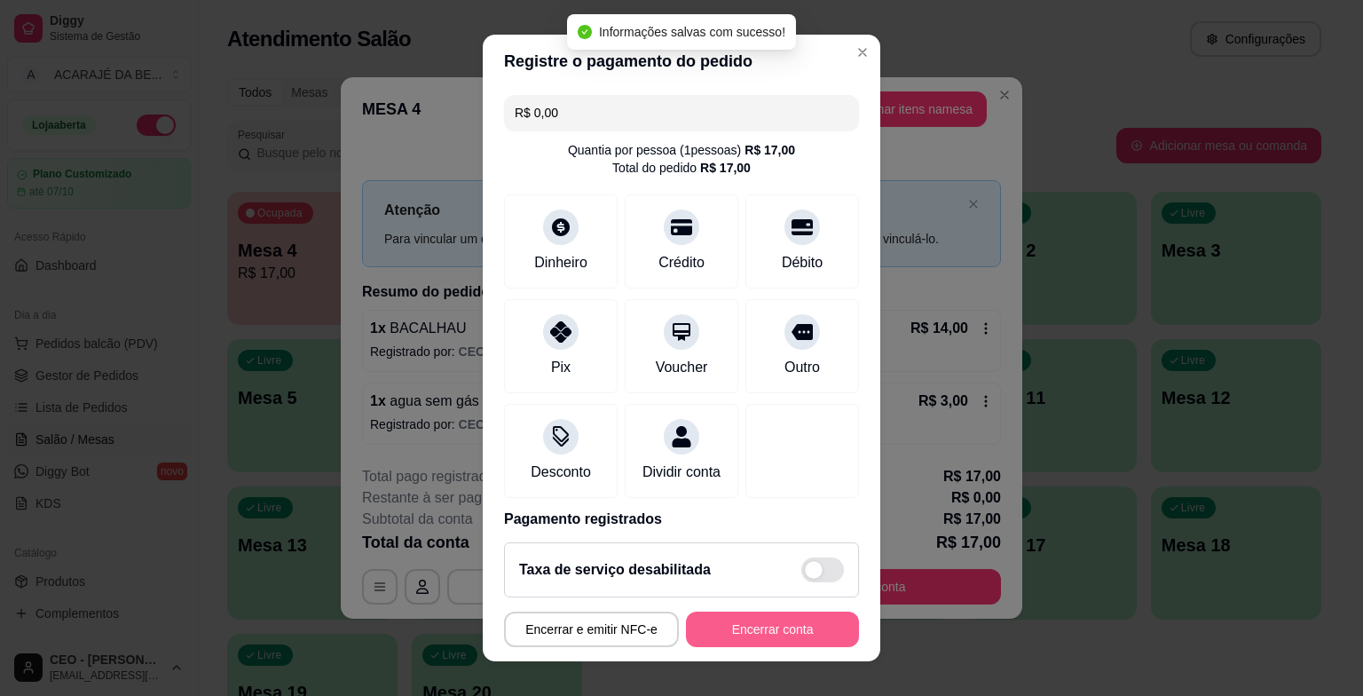
click at [751, 626] on button "Encerrar conta" at bounding box center [772, 628] width 173 height 35
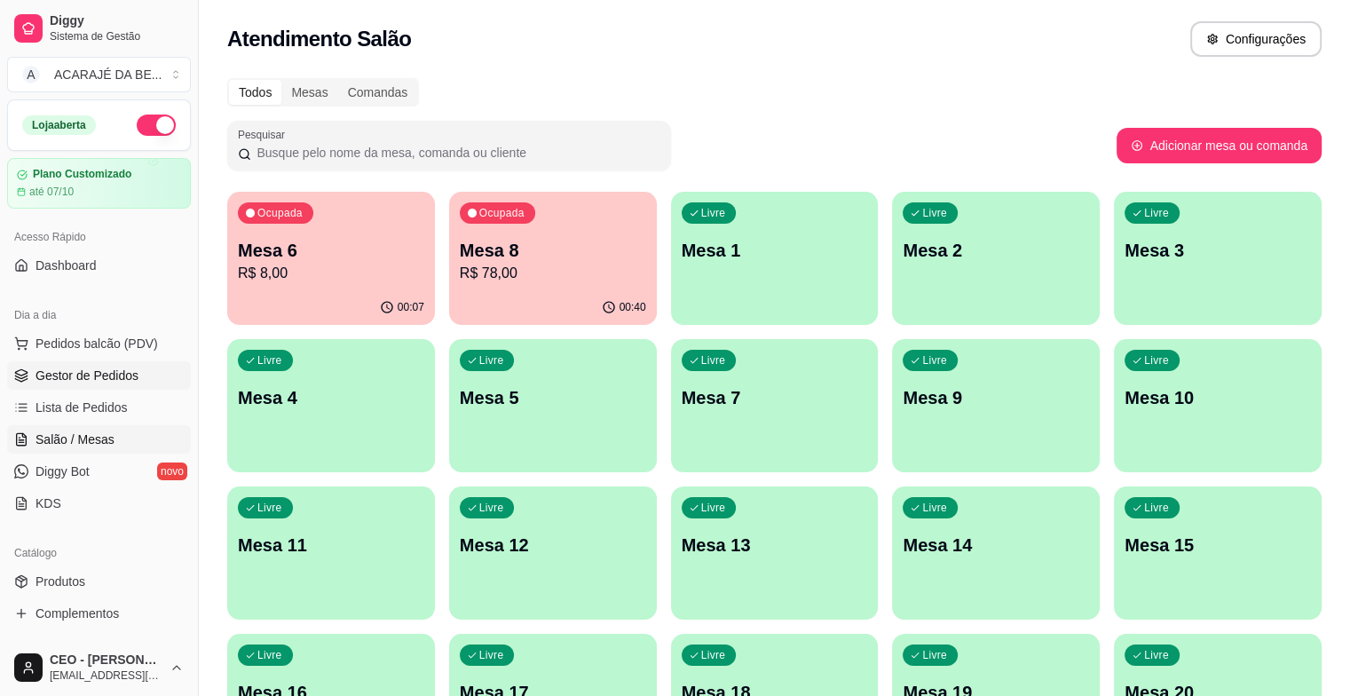
click at [141, 366] on link "Gestor de Pedidos" at bounding box center [99, 375] width 184 height 28
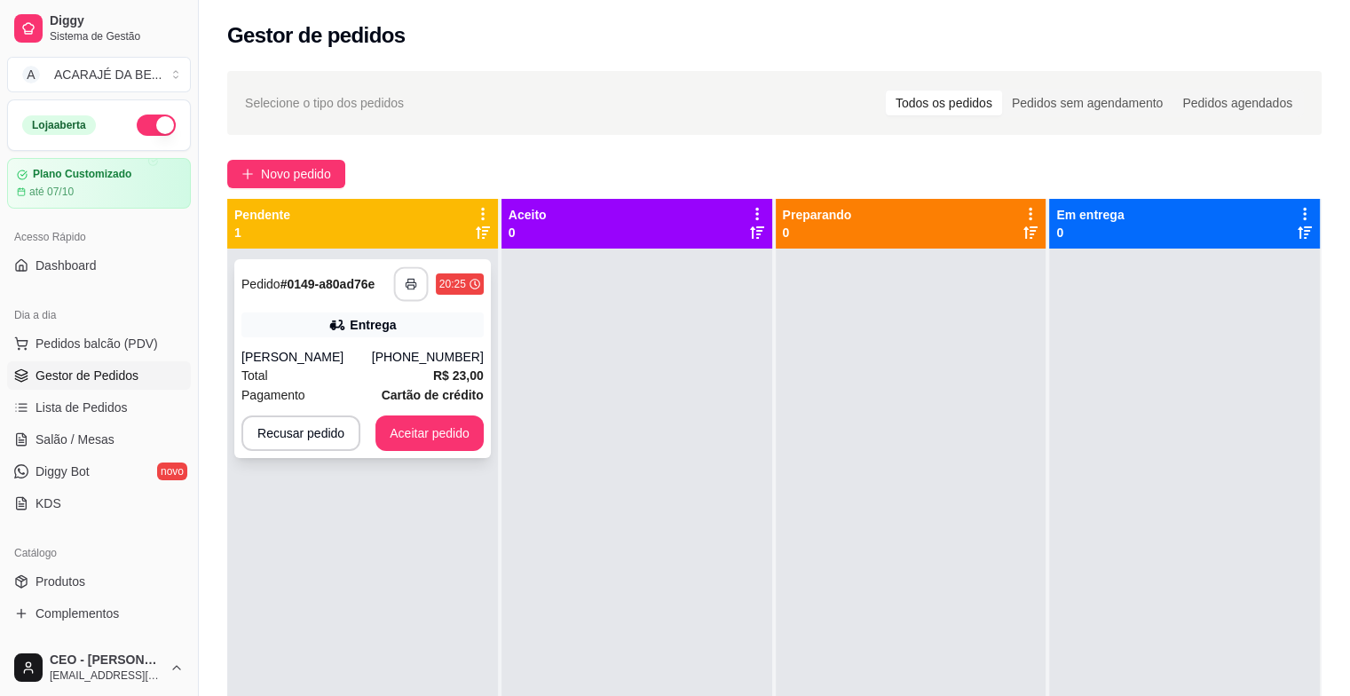
click at [409, 284] on icon "button" at bounding box center [411, 284] width 12 height 12
click at [445, 429] on button "Aceitar pedido" at bounding box center [429, 433] width 105 height 35
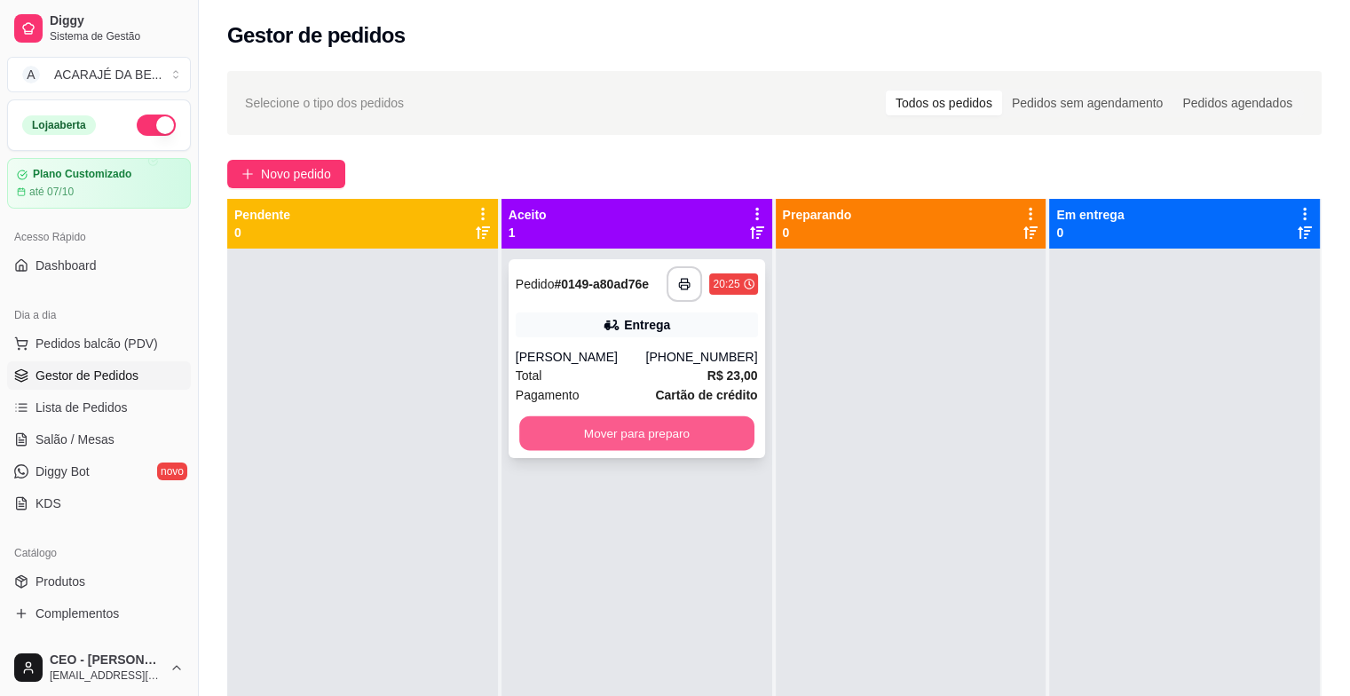
click at [596, 435] on button "Mover para preparo" at bounding box center [636, 433] width 235 height 35
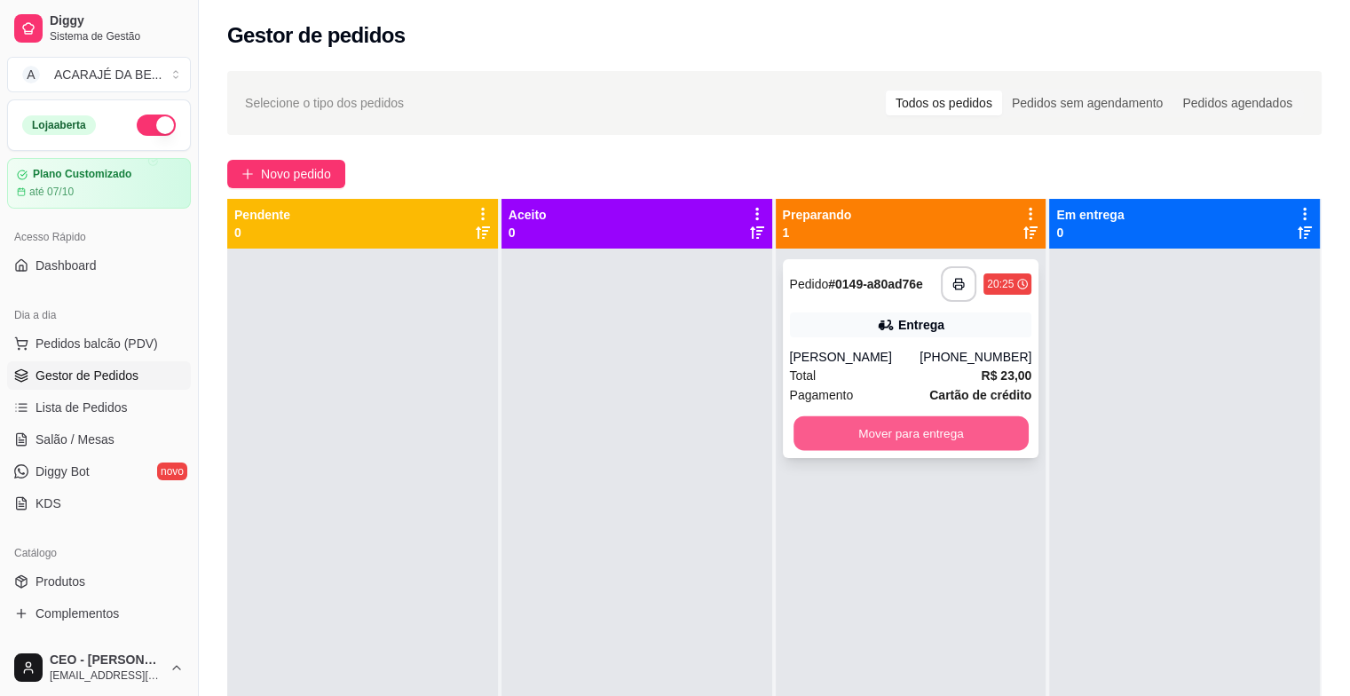
click at [828, 416] on button "Mover para entrega" at bounding box center [910, 433] width 235 height 35
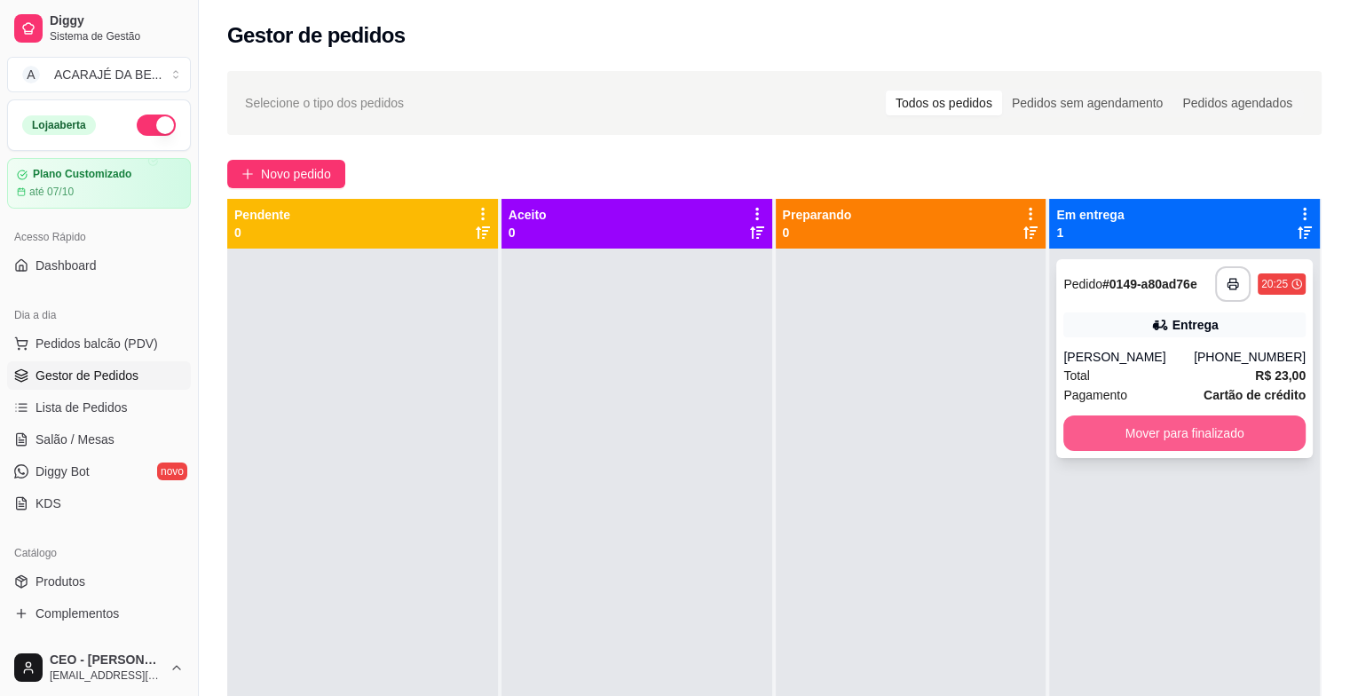
click at [1217, 426] on button "Mover para finalizado" at bounding box center [1184, 432] width 242 height 35
click at [1217, 426] on div "Mover para finalizado" at bounding box center [1184, 432] width 242 height 35
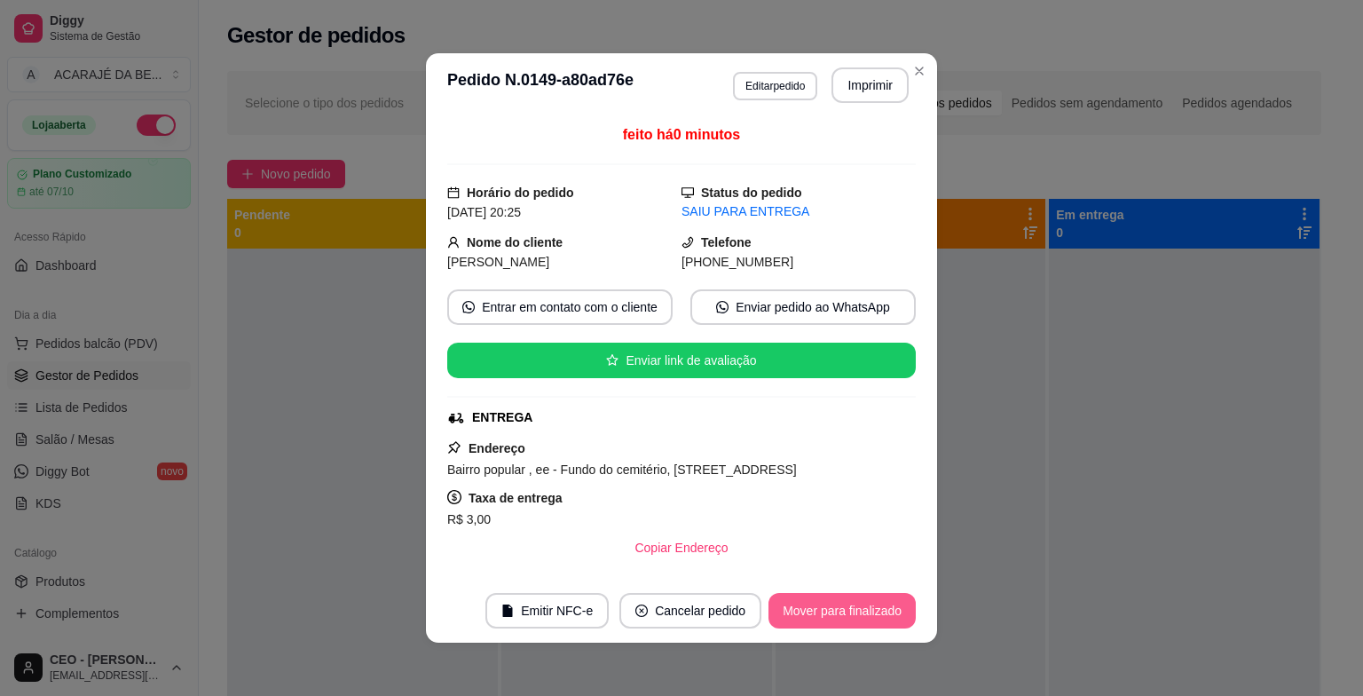
click at [819, 604] on button "Mover para finalizado" at bounding box center [841, 610] width 147 height 35
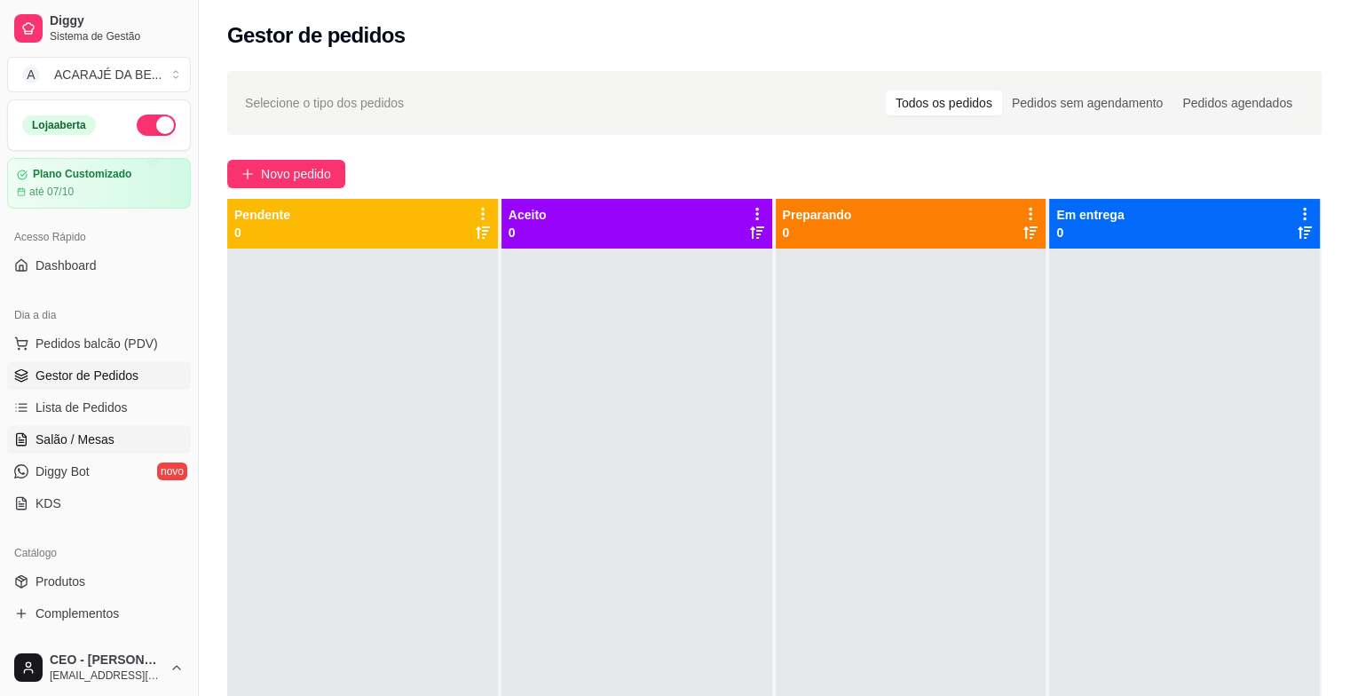
click at [117, 429] on link "Salão / Mesas" at bounding box center [99, 439] width 184 height 28
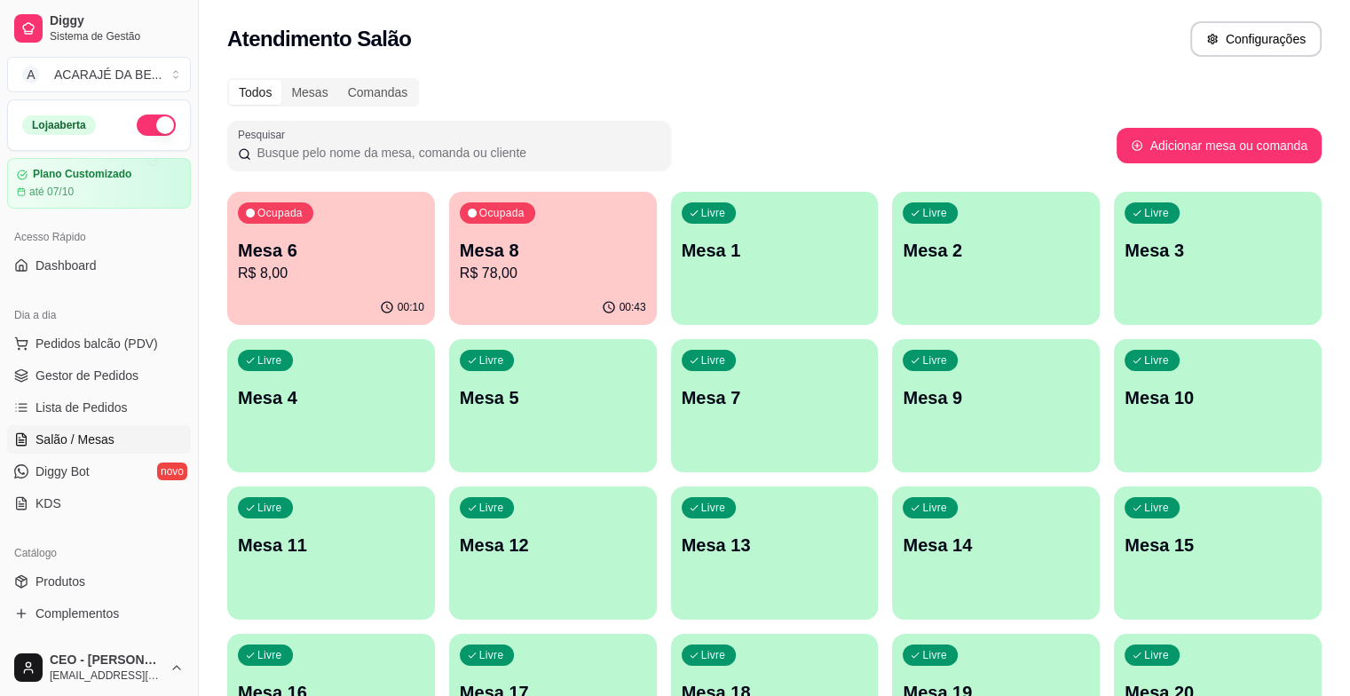
click at [316, 270] on div "Ocupada Mesa 6 R$ 8,00 00:10 Ocupada Mesa 8 R$ 78,00 00:43 Livre Mesa 1 Livre M…" at bounding box center [774, 479] width 1094 height 575
click at [303, 260] on p "Mesa 6" at bounding box center [331, 250] width 186 height 25
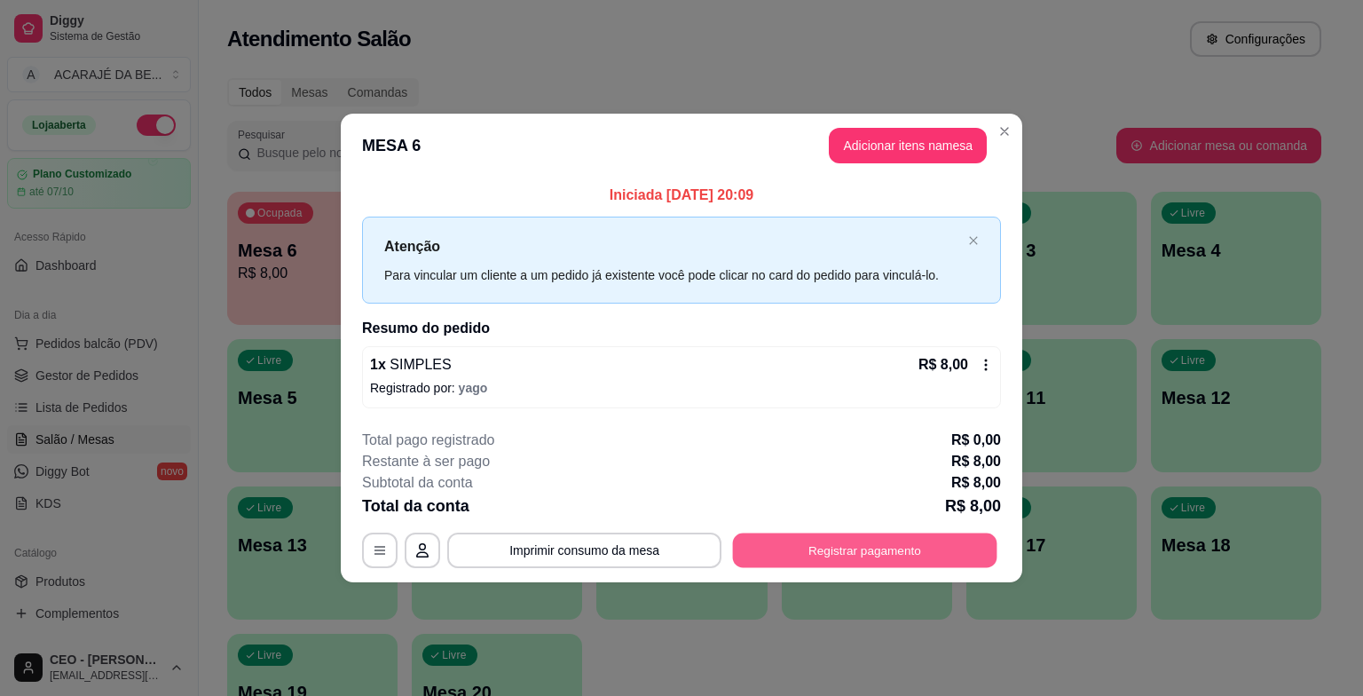
click at [937, 549] on button "Registrar pagamento" at bounding box center [865, 549] width 264 height 35
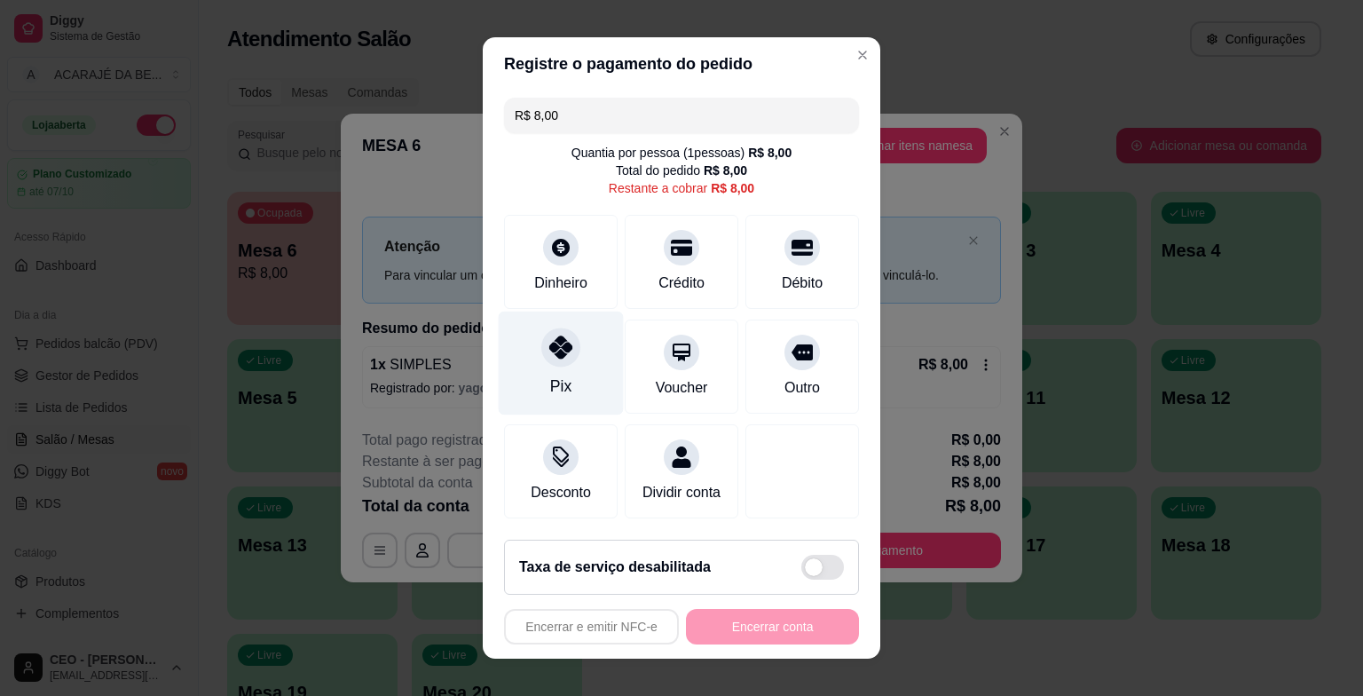
click at [568, 350] on div at bounding box center [560, 346] width 39 height 39
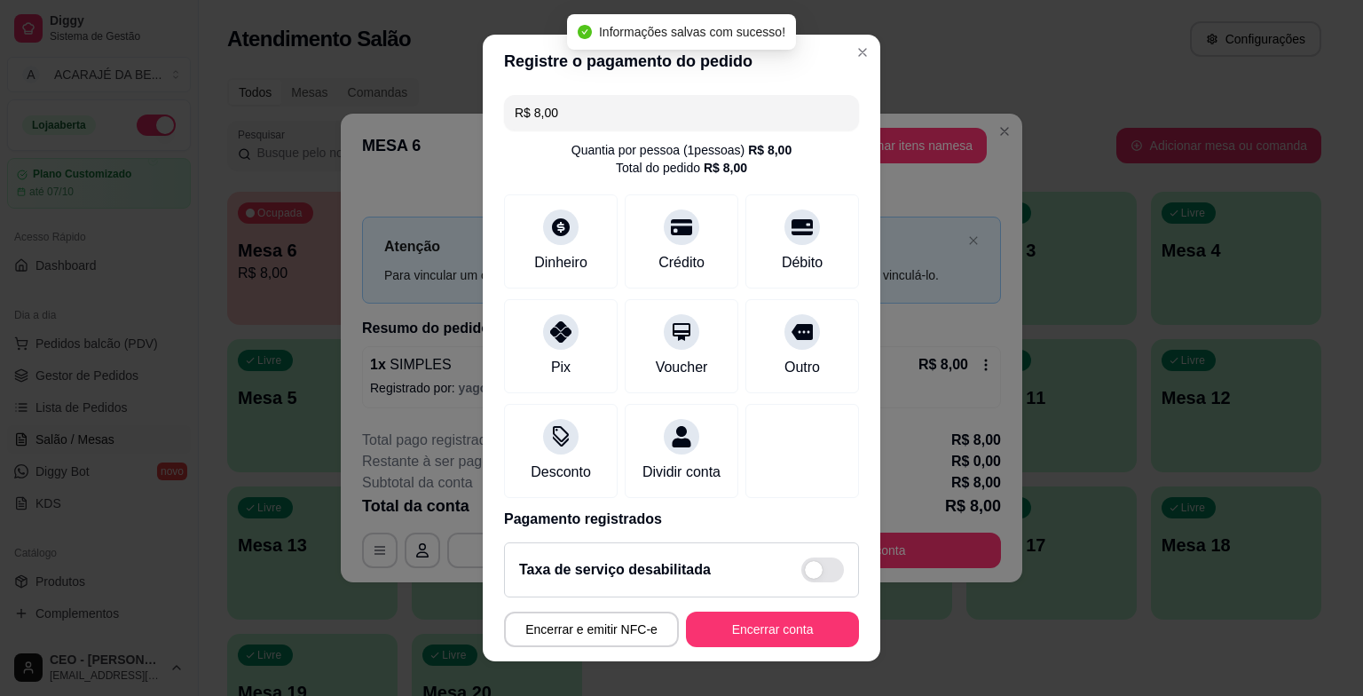
type input "R$ 0,00"
click at [738, 625] on button "Encerrar conta" at bounding box center [772, 628] width 173 height 35
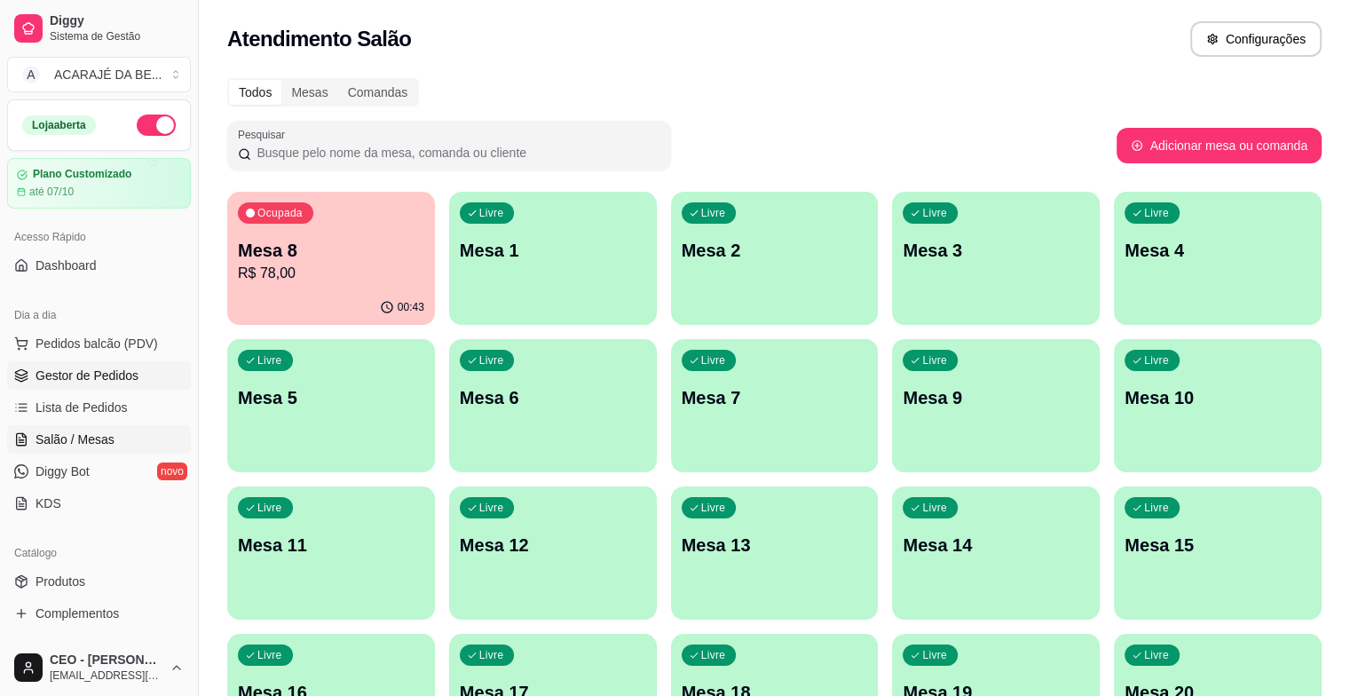
click at [152, 387] on link "Gestor de Pedidos" at bounding box center [99, 375] width 184 height 28
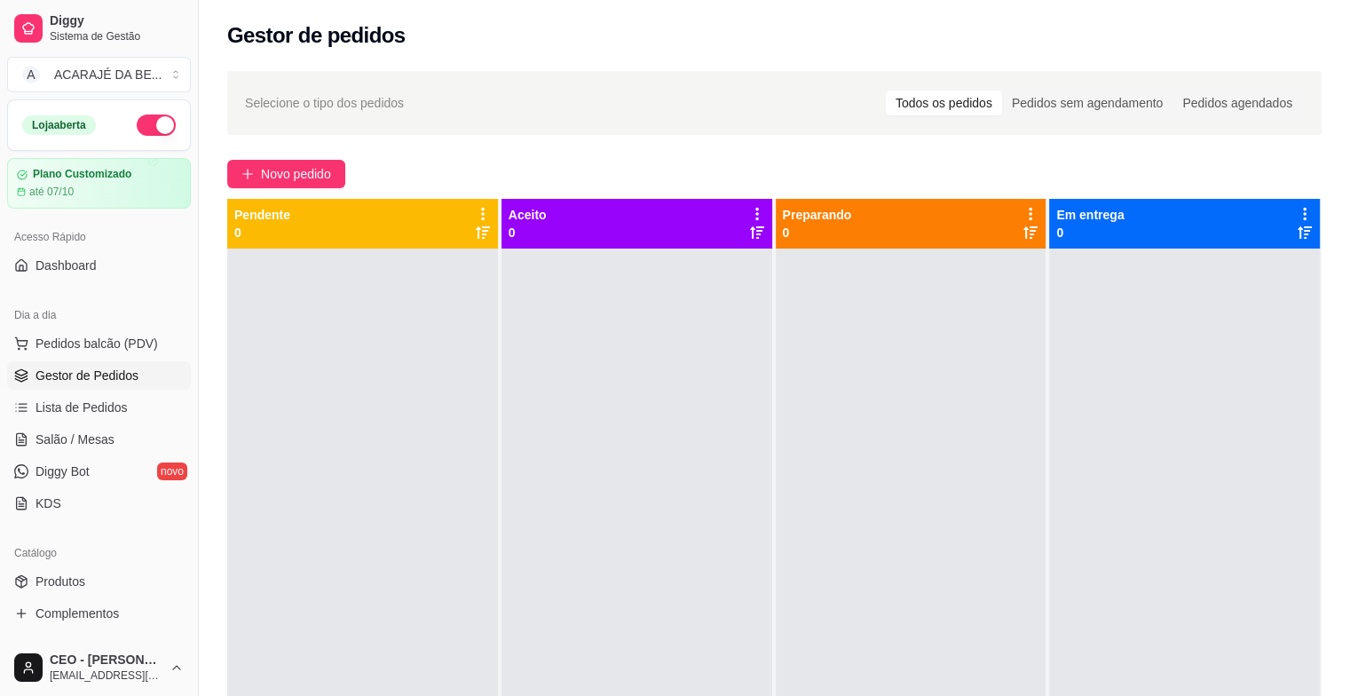
click at [99, 358] on ul "Pedidos balcão (PDV) Gestor de Pedidos Lista de Pedidos Salão / Mesas Diggy Bot…" at bounding box center [99, 423] width 184 height 188
click at [99, 351] on button "Pedidos balcão (PDV)" at bounding box center [99, 343] width 184 height 28
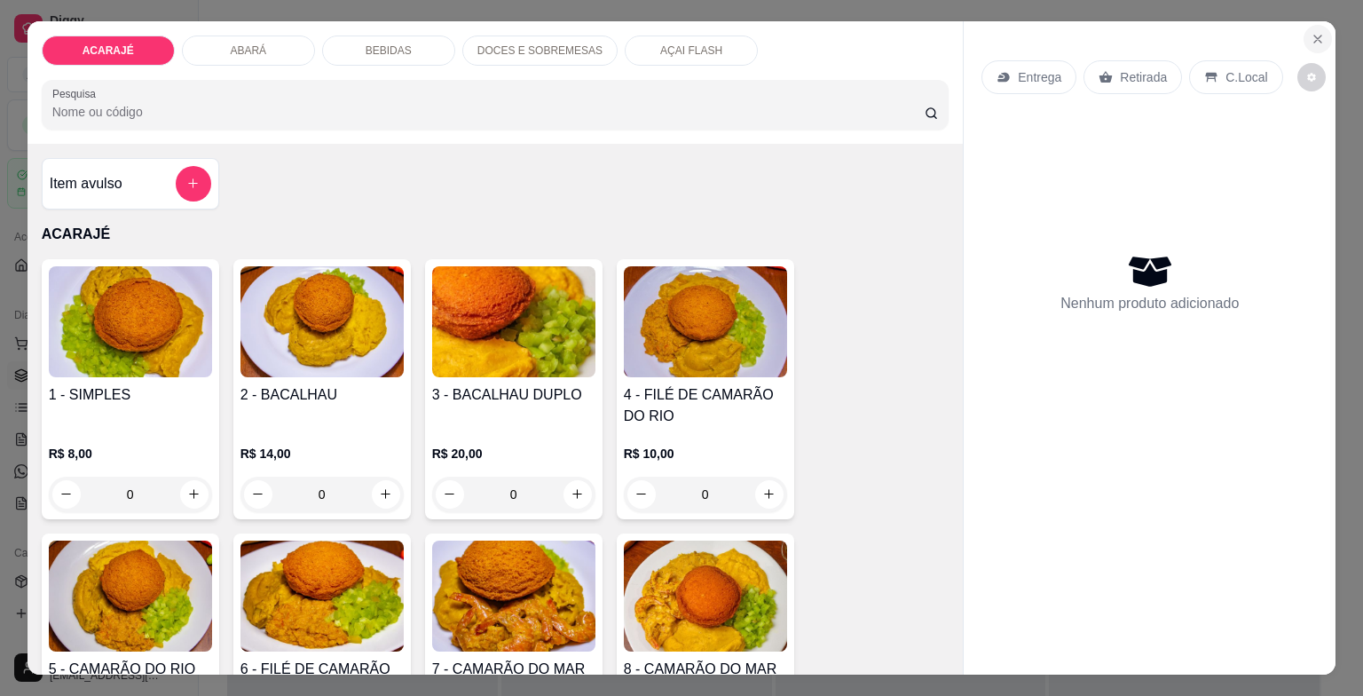
click at [1310, 39] on button "Close" at bounding box center [1317, 39] width 28 height 28
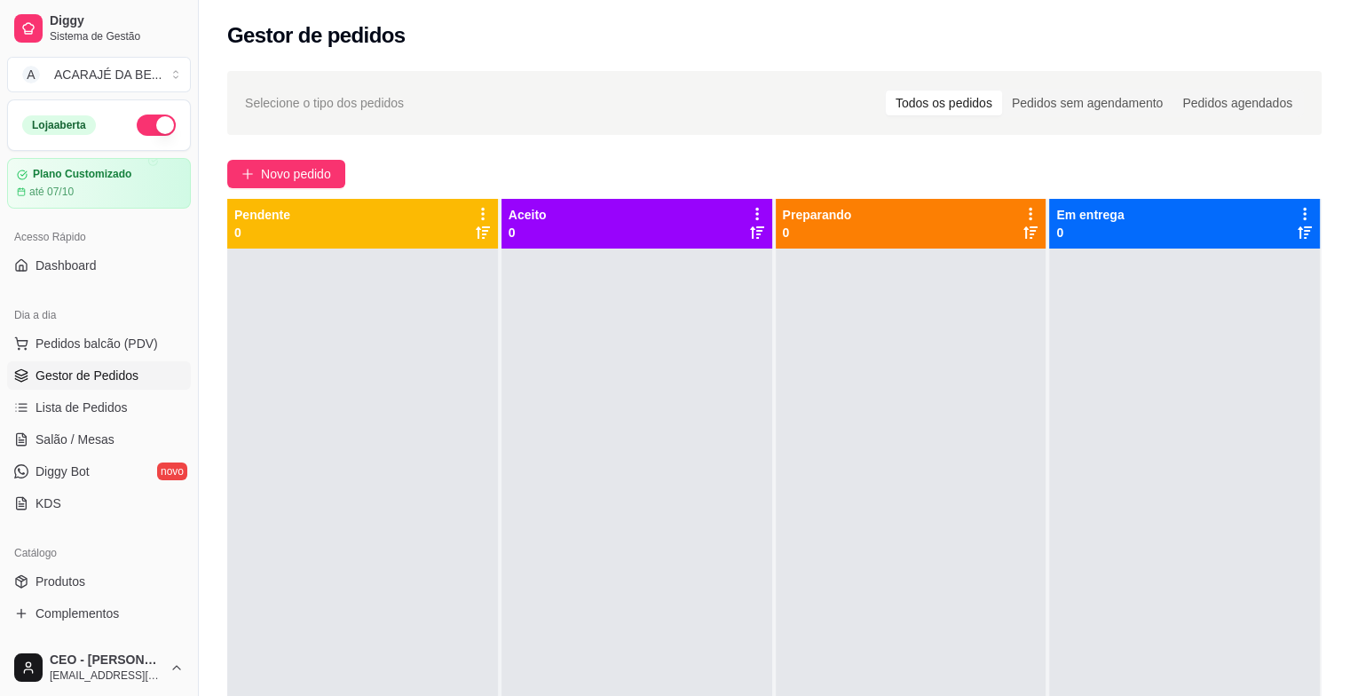
click at [53, 378] on span "Gestor de Pedidos" at bounding box center [86, 375] width 103 height 18
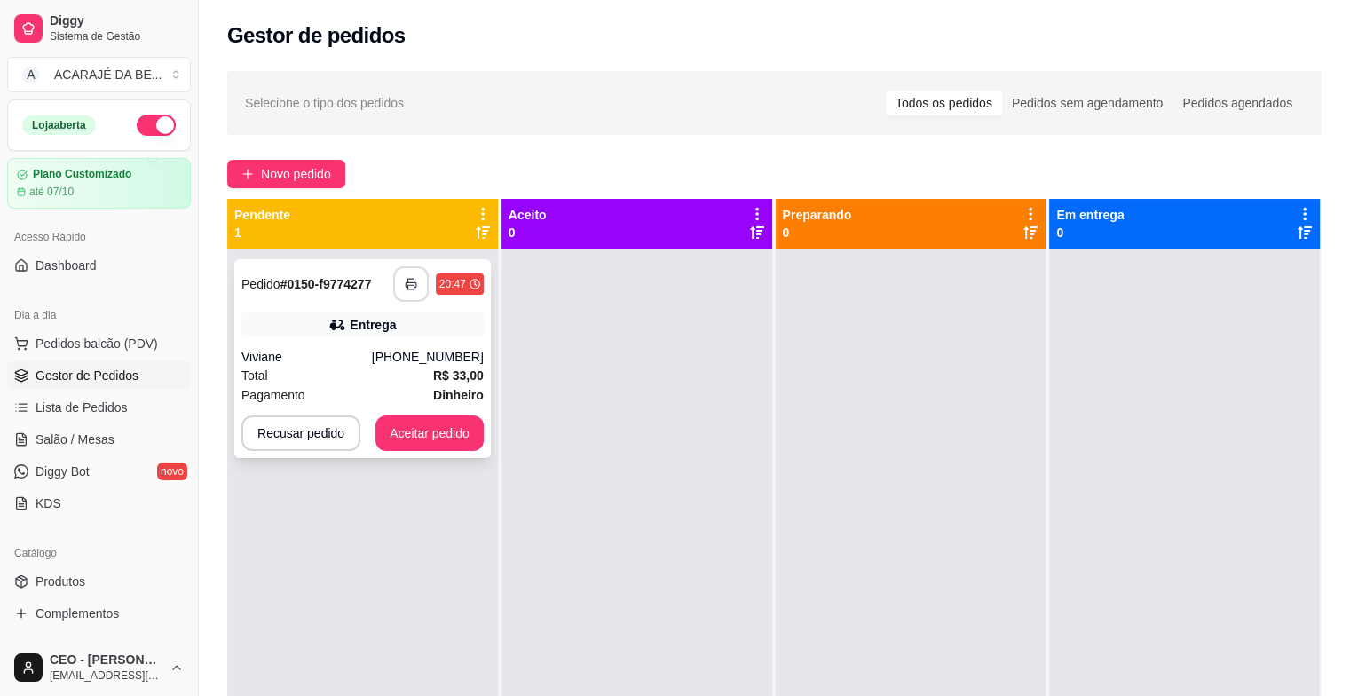
click at [399, 287] on button "button" at bounding box center [410, 283] width 35 height 35
click at [452, 427] on button "Aceitar pedido" at bounding box center [429, 433] width 105 height 35
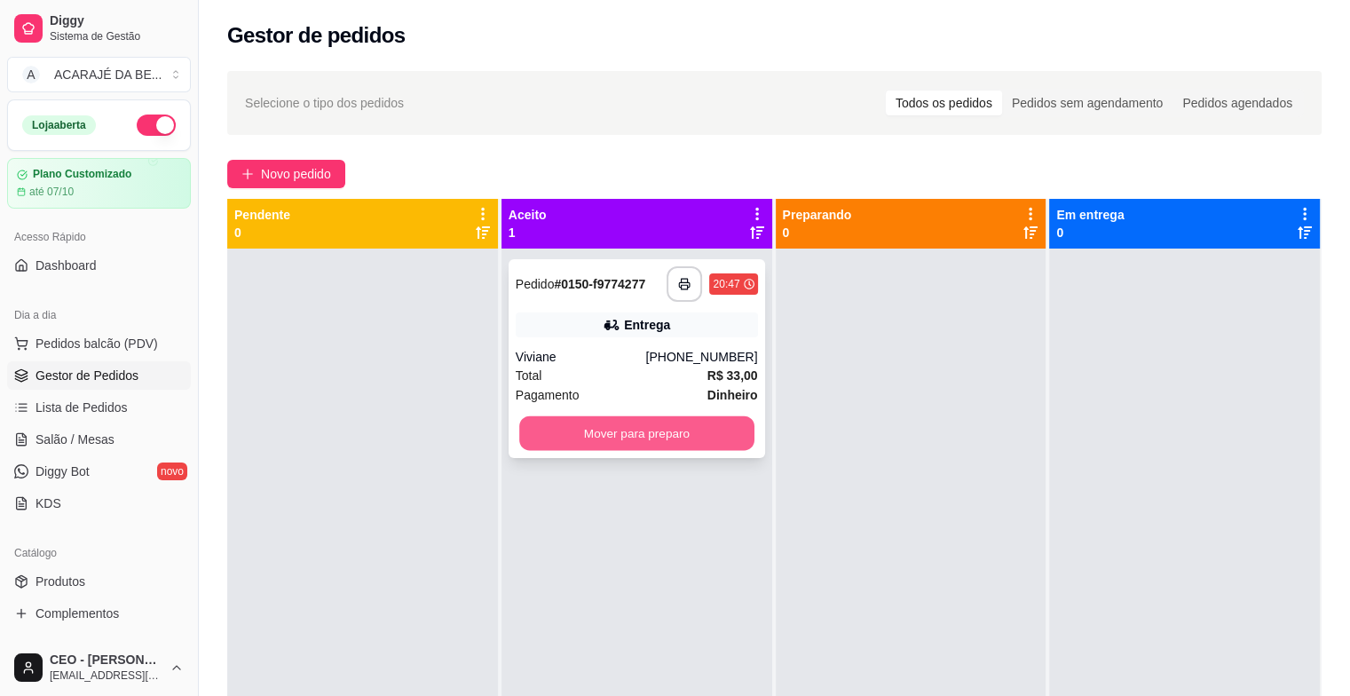
click at [618, 429] on button "Mover para preparo" at bounding box center [636, 433] width 235 height 35
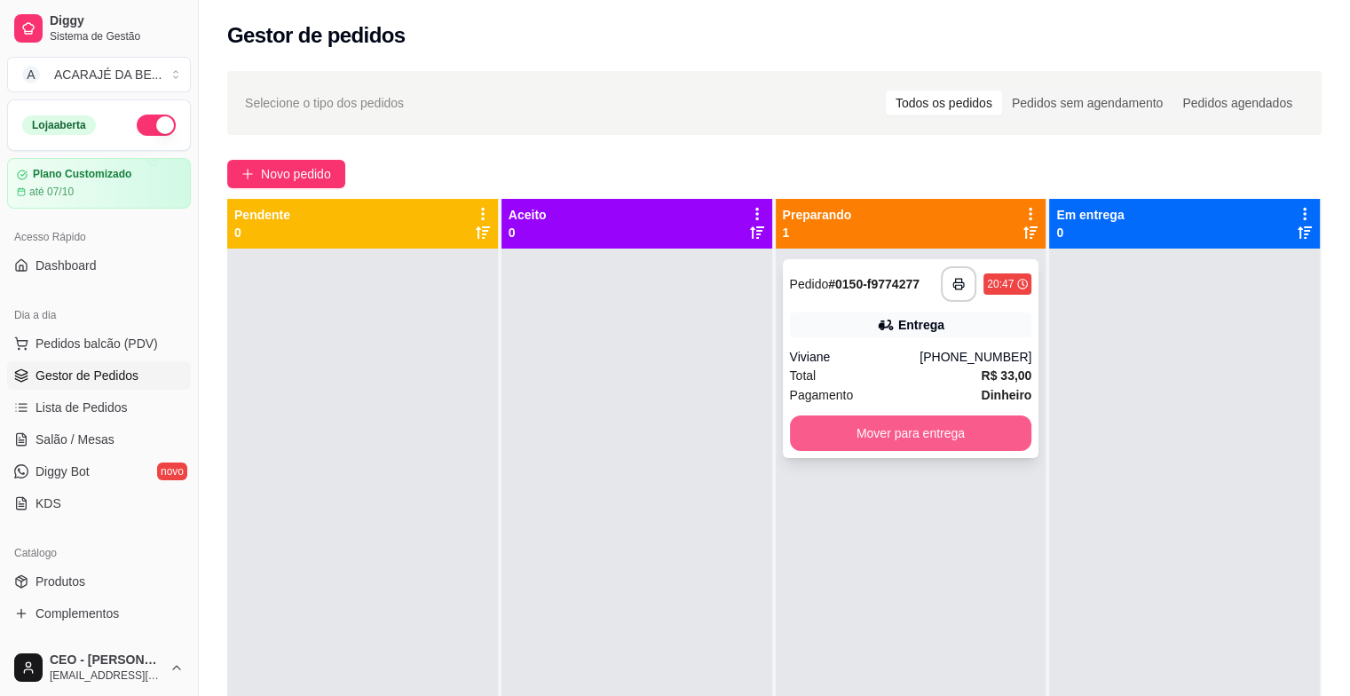
click at [882, 440] on button "Mover para entrega" at bounding box center [911, 432] width 242 height 35
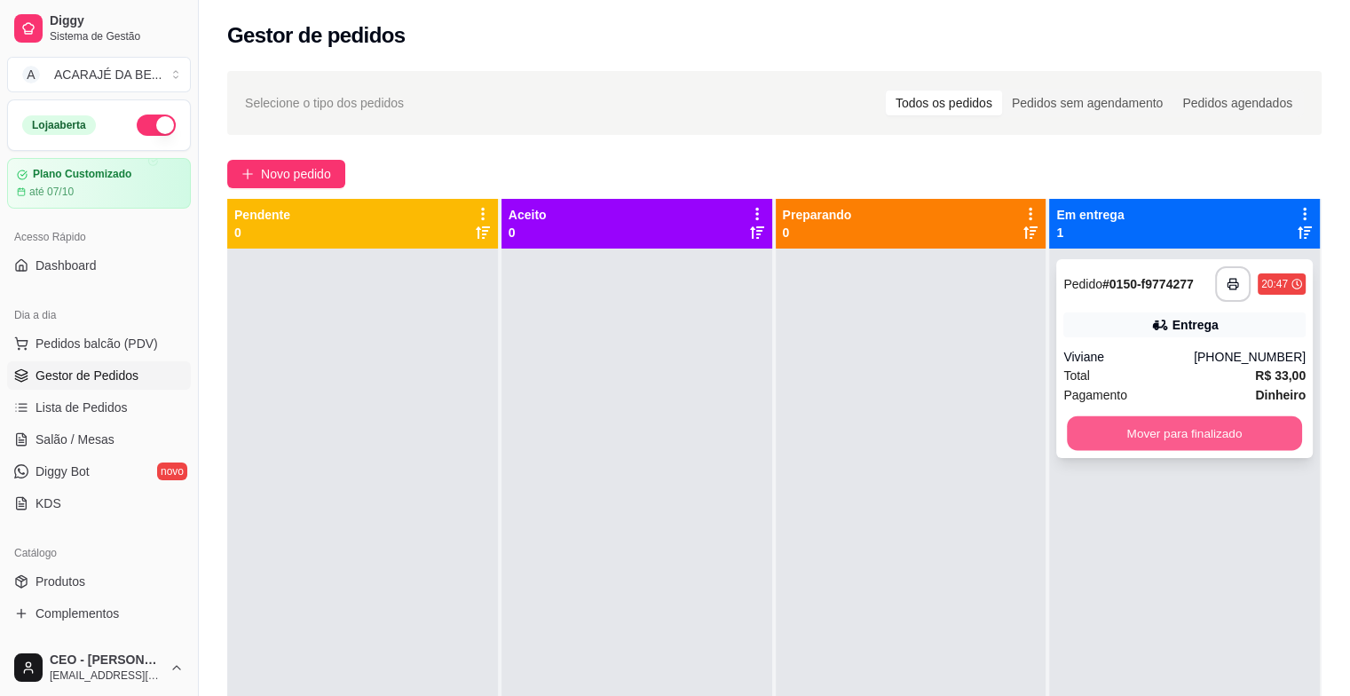
click at [1130, 424] on button "Mover para finalizado" at bounding box center [1183, 433] width 235 height 35
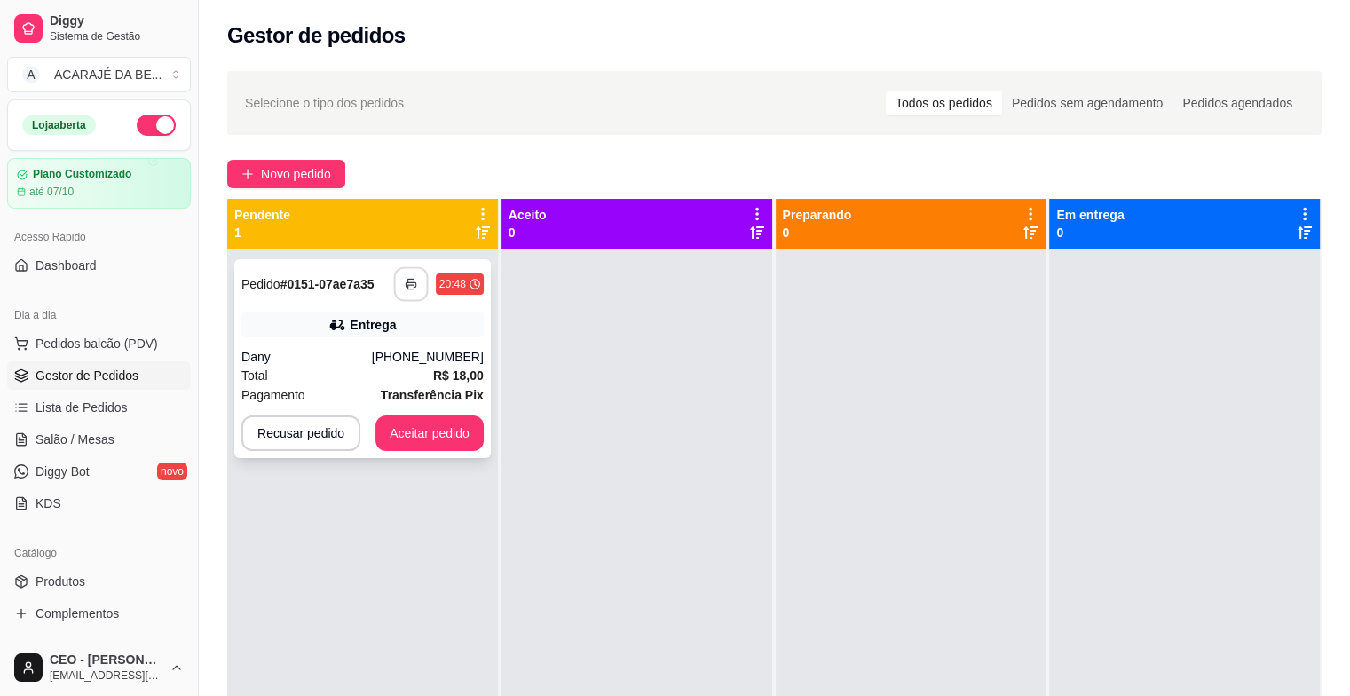
click at [394, 278] on button "button" at bounding box center [410, 284] width 35 height 35
click at [433, 431] on button "Aceitar pedido" at bounding box center [429, 432] width 108 height 35
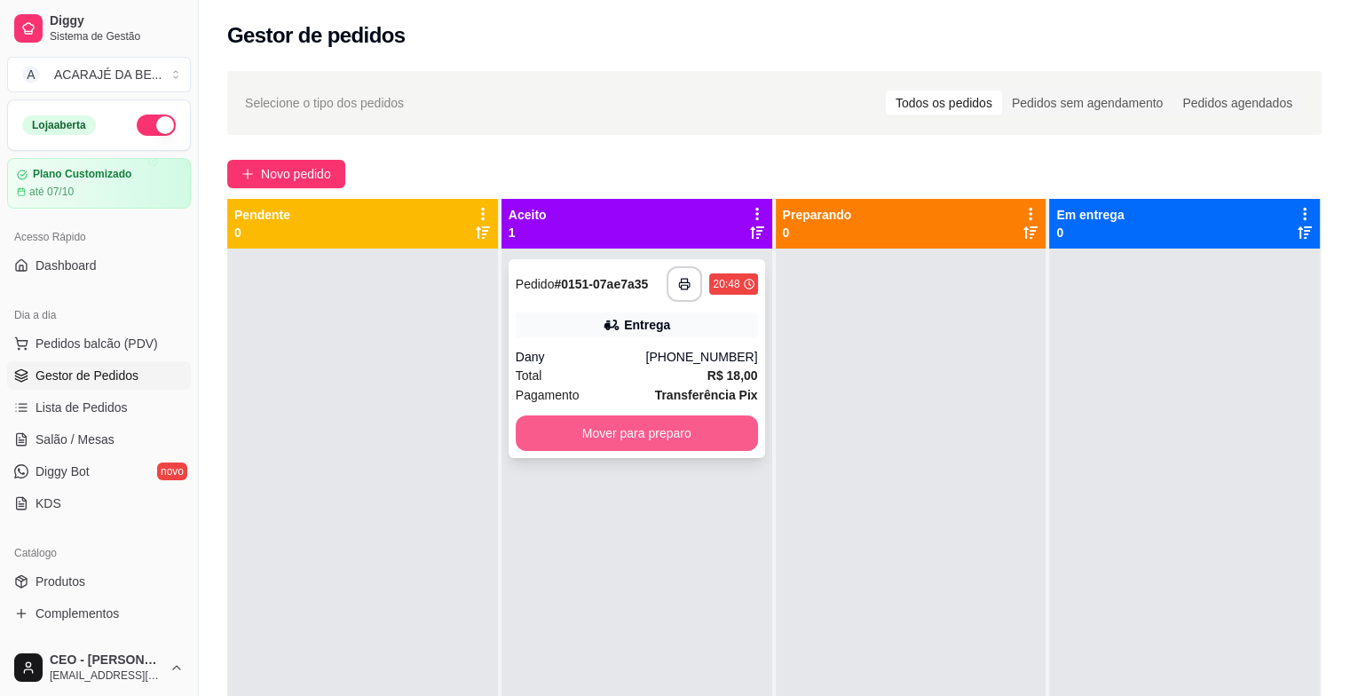
click at [630, 422] on button "Mover para preparo" at bounding box center [637, 432] width 242 height 35
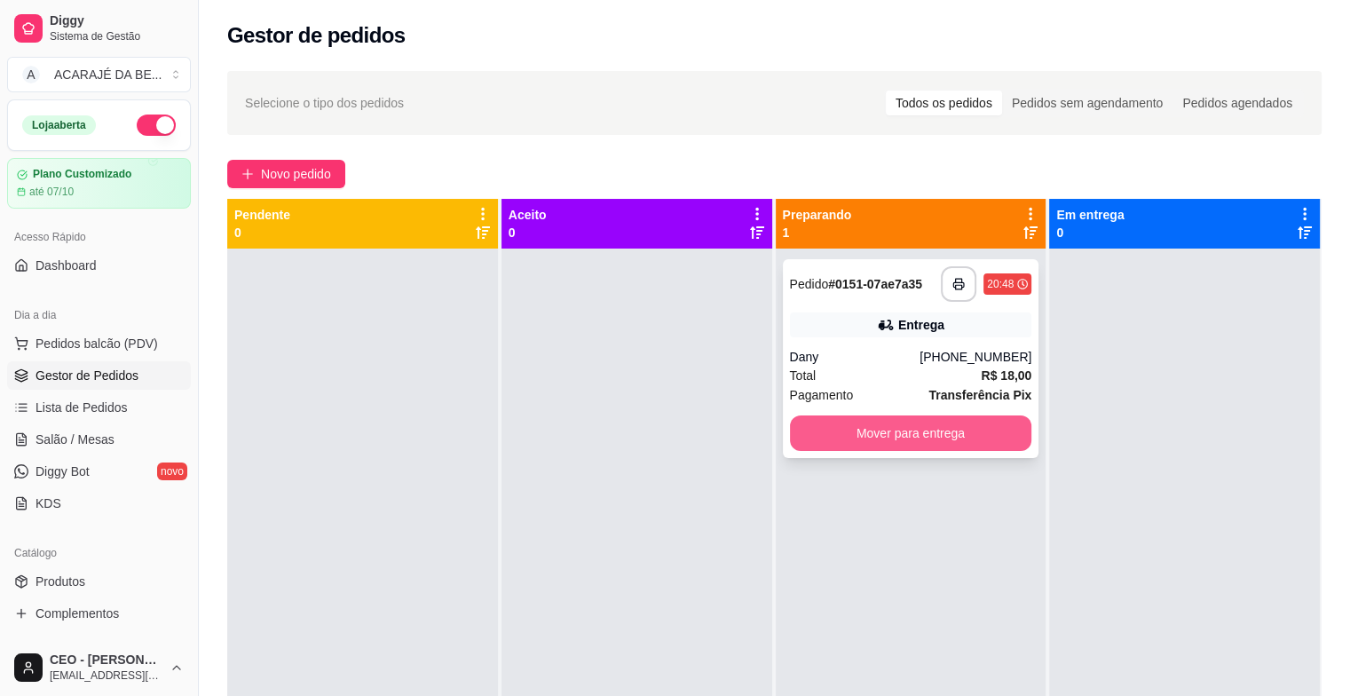
click at [834, 437] on button "Mover para entrega" at bounding box center [911, 432] width 242 height 35
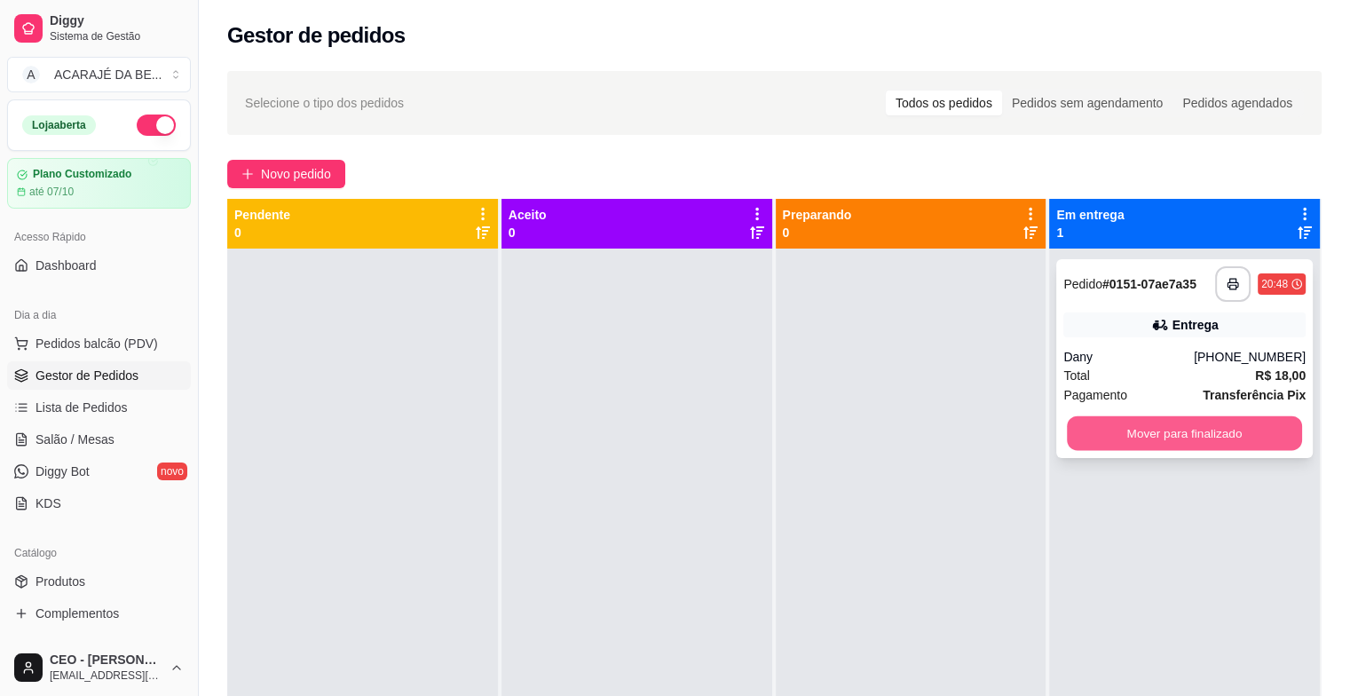
click at [1216, 427] on button "Mover para finalizado" at bounding box center [1183, 433] width 235 height 35
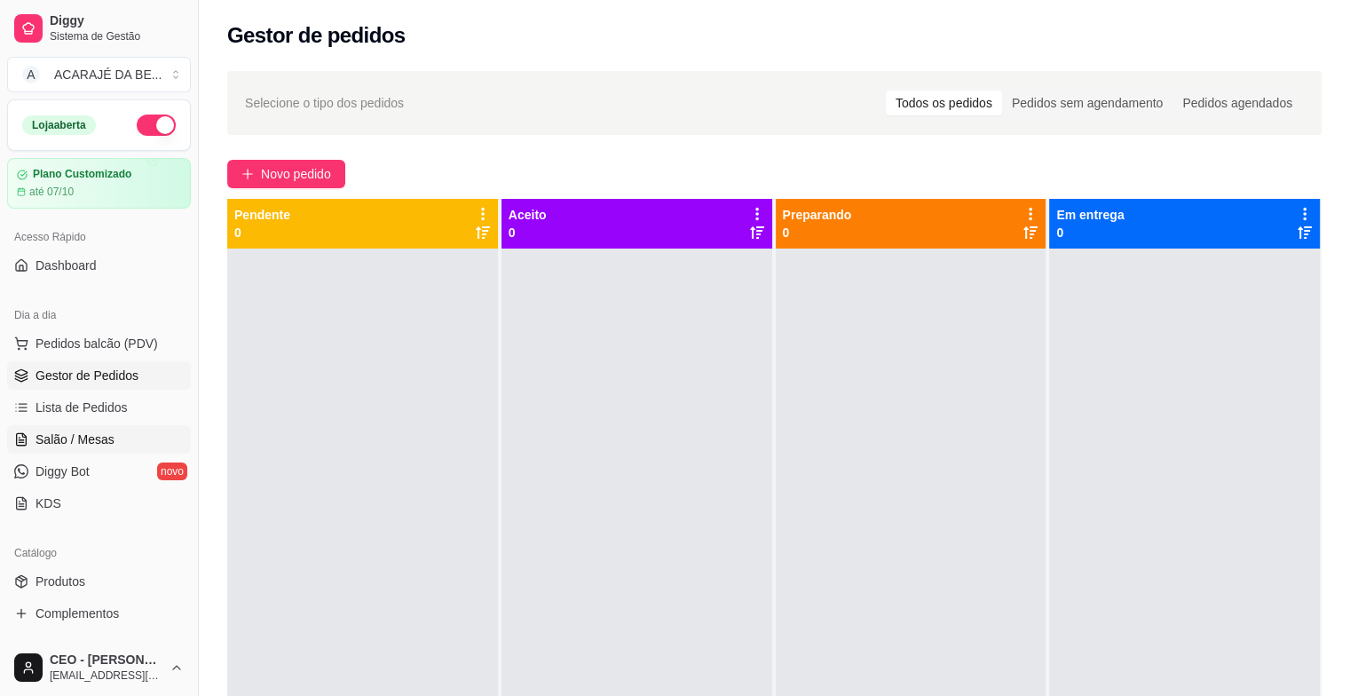
click at [98, 437] on span "Salão / Mesas" at bounding box center [74, 439] width 79 height 18
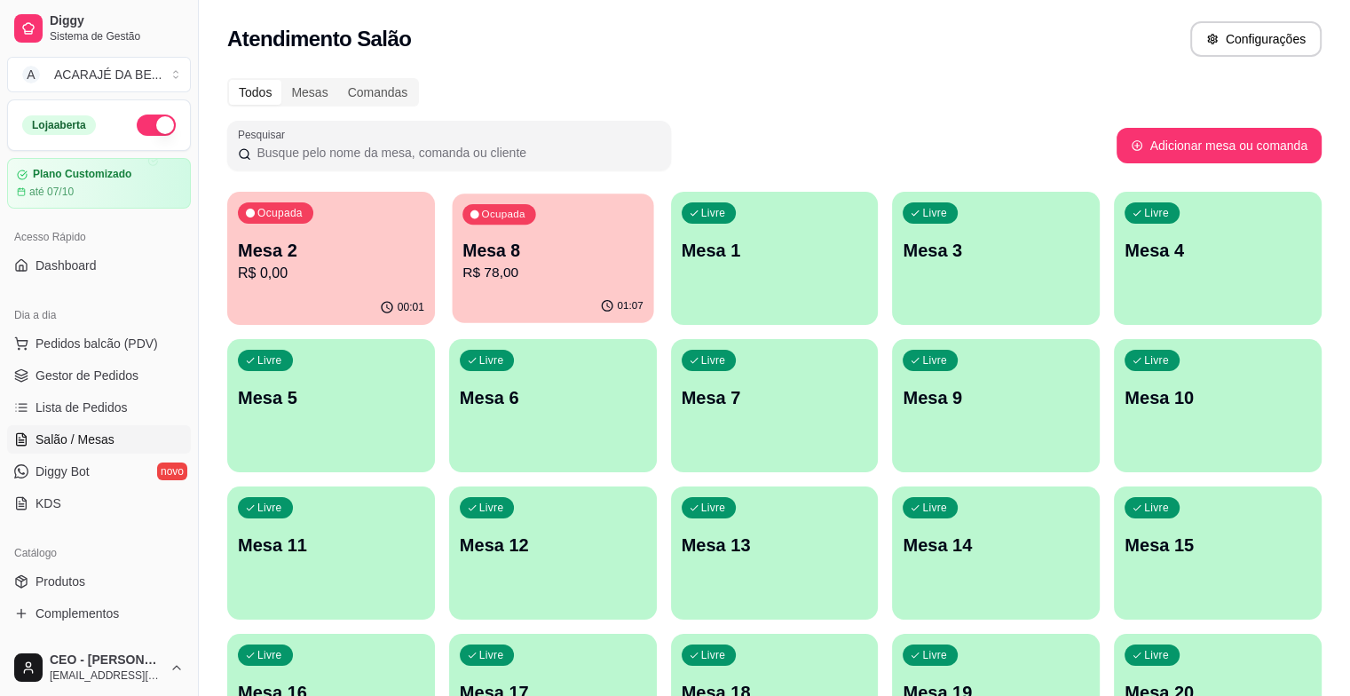
click at [486, 306] on div "01:07" at bounding box center [552, 306] width 201 height 34
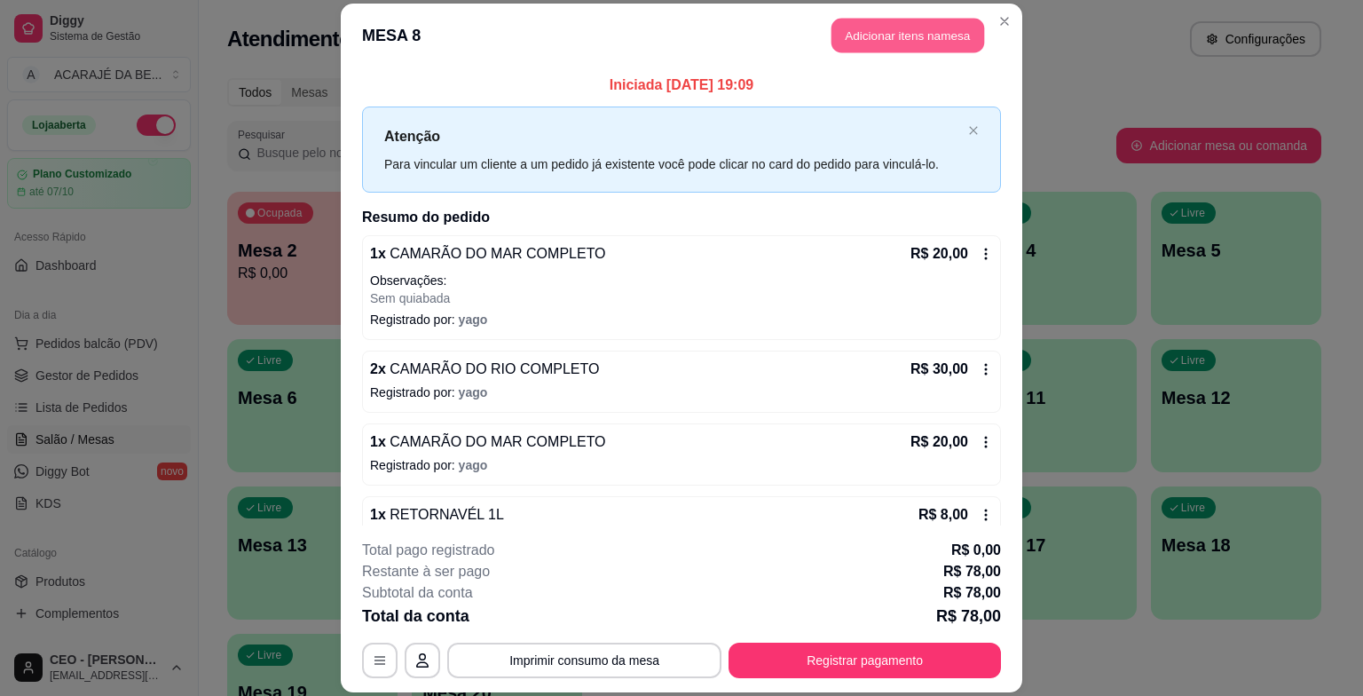
click at [883, 39] on button "Adicionar itens na mesa" at bounding box center [907, 36] width 153 height 35
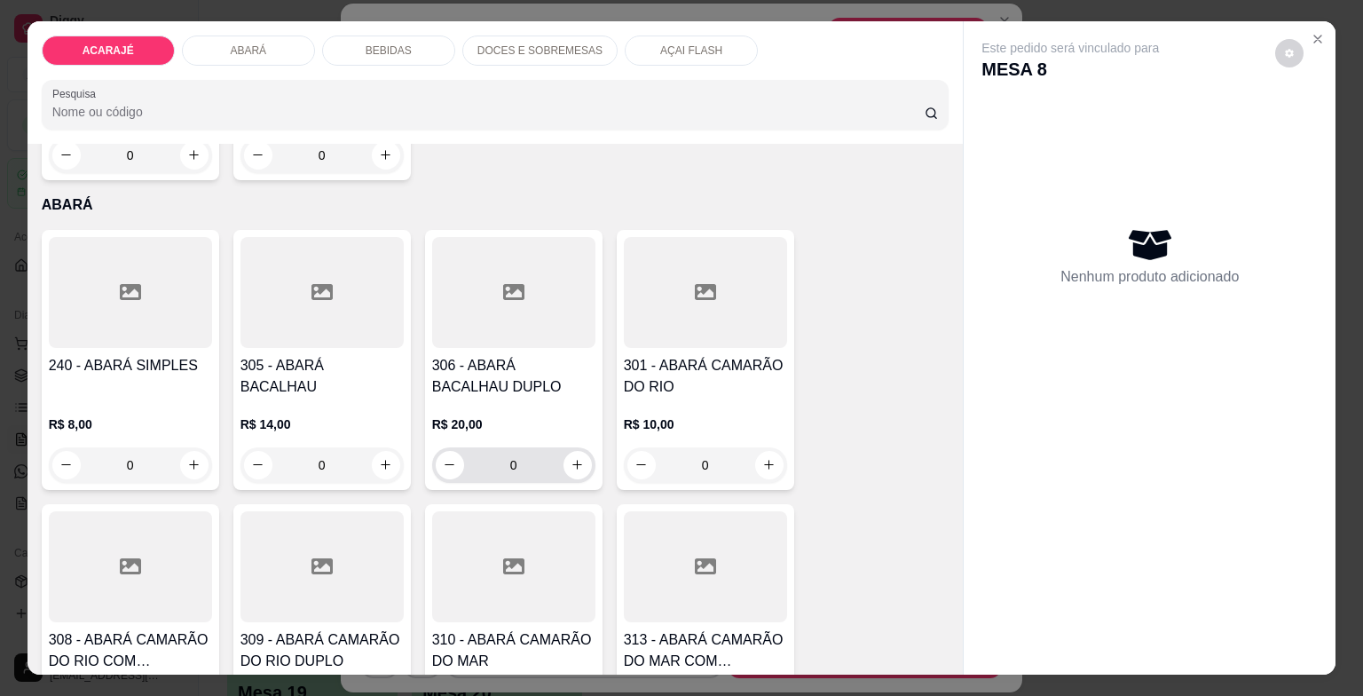
scroll to position [1065, 0]
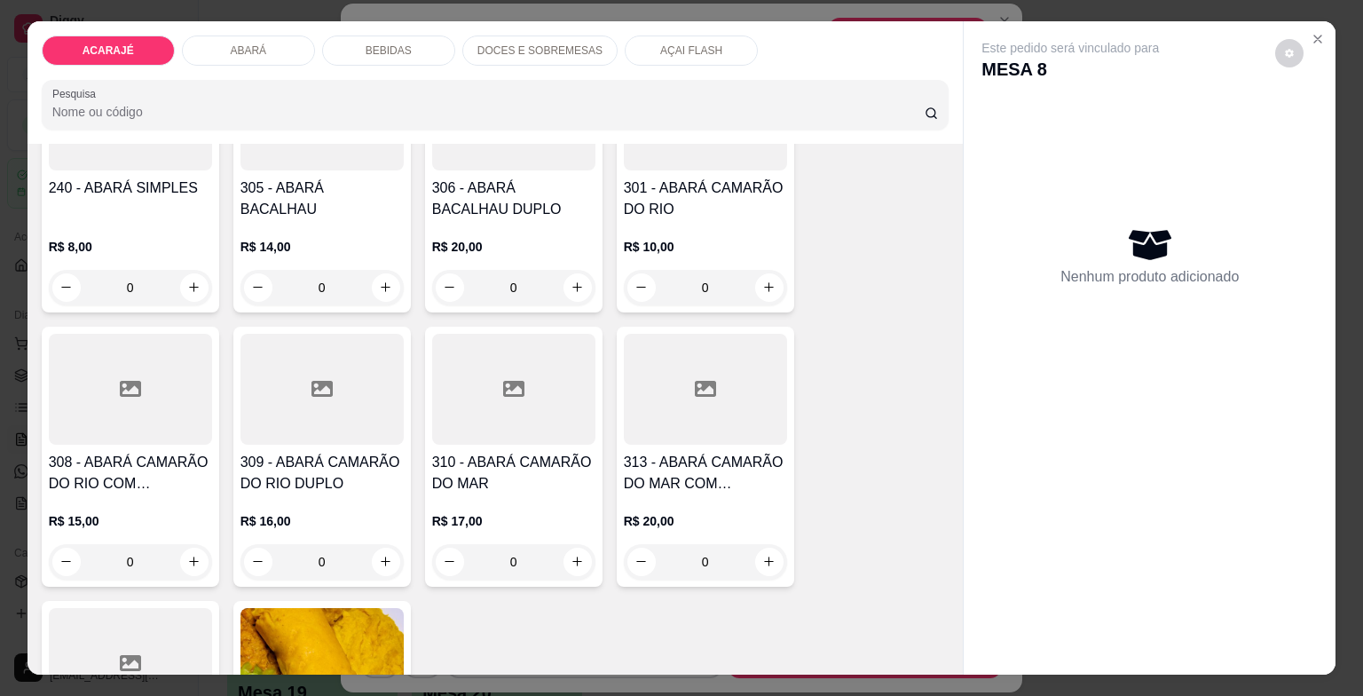
click at [146, 462] on h4 "308 - ABARÁ CAMARÃO DO RIO COM BACALHAU" at bounding box center [130, 473] width 163 height 43
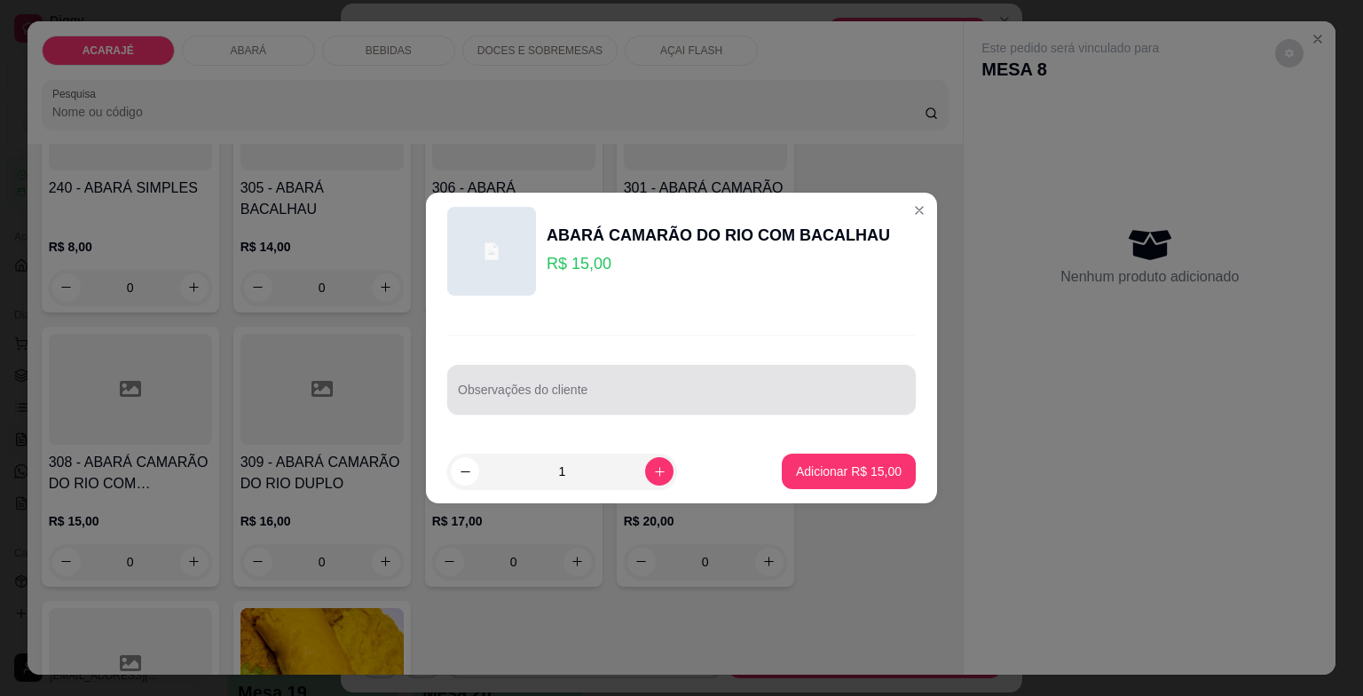
click at [453, 401] on div "Observações do cliente" at bounding box center [681, 390] width 468 height 50
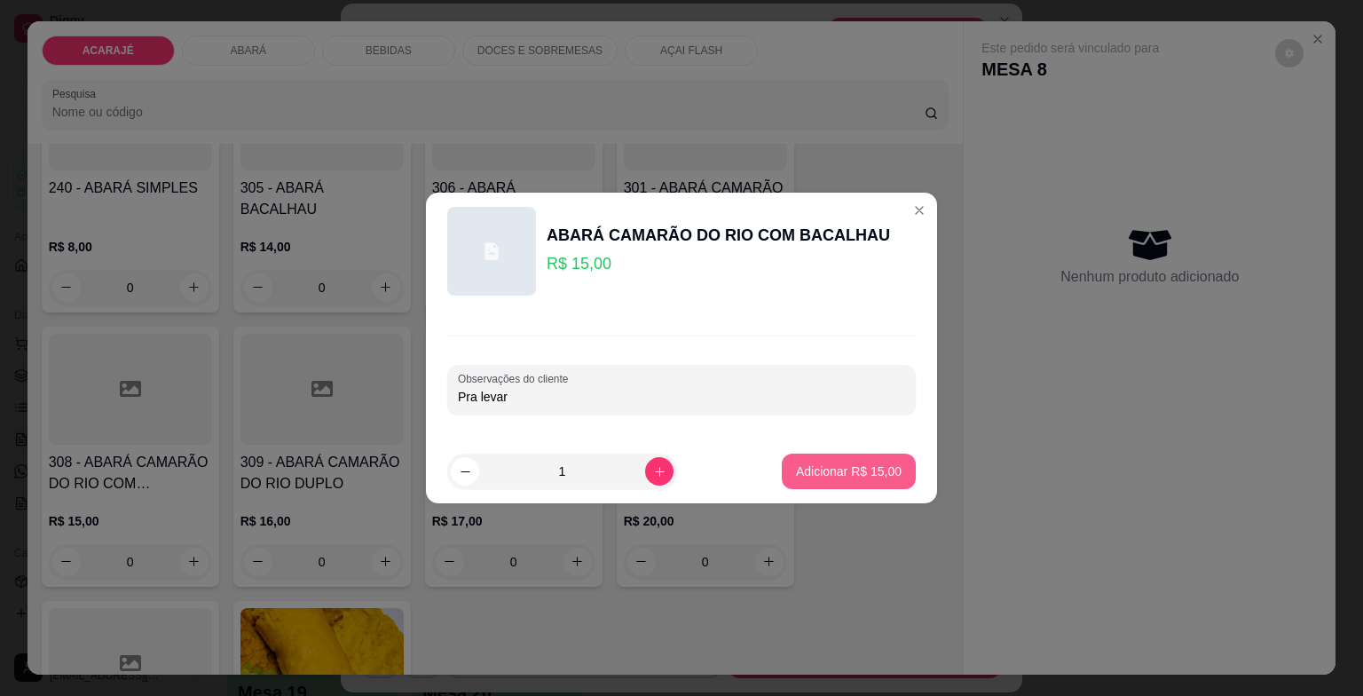
type input "Pra levar"
click at [884, 468] on p "Adicionar R$ 15,00" at bounding box center [849, 471] width 106 height 18
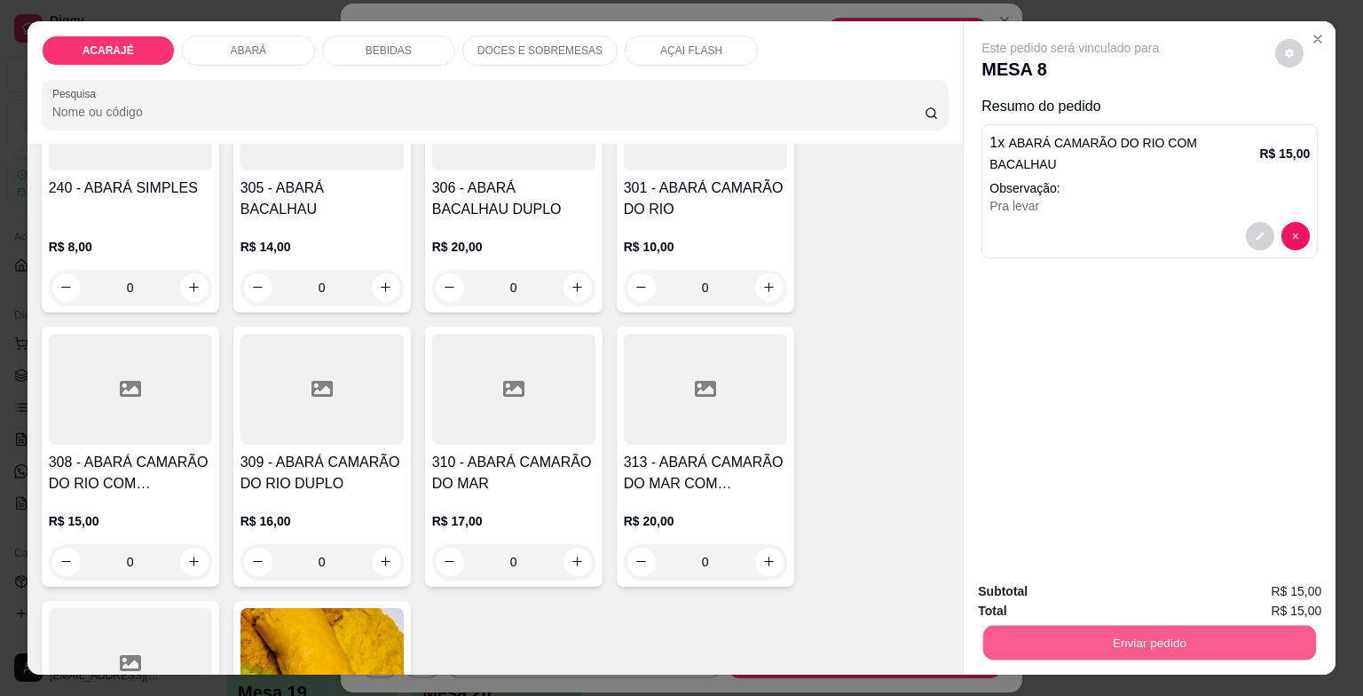
click at [990, 630] on button "Enviar pedido" at bounding box center [1149, 643] width 333 height 35
click at [1285, 576] on button "Enviar pedido" at bounding box center [1275, 593] width 100 height 34
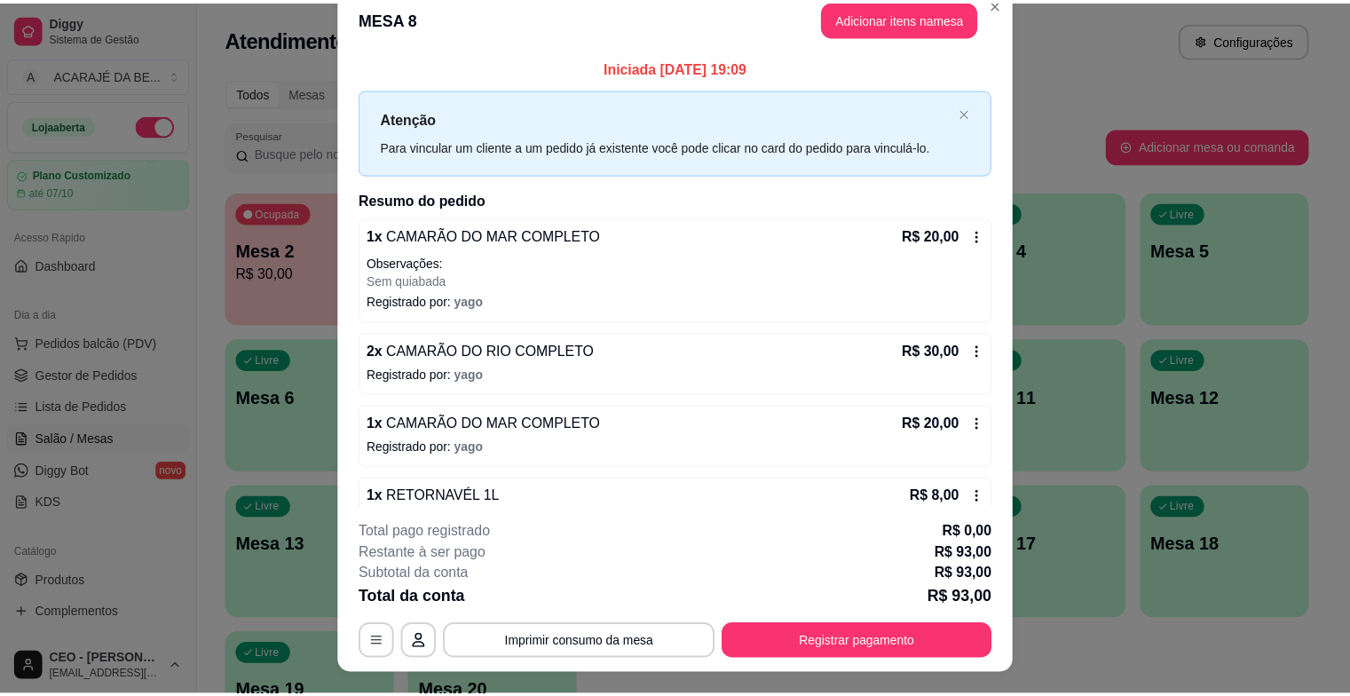
scroll to position [0, 0]
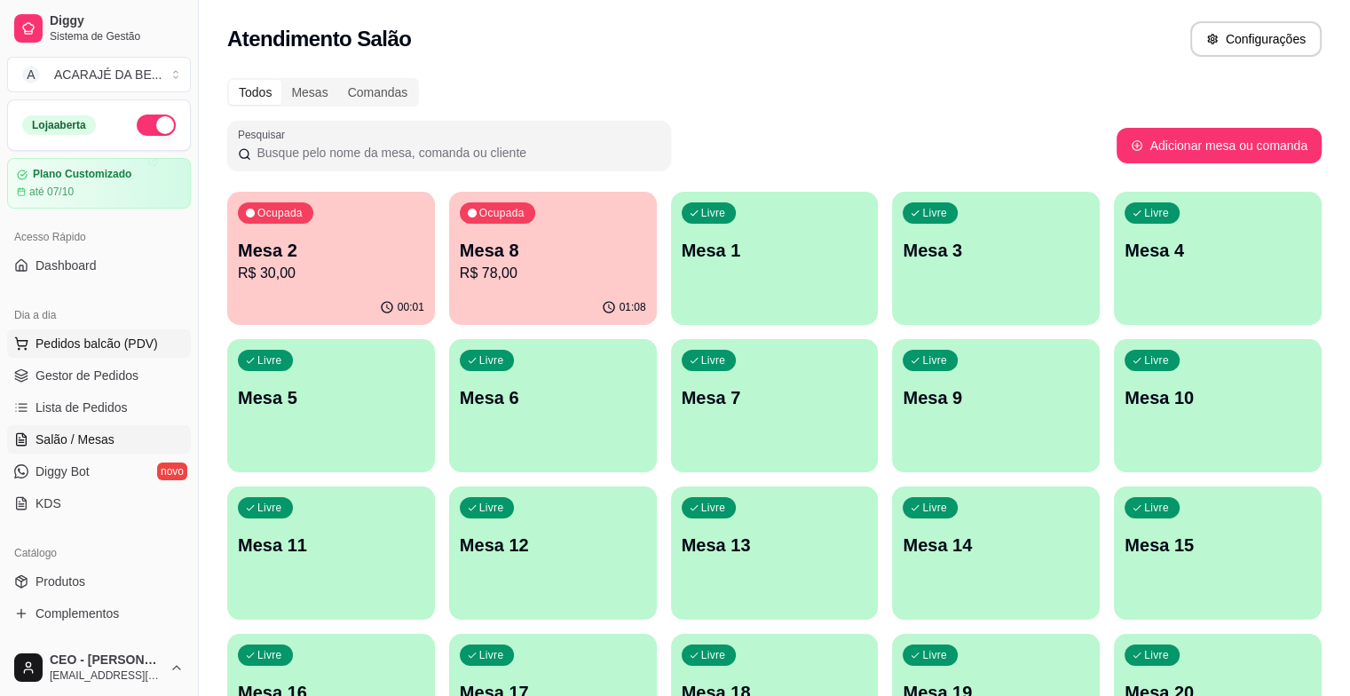
drag, startPoint x: 88, startPoint y: 373, endPoint x: 110, endPoint y: 352, distance: 30.1
click at [89, 373] on span "Gestor de Pedidos" at bounding box center [86, 375] width 103 height 18
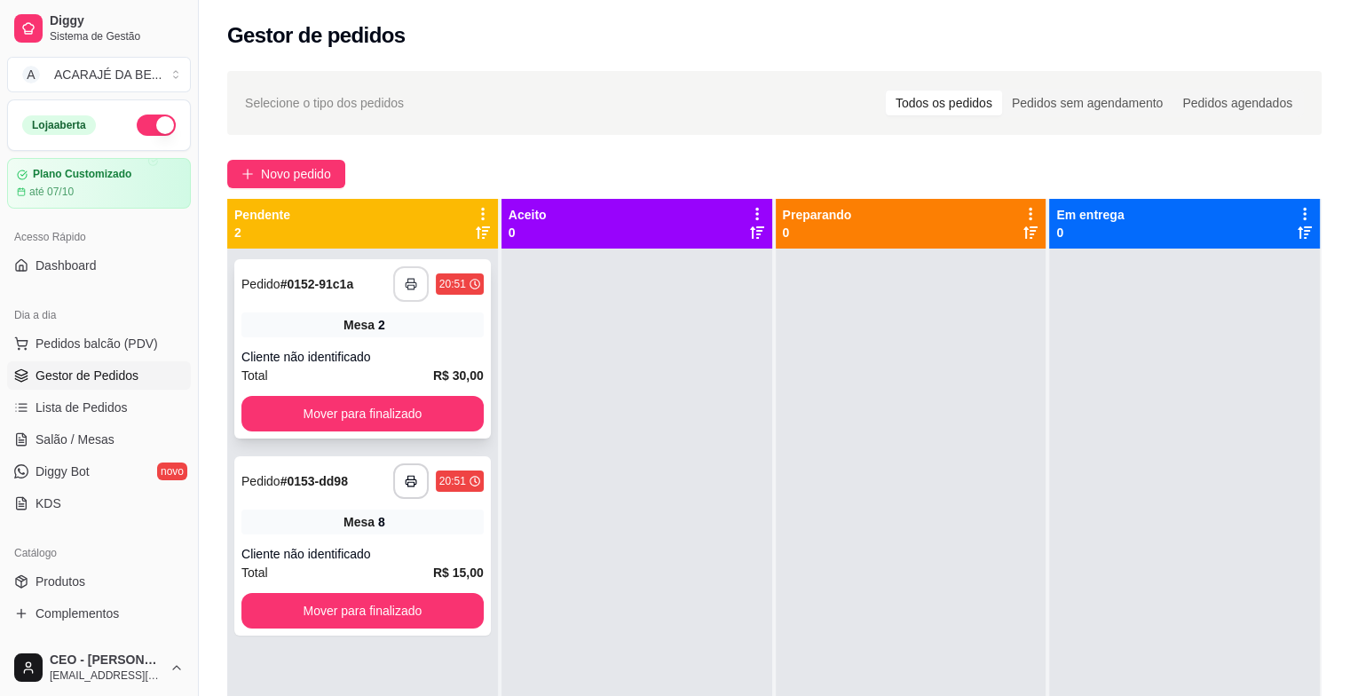
click at [405, 279] on icon "button" at bounding box center [411, 284] width 12 height 12
click at [408, 475] on button "button" at bounding box center [410, 481] width 35 height 35
click at [440, 595] on button "Mover para finalizado" at bounding box center [362, 610] width 242 height 35
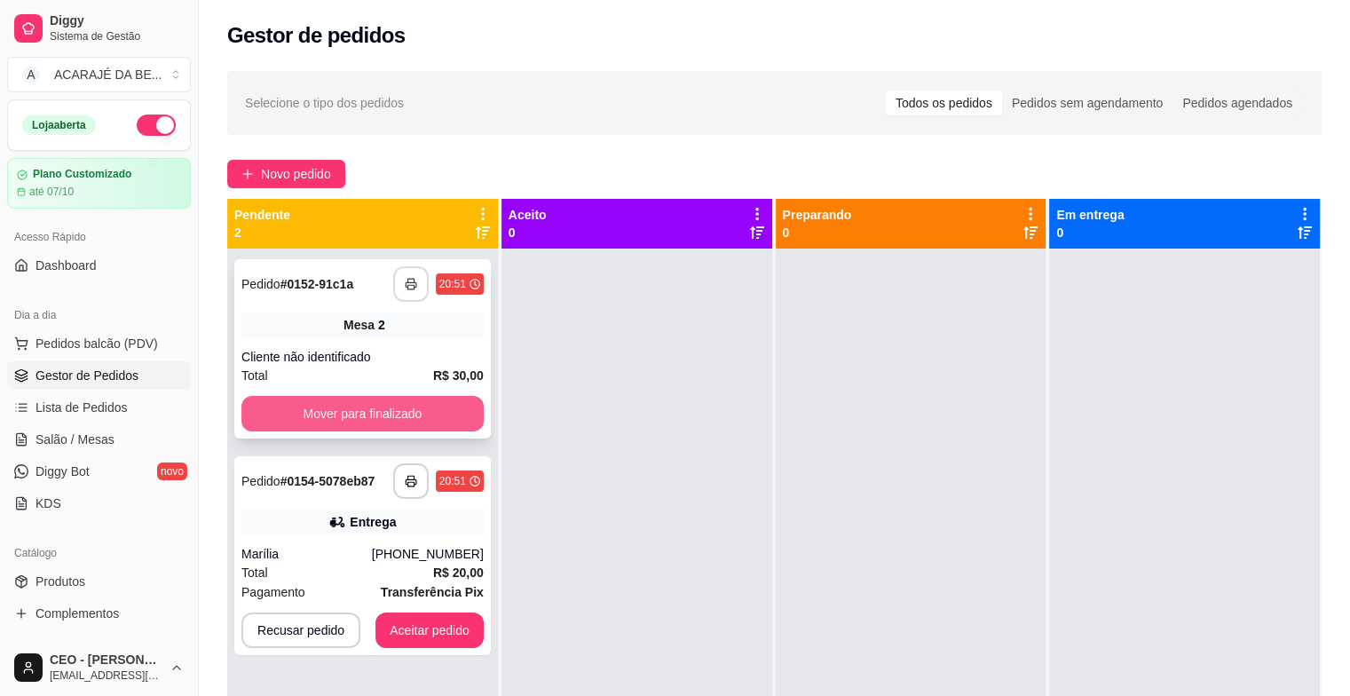
click at [432, 415] on button "Mover para finalizado" at bounding box center [362, 413] width 242 height 35
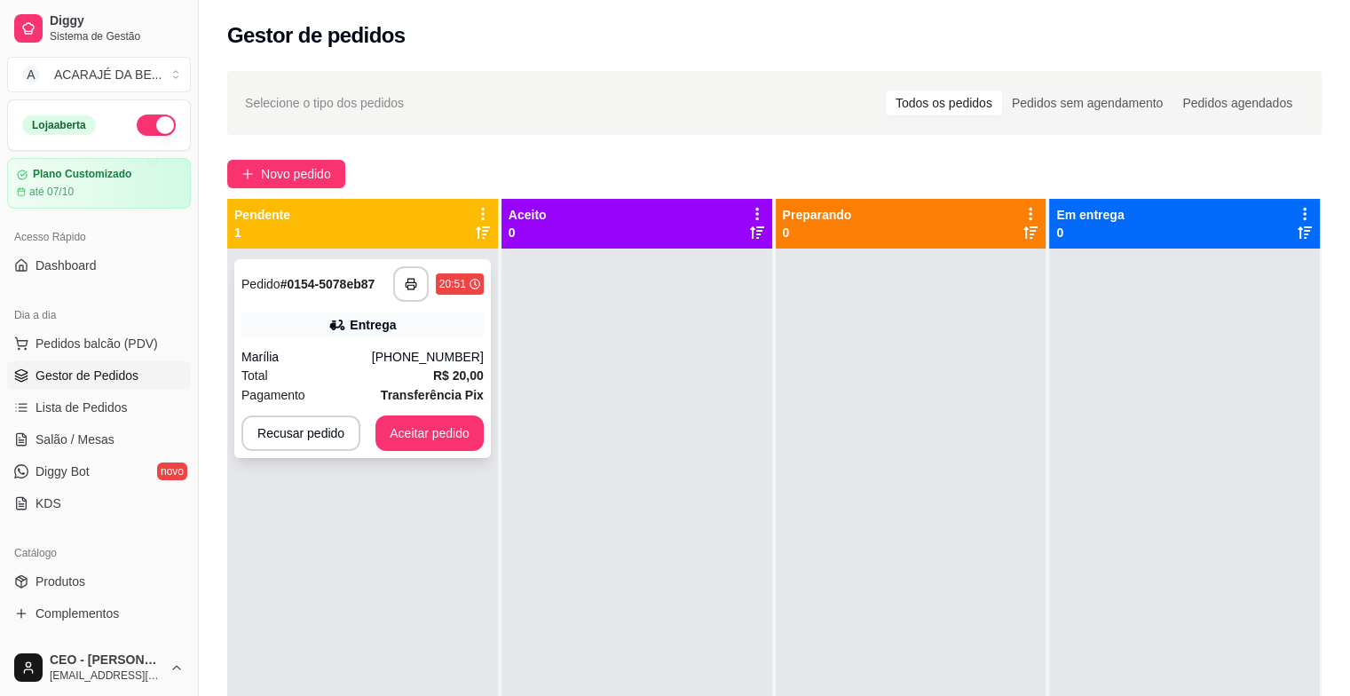
click at [394, 382] on div "Total R$ 20,00" at bounding box center [362, 376] width 242 height 20
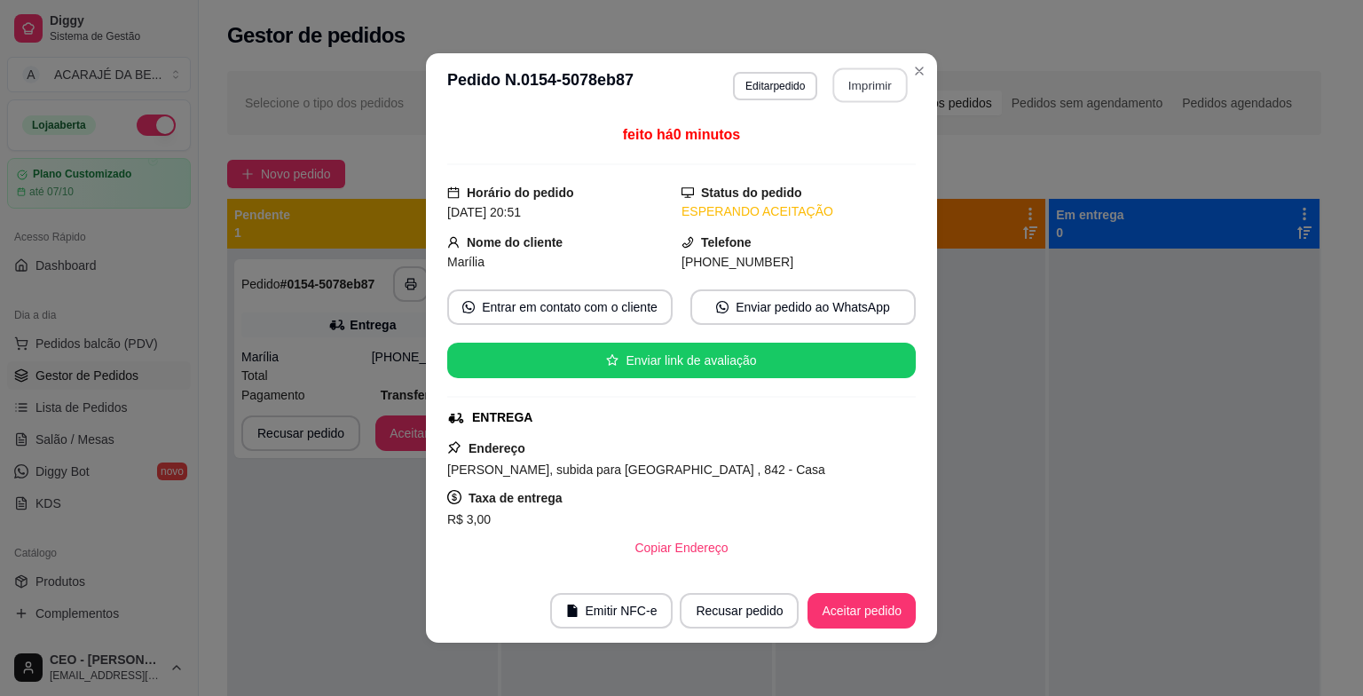
click at [866, 82] on button "Imprimir" at bounding box center [870, 85] width 75 height 35
click at [878, 599] on button "Aceitar pedido" at bounding box center [861, 610] width 108 height 35
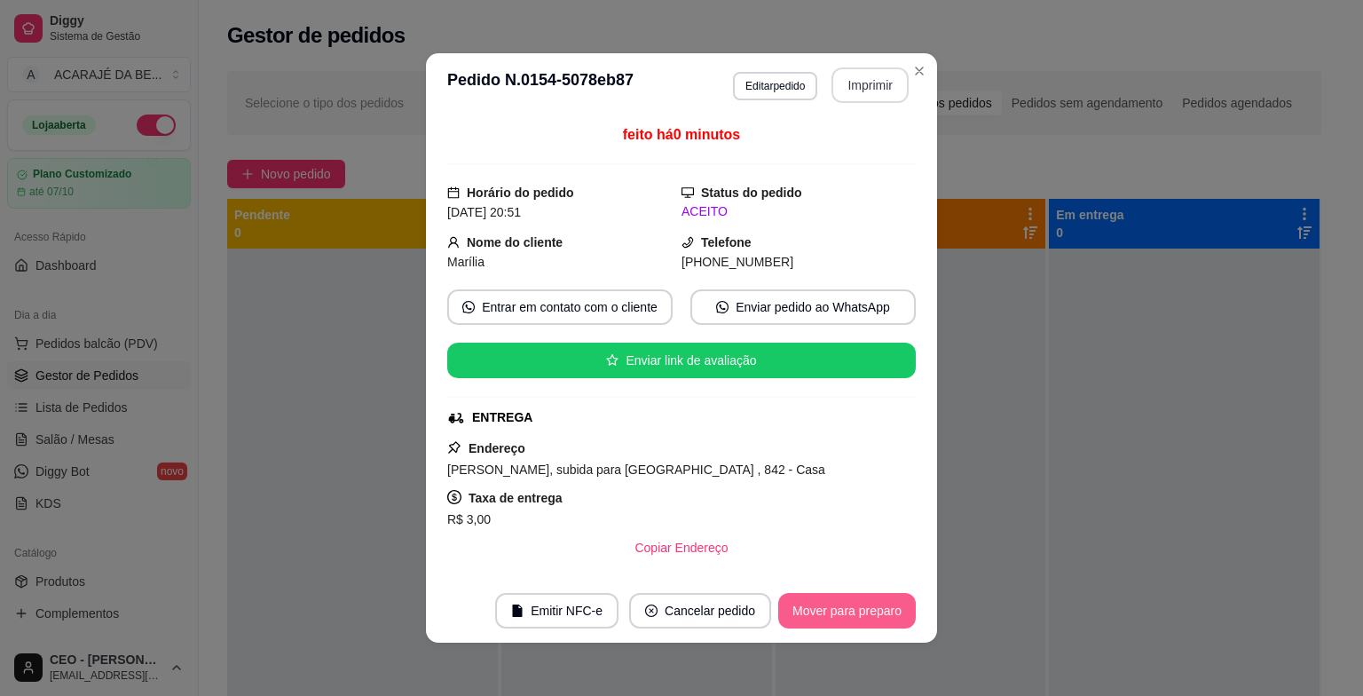
click at [872, 607] on button "Mover para preparo" at bounding box center [847, 610] width 138 height 35
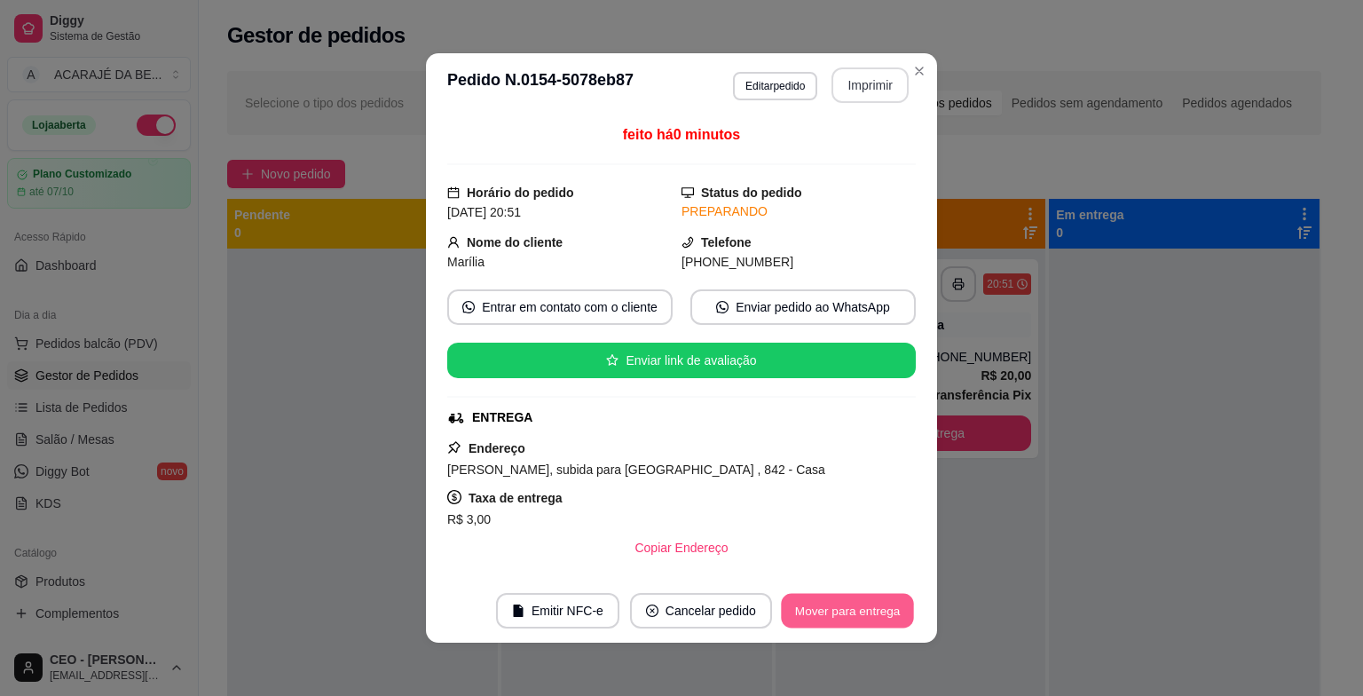
click at [859, 615] on button "Mover para entrega" at bounding box center [847, 611] width 133 height 35
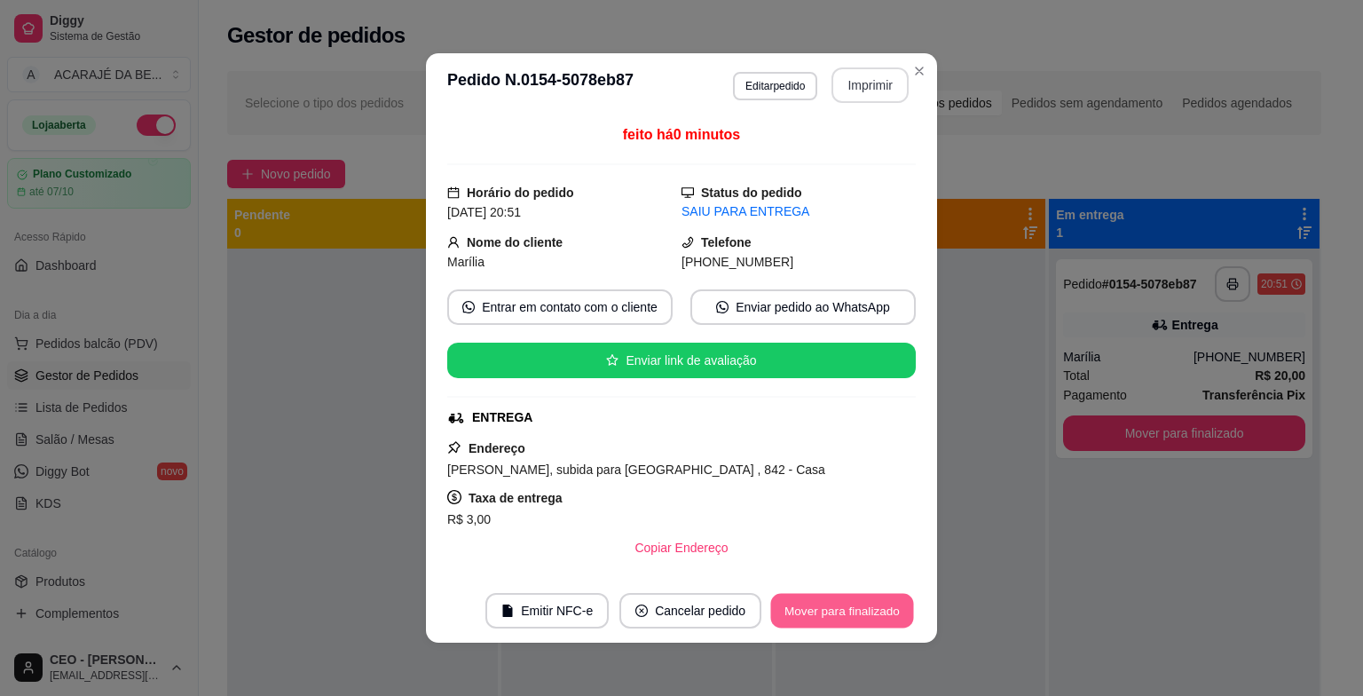
click at [858, 615] on button "Mover para finalizado" at bounding box center [842, 611] width 143 height 35
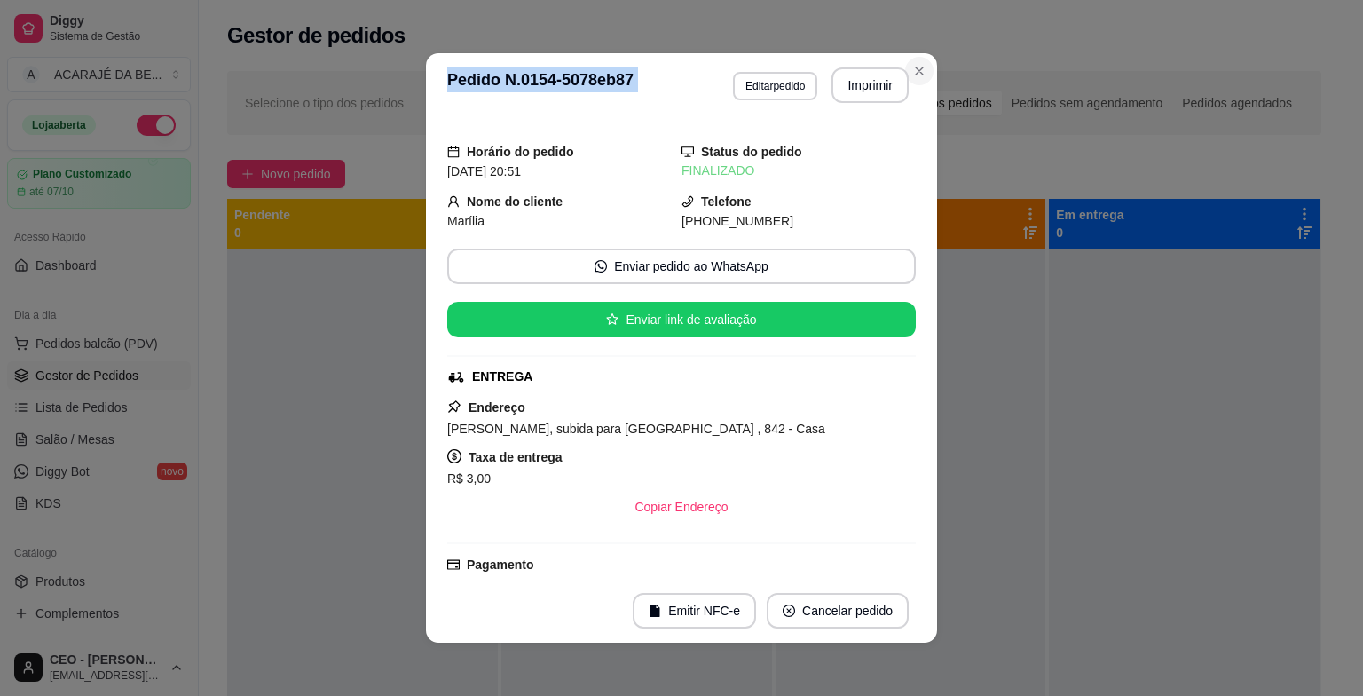
click at [901, 61] on section "**********" at bounding box center [681, 347] width 511 height 589
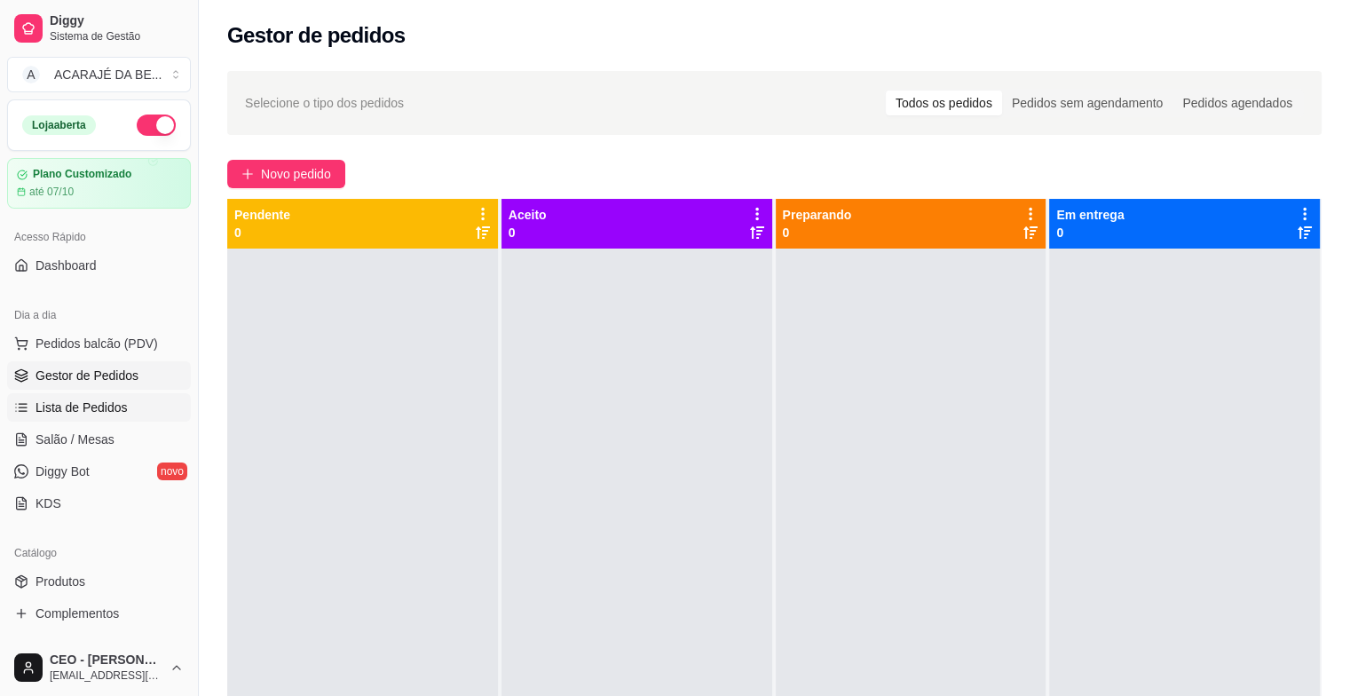
click at [50, 403] on span "Lista de Pedidos" at bounding box center [81, 407] width 92 height 18
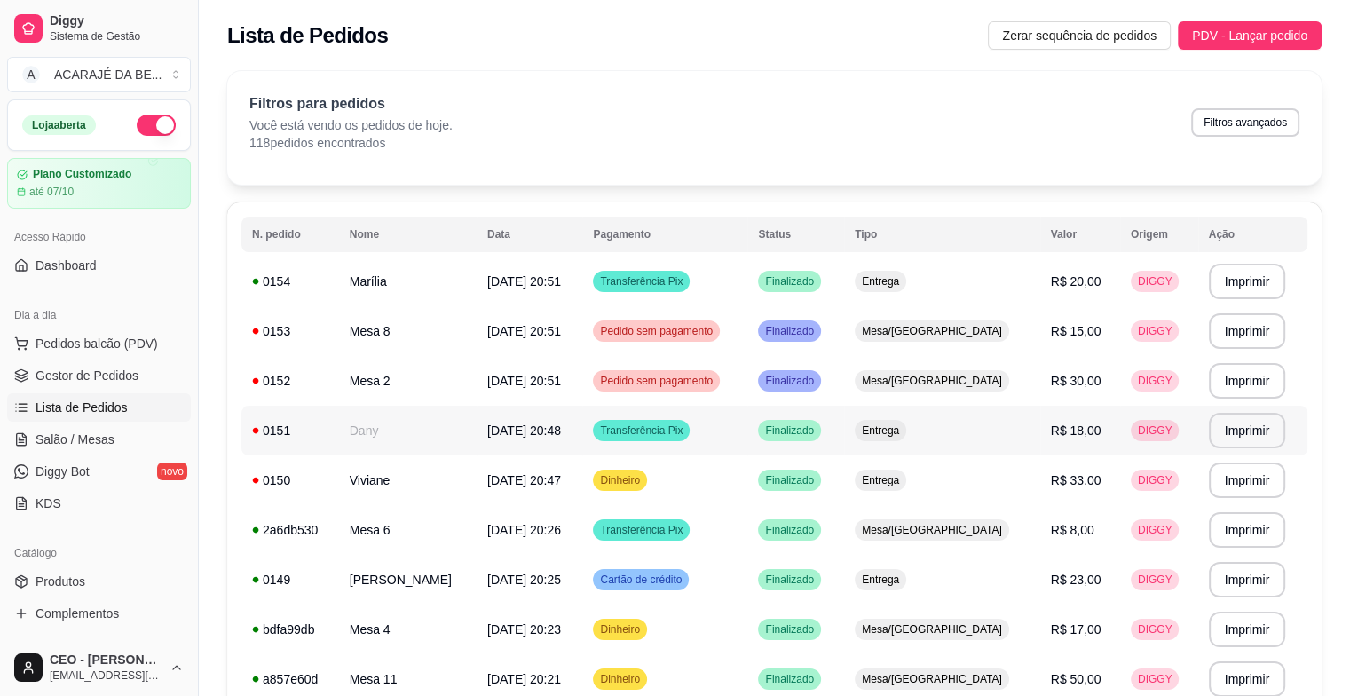
click at [468, 428] on td "Dany" at bounding box center [408, 430] width 138 height 50
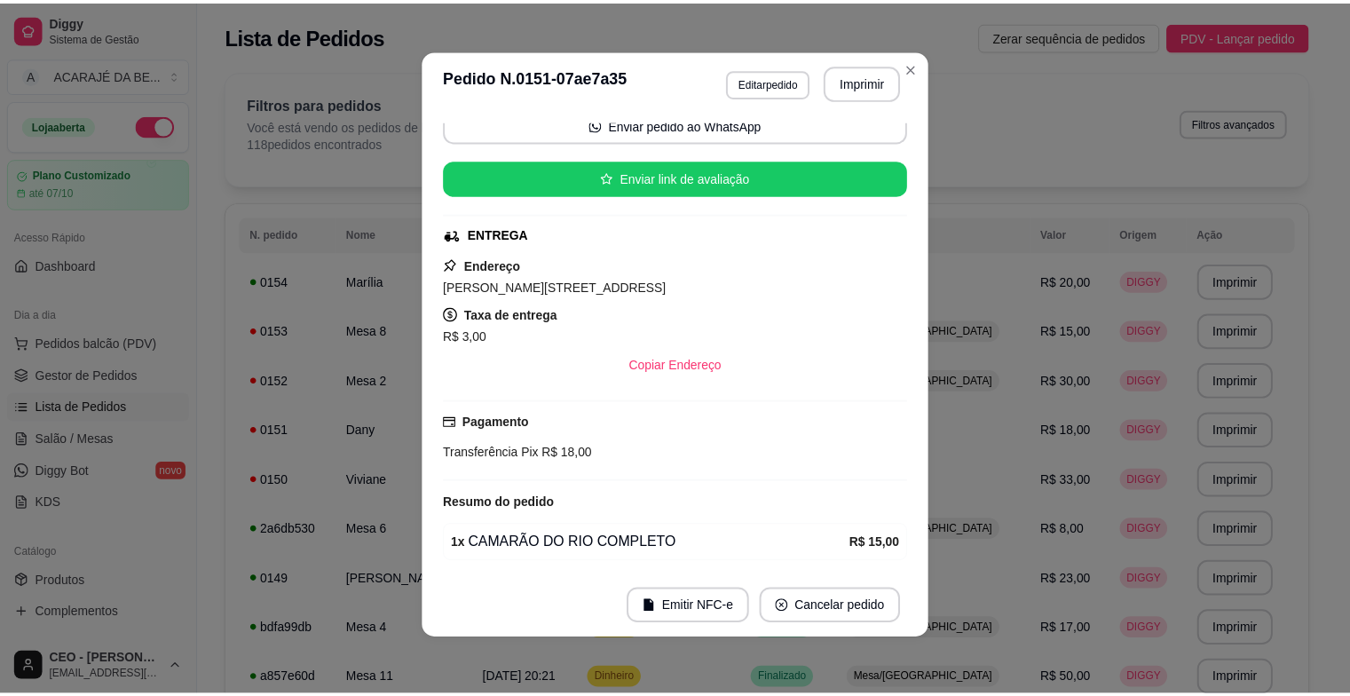
scroll to position [21, 0]
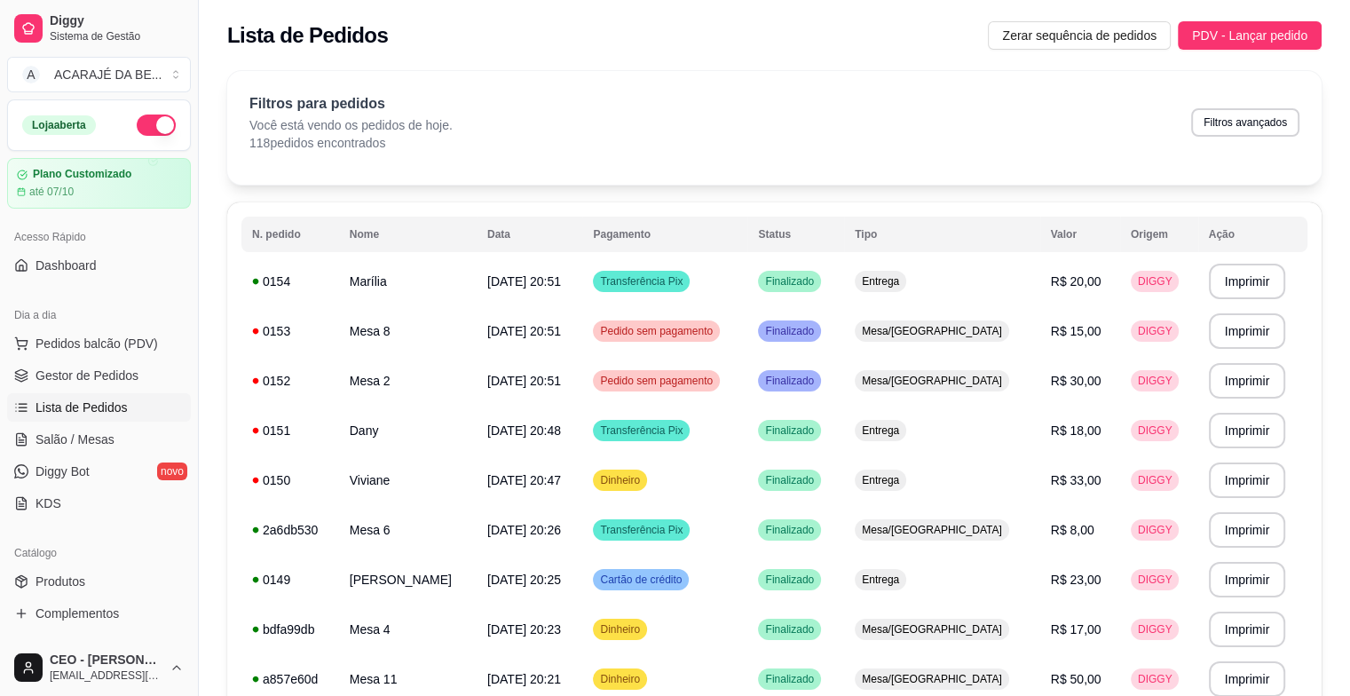
click at [87, 357] on ul "Pedidos balcão (PDV) Gestor de Pedidos Lista de Pedidos Salão / Mesas Diggy Bot…" at bounding box center [99, 423] width 184 height 188
click at [85, 378] on span "Gestor de Pedidos" at bounding box center [86, 375] width 103 height 18
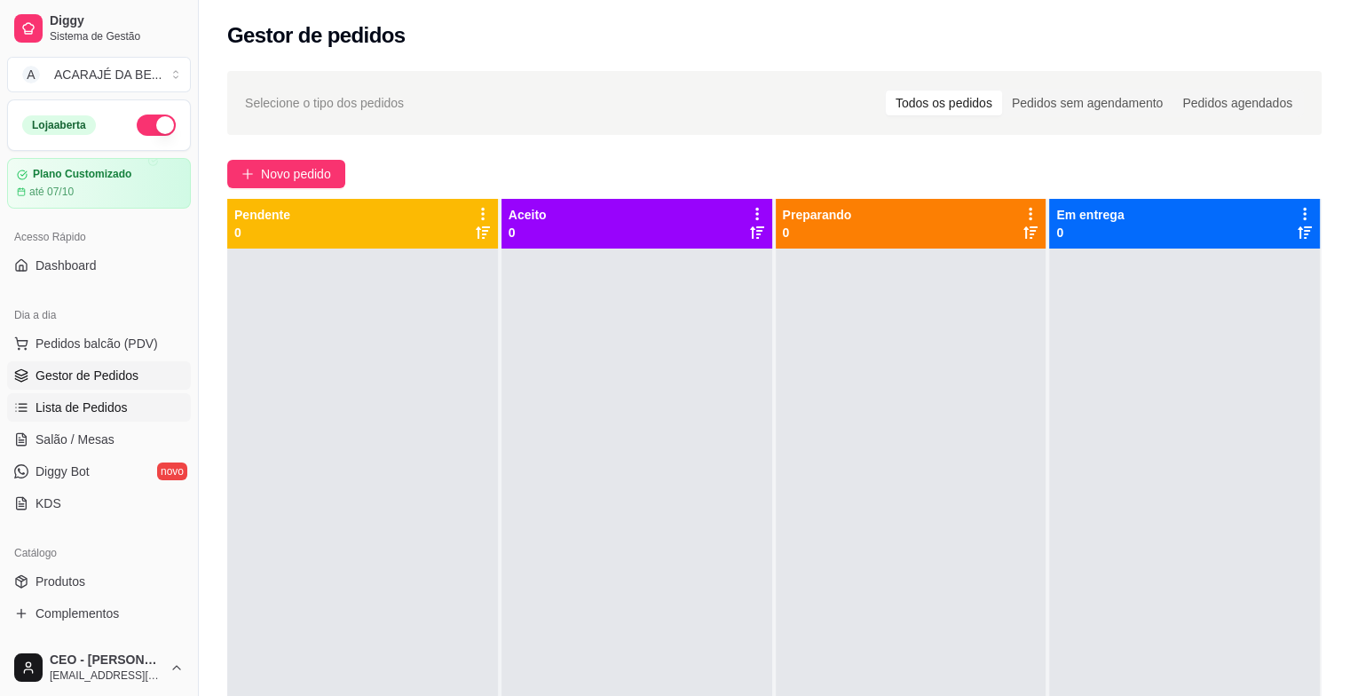
click at [81, 403] on span "Lista de Pedidos" at bounding box center [81, 407] width 92 height 18
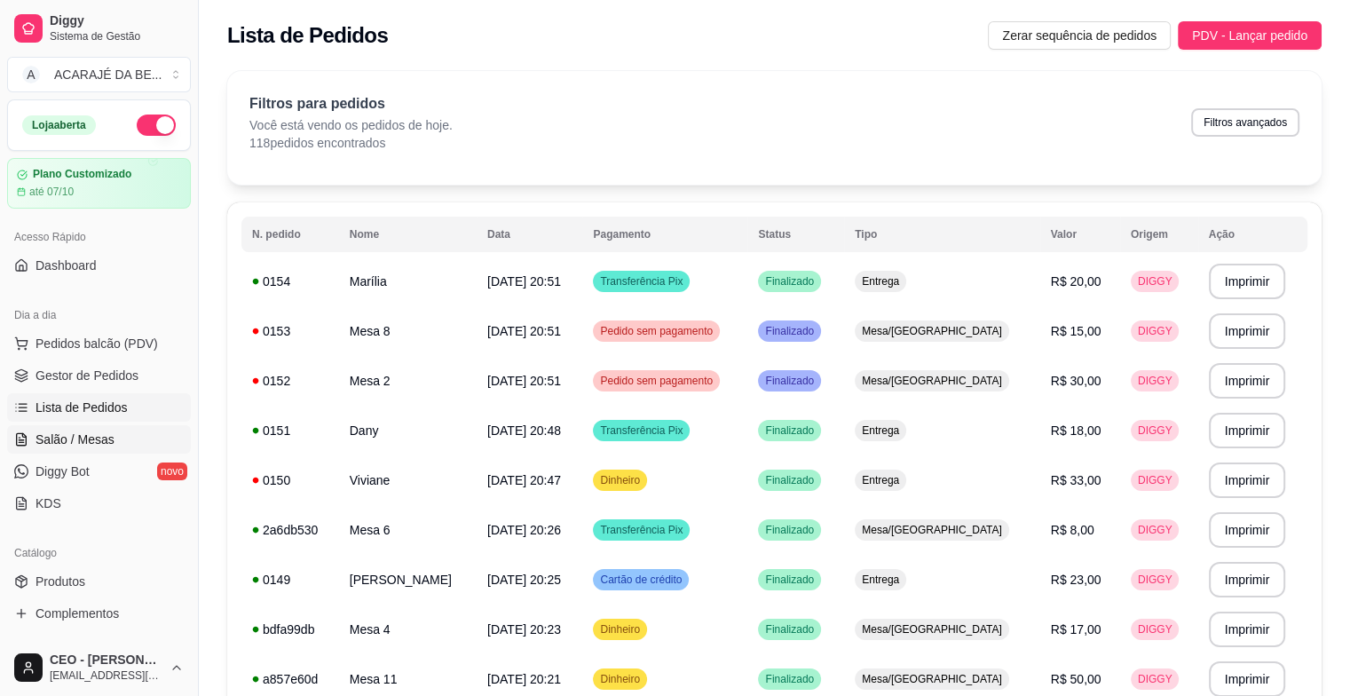
click at [73, 437] on span "Salão / Mesas" at bounding box center [74, 439] width 79 height 18
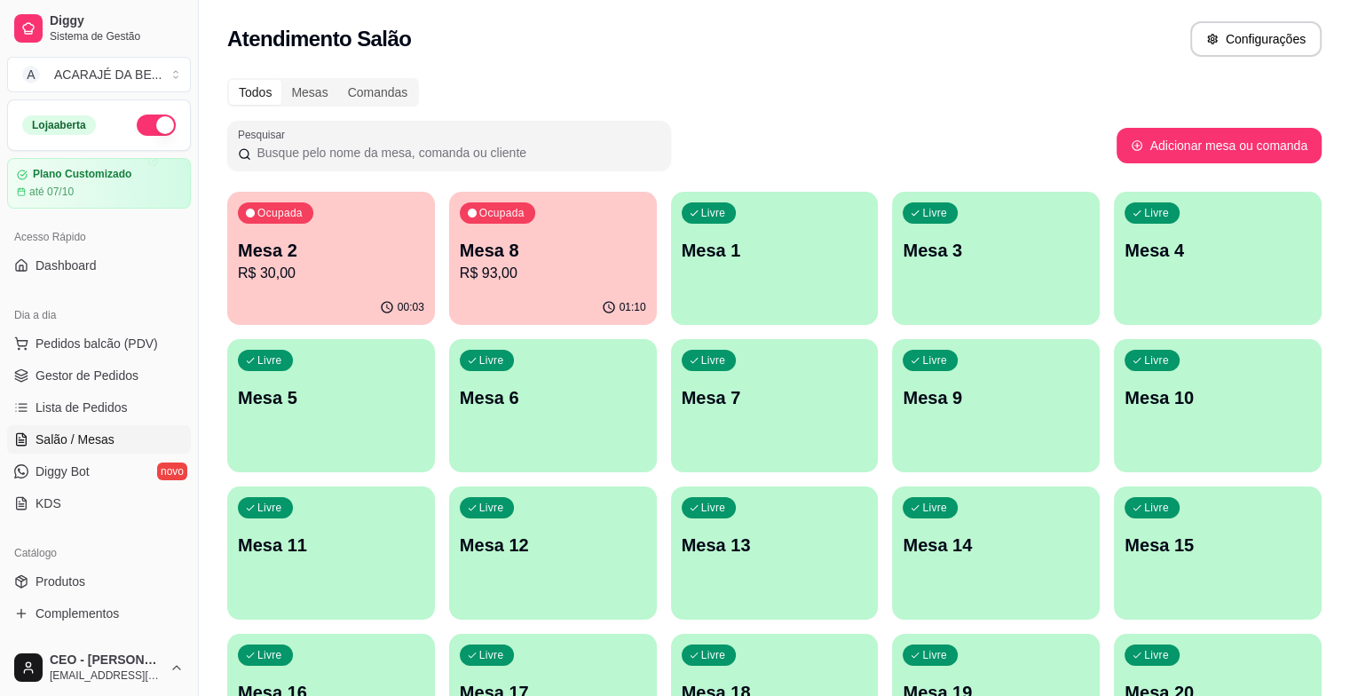
click at [1124, 246] on p "Mesa 4" at bounding box center [1217, 250] width 186 height 25
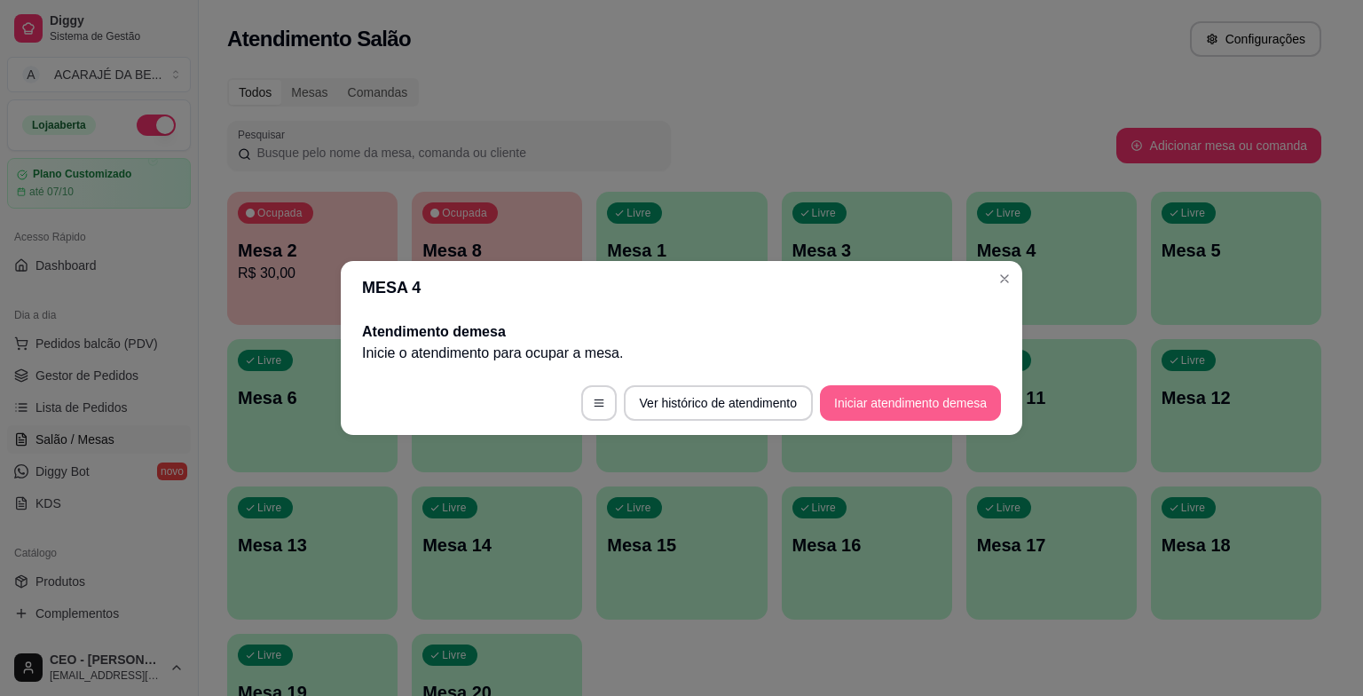
click at [898, 394] on button "Iniciar atendimento de mesa" at bounding box center [910, 402] width 181 height 35
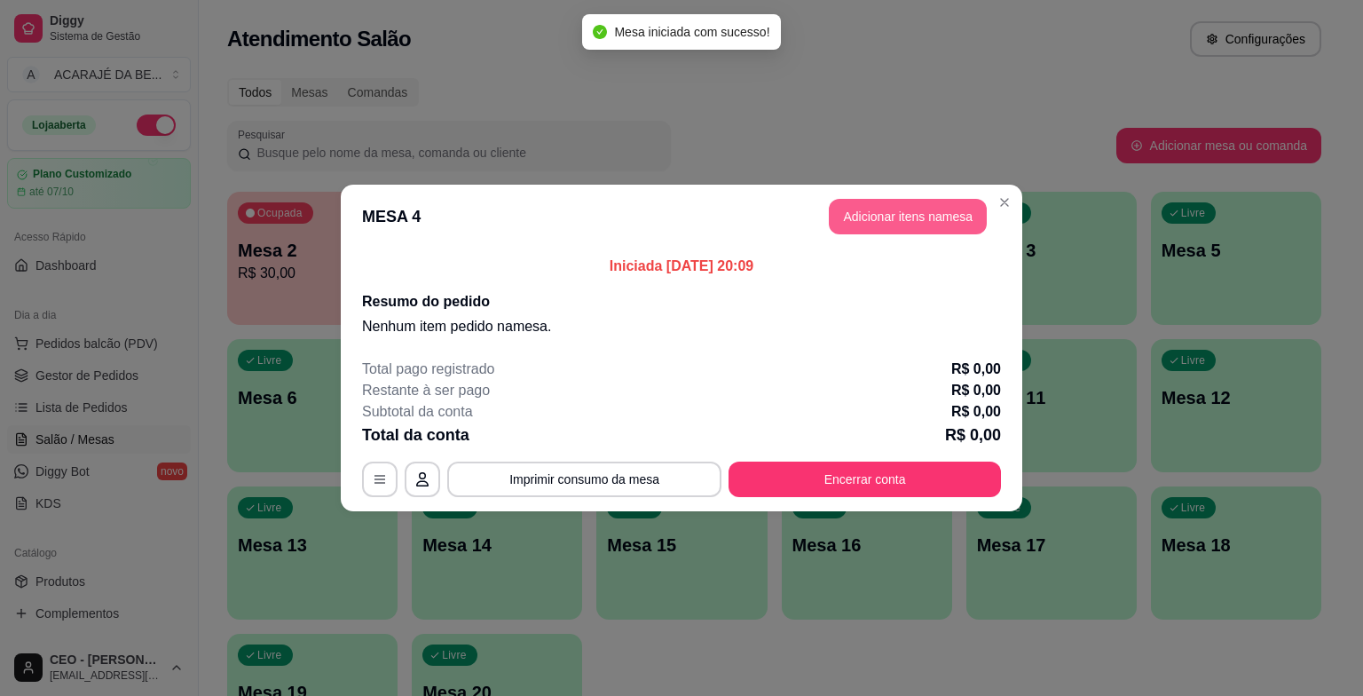
click at [927, 216] on button "Adicionar itens na mesa" at bounding box center [908, 216] width 158 height 35
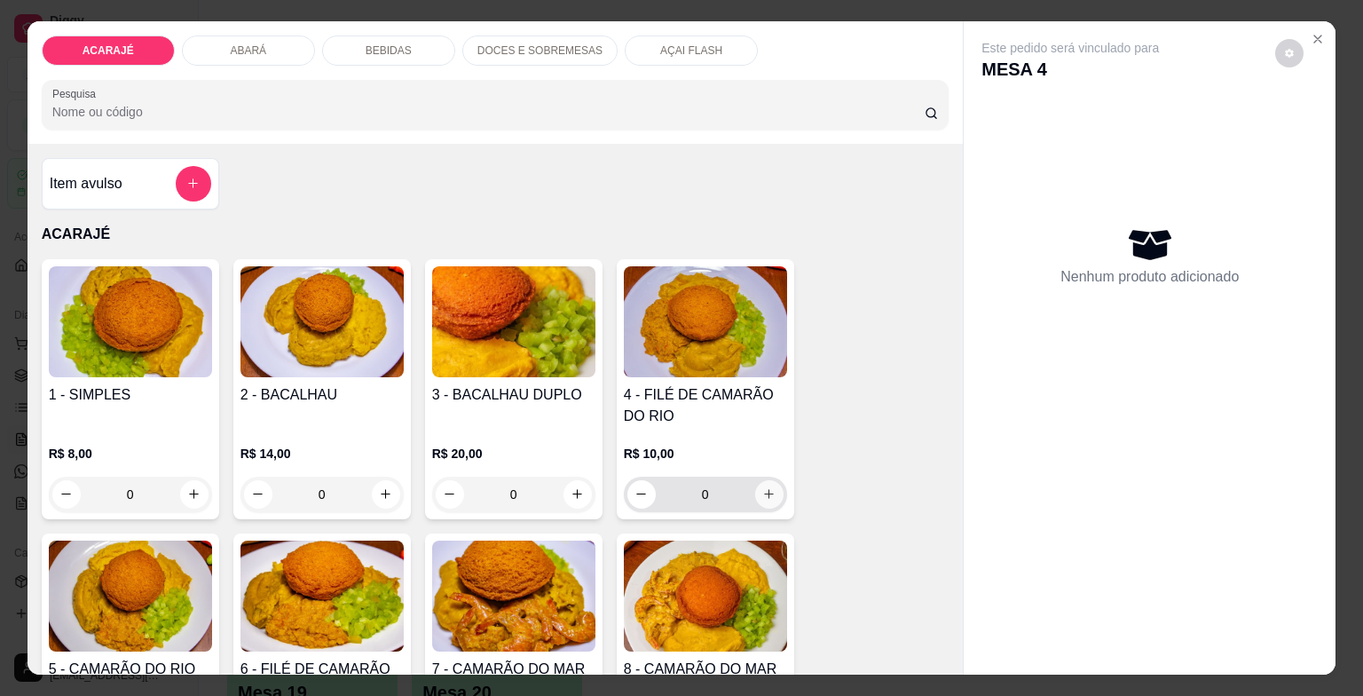
click at [763, 487] on icon "increase-product-quantity" at bounding box center [768, 493] width 13 height 13
type input "1"
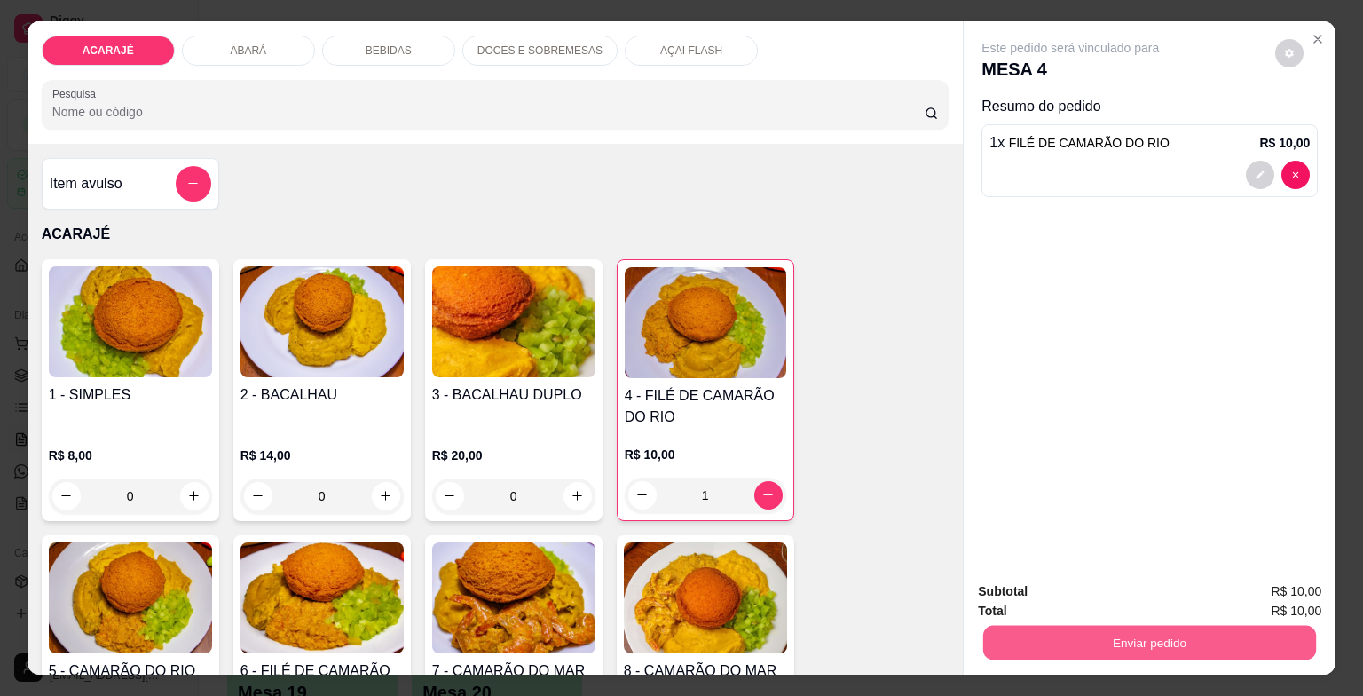
click at [1007, 634] on button "Enviar pedido" at bounding box center [1149, 643] width 333 height 35
click at [1310, 591] on button "Enviar pedido" at bounding box center [1275, 592] width 98 height 33
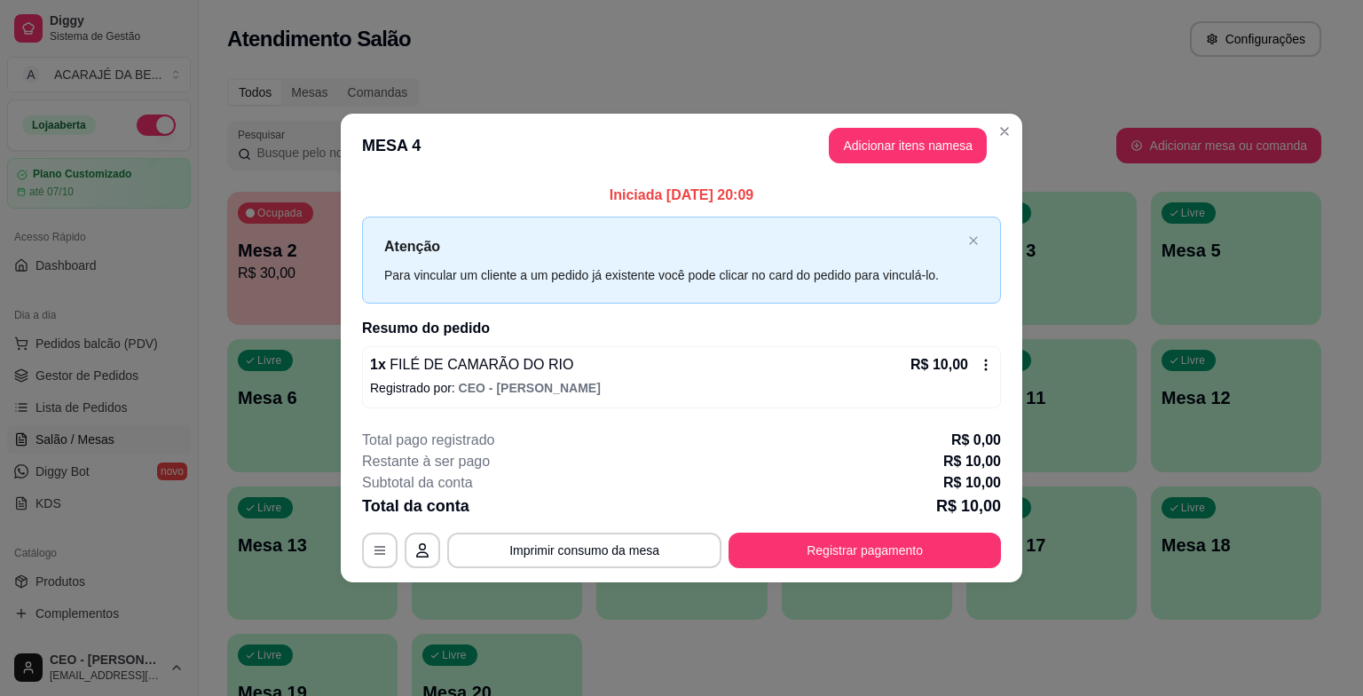
click at [1011, 118] on header "MESA 4 Adicionar itens na mesa" at bounding box center [681, 146] width 681 height 64
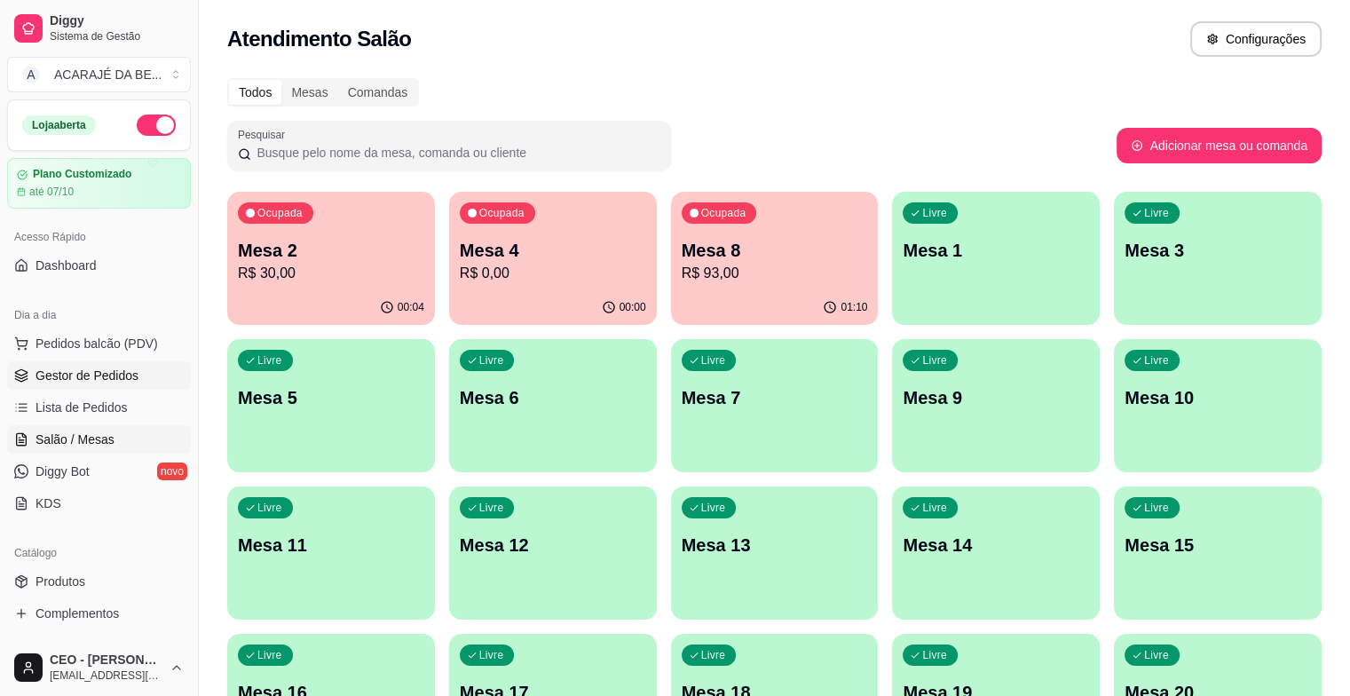
click at [93, 385] on link "Gestor de Pedidos" at bounding box center [99, 375] width 184 height 28
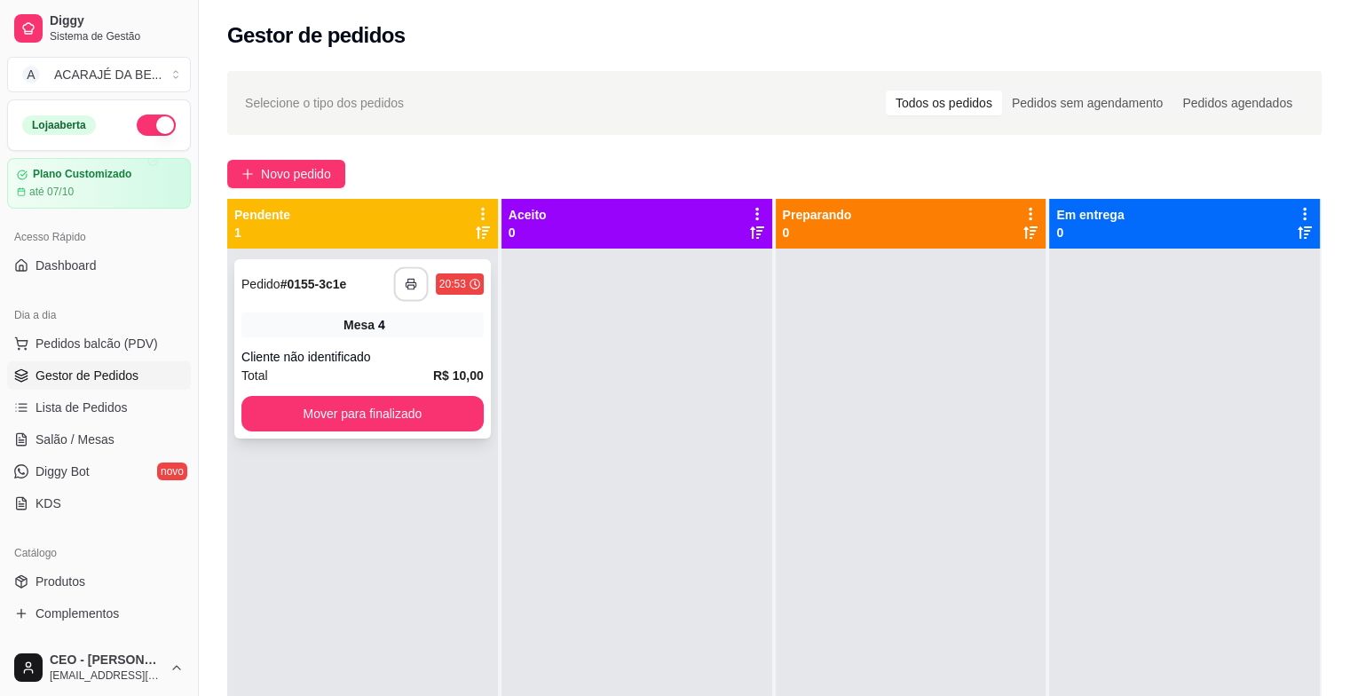
click at [414, 295] on button "button" at bounding box center [410, 284] width 35 height 35
click at [329, 400] on button "Mover para finalizado" at bounding box center [362, 414] width 235 height 35
click at [390, 284] on div "**********" at bounding box center [362, 283] width 242 height 35
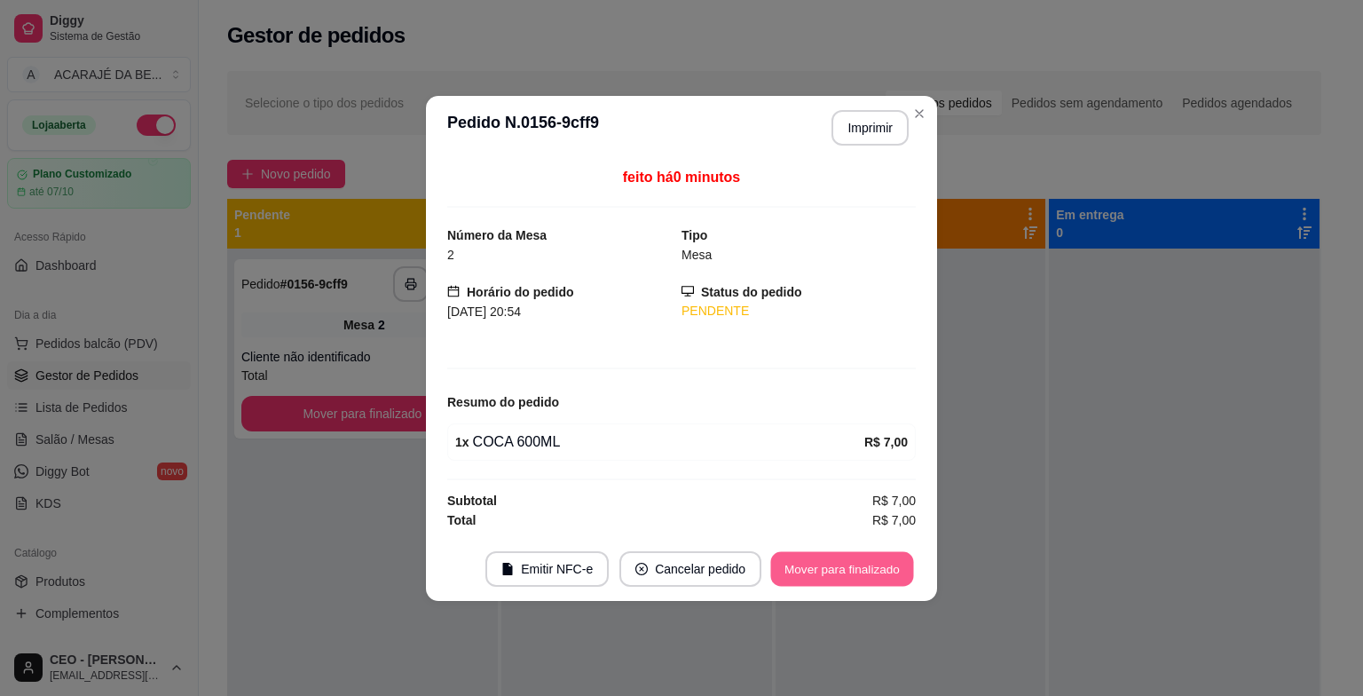
click at [838, 575] on button "Mover para finalizado" at bounding box center [842, 568] width 143 height 35
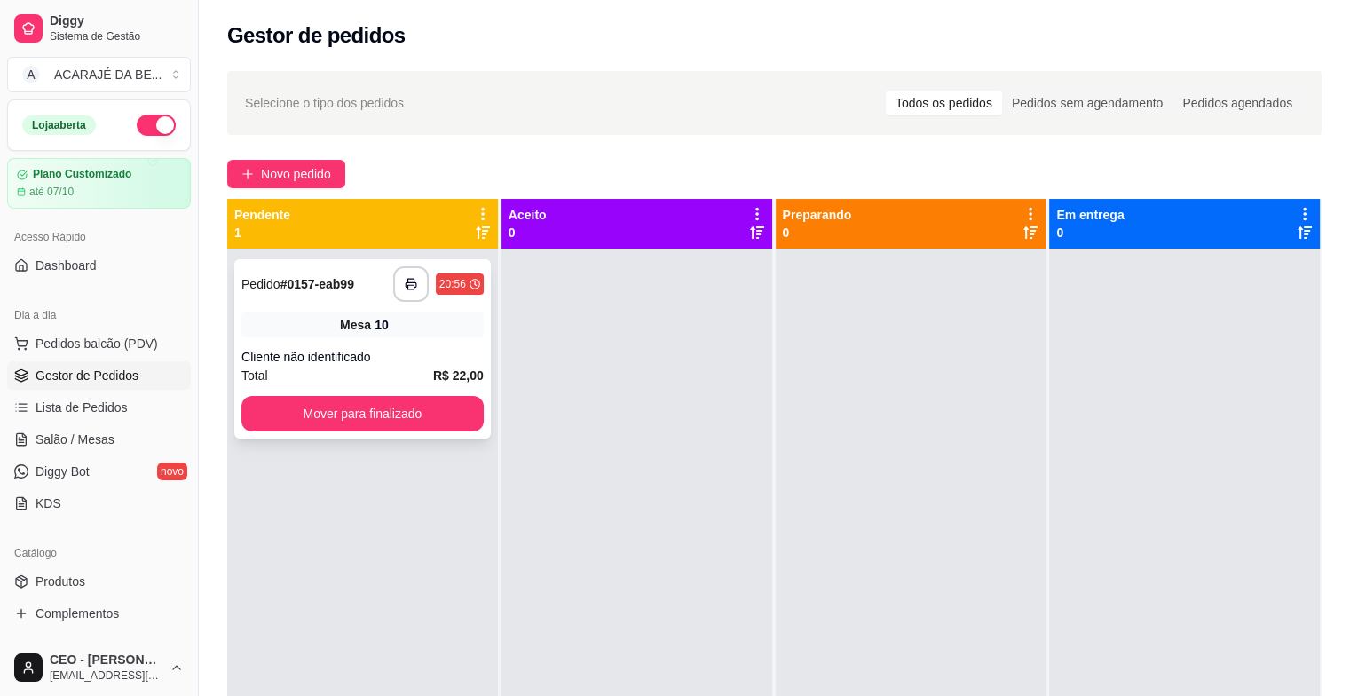
click at [356, 366] on div "Total R$ 22,00" at bounding box center [362, 376] width 242 height 20
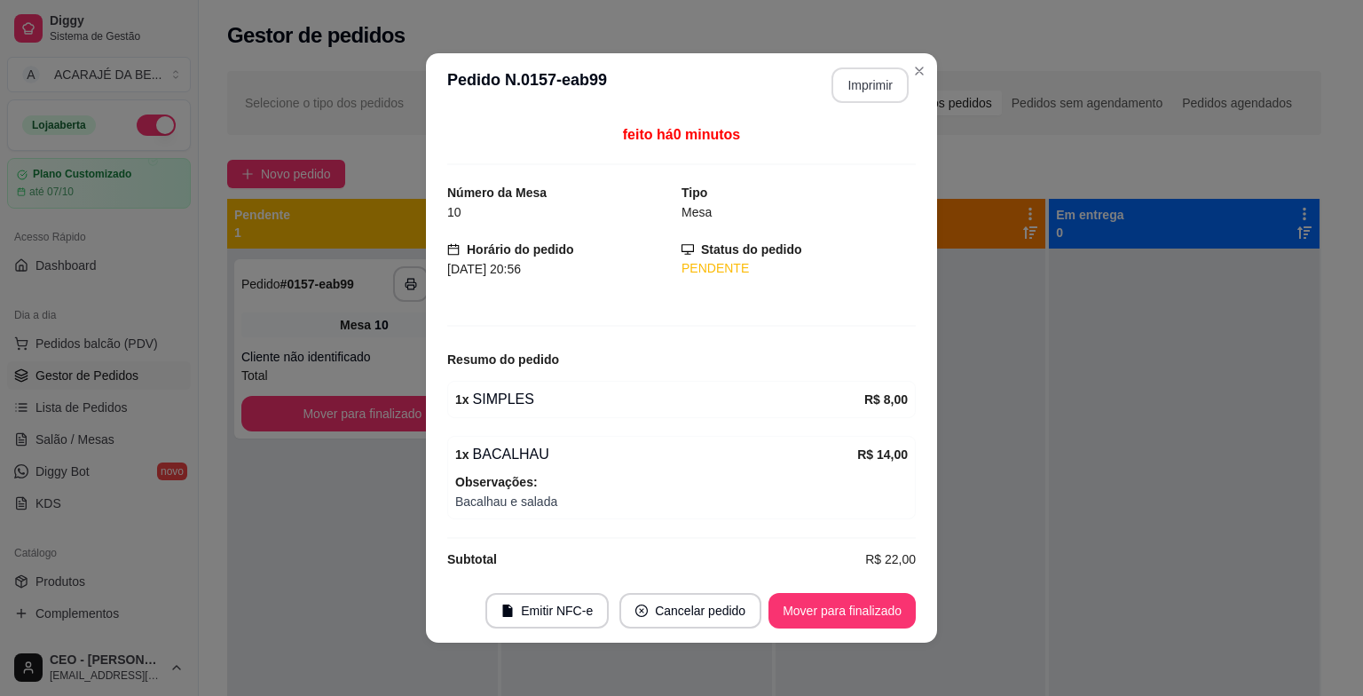
click at [841, 84] on button "Imprimir" at bounding box center [869, 84] width 77 height 35
click at [862, 611] on button "Mover para finalizado" at bounding box center [841, 610] width 147 height 35
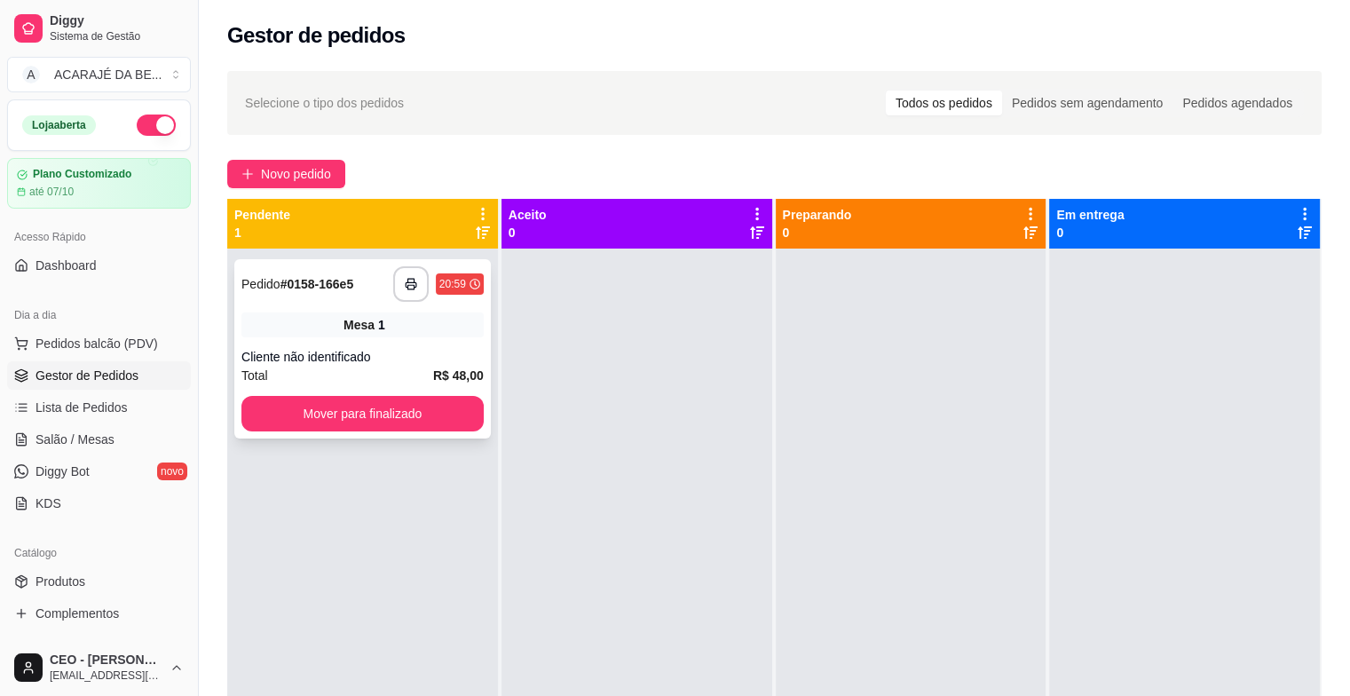
click at [337, 362] on div "Cliente não identificado" at bounding box center [362, 357] width 242 height 18
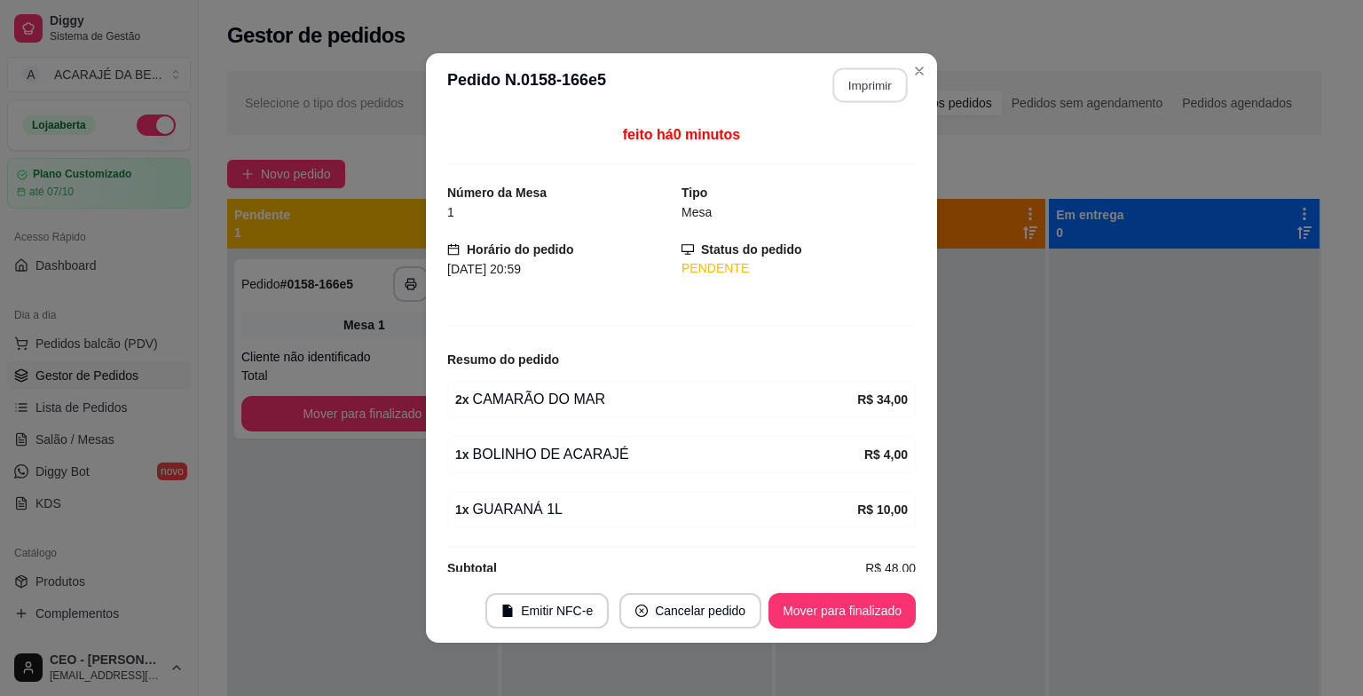
click at [852, 83] on button "Imprimir" at bounding box center [870, 85] width 75 height 35
click at [817, 603] on button "Mover para finalizado" at bounding box center [842, 611] width 143 height 35
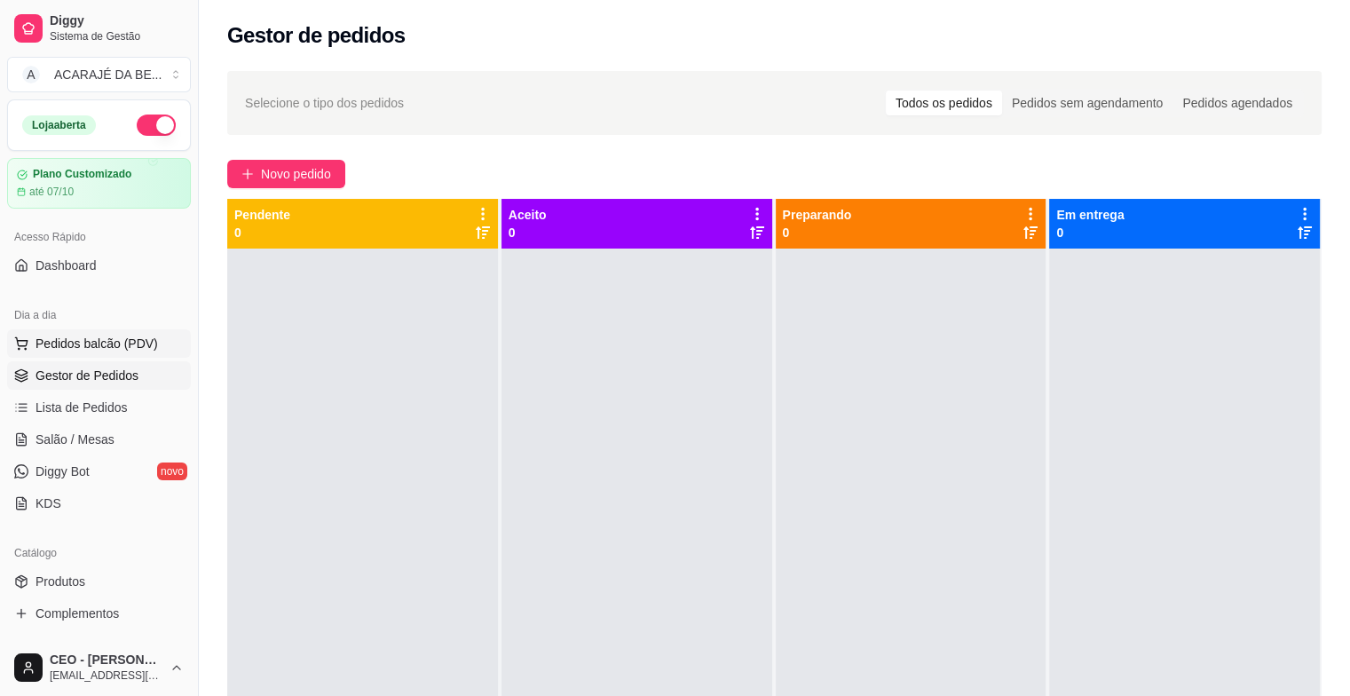
click at [110, 341] on span "Pedidos balcão (PDV)" at bounding box center [96, 343] width 122 height 18
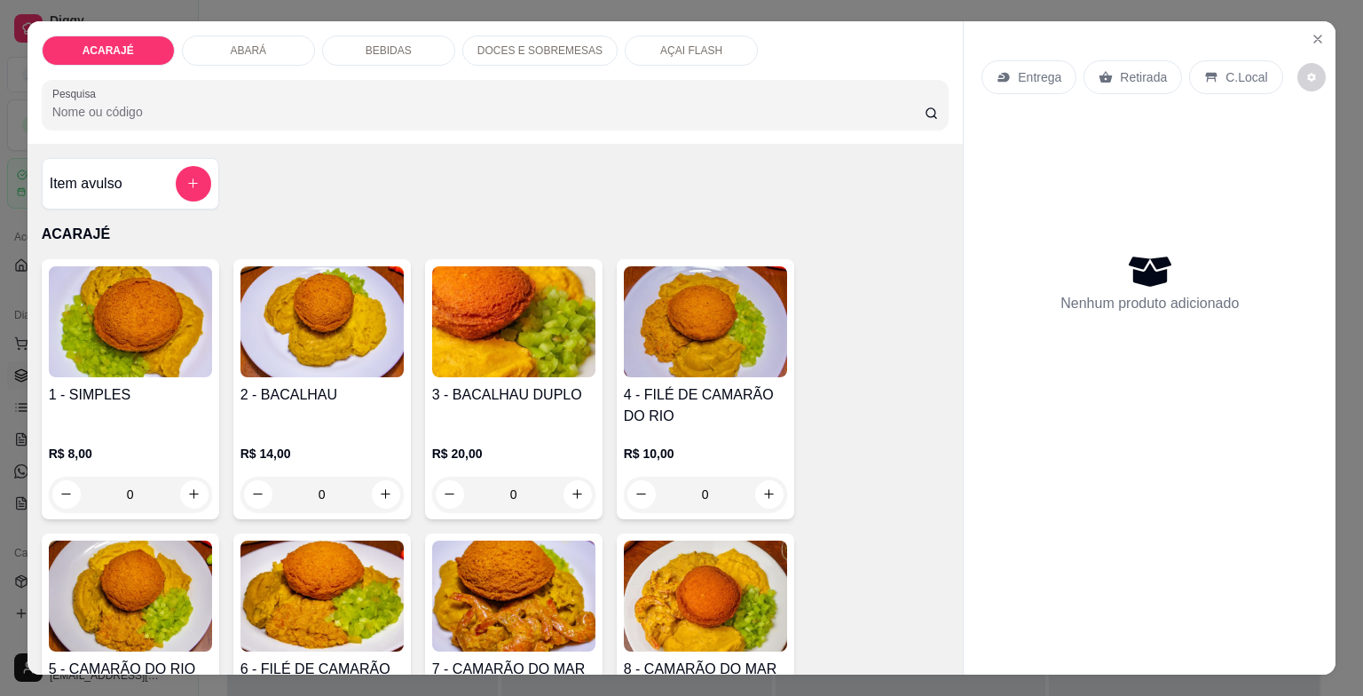
click at [1021, 71] on p "Entrega" at bounding box center [1039, 77] width 43 height 18
click at [193, 490] on icon "increase-product-quantity" at bounding box center [193, 493] width 13 height 13
type input "1"
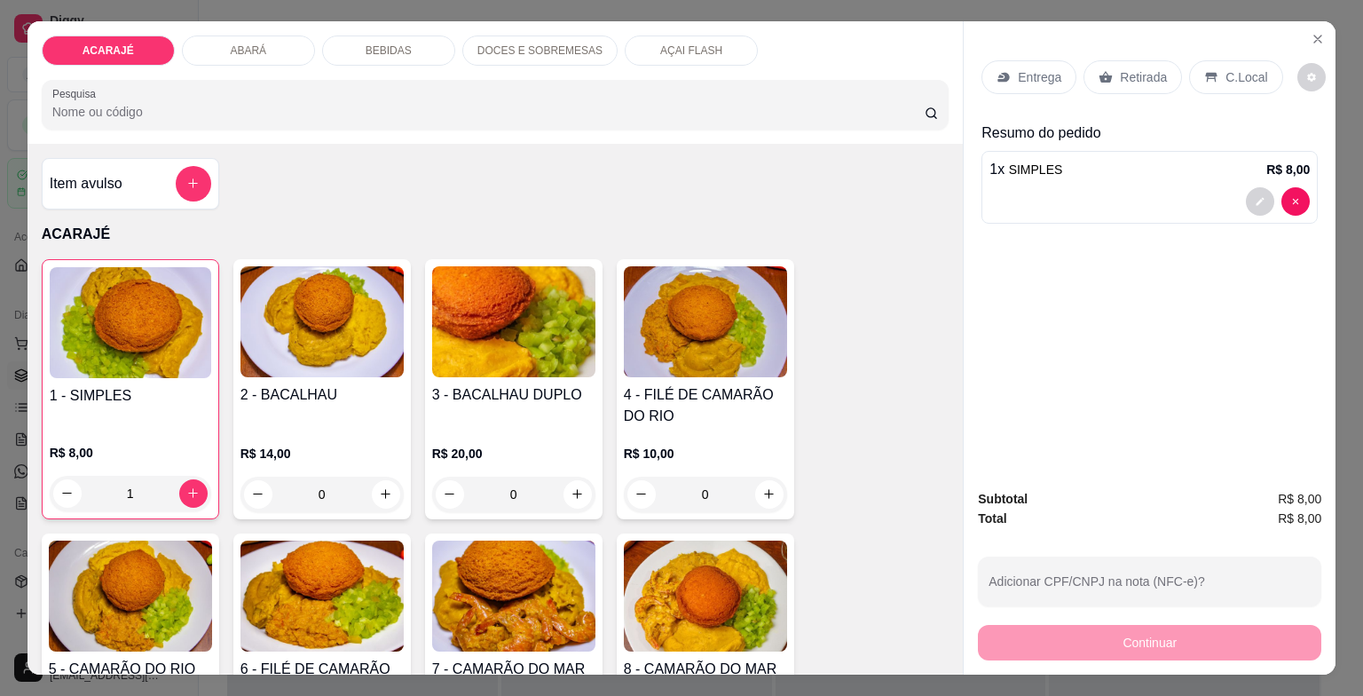
click at [1018, 68] on p "Entrega" at bounding box center [1039, 77] width 43 height 18
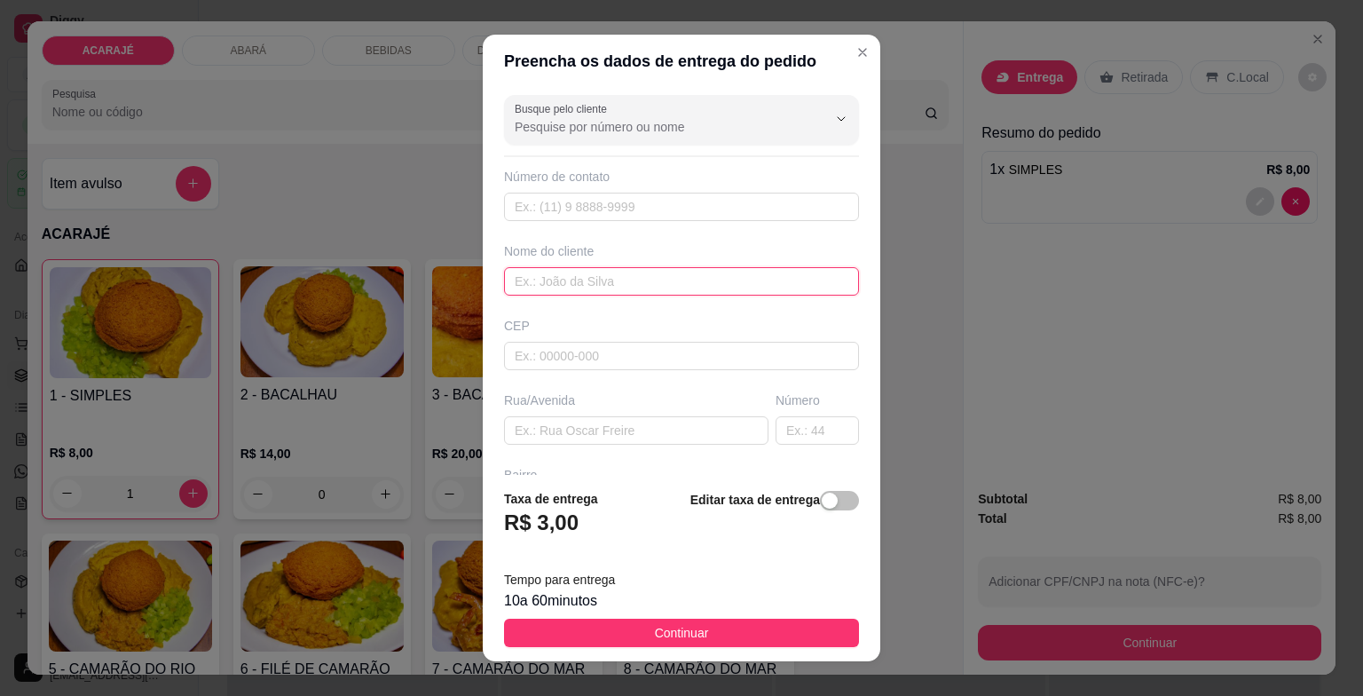
click at [611, 278] on input "text" at bounding box center [681, 281] width 355 height 28
type input "ph"
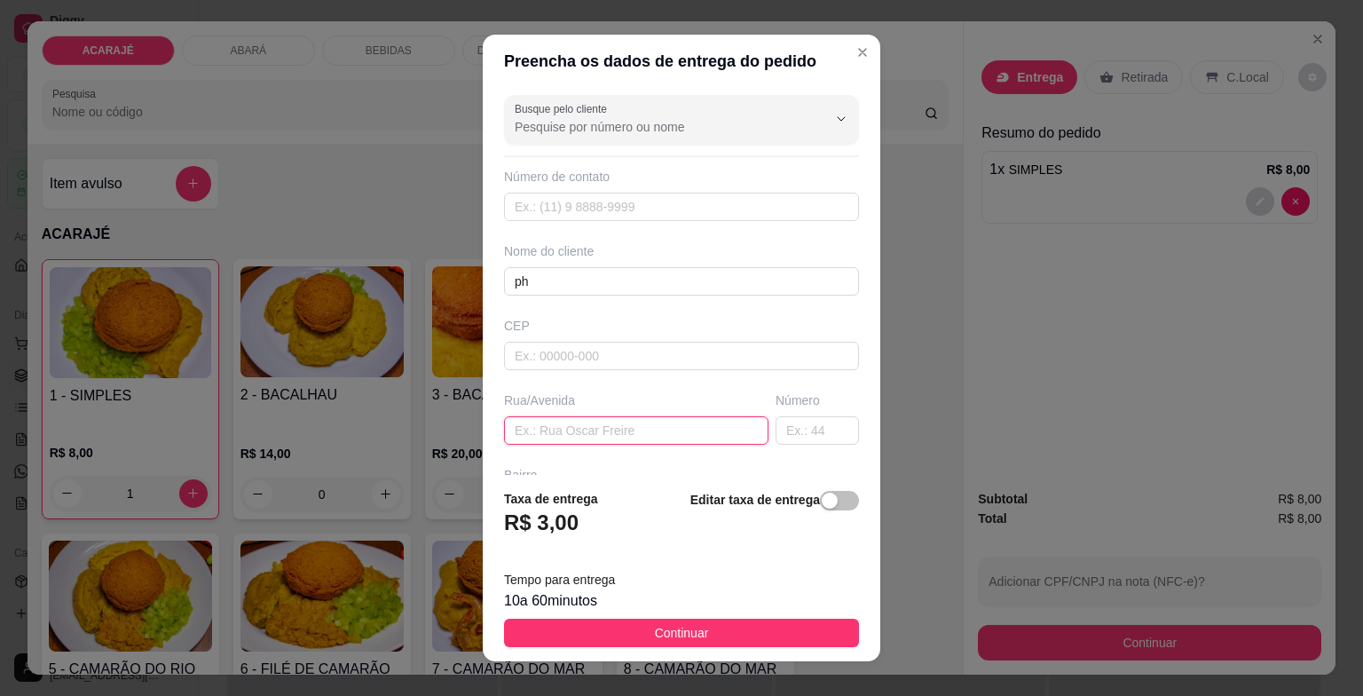
click at [578, 437] on input "text" at bounding box center [636, 430] width 264 height 28
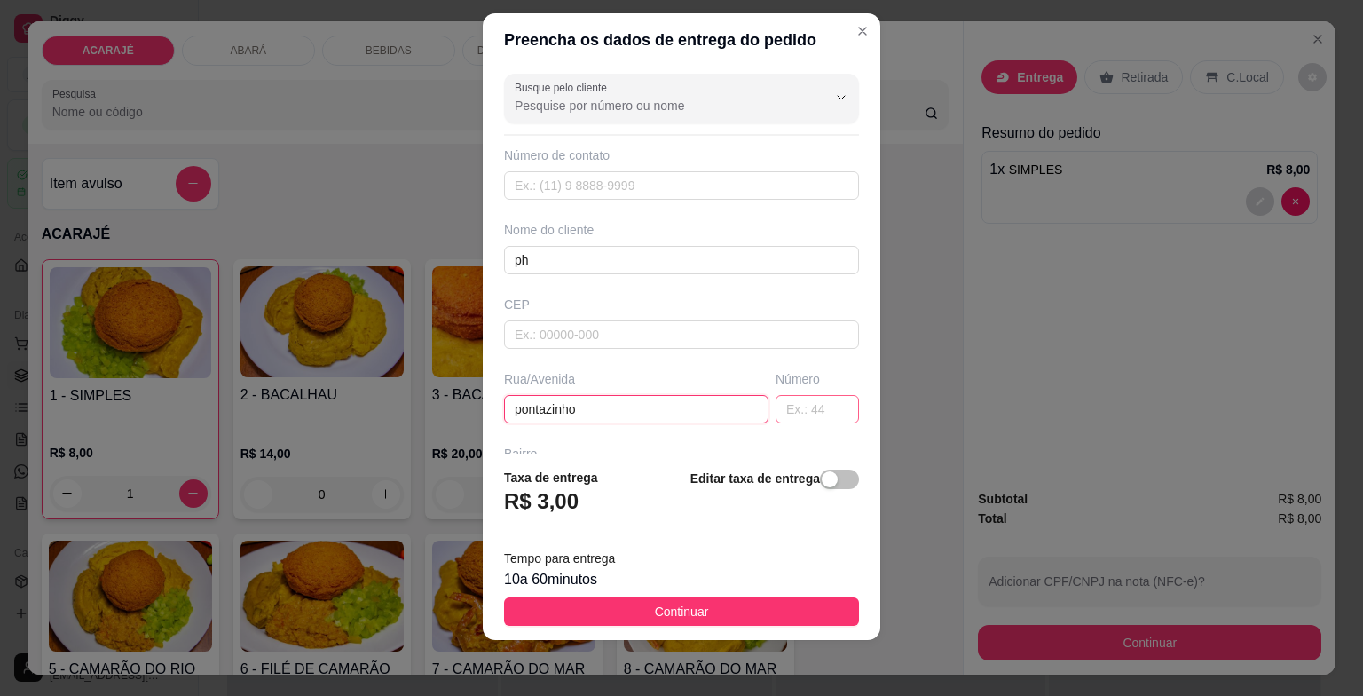
type input "pontazinho"
click at [781, 405] on input "text" at bounding box center [816, 409] width 83 height 28
type input "1"
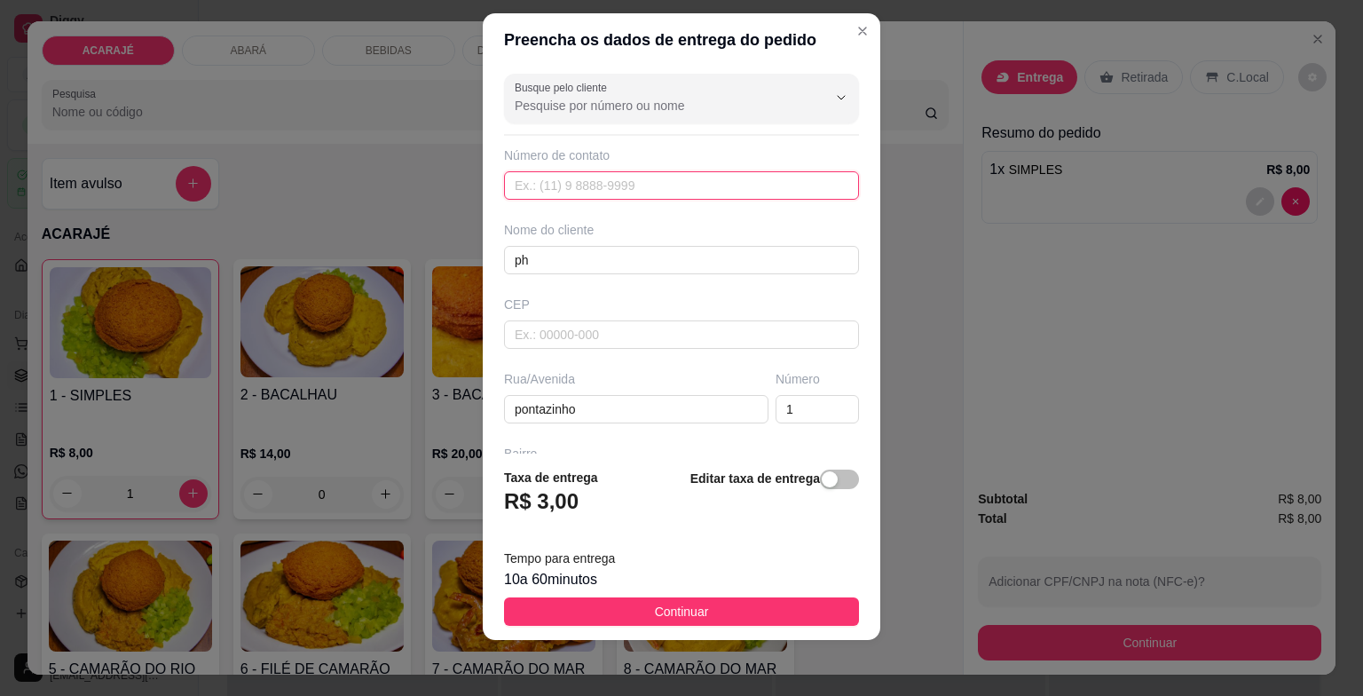
click at [620, 183] on input "text" at bounding box center [681, 185] width 355 height 28
type input "+54 45 42445-6456"
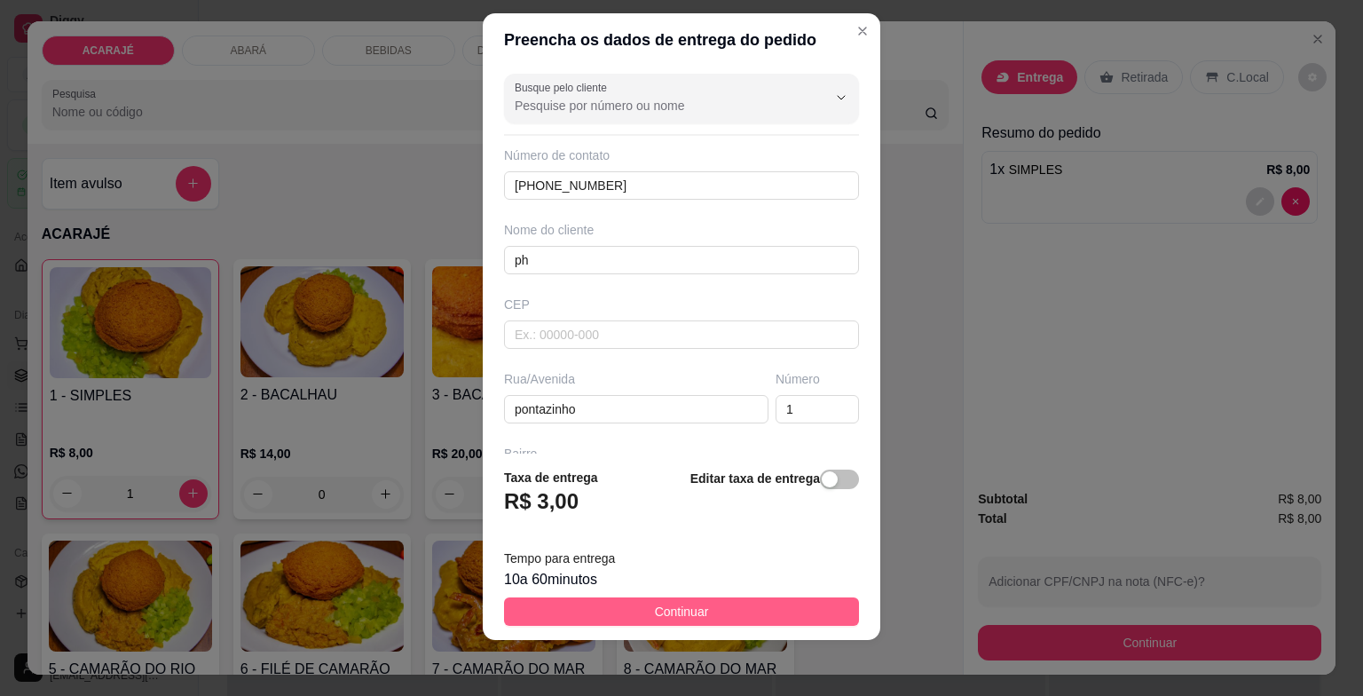
click at [786, 600] on button "Continuar" at bounding box center [681, 611] width 355 height 28
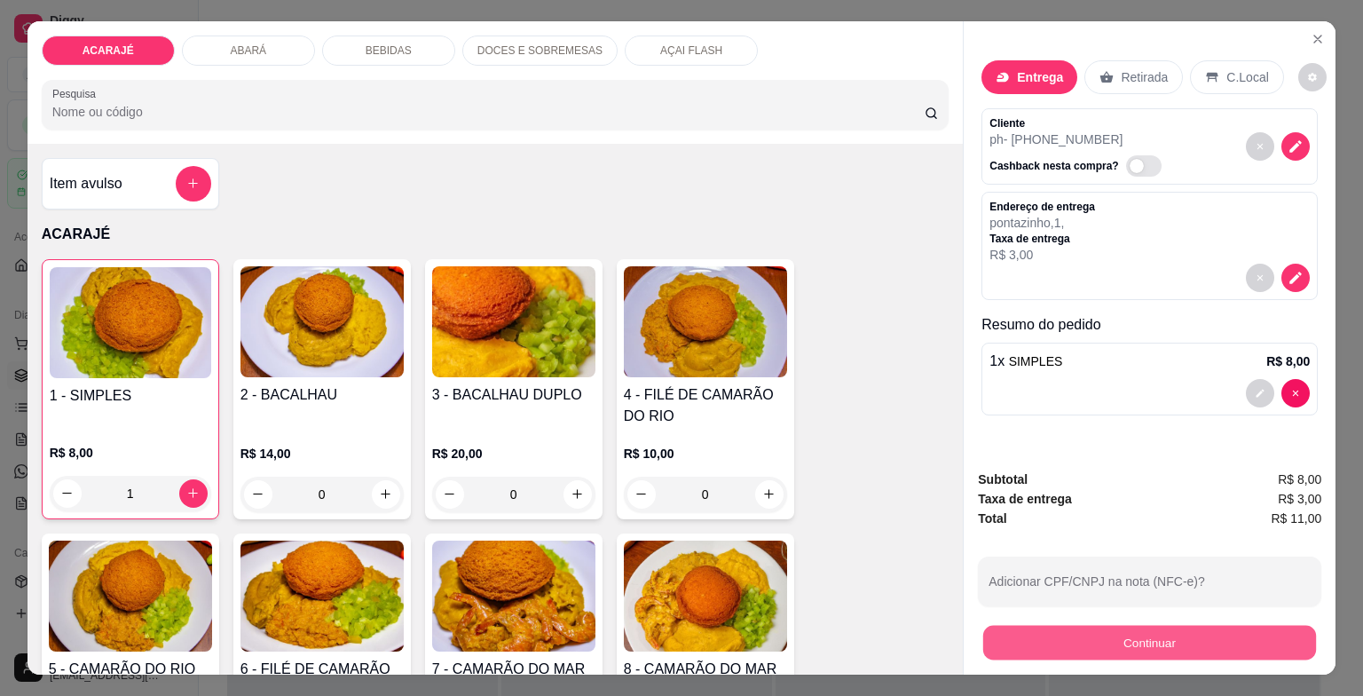
click at [1143, 635] on button "Continuar" at bounding box center [1149, 643] width 333 height 35
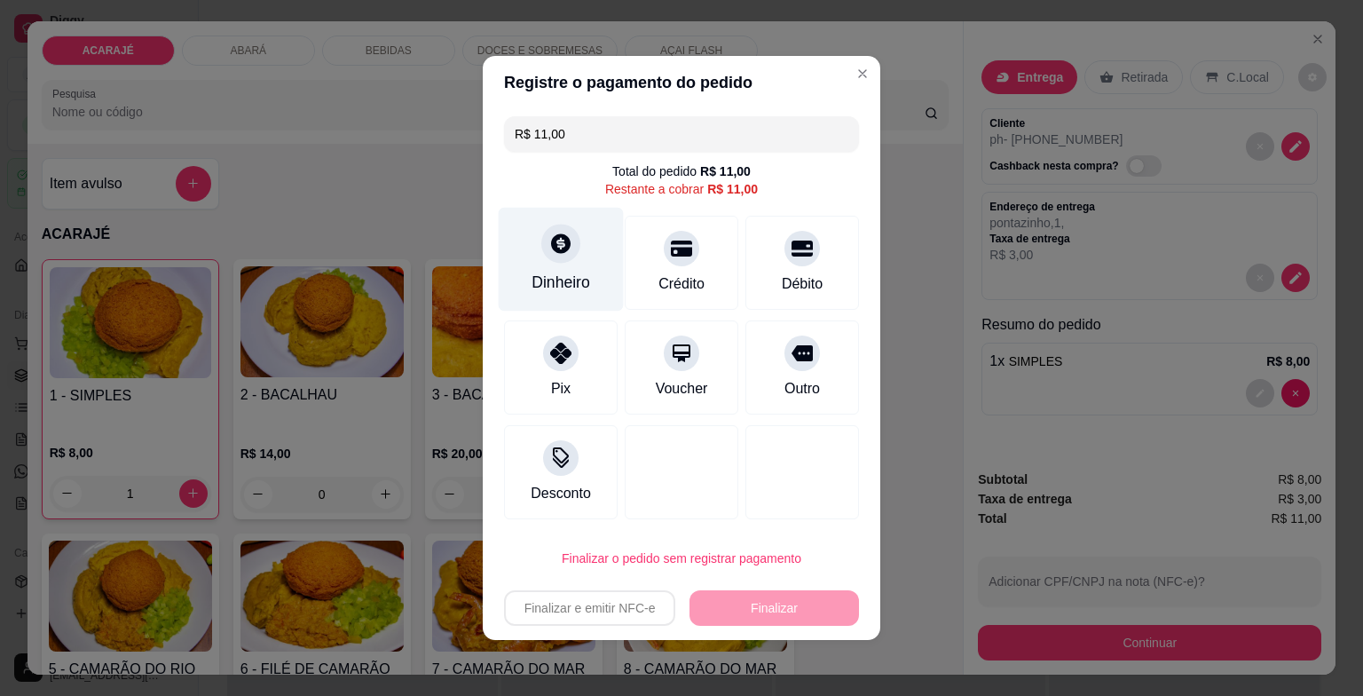
click at [543, 272] on div "Dinheiro" at bounding box center [560, 282] width 59 height 23
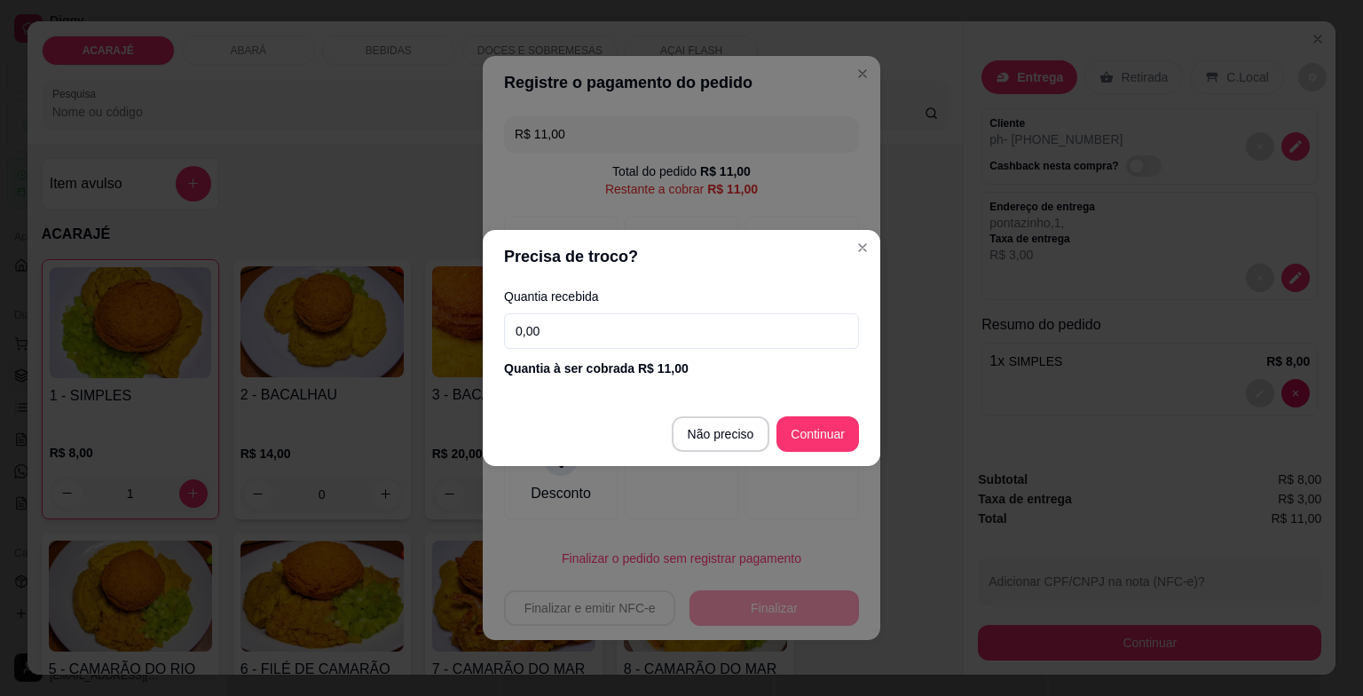
click at [571, 333] on input "0,00" at bounding box center [681, 330] width 355 height 35
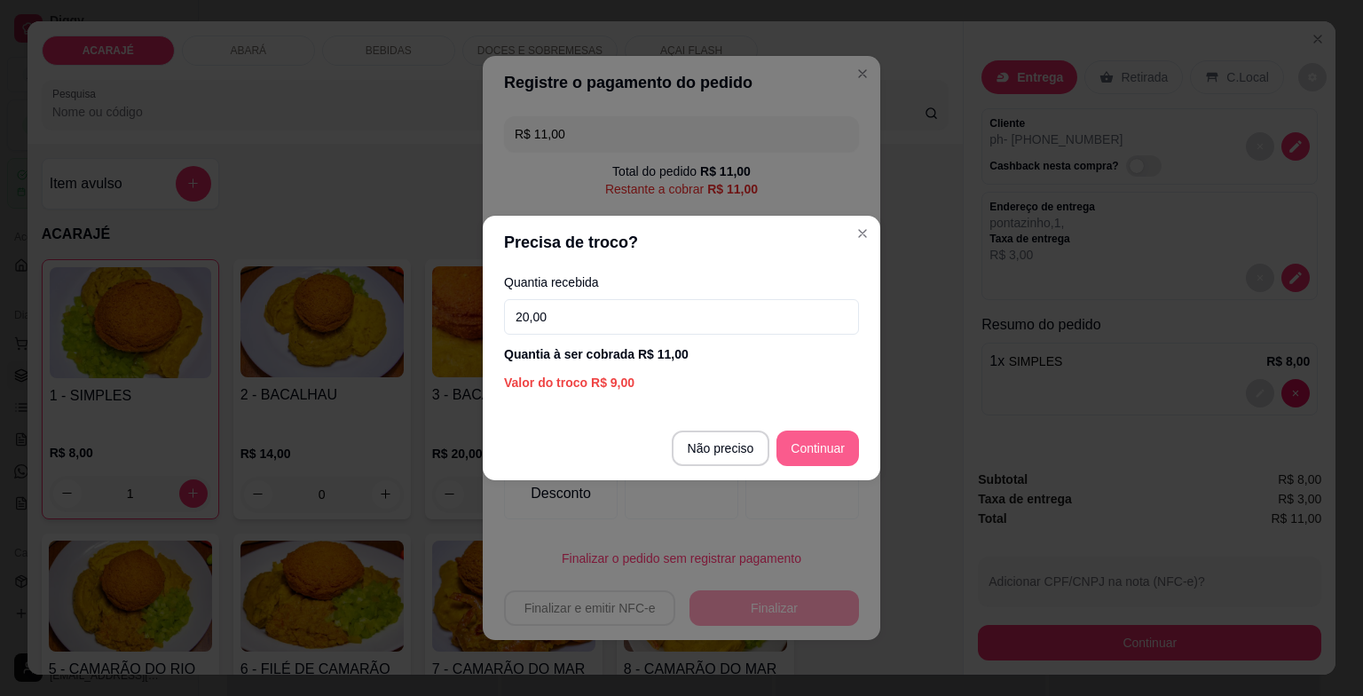
type input "20,00"
type input "R$ 0,00"
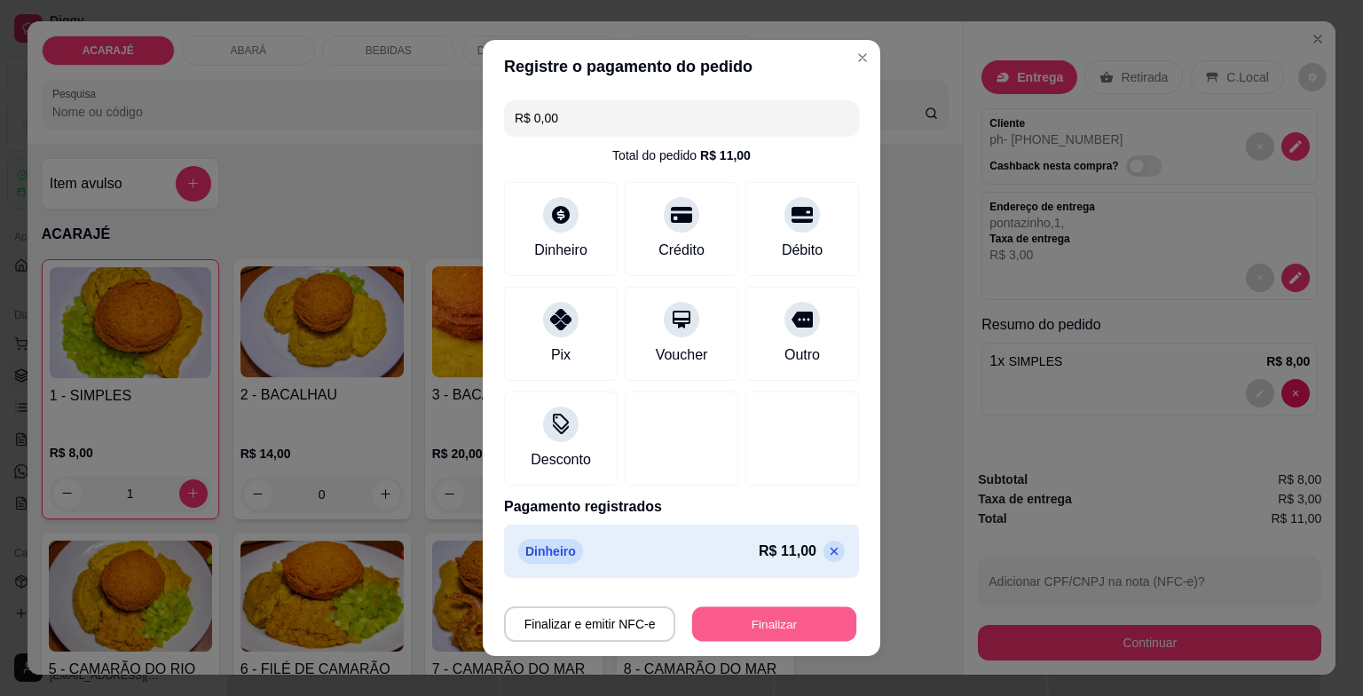
click at [777, 621] on button "Finalizar" at bounding box center [774, 624] width 164 height 35
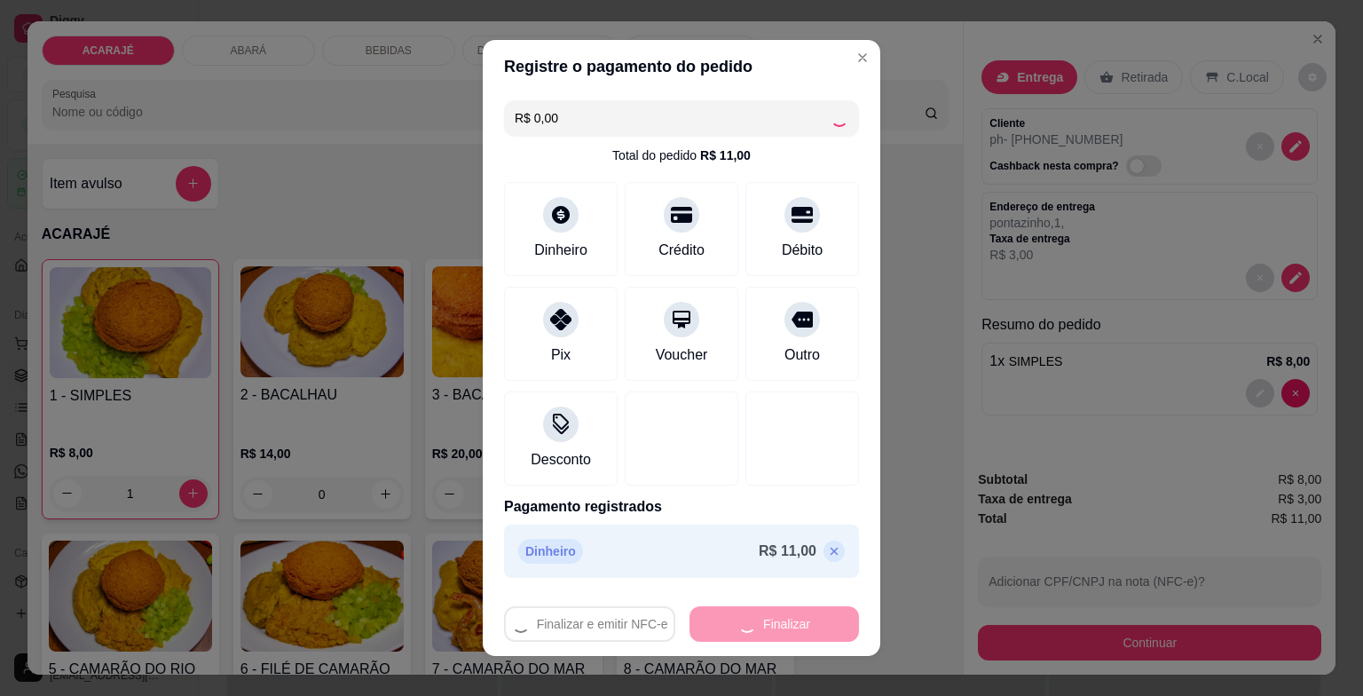
type input "0"
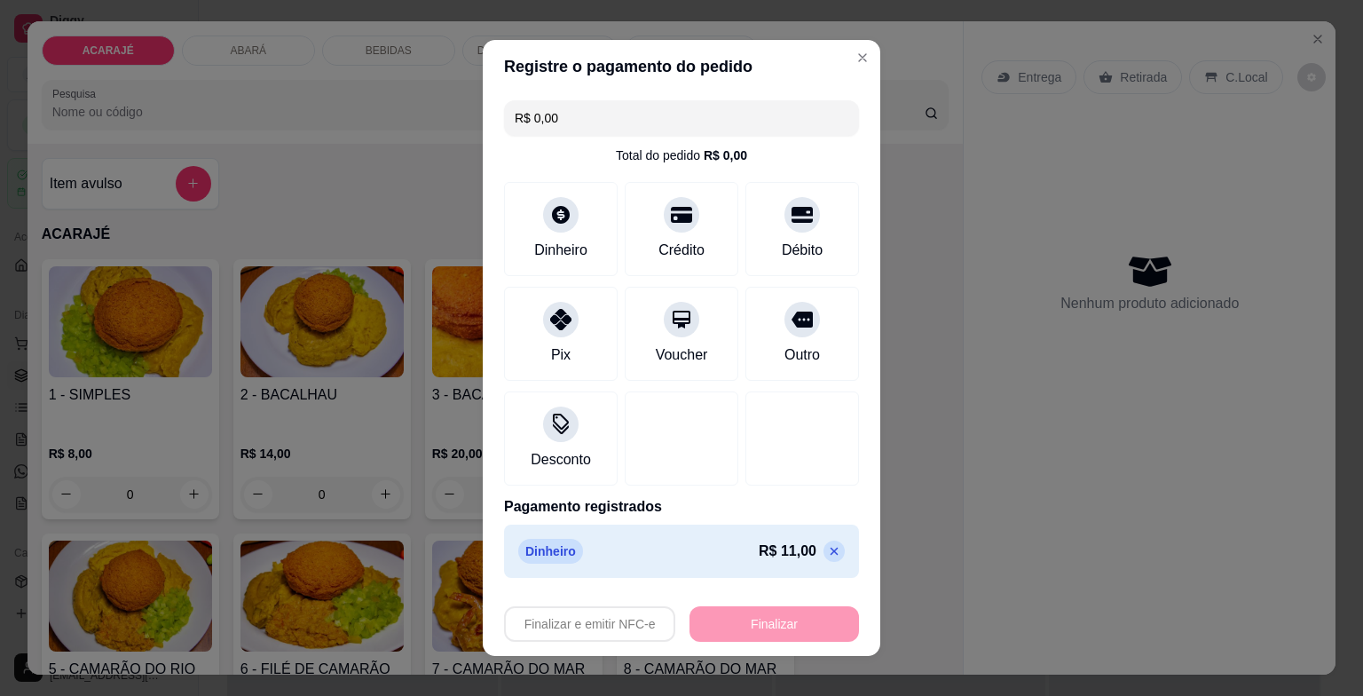
type input "-R$ 11,00"
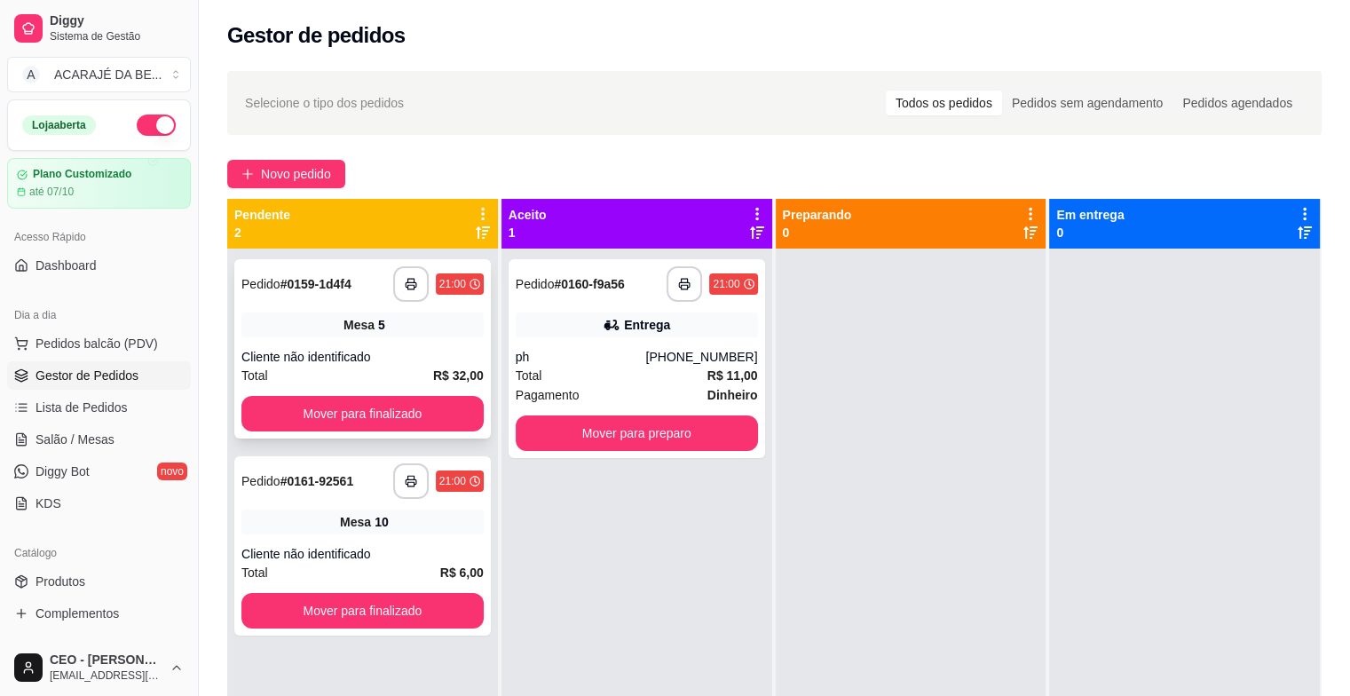
click at [396, 347] on div "**********" at bounding box center [362, 348] width 256 height 179
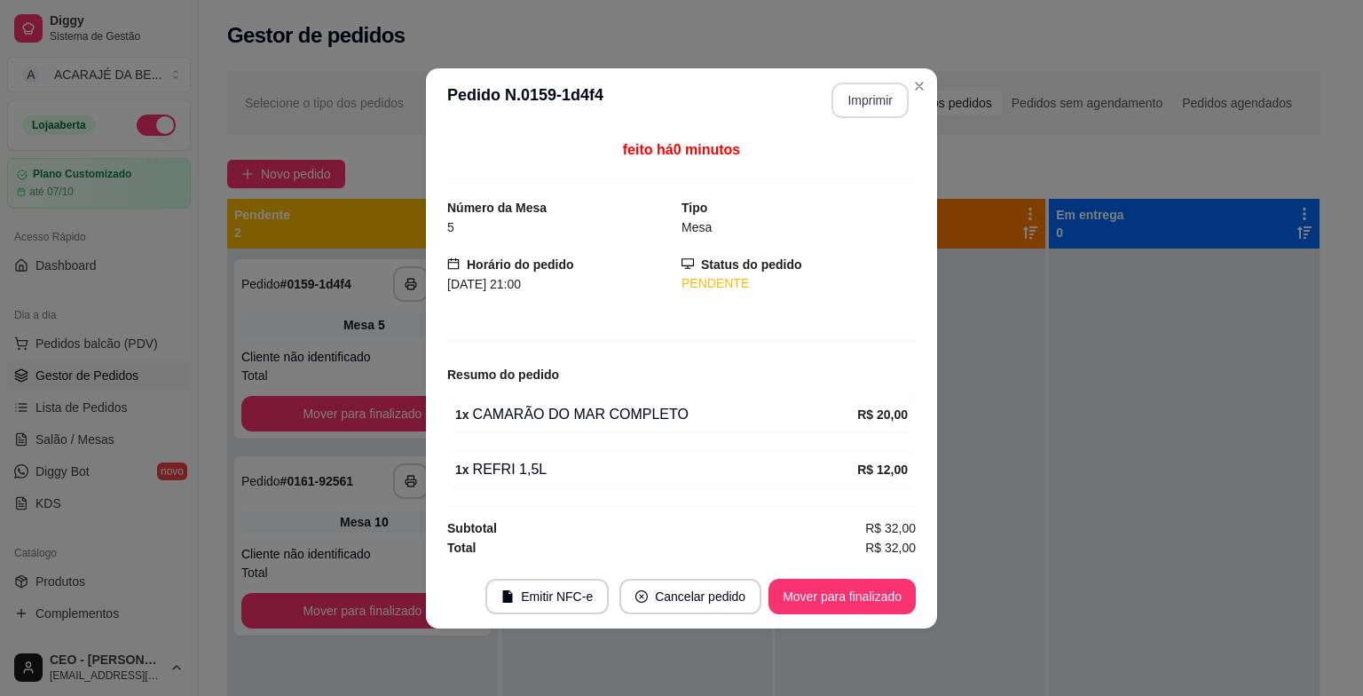
click at [846, 104] on button "Imprimir" at bounding box center [869, 100] width 77 height 35
click at [820, 593] on button "Mover para finalizado" at bounding box center [841, 595] width 147 height 35
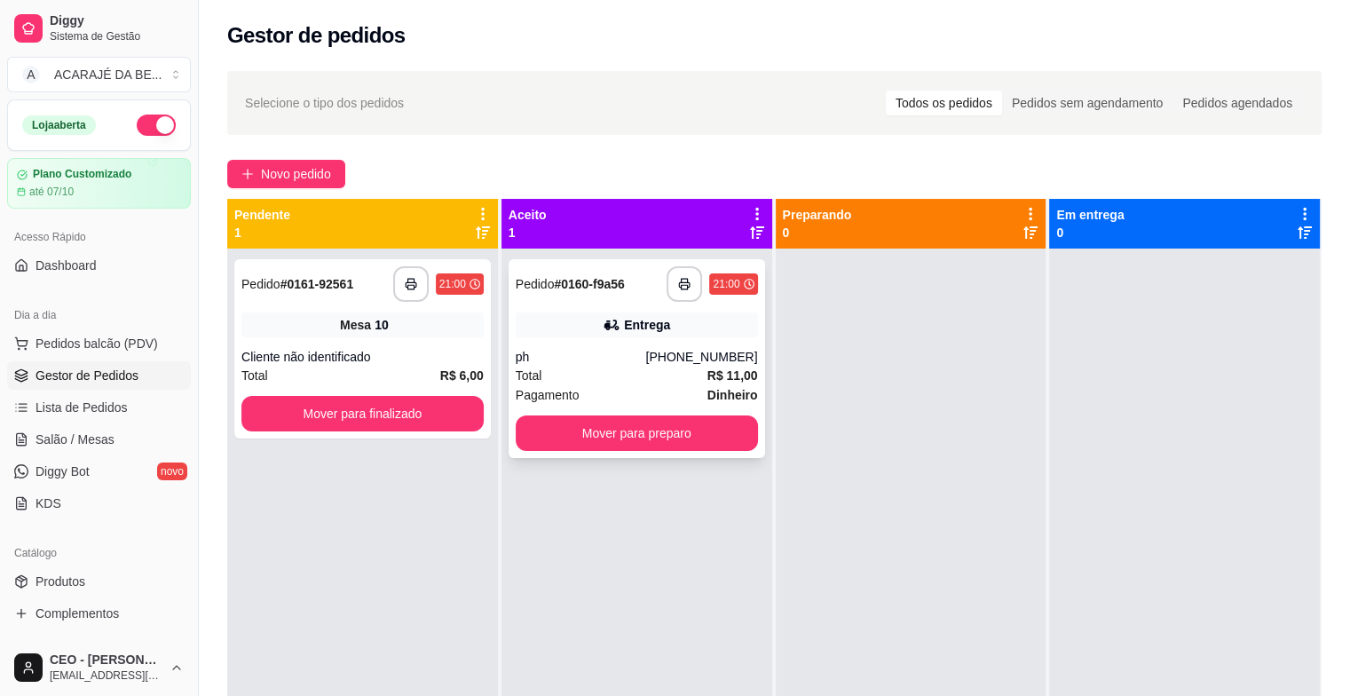
click at [593, 376] on div "Total R$ 11,00" at bounding box center [637, 376] width 242 height 20
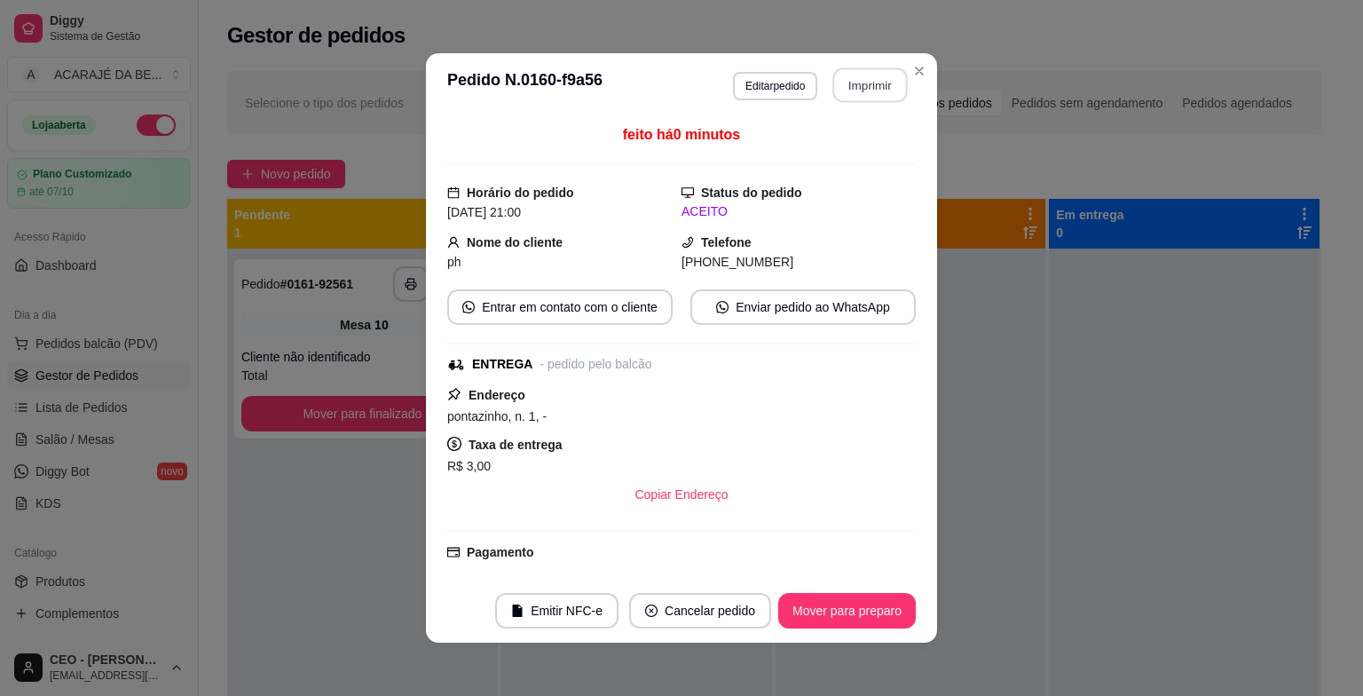
click at [854, 80] on button "Imprimir" at bounding box center [870, 85] width 75 height 35
click at [866, 612] on button "Mover para preparo" at bounding box center [846, 611] width 133 height 35
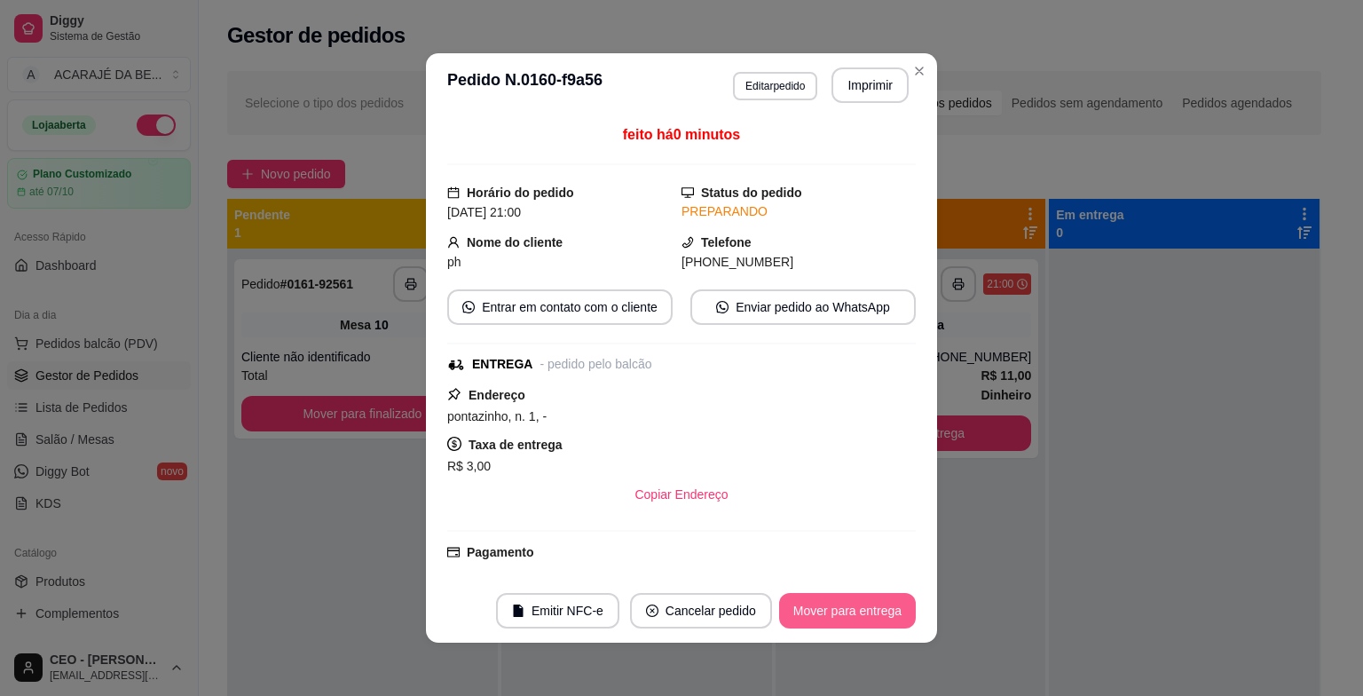
click at [880, 619] on button "Mover para entrega" at bounding box center [847, 610] width 137 height 35
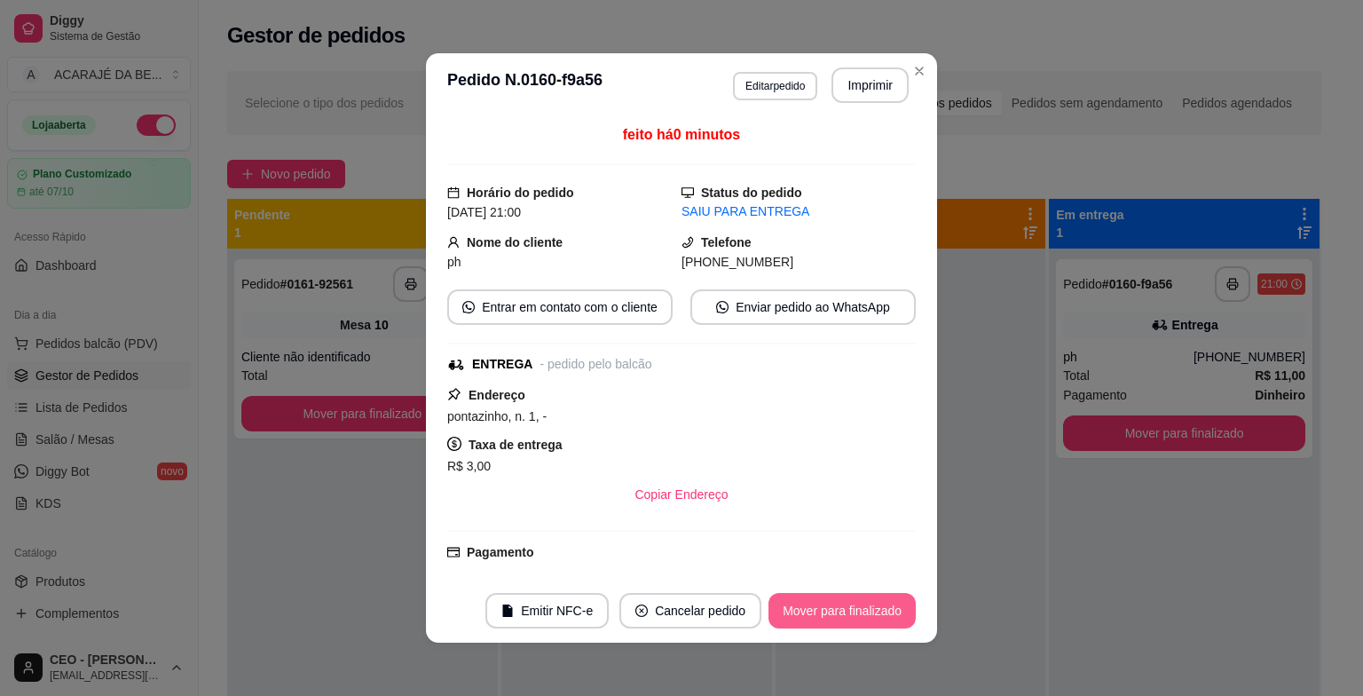
click at [892, 613] on button "Mover para finalizado" at bounding box center [841, 610] width 147 height 35
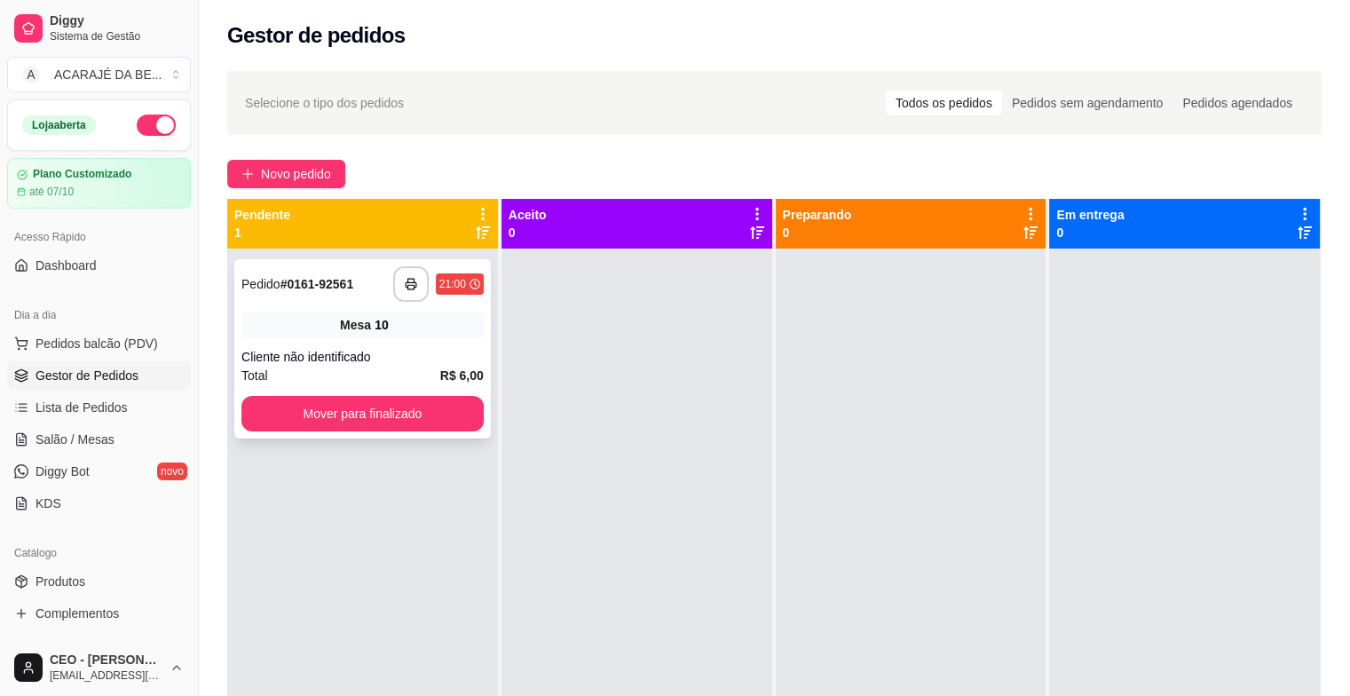
click at [289, 351] on div "Cliente não identificado" at bounding box center [362, 357] width 242 height 18
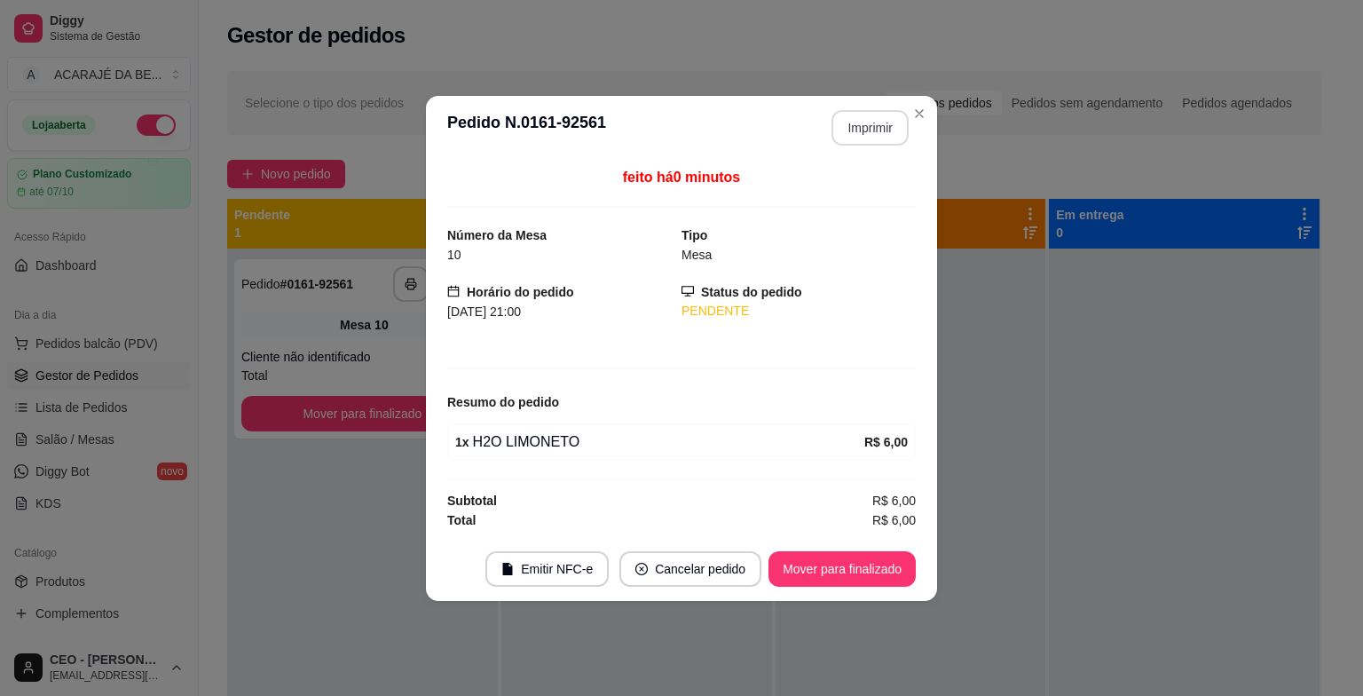
click at [855, 133] on button "Imprimir" at bounding box center [869, 127] width 77 height 35
click at [870, 566] on button "Mover para finalizado" at bounding box center [842, 568] width 143 height 35
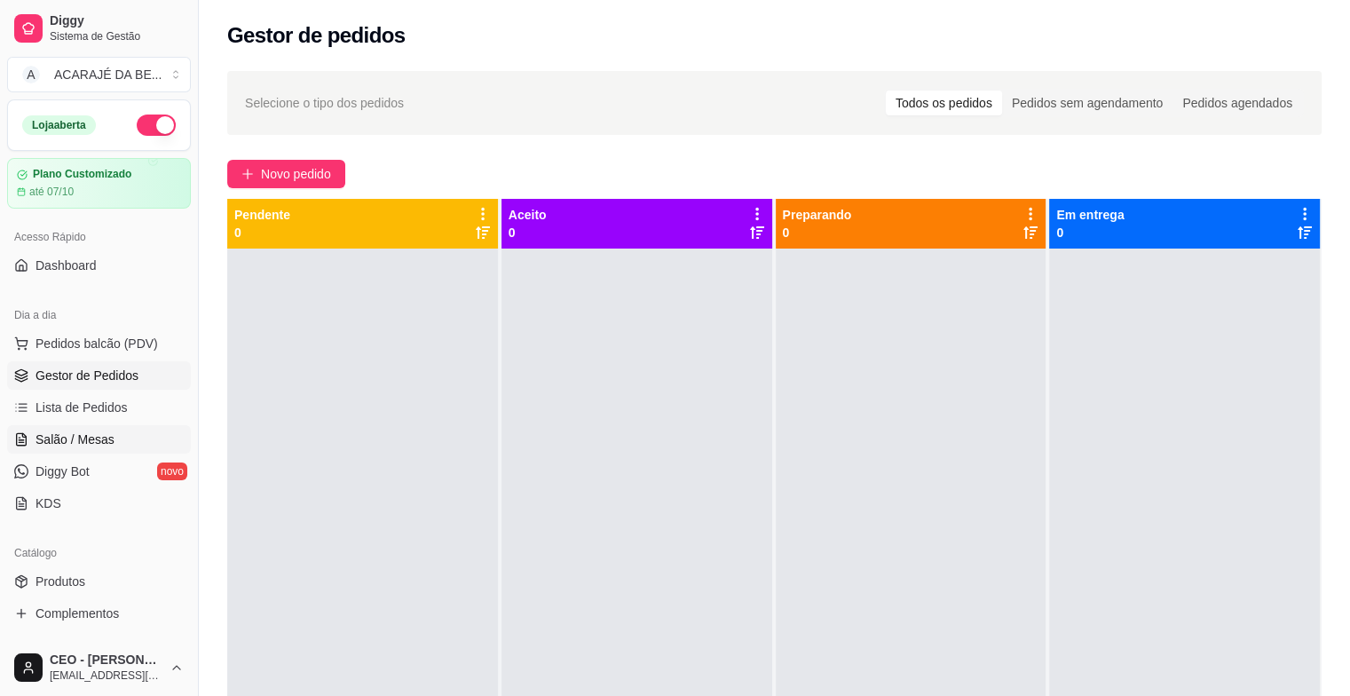
click at [89, 436] on span "Salão / Mesas" at bounding box center [74, 439] width 79 height 18
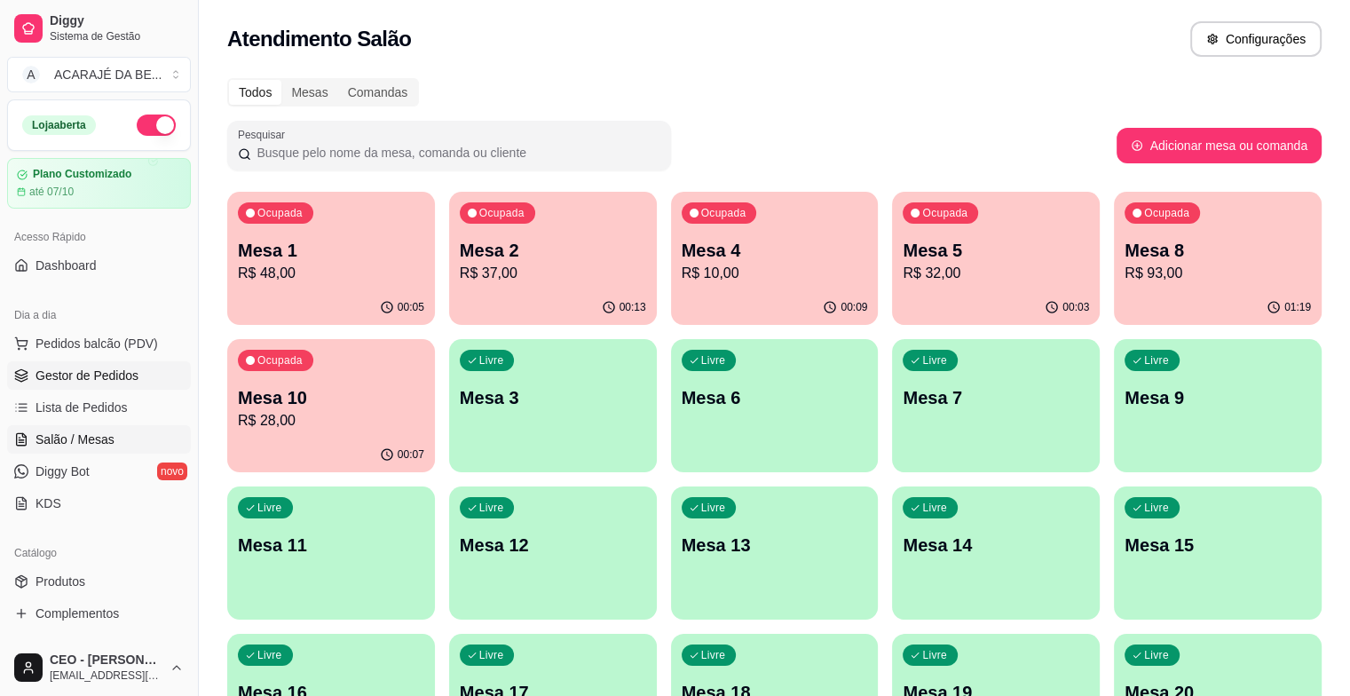
click at [103, 375] on span "Gestor de Pedidos" at bounding box center [86, 375] width 103 height 18
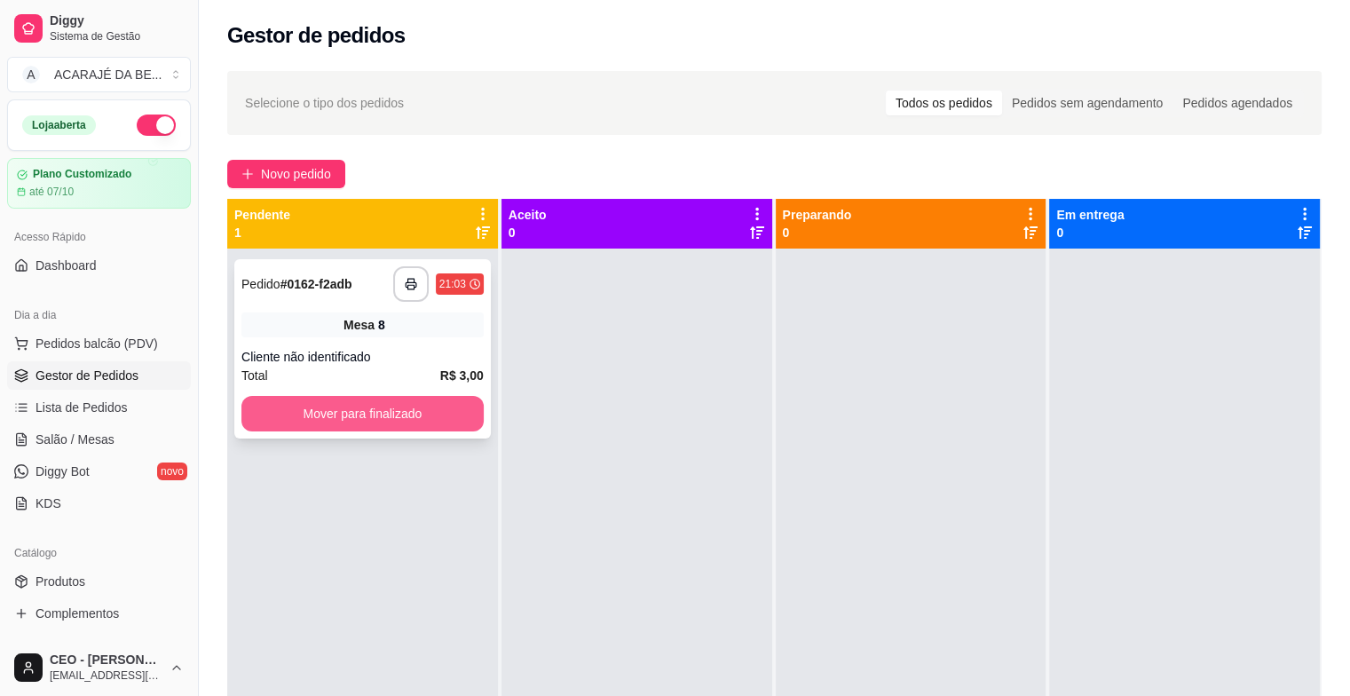
click at [323, 411] on button "Mover para finalizado" at bounding box center [362, 413] width 242 height 35
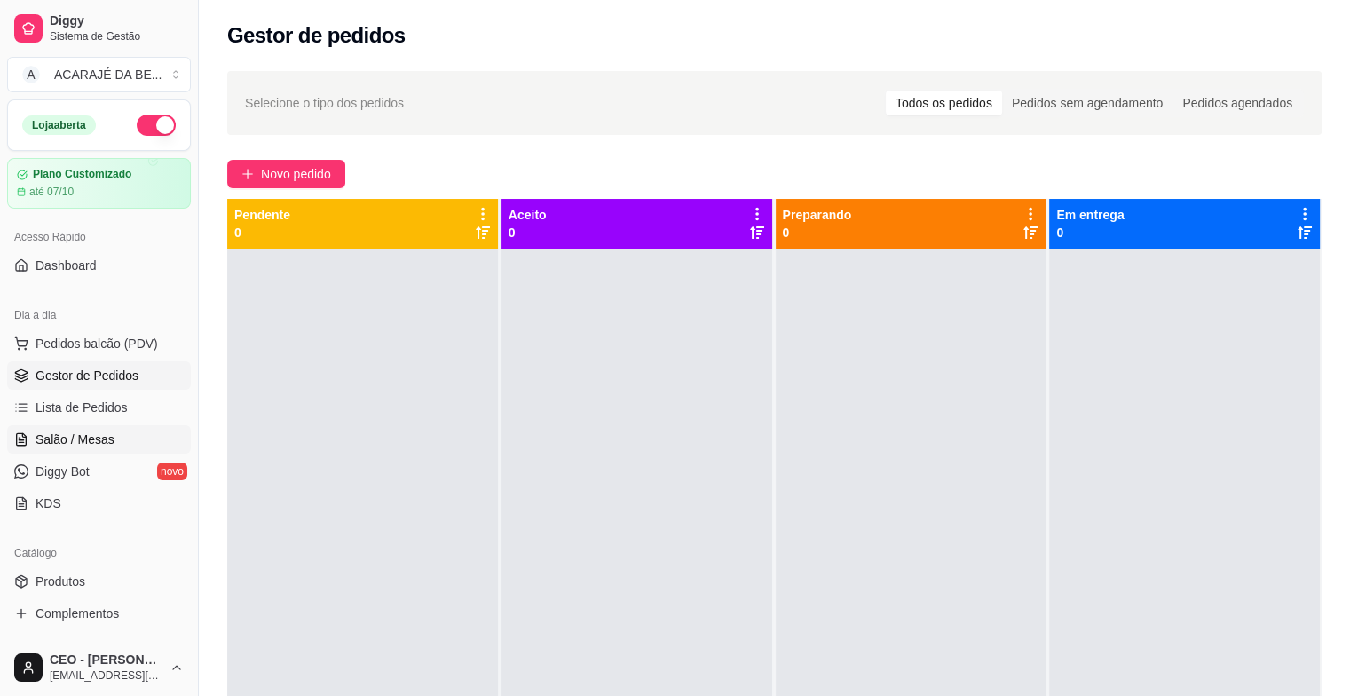
click at [75, 437] on span "Salão / Mesas" at bounding box center [74, 439] width 79 height 18
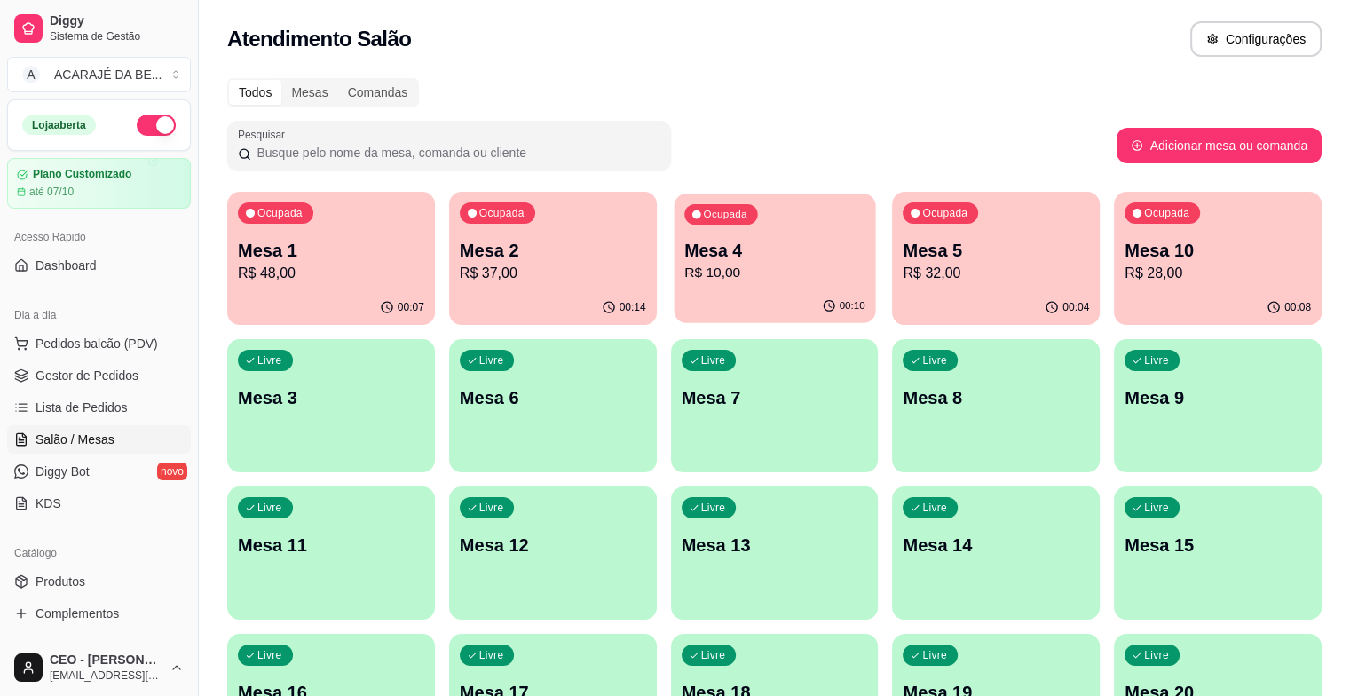
click at [673, 231] on div "Ocupada Mesa 4 R$ 10,00" at bounding box center [773, 241] width 201 height 96
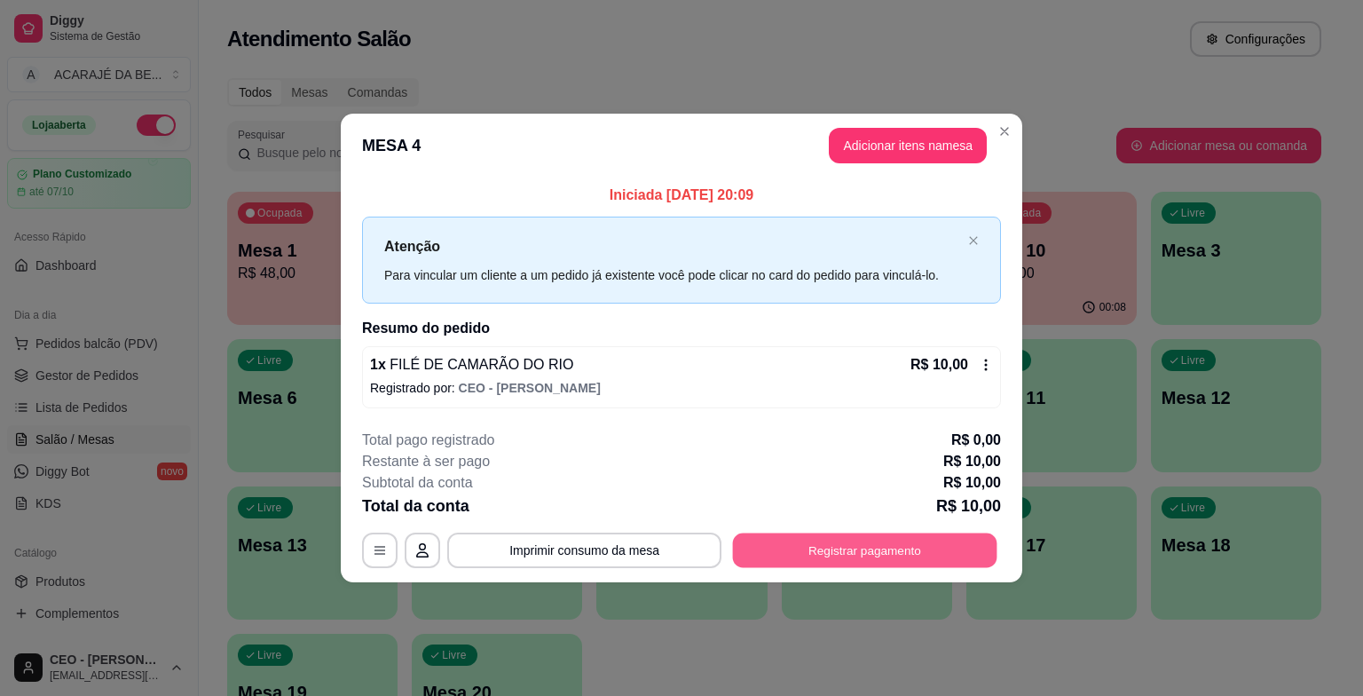
click at [898, 539] on button "Registrar pagamento" at bounding box center [865, 549] width 264 height 35
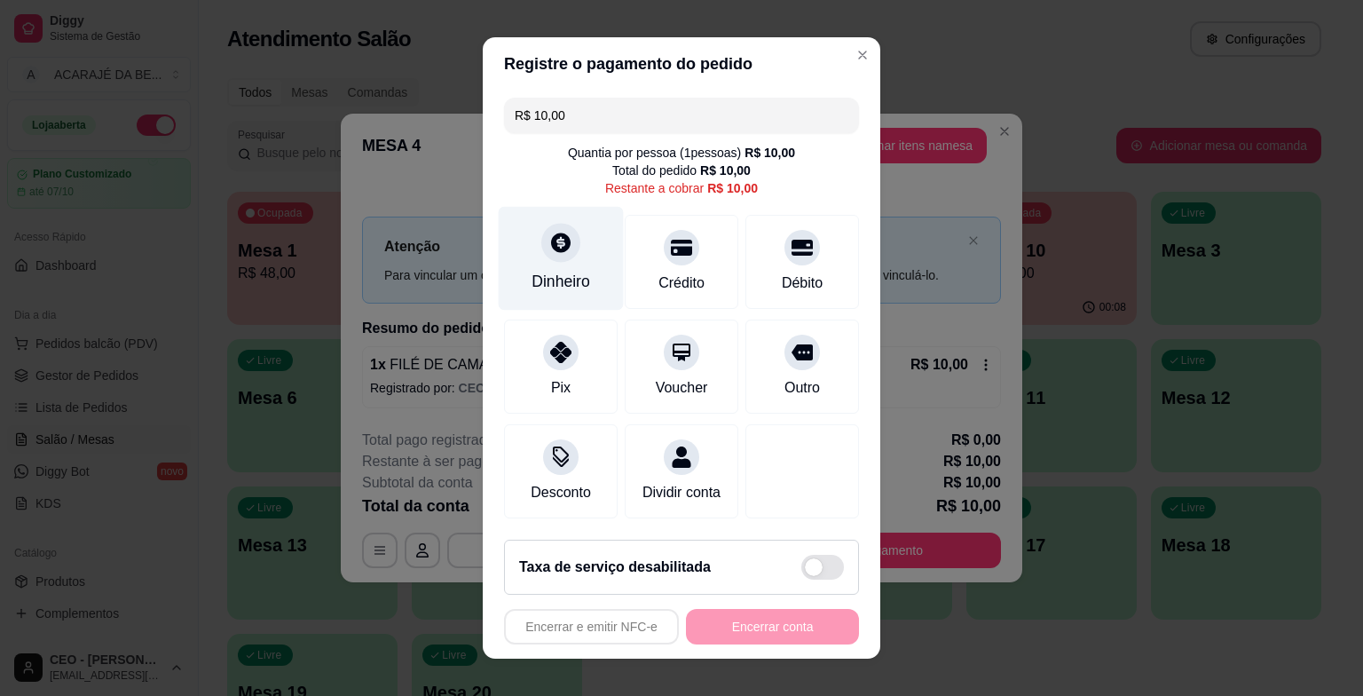
drag, startPoint x: 512, startPoint y: 248, endPoint x: 537, endPoint y: 274, distance: 36.4
click at [537, 274] on div "Dinheiro" at bounding box center [561, 259] width 125 height 104
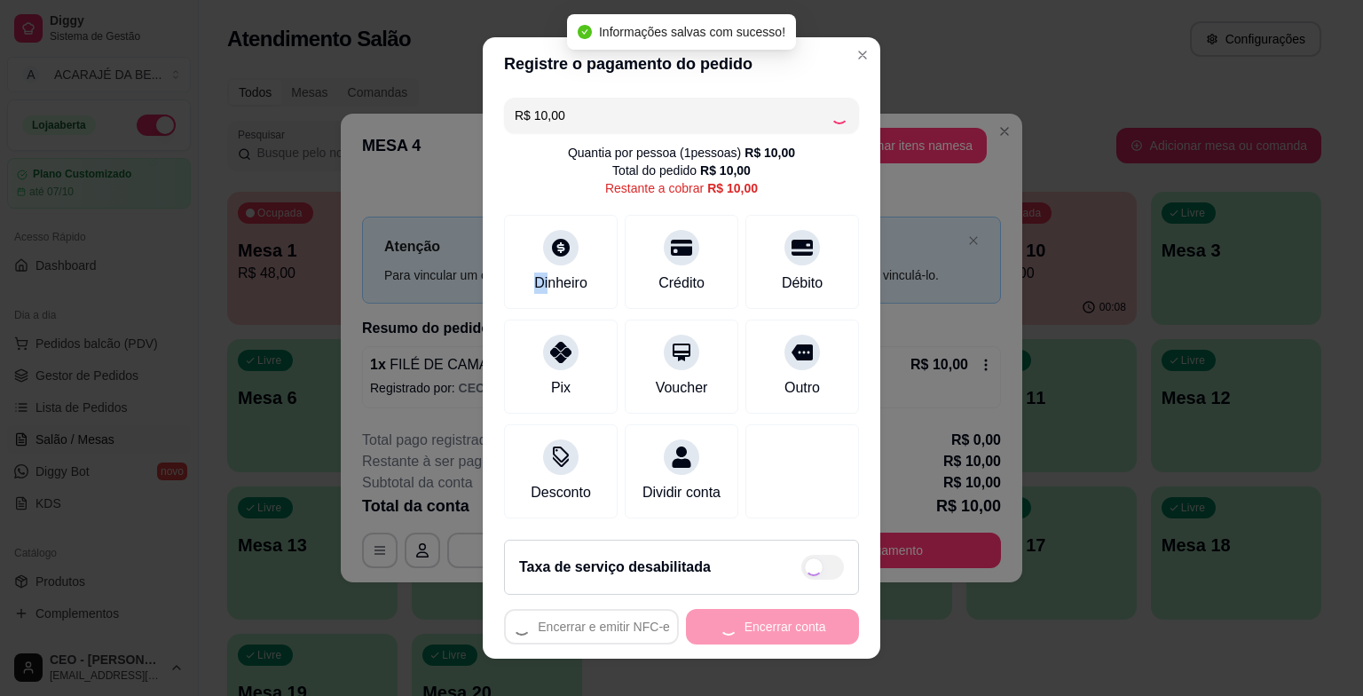
type input "R$ 0,00"
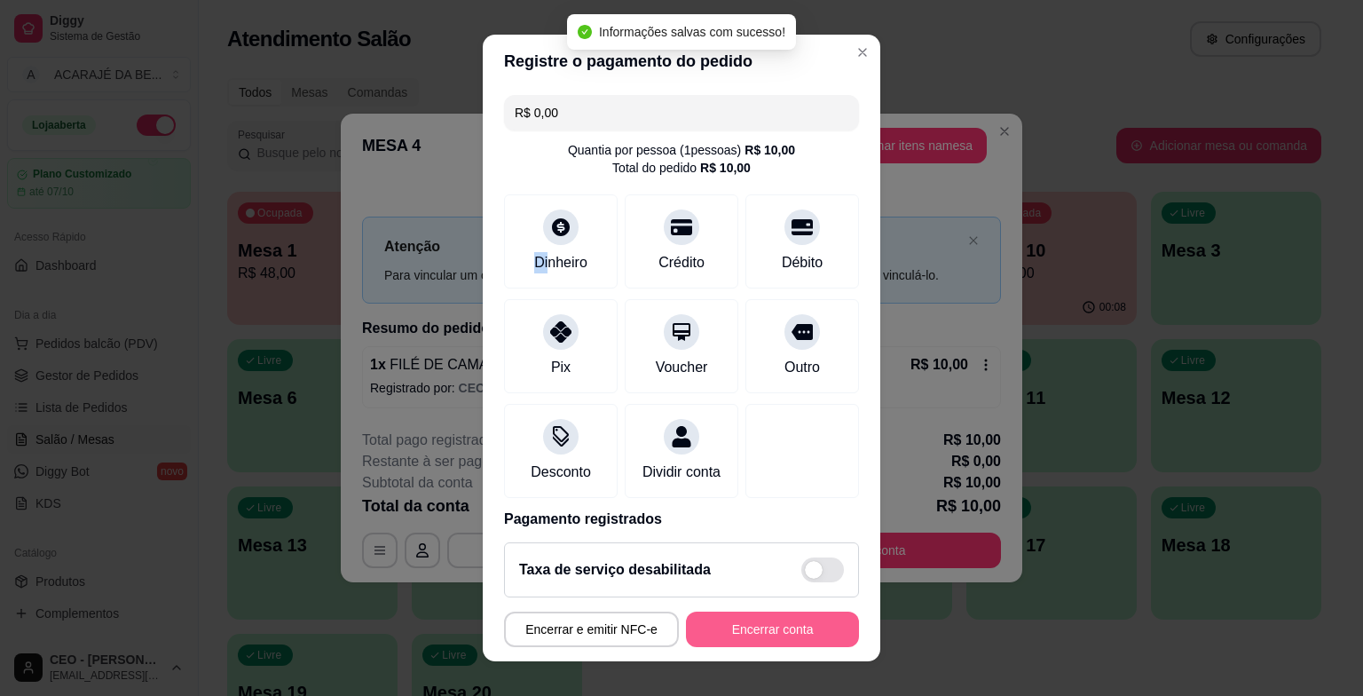
click at [788, 628] on button "Encerrar conta" at bounding box center [772, 628] width 173 height 35
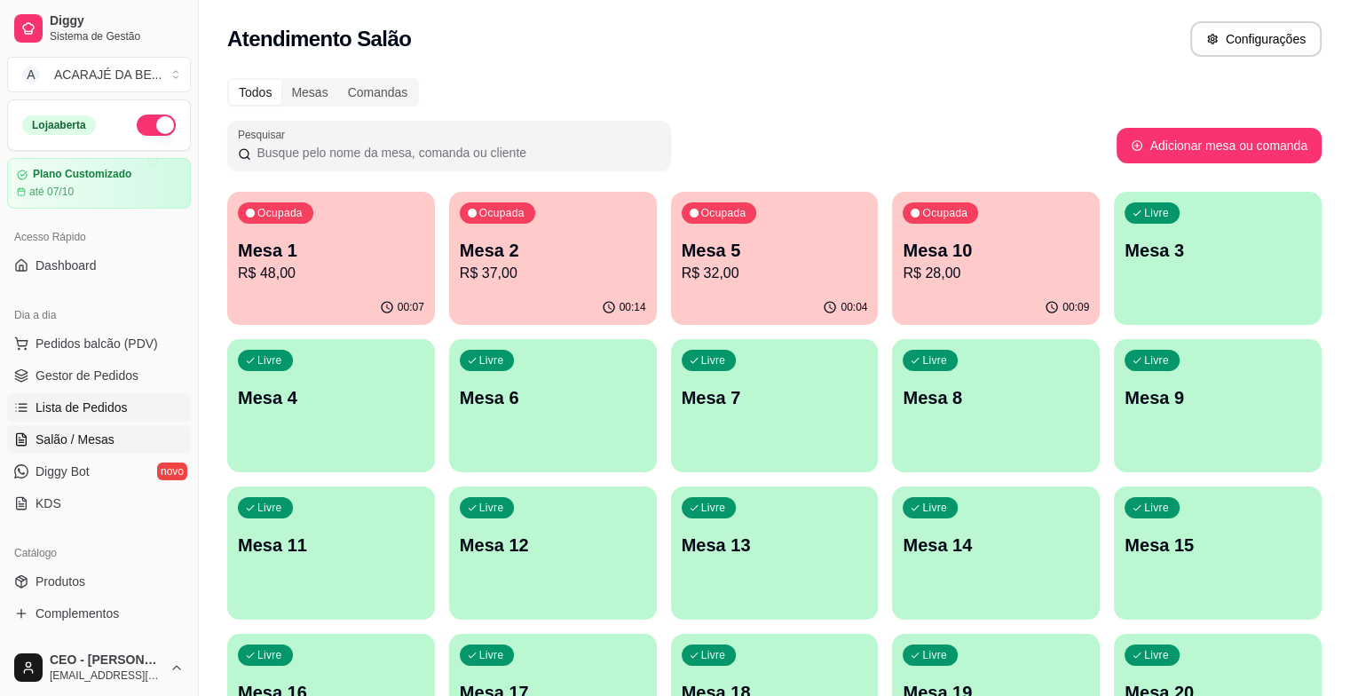
click at [53, 401] on span "Lista de Pedidos" at bounding box center [81, 407] width 92 height 18
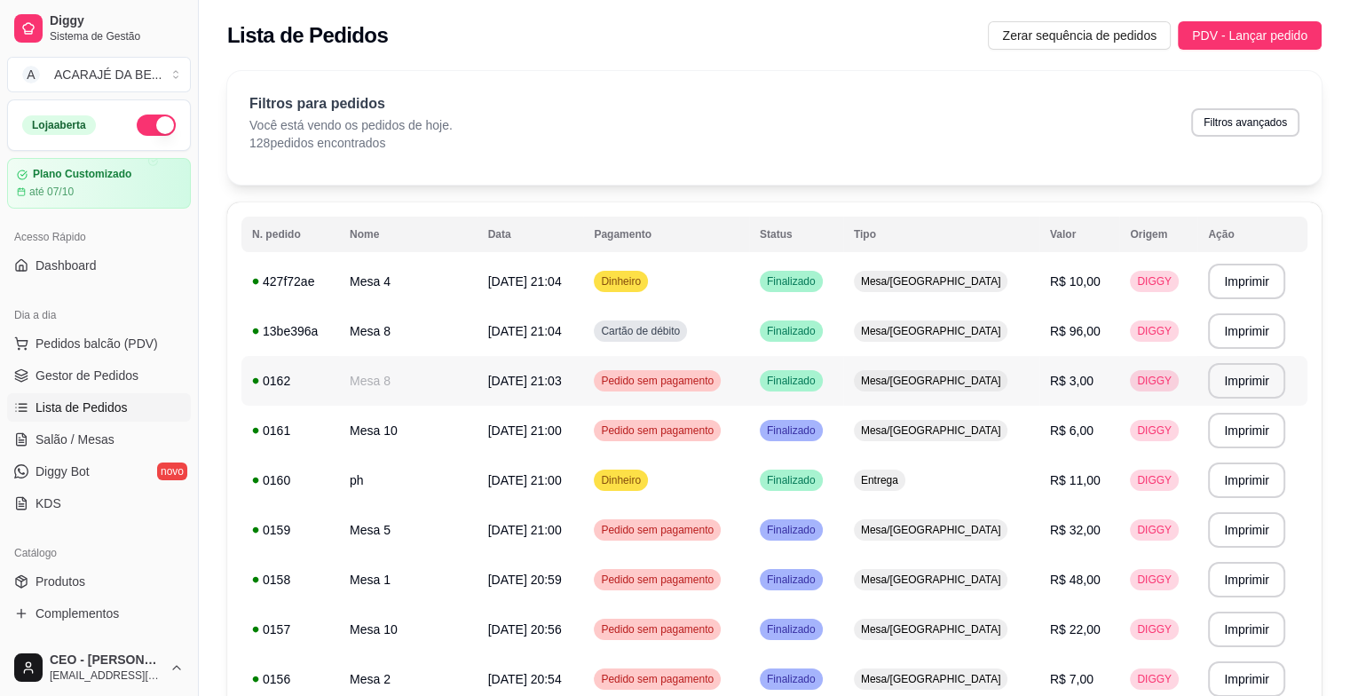
scroll to position [89, 0]
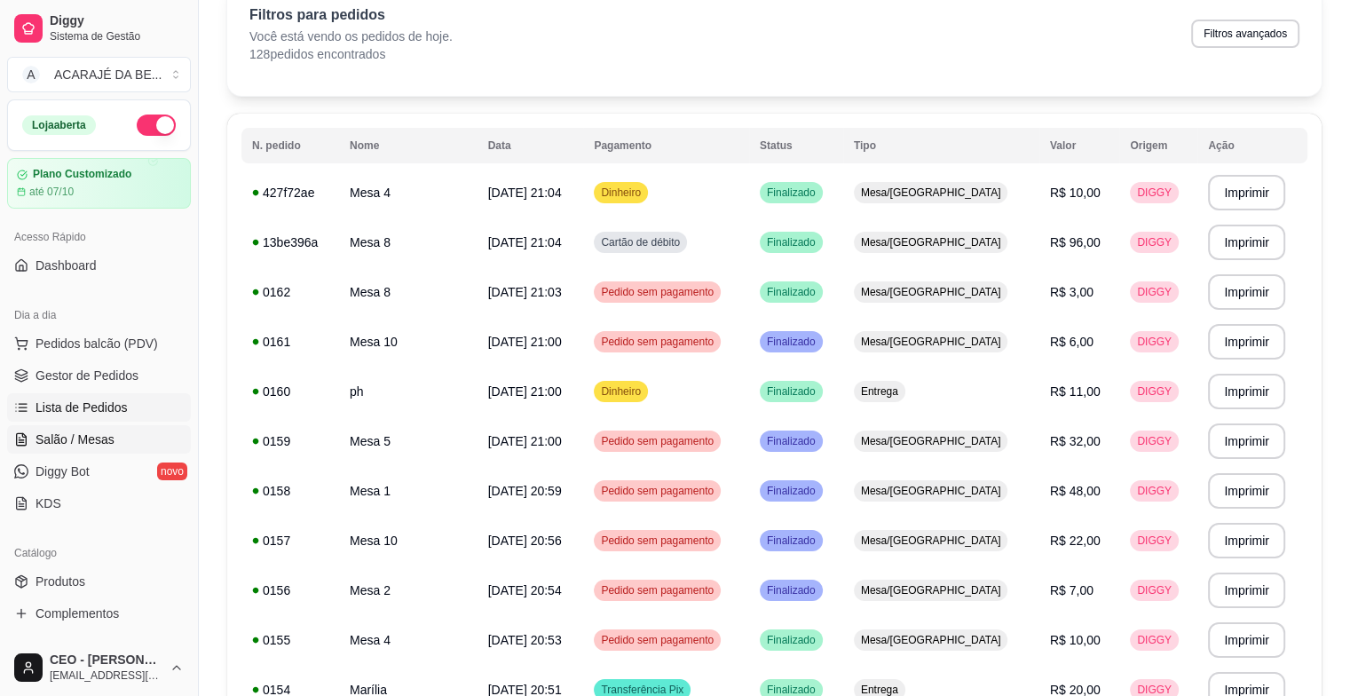
click at [114, 442] on link "Salão / Mesas" at bounding box center [99, 439] width 184 height 28
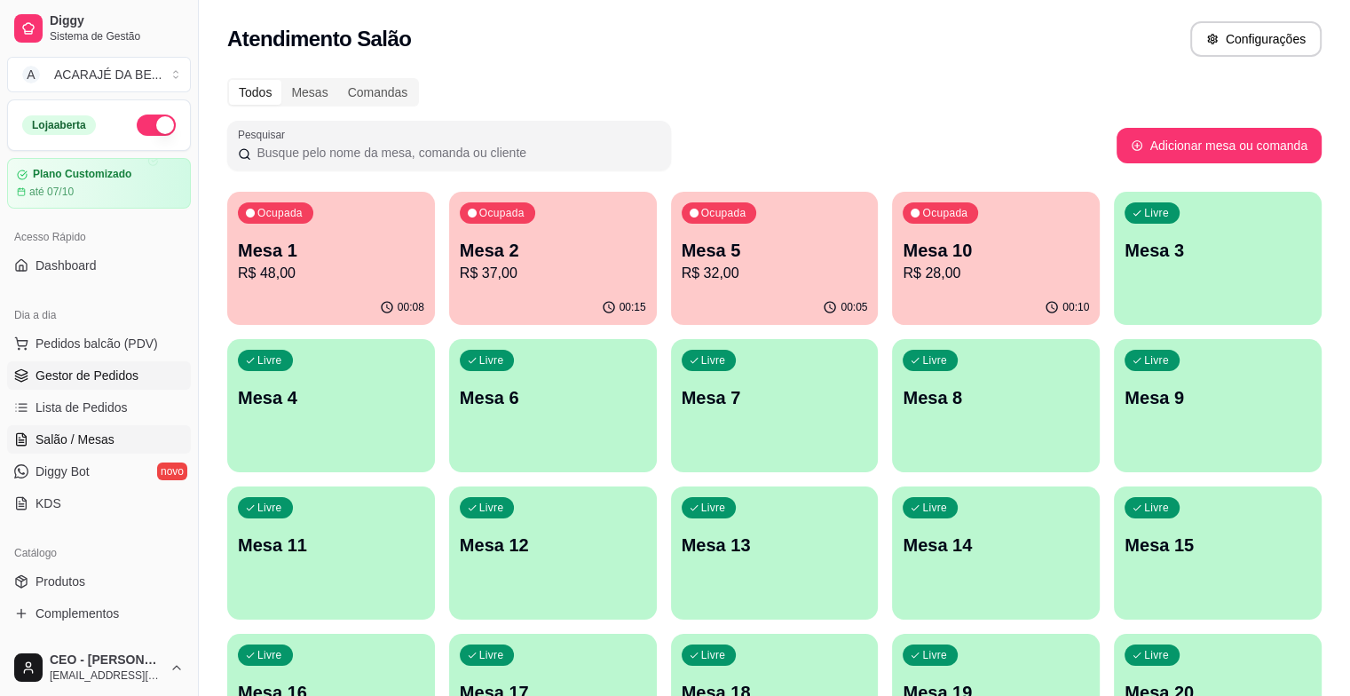
click at [100, 366] on span "Gestor de Pedidos" at bounding box center [86, 375] width 103 height 18
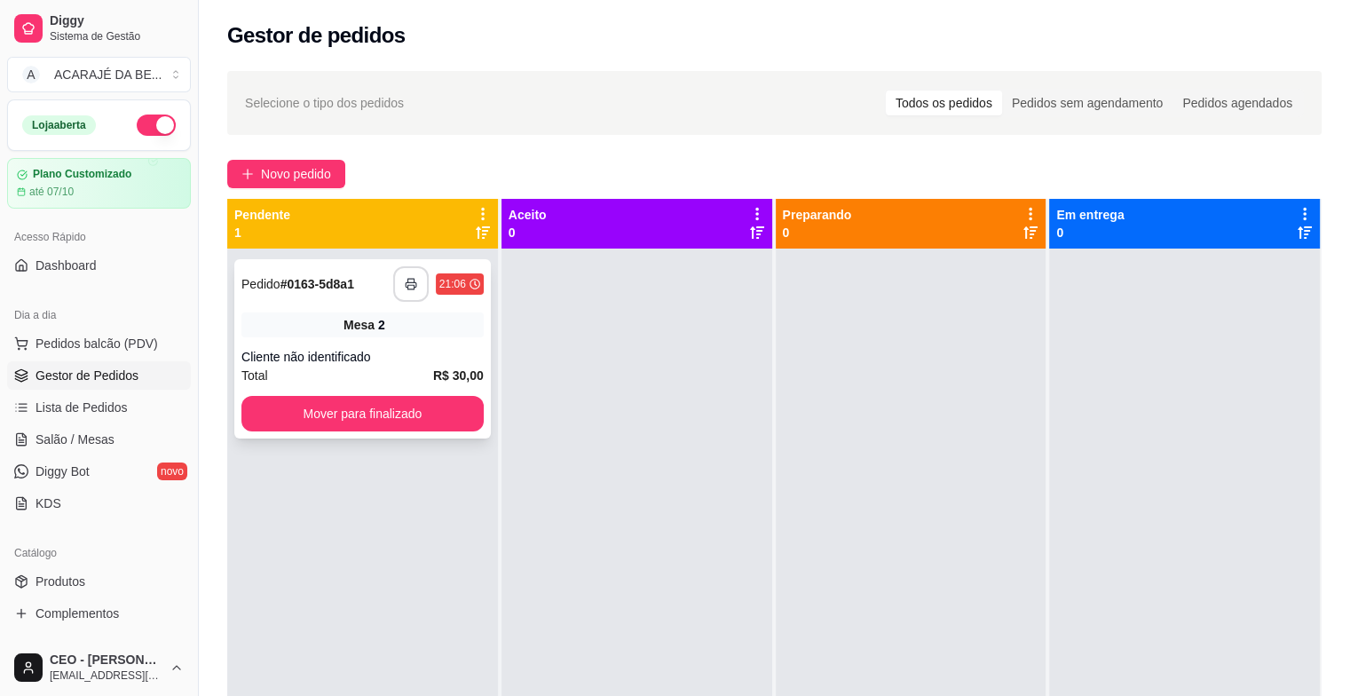
click at [405, 275] on button "button" at bounding box center [410, 283] width 35 height 35
click at [378, 413] on button "Mover para finalizado" at bounding box center [362, 413] width 242 height 35
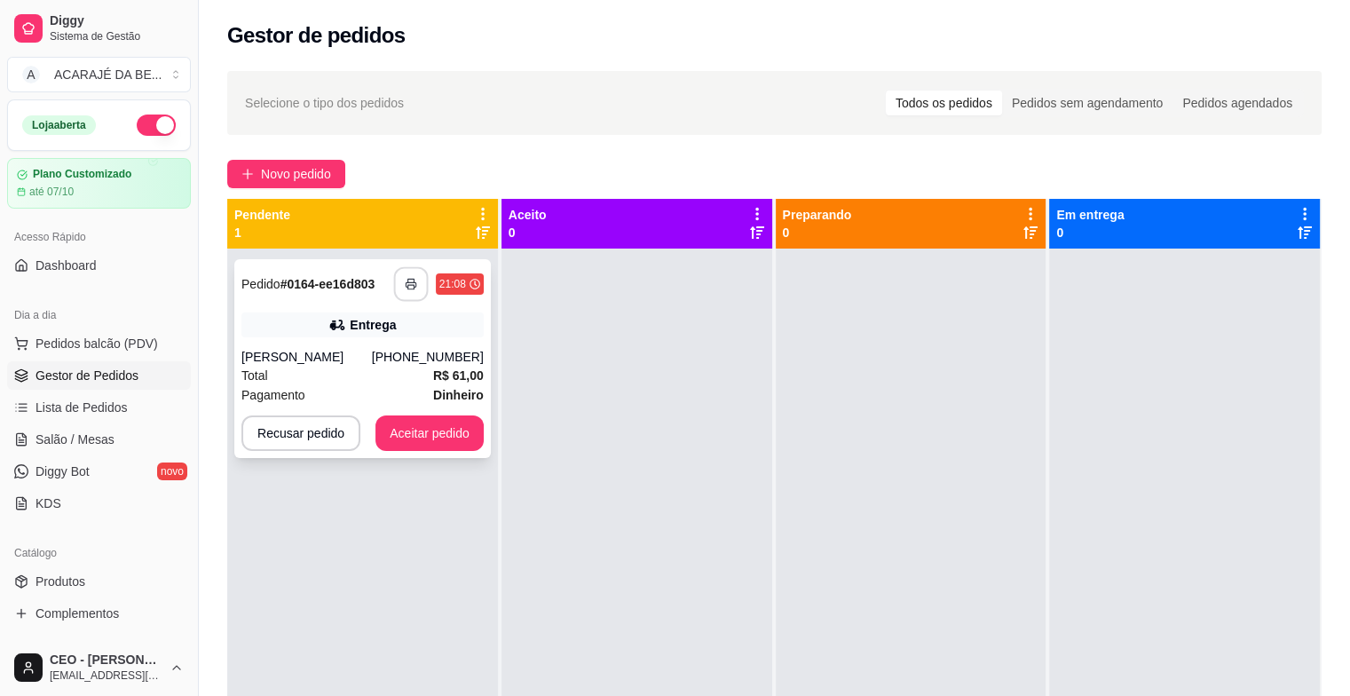
click at [413, 291] on button "button" at bounding box center [410, 284] width 35 height 35
click at [399, 435] on button "Aceitar pedido" at bounding box center [429, 433] width 105 height 35
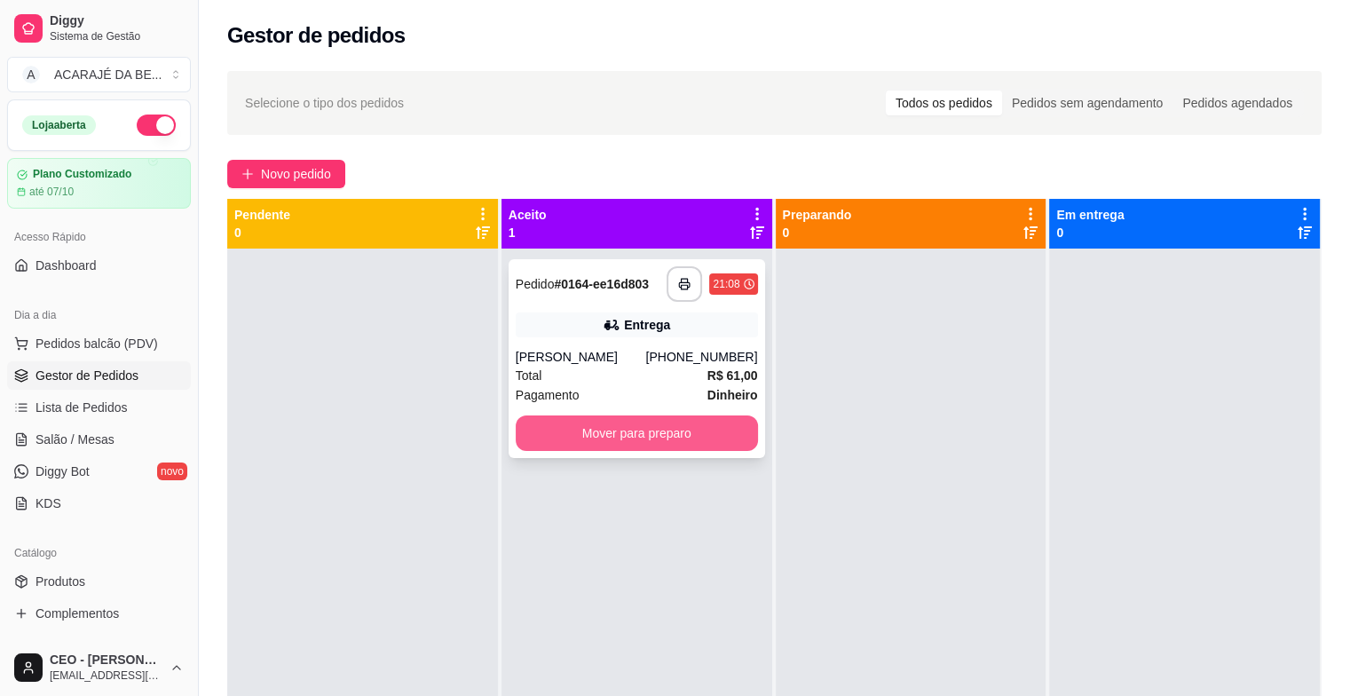
click at [600, 429] on button "Mover para preparo" at bounding box center [637, 432] width 242 height 35
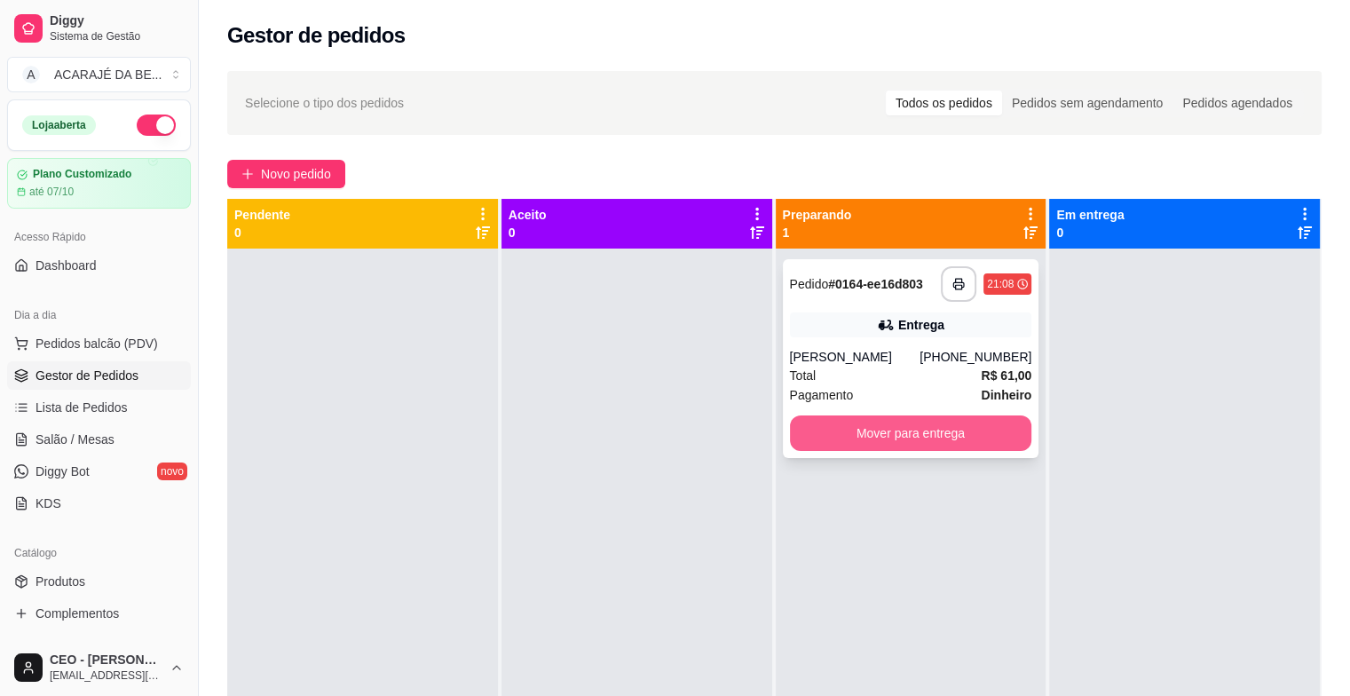
click at [861, 422] on button "Mover para entrega" at bounding box center [911, 432] width 242 height 35
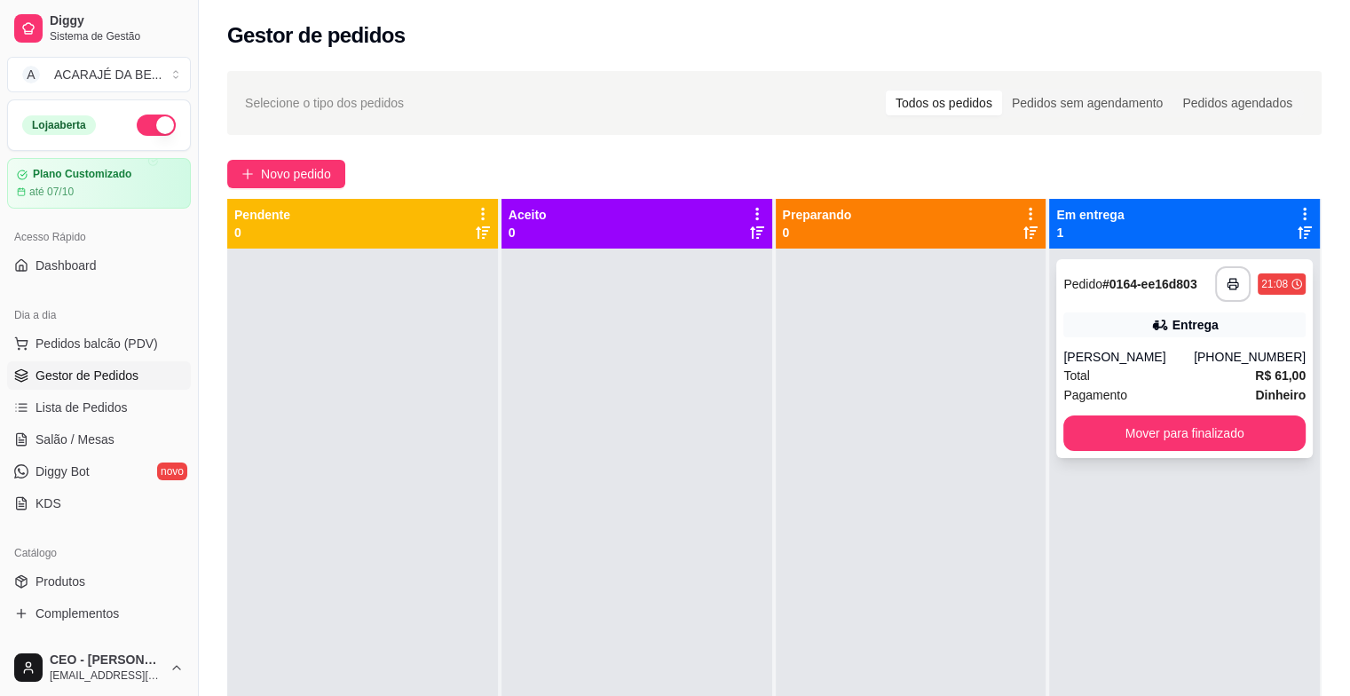
click at [1111, 410] on div "**********" at bounding box center [1184, 358] width 256 height 199
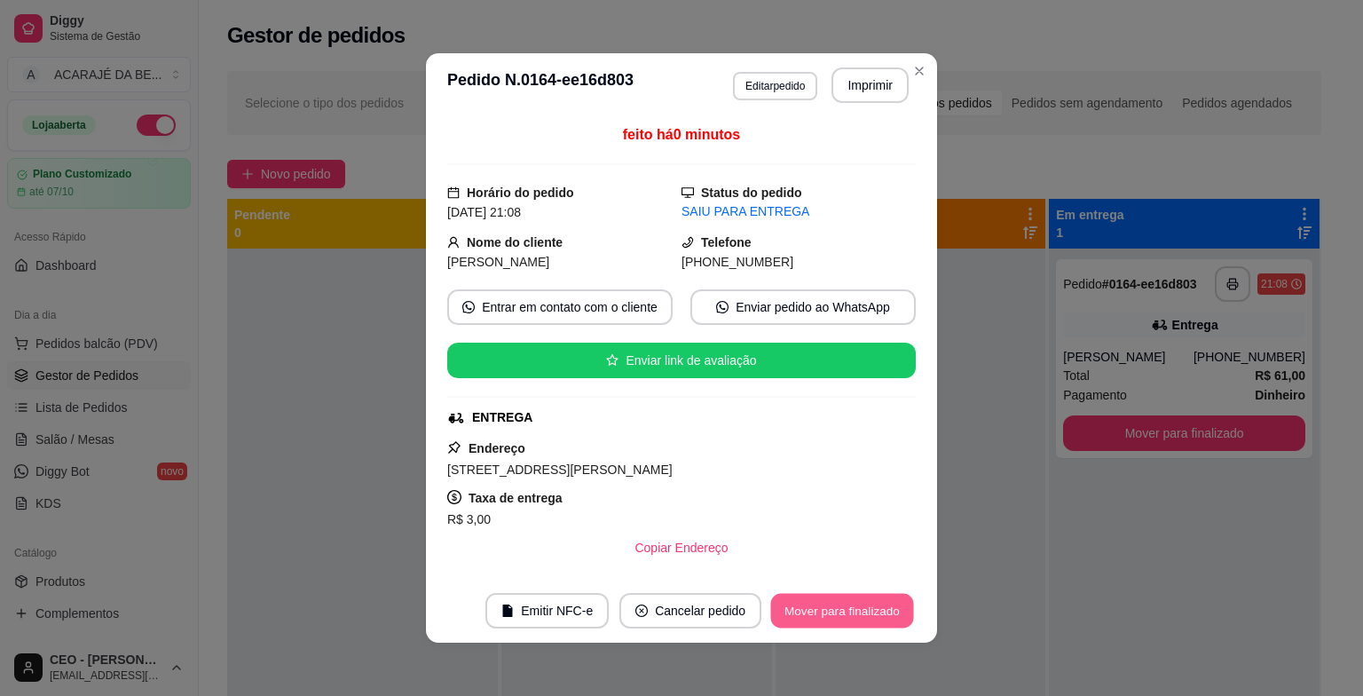
click at [846, 603] on button "Mover para finalizado" at bounding box center [842, 611] width 143 height 35
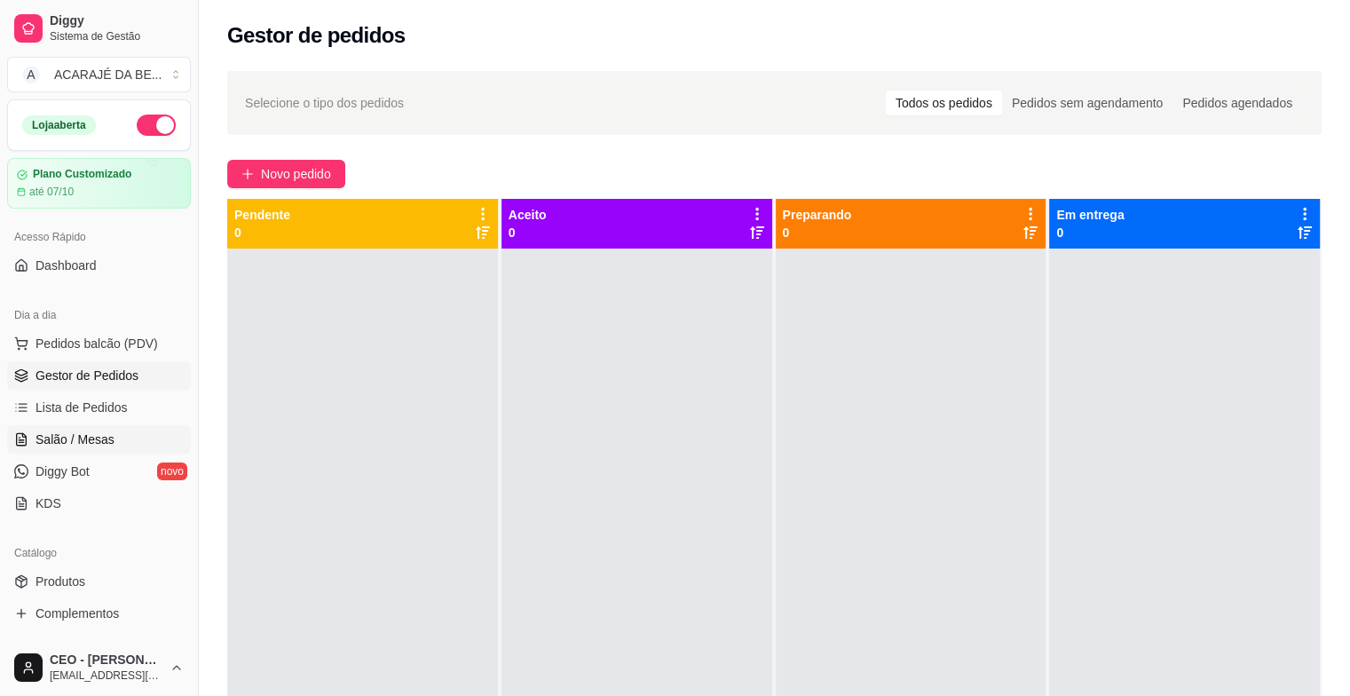
click at [98, 445] on span "Salão / Mesas" at bounding box center [74, 439] width 79 height 18
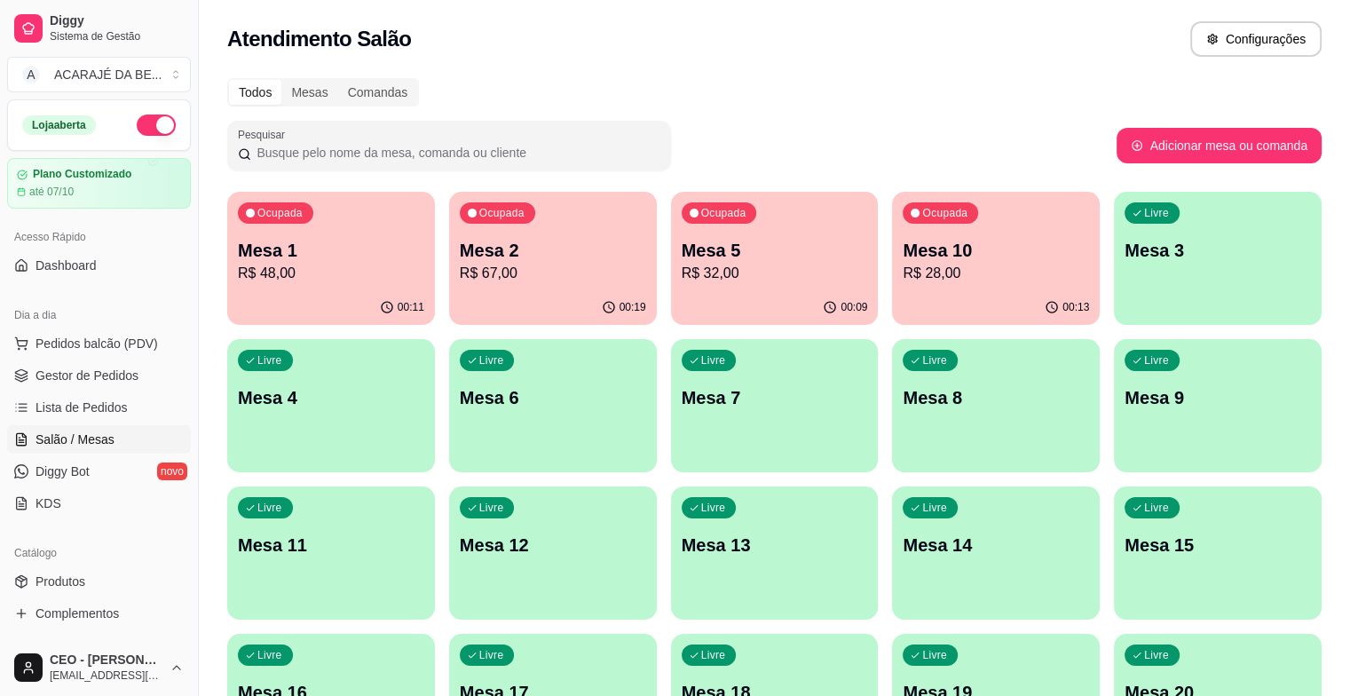
click at [474, 305] on div "00:19" at bounding box center [553, 307] width 208 height 35
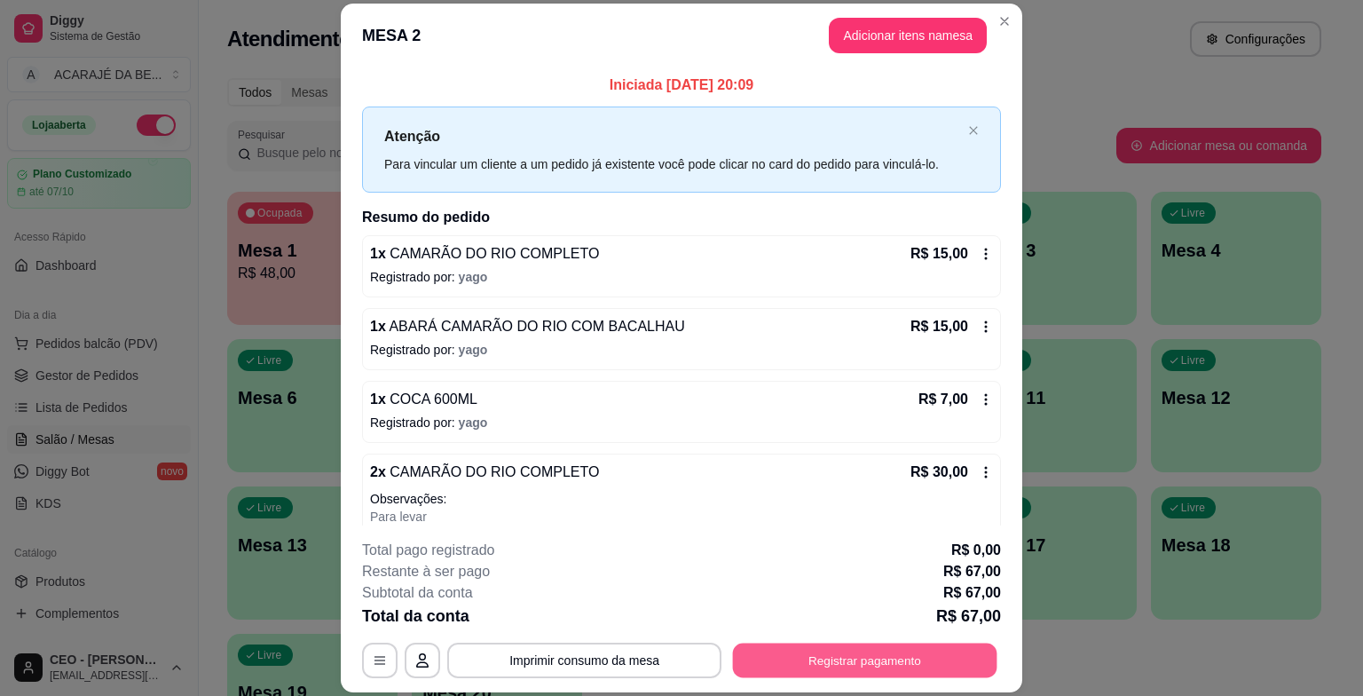
click at [767, 650] on button "Registrar pagamento" at bounding box center [865, 660] width 264 height 35
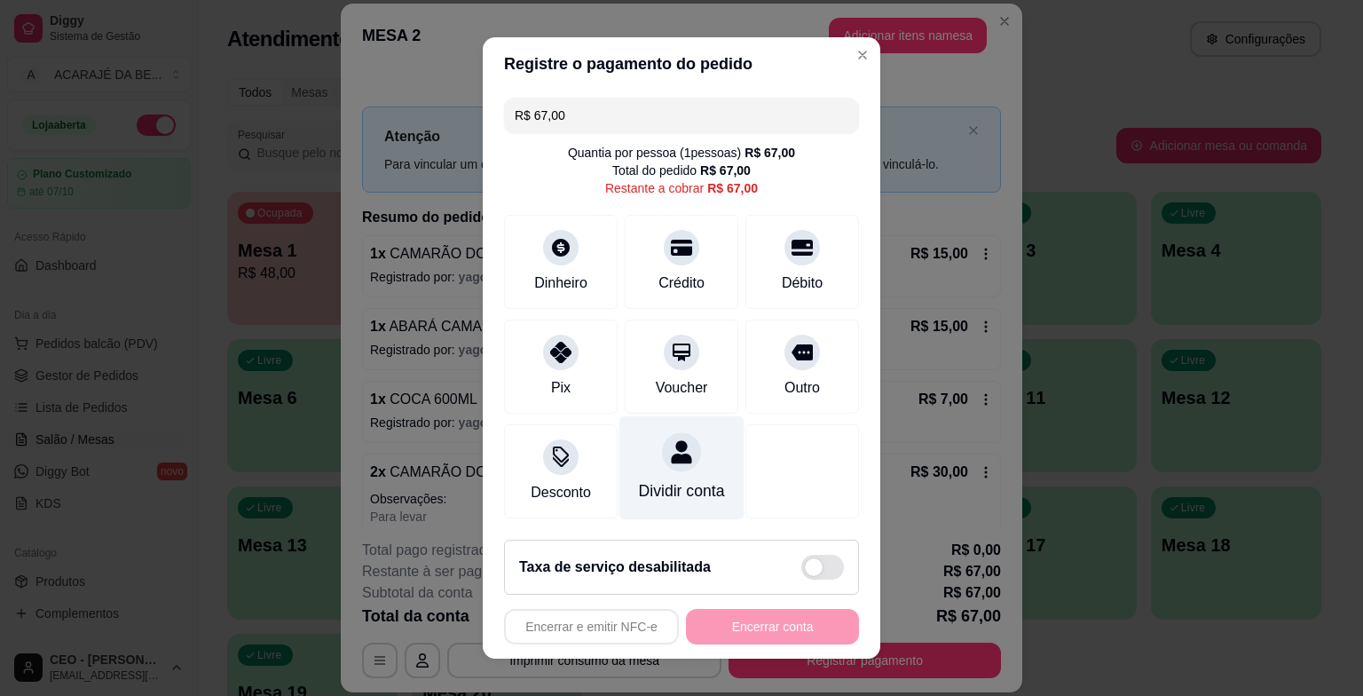
type input "R$ 0,00"
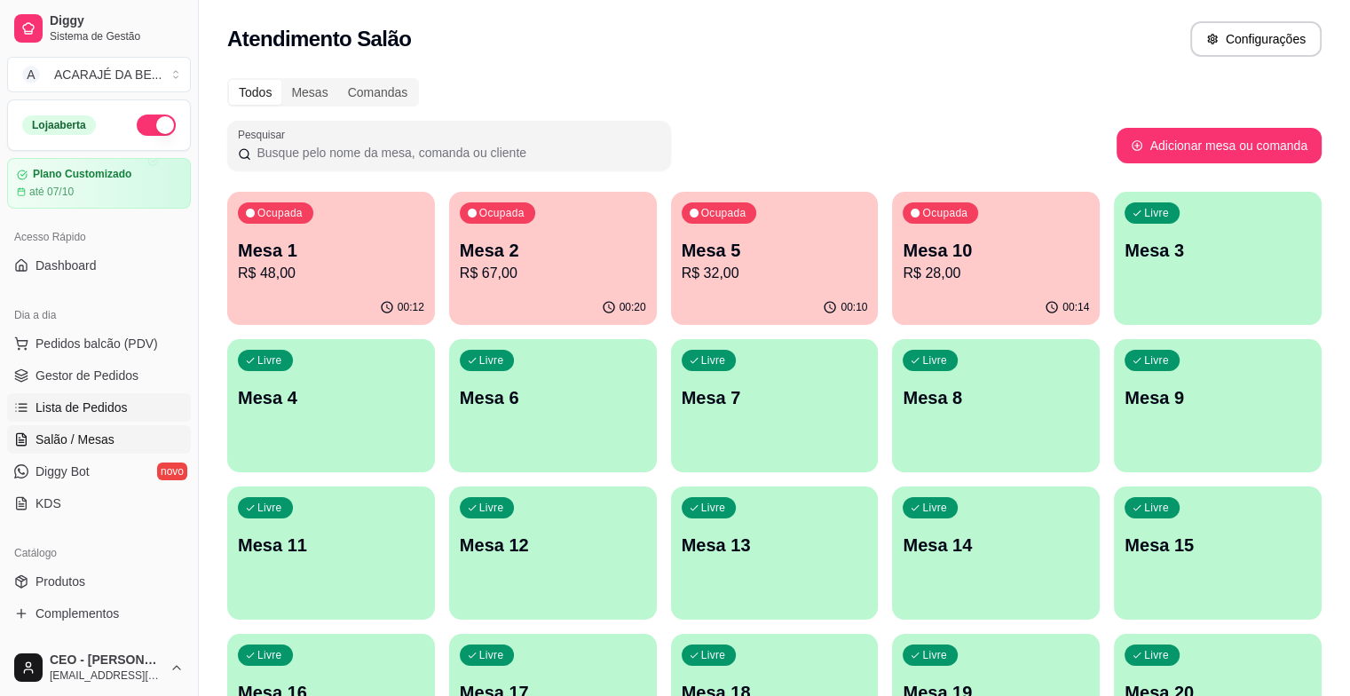
drag, startPoint x: 91, startPoint y: 394, endPoint x: 91, endPoint y: 406, distance: 12.4
click at [91, 395] on link "Lista de Pedidos" at bounding box center [99, 407] width 184 height 28
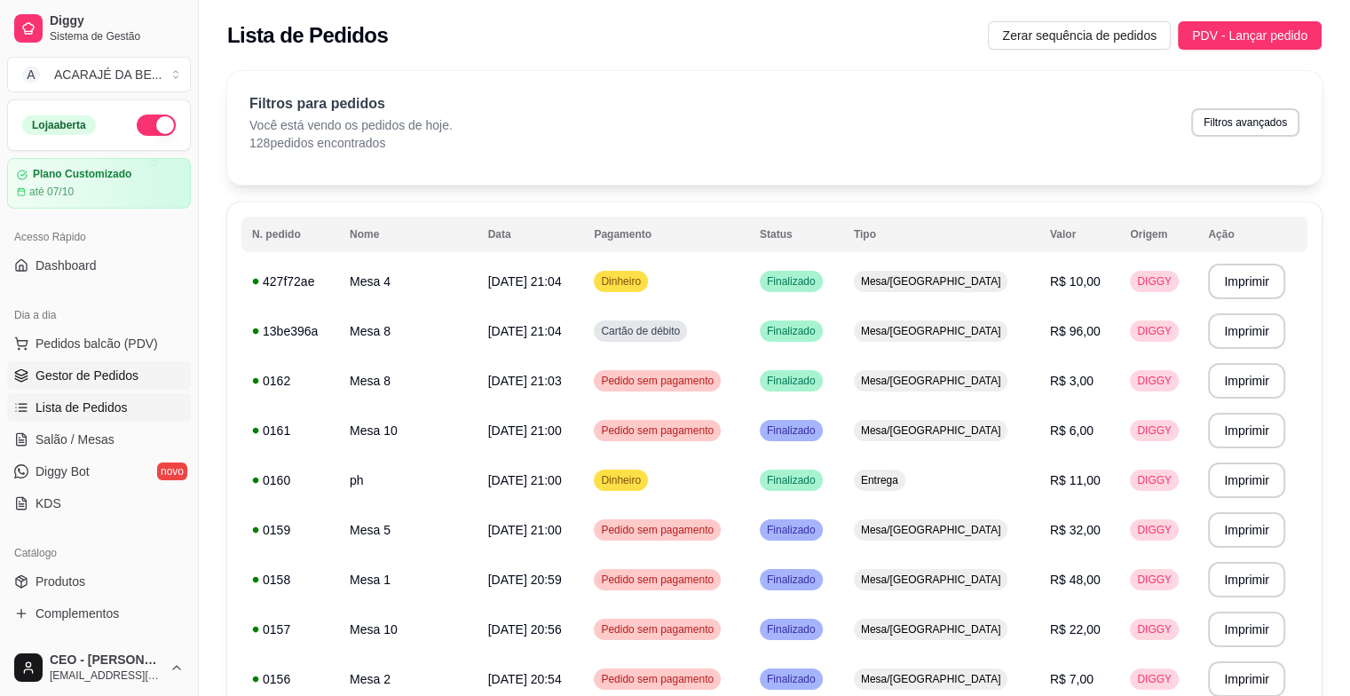
click at [101, 376] on span "Gestor de Pedidos" at bounding box center [86, 375] width 103 height 18
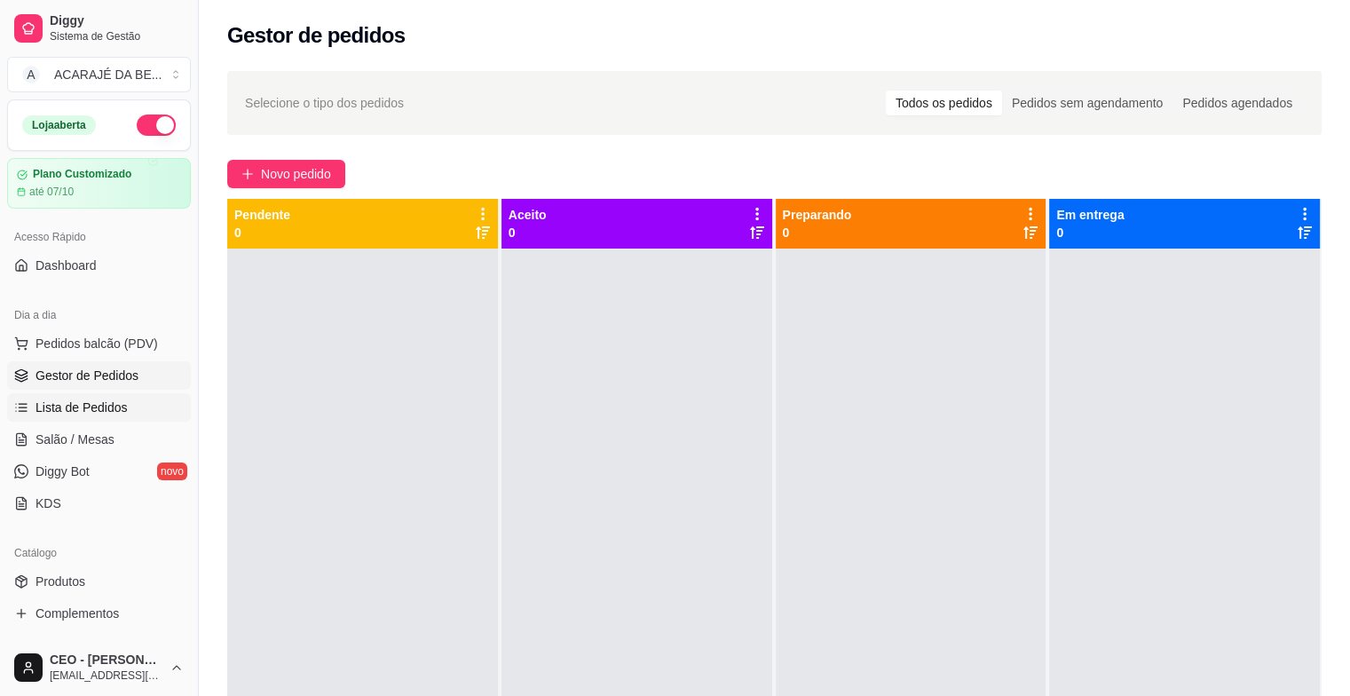
click at [64, 405] on span "Lista de Pedidos" at bounding box center [81, 407] width 92 height 18
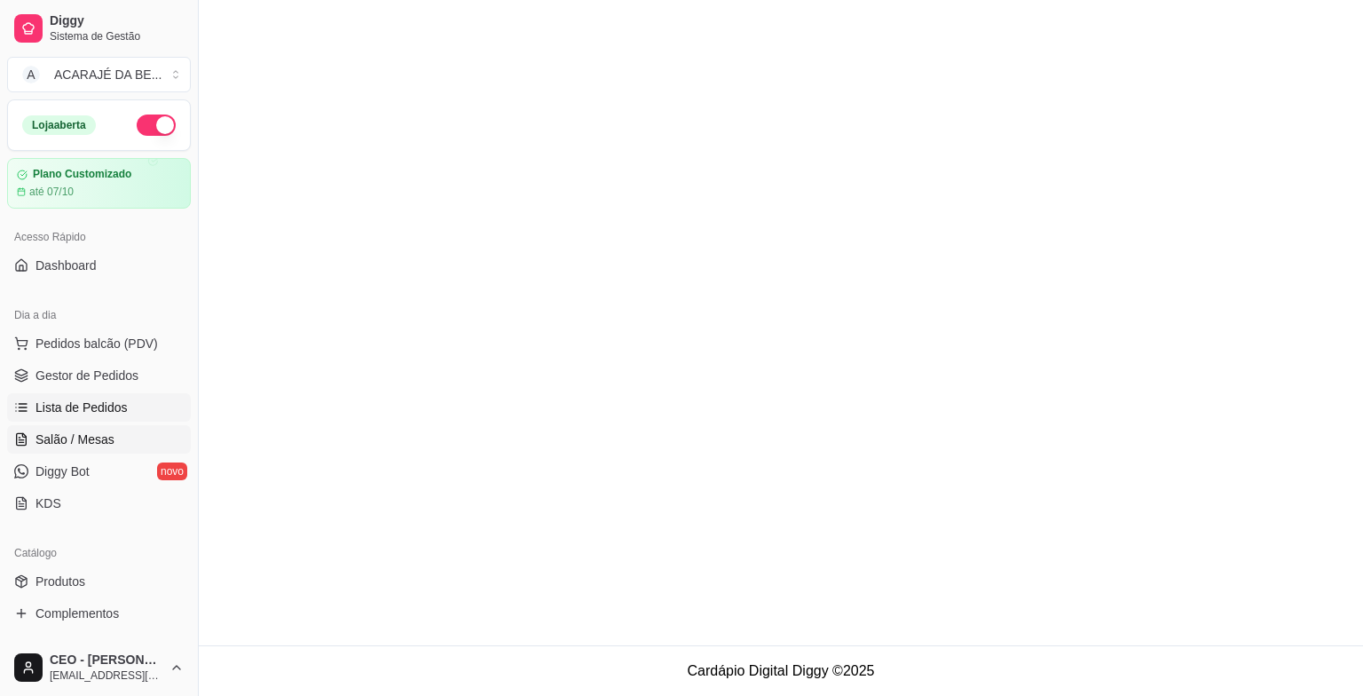
click at [65, 426] on link "Salão / Mesas" at bounding box center [99, 439] width 184 height 28
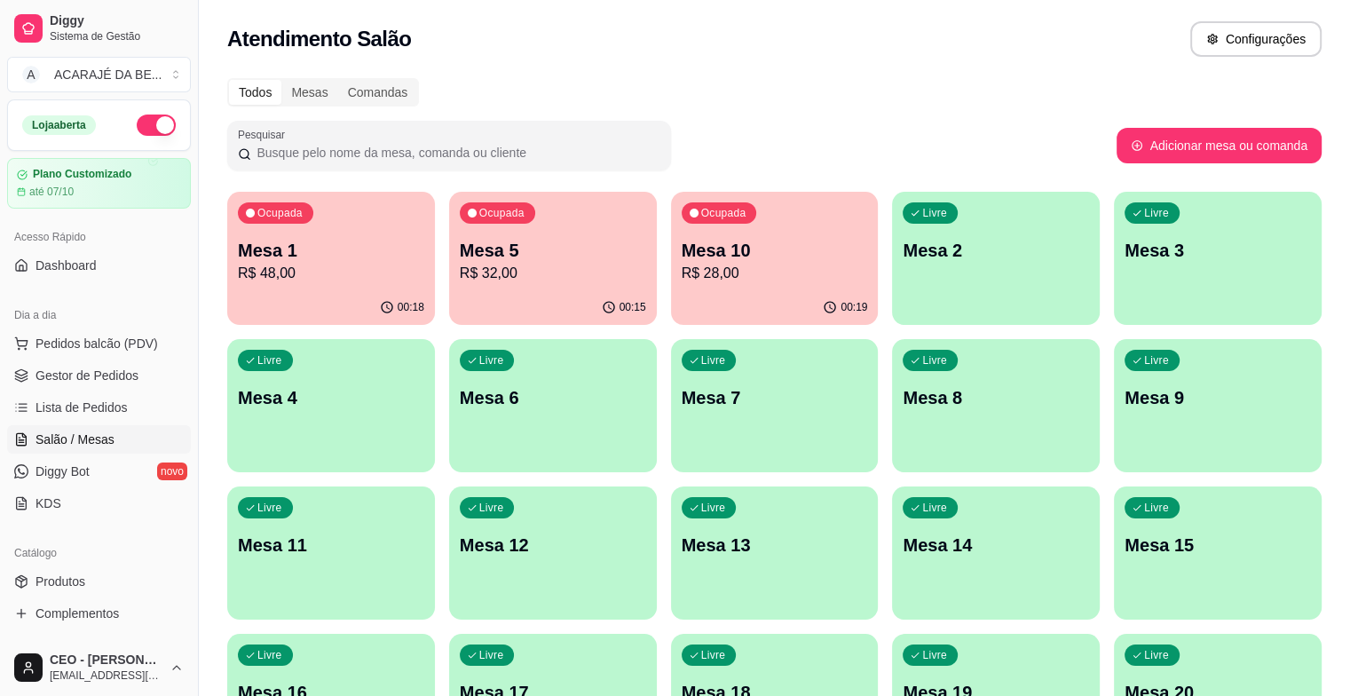
click at [334, 248] on p "Mesa 1" at bounding box center [331, 250] width 186 height 25
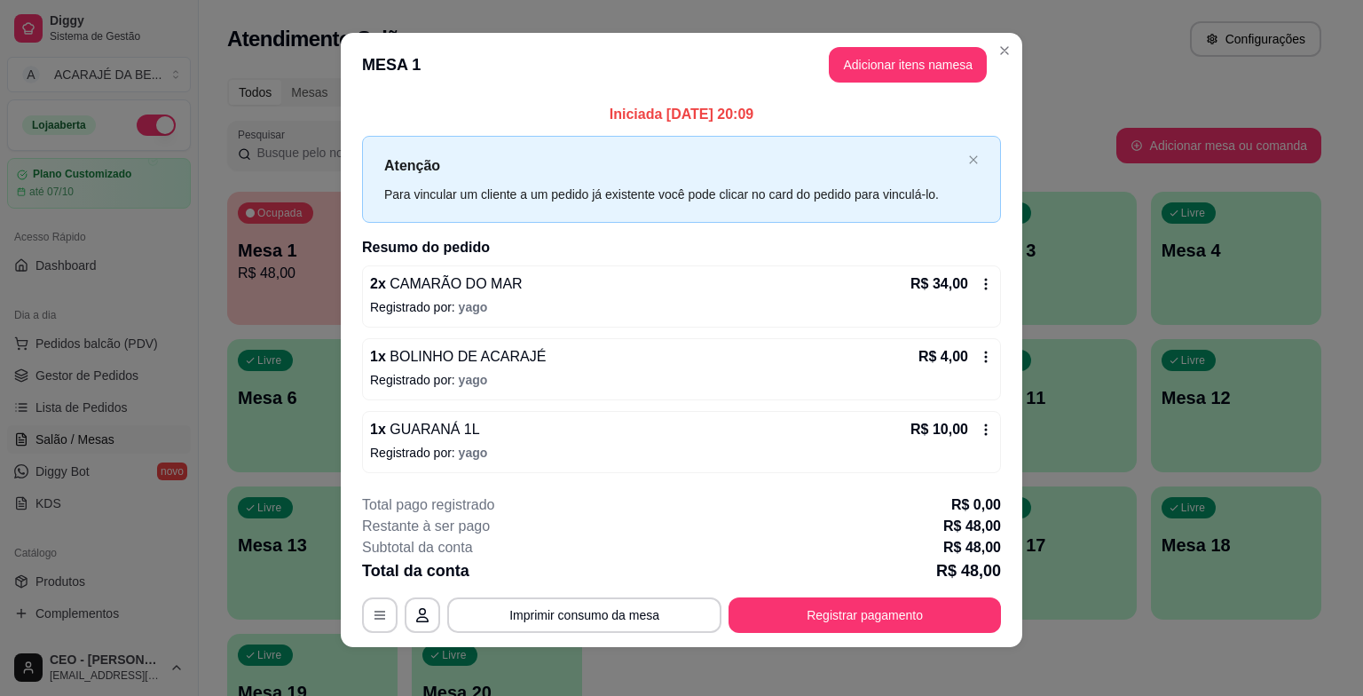
scroll to position [14, 0]
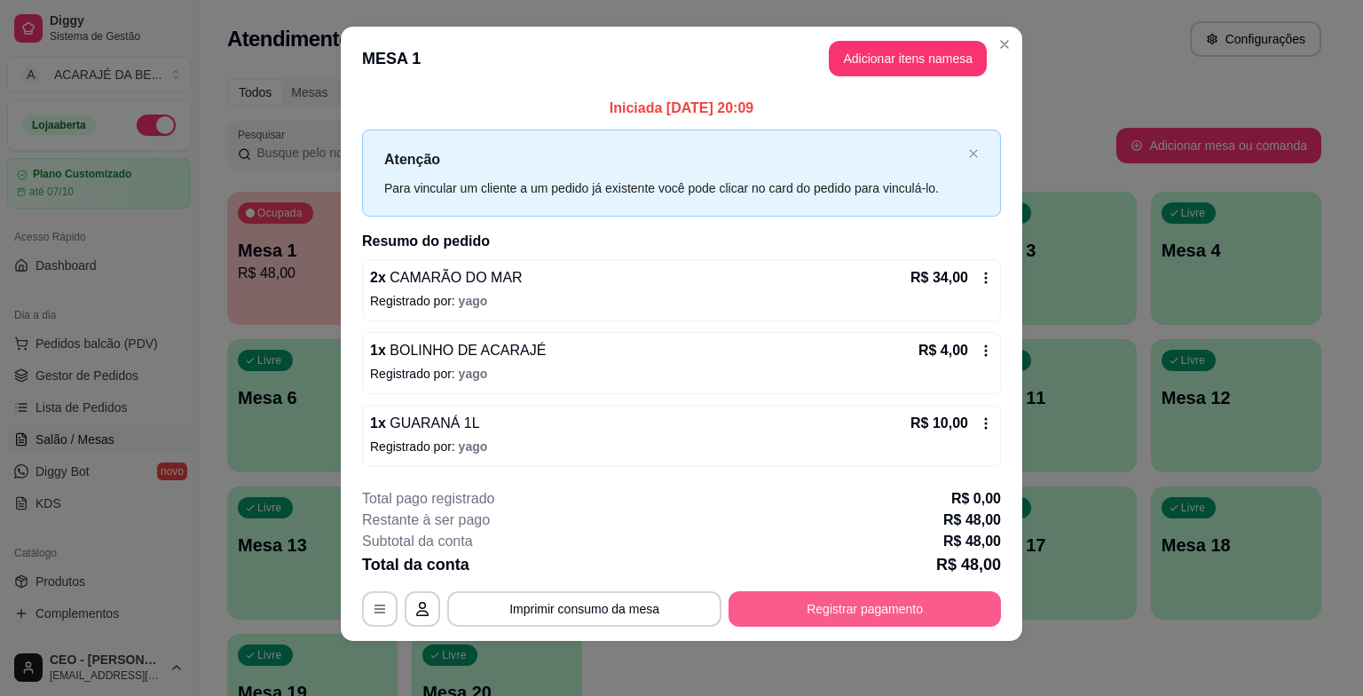
click at [912, 611] on button "Registrar pagamento" at bounding box center [864, 608] width 272 height 35
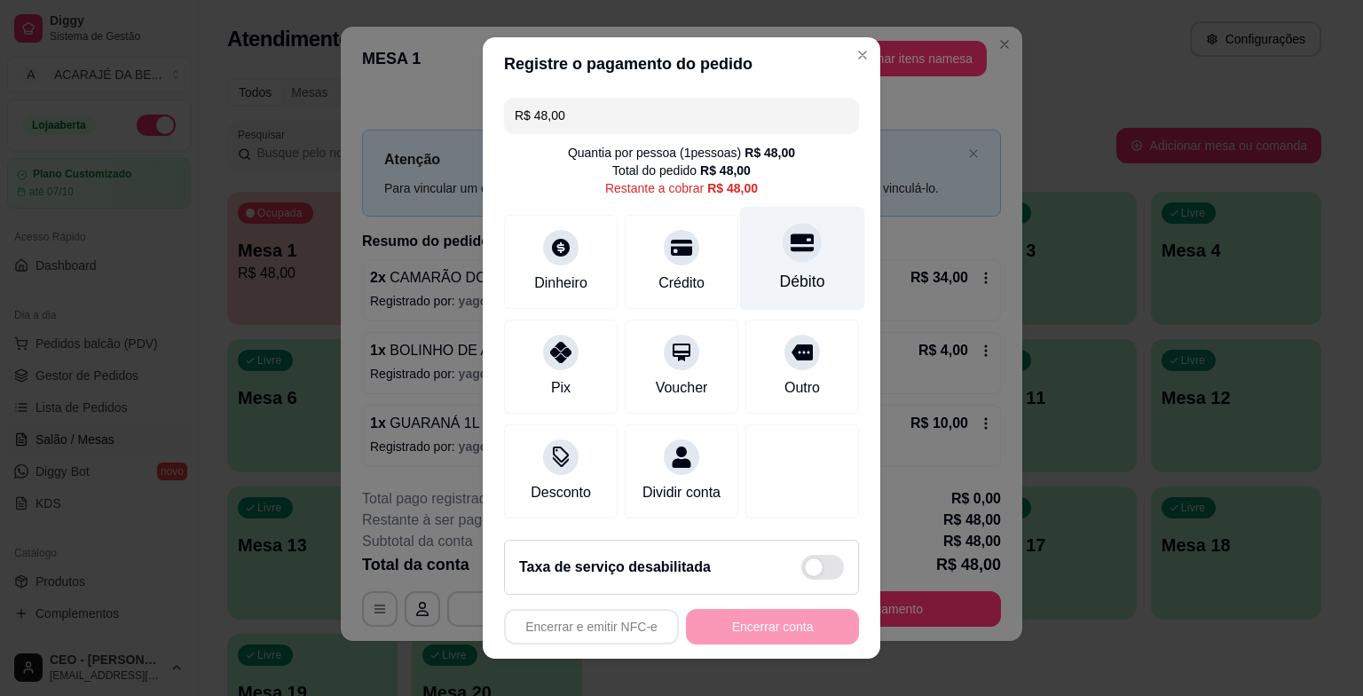
click at [780, 284] on div "Débito" at bounding box center [802, 281] width 45 height 23
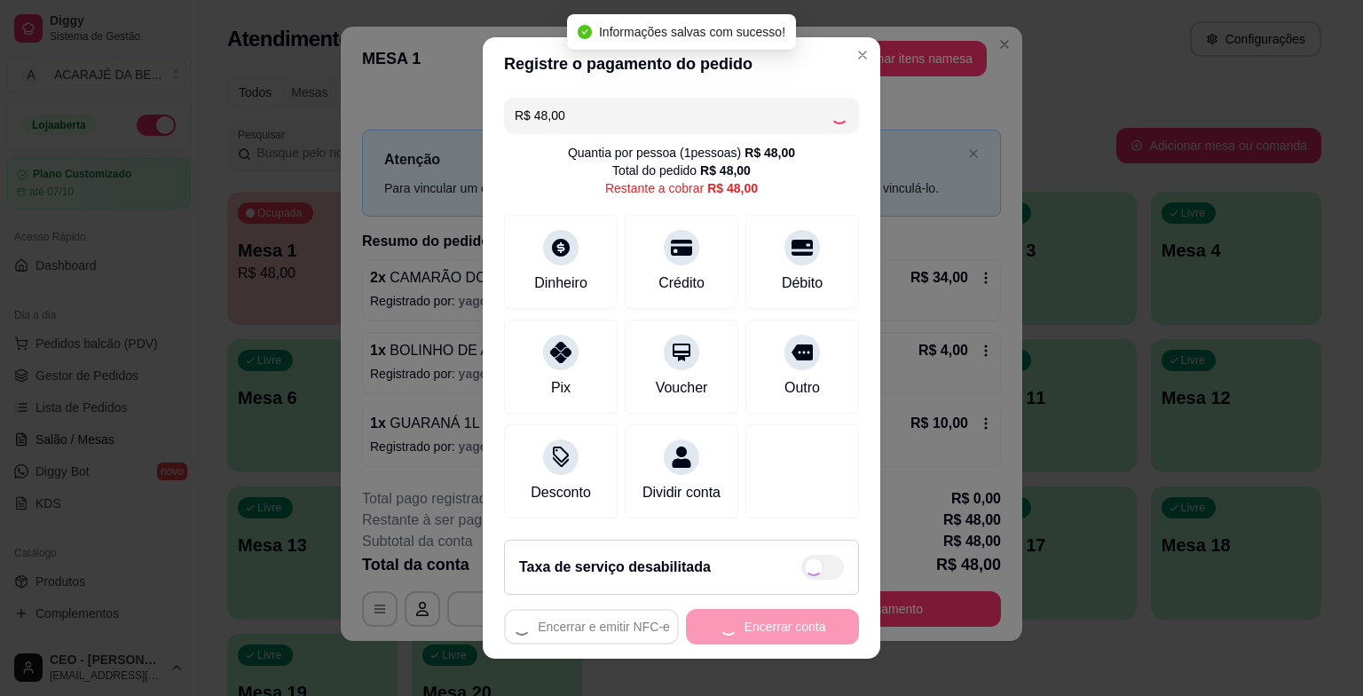
type input "R$ 0,00"
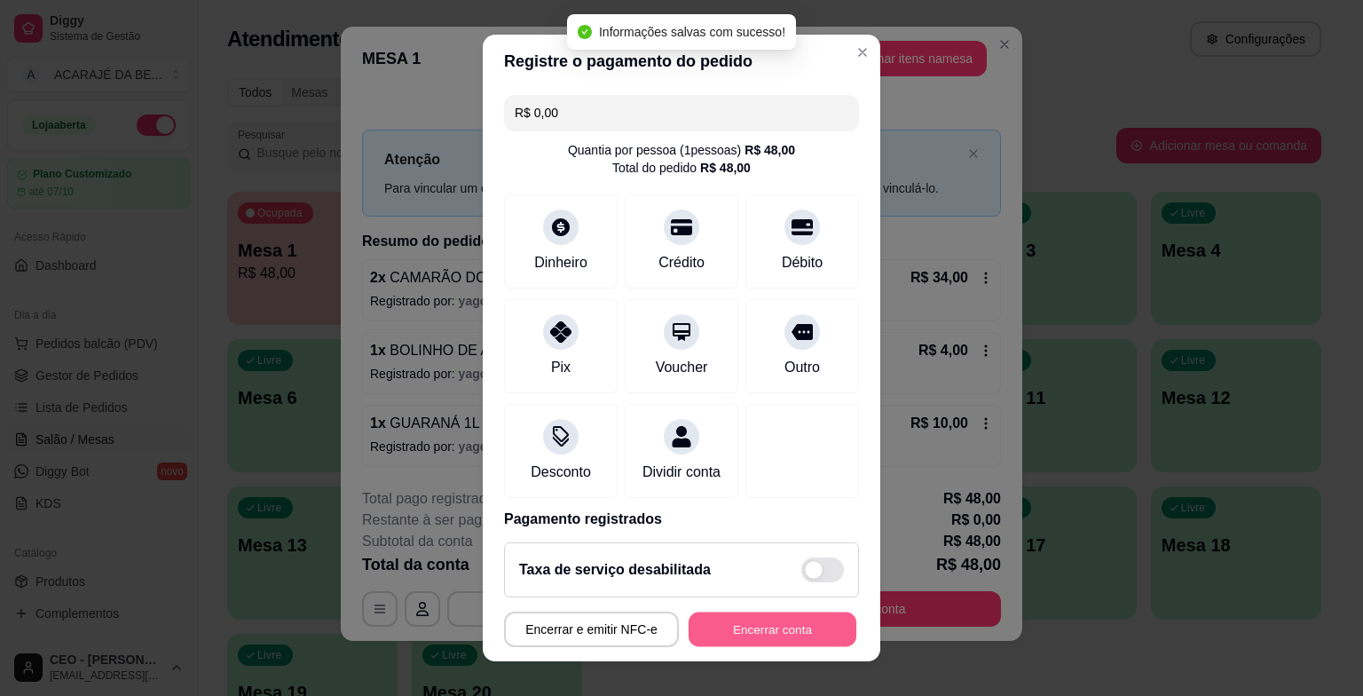
click at [809, 621] on button "Encerrar conta" at bounding box center [773, 628] width 168 height 35
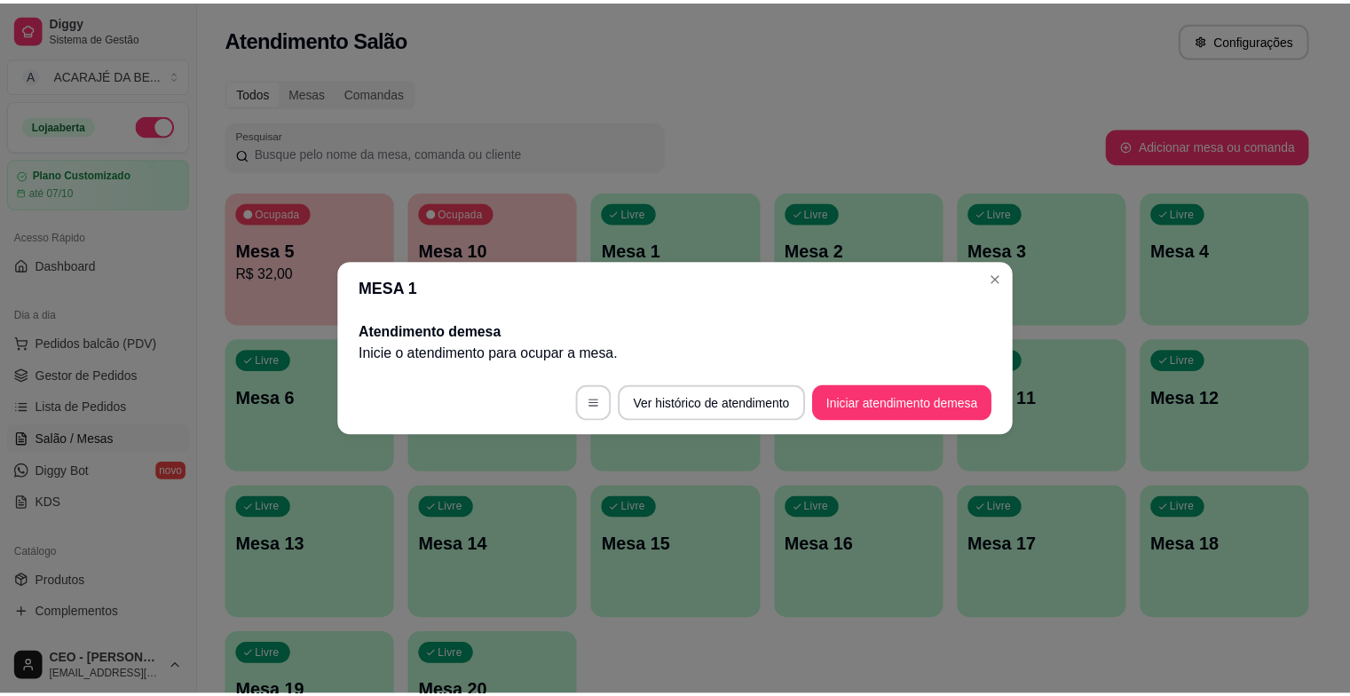
scroll to position [0, 0]
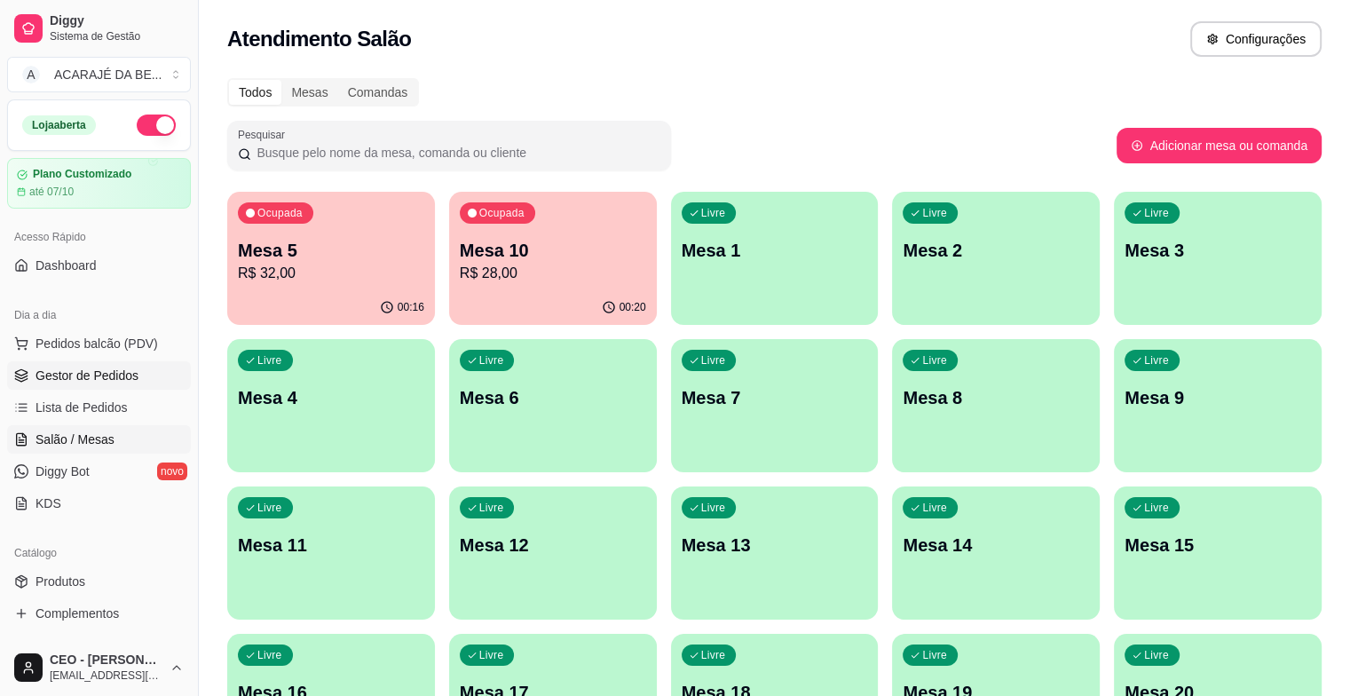
click at [75, 376] on span "Gestor de Pedidos" at bounding box center [86, 375] width 103 height 18
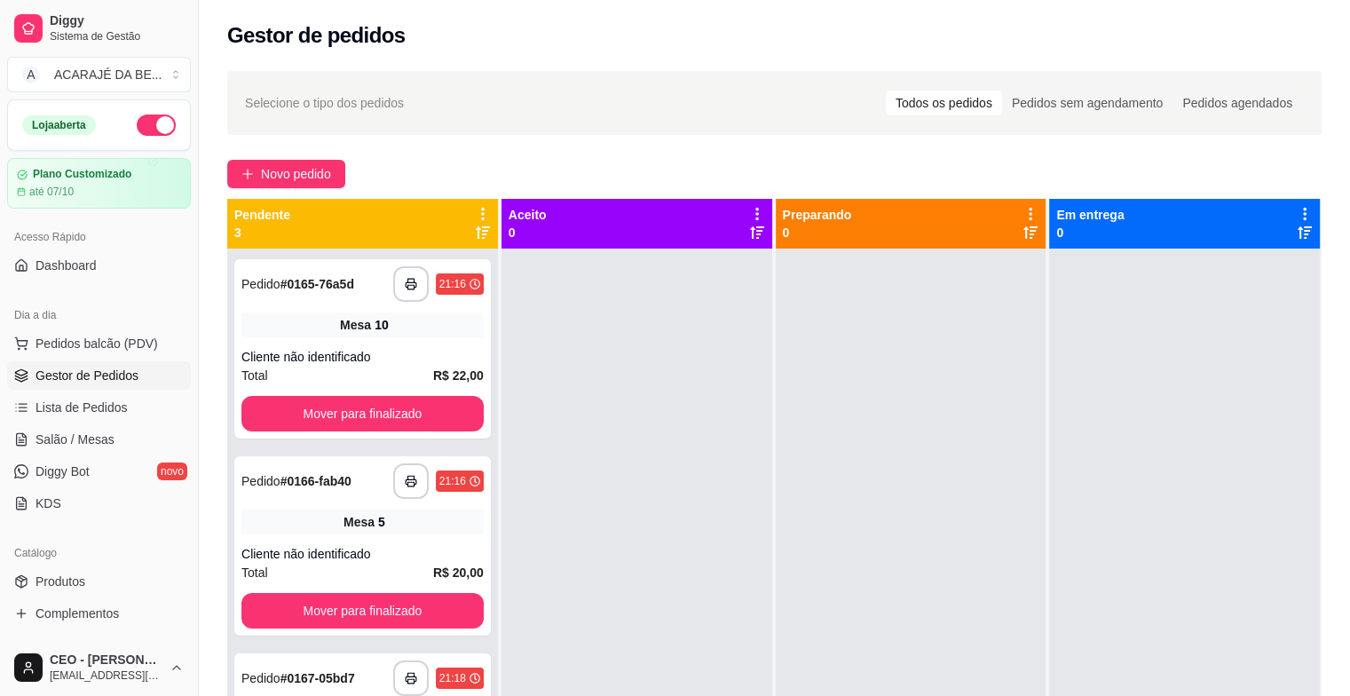
scroll to position [50, 0]
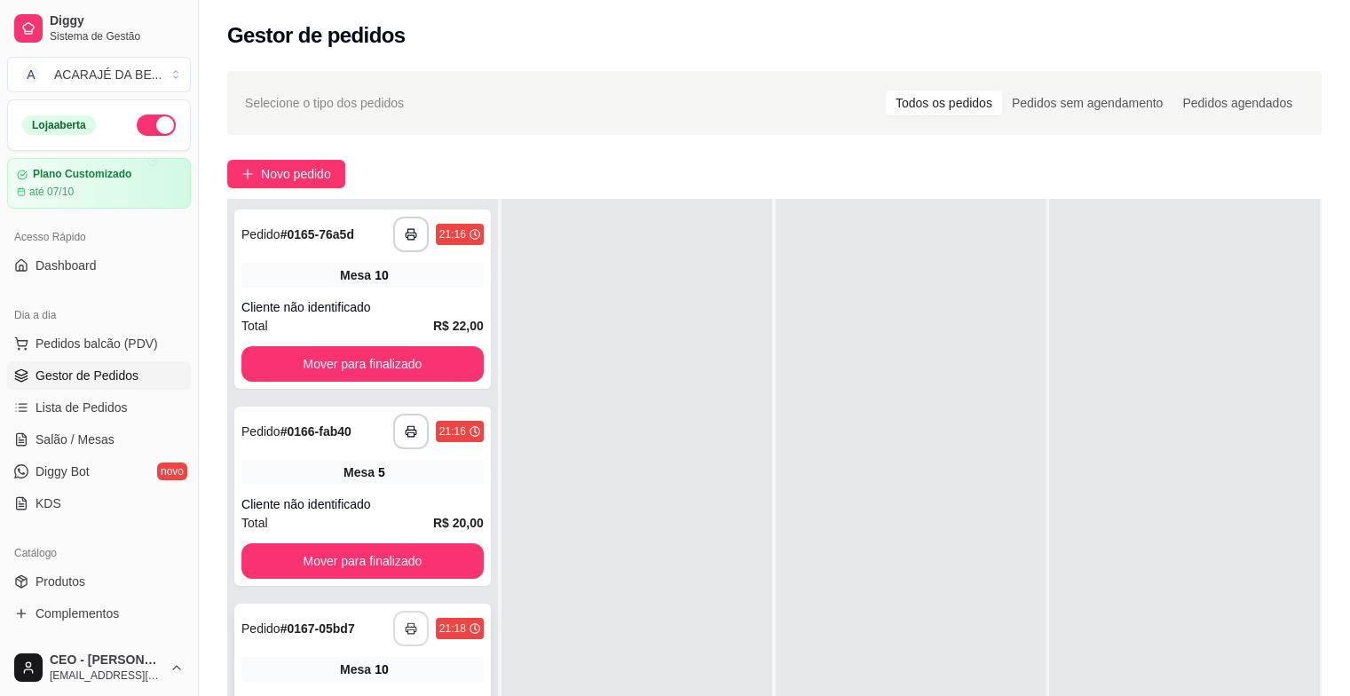
click at [408, 629] on rect "button" at bounding box center [410, 631] width 6 height 4
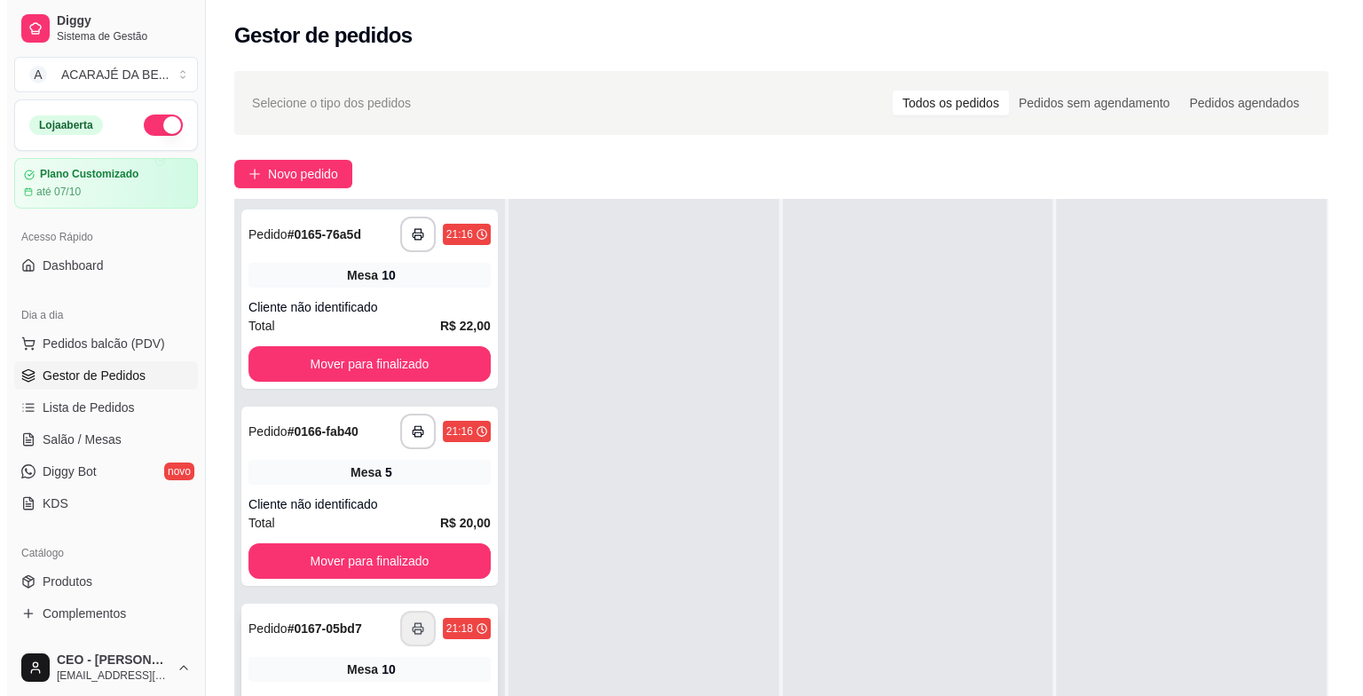
scroll to position [0, 0]
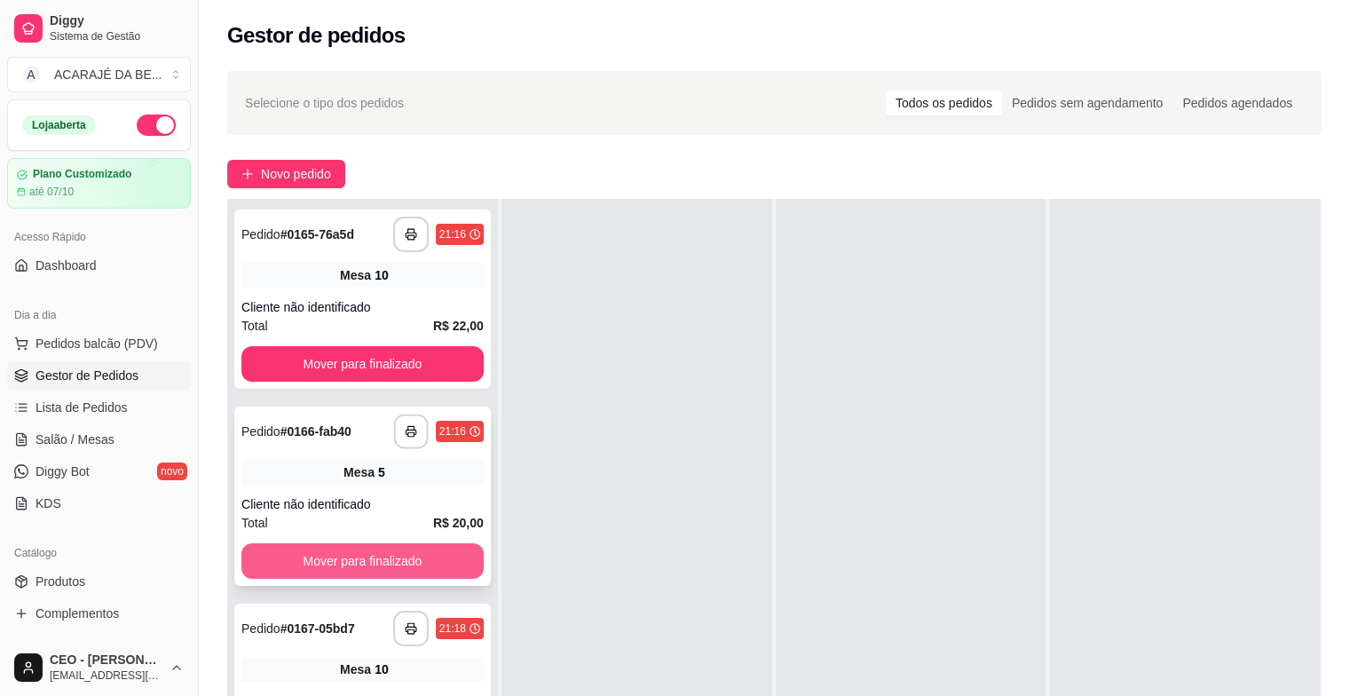
click at [401, 430] on button "button" at bounding box center [410, 431] width 35 height 35
click at [401, 219] on button "button" at bounding box center [410, 233] width 35 height 35
click at [395, 554] on button "Mover para finalizado" at bounding box center [362, 560] width 242 height 35
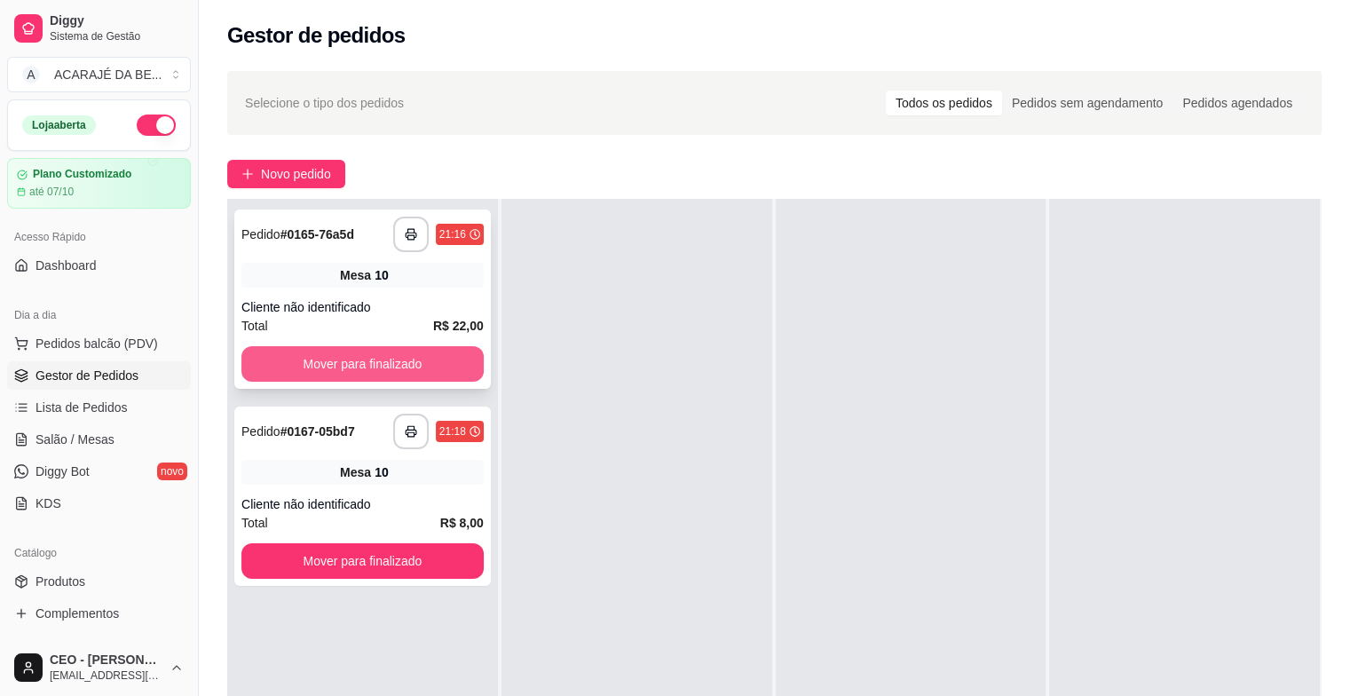
click at [407, 370] on button "Mover para finalizado" at bounding box center [362, 363] width 242 height 35
click at [415, 366] on button "Mover para finalizado" at bounding box center [362, 364] width 235 height 35
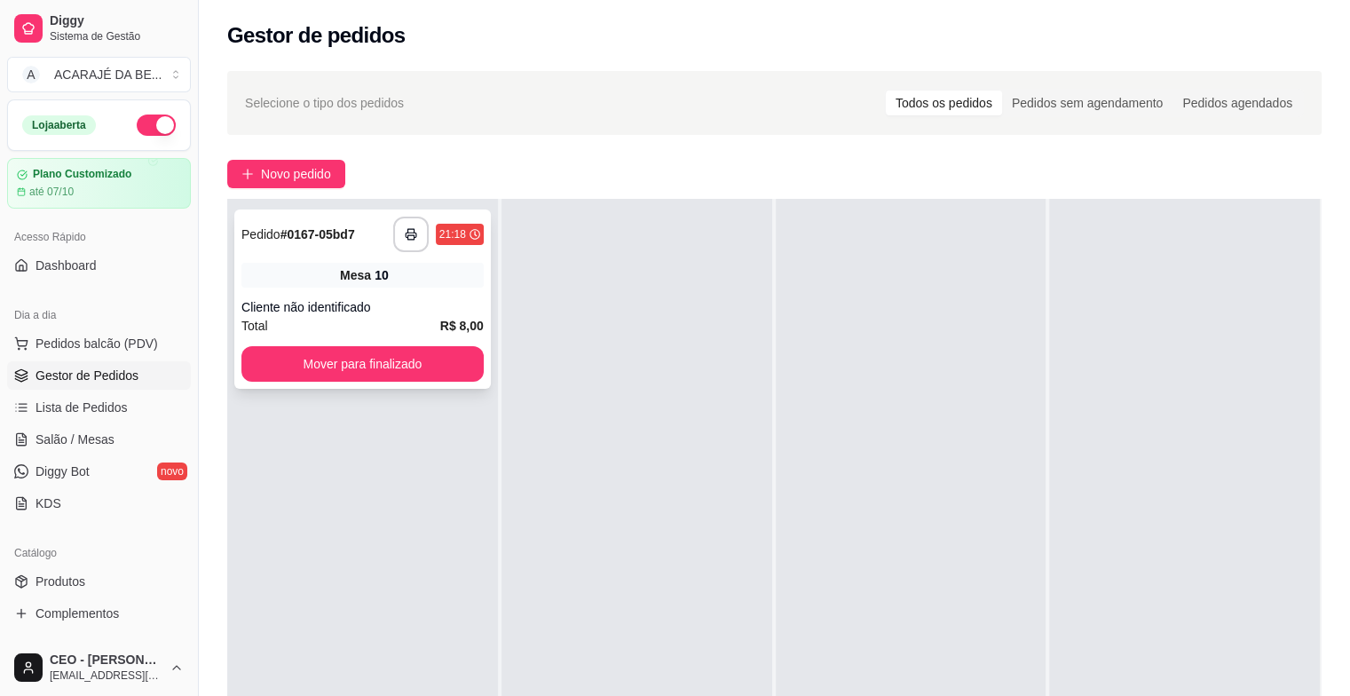
click at [364, 319] on div "Total R$ 8,00" at bounding box center [362, 326] width 242 height 20
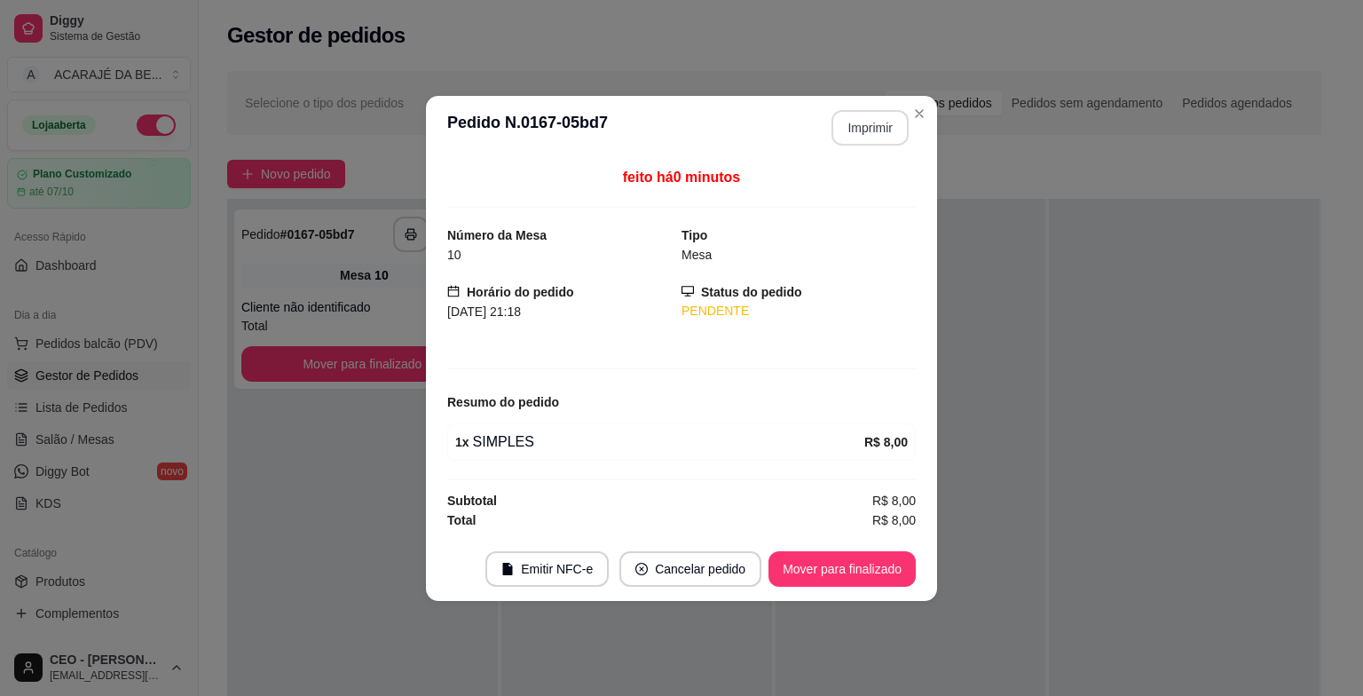
click at [852, 121] on button "Imprimir" at bounding box center [869, 127] width 77 height 35
click at [862, 576] on button "Mover para finalizado" at bounding box center [841, 568] width 147 height 35
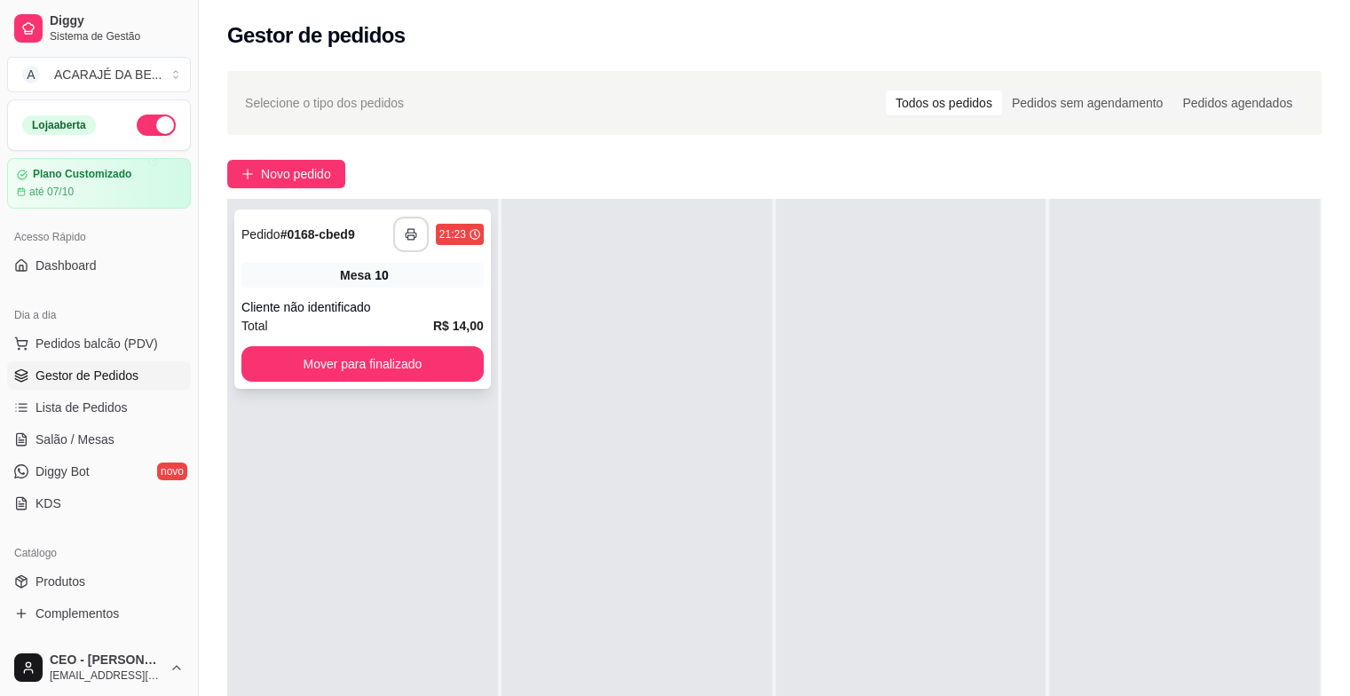
click at [405, 231] on icon "button" at bounding box center [411, 234] width 12 height 12
click at [433, 366] on button "Mover para finalizado" at bounding box center [362, 364] width 235 height 35
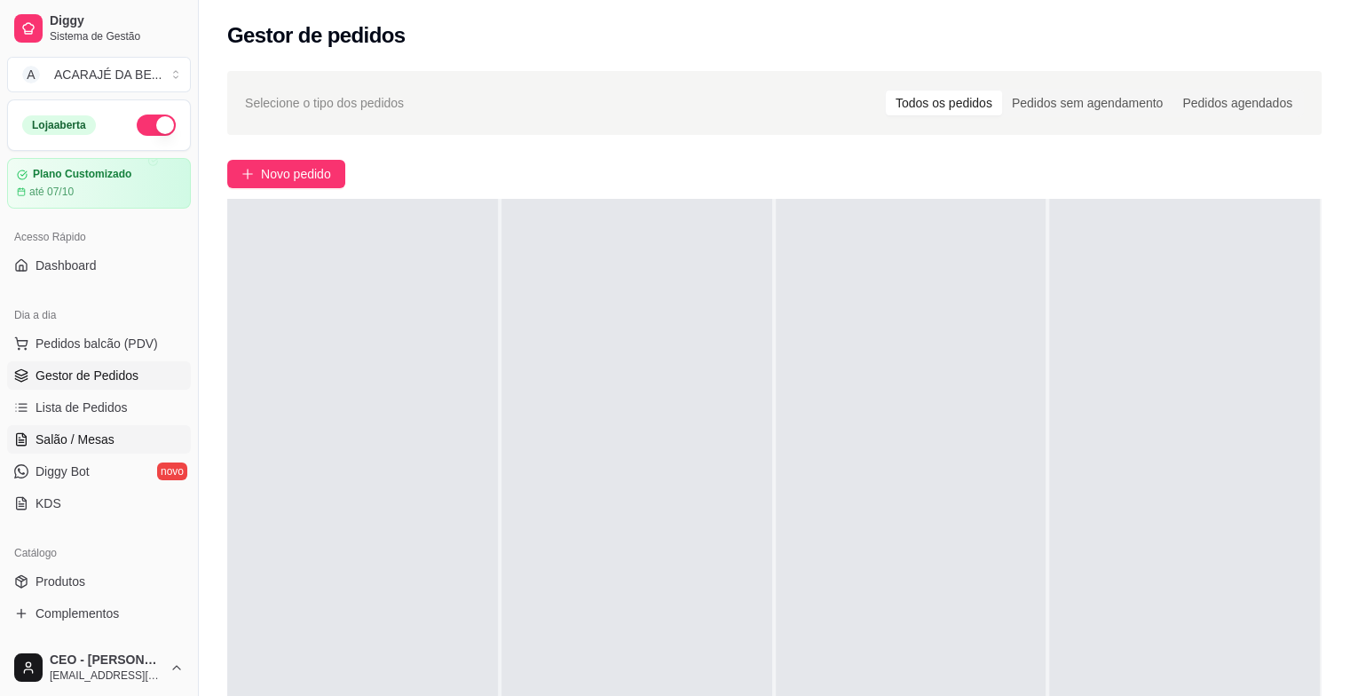
click at [30, 442] on link "Salão / Mesas" at bounding box center [99, 439] width 184 height 28
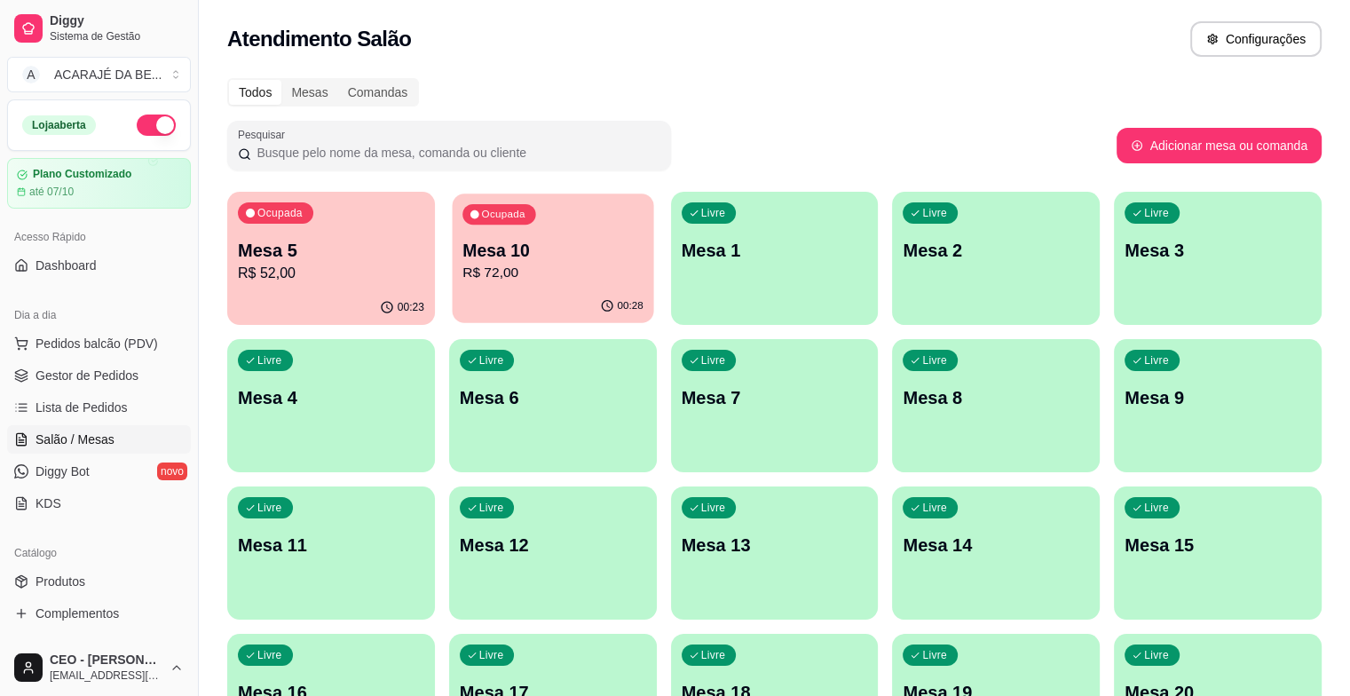
click at [557, 263] on p "R$ 72,00" at bounding box center [552, 273] width 181 height 20
click at [366, 272] on p "R$ 52,00" at bounding box center [331, 273] width 186 height 21
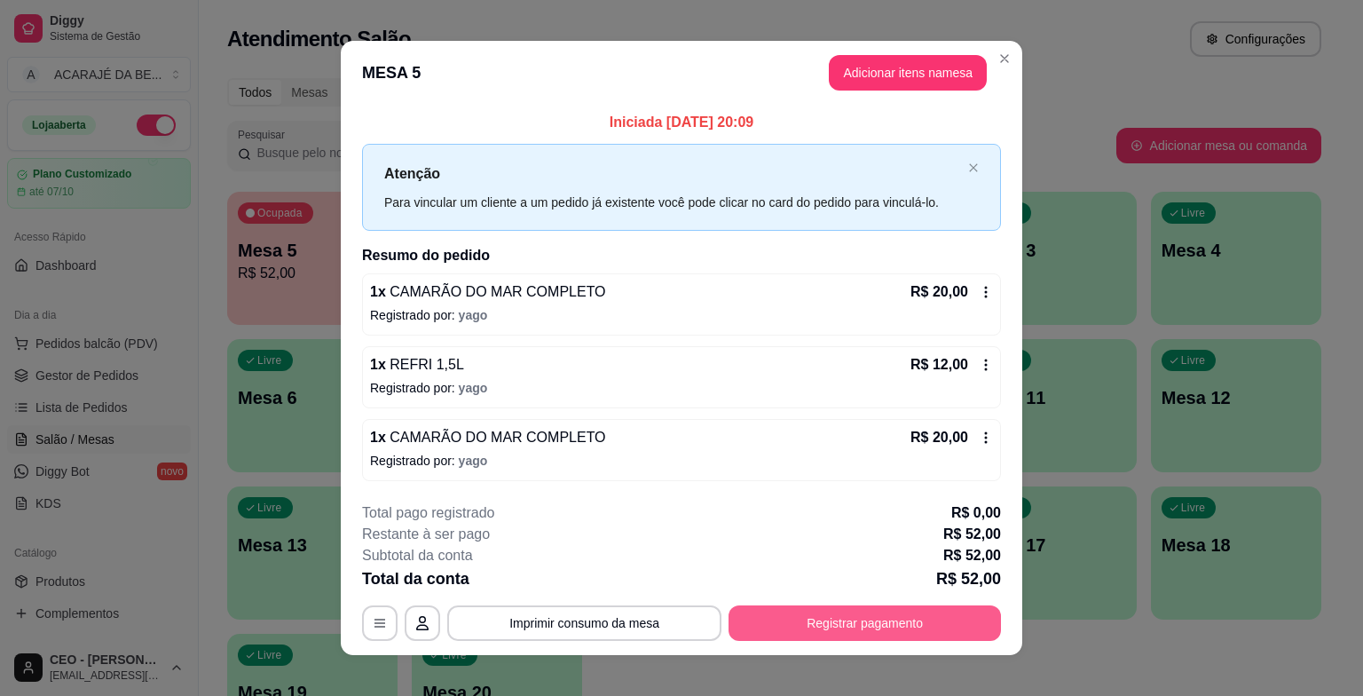
click at [799, 626] on button "Registrar pagamento" at bounding box center [864, 622] width 272 height 35
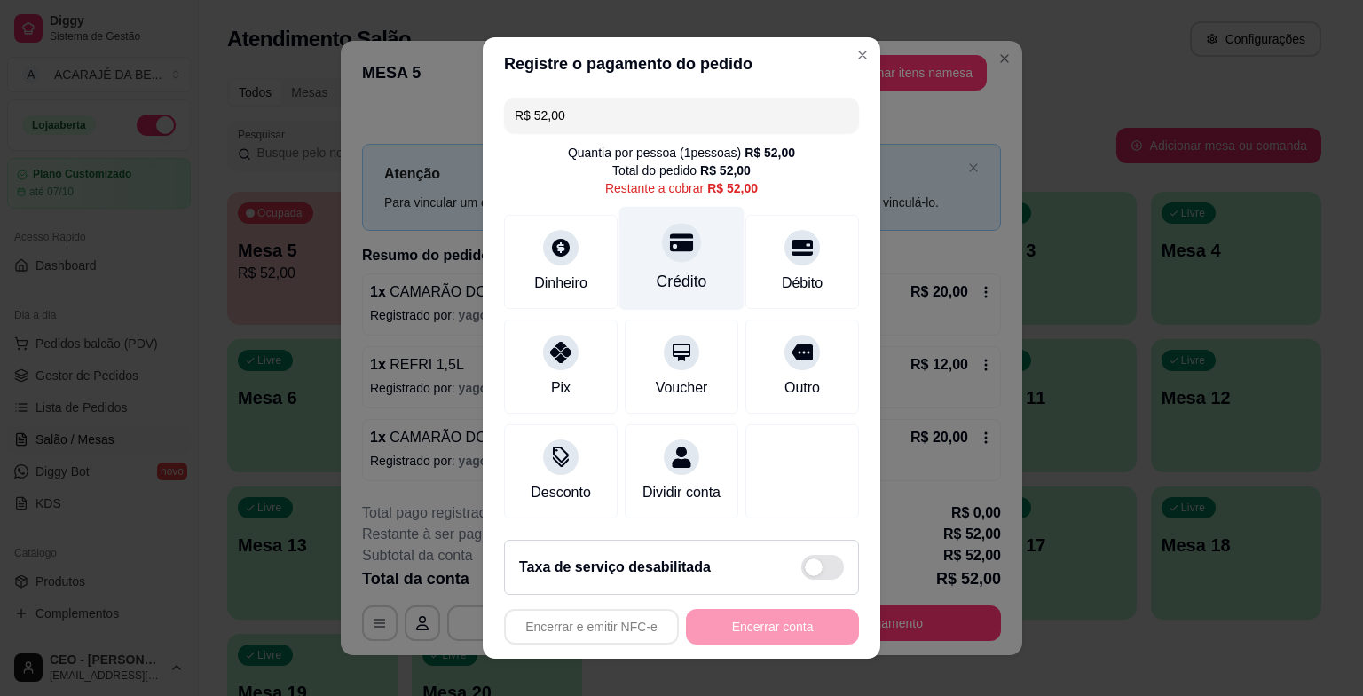
click at [659, 280] on div "Crédito" at bounding box center [682, 281] width 51 height 23
type input "R$ 0,00"
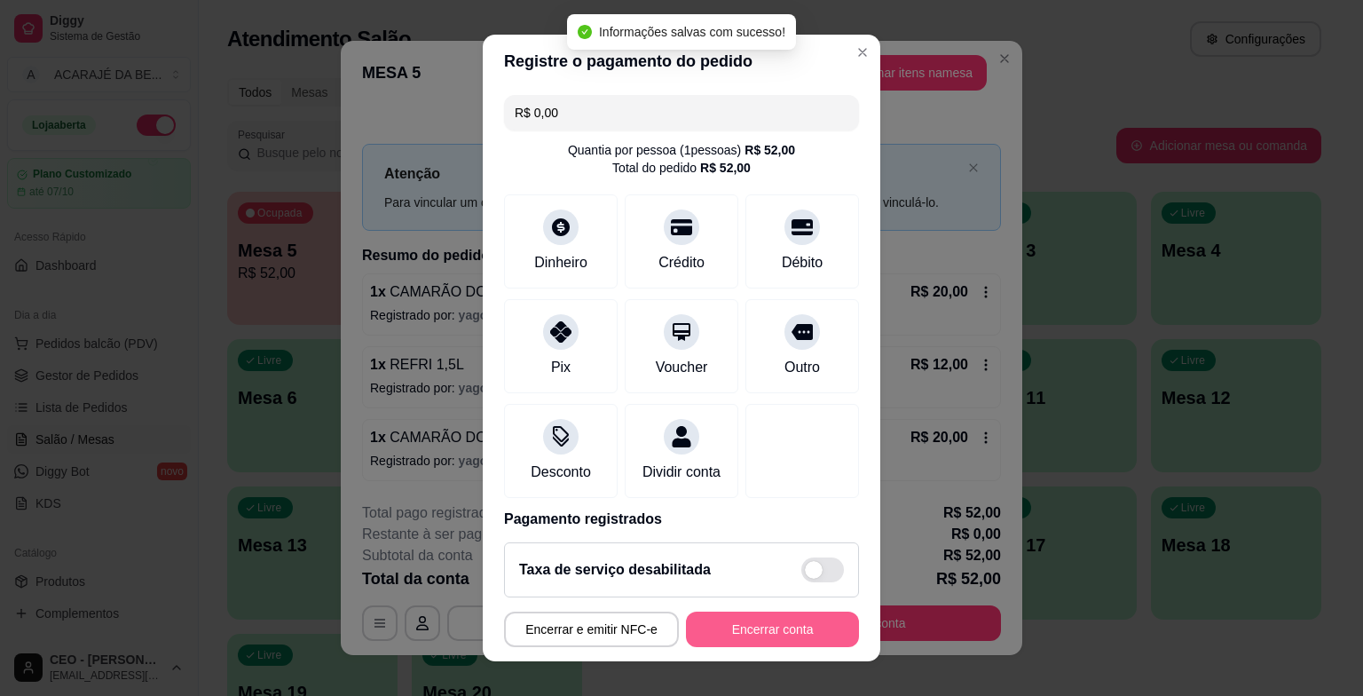
click at [707, 628] on button "Encerrar conta" at bounding box center [772, 628] width 173 height 35
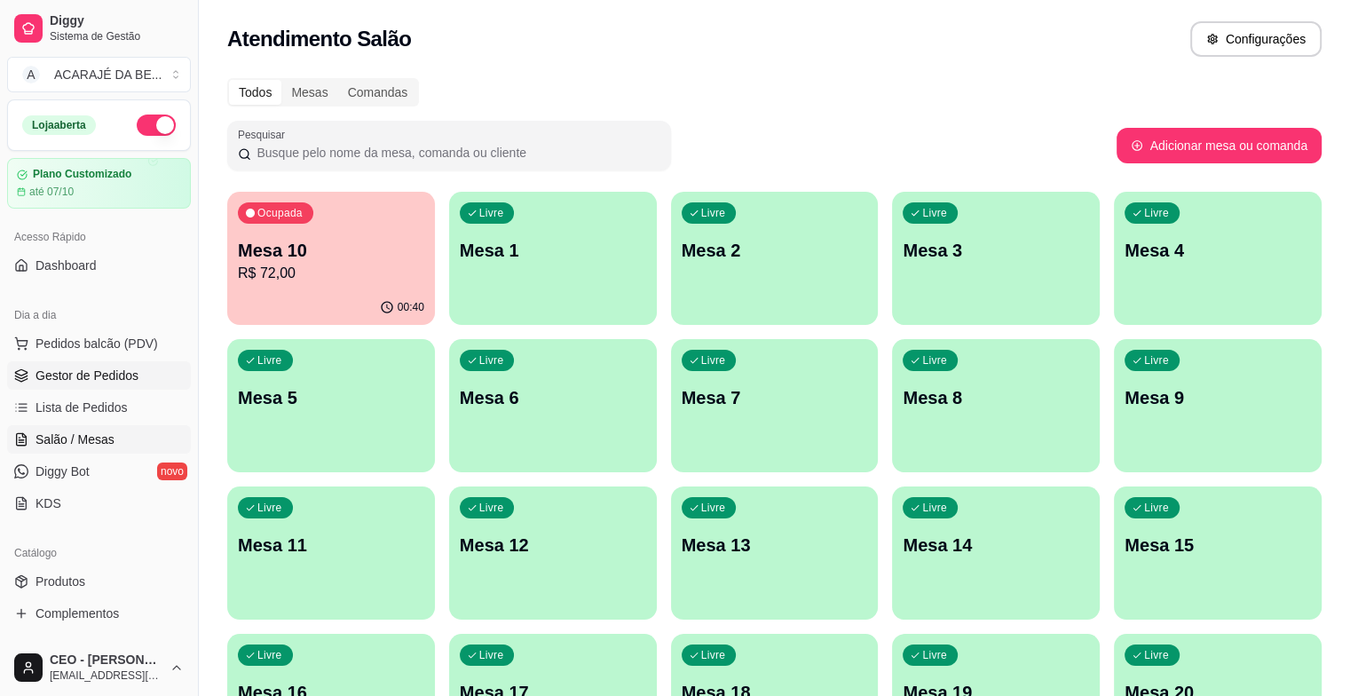
click at [60, 380] on span "Gestor de Pedidos" at bounding box center [86, 375] width 103 height 18
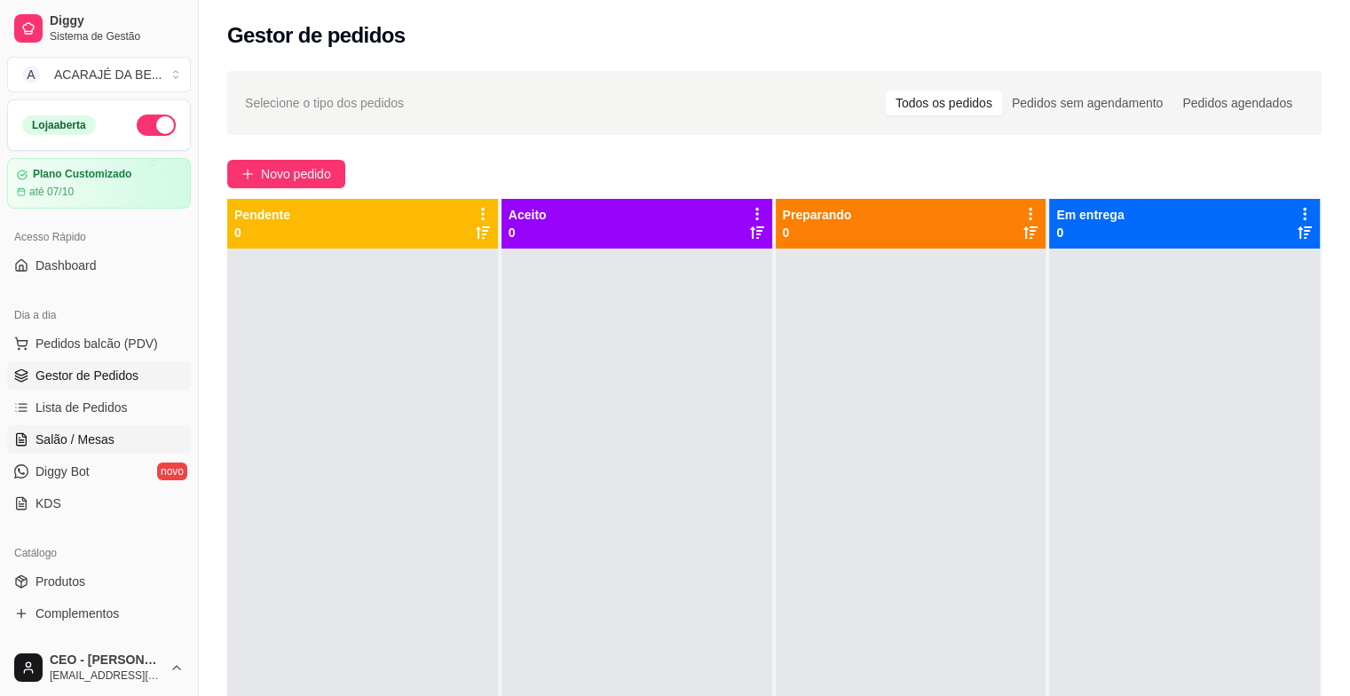
click at [61, 435] on span "Salão / Mesas" at bounding box center [74, 439] width 79 height 18
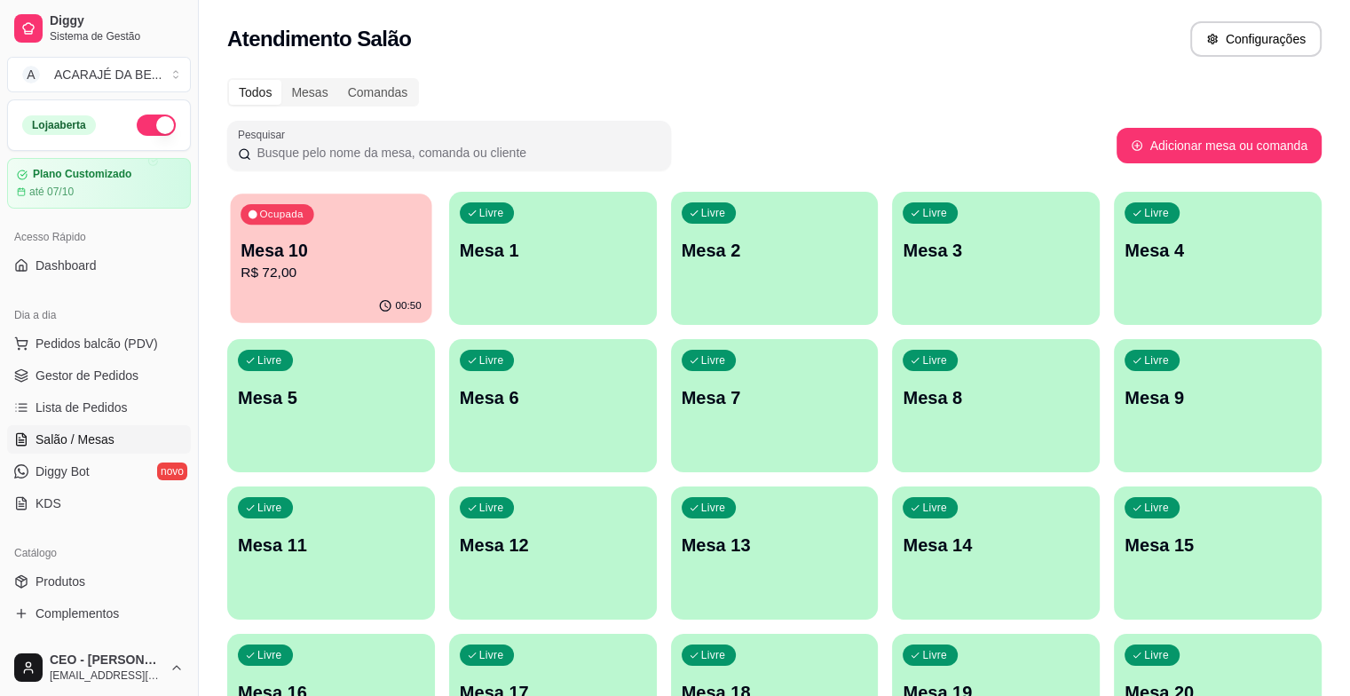
click at [374, 279] on p "R$ 72,00" at bounding box center [330, 273] width 181 height 20
